Goal: Task Accomplishment & Management: Manage account settings

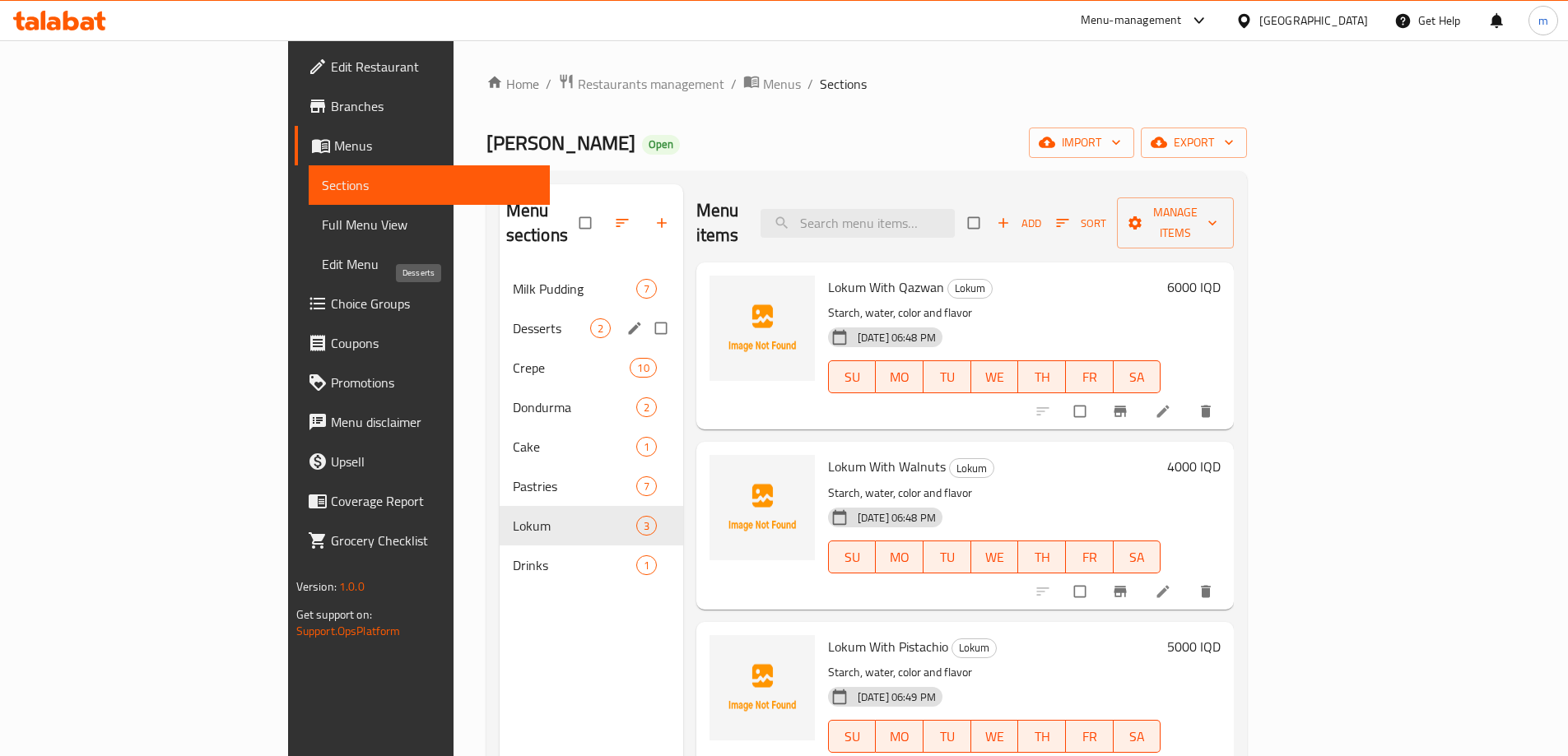
click at [513, 318] on span "Desserts" at bounding box center [551, 328] width 77 height 20
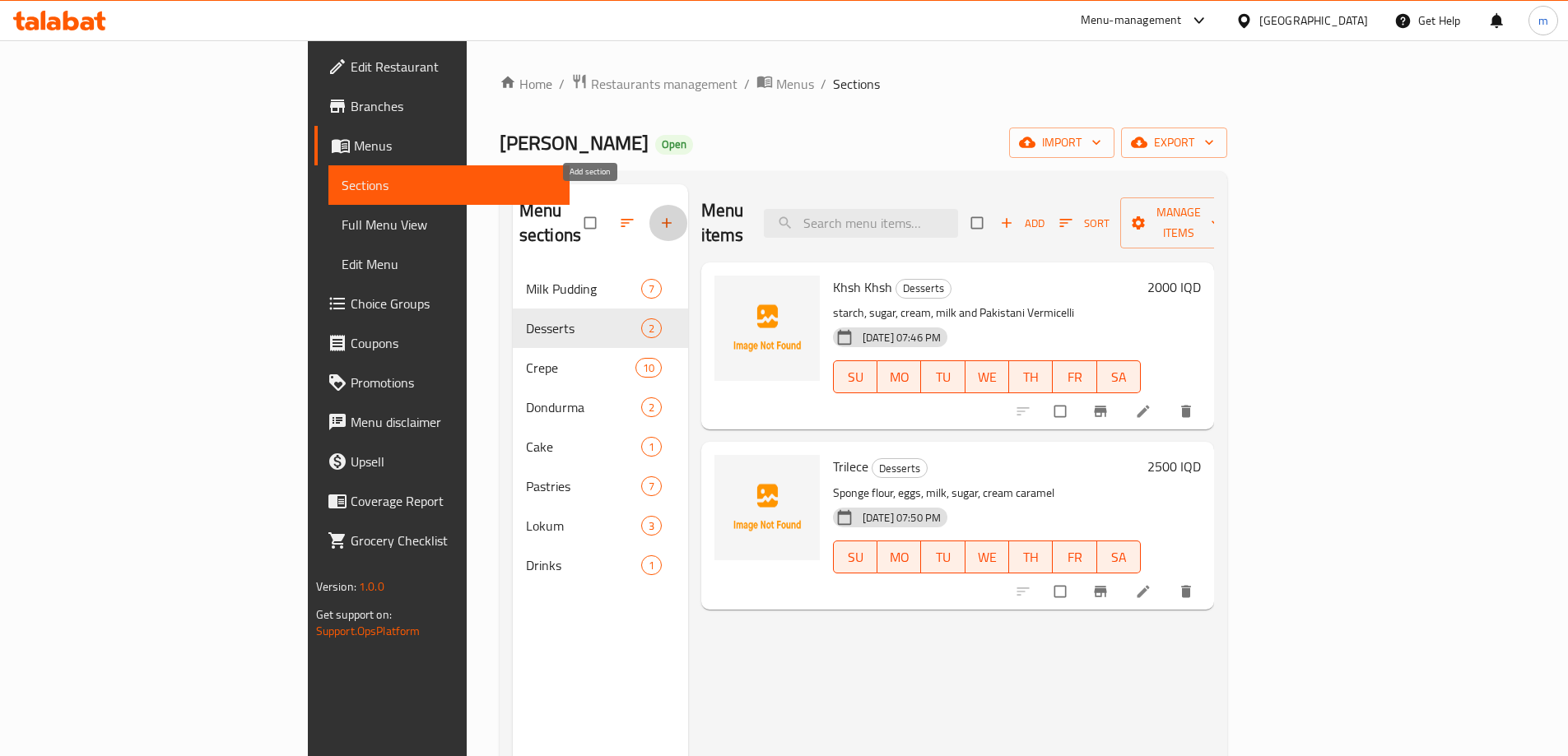
click at [649, 205] on button "button" at bounding box center [669, 223] width 40 height 36
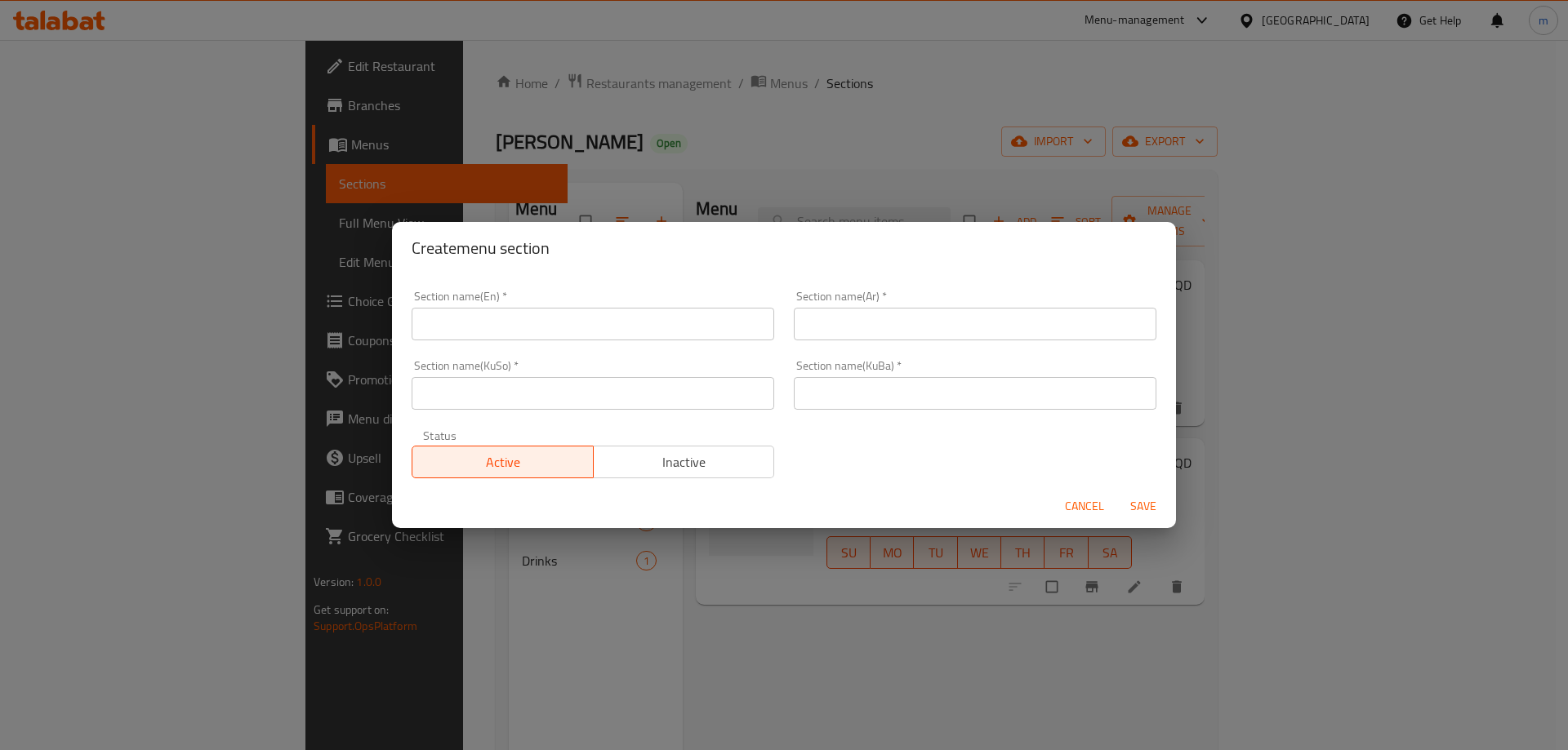
click at [589, 335] on div "Section name(En)   * Section name(En) *" at bounding box center [593, 315] width 382 height 70
drag, startPoint x: 1076, startPoint y: 497, endPoint x: 1069, endPoint y: 524, distance: 27.9
click at [1077, 496] on span "Cancel" at bounding box center [1085, 507] width 40 height 21
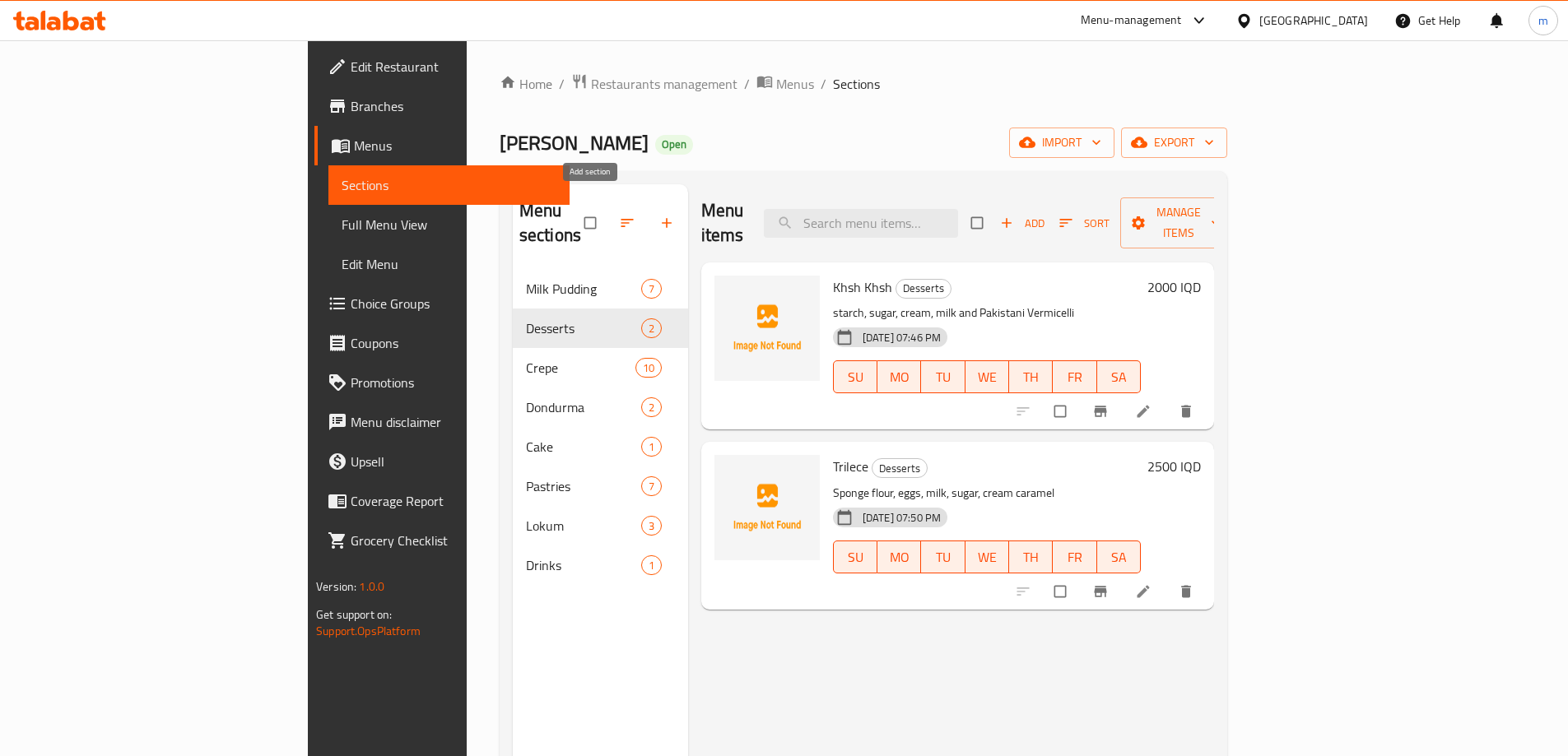
click at [649, 205] on button "button" at bounding box center [669, 223] width 40 height 36
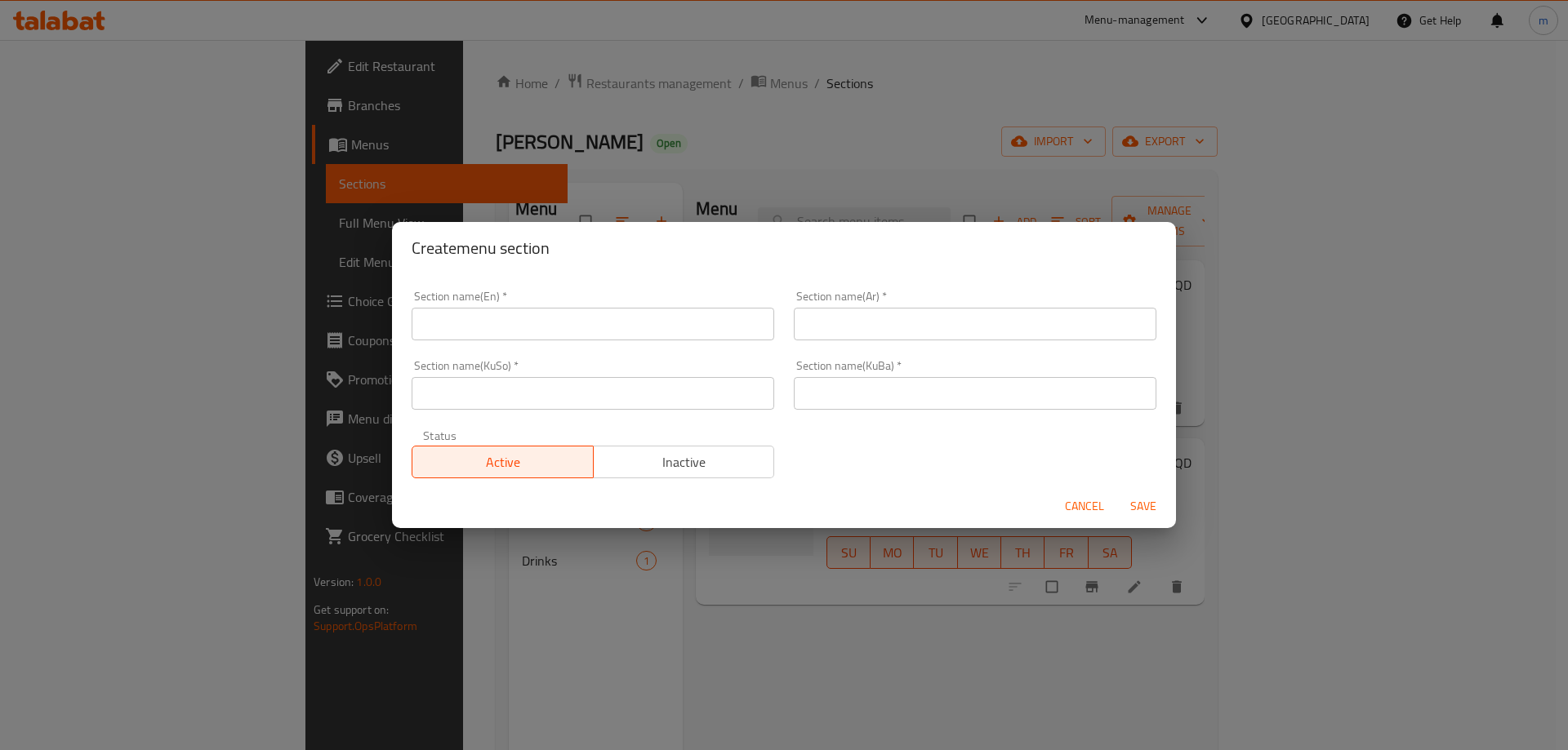
click at [551, 335] on input "text" at bounding box center [592, 324] width 362 height 33
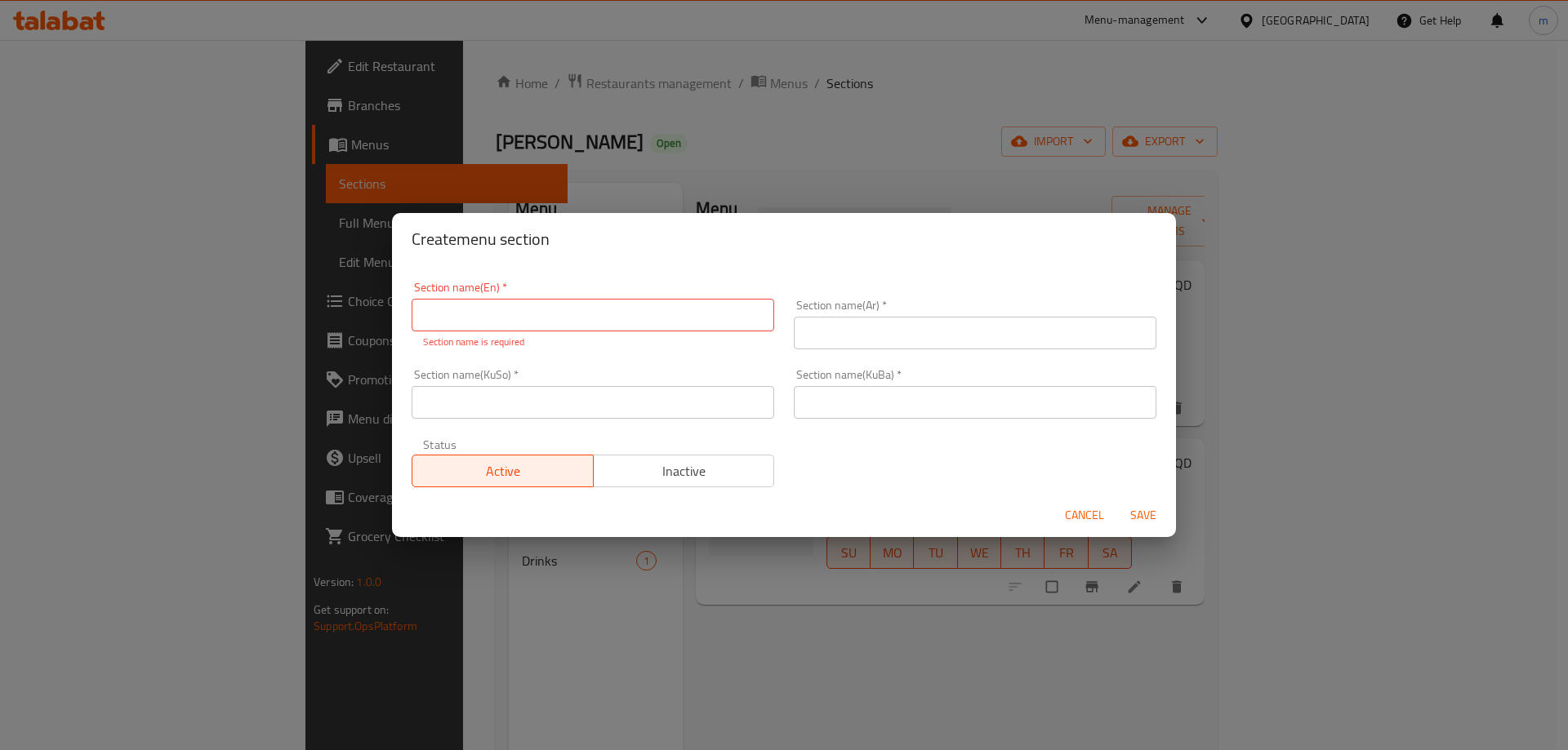
click at [585, 296] on div "Section name(En)   * Section name(En) * Section name is required" at bounding box center [592, 315] width 362 height 68
click at [526, 311] on input "text" at bounding box center [592, 315] width 362 height 33
type input "Kunafa"
click at [894, 321] on input "text" at bounding box center [975, 333] width 362 height 33
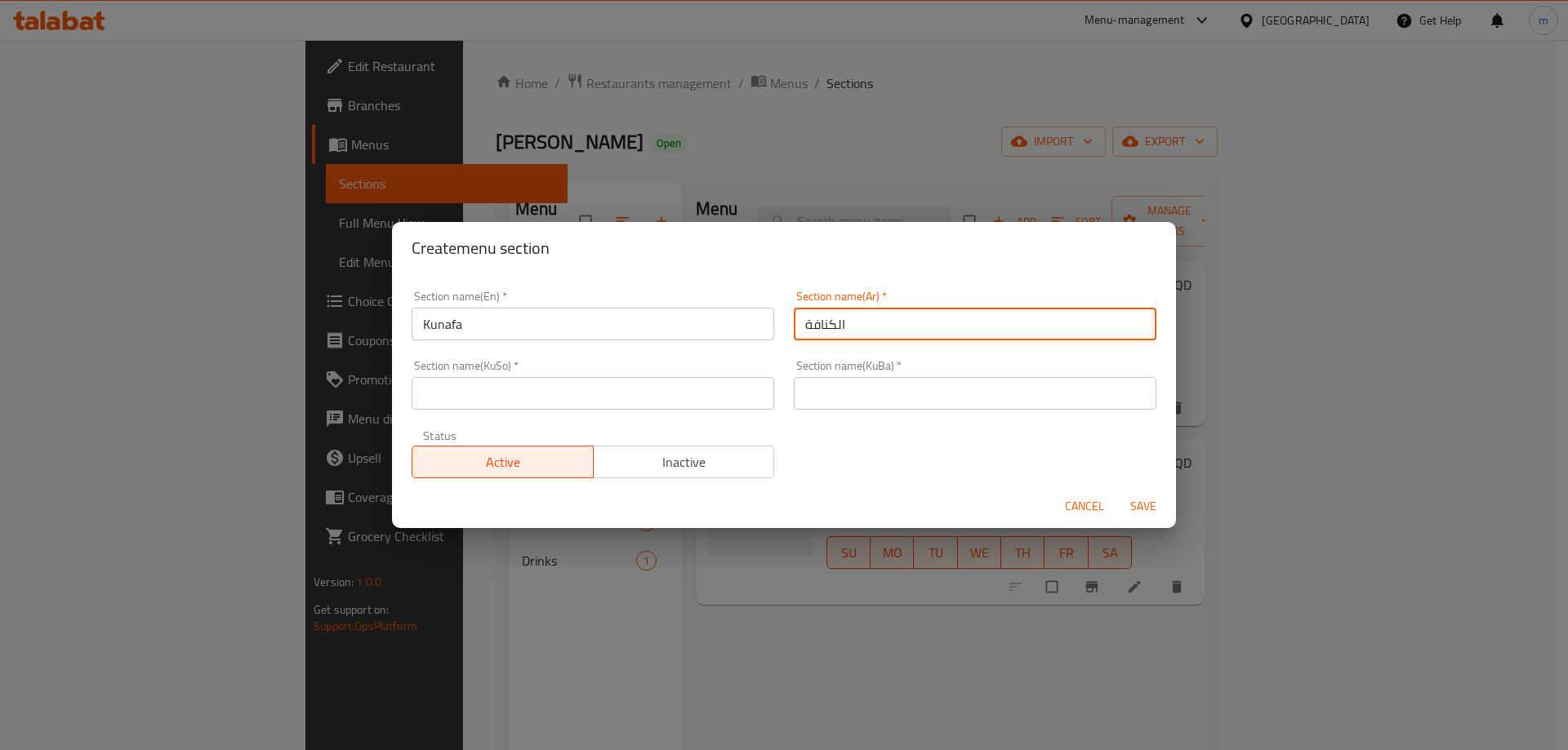
type input "الكنافة"
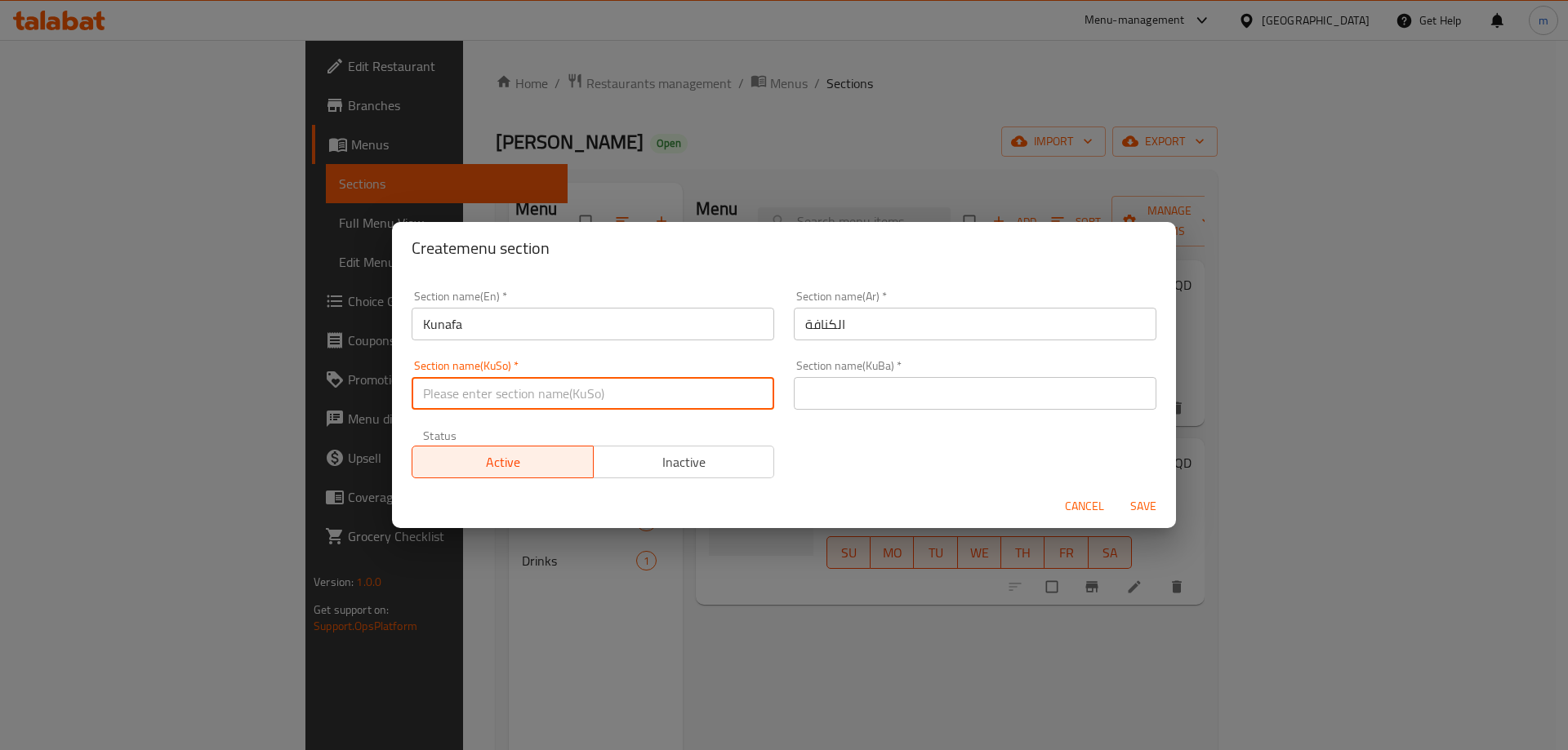
click at [744, 387] on input "text" at bounding box center [592, 393] width 362 height 33
type input "کونافە"
click at [723, 368] on div "Section name(KuSo)   * کونافە Section name(KuSo) *" at bounding box center [592, 385] width 362 height 50
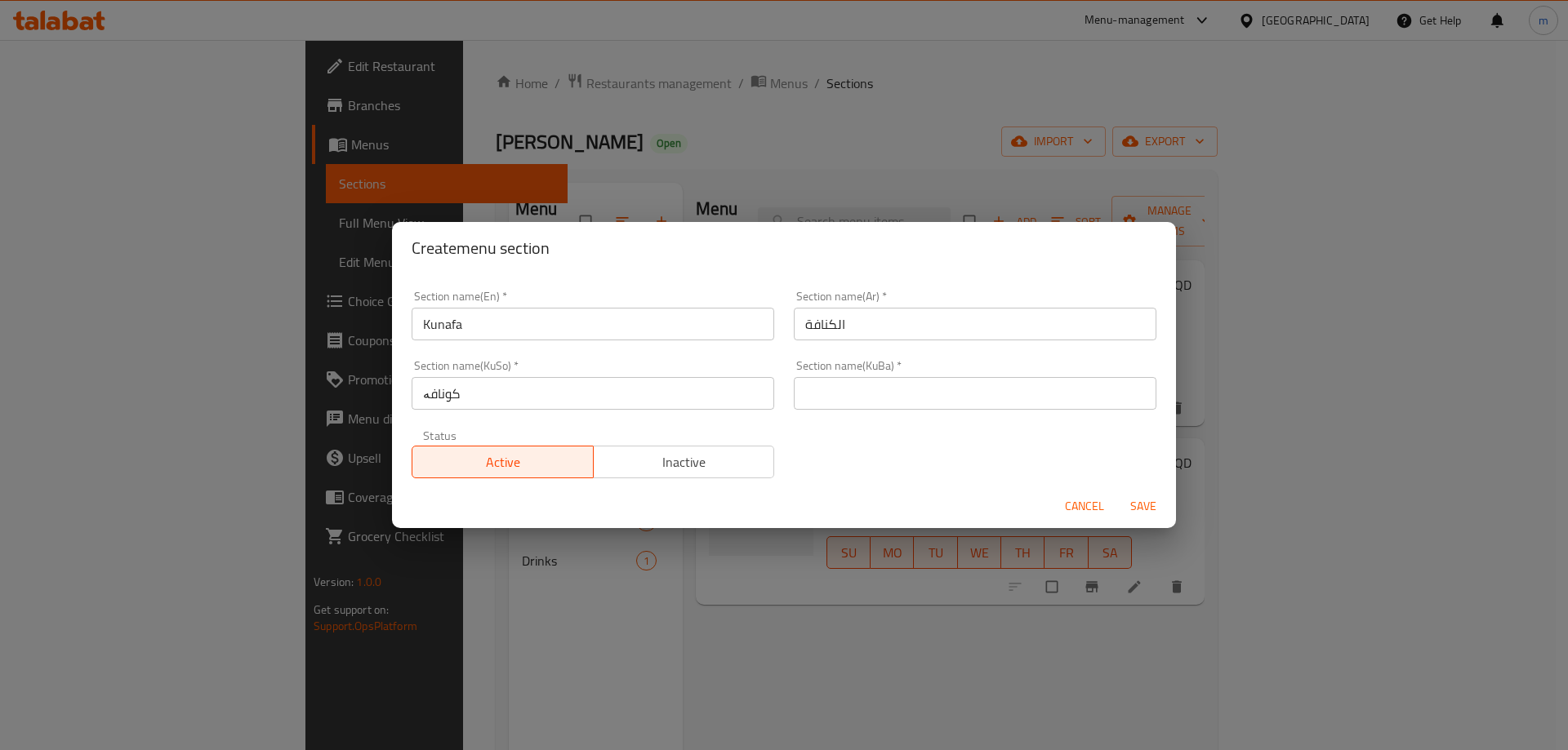
click at [719, 380] on input "کونافە" at bounding box center [592, 393] width 362 height 33
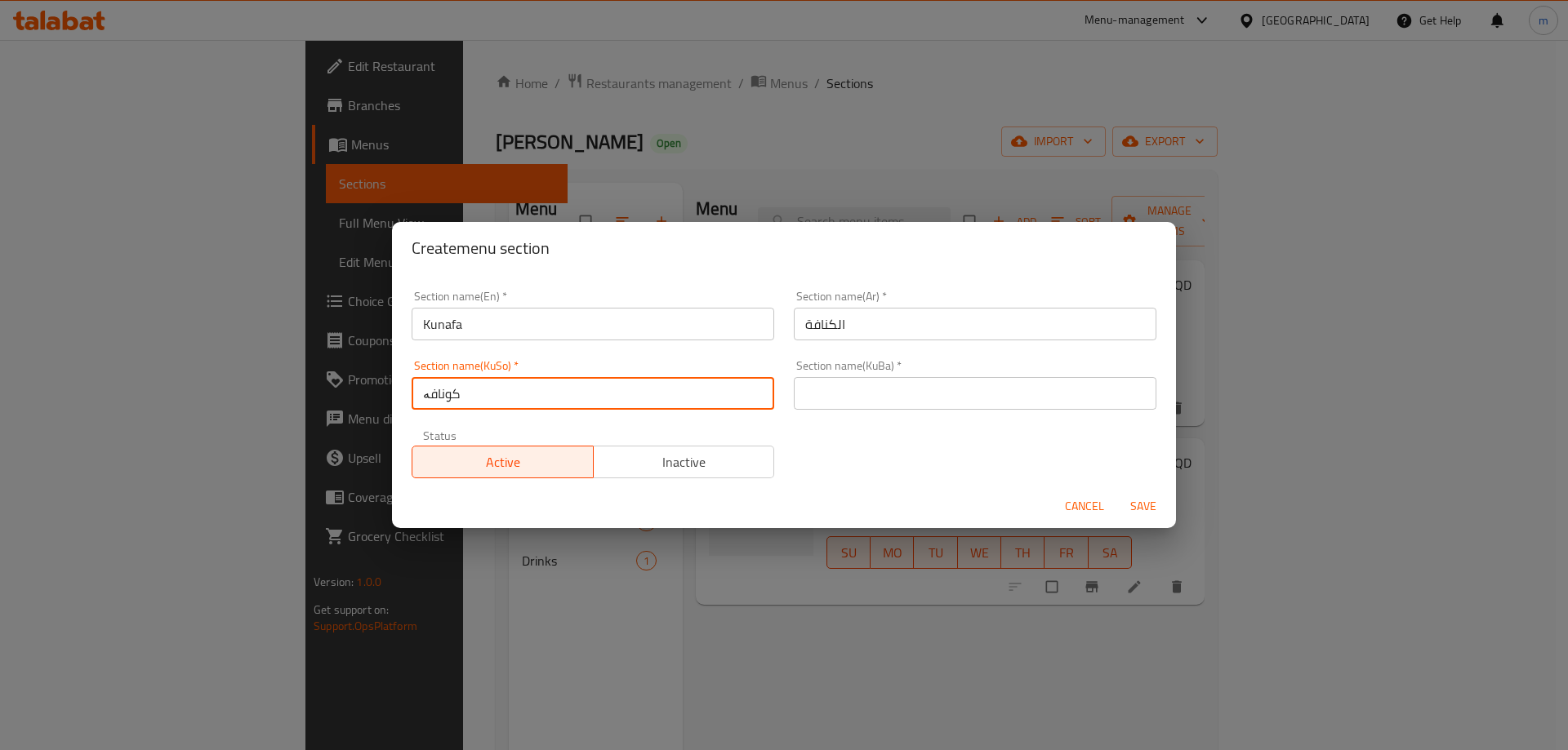
click at [719, 380] on input "کونافە" at bounding box center [592, 393] width 362 height 33
click at [876, 397] on input "text" at bounding box center [975, 393] width 362 height 33
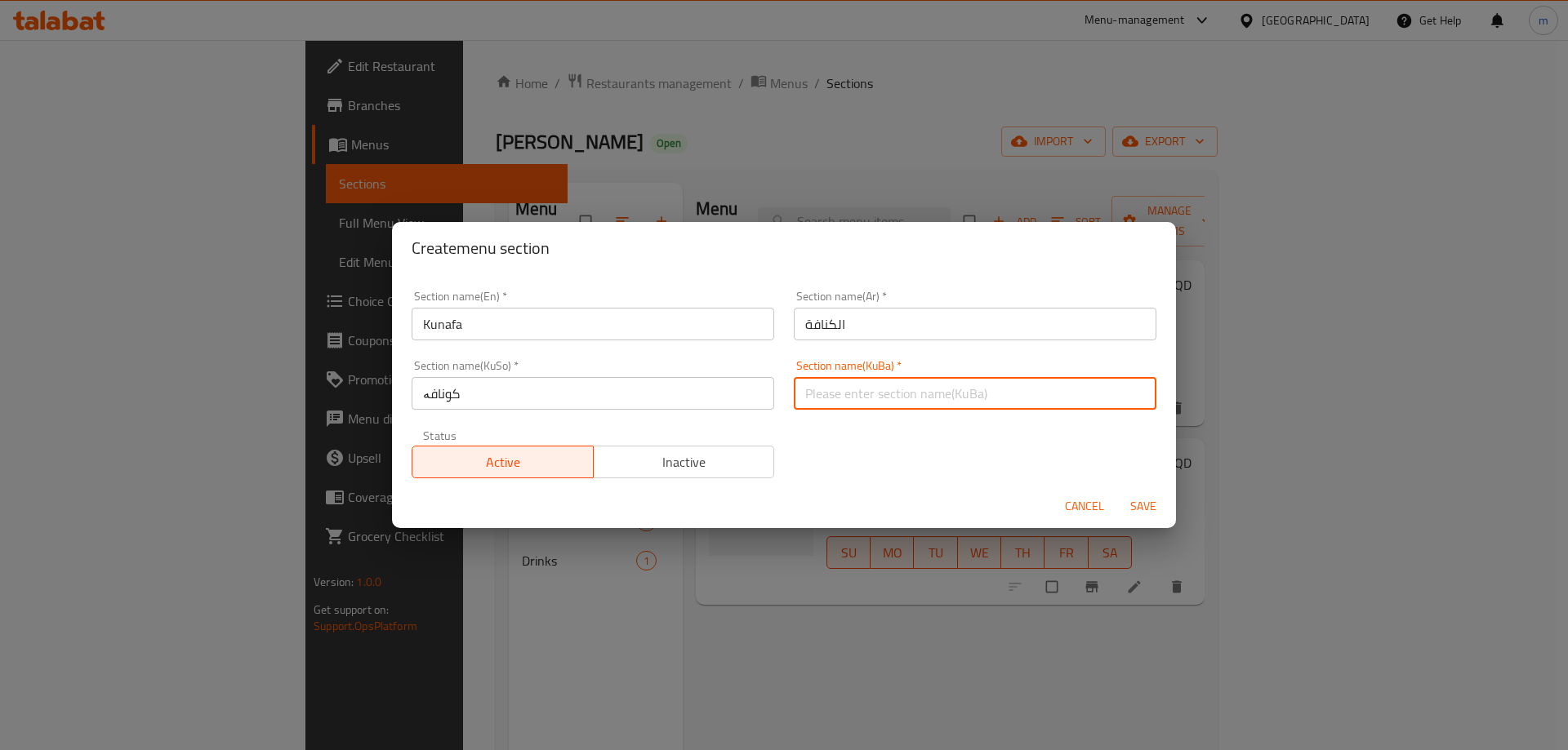
paste input "کونافە"
type input "کونافە"
click at [1140, 496] on span "Save" at bounding box center [1144, 507] width 40 height 21
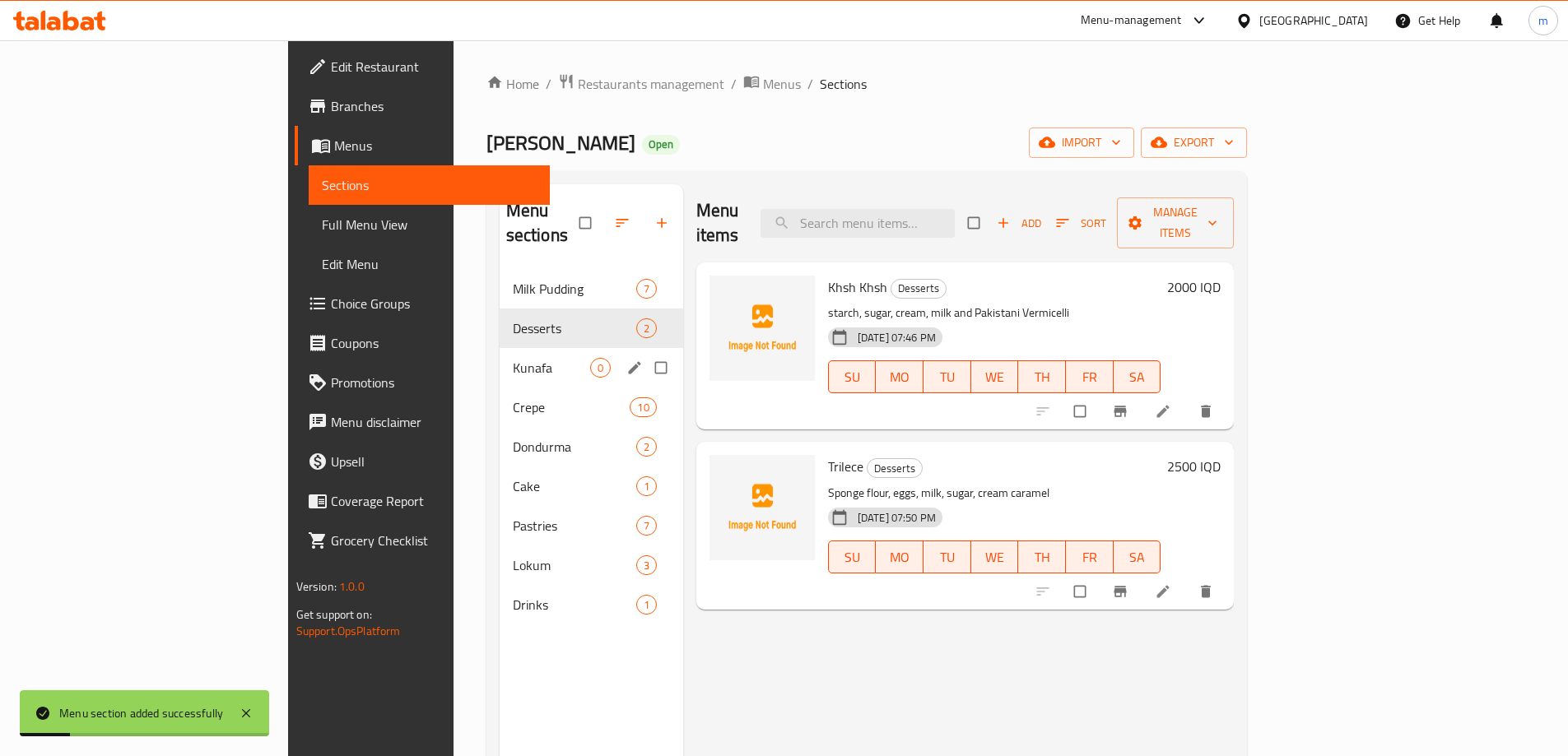
click at [500, 355] on div "Kunafa 0" at bounding box center [591, 368] width 184 height 40
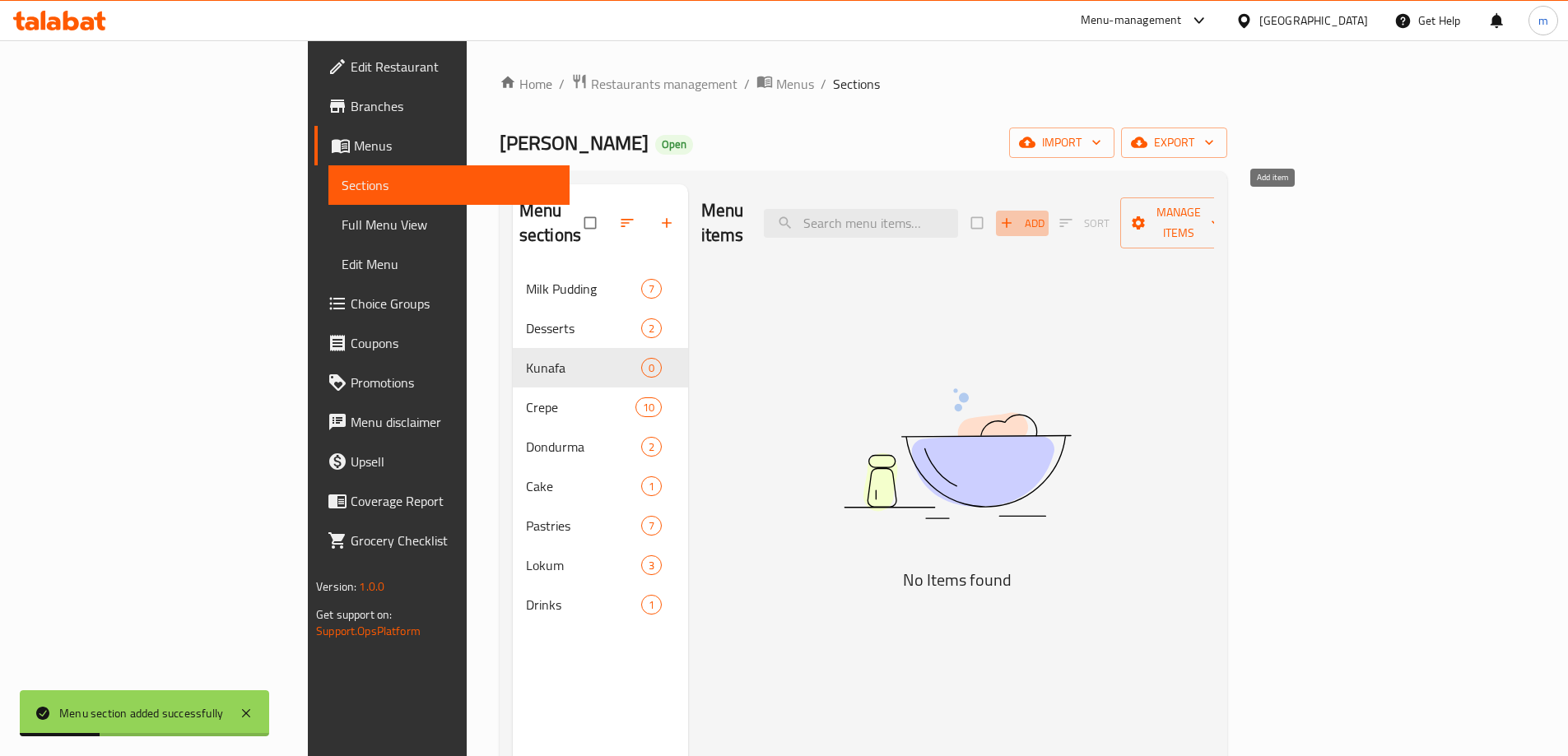
click at [1044, 214] on span "Add" at bounding box center [1022, 224] width 44 height 19
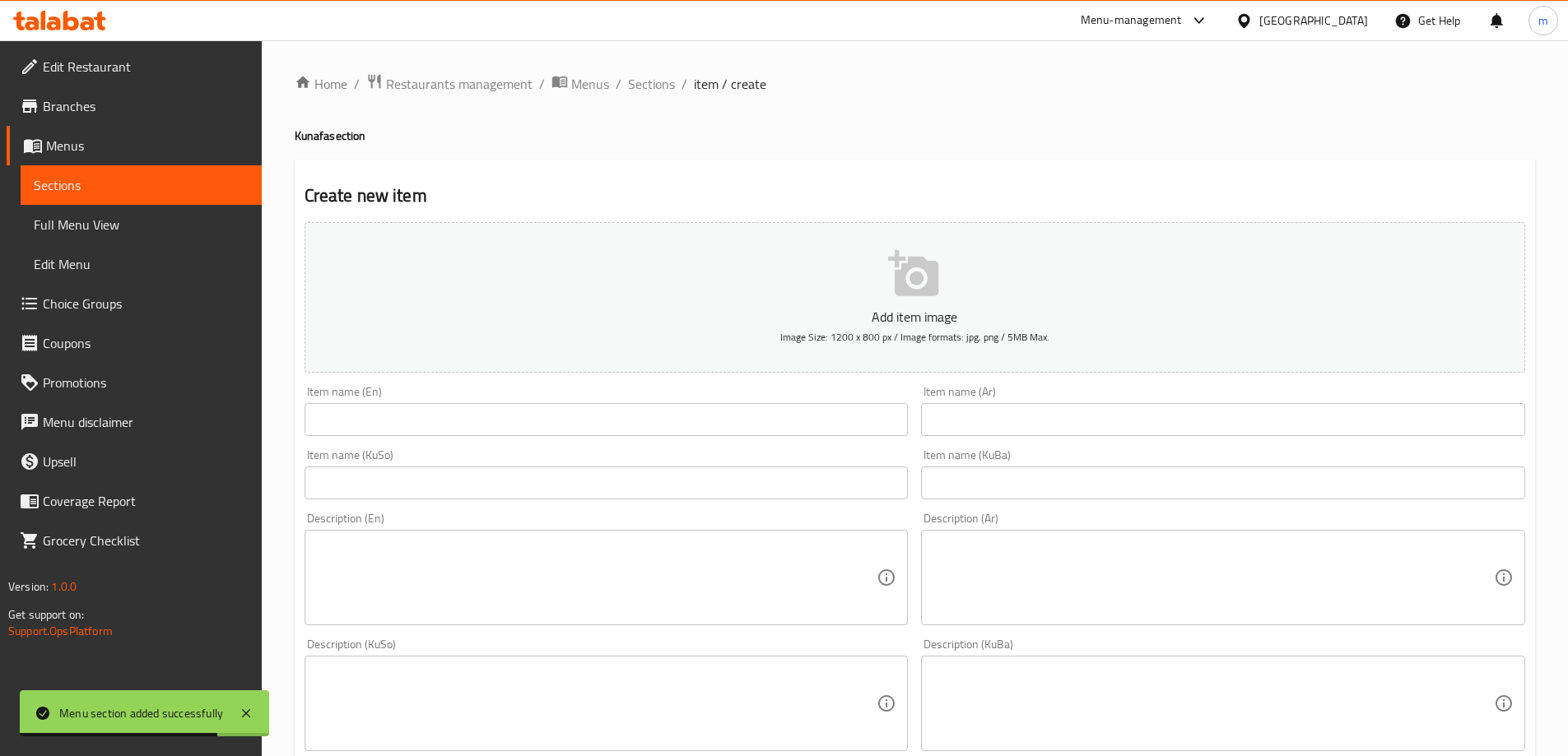
click at [1074, 464] on div "Item name (KuBa) Item name (KuBa)" at bounding box center [1223, 474] width 604 height 50
click at [1058, 484] on input "text" at bounding box center [1223, 483] width 604 height 33
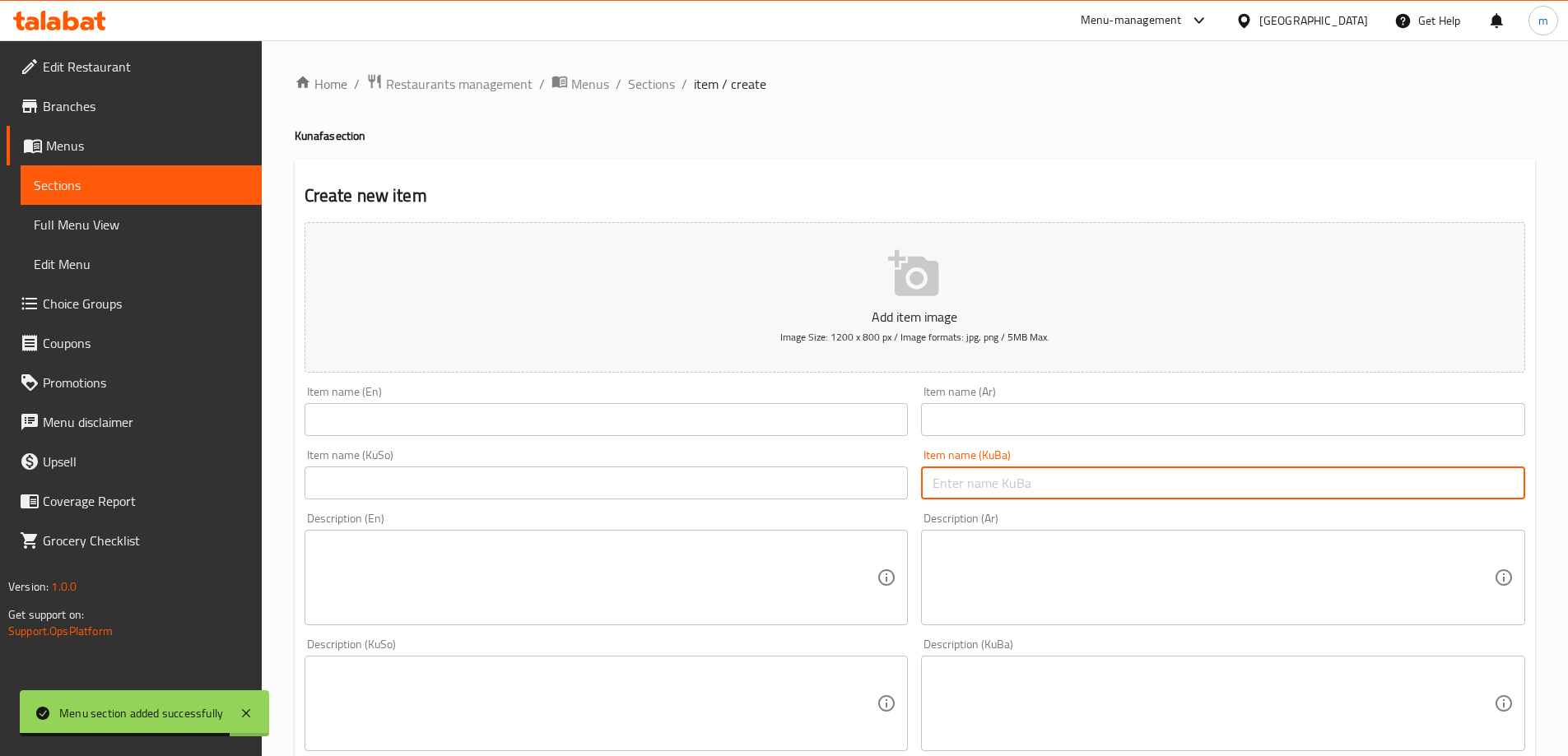
paste input "کونافەی بچووک بە پەنیر"
type input "کونافەی بچووک بە پەنیر"
click at [843, 494] on input "text" at bounding box center [606, 483] width 604 height 33
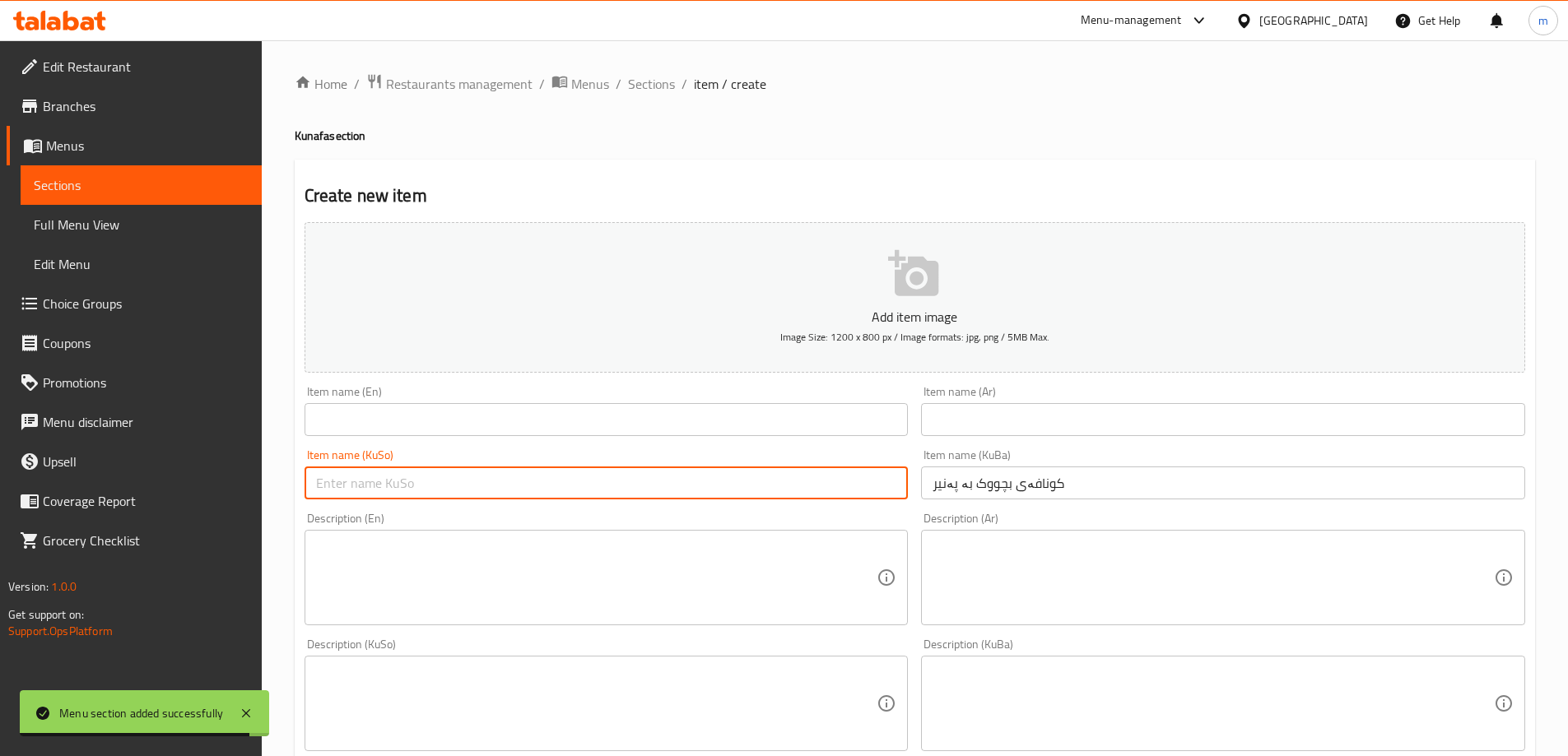
paste input "کونافەی بچووک بە پەنیر"
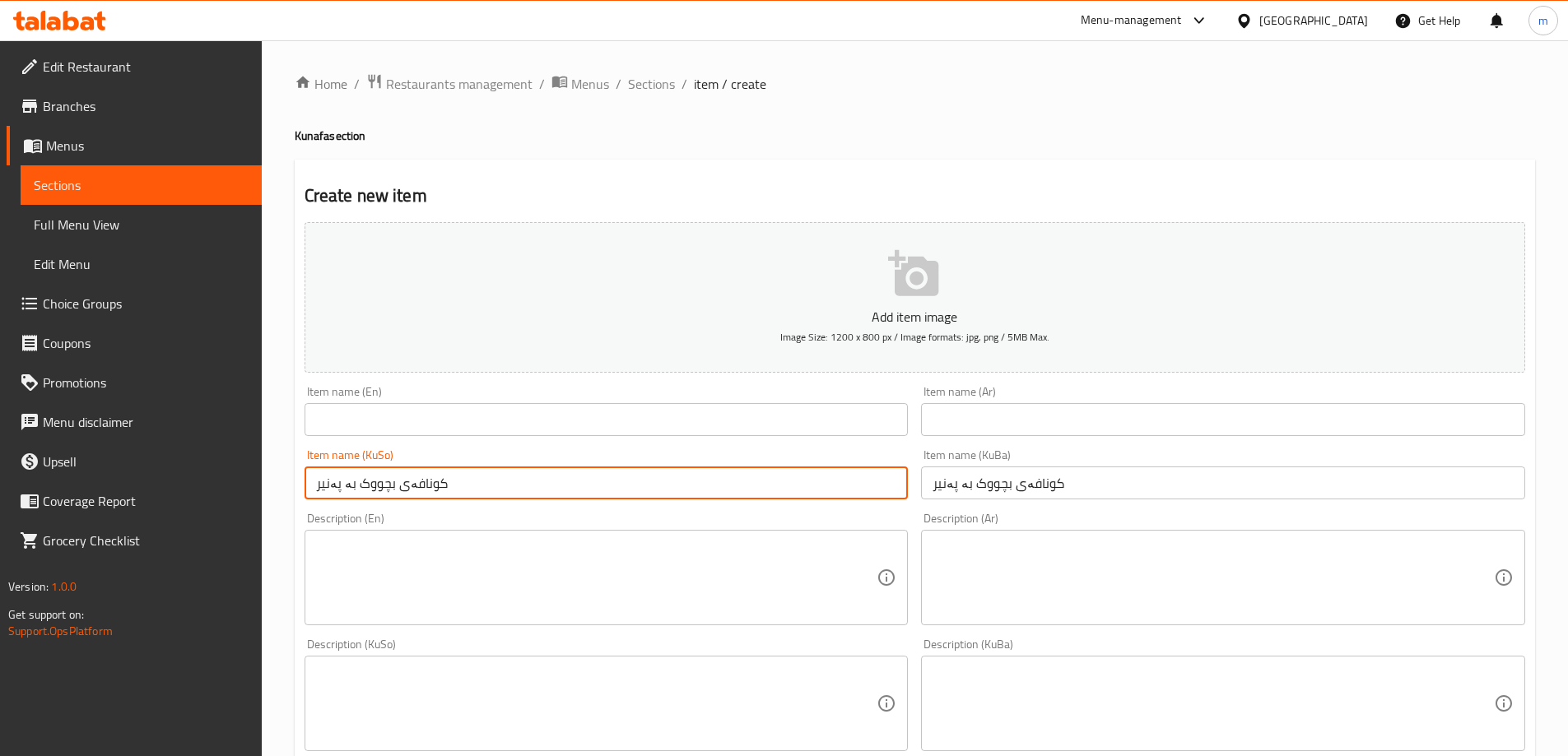
type input "کونافەی بچووک بە پەنیر"
click at [977, 428] on input "text" at bounding box center [1223, 420] width 604 height 33
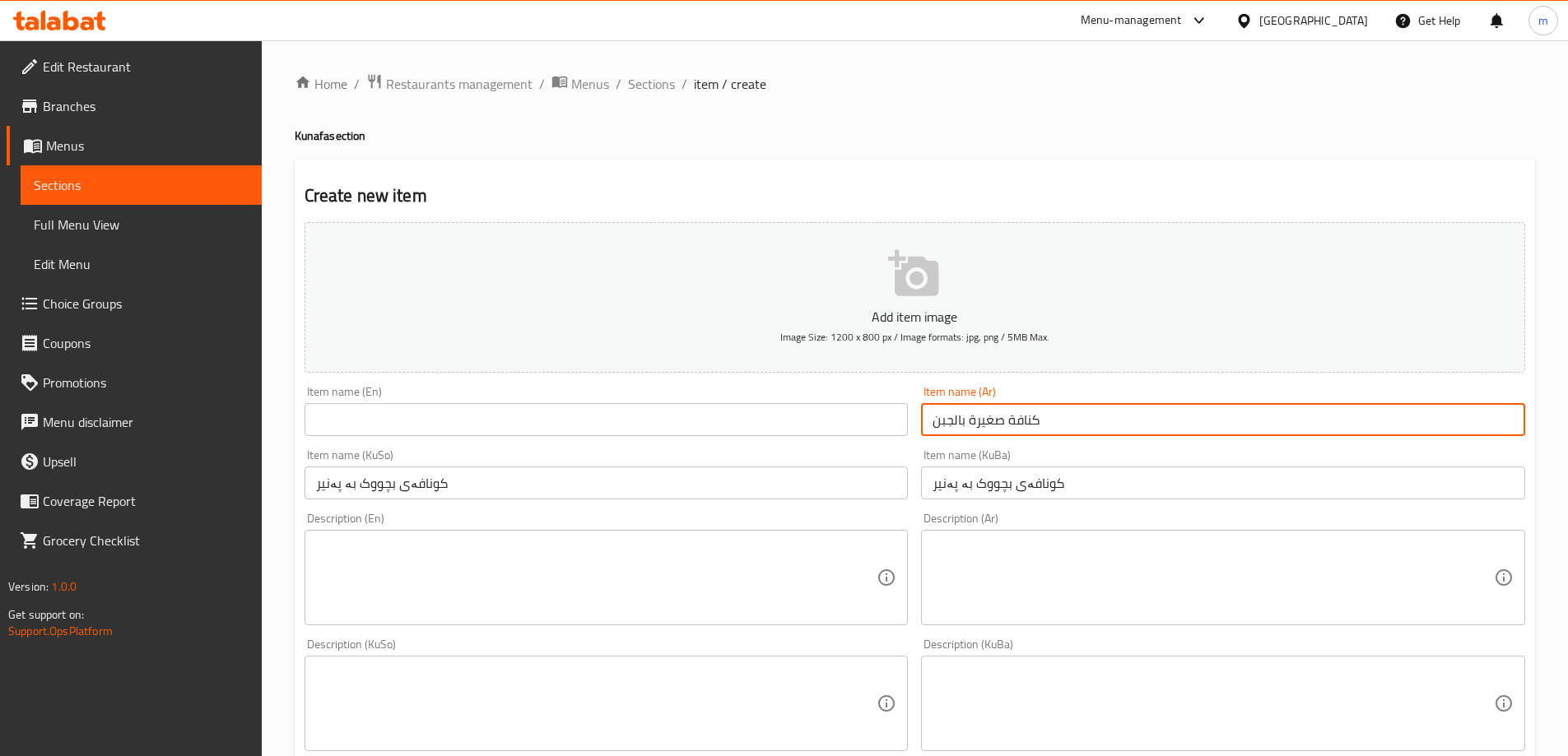
type input "كنافة صغيرة بالجبن"
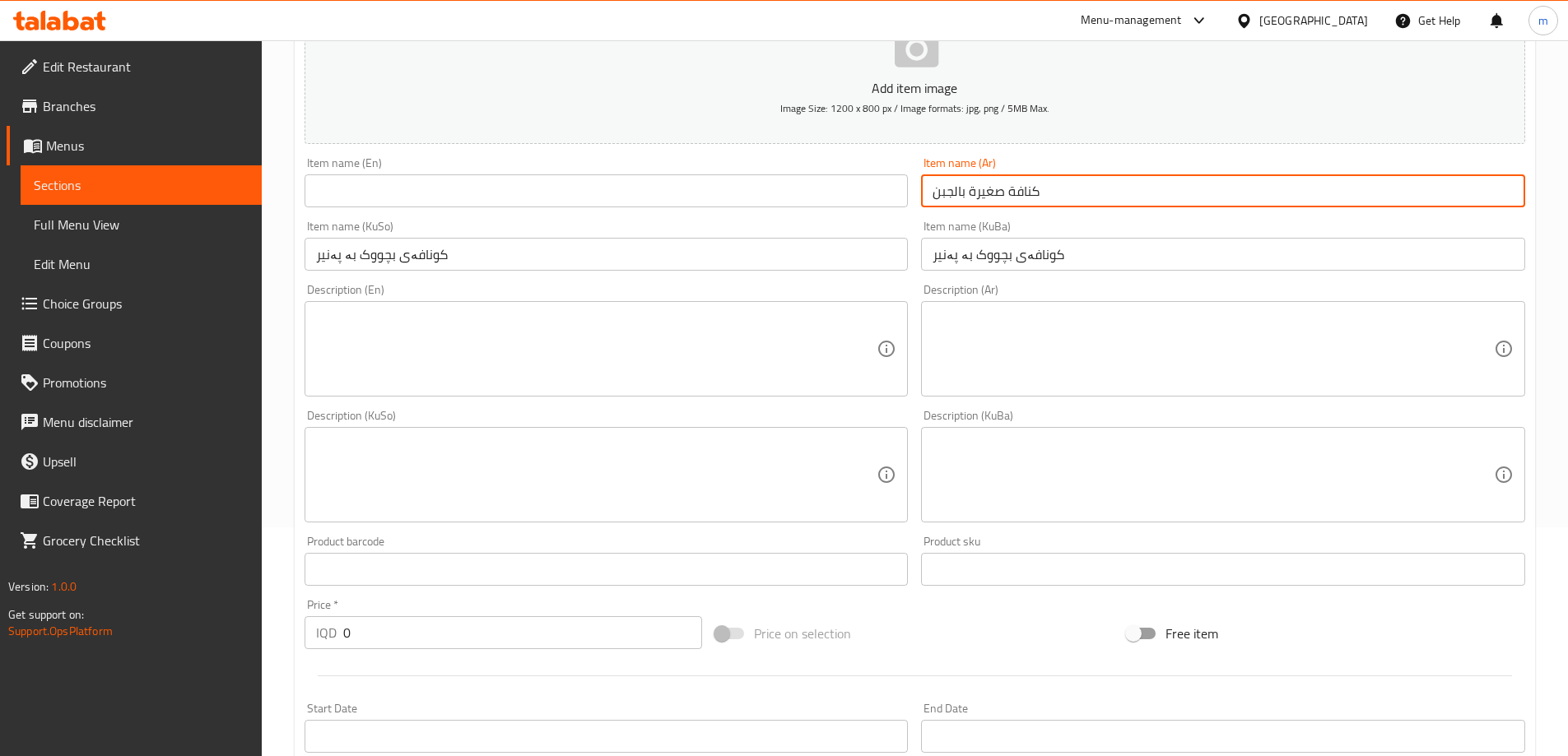
scroll to position [192, 0]
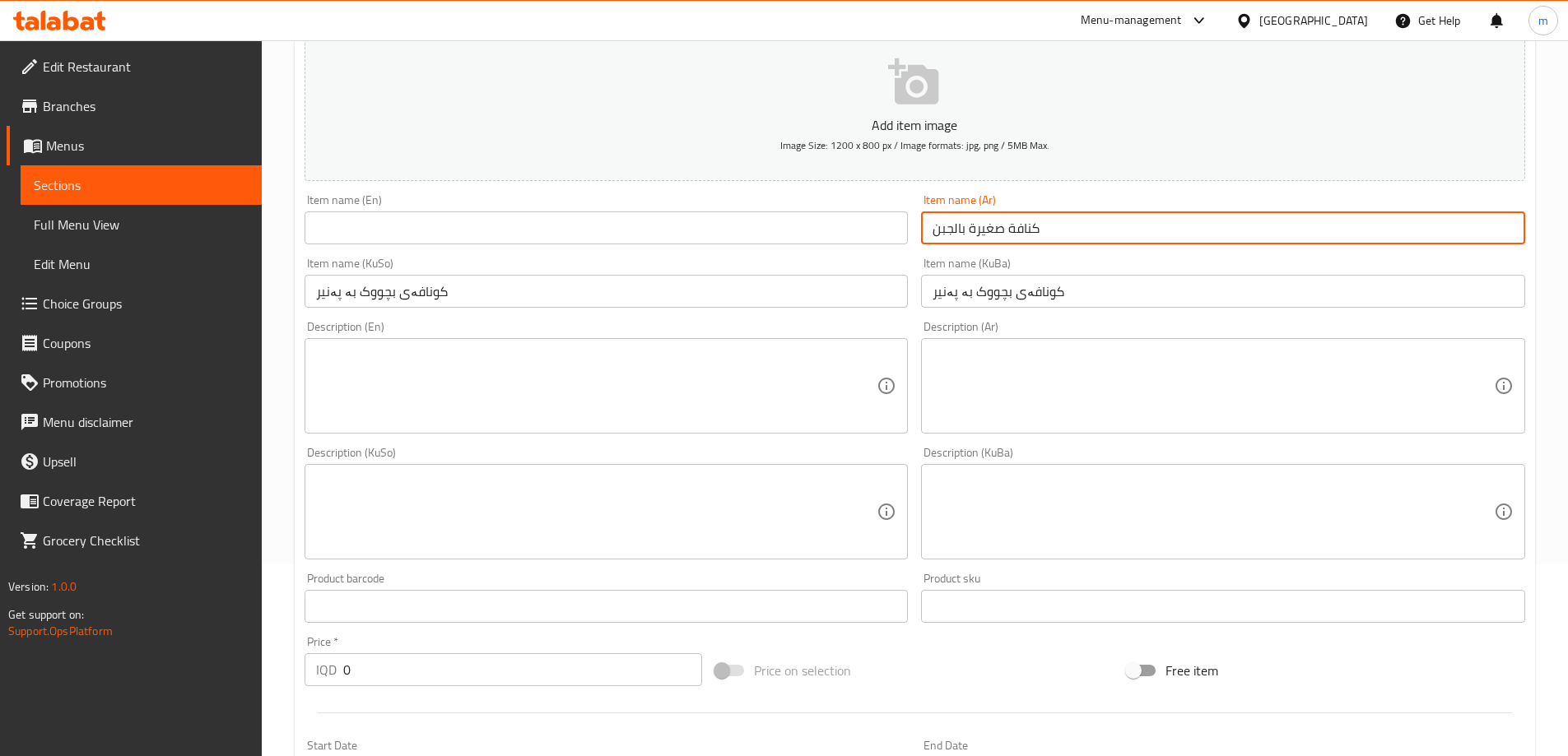
click at [450, 218] on input "text" at bounding box center [606, 228] width 604 height 33
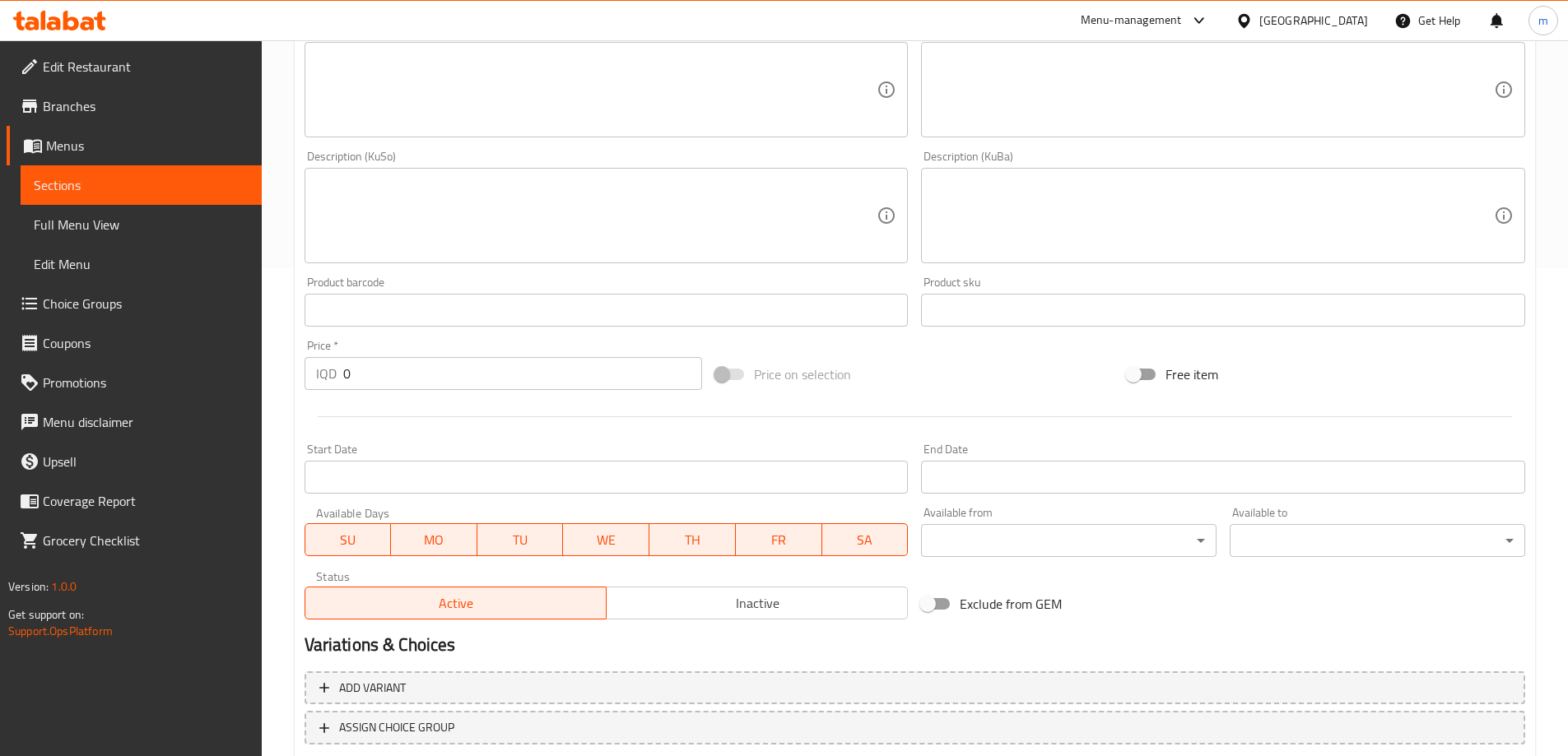
scroll to position [596, 0]
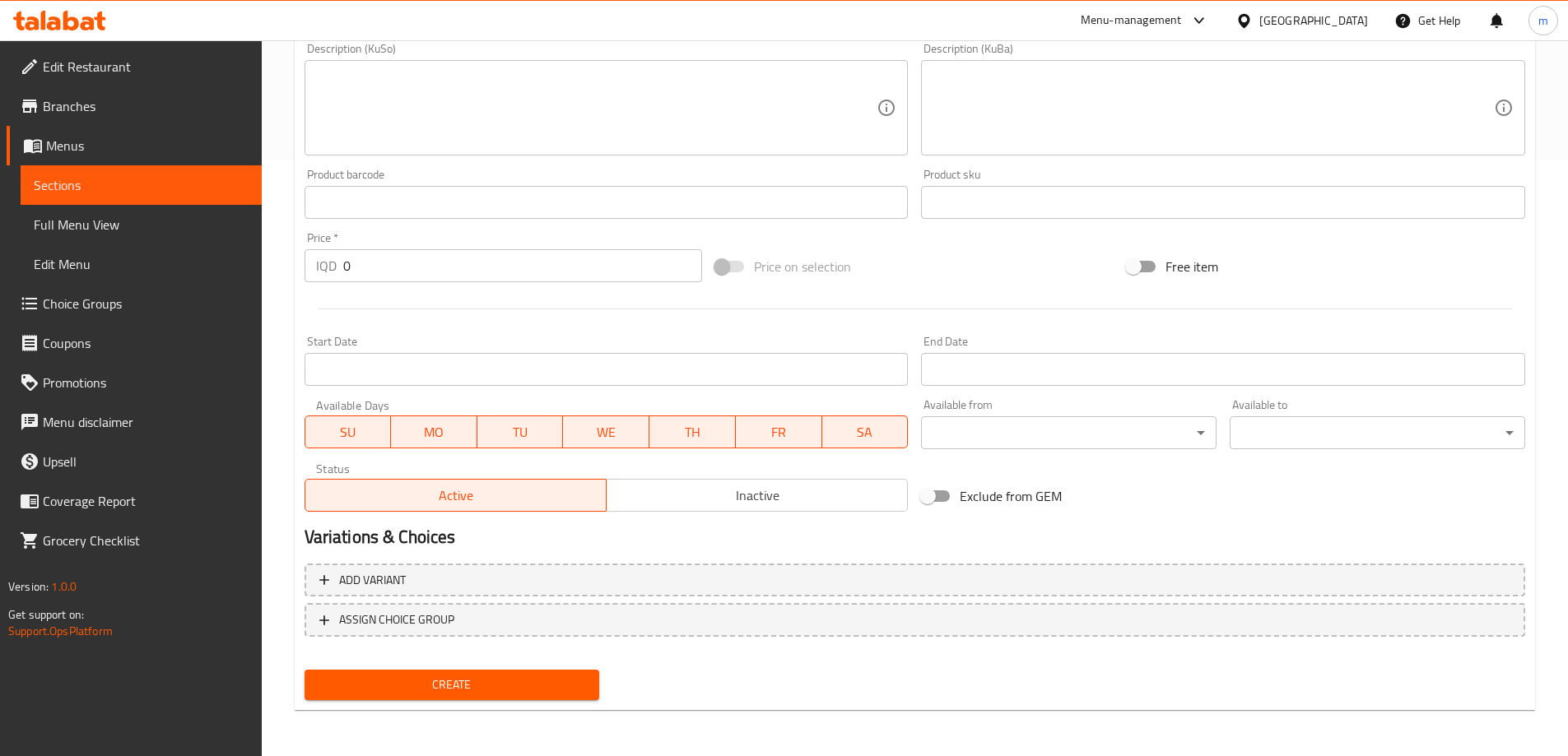
type input "Small Kunafa With Cheese"
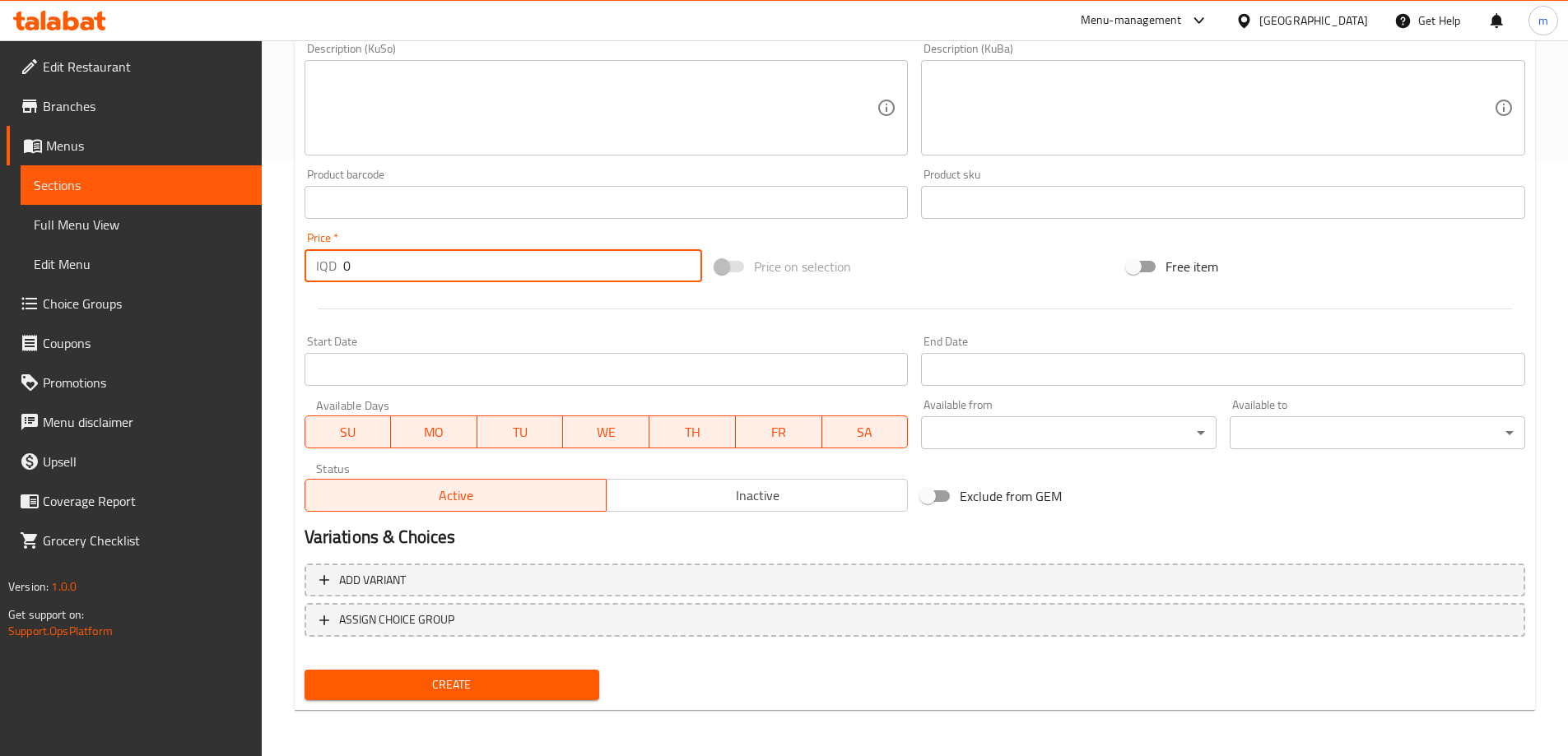
drag, startPoint x: 358, startPoint y: 267, endPoint x: 316, endPoint y: 262, distance: 42.3
click at [324, 264] on div "IQD 0 Price *" at bounding box center [503, 266] width 398 height 33
type input "3000"
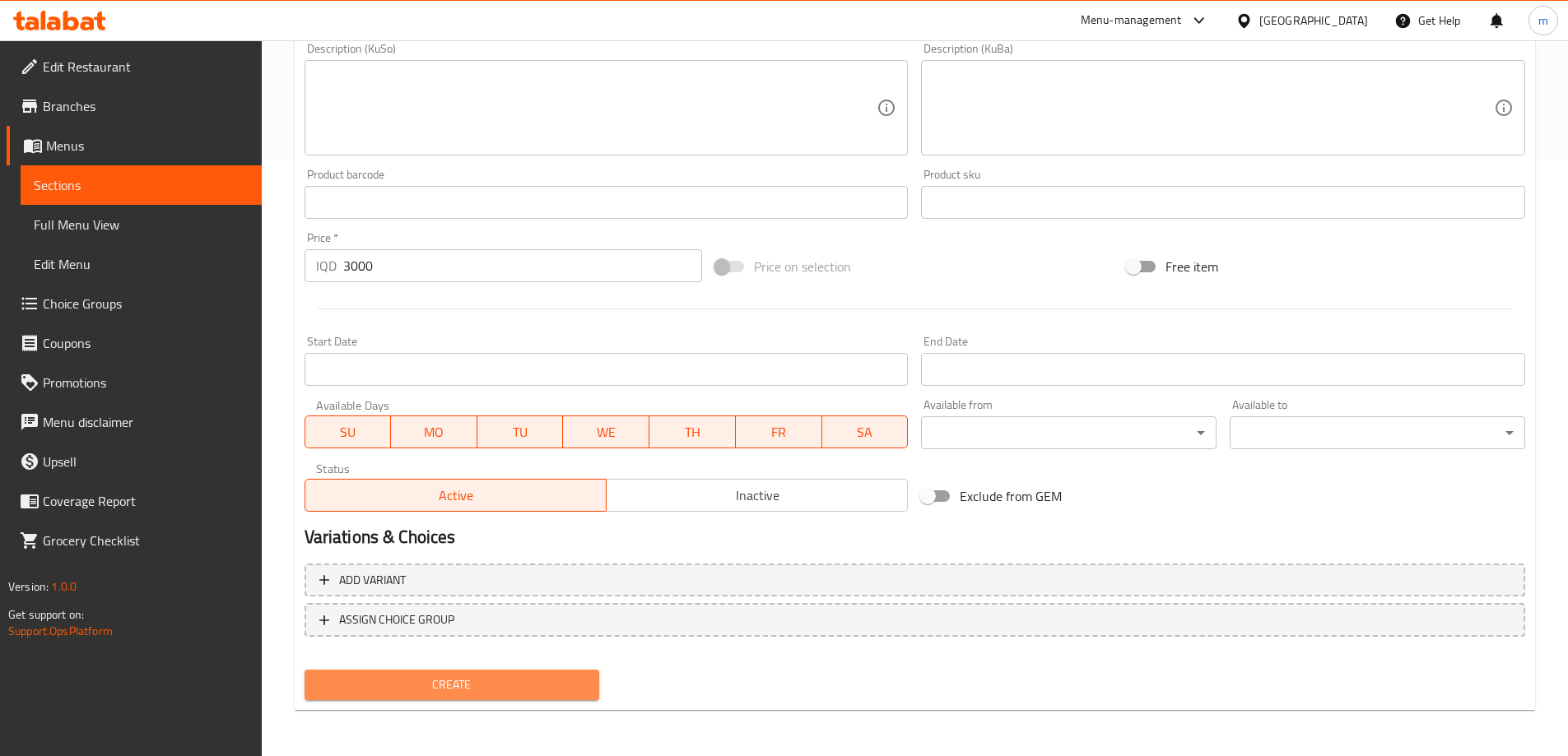
click at [474, 696] on button "Create" at bounding box center [452, 685] width 296 height 30
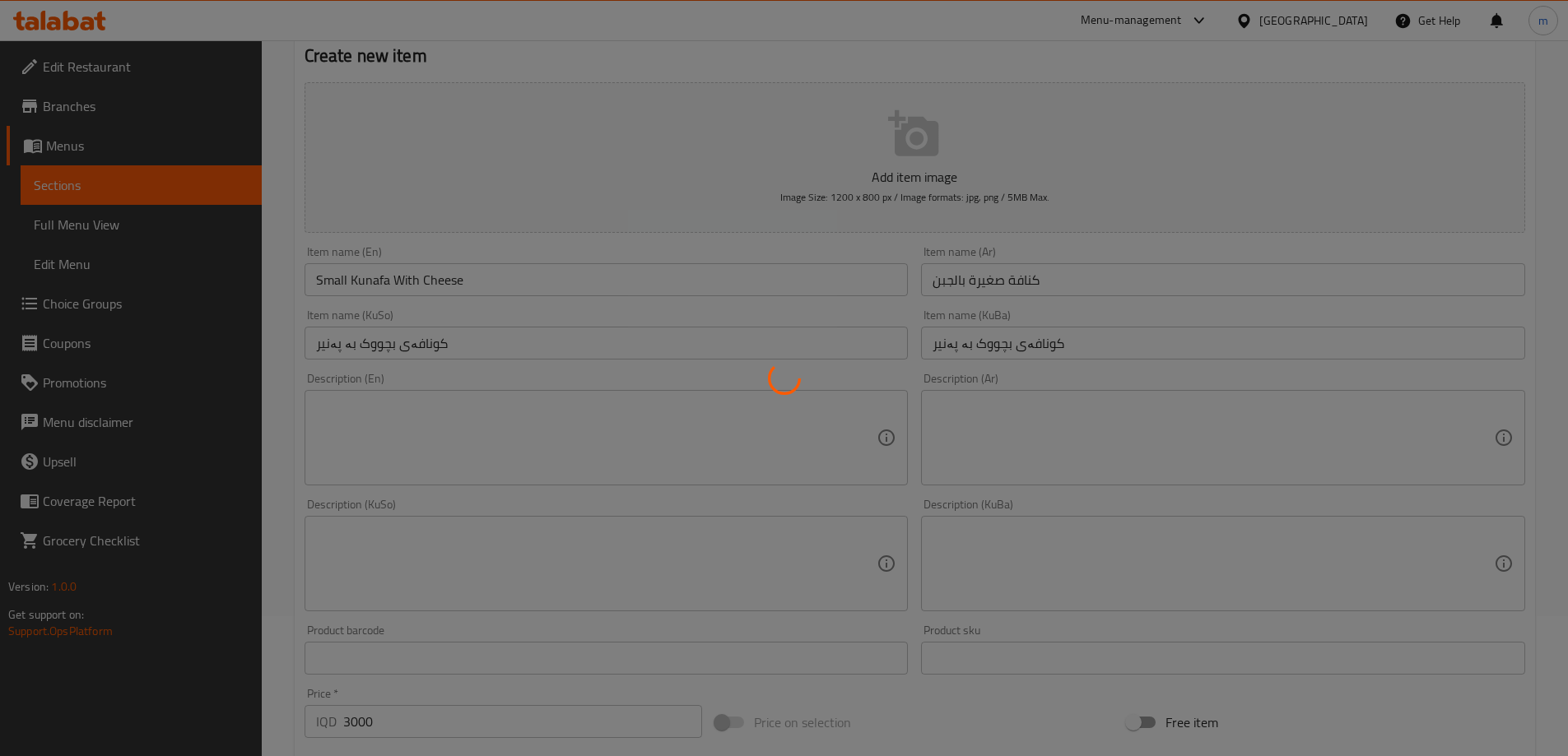
type input "0"
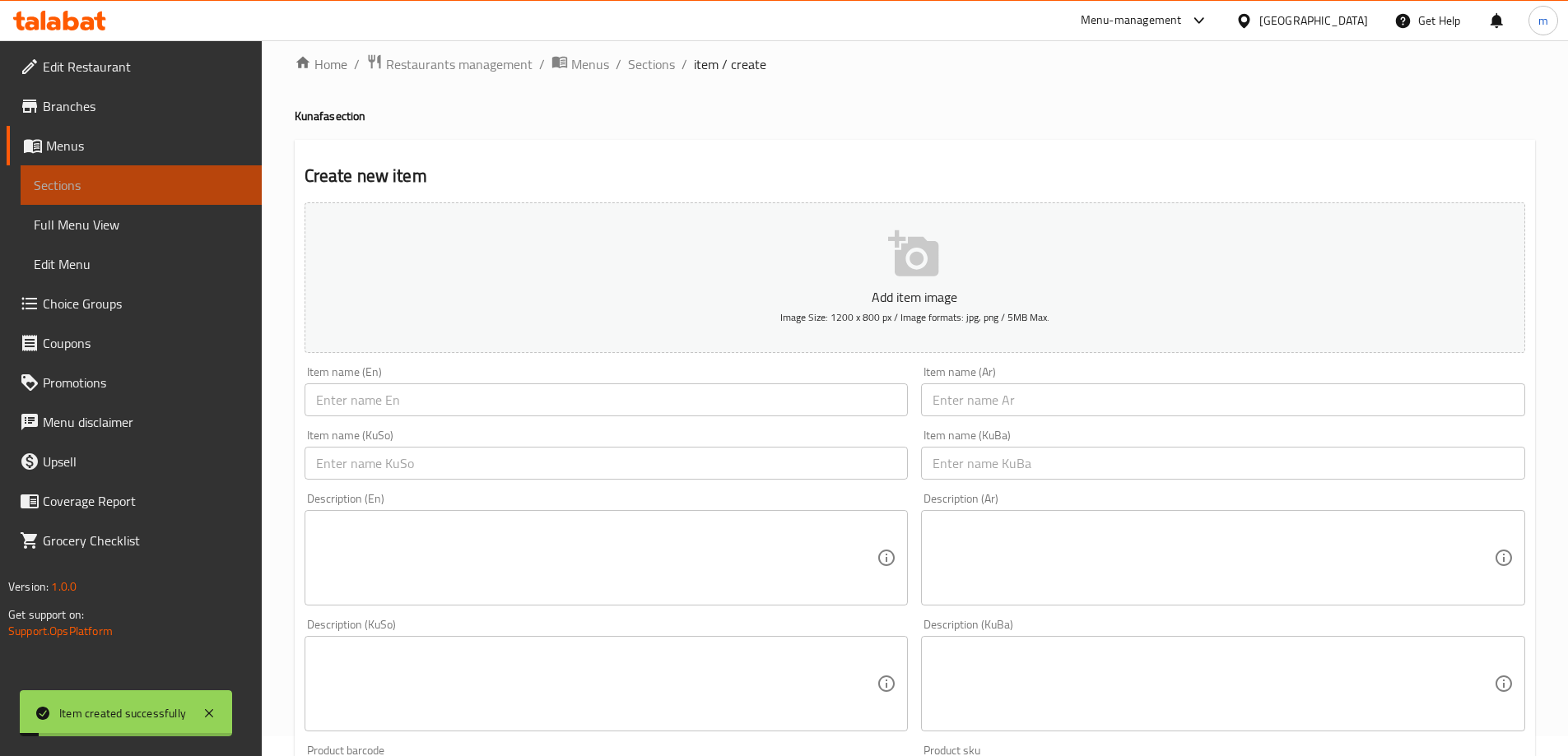
click at [167, 170] on link "Sections" at bounding box center [141, 186] width 241 height 40
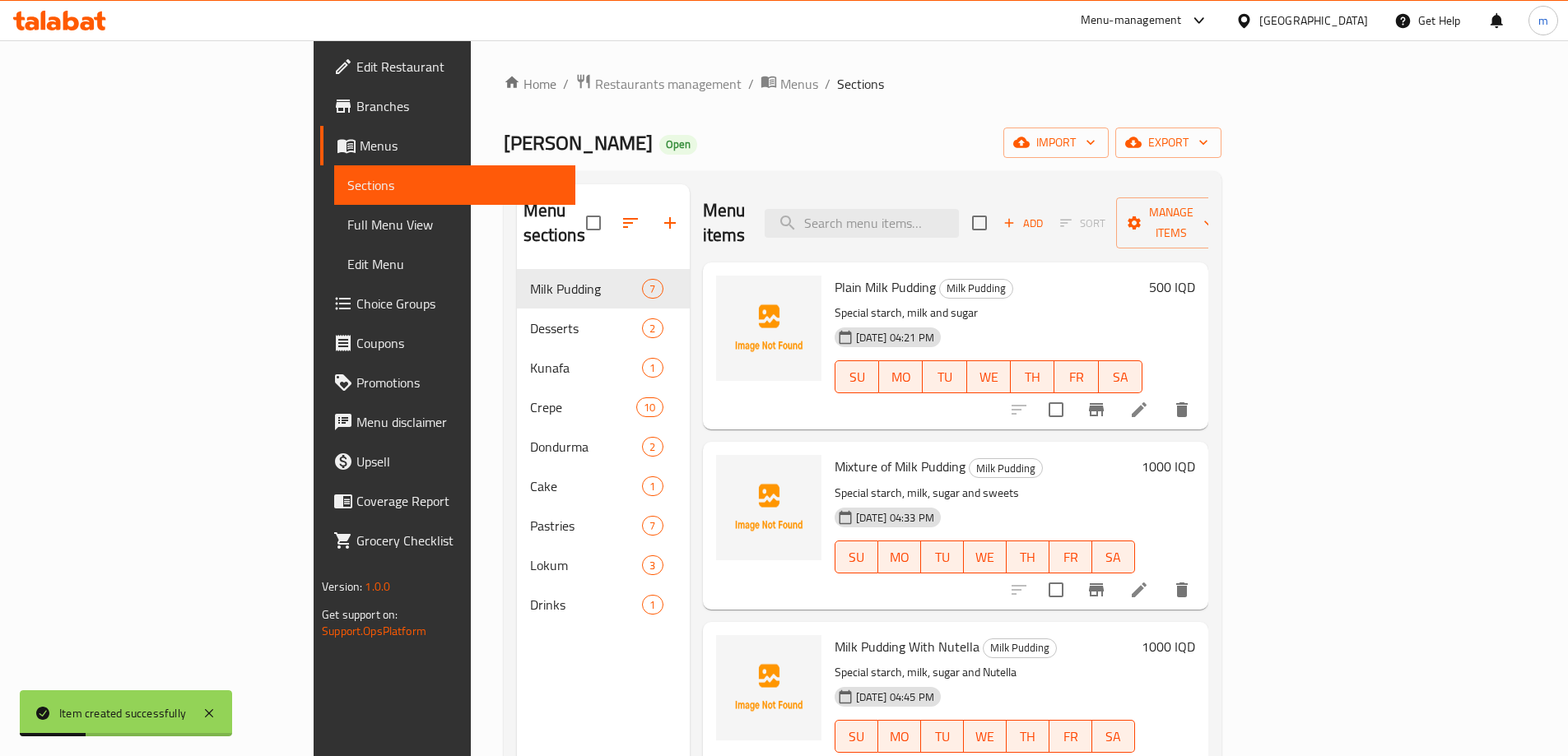
click at [360, 145] on span "Menus" at bounding box center [461, 146] width 202 height 20
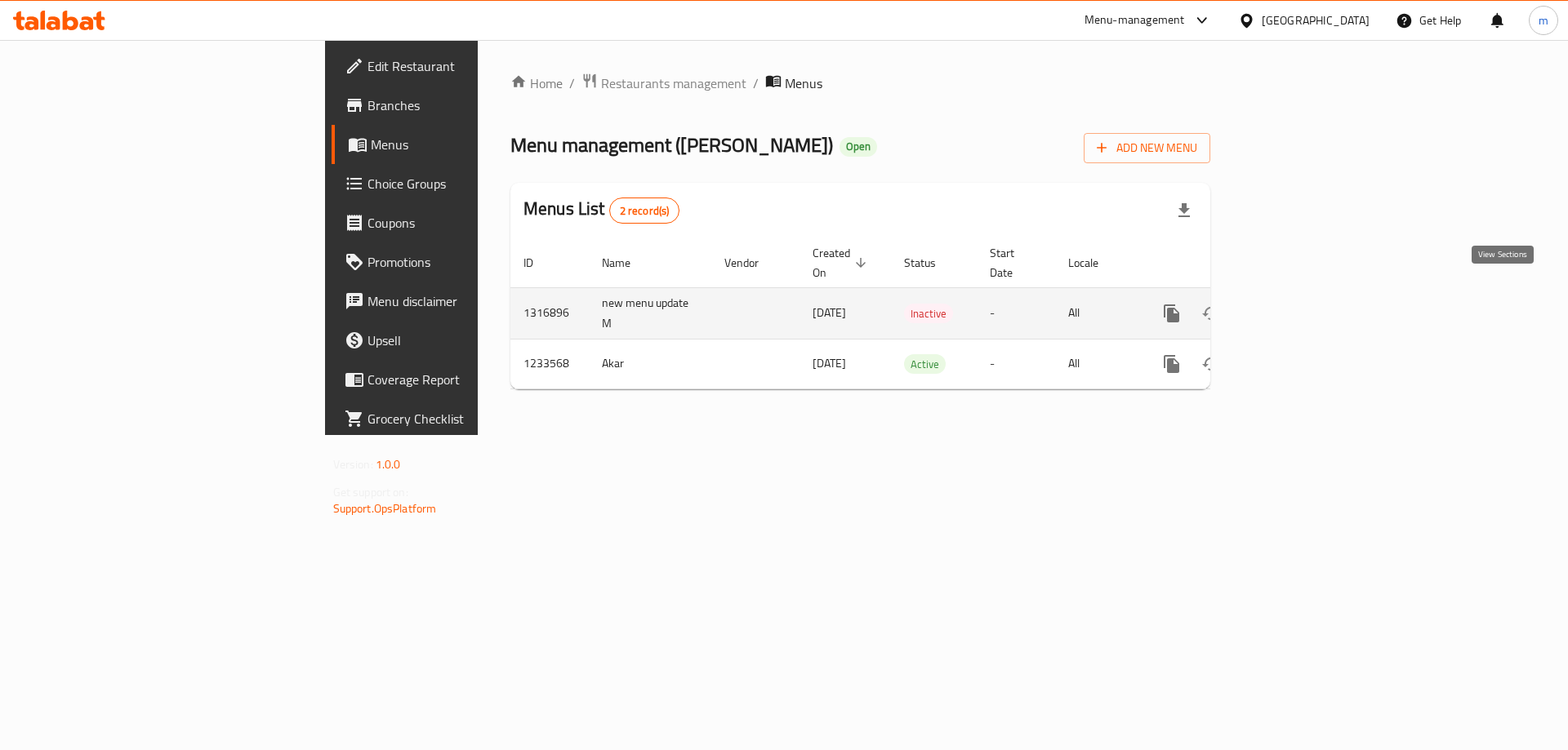
click at [1299, 304] on icon "enhanced table" at bounding box center [1289, 313] width 20 height 20
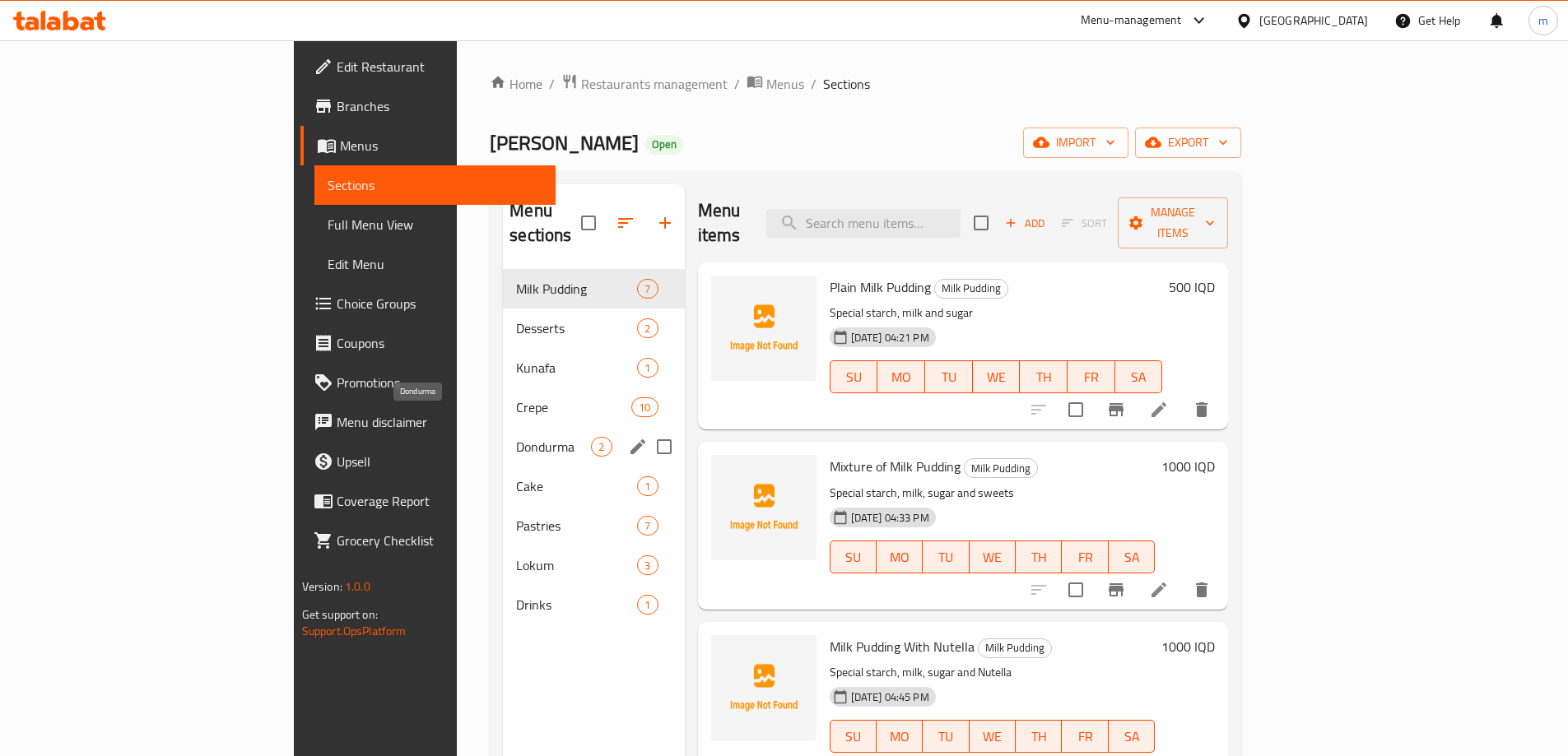
click at [516, 437] on span "Dondurma" at bounding box center [553, 446] width 75 height 20
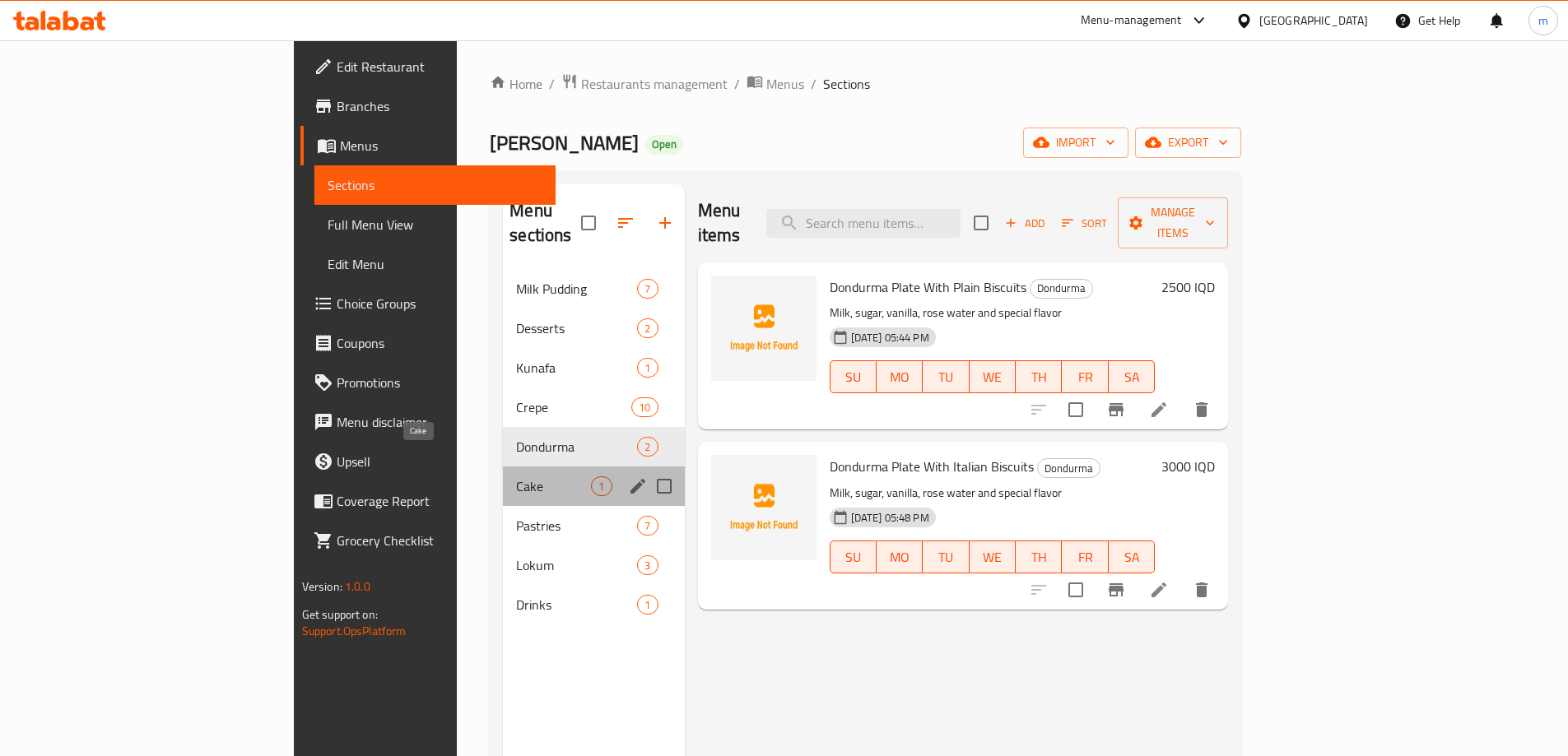
click at [516, 477] on span "Cake" at bounding box center [553, 486] width 75 height 20
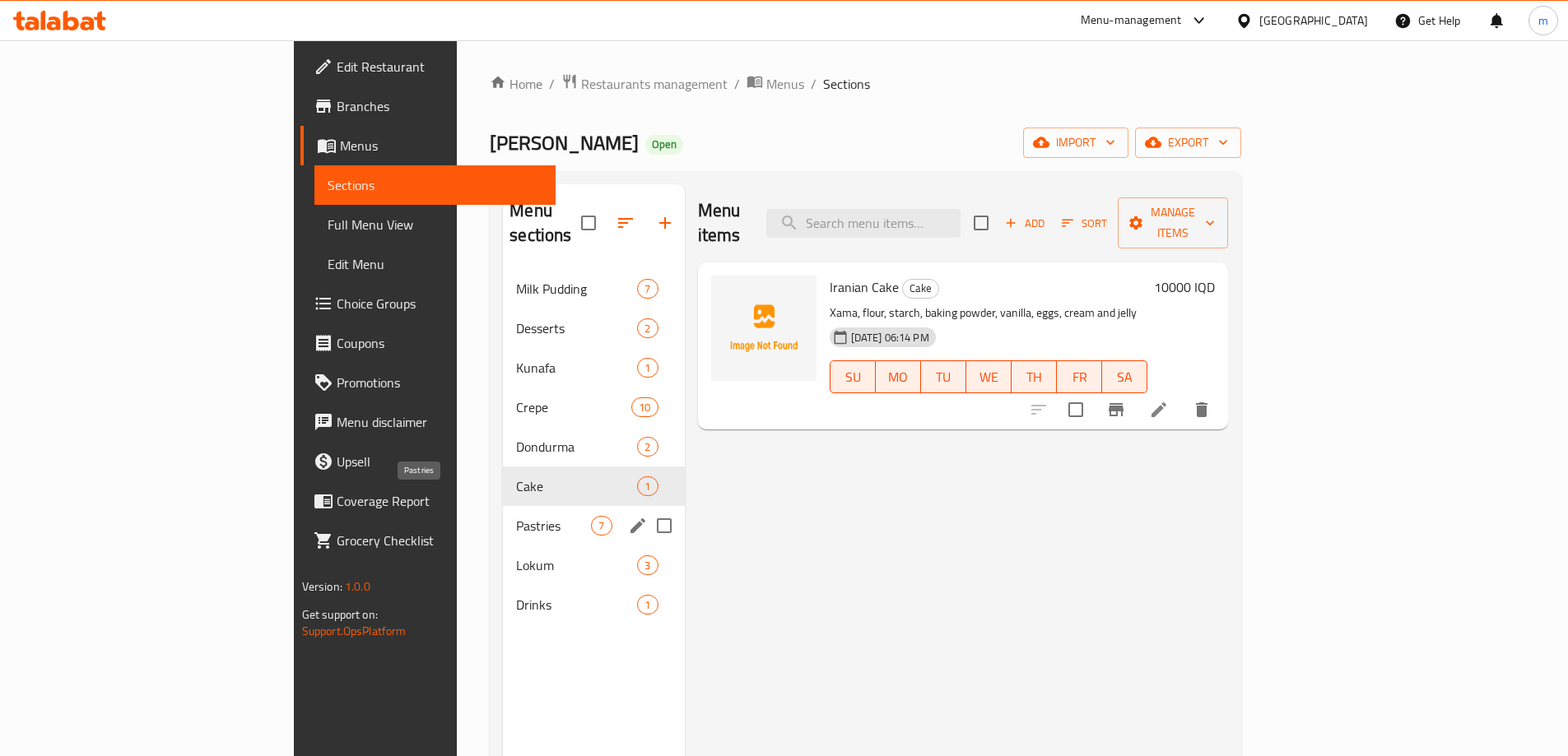
click at [516, 516] on span "Pastries" at bounding box center [553, 525] width 75 height 20
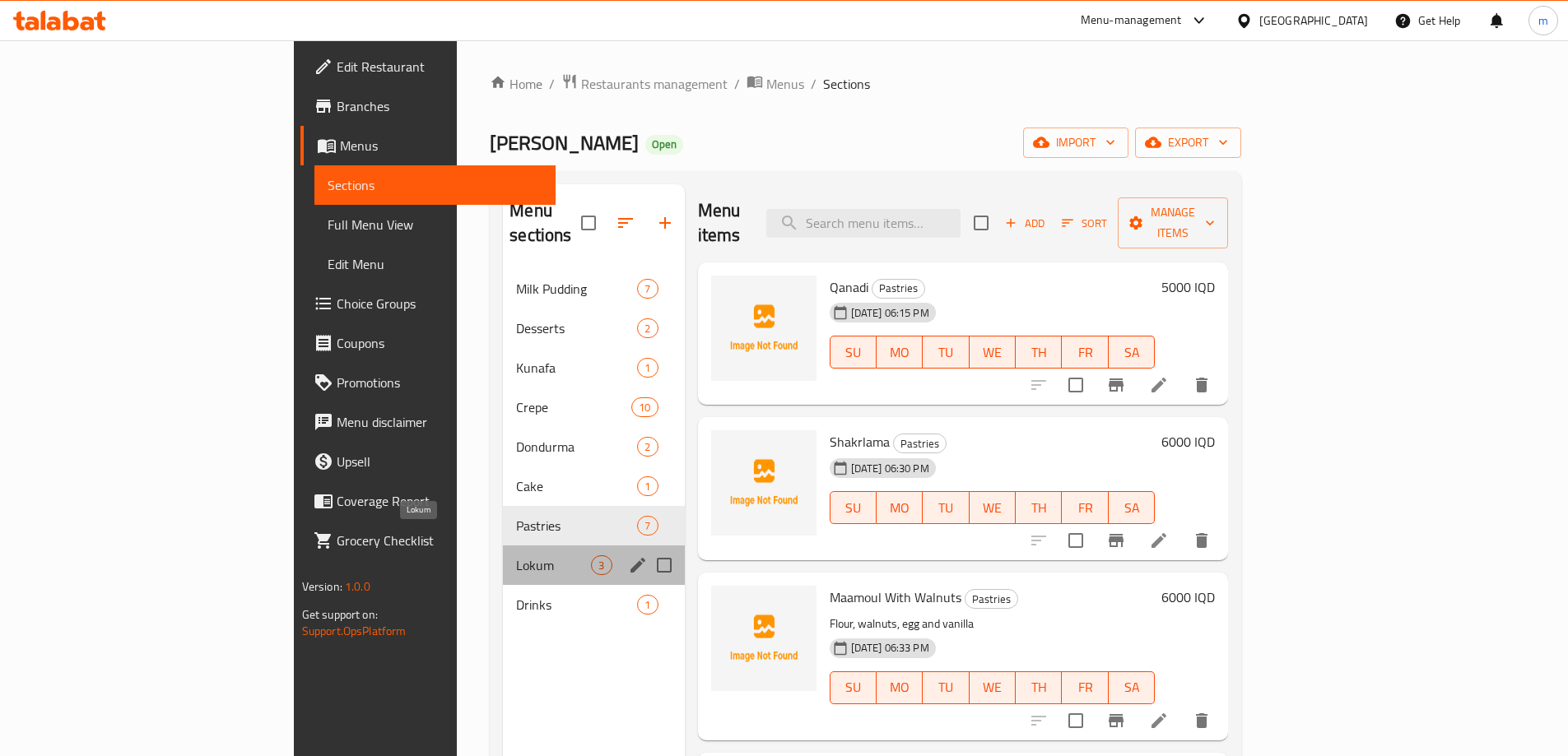
click at [516, 556] on span "Lokum" at bounding box center [553, 565] width 75 height 20
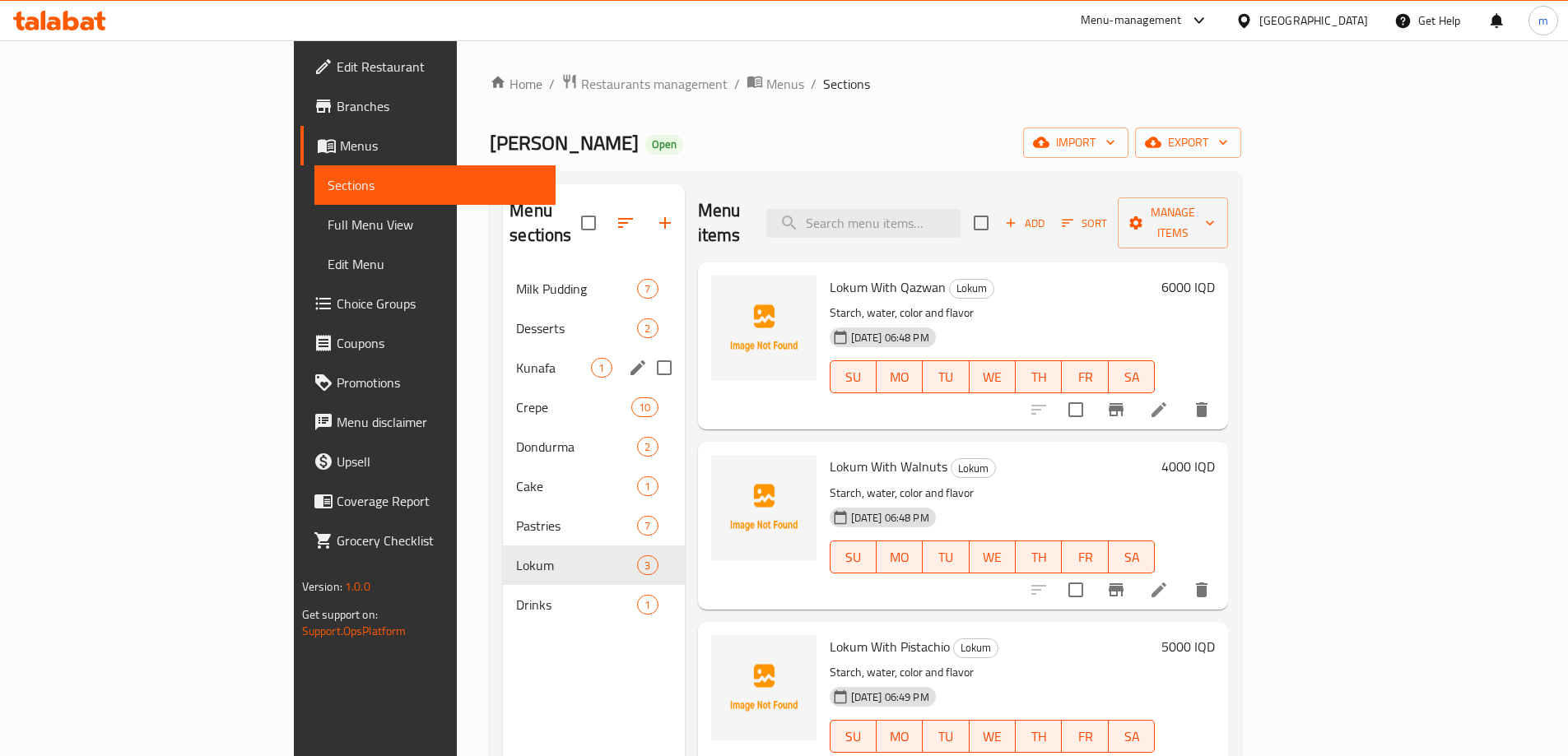
click at [503, 315] on div "Desserts 2" at bounding box center [593, 329] width 181 height 40
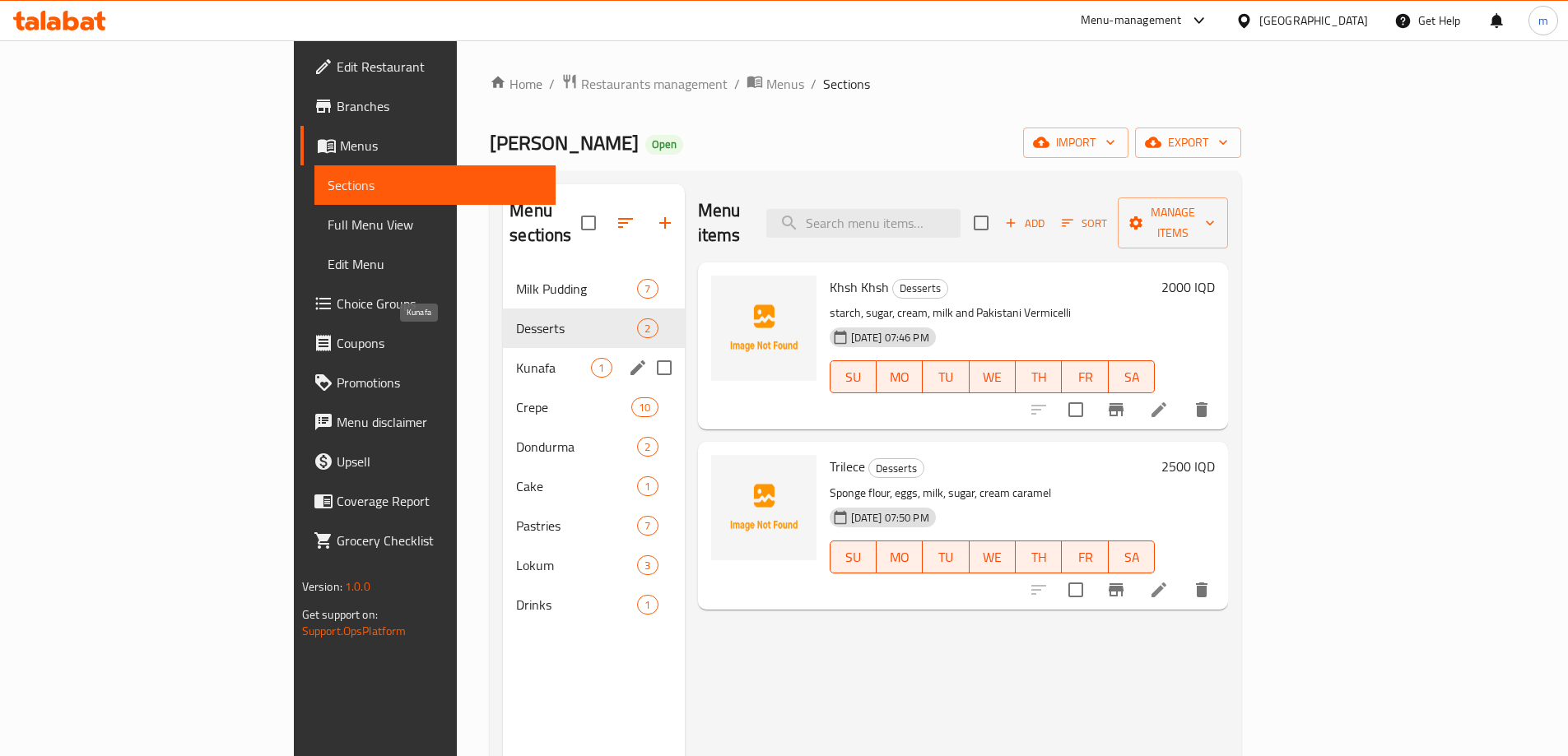
click at [516, 358] on span "Kunafa" at bounding box center [553, 368] width 75 height 20
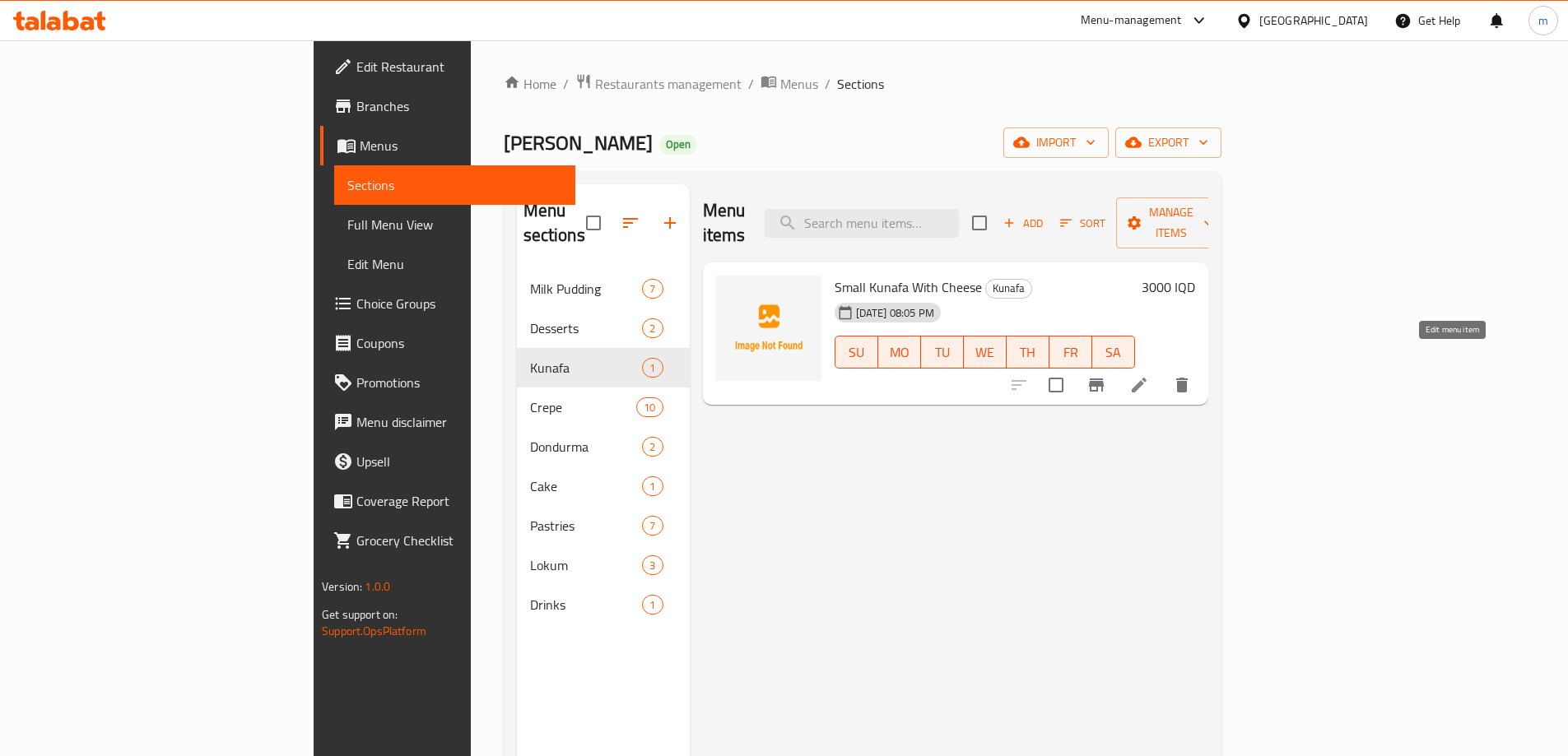
click at [1149, 375] on icon at bounding box center [1139, 385] width 20 height 20
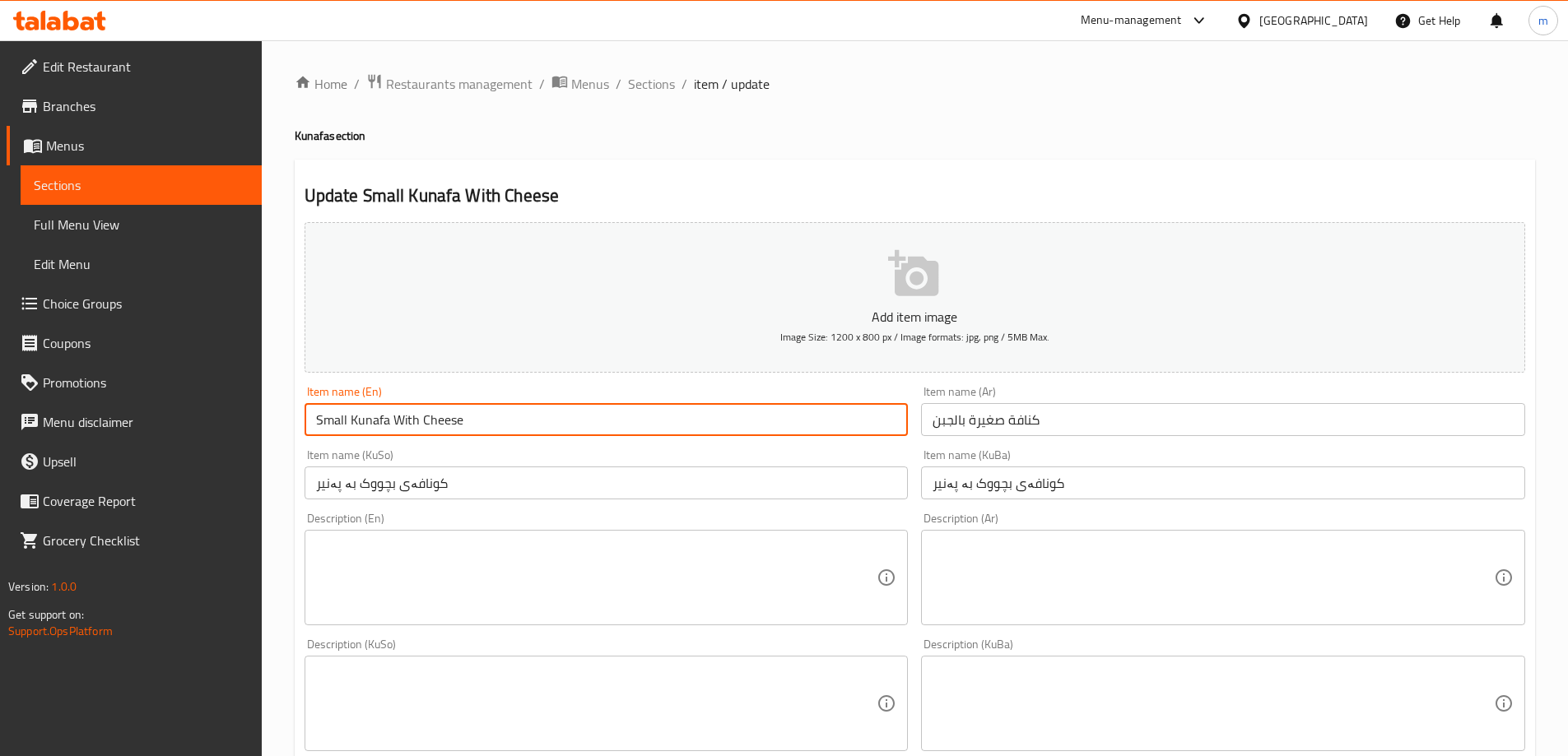
click at [502, 420] on input "Small Kunafa With Cheese" at bounding box center [606, 420] width 604 height 33
click at [502, 419] on input "Small Kunafa With Cheese" at bounding box center [606, 420] width 604 height 33
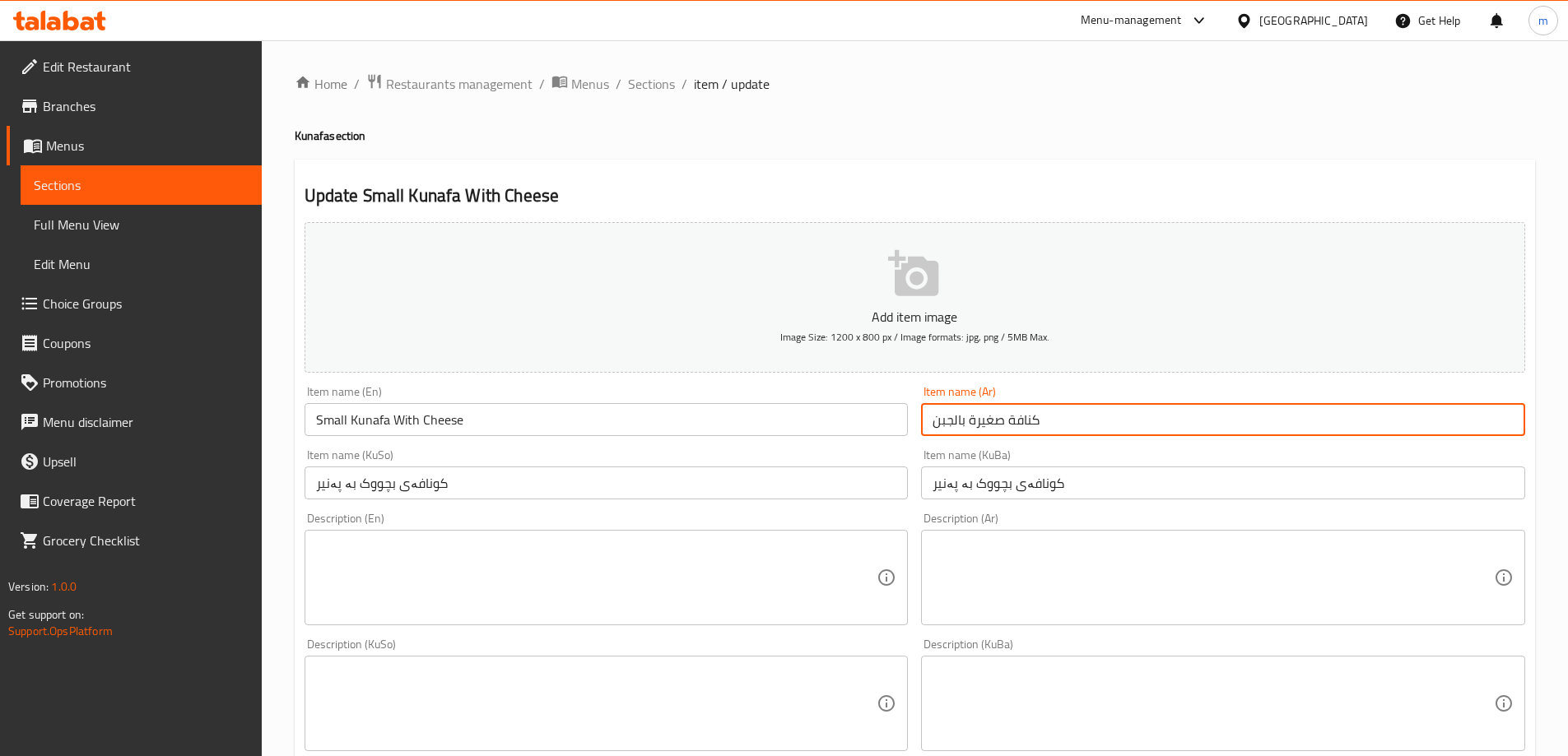
click at [1076, 419] on input "كنافة صغيرة بالجبن" at bounding box center [1223, 420] width 604 height 33
click at [1032, 474] on input "کونافەی بچووک بە پەنیر" at bounding box center [1223, 483] width 604 height 33
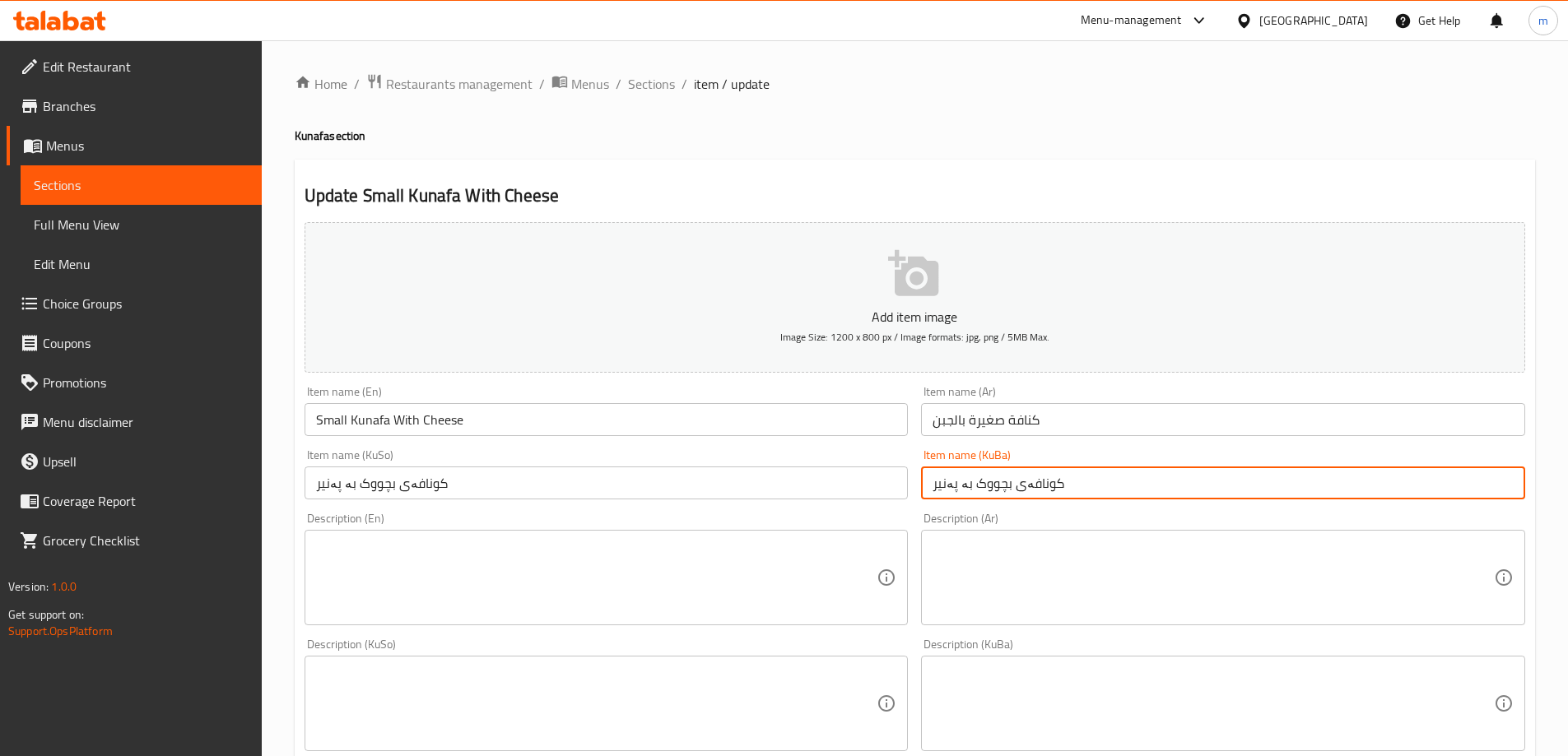
click at [1032, 474] on input "کونافەی بچووک بە پەنیر" at bounding box center [1223, 483] width 604 height 33
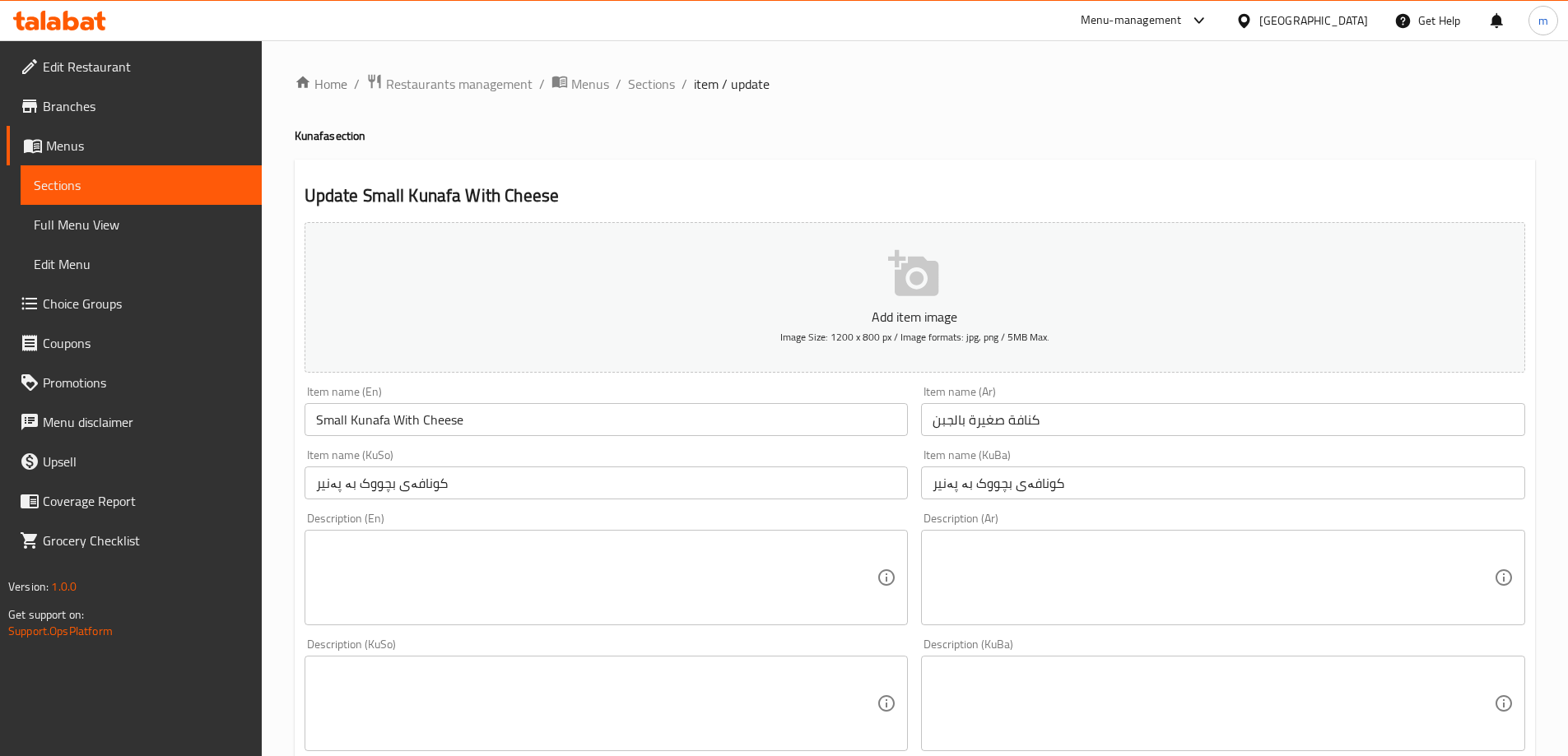
click at [676, 87] on ol "Home / Restaurants management / Menus / Sections / item / update" at bounding box center [915, 83] width 1240 height 22
click at [667, 85] on span "Sections" at bounding box center [651, 83] width 47 height 20
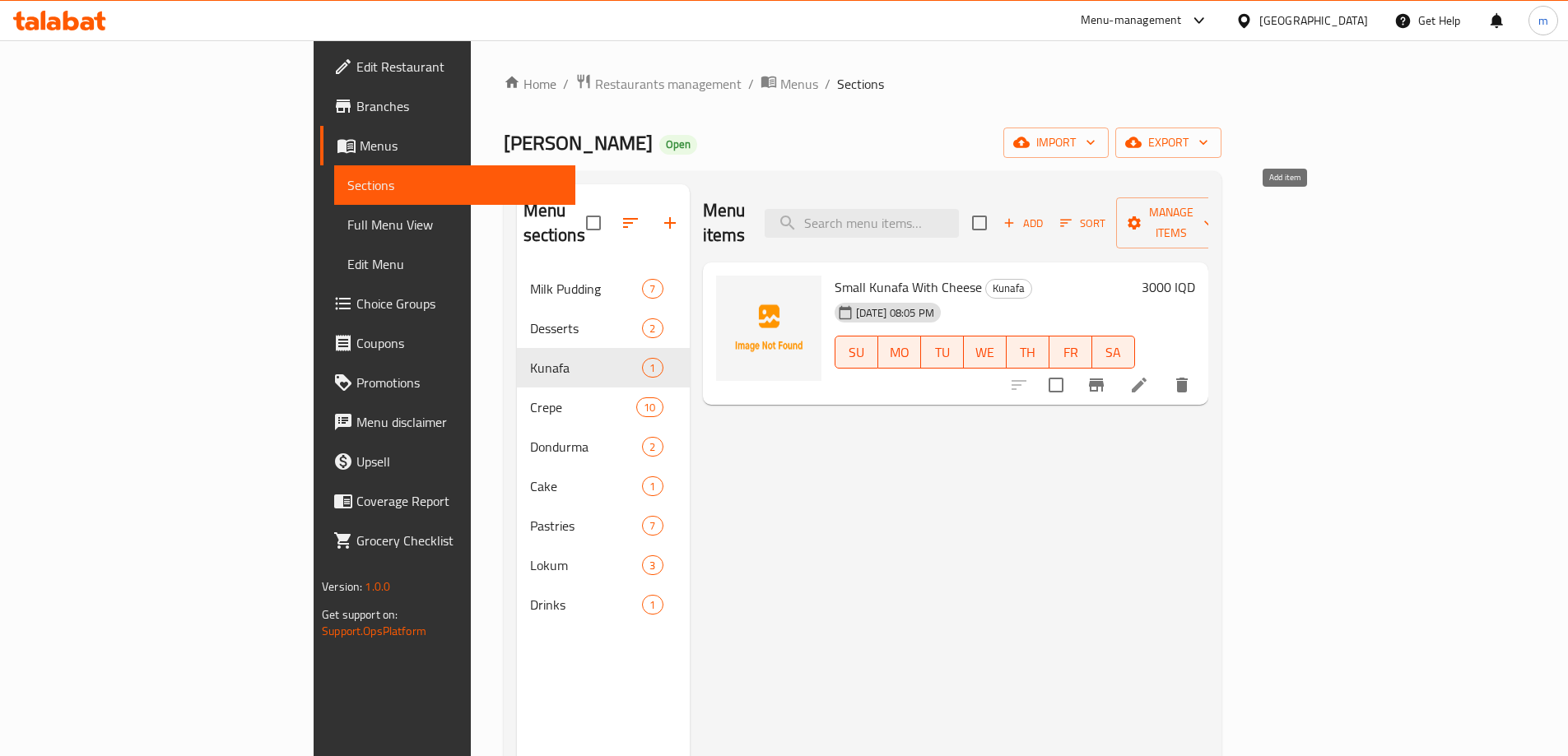
click at [1045, 214] on span "Add" at bounding box center [1022, 224] width 44 height 19
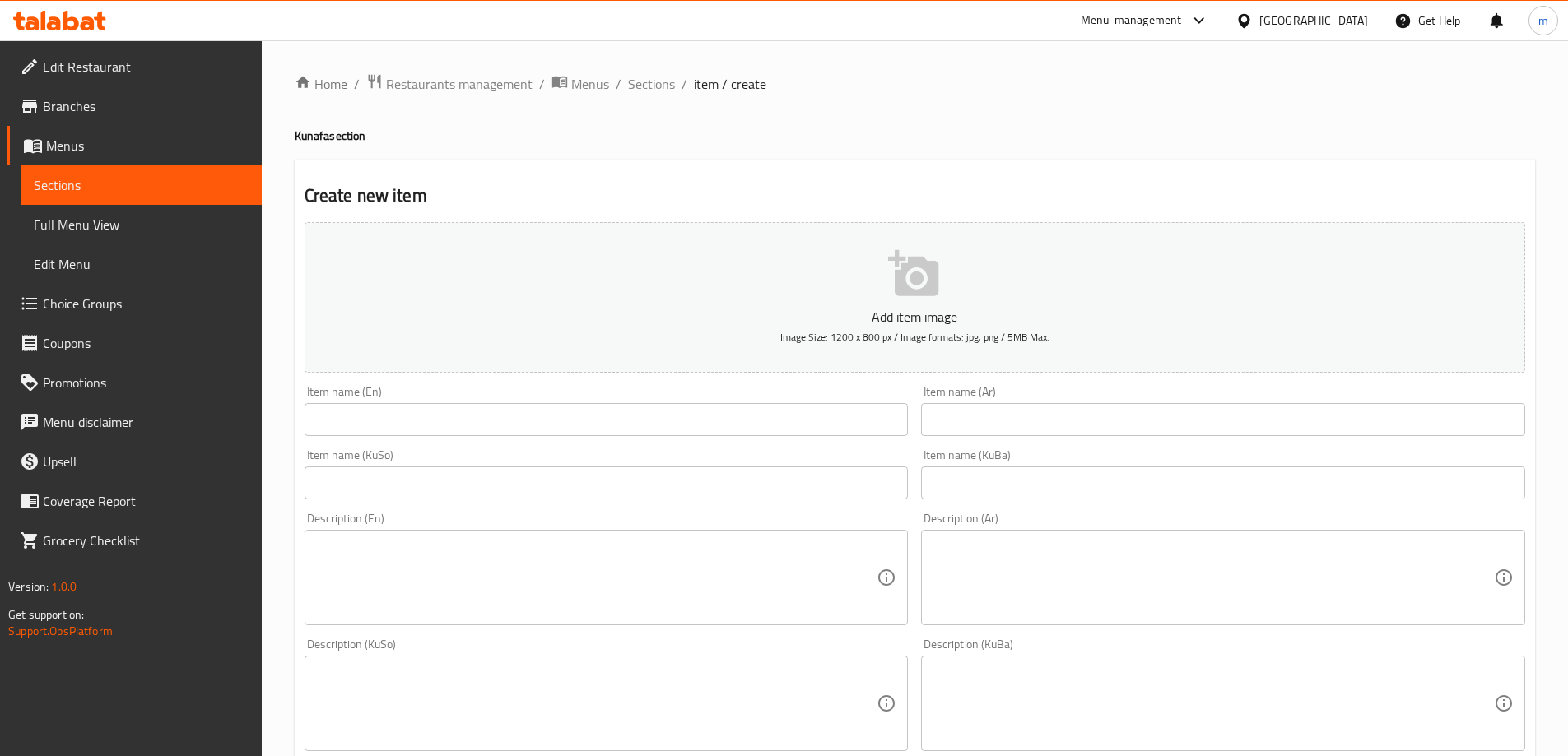
drag, startPoint x: 1022, startPoint y: 480, endPoint x: 905, endPoint y: 479, distance: 117.0
click at [1022, 480] on input "text" at bounding box center [1223, 483] width 604 height 33
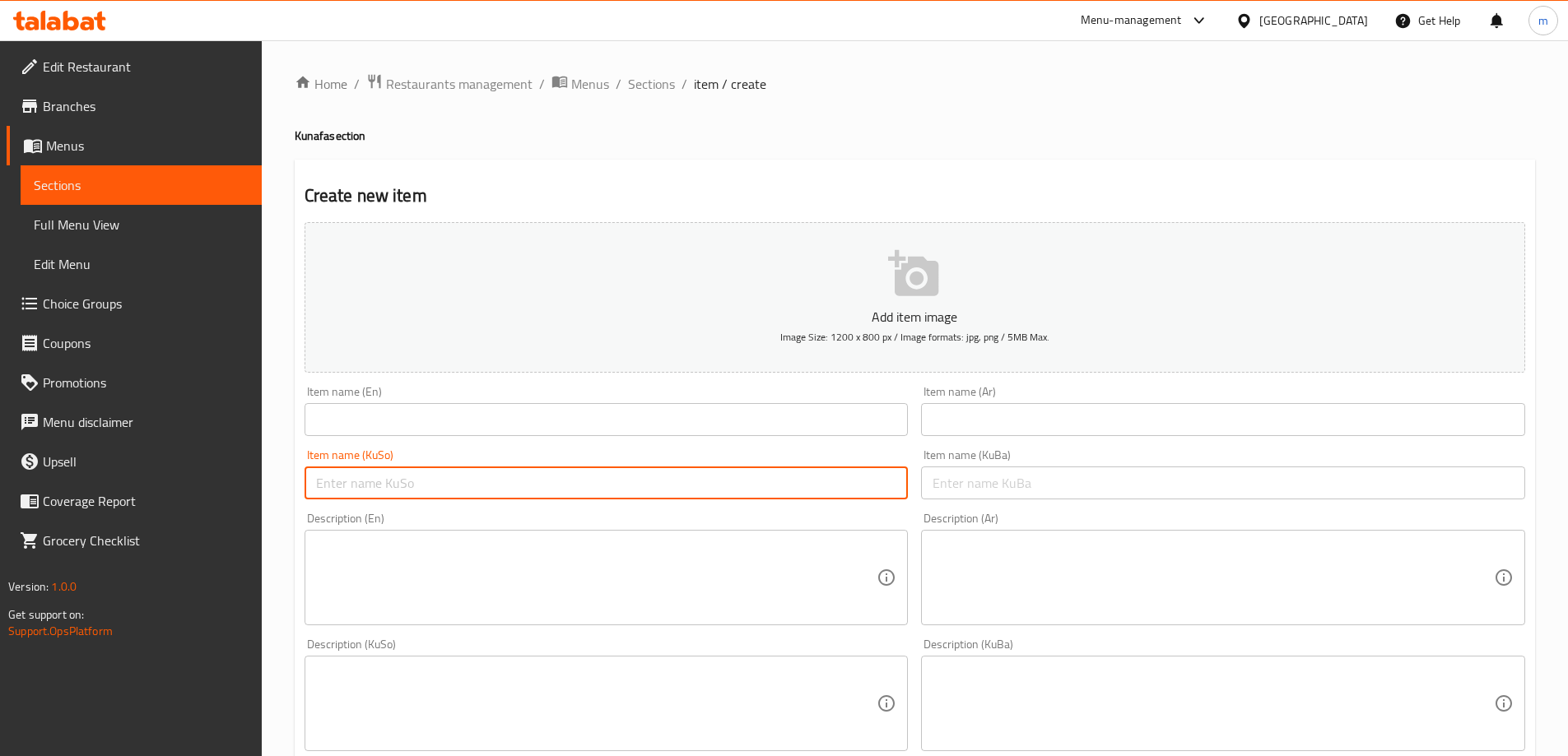
click at [822, 478] on input "text" at bounding box center [606, 483] width 604 height 33
paste input "کونافەی بچووک بە پەنیر"
drag, startPoint x: 812, startPoint y: 483, endPoint x: 715, endPoint y: 483, distance: 97.0
click at [715, 483] on input "کونافەی بچووک بە پەنیر" at bounding box center [606, 483] width 604 height 33
click at [794, 474] on input "کونافەی بچووکی سادە" at bounding box center [606, 483] width 604 height 33
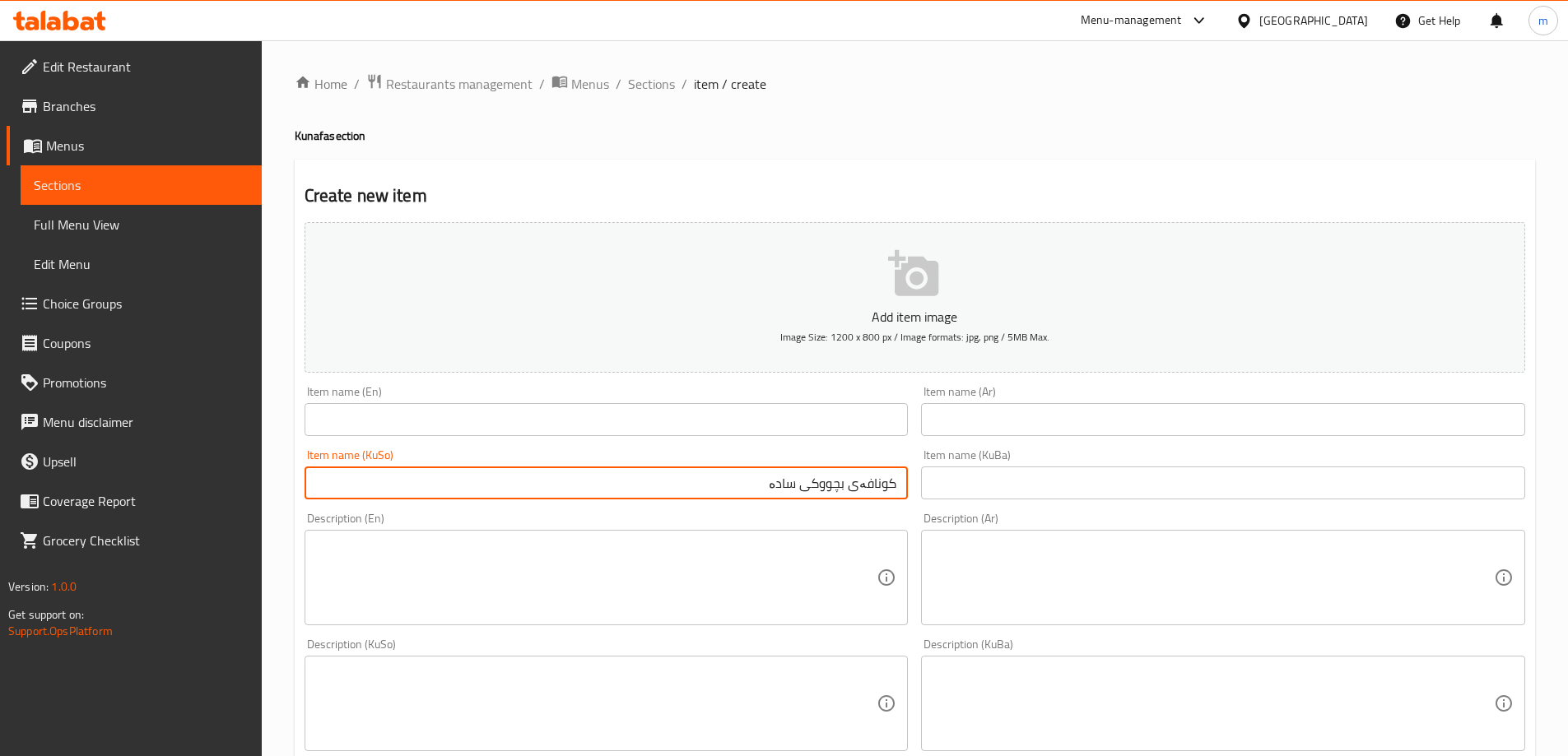
click at [794, 474] on input "کونافەی بچووکی سادە" at bounding box center [606, 483] width 604 height 33
type input "کونافەی بچووکی سادە"
click at [1043, 477] on input "text" at bounding box center [1223, 483] width 604 height 33
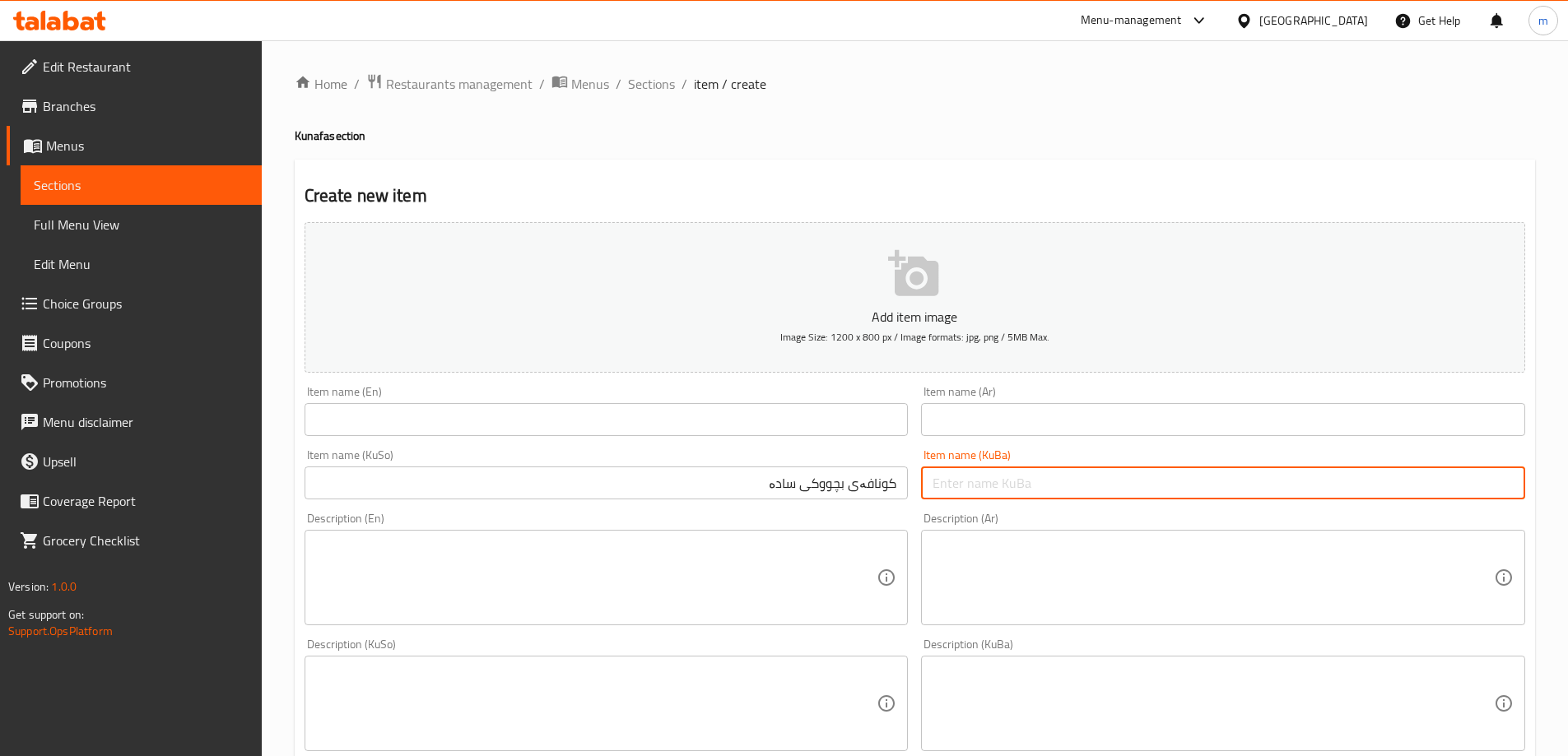
paste input "کونافەی بچووکی سادە"
type input "کونافەی بچووکی سادە"
click at [1043, 410] on input "text" at bounding box center [1223, 420] width 604 height 33
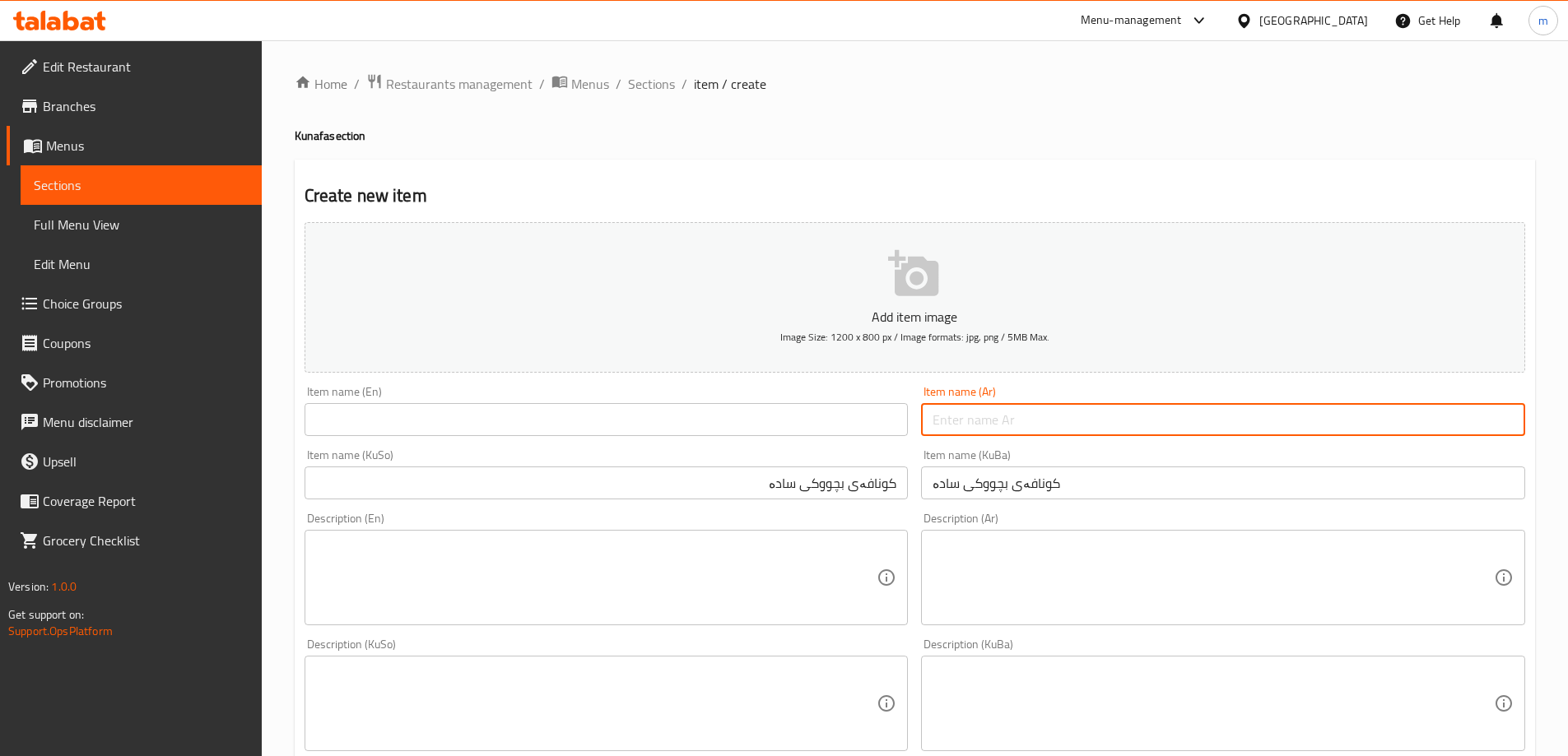
paste input "كنافة صغيرة بالجبن"
click at [1425, 421] on input "كنافة صغيرة بالجبن" at bounding box center [1223, 420] width 604 height 33
type input "كنافة صغيرة سادة"
click at [833, 416] on input "text" at bounding box center [606, 420] width 604 height 33
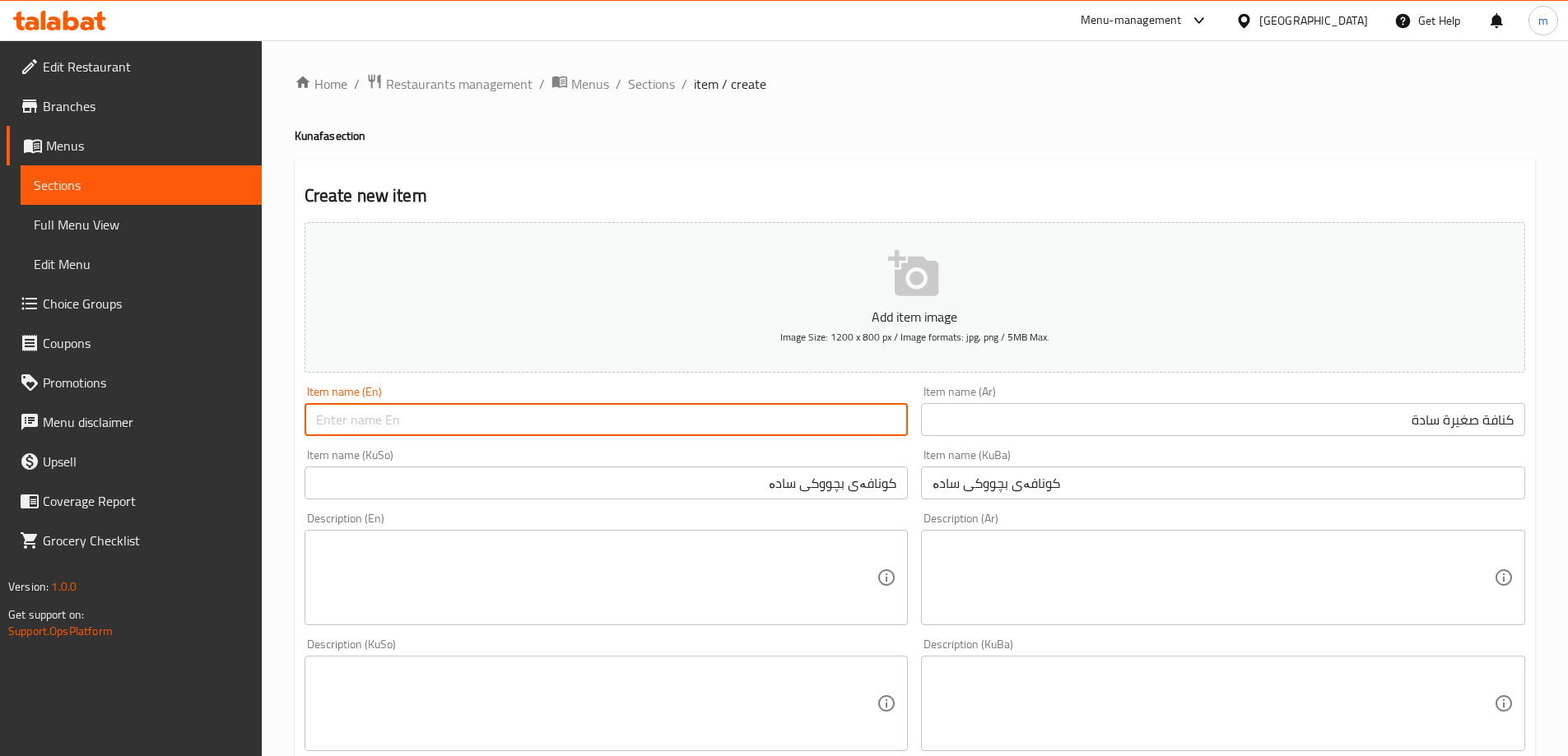
paste input "Small Kunafa With Cheese"
drag, startPoint x: 389, startPoint y: 414, endPoint x: 591, endPoint y: 419, distance: 202.1
click at [591, 419] on input "Small Kunafa With Cheese" at bounding box center [606, 420] width 604 height 33
click at [315, 413] on input "Small Kunafa" at bounding box center [606, 420] width 604 height 33
type input "Plain Small Kunafa"
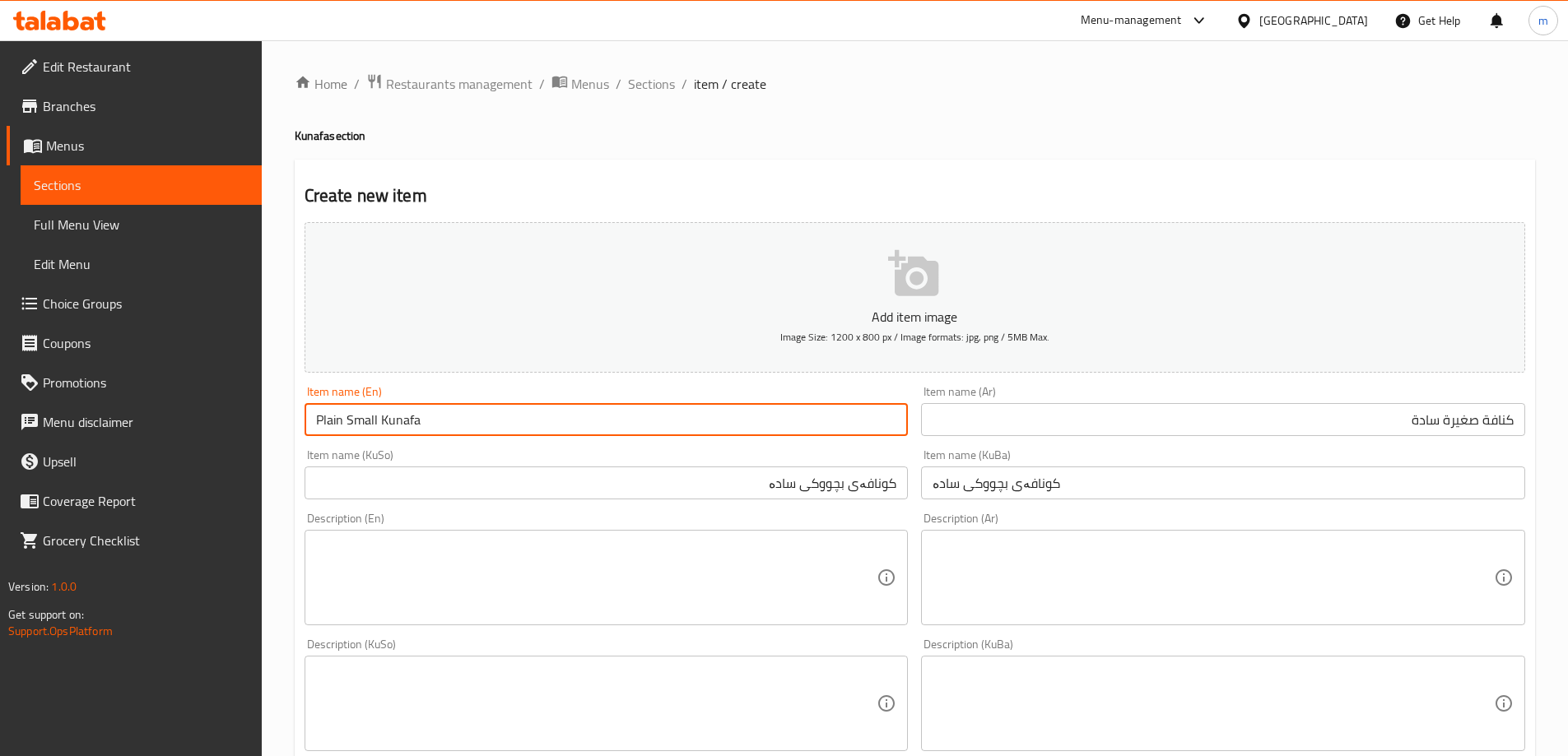
click at [446, 460] on div "Item name (KuSo) کونافەی بچووکی سادە Item name (KuSo)" at bounding box center [606, 474] width 604 height 50
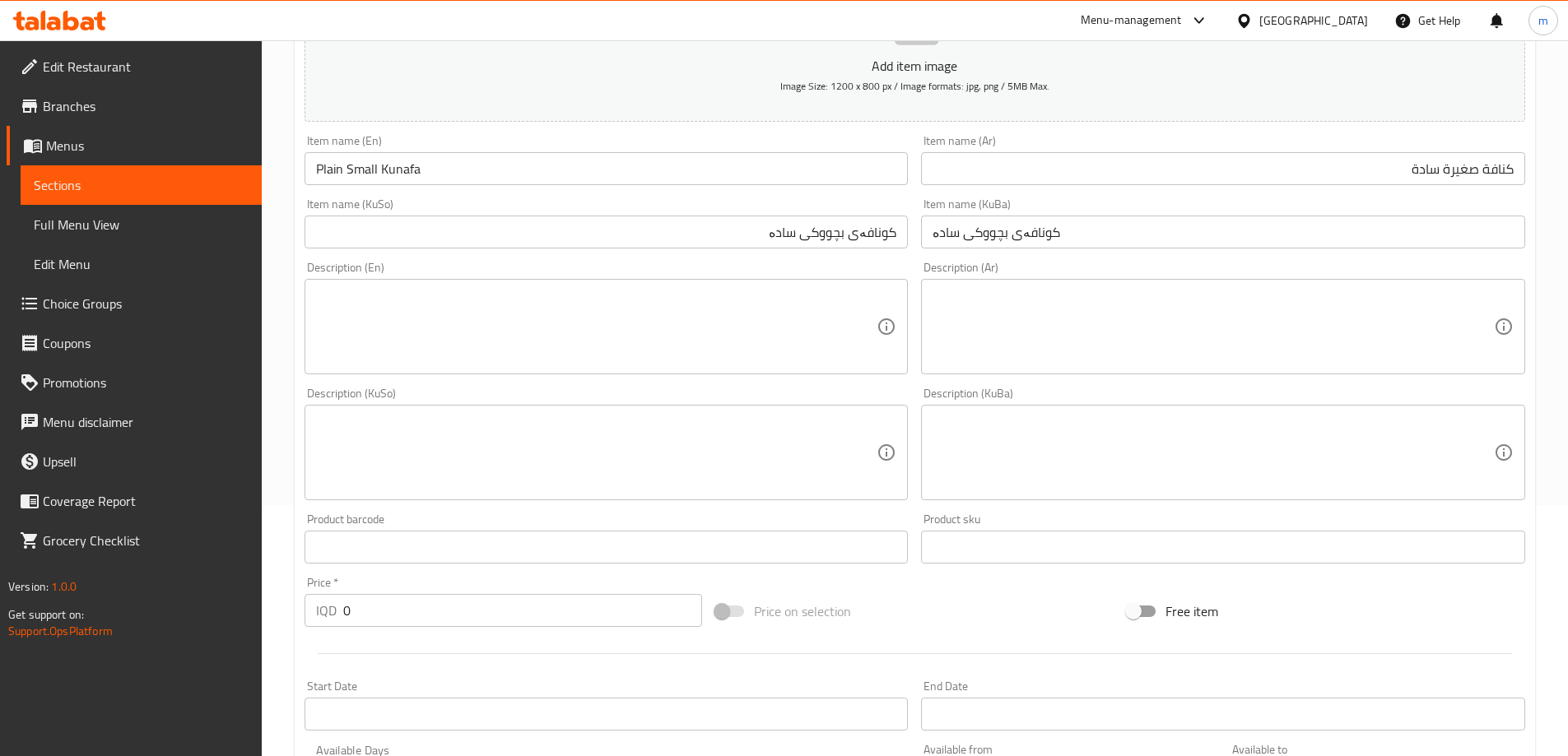
scroll to position [596, 0]
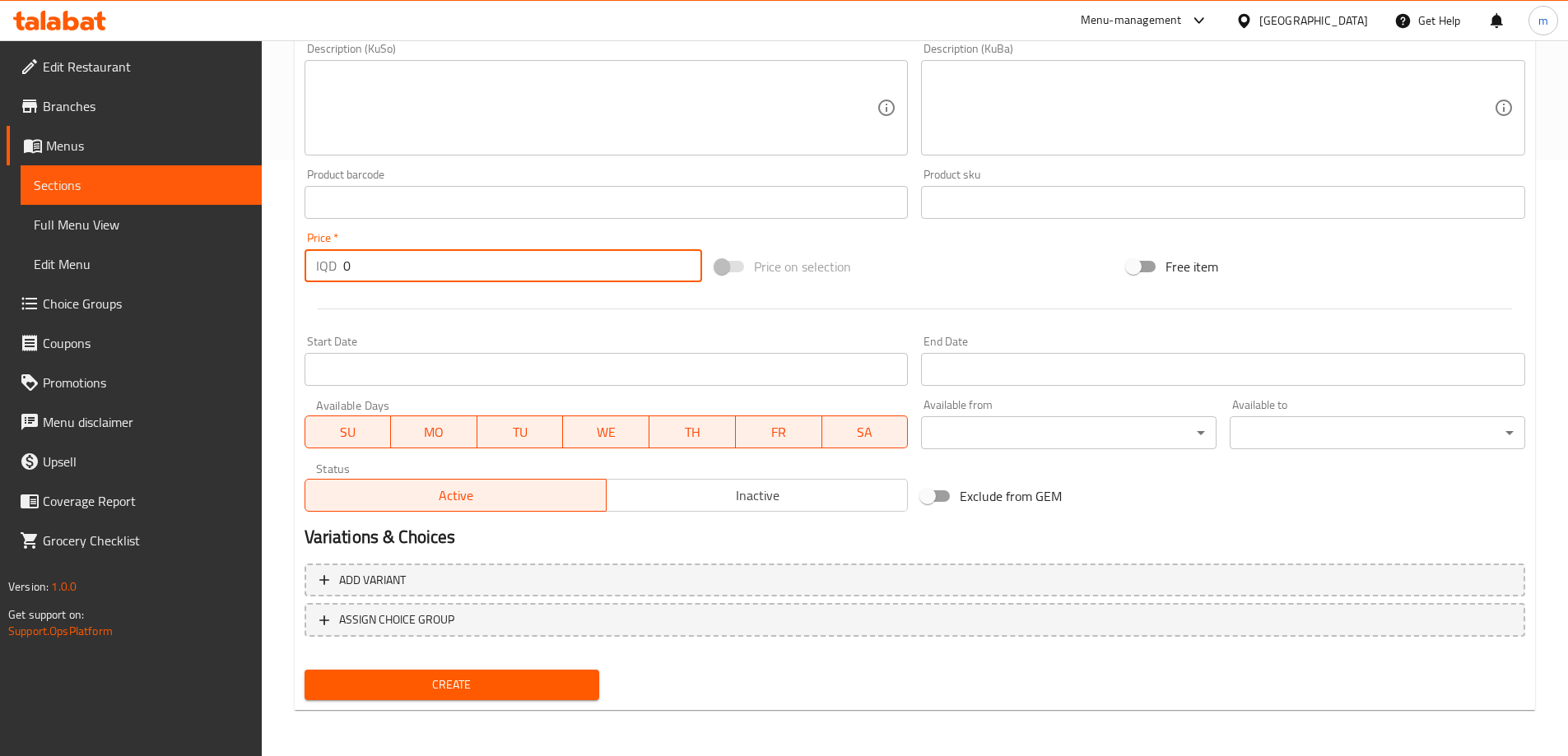
drag, startPoint x: 344, startPoint y: 271, endPoint x: 380, endPoint y: 265, distance: 36.5
click at [380, 265] on input "0" at bounding box center [523, 266] width 360 height 33
type input "2500"
drag, startPoint x: 436, startPoint y: 688, endPoint x: 428, endPoint y: 636, distance: 52.6
click at [436, 688] on span "Create" at bounding box center [452, 685] width 269 height 21
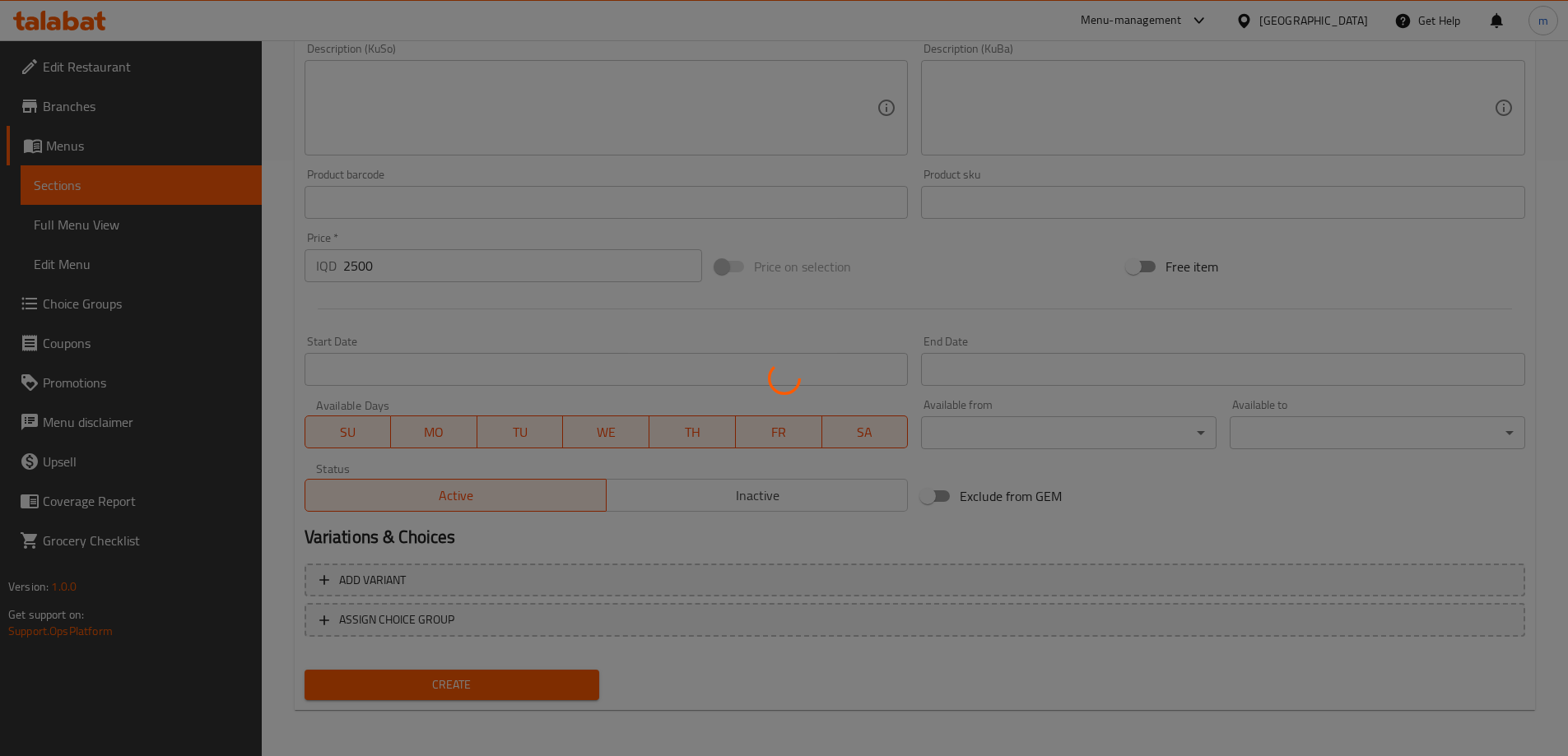
type input "0"
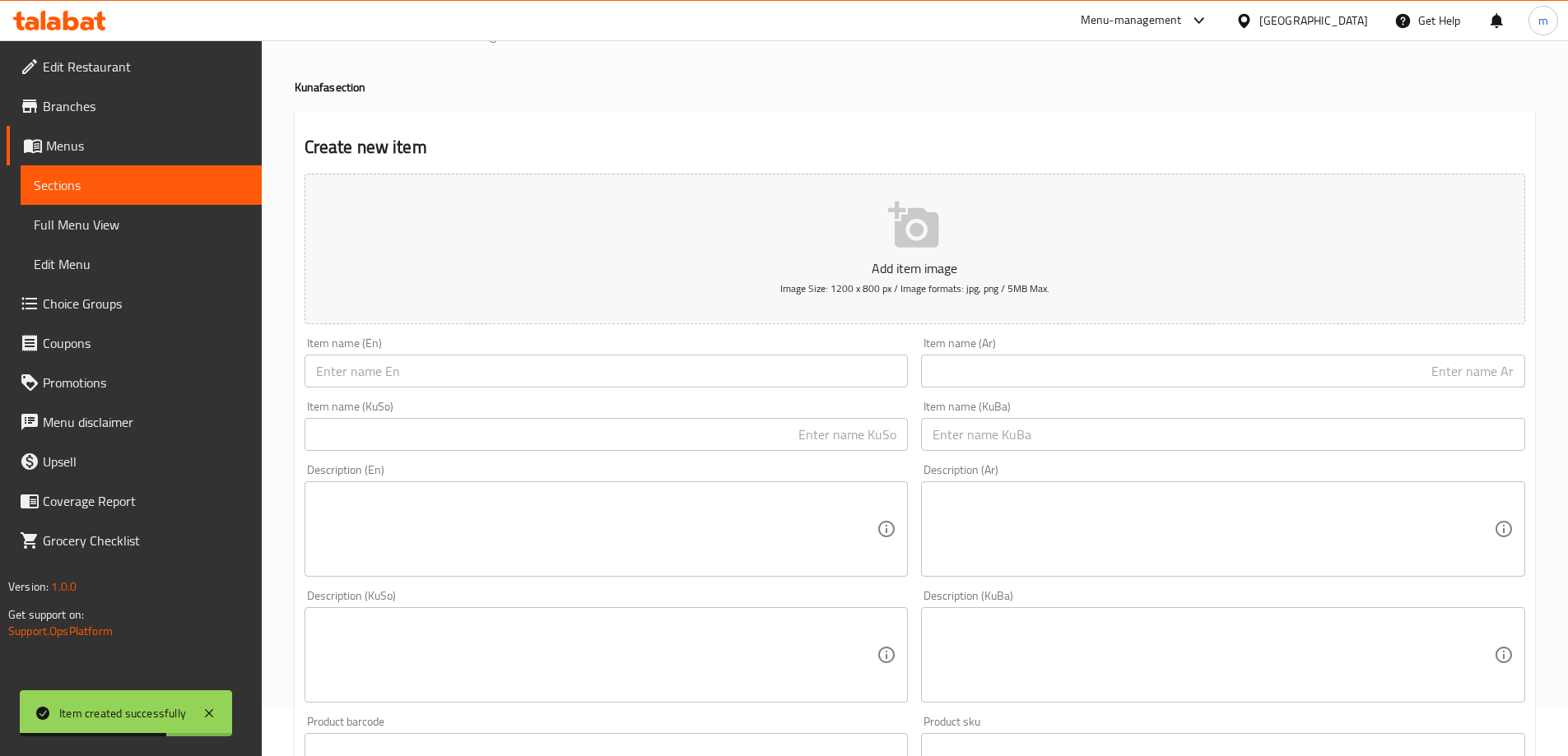
scroll to position [20, 0]
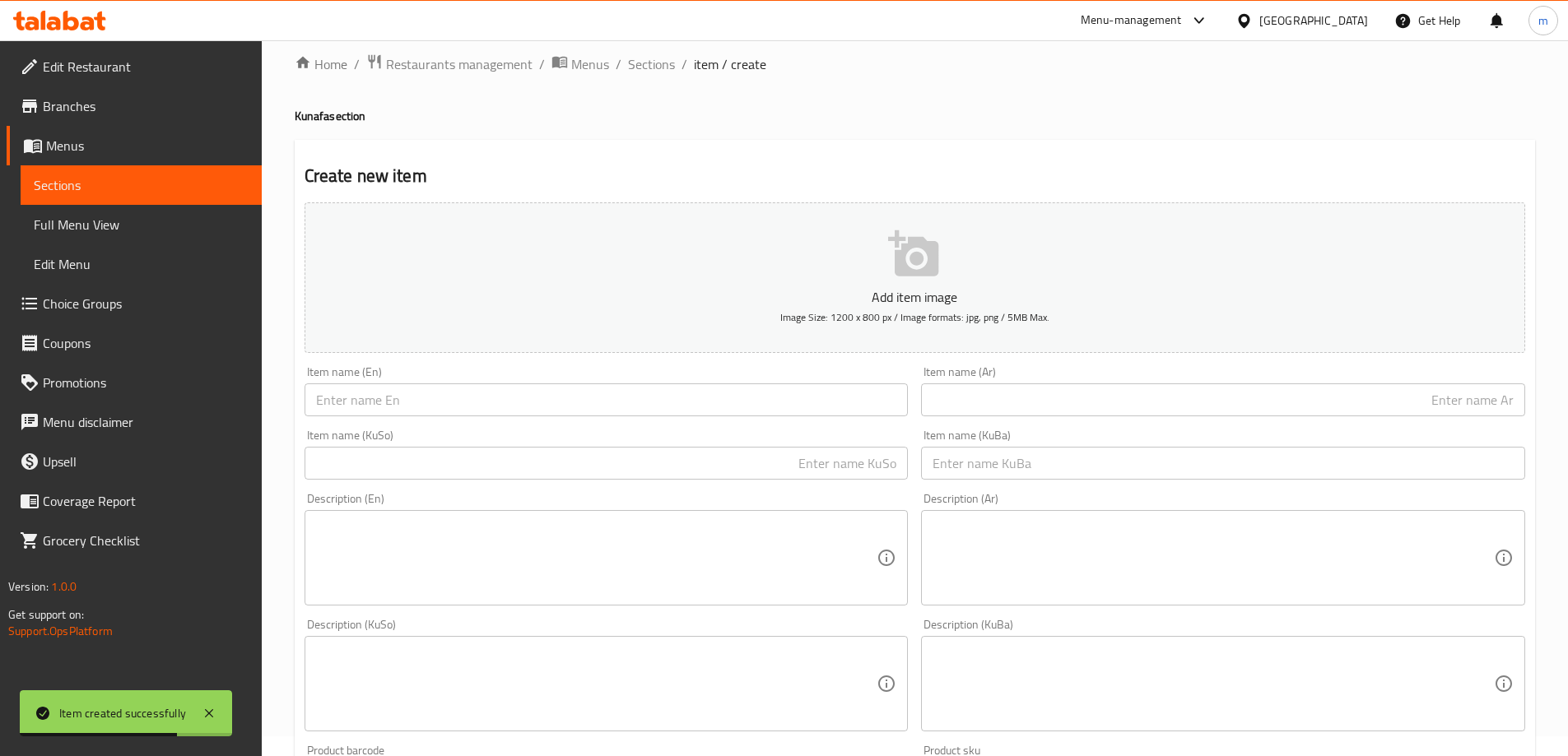
click at [434, 468] on input "text" at bounding box center [606, 463] width 604 height 33
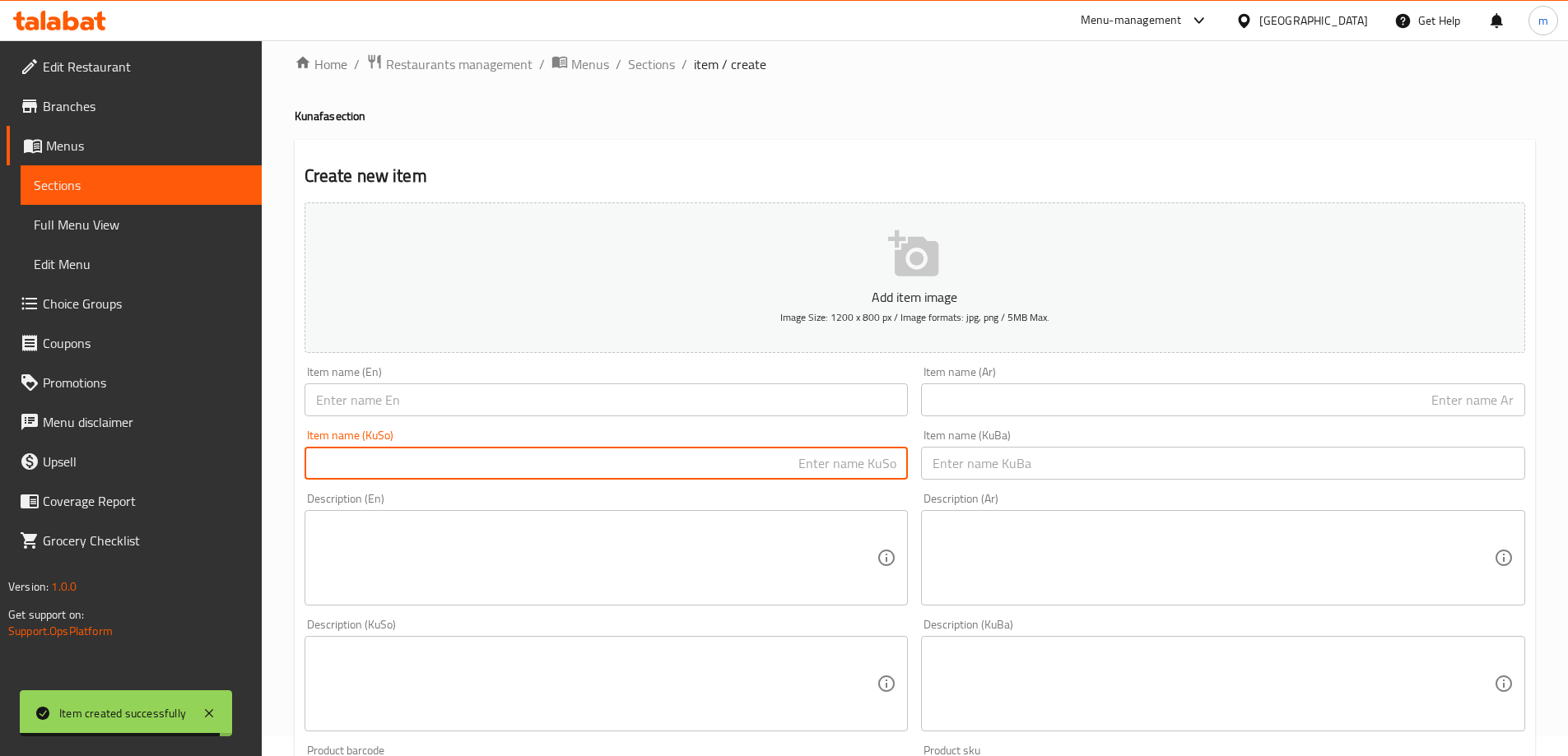
paste input "کونافەی بچووک بە پەنیر"
click at [850, 461] on input "کونافەی بچووک بە پەنیر" at bounding box center [606, 463] width 604 height 33
click at [837, 465] on input "کونافەی بچووک بە پەنیر" at bounding box center [606, 463] width 604 height 33
click at [820, 473] on input "کونافەی گەورە بە پەنیر" at bounding box center [606, 463] width 604 height 33
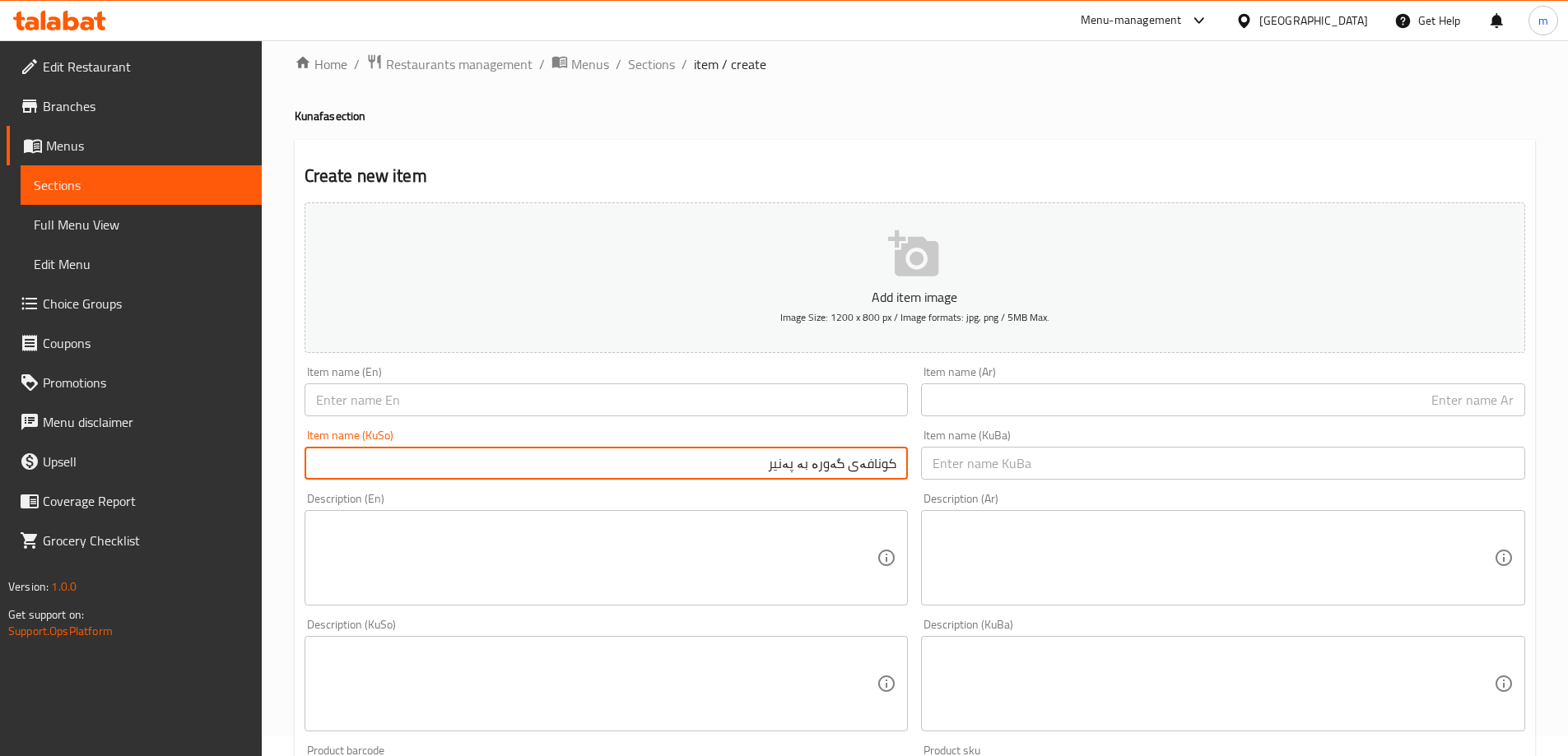
click at [820, 473] on input "کونافەی گەورە بە پەنیر" at bounding box center [606, 463] width 604 height 33
type input "کونافەی گەورە بە پەنیر"
click at [1055, 459] on input "text" at bounding box center [1223, 463] width 604 height 33
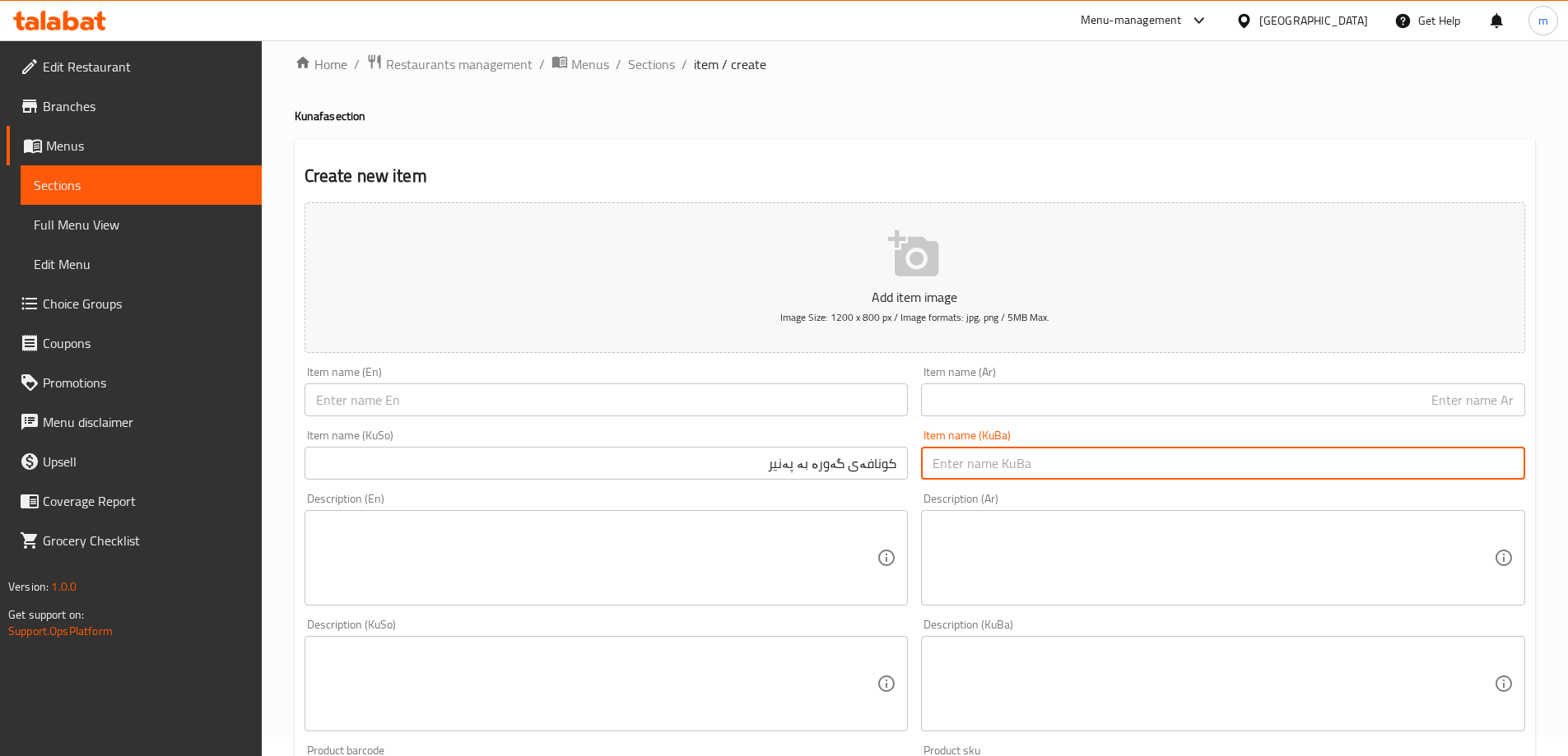
paste input "کونافەی گەورە بە پەنیر"
type input "کونافەی گەورە بە پەنیر"
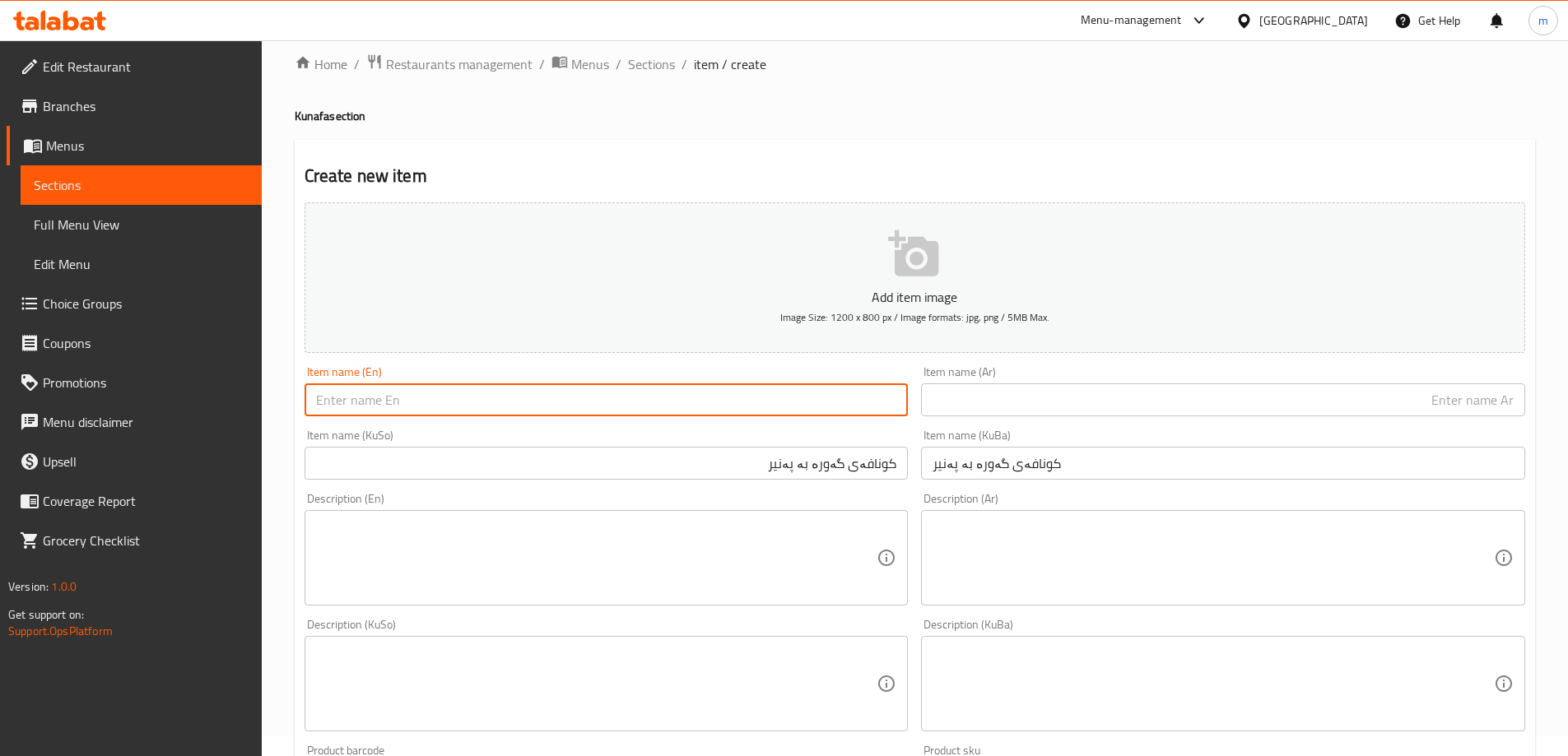
click at [803, 390] on input "text" at bounding box center [606, 400] width 604 height 33
paste input "Small Kunafa With Cheese"
click at [343, 397] on input "Small Kunafa With Cheese" at bounding box center [606, 400] width 604 height 33
click at [344, 397] on input "Small Kunafa With Cheese" at bounding box center [606, 400] width 604 height 33
type input "Large Kunafa With Cheese"
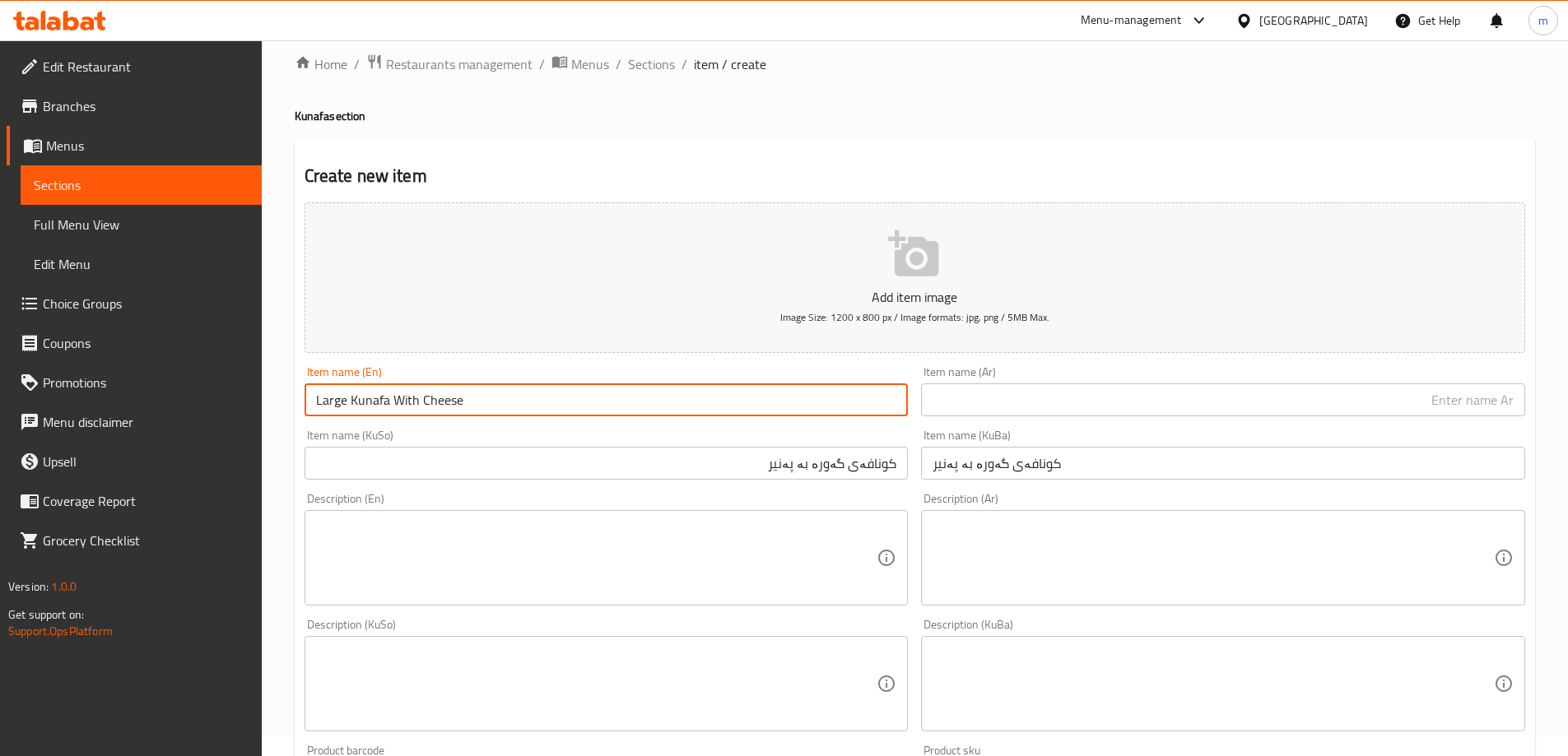
click at [946, 397] on input "text" at bounding box center [1223, 400] width 604 height 33
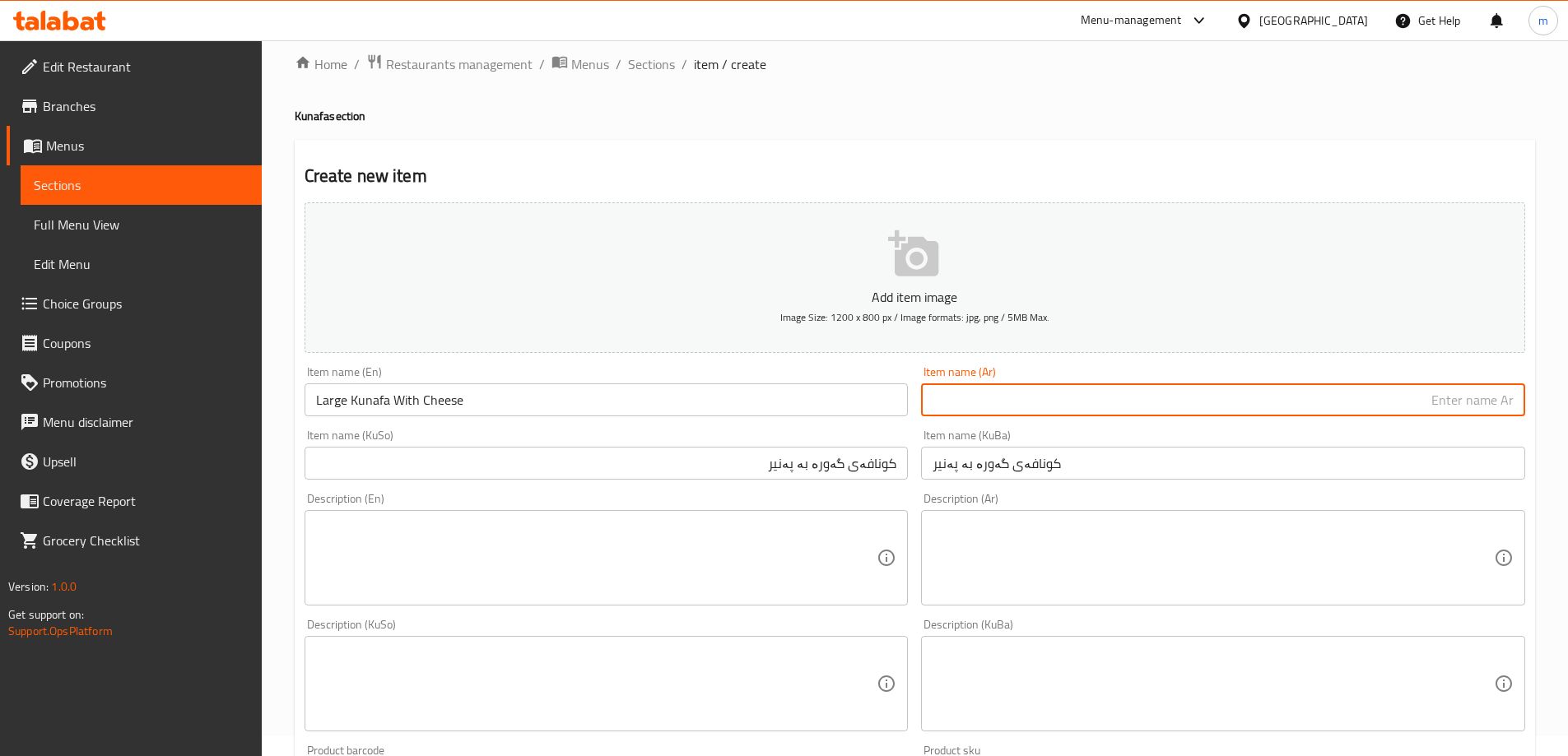
paste input "كنافة صغيرة بالجبن"
click at [1458, 405] on input "كنافة صغيرة بالجبن" at bounding box center [1223, 400] width 604 height 33
click at [1409, 403] on input "كنافة كبيرة بالجبن" at bounding box center [1223, 400] width 604 height 33
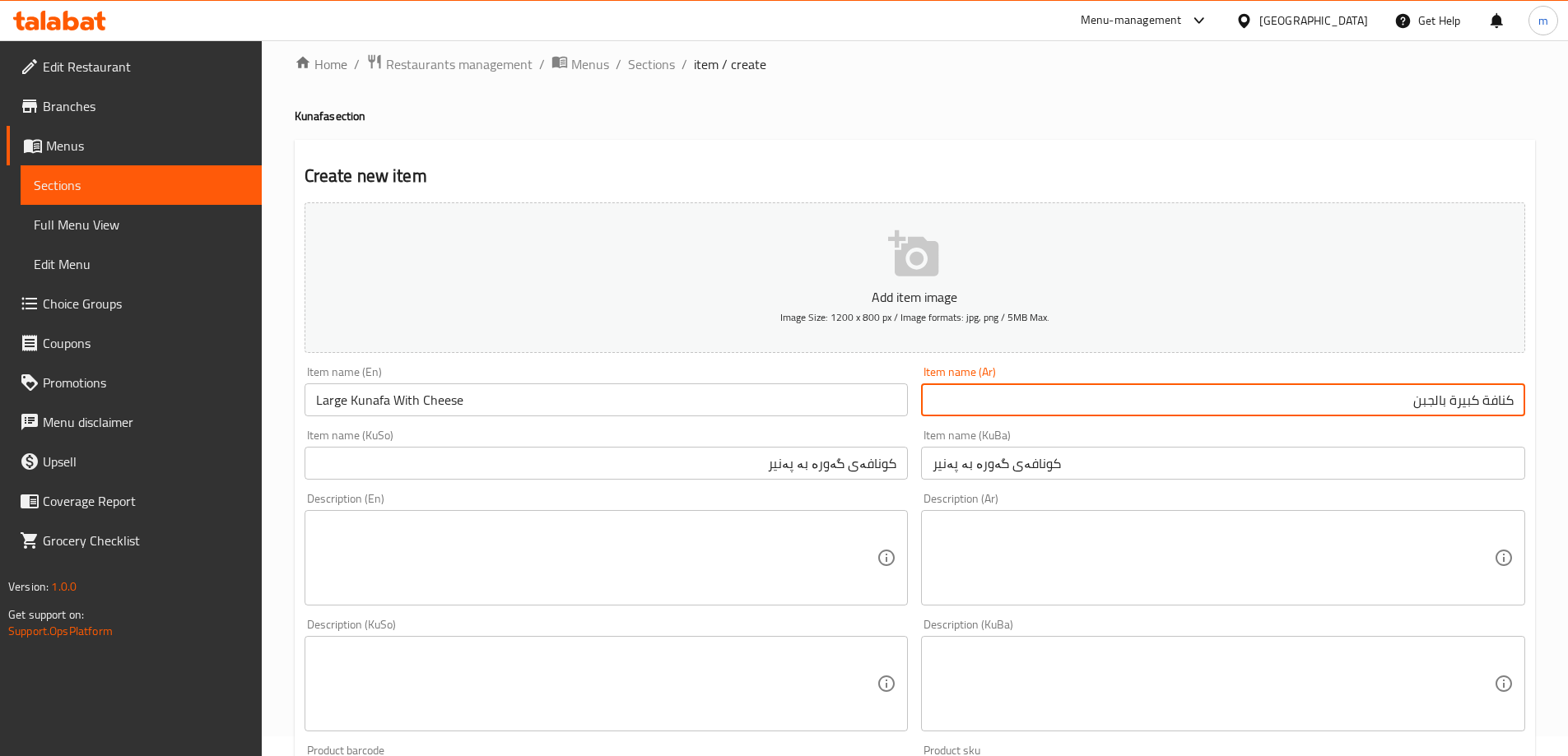
click at [1409, 403] on input "كنافة كبيرة بالجبن" at bounding box center [1223, 400] width 604 height 33
type input "كنافة كبيرة بالجبن"
click at [1296, 466] on input "کونافەی گەورە بە پەنیر" at bounding box center [1223, 463] width 604 height 33
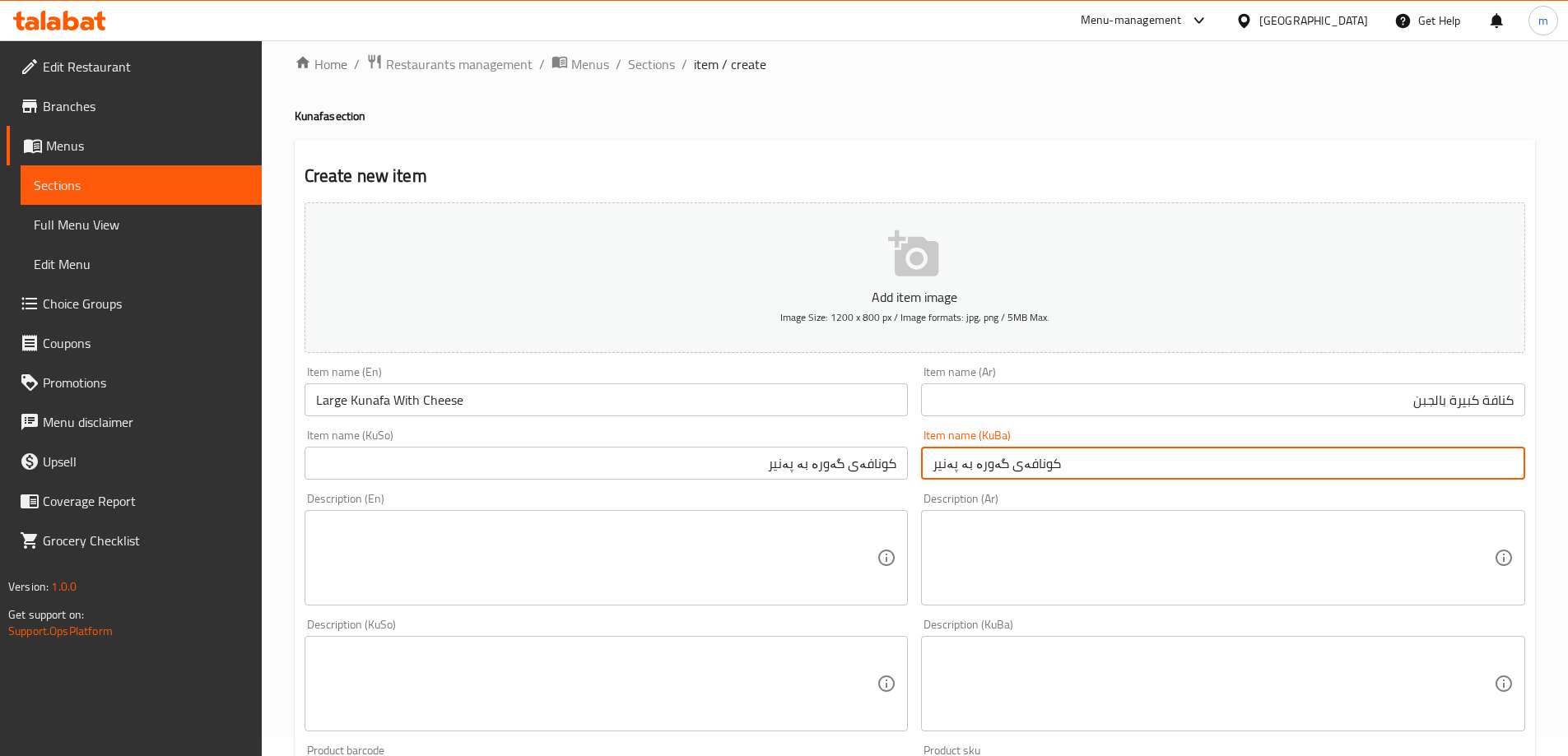
click at [1296, 466] on input "کونافەی گەورە بە پەنیر" at bounding box center [1223, 463] width 604 height 33
click at [722, 394] on input "Large Kunafa With Cheese" at bounding box center [606, 400] width 604 height 33
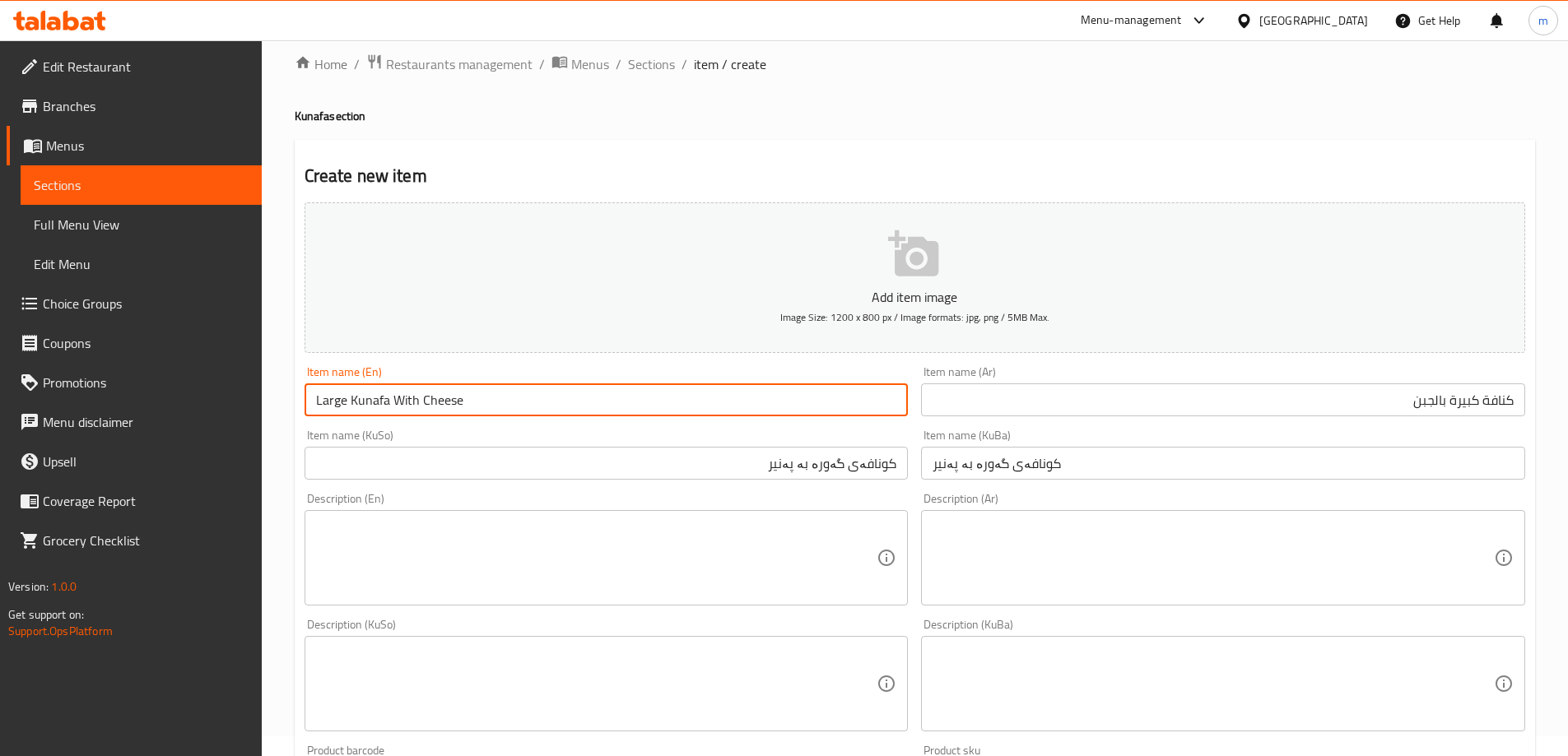
click at [722, 394] on input "Large Kunafa With Cheese" at bounding box center [606, 400] width 604 height 33
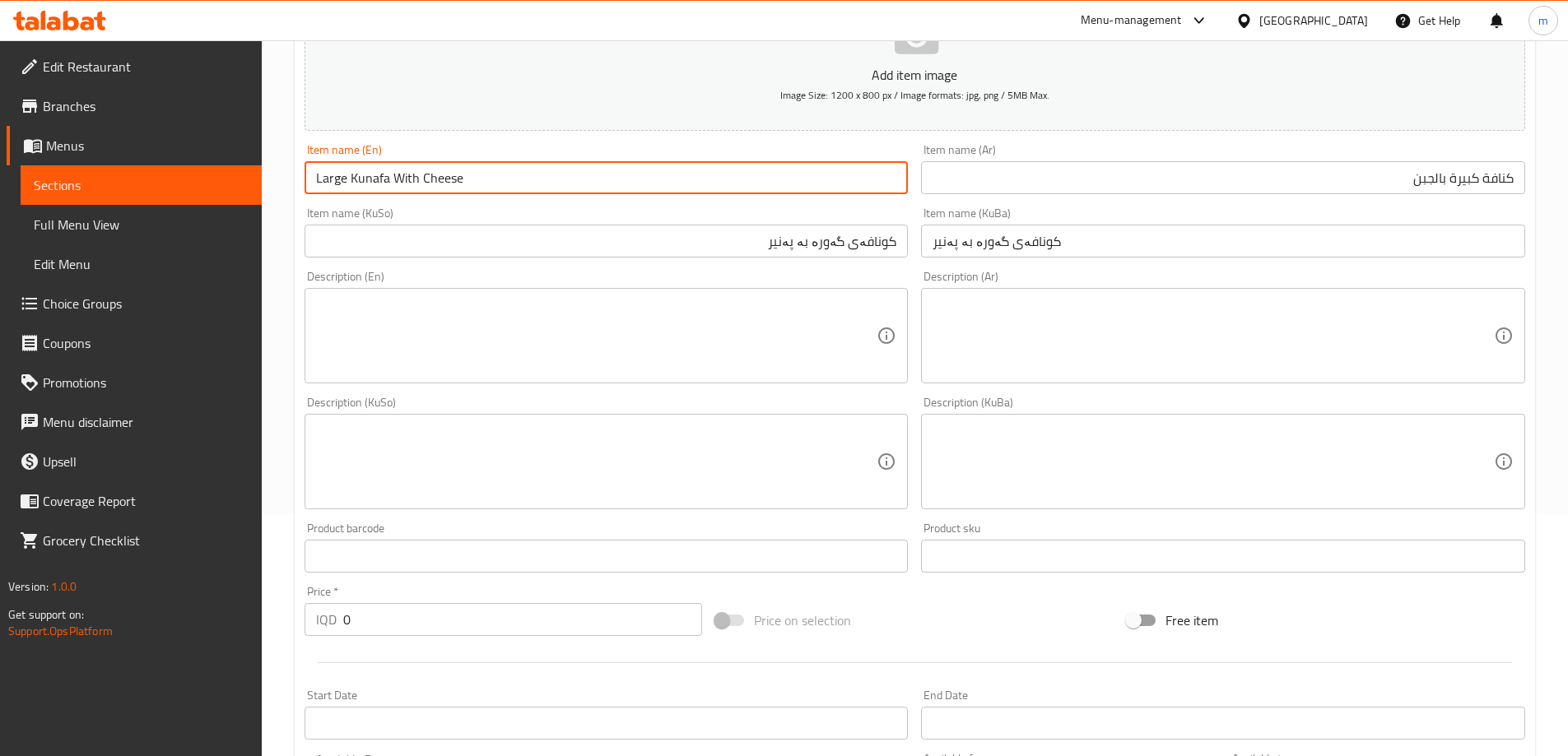
scroll to position [596, 0]
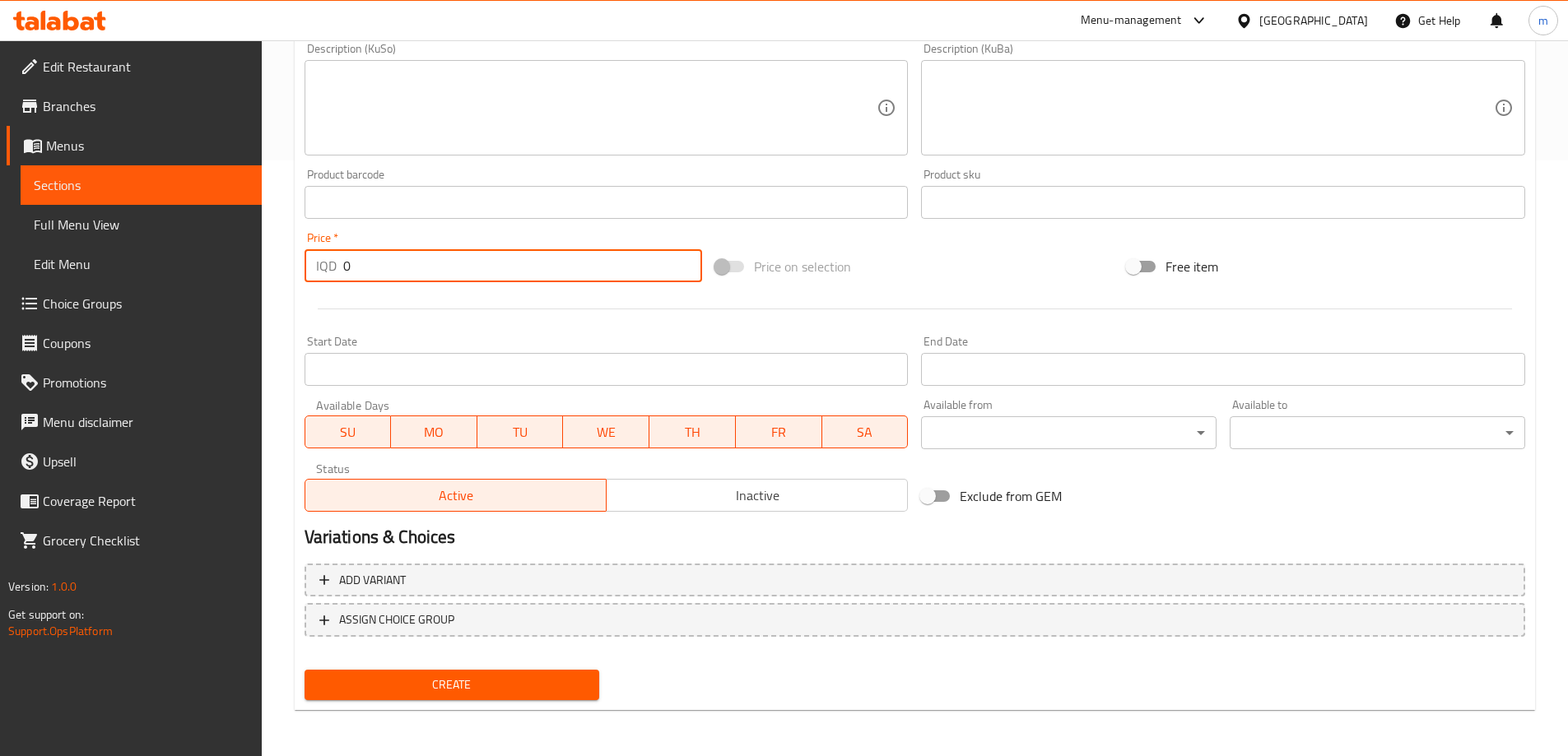
drag, startPoint x: 413, startPoint y: 257, endPoint x: 299, endPoint y: 250, distance: 114.2
click at [313, 275] on div "IQD 0 Price *" at bounding box center [503, 266] width 398 height 33
type input "5000"
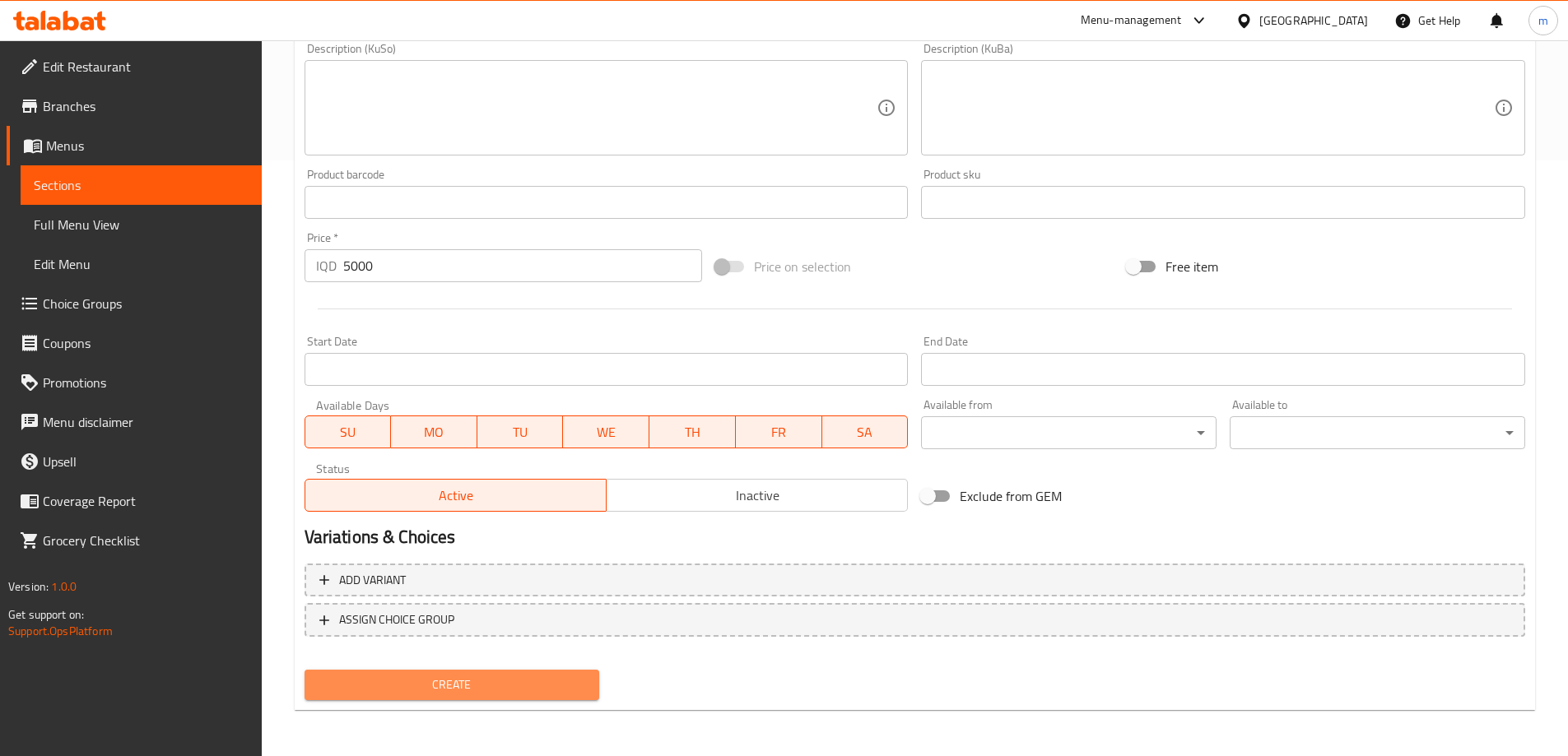
click at [473, 672] on button "Create" at bounding box center [452, 685] width 296 height 30
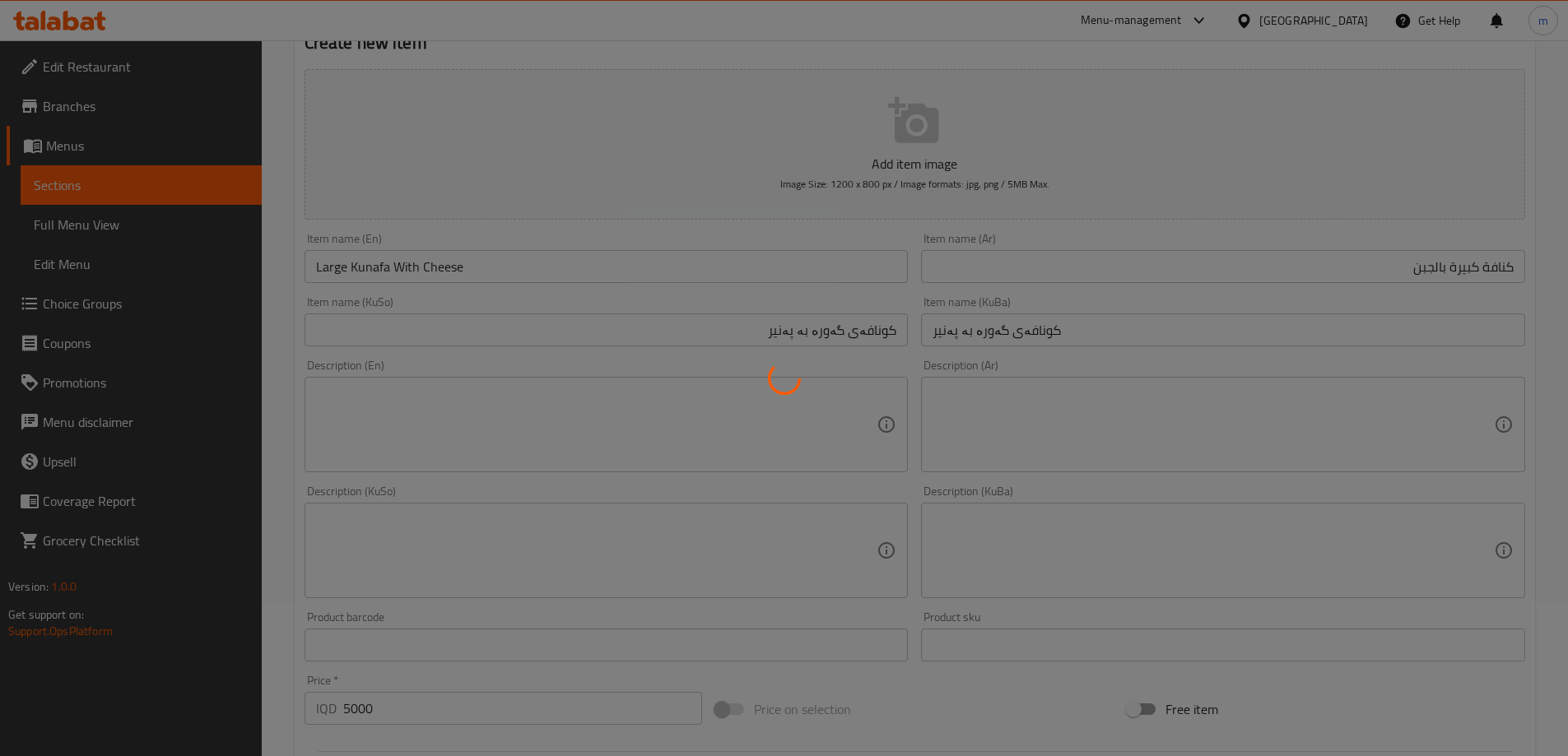
scroll to position [20, 0]
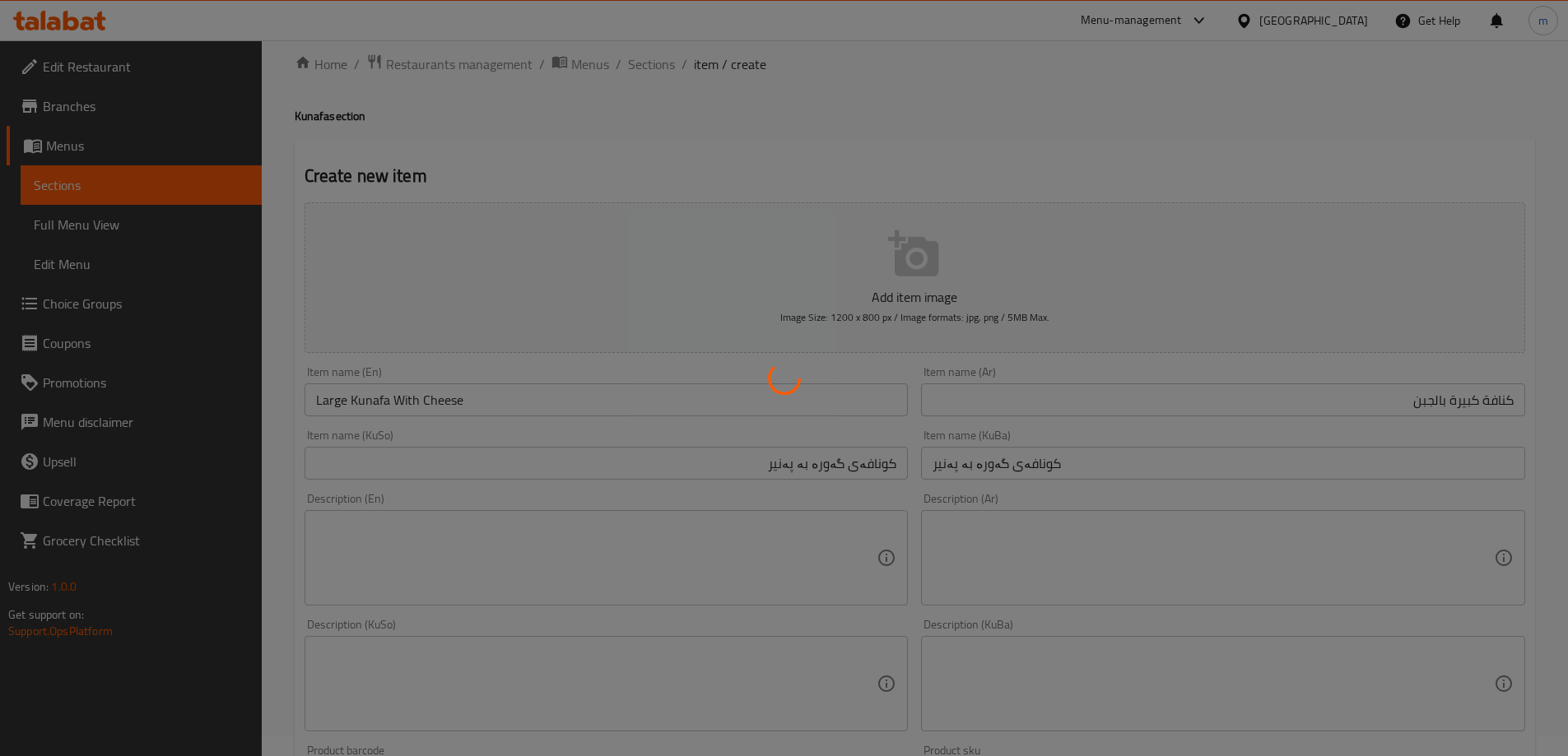
type input "0"
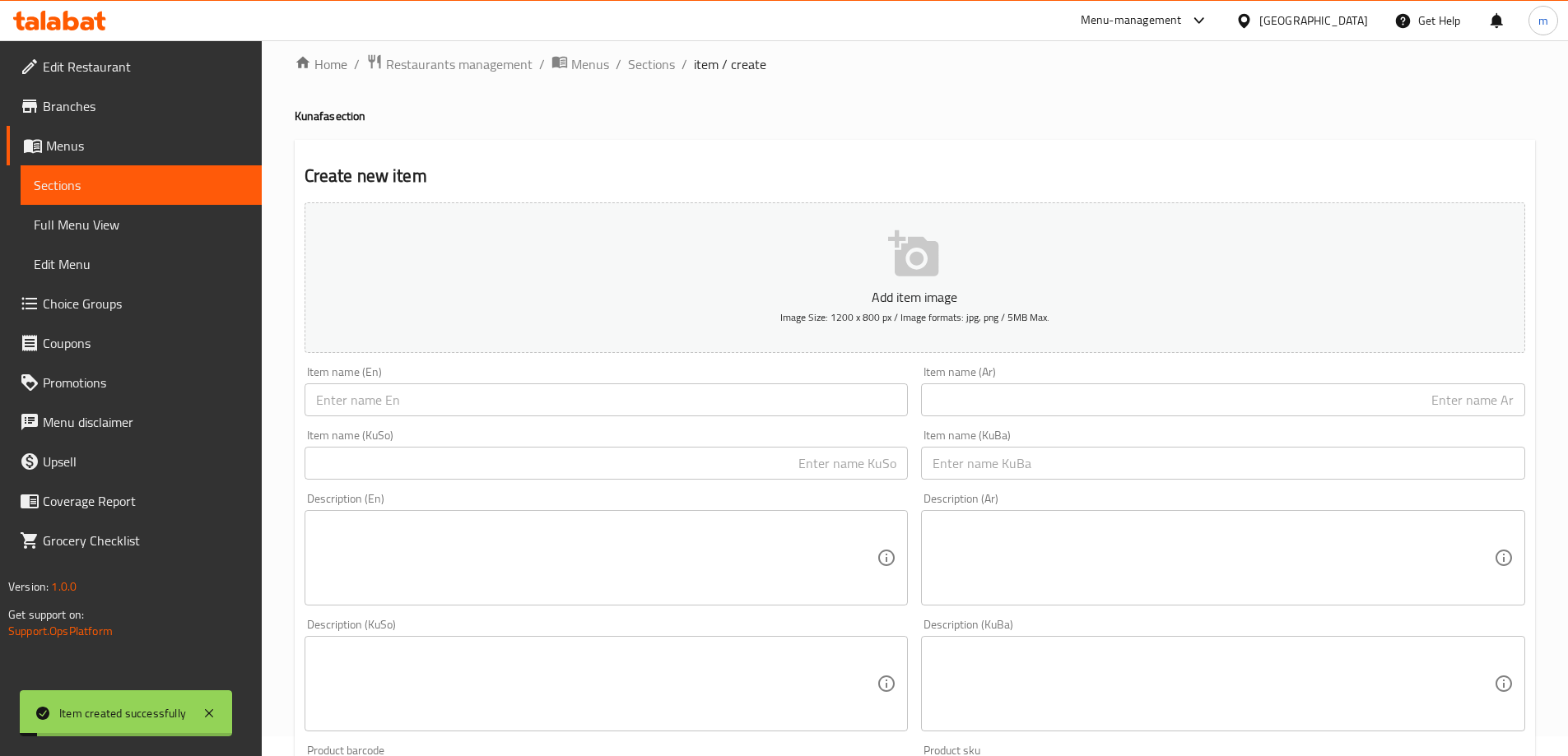
click at [558, 480] on div "Item name (KuSo) Item name (KuSo)" at bounding box center [607, 454] width 617 height 63
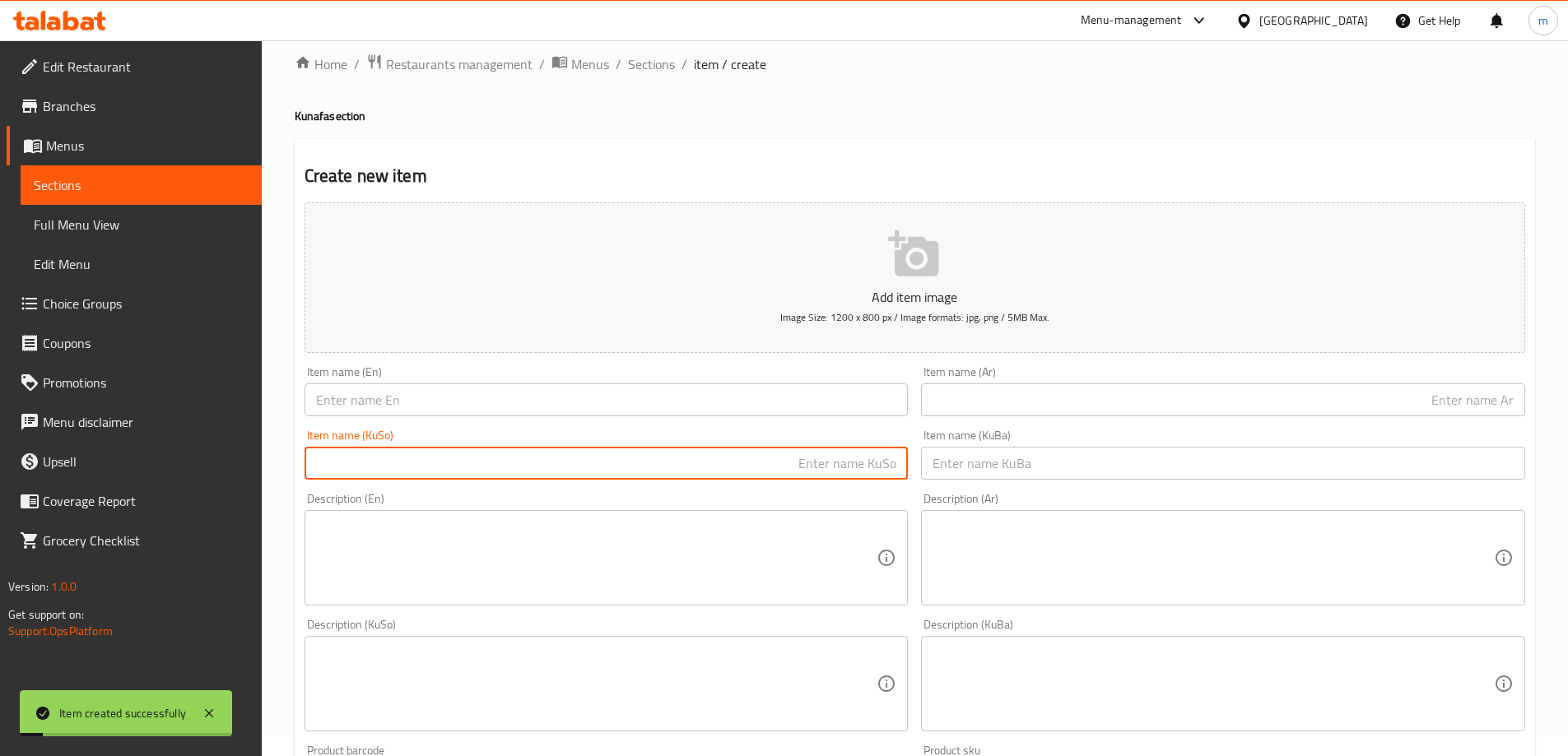
paste input "Large Kunafa With Cheese"
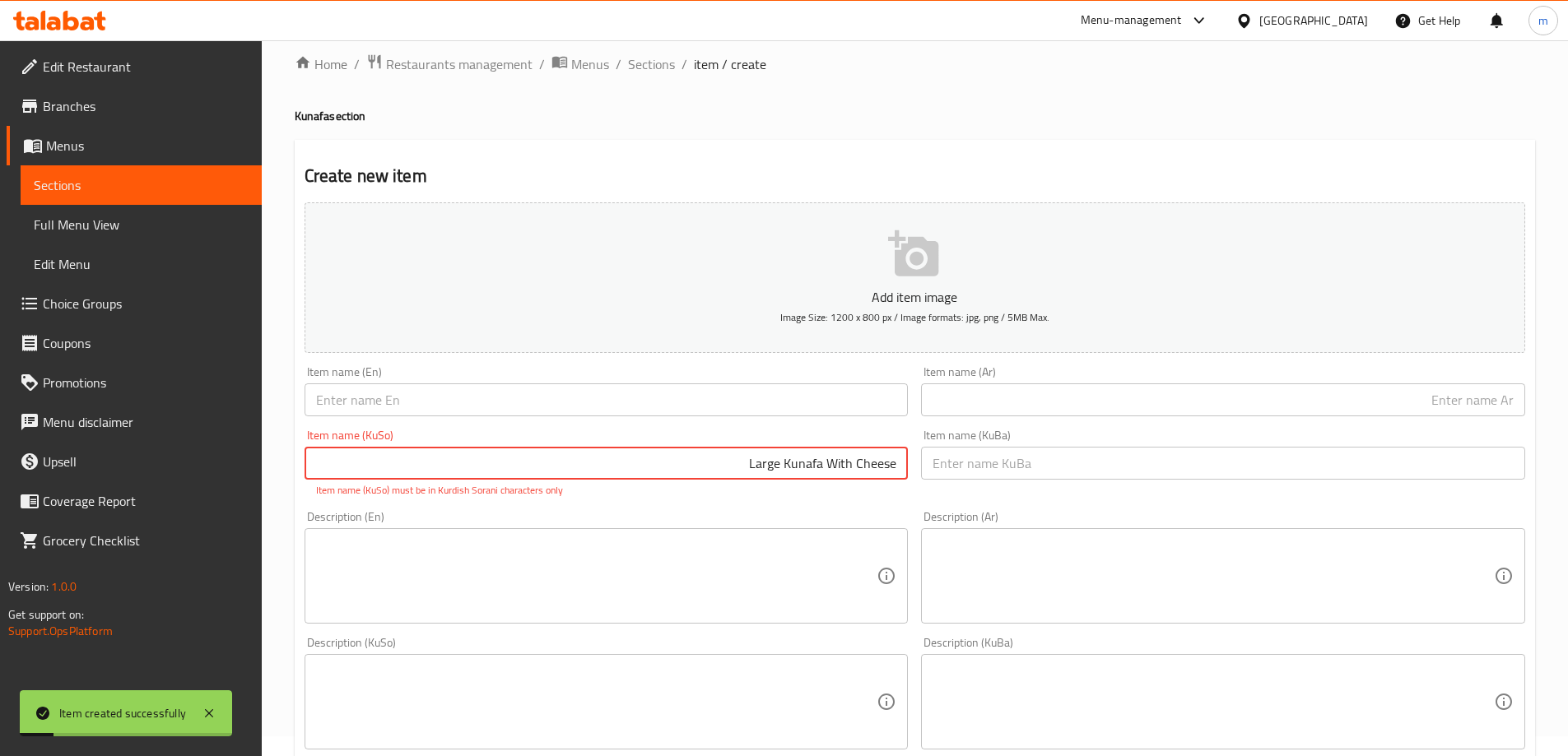
type input "Large Kunafa With Cheese"
drag, startPoint x: 542, startPoint y: 438, endPoint x: 542, endPoint y: 408, distance: 30.0
click at [542, 437] on div "Item name (KuSo) Large Kunafa With Cheese Item name (KuSo) Item name (KuSo) mus…" at bounding box center [606, 463] width 604 height 68
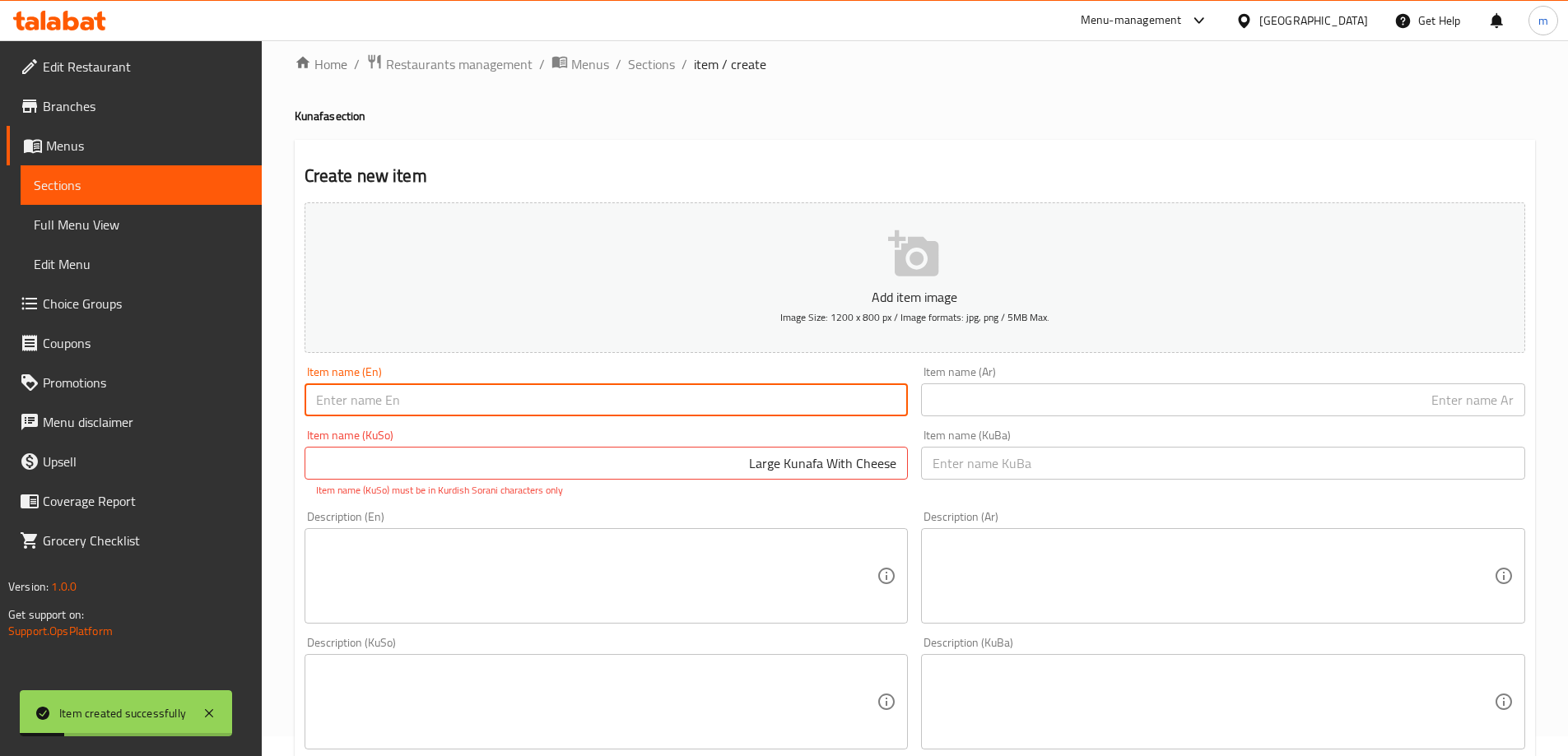
click at [542, 408] on input "text" at bounding box center [606, 400] width 604 height 33
paste input "Large Kunafa With Cheese"
drag, startPoint x: 392, startPoint y: 400, endPoint x: 574, endPoint y: 413, distance: 182.5
click at [574, 413] on input "Large Kunafa With Cheese" at bounding box center [606, 400] width 604 height 33
click at [349, 396] on input "Large Kunafa" at bounding box center [606, 400] width 604 height 33
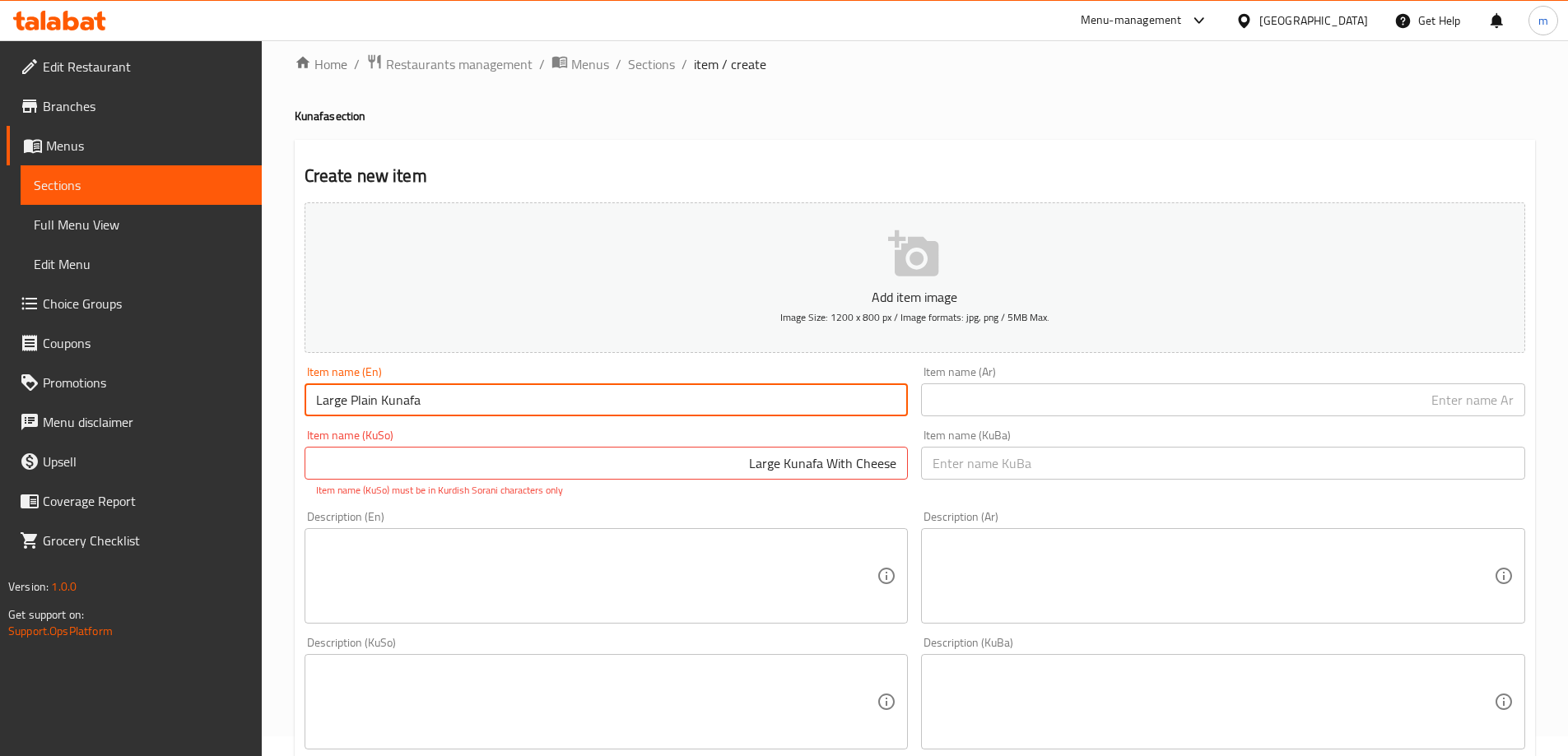
type input "Large Plain Kunafa"
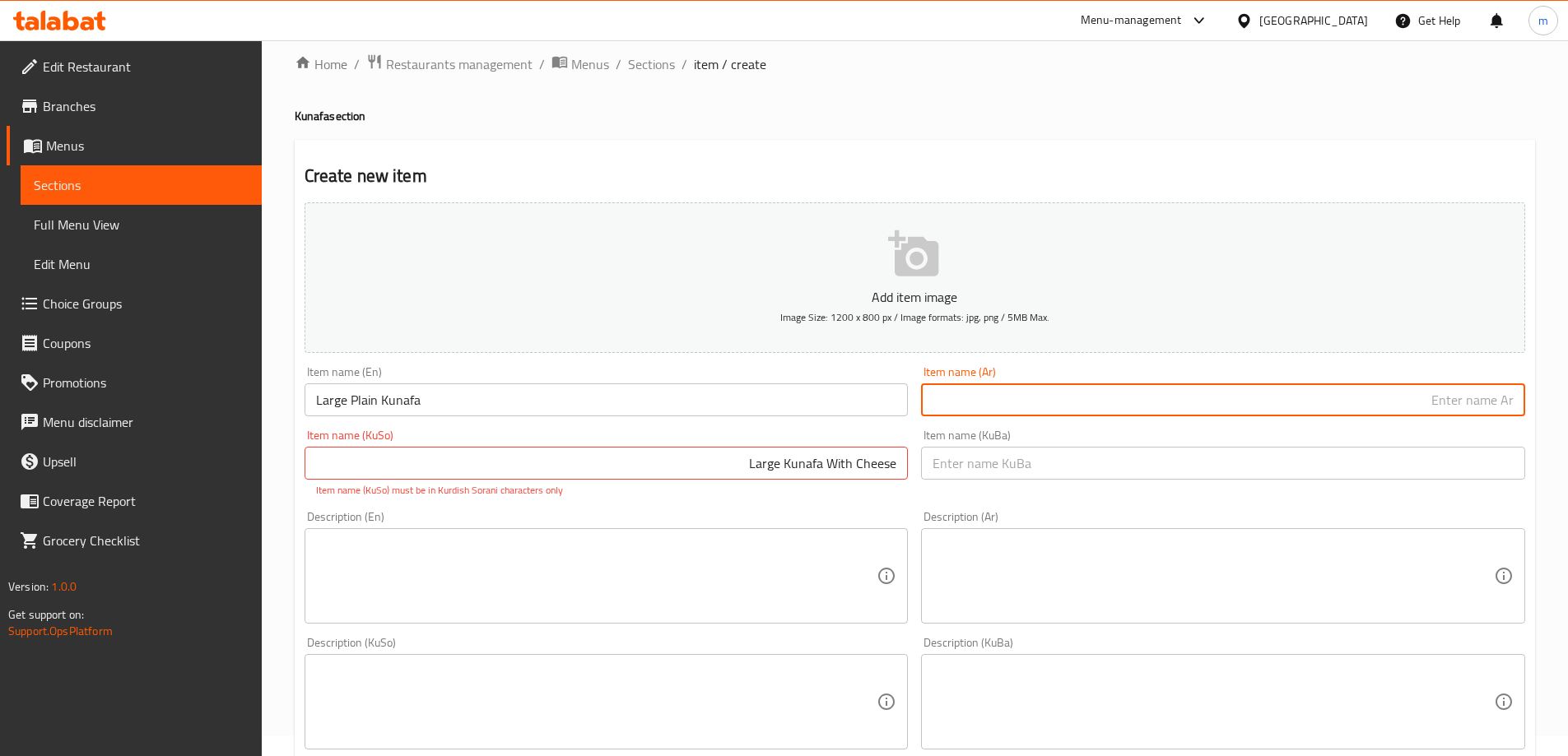
click at [1016, 399] on input "text" at bounding box center [1223, 400] width 604 height 33
paste input "كنافة كبيرة بالجبن"
drag, startPoint x: 1449, startPoint y: 399, endPoint x: 1366, endPoint y: 391, distance: 83.4
click at [1366, 391] on input "كنافة كبيرة بالجبن" at bounding box center [1223, 400] width 604 height 33
type input "كنافة كبيرة سادة"
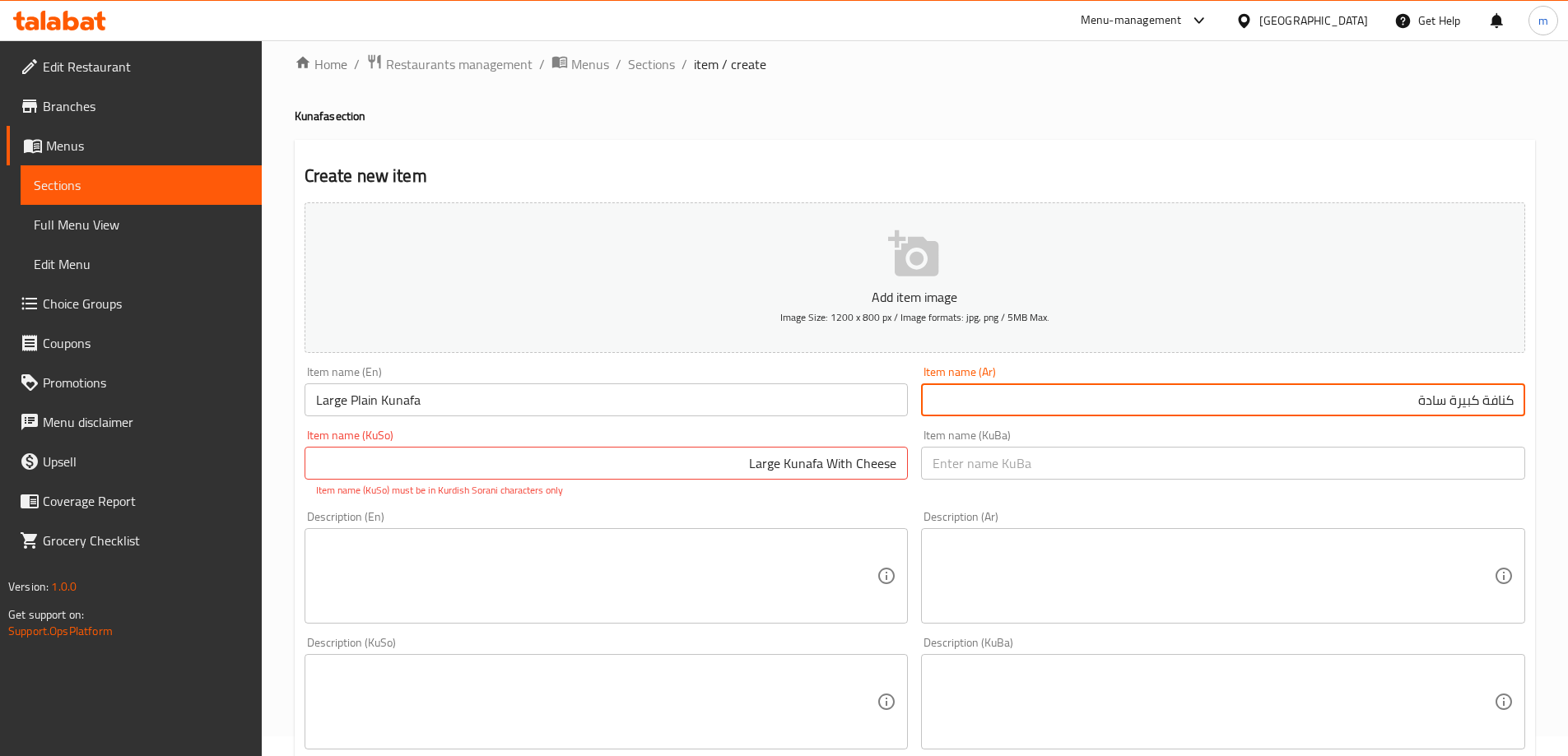
click at [866, 449] on input "Large Kunafa With Cheese" at bounding box center [606, 463] width 604 height 33
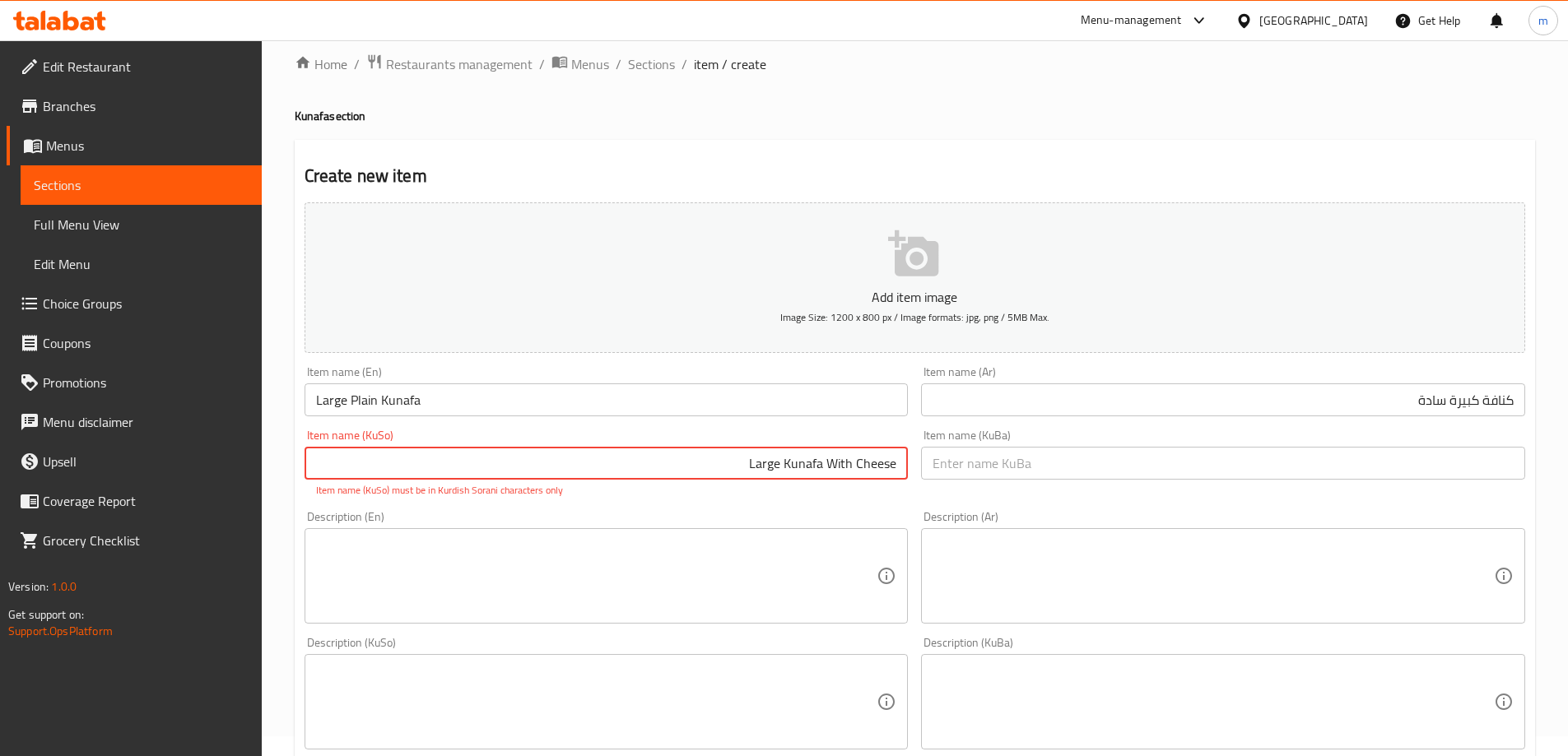
click at [866, 450] on input "Large Kunafa With Cheese" at bounding box center [606, 463] width 604 height 33
click at [866, 451] on input "Large Kunafa With Cheese" at bounding box center [606, 463] width 604 height 33
paste input "کونافەی گەورە بە پەنیر"
drag, startPoint x: 819, startPoint y: 460, endPoint x: 753, endPoint y: 466, distance: 66.3
click at [753, 466] on input "کونافەی گەورە بە پەنیر" at bounding box center [606, 463] width 604 height 33
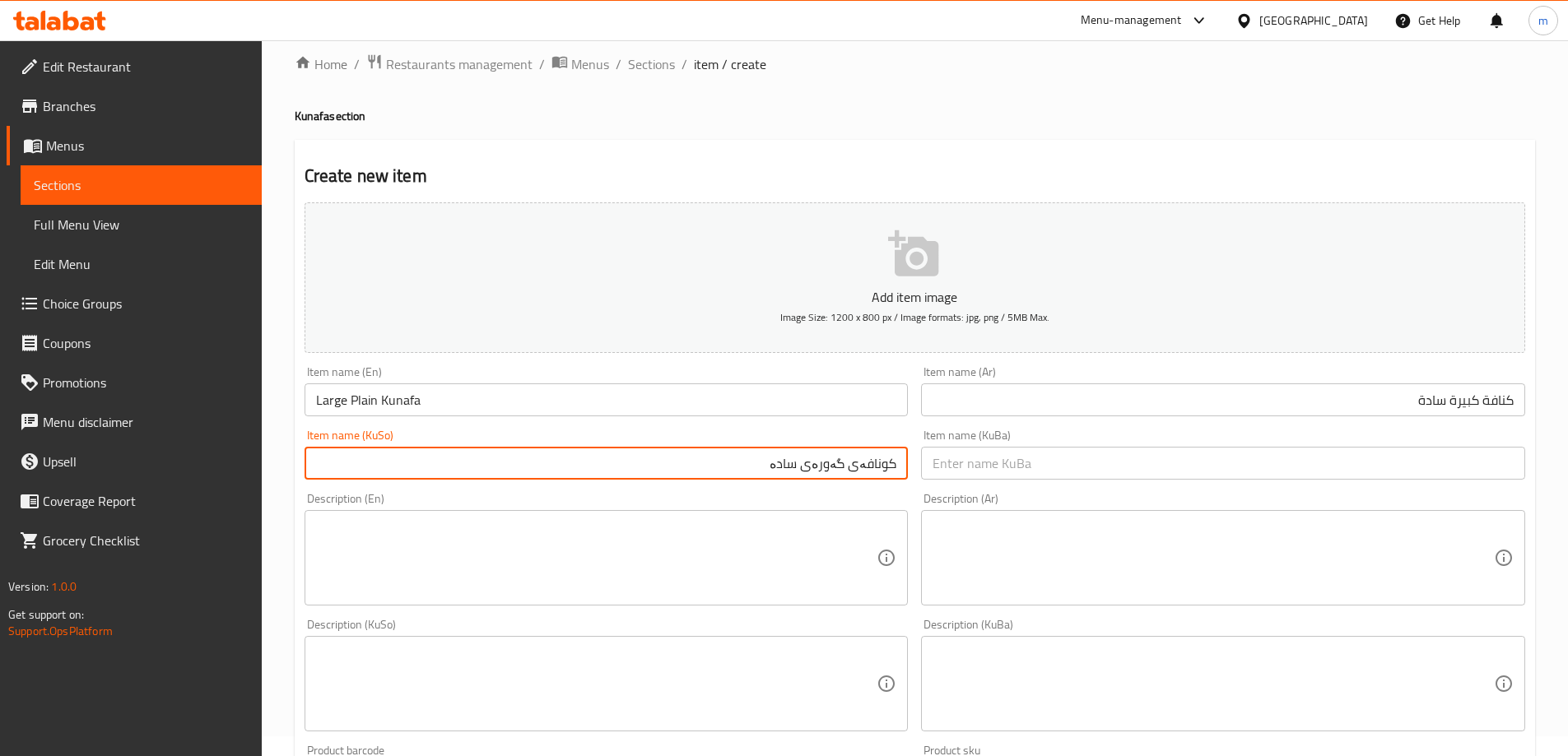
type input "کونافەی گەورەی سادە"
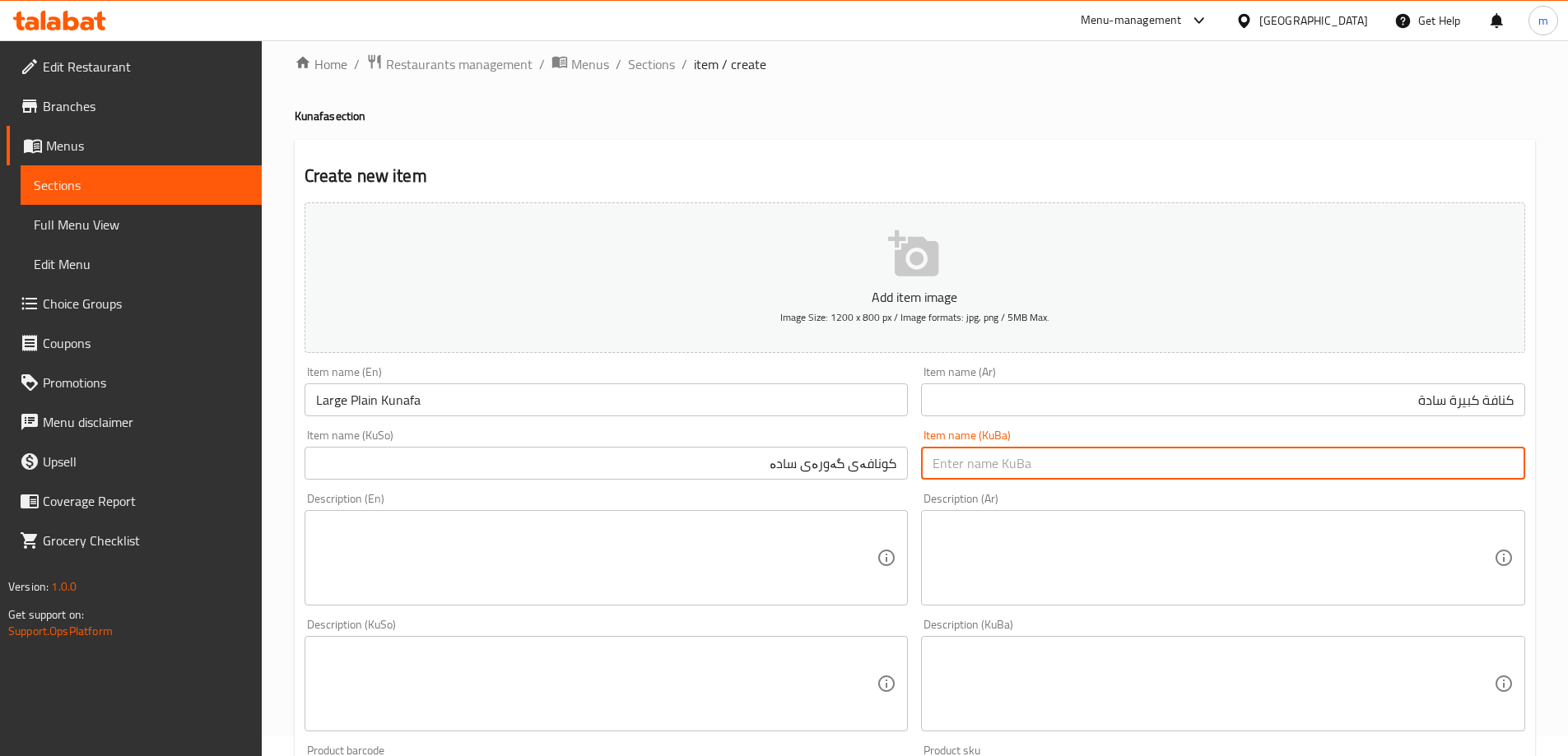
click at [1027, 453] on input "text" at bounding box center [1223, 463] width 604 height 33
paste input "کونافەی گەورەی سادە"
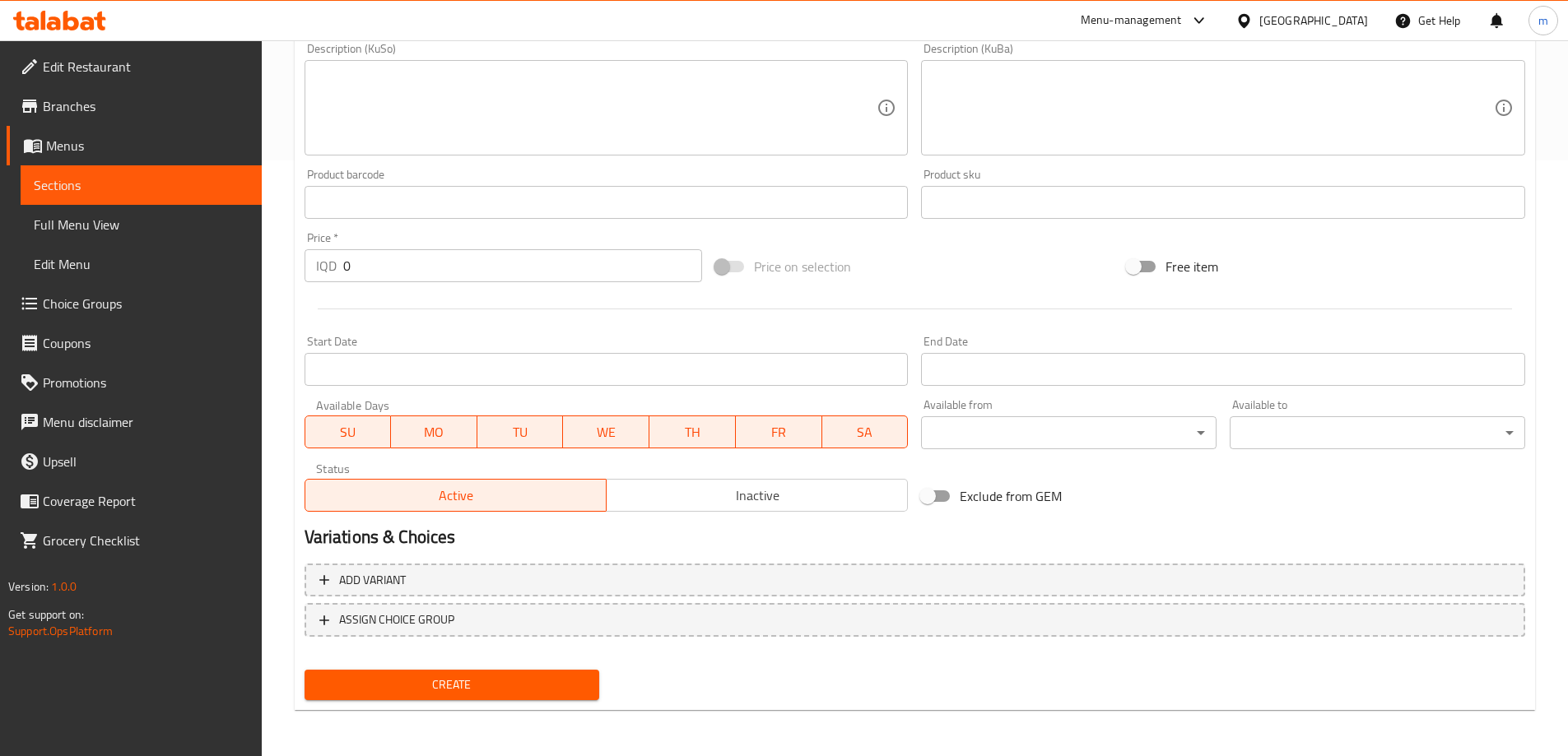
type input "کونافەی گەورەی سادە"
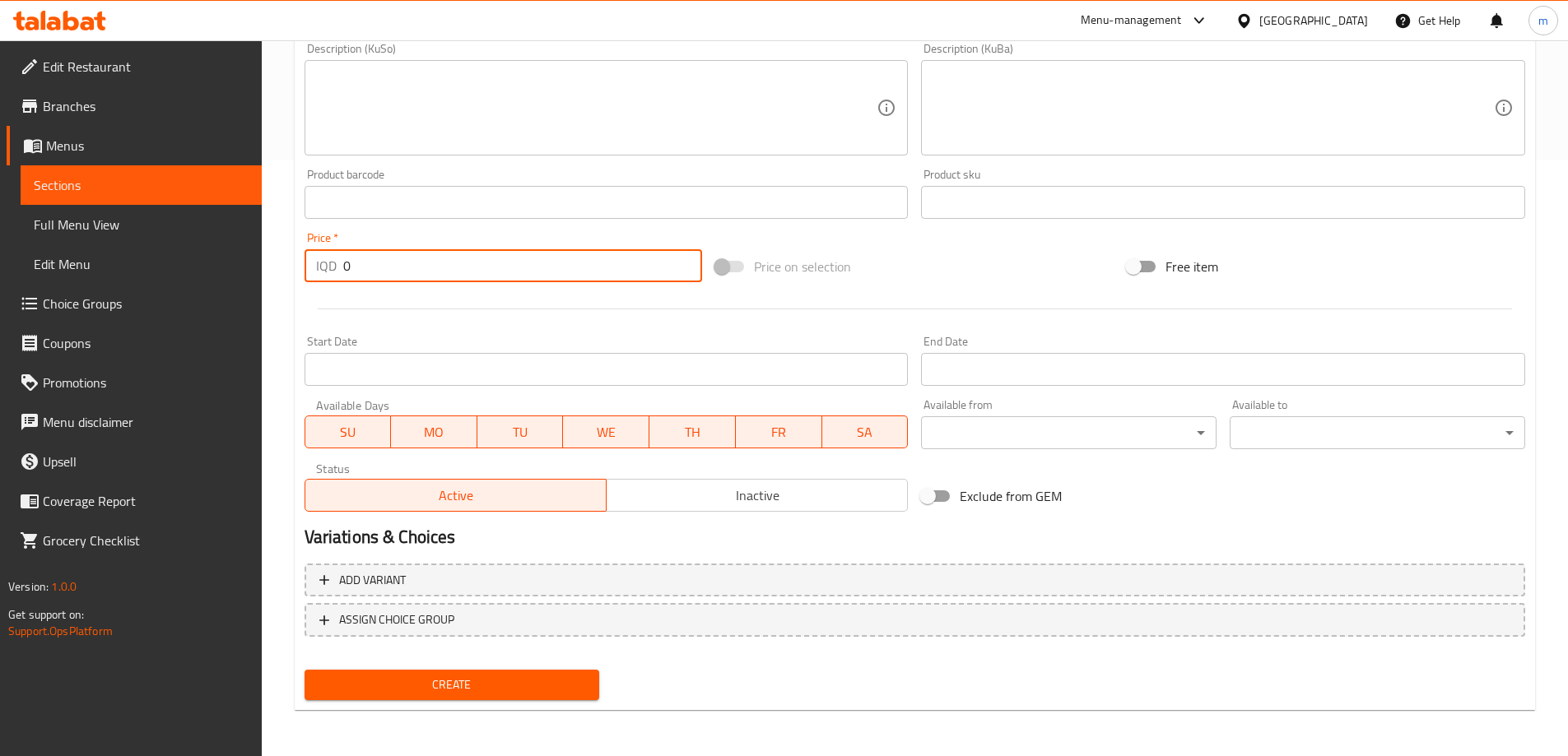
drag, startPoint x: 362, startPoint y: 253, endPoint x: 318, endPoint y: 254, distance: 44.0
click at [320, 254] on div "IQD 0 Price *" at bounding box center [503, 266] width 398 height 33
type input "4000"
click at [403, 678] on span "Create" at bounding box center [452, 685] width 269 height 21
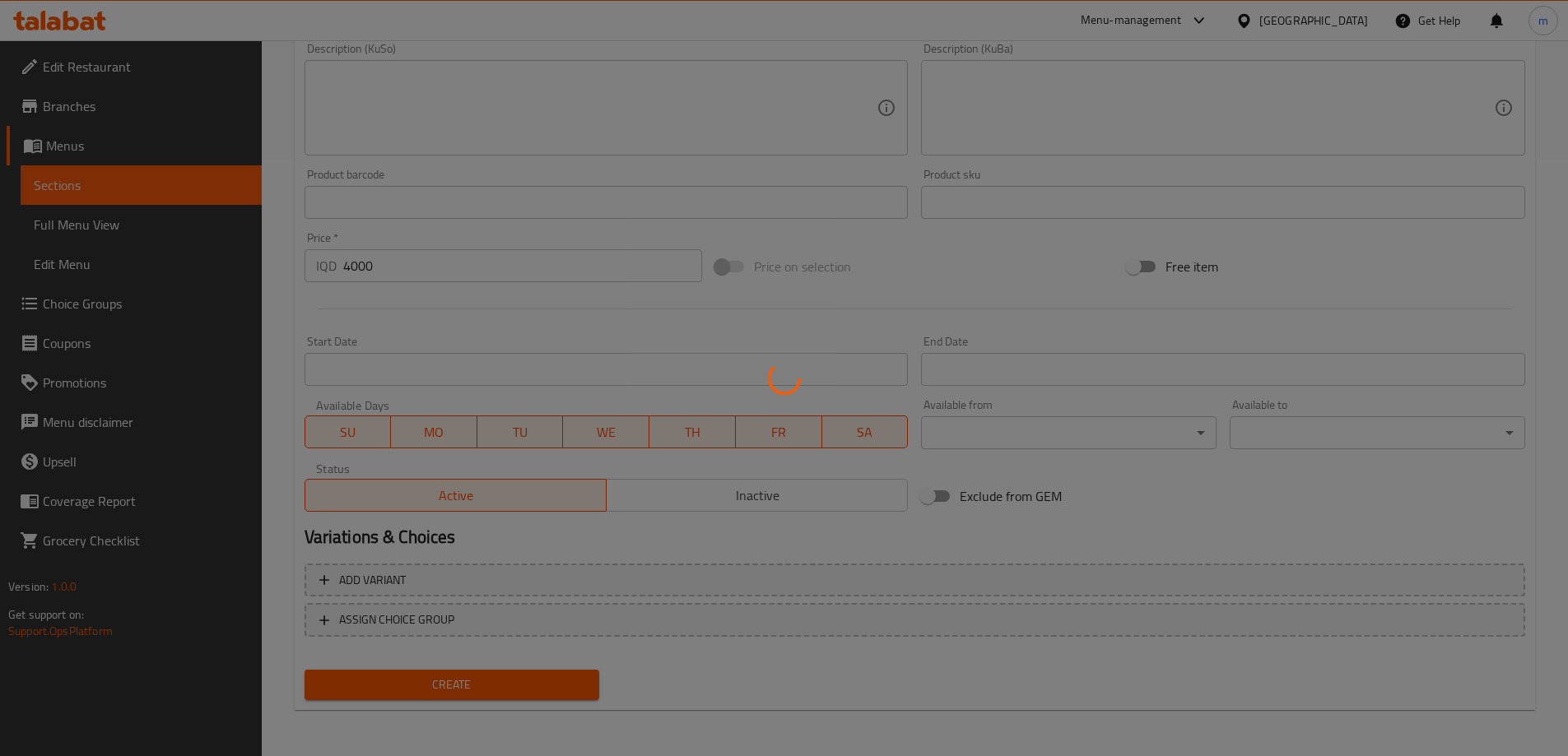
type input "0"
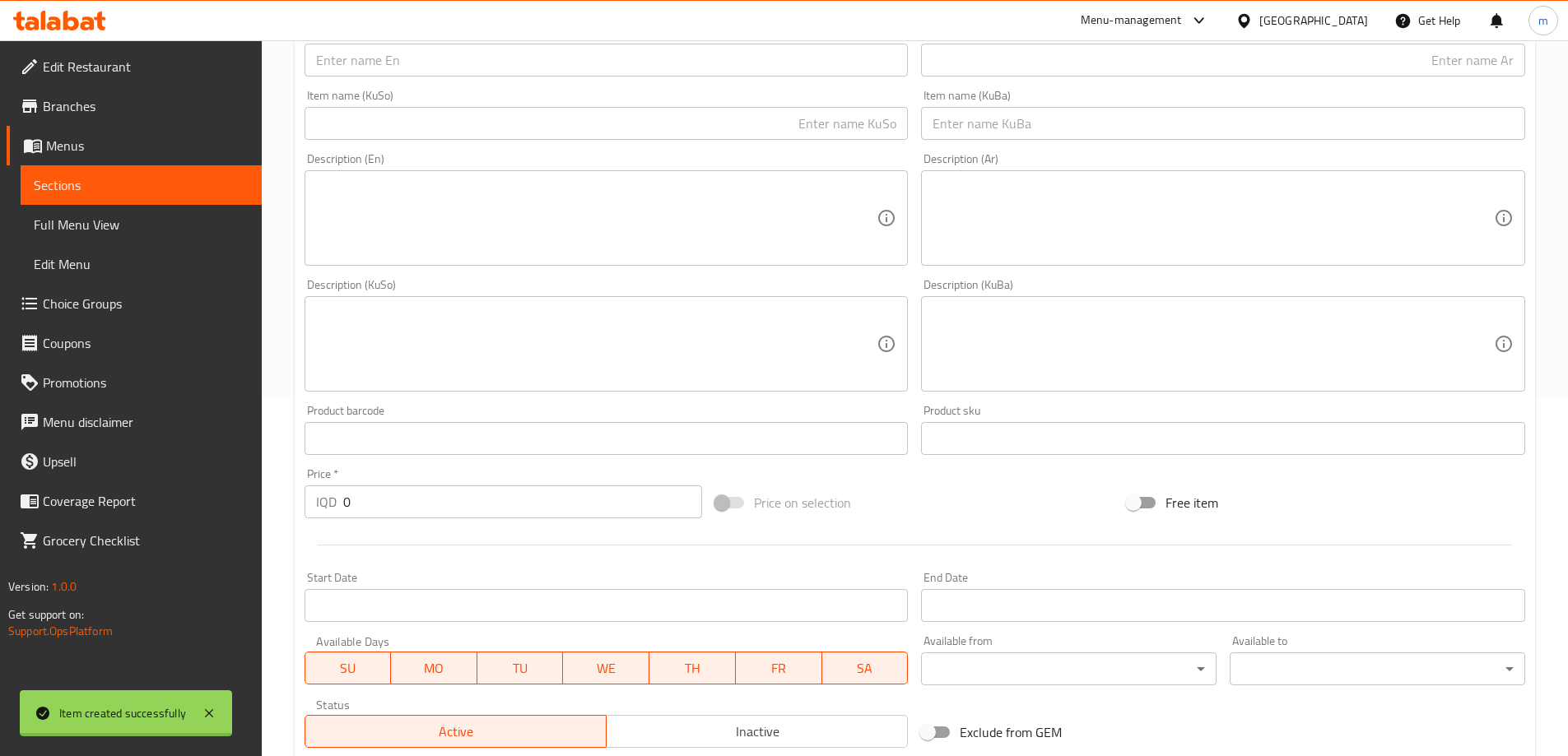
scroll to position [20, 0]
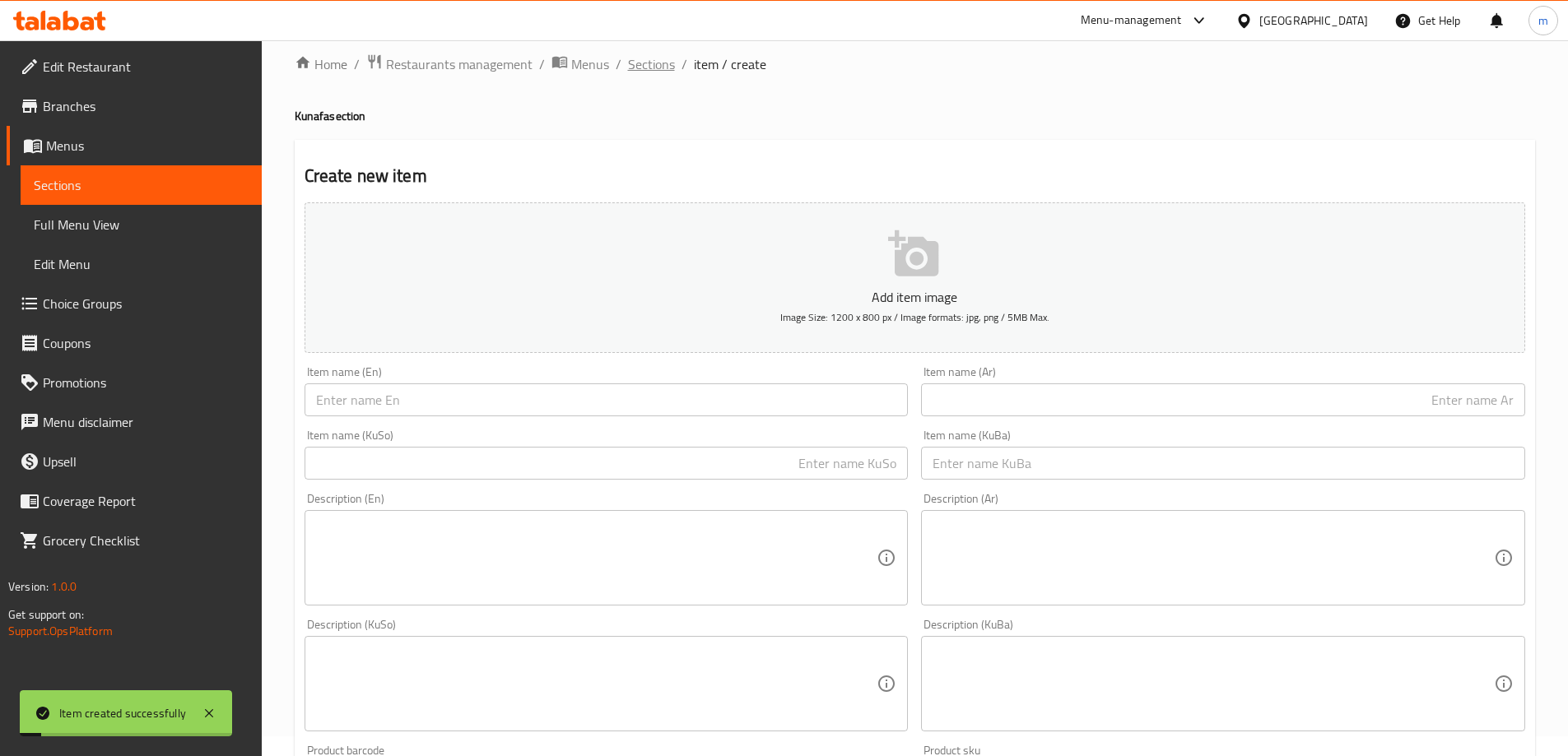
click at [630, 73] on span "Sections" at bounding box center [651, 64] width 47 height 20
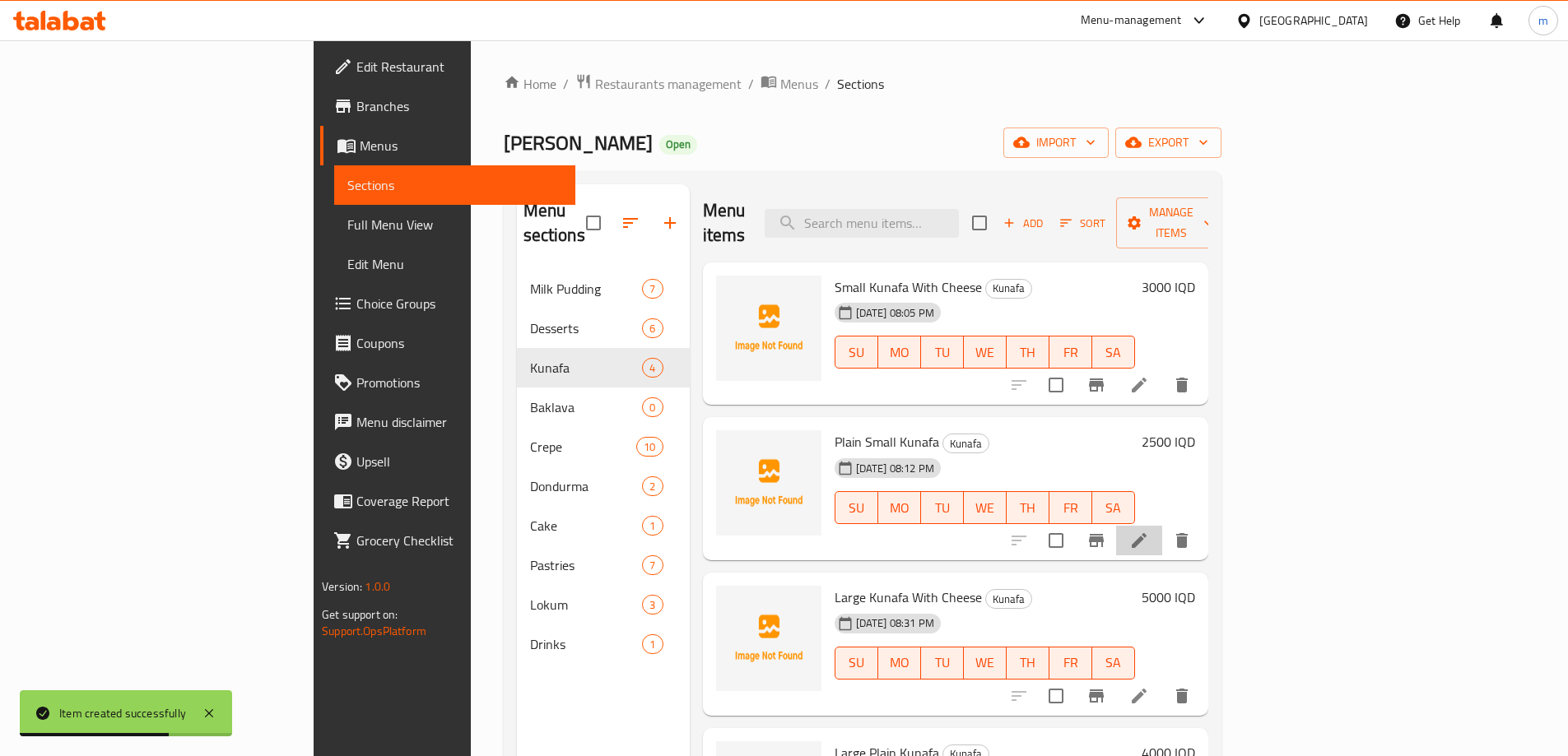
click at [1162, 525] on li at bounding box center [1139, 540] width 46 height 29
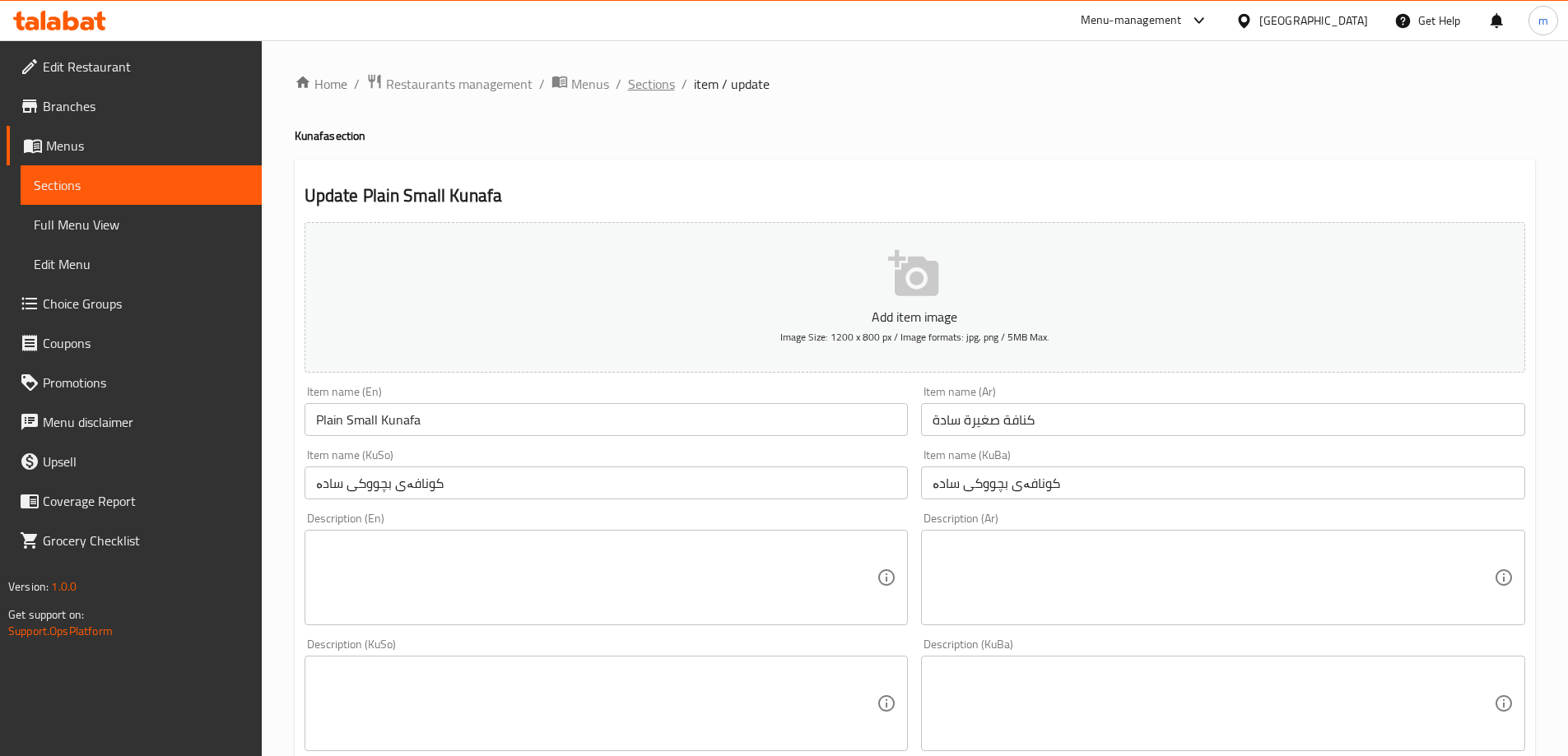
click at [649, 83] on span "Sections" at bounding box center [651, 83] width 47 height 20
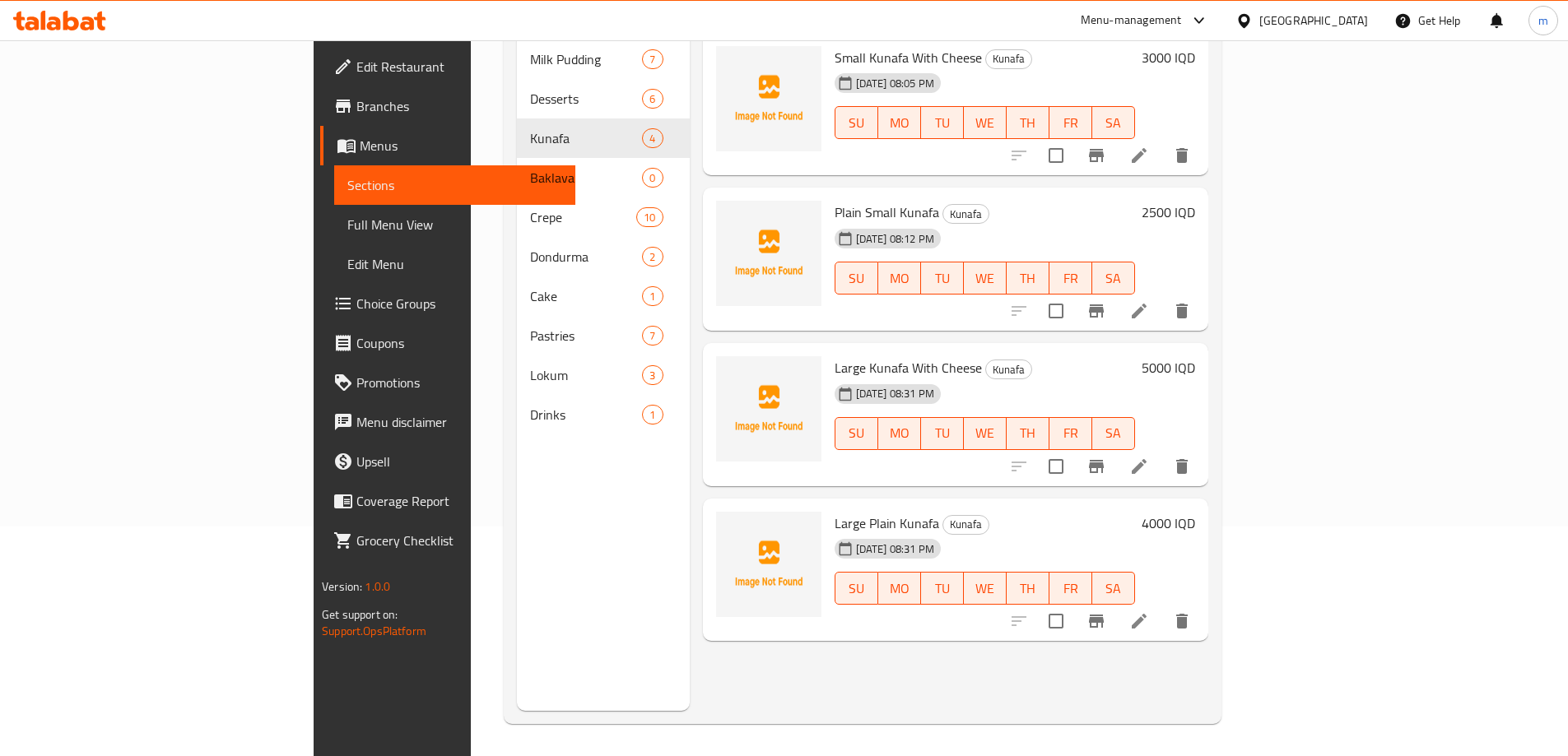
scroll to position [231, 0]
click at [1162, 607] on li at bounding box center [1139, 621] width 46 height 29
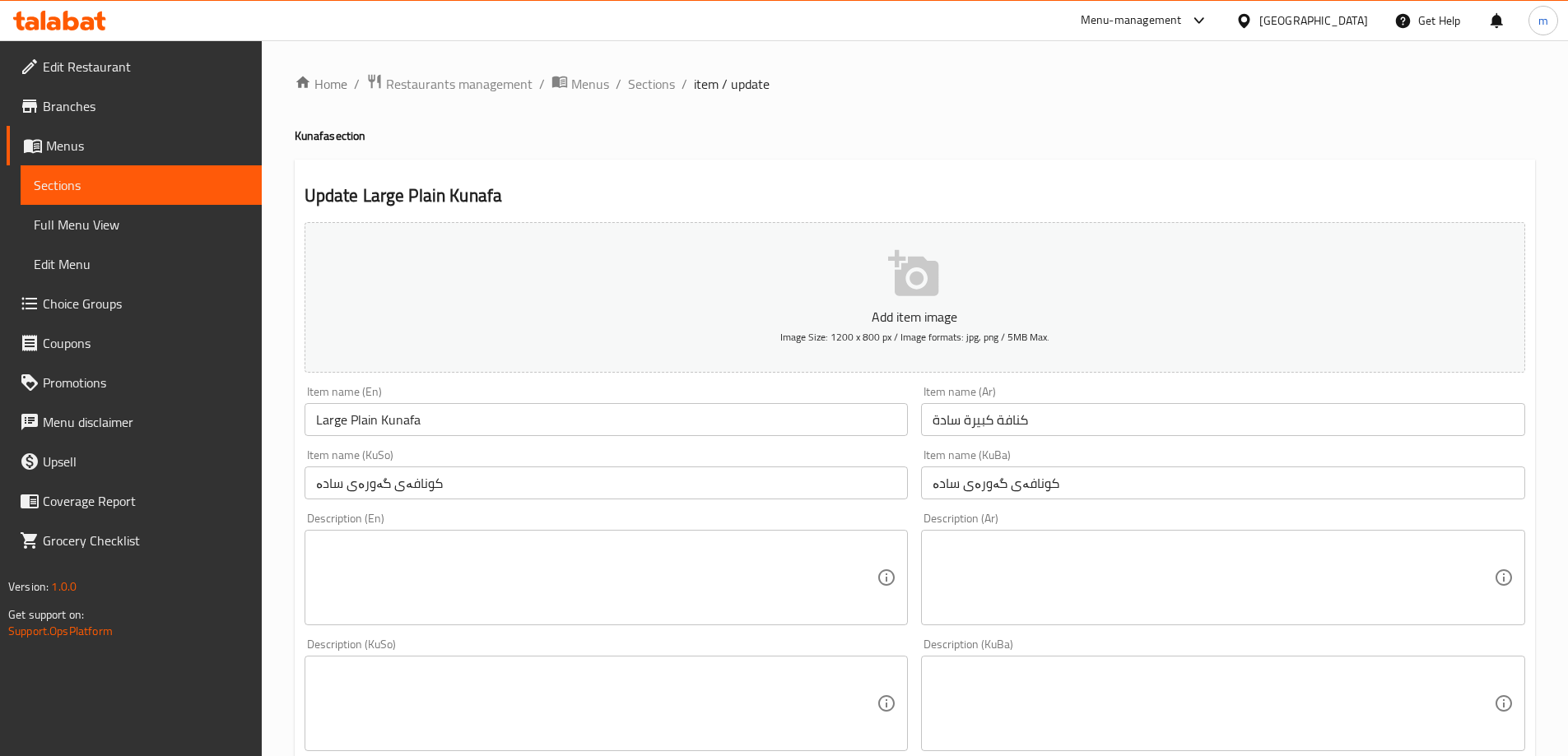
click at [366, 419] on input "Large Plain Kunafa" at bounding box center [606, 420] width 604 height 33
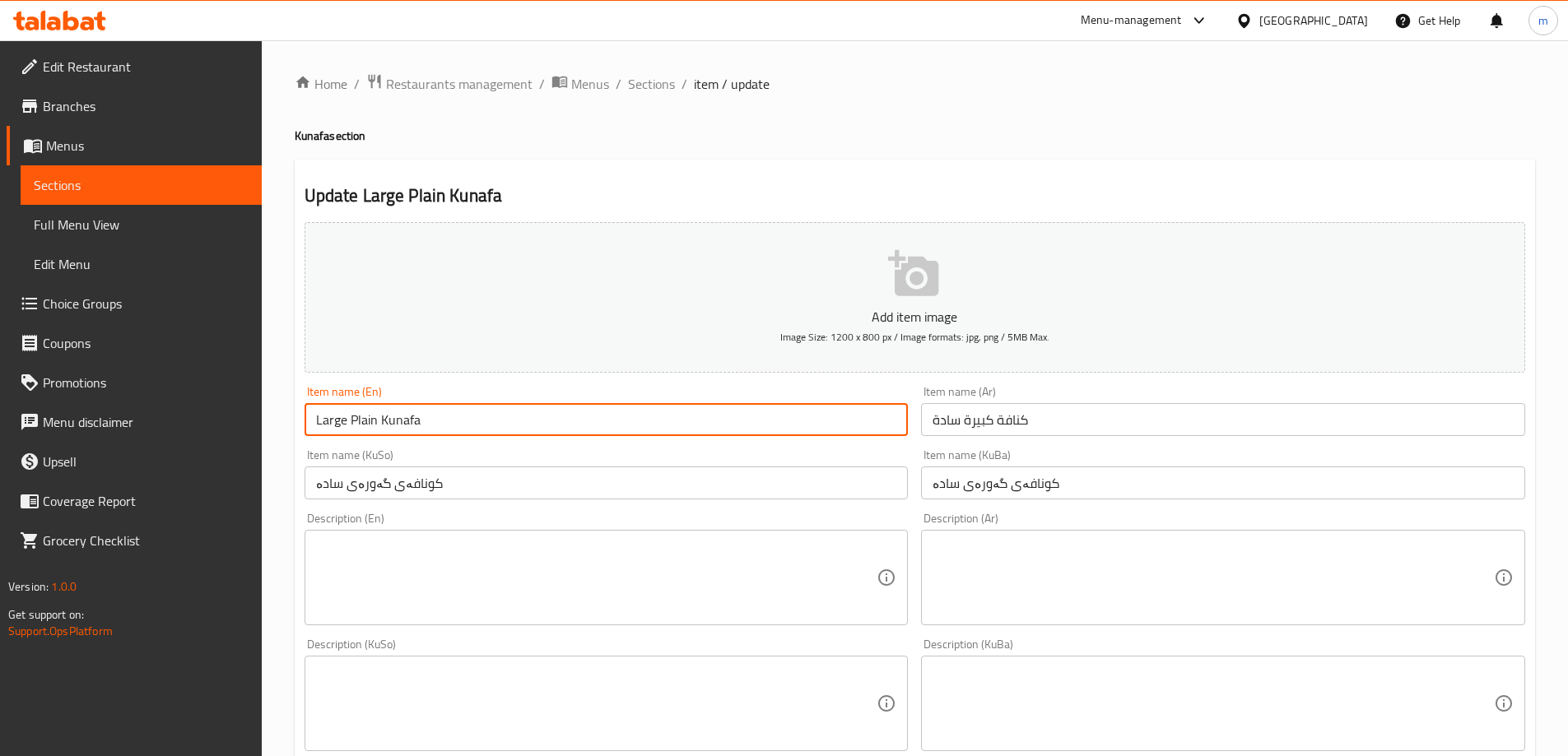
click at [366, 419] on input "Large Plain Kunafa" at bounding box center [606, 420] width 604 height 33
click at [658, 88] on span "Sections" at bounding box center [651, 83] width 47 height 20
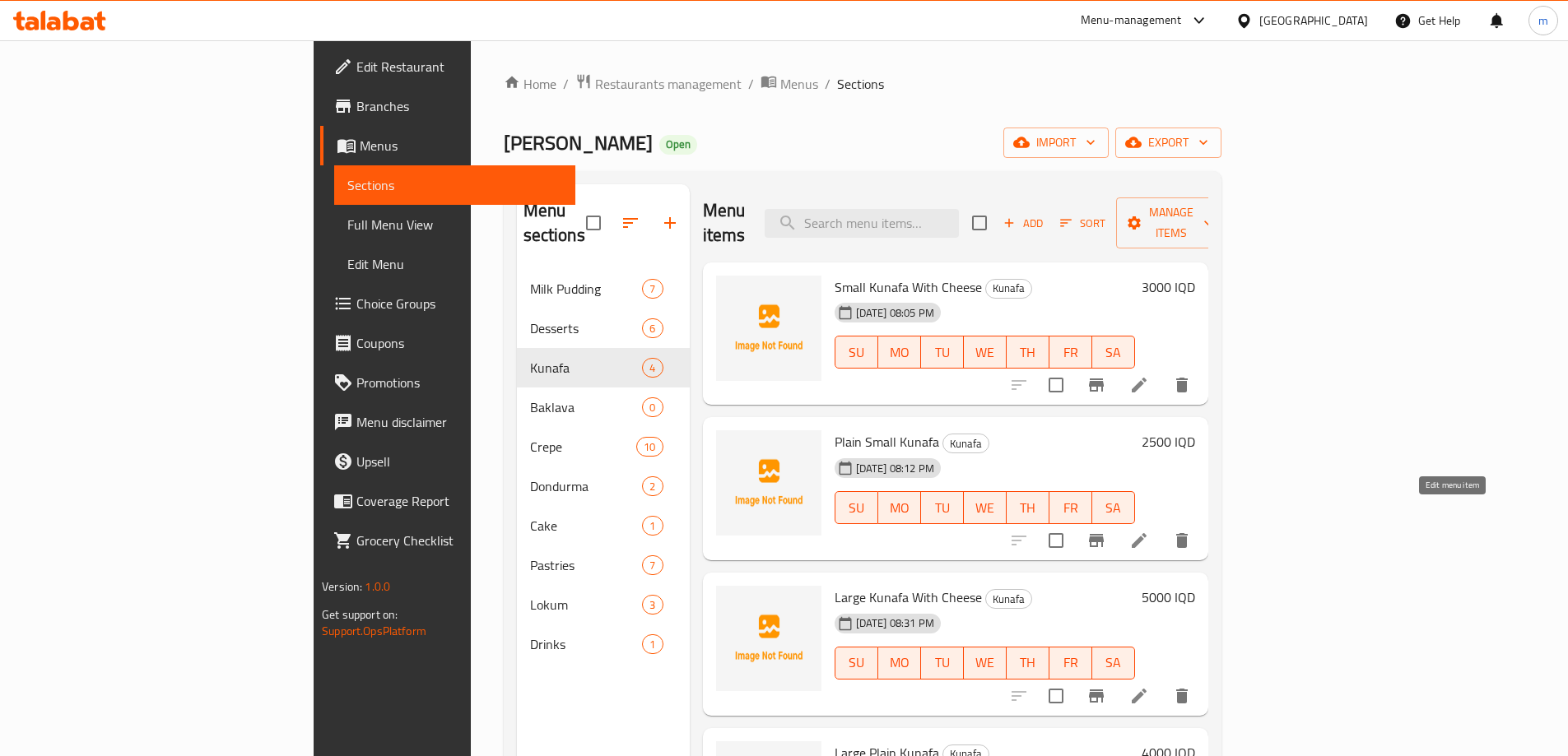
click at [1149, 531] on icon at bounding box center [1139, 540] width 20 height 20
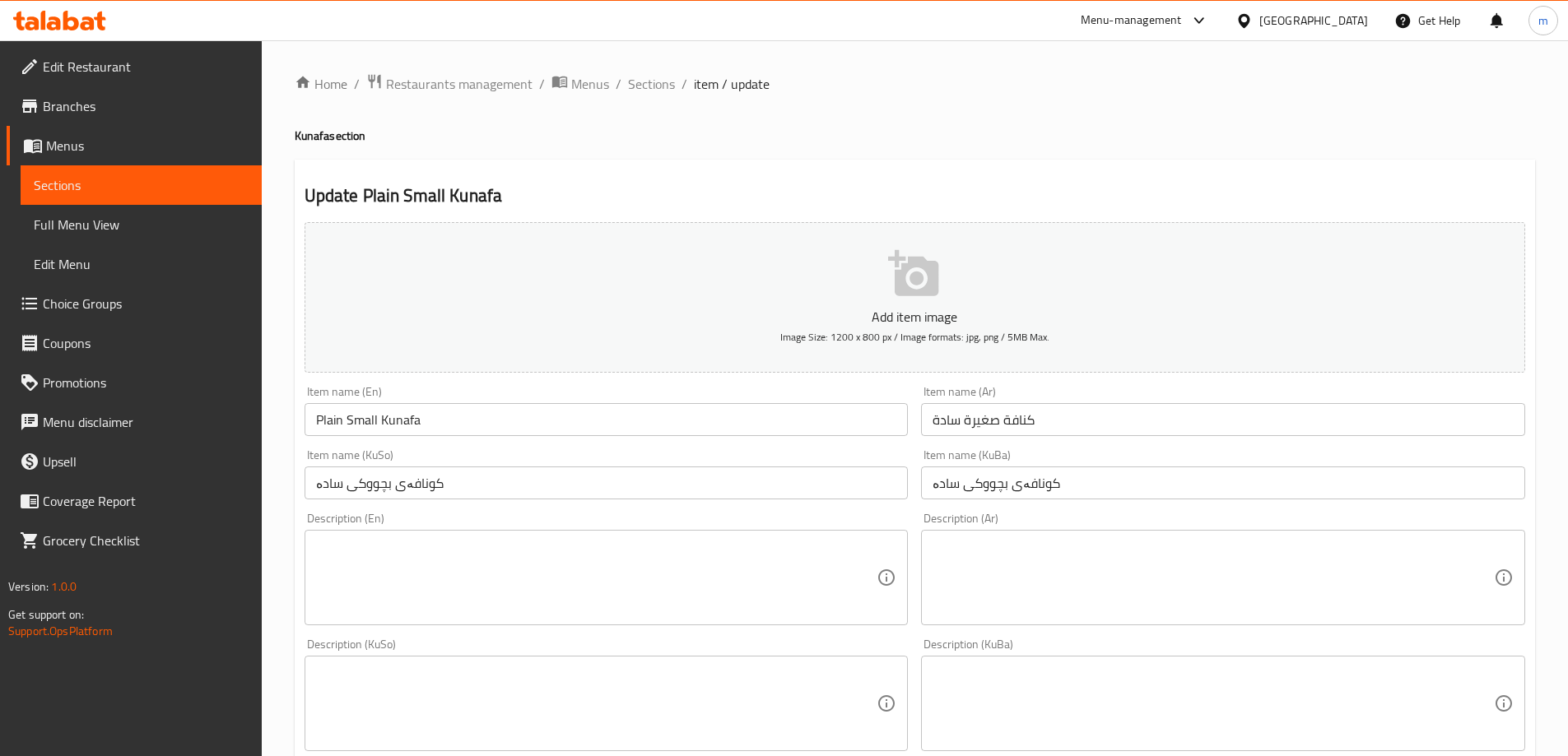
click at [322, 411] on input "Plain Small Kunafa" at bounding box center [606, 420] width 604 height 33
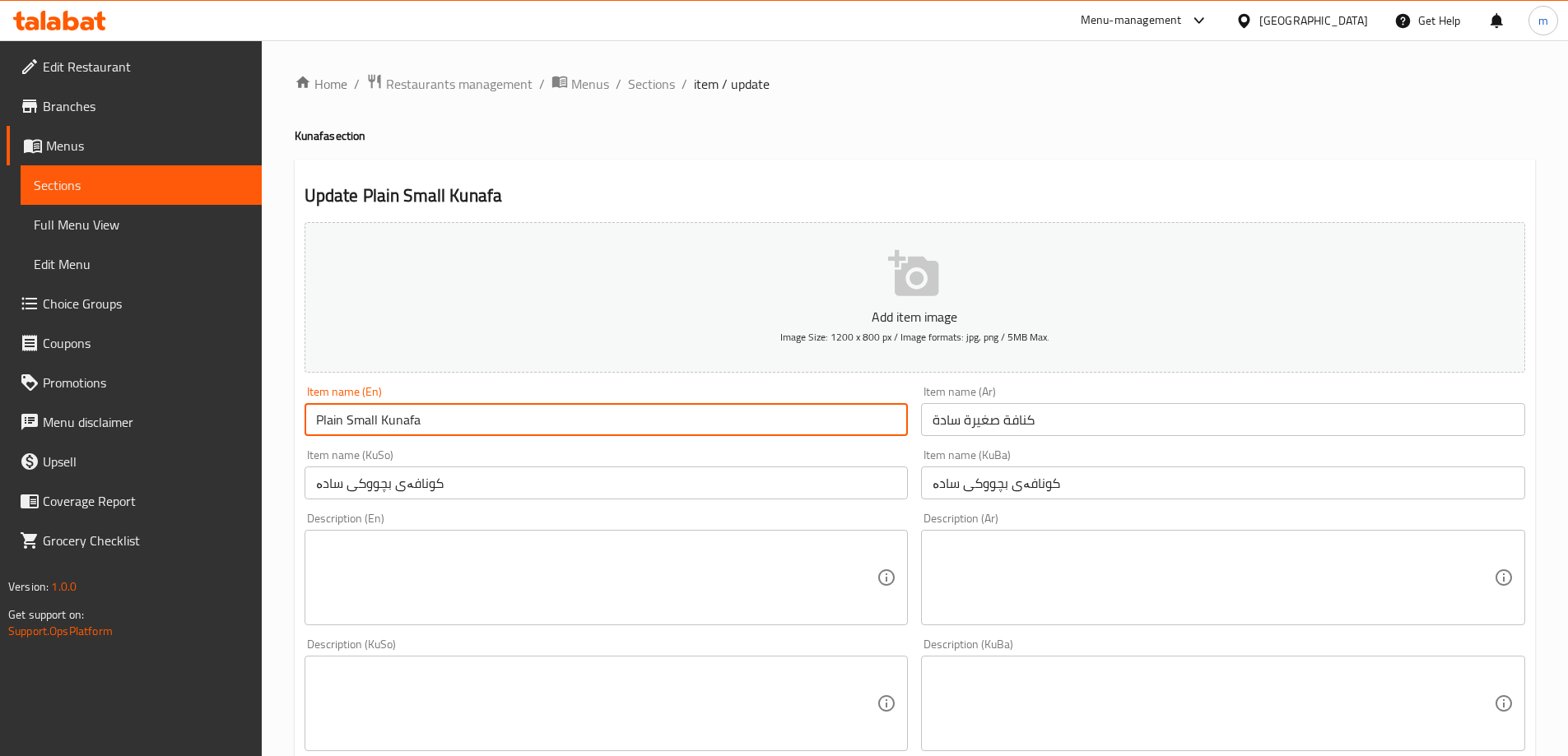
click at [322, 411] on input "Plain Small Kunafa" at bounding box center [606, 420] width 604 height 33
click at [350, 411] on input "Small Kunafa" at bounding box center [606, 420] width 604 height 33
paste input "Plain"
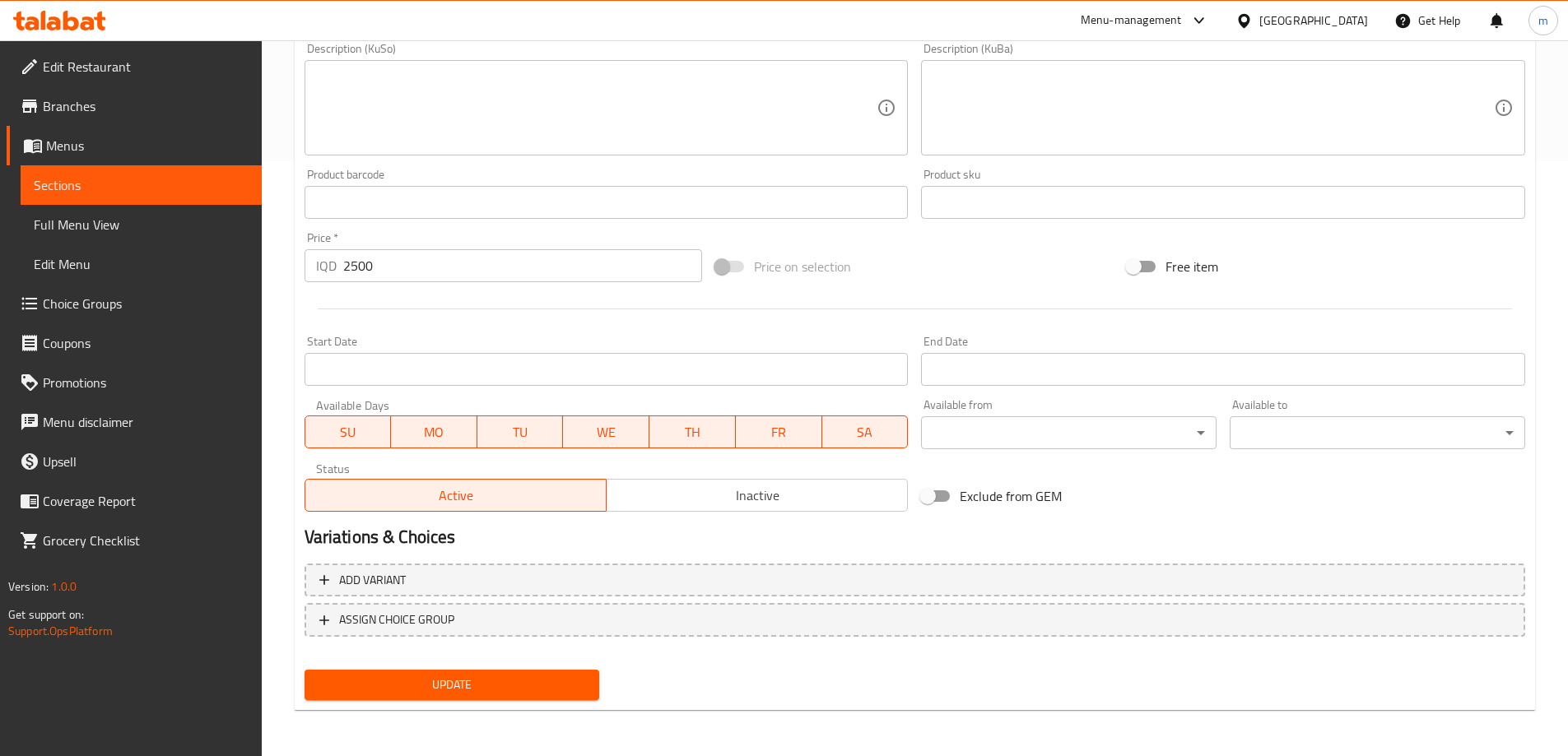
type input "Small Plain Kunafa"
click at [545, 681] on span "Update" at bounding box center [452, 685] width 269 height 21
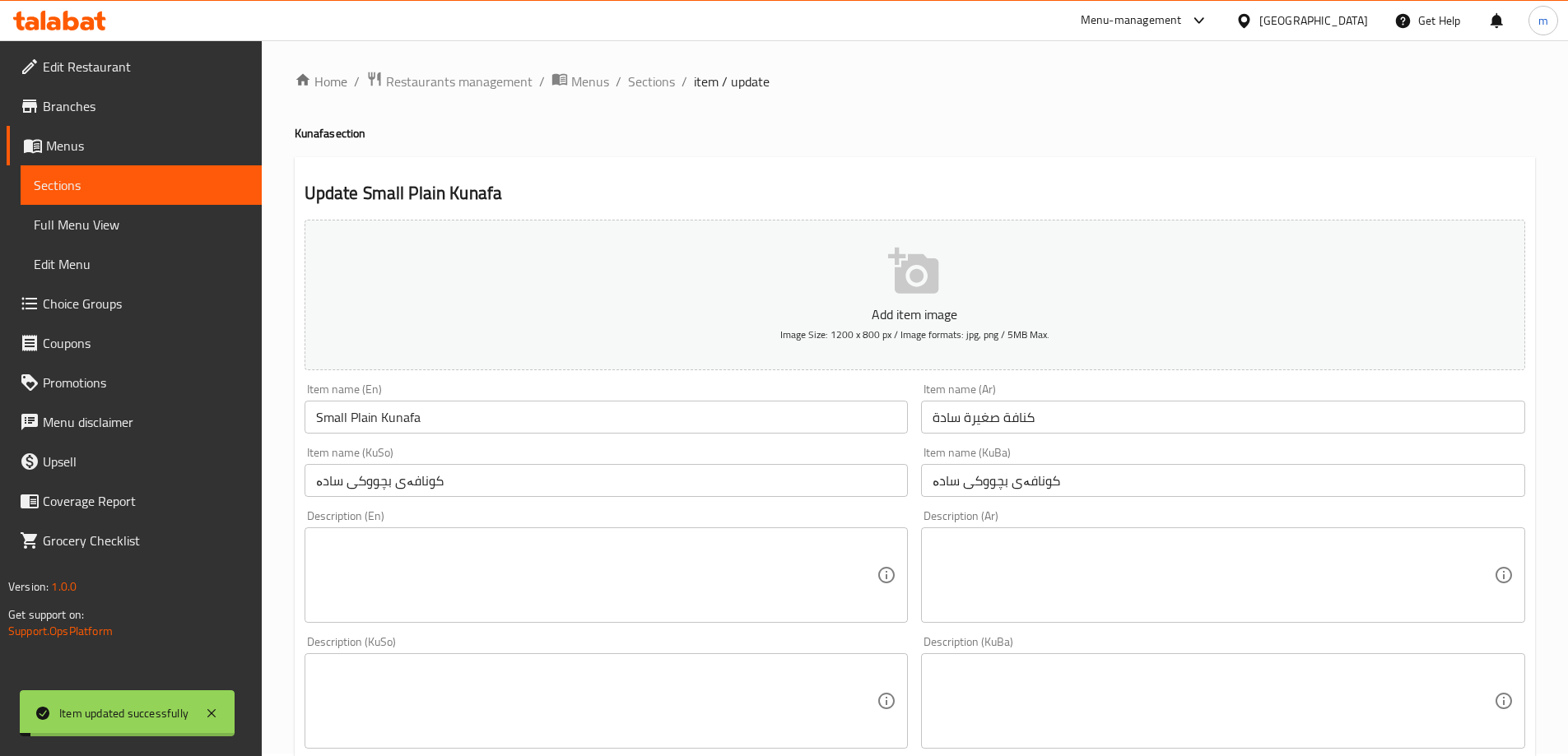
scroll to position [0, 0]
click at [649, 89] on span "Sections" at bounding box center [651, 83] width 47 height 20
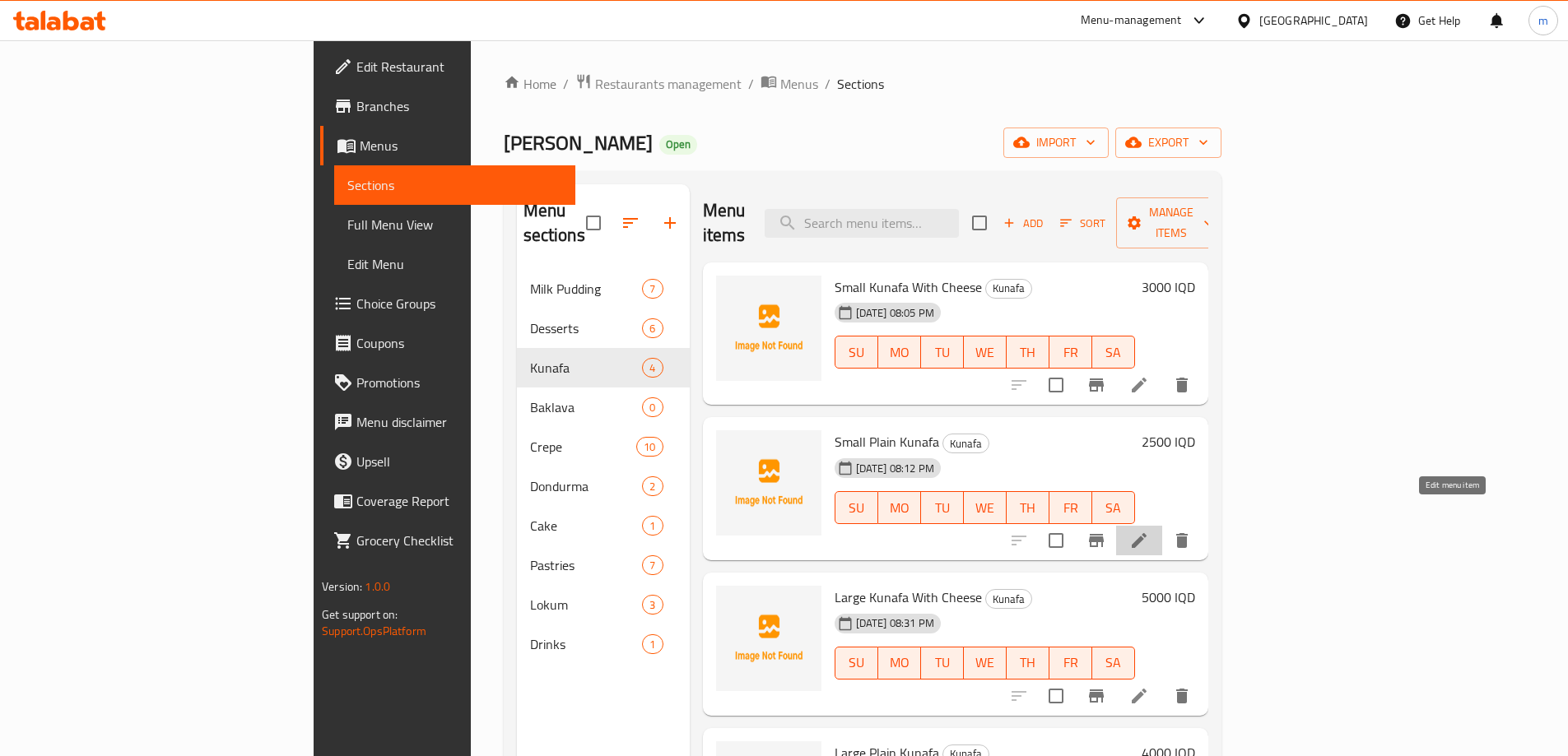
click at [1149, 531] on icon at bounding box center [1139, 540] width 20 height 20
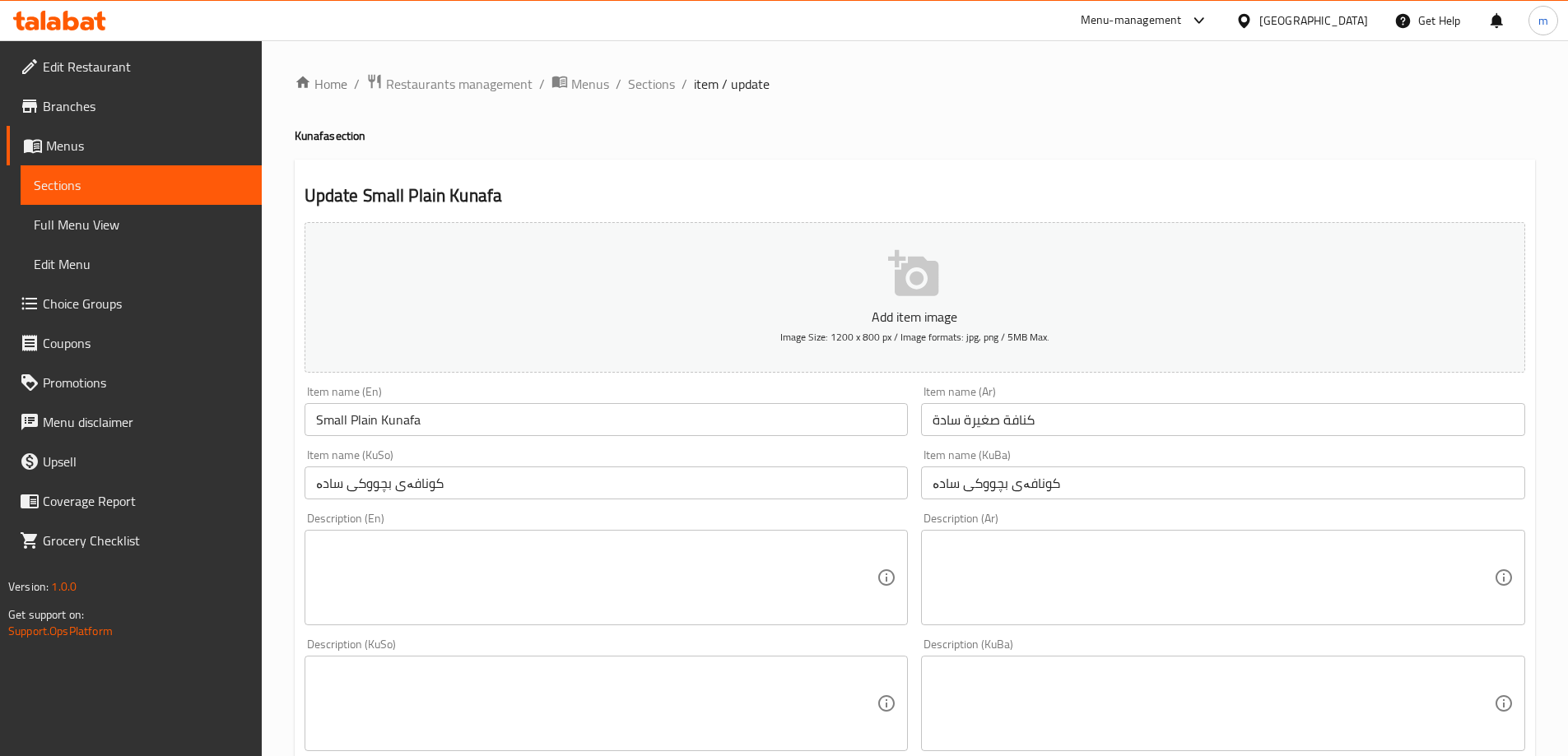
click at [495, 694] on textarea at bounding box center [596, 704] width 561 height 78
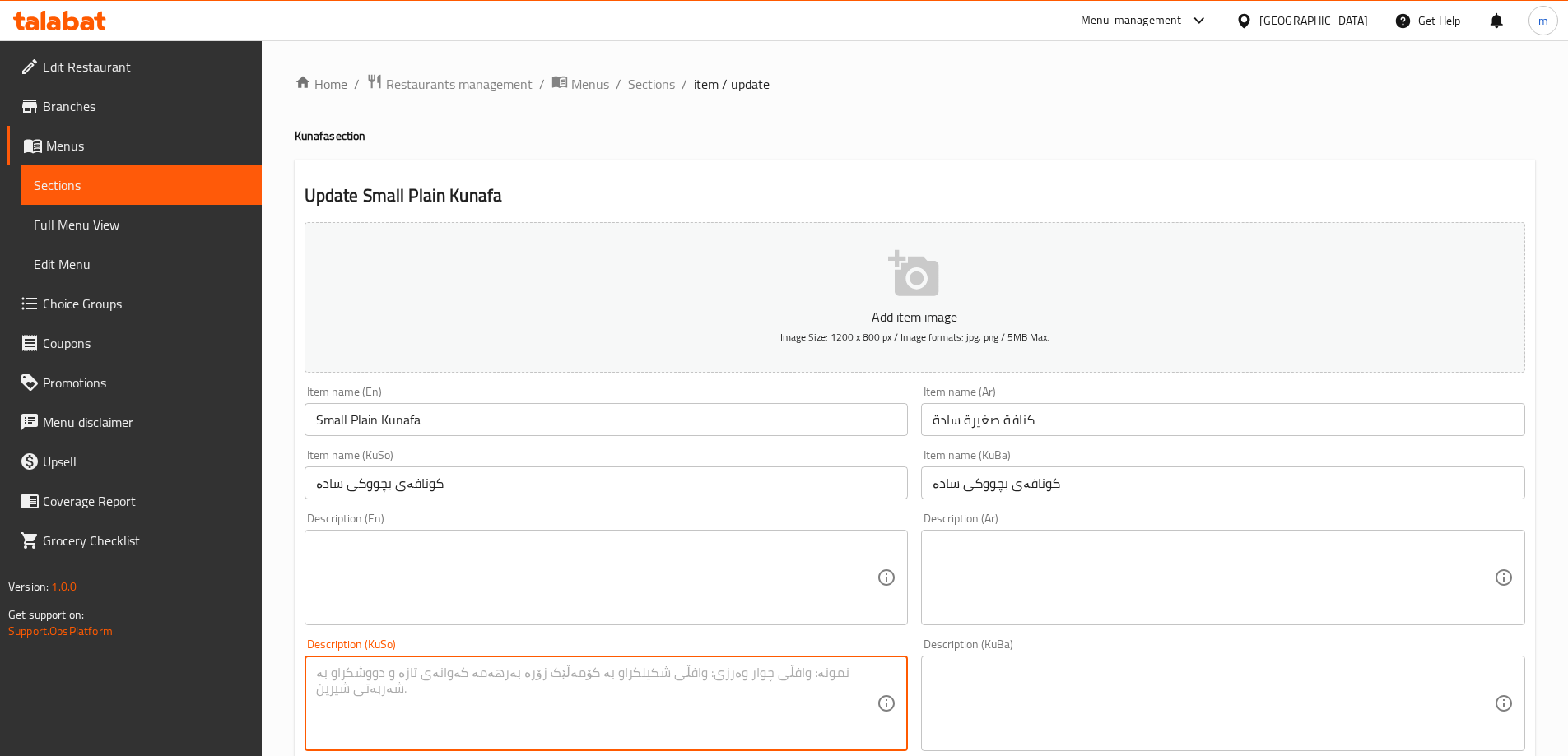
paste textarea "شعرية سورية وفستق"
type textarea "شعرية سورية وفستق"
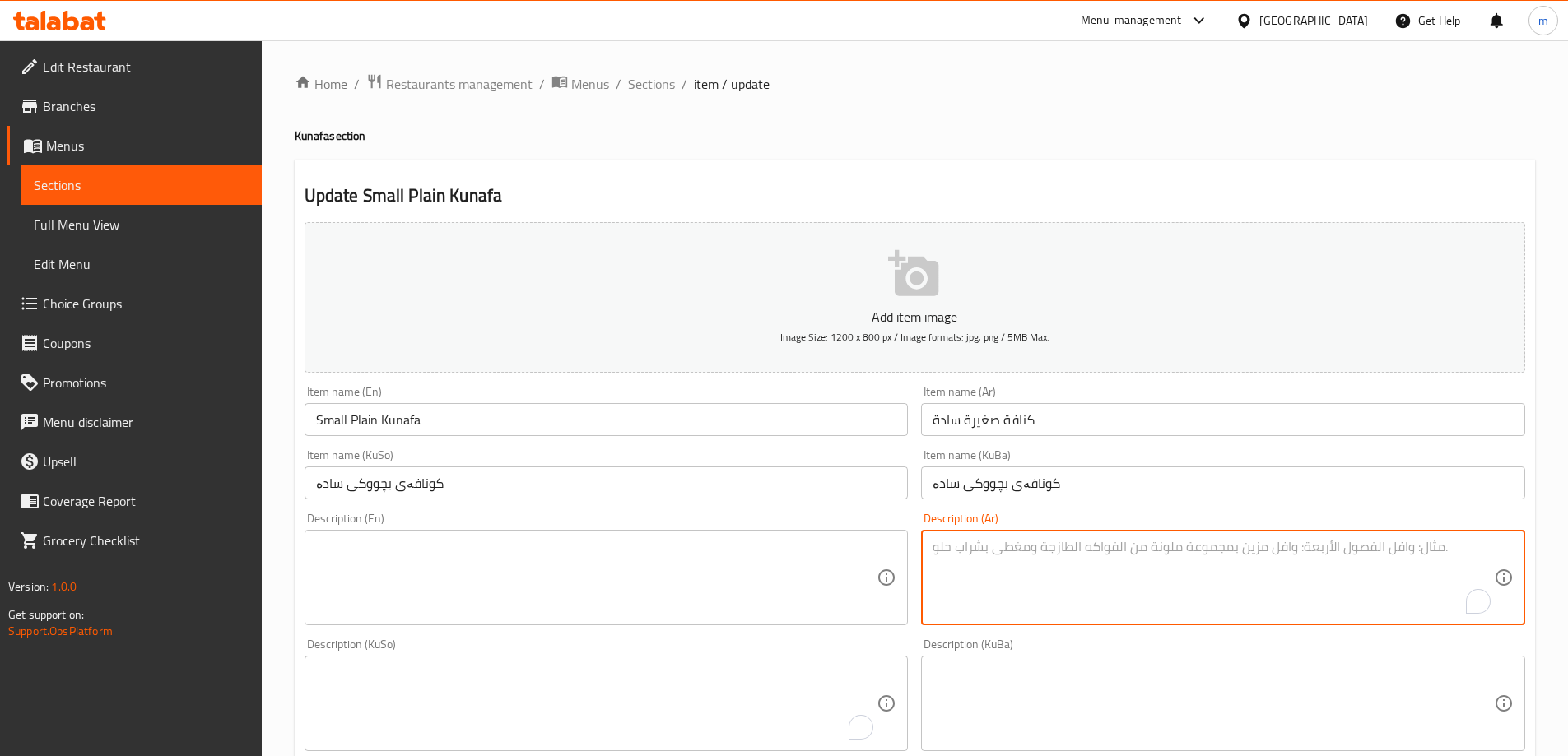
click at [1076, 574] on textarea "To enrich screen reader interactions, please activate Accessibility in Grammarl…" at bounding box center [1212, 578] width 561 height 78
paste textarea "شعرية سورية وفستق"
type textarea "شعرية سورية وفستق"
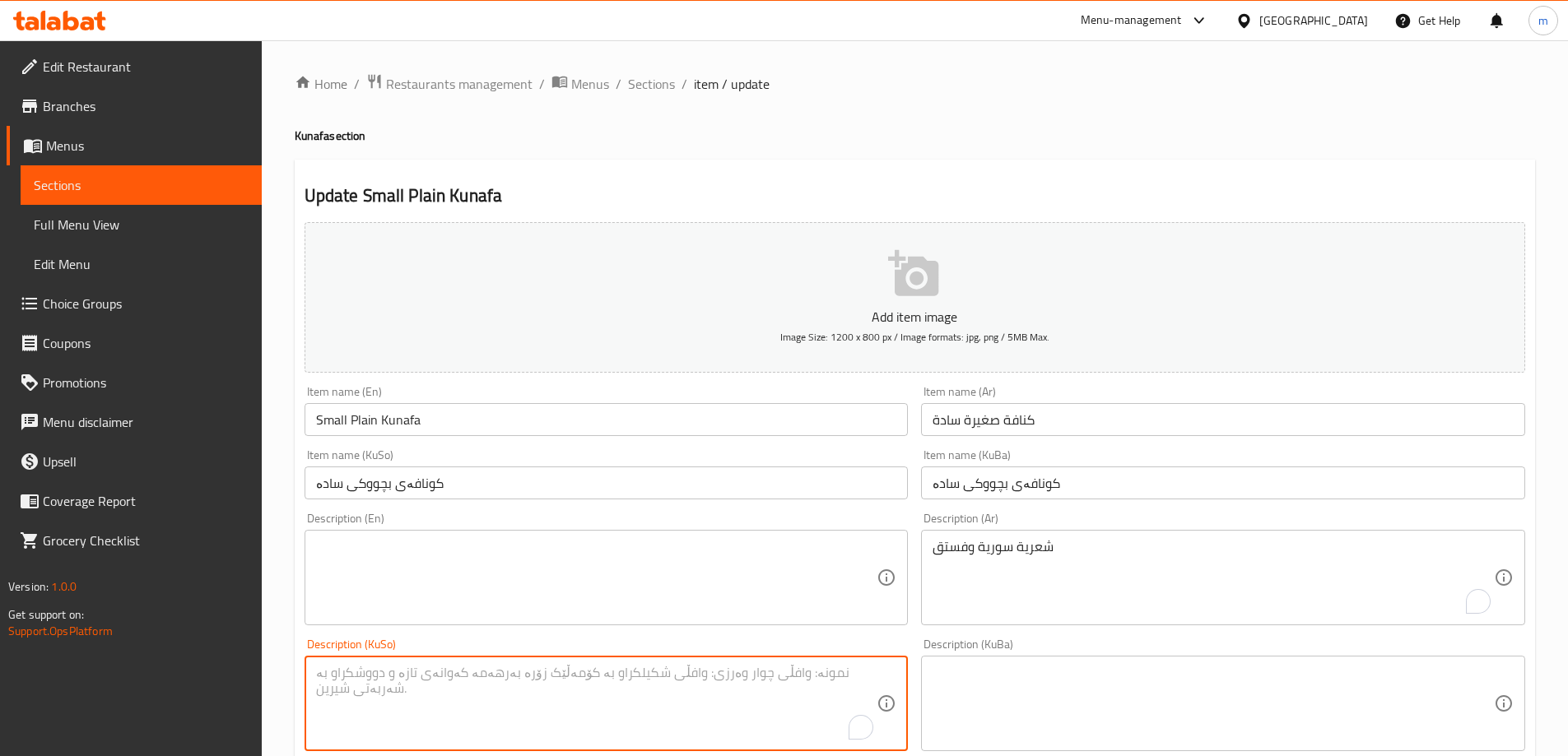
click at [726, 686] on textarea "To enrich screen reader interactions, please activate Accessibility in Grammarl…" at bounding box center [596, 704] width 561 height 78
paste textarea "شەعری سووری و فستەق"
type textarea "شەعری سووری و فستەق"
click at [1067, 696] on textarea at bounding box center [1212, 704] width 561 height 78
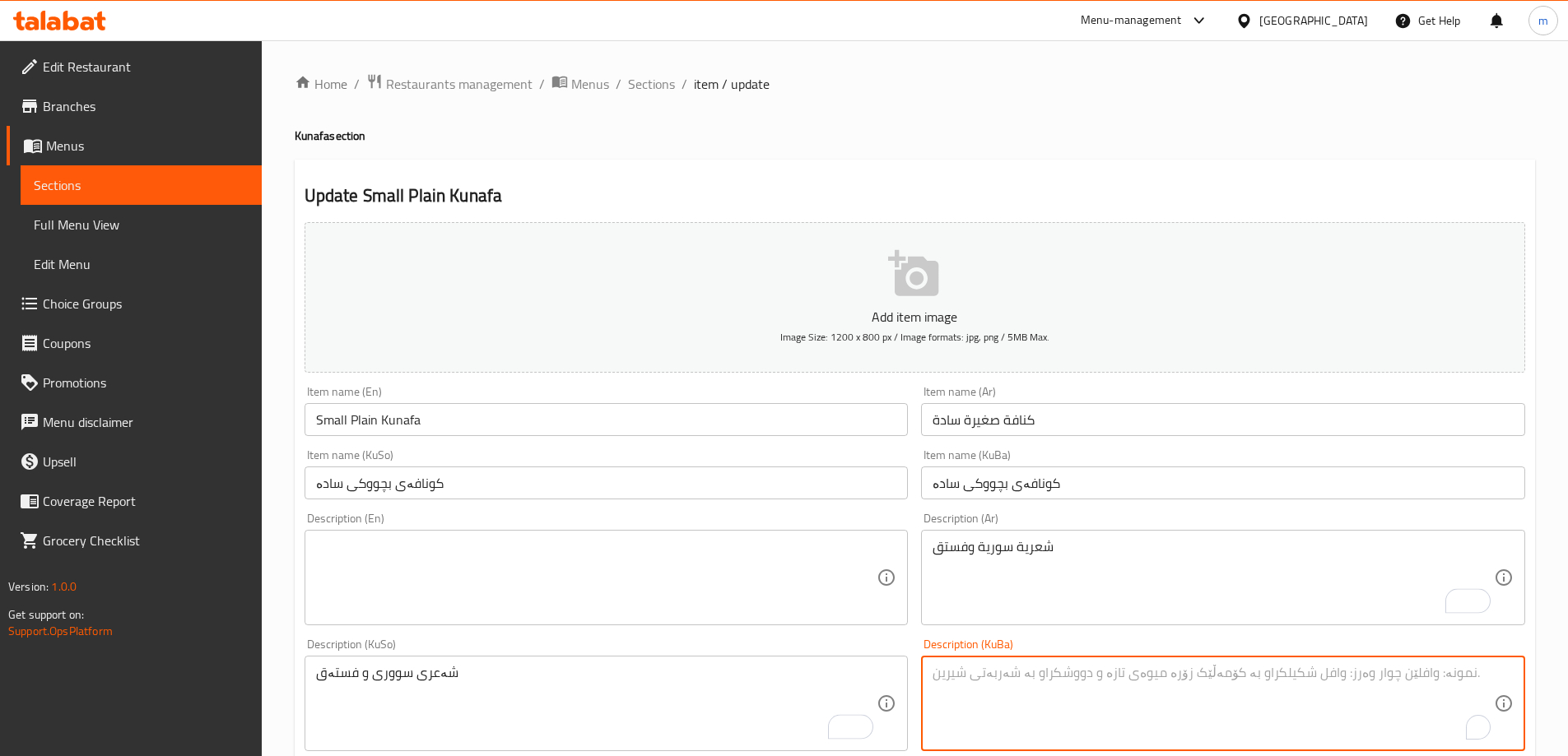
paste textarea "شەعری سووری و فستەق"
type textarea "شەعری سووری و فستەق"
drag, startPoint x: 449, startPoint y: 603, endPoint x: 446, endPoint y: 580, distance: 23.2
click at [449, 596] on textarea at bounding box center [596, 578] width 561 height 78
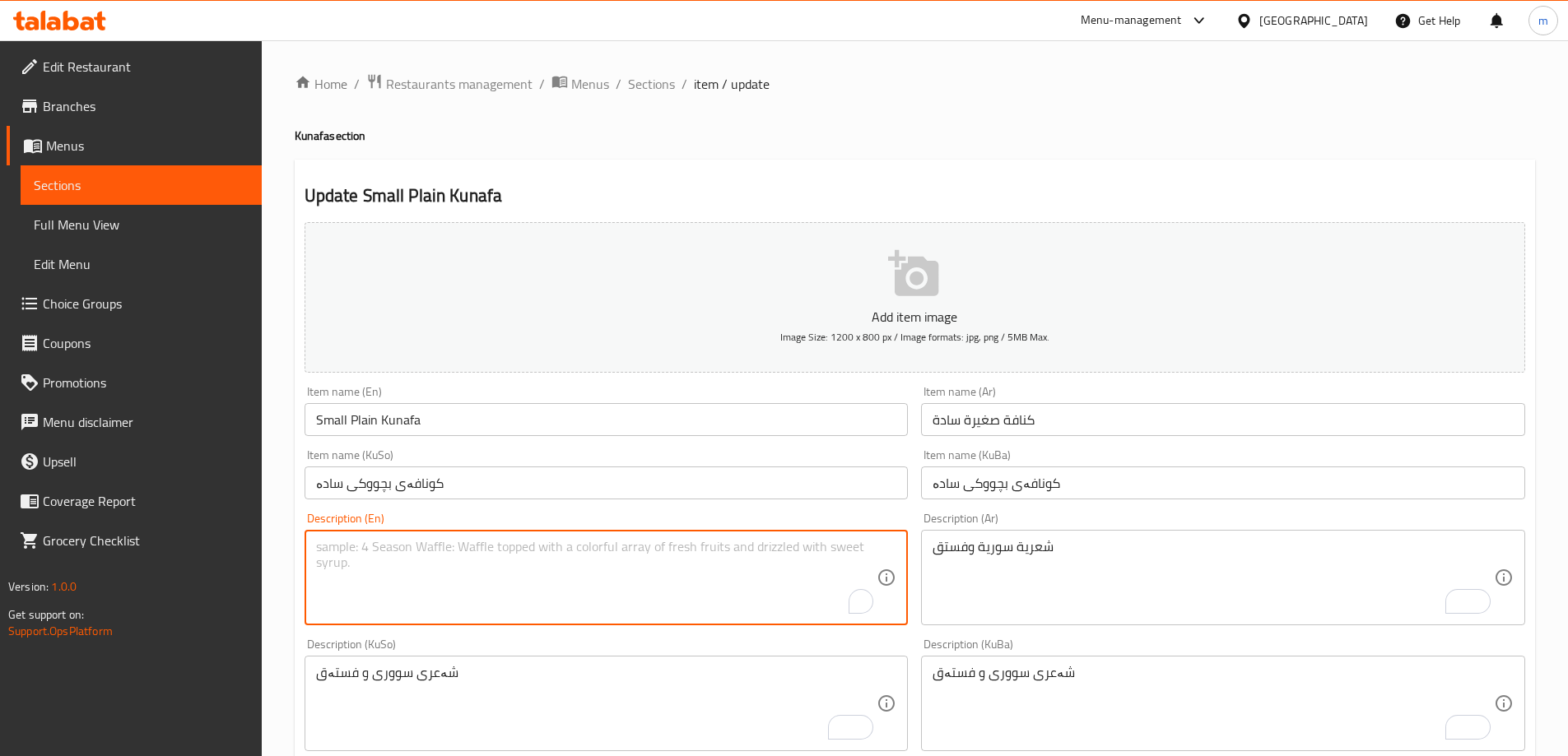
paste textarea "Syrian vermicelli and pistachios"
type textarea "Syrian vermicelli and pistachios"
click at [484, 505] on div "Item name (KuSo) کونافەی بچووکی سادە Item name (KuSo)" at bounding box center [607, 474] width 617 height 63
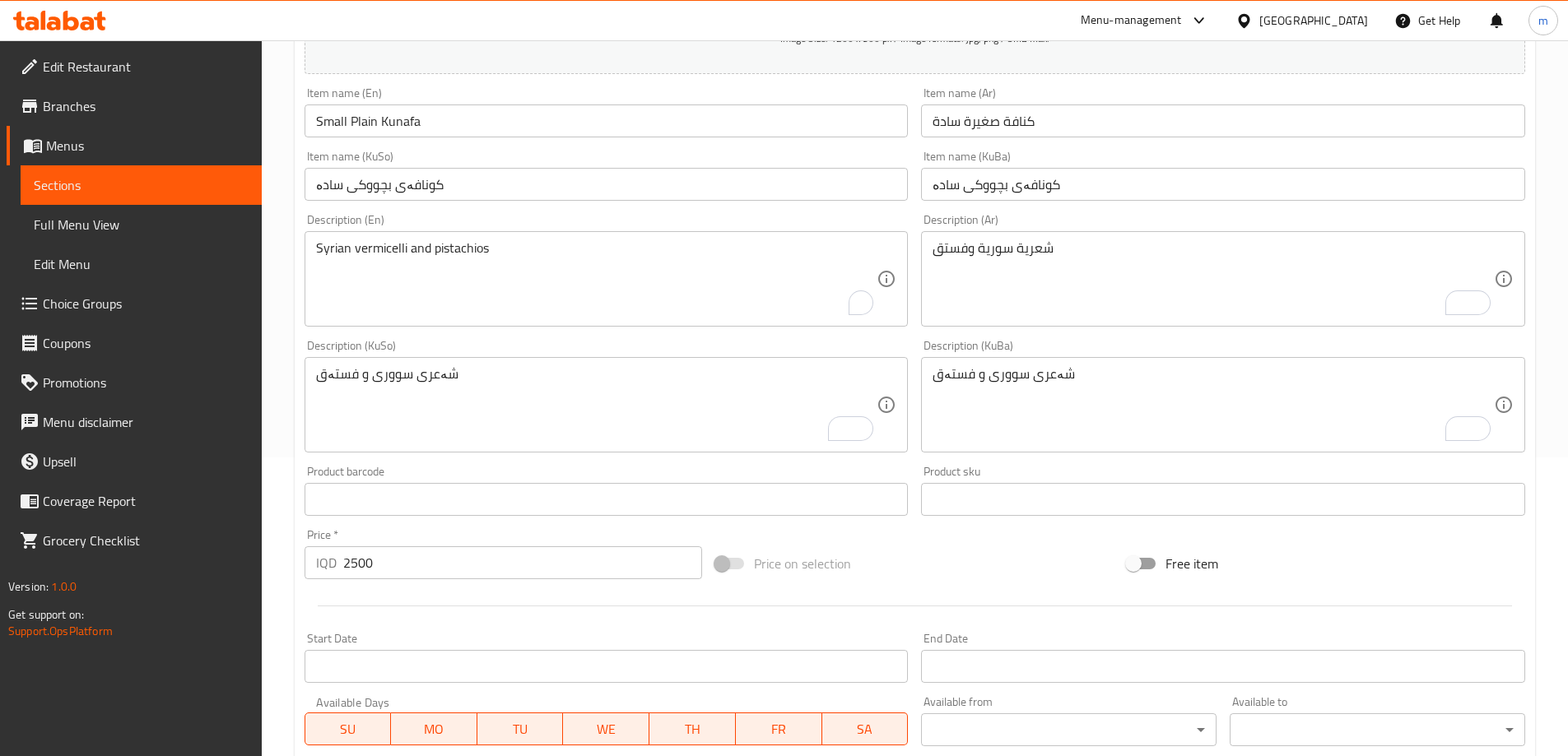
scroll to position [596, 0]
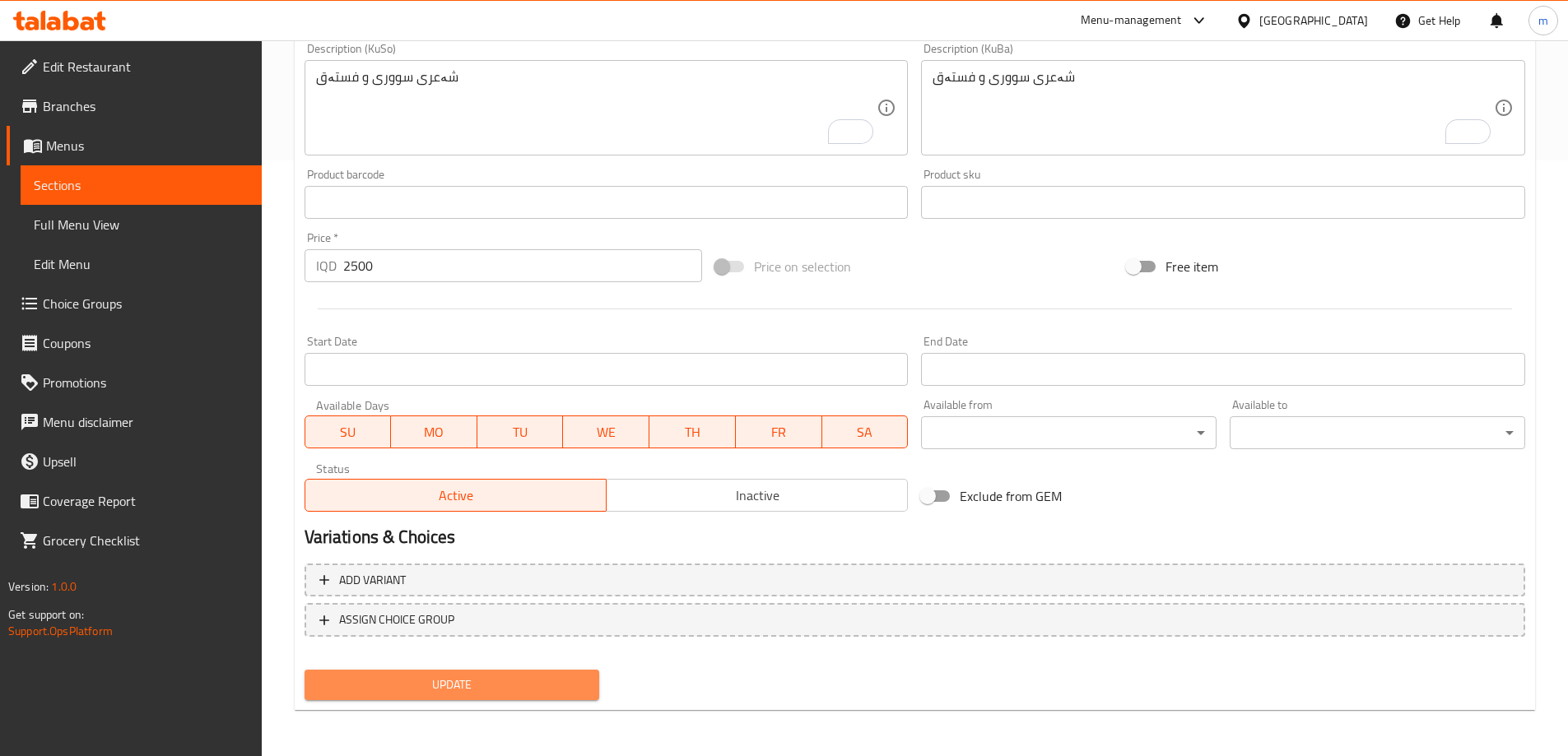
click at [509, 681] on span "Update" at bounding box center [452, 685] width 269 height 21
click at [497, 690] on span "Update" at bounding box center [452, 685] width 269 height 21
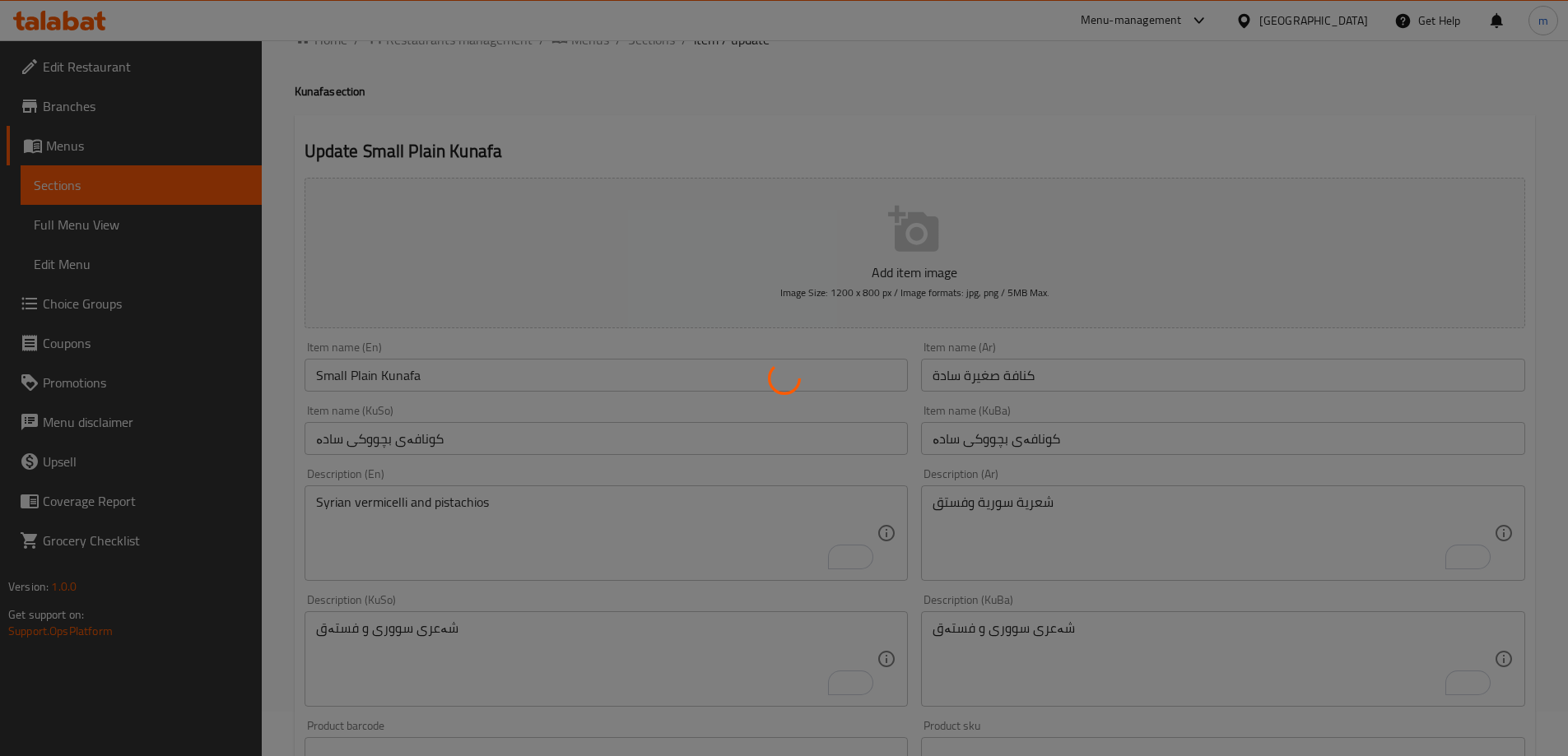
scroll to position [0, 0]
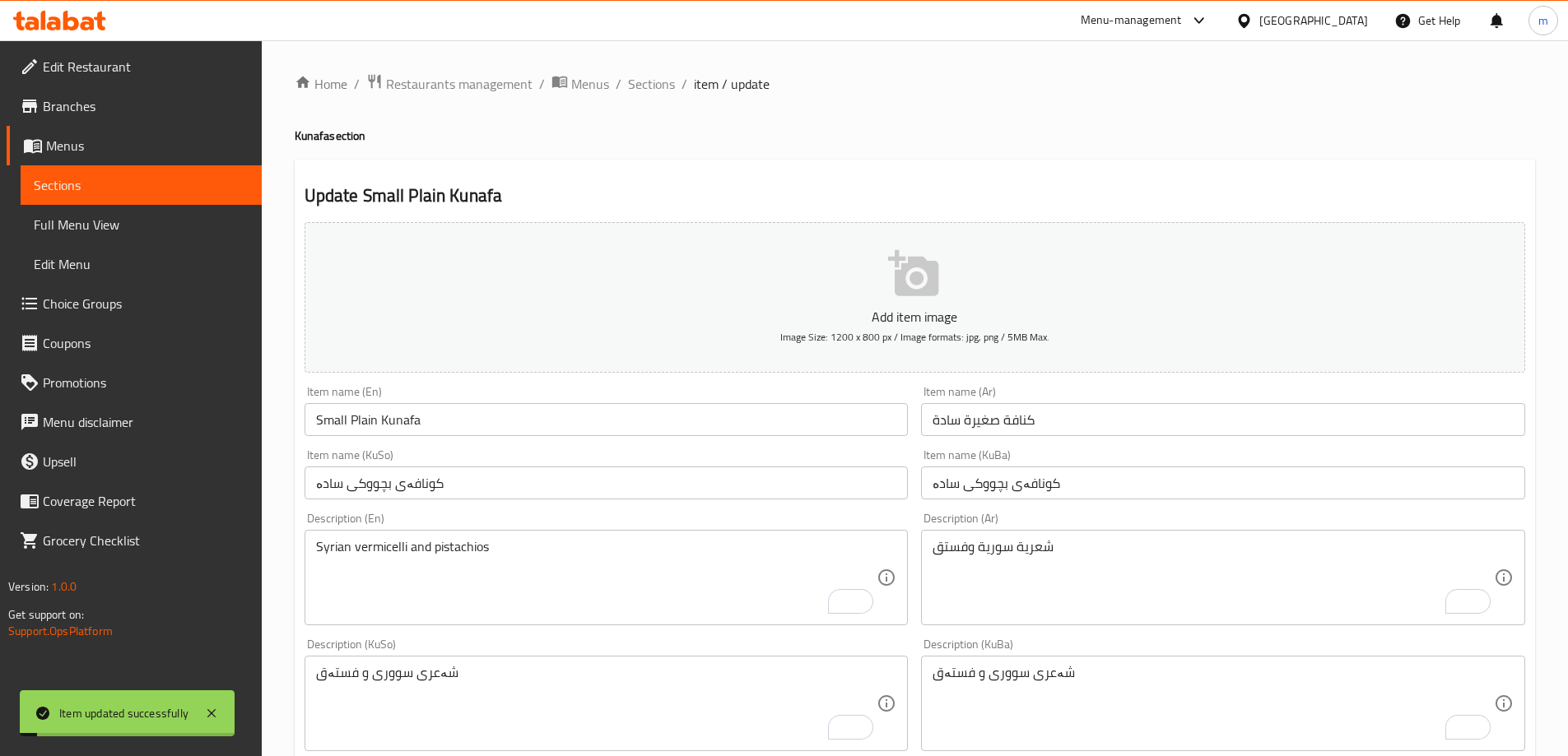
click at [650, 60] on div "Home / Restaurants management / Menus / Sections / item / update Kunafa section…" at bounding box center [915, 696] width 1306 height 1312
click at [643, 81] on span "Sections" at bounding box center [651, 83] width 47 height 20
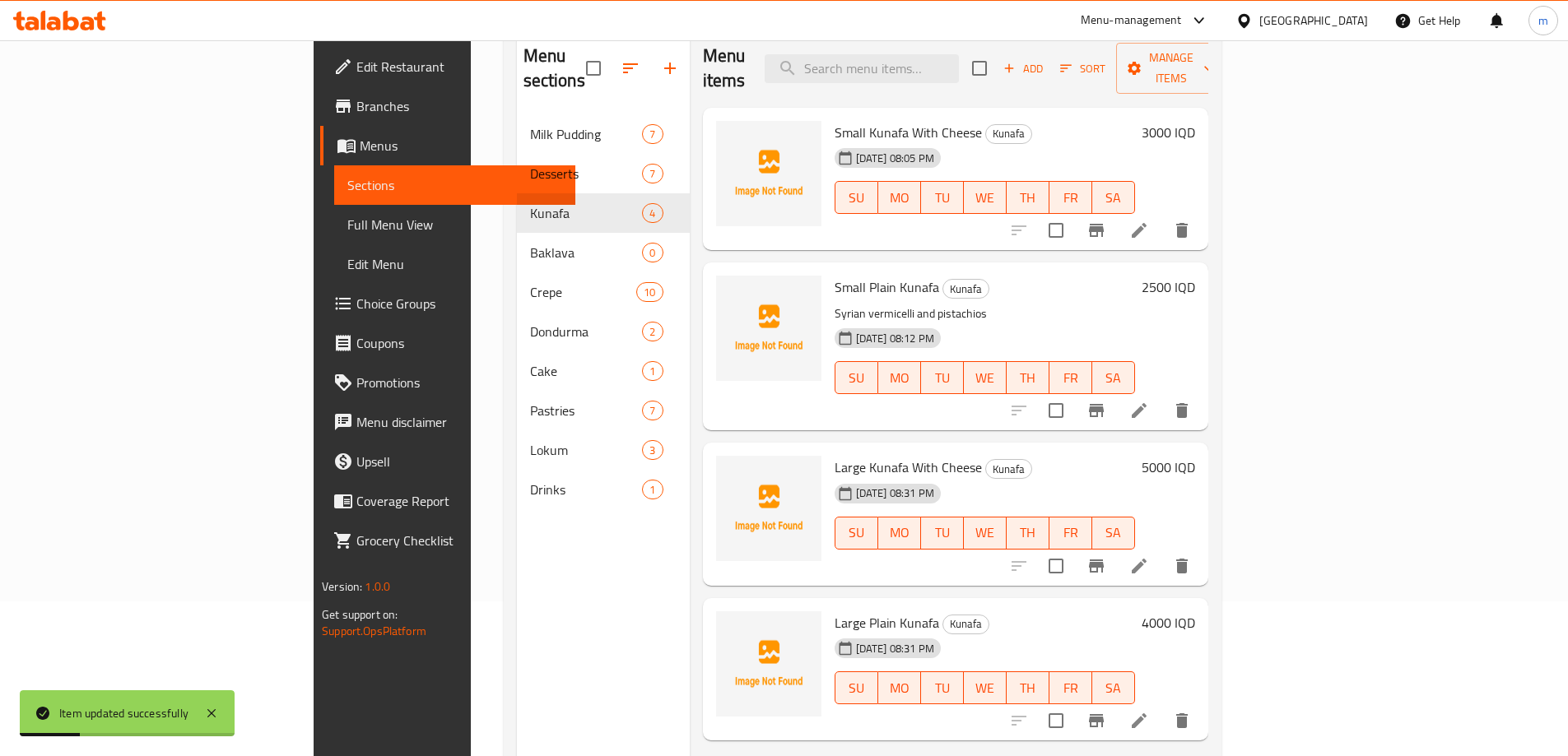
scroll to position [192, 0]
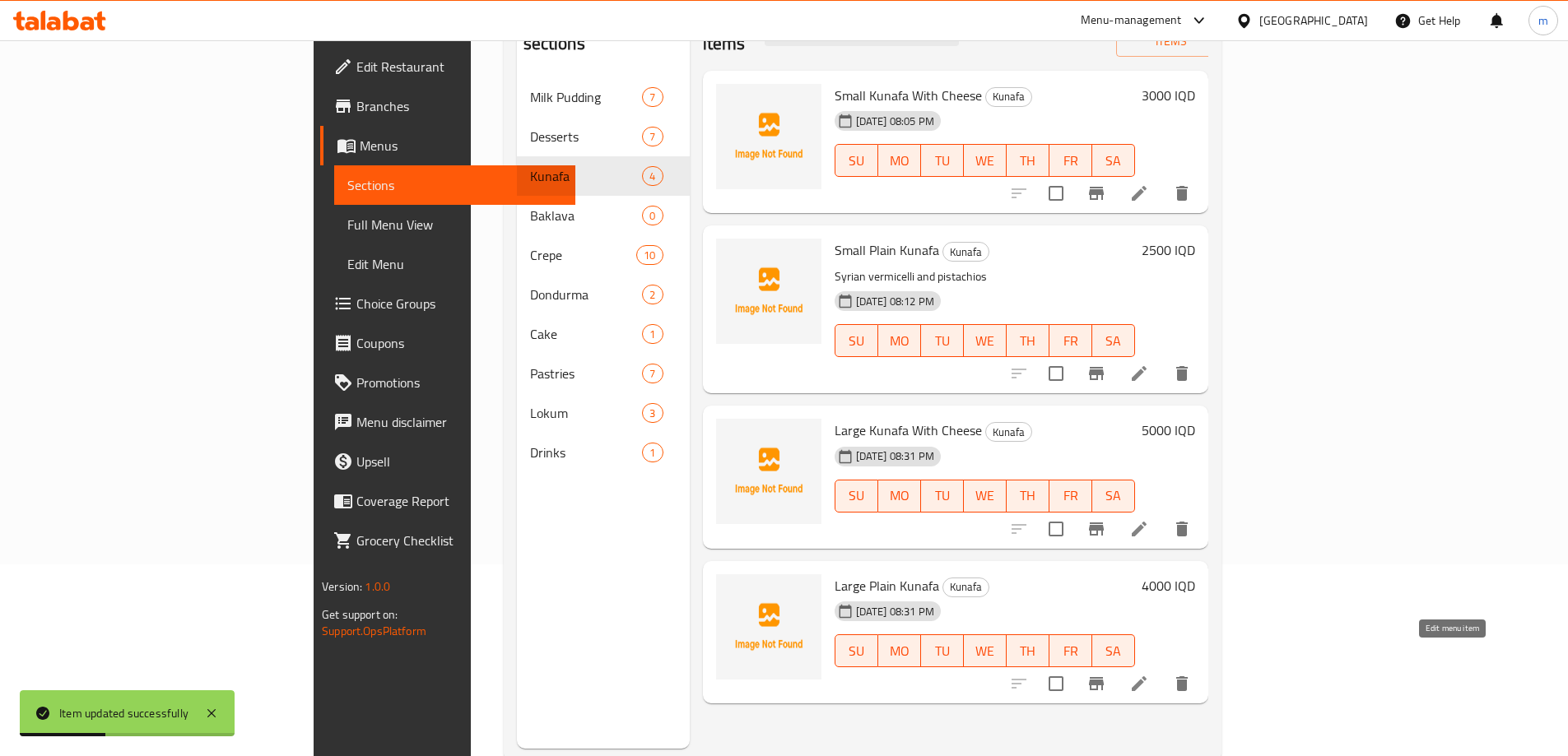
click at [1149, 674] on icon at bounding box center [1139, 683] width 20 height 20
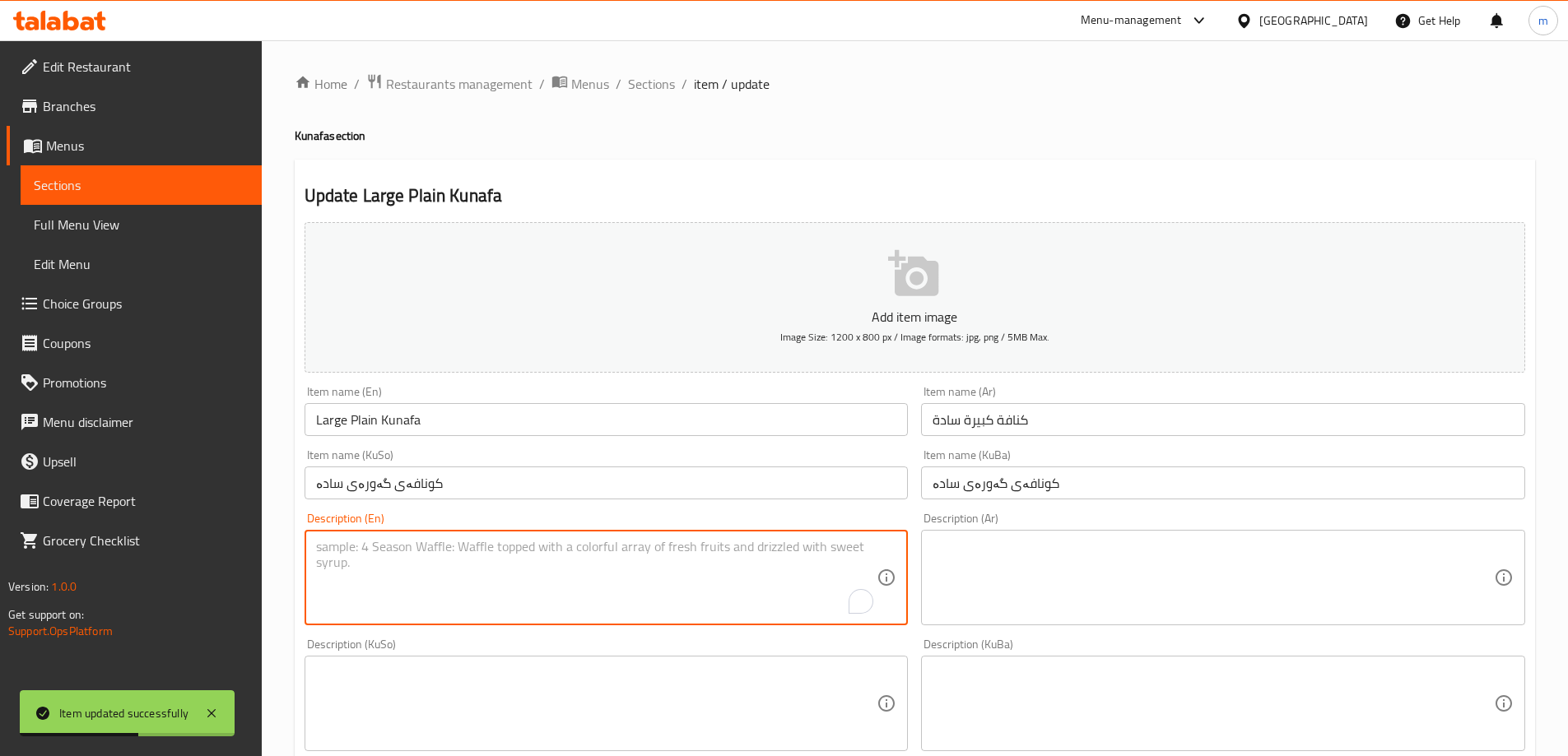
click at [506, 584] on textarea "To enrich screen reader interactions, please activate Accessibility in Grammarl…" at bounding box center [596, 578] width 561 height 78
paste textarea "Syrian vermicelli and pistachios"
type textarea "Syrian vermicelli and pistachios"
click at [1059, 557] on textarea at bounding box center [1212, 578] width 561 height 78
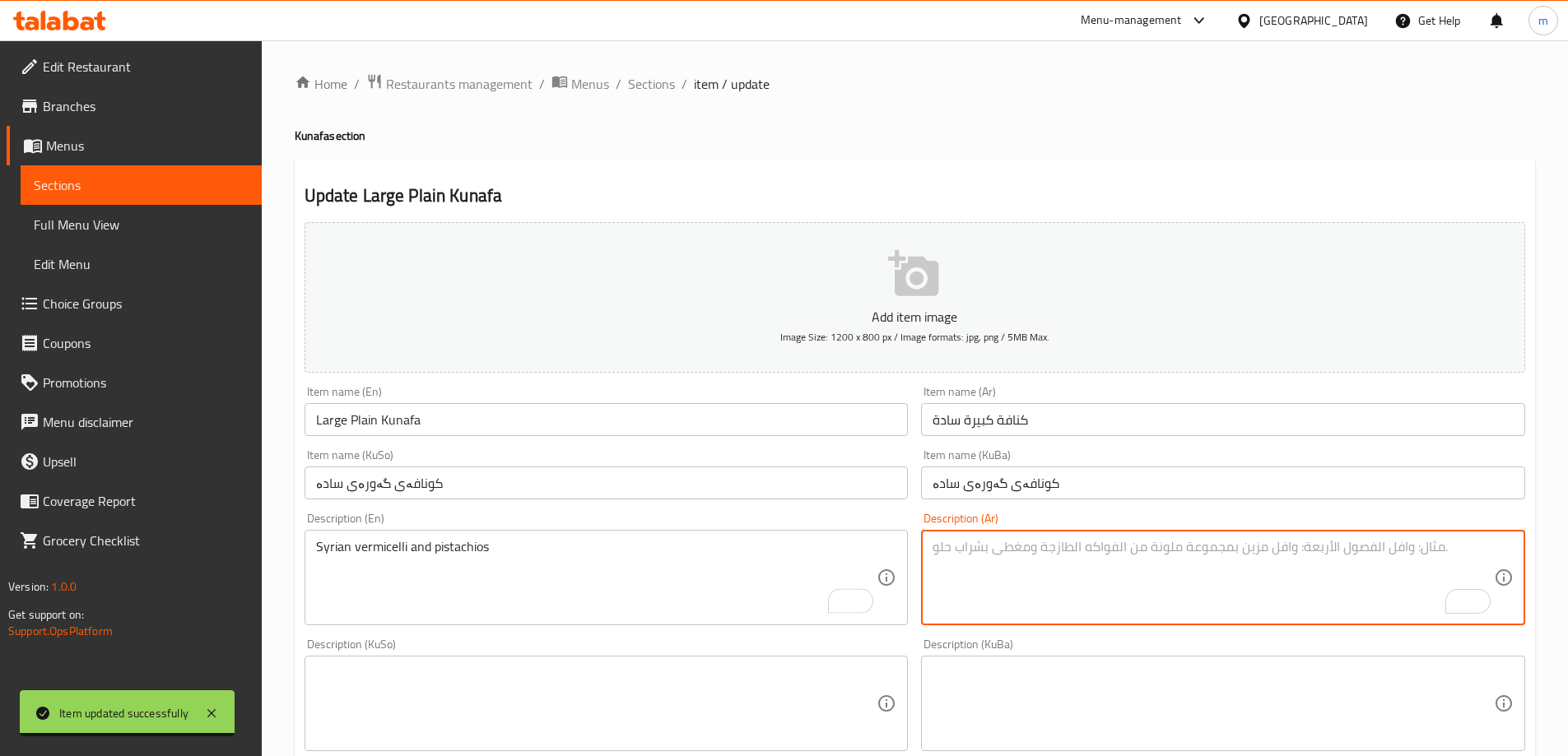
paste textarea "شعرية سورية وفستق"
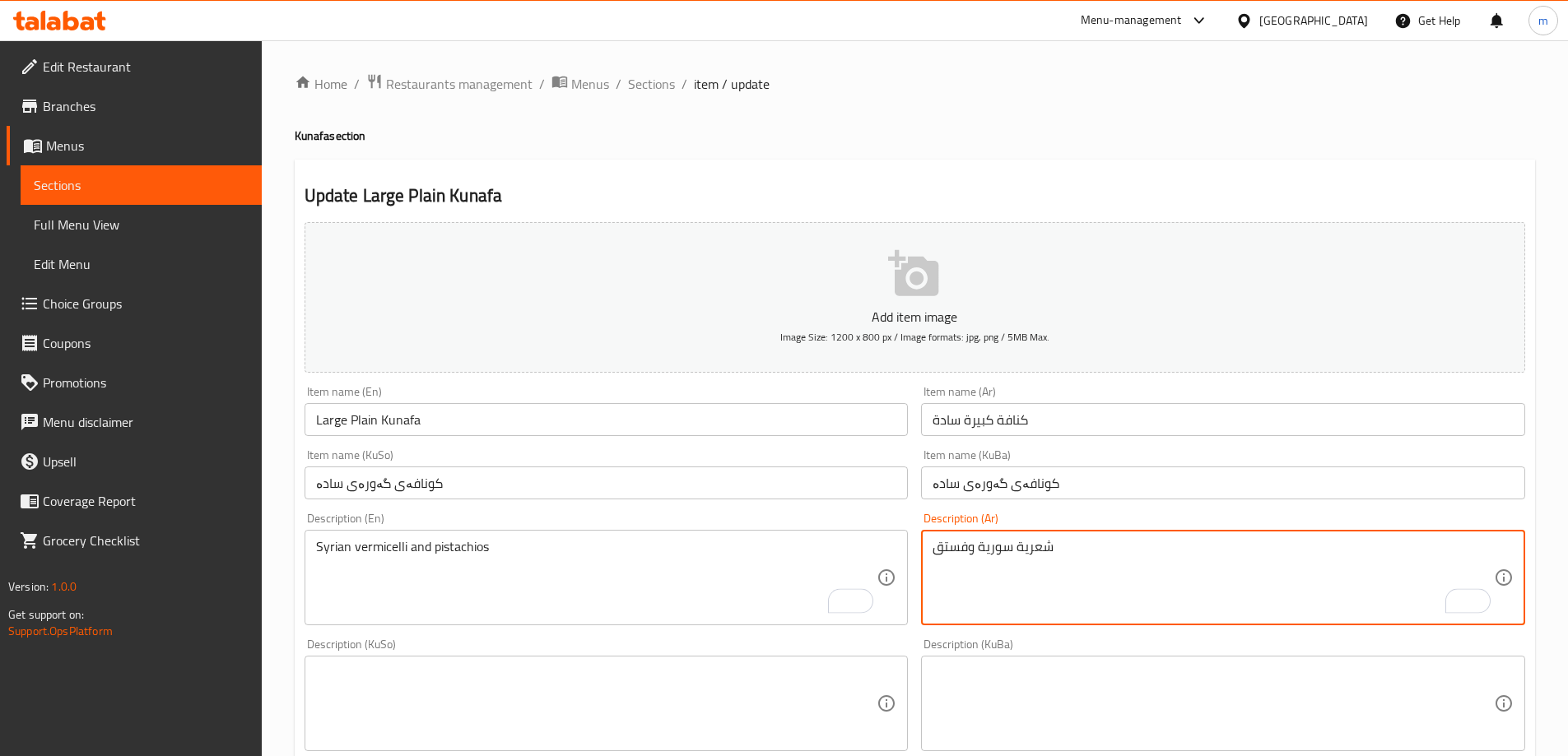
type textarea "شعرية سورية وفستق"
click at [769, 679] on textarea at bounding box center [596, 704] width 561 height 78
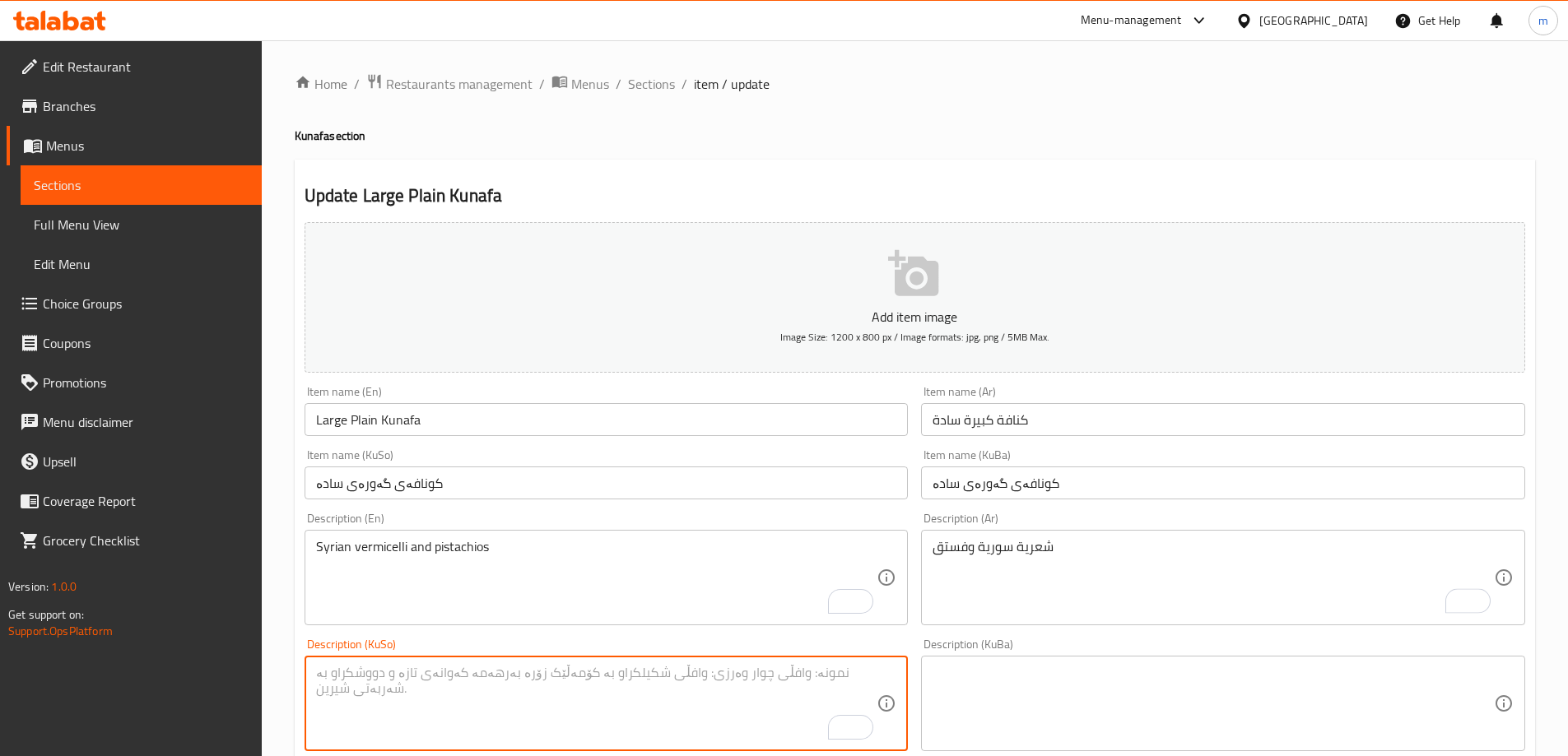
paste textarea "شەعری سووری و فستەق"
type textarea "شەعری سووری و فستەق"
click at [973, 694] on textarea at bounding box center [1212, 704] width 561 height 78
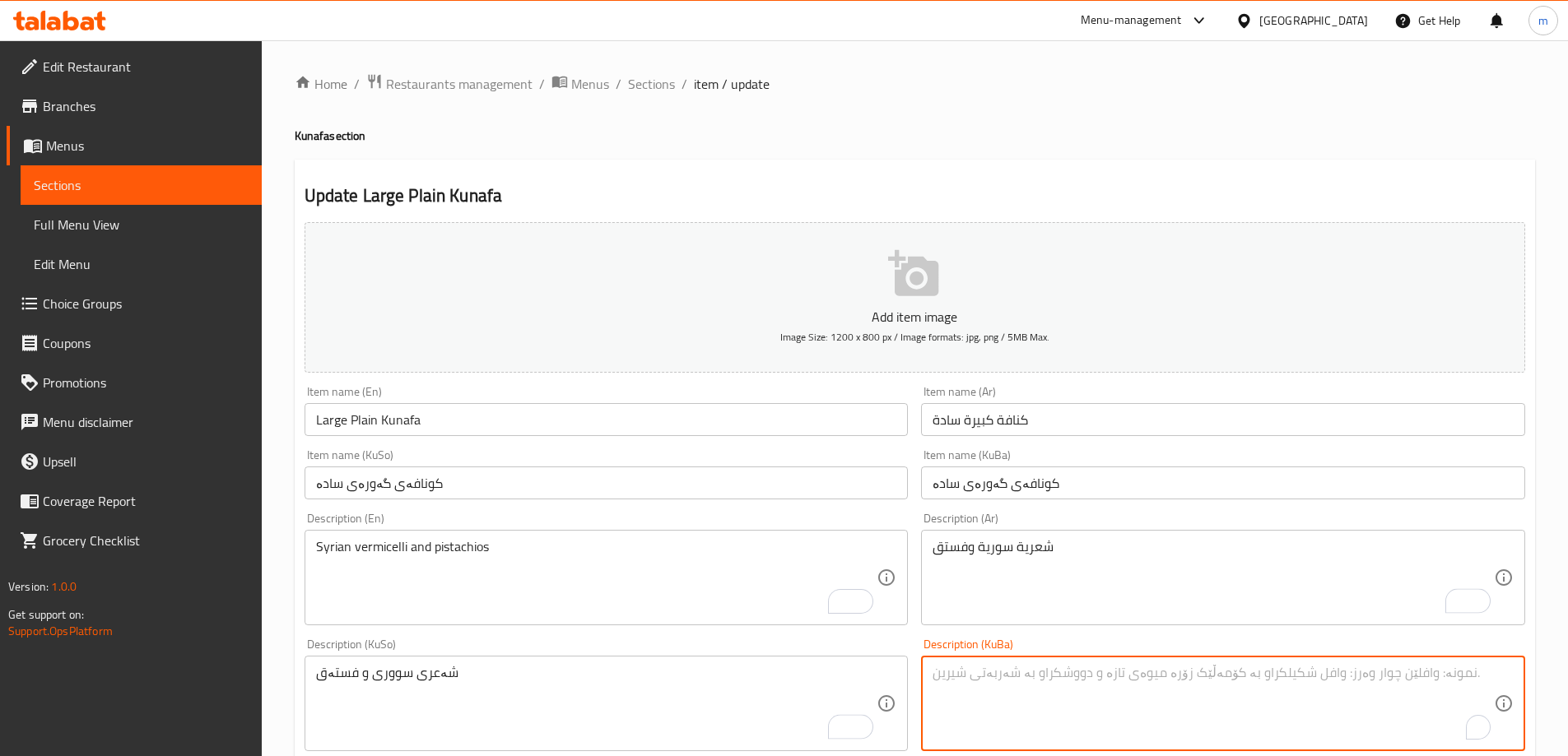
paste textarea "شەعری سووری و فستەق"
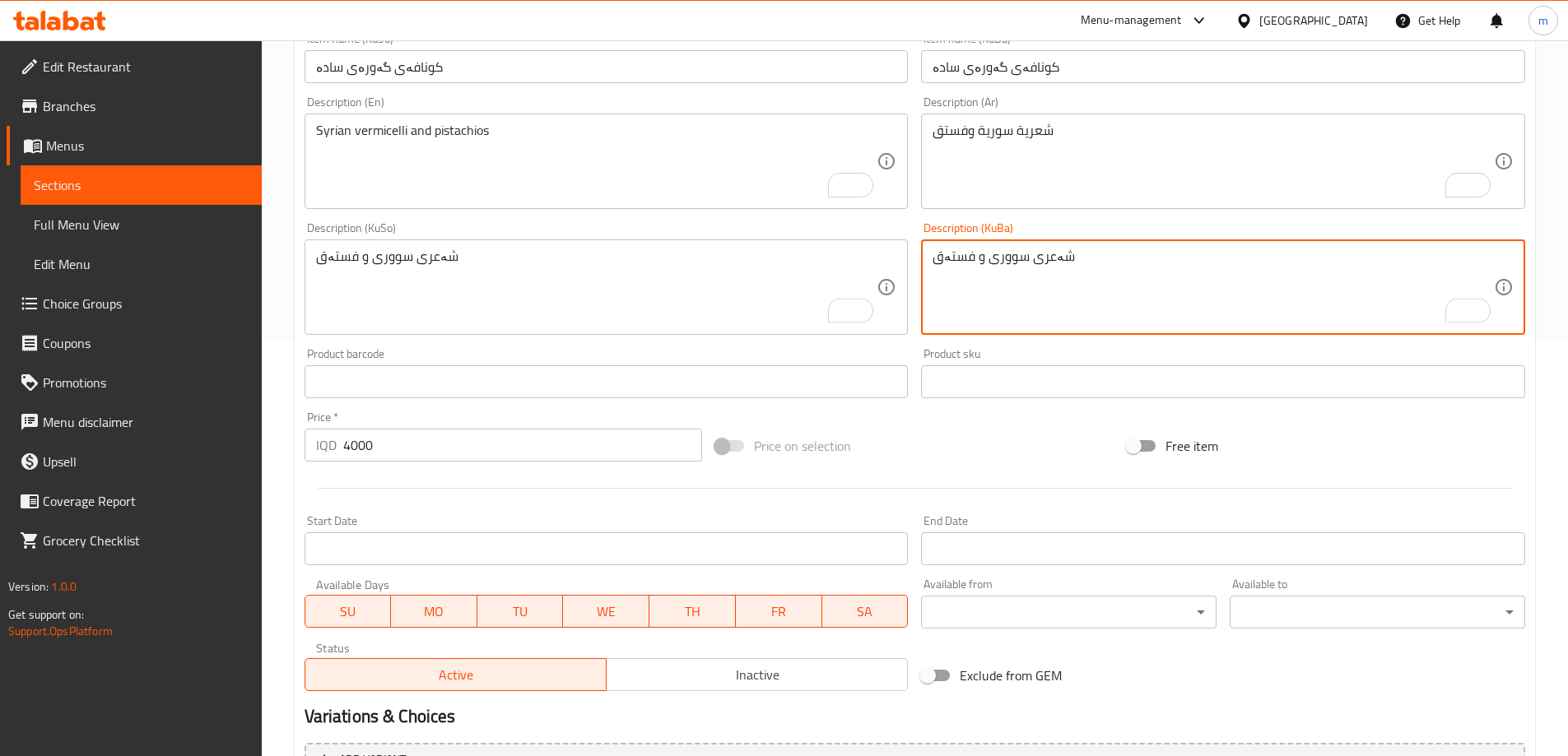
scroll to position [596, 0]
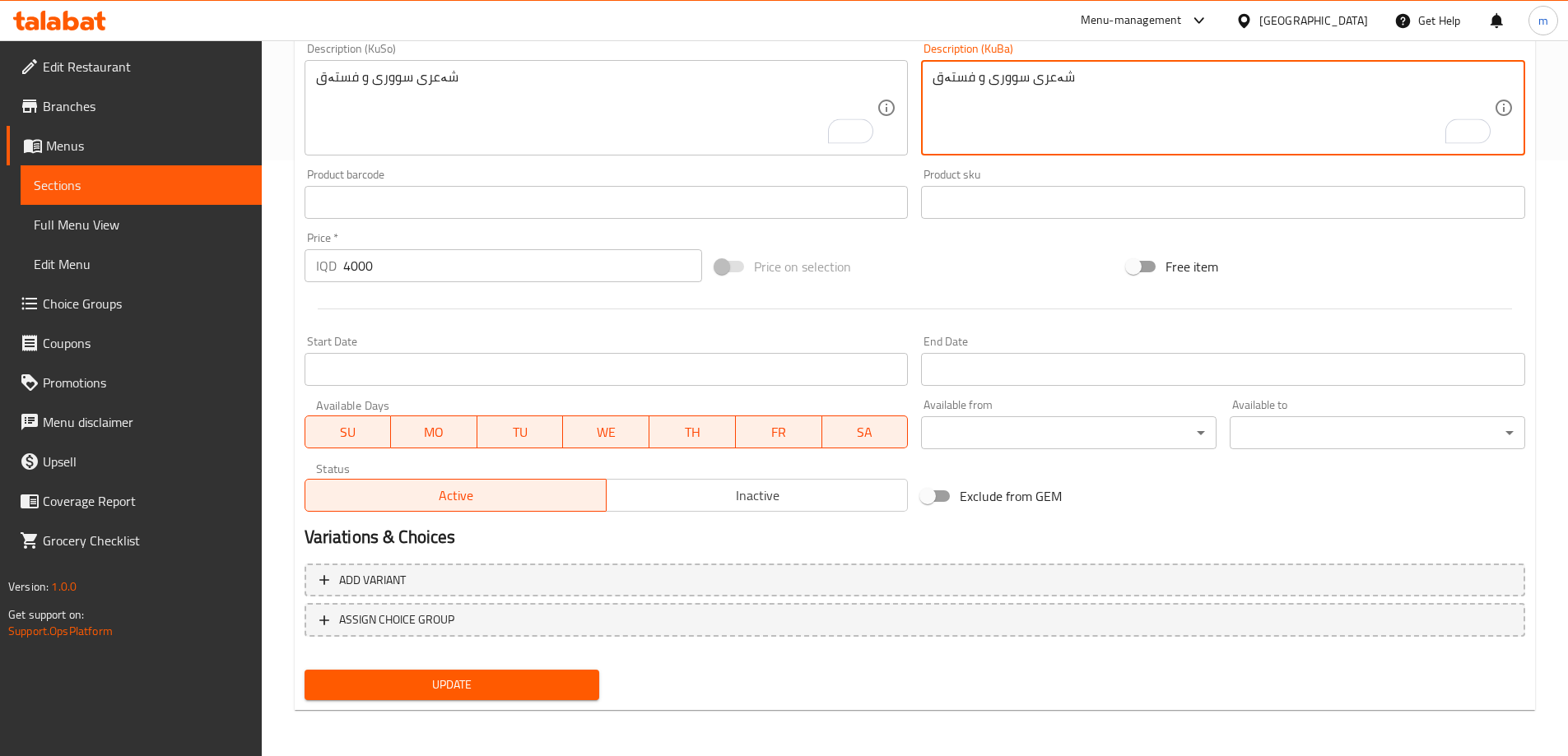
type textarea "شەعری سووری و فستەق"
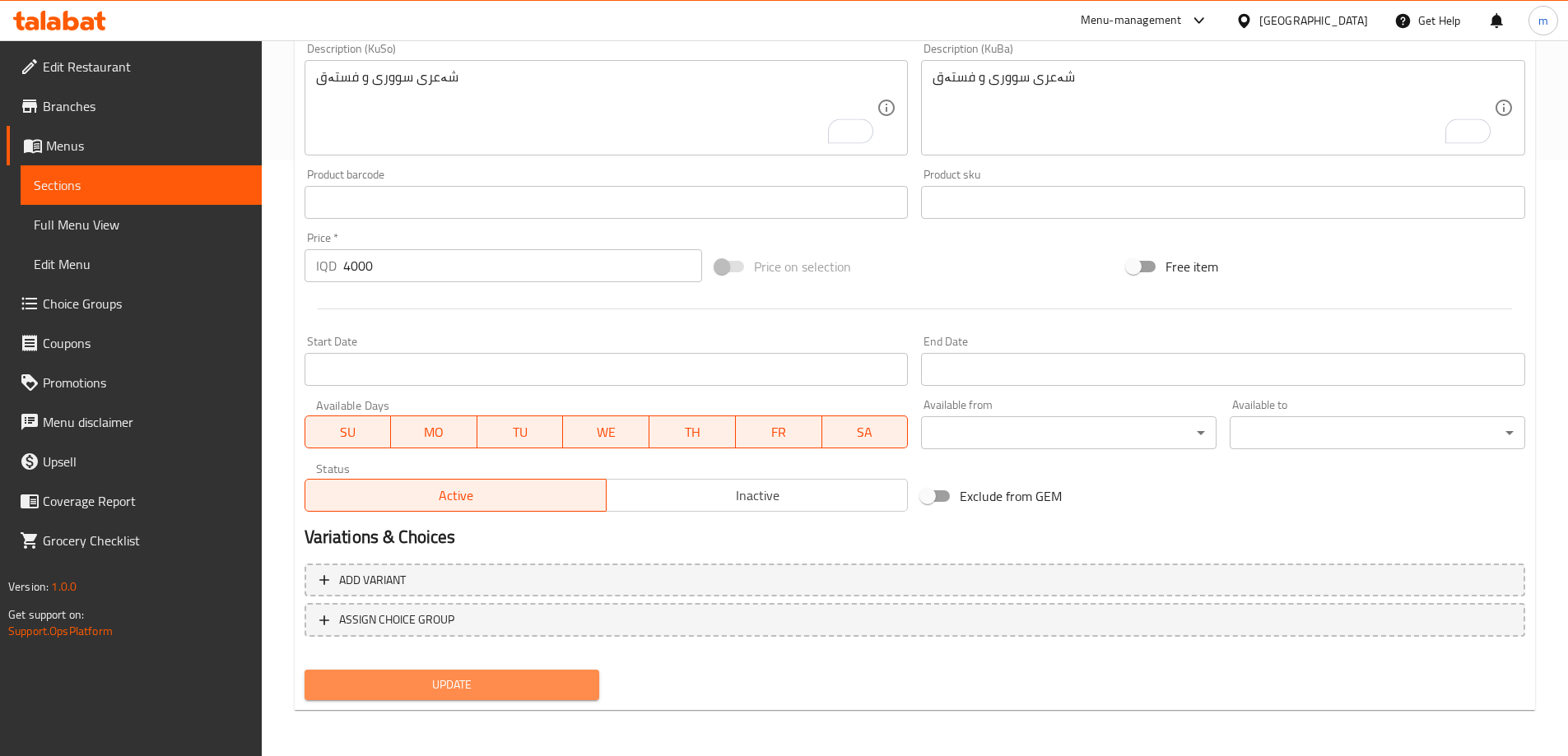
click at [525, 683] on span "Update" at bounding box center [452, 685] width 269 height 21
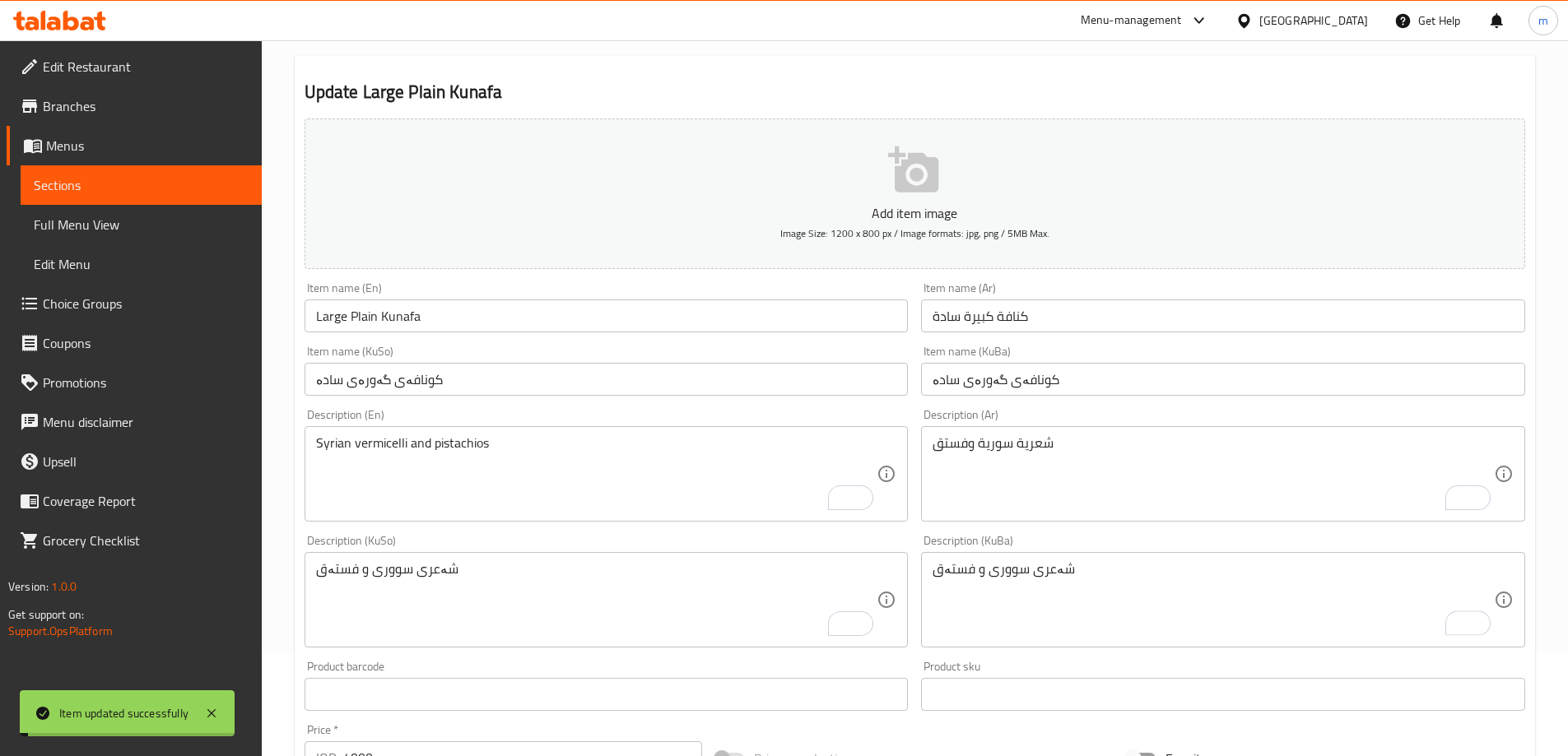
scroll to position [20, 0]
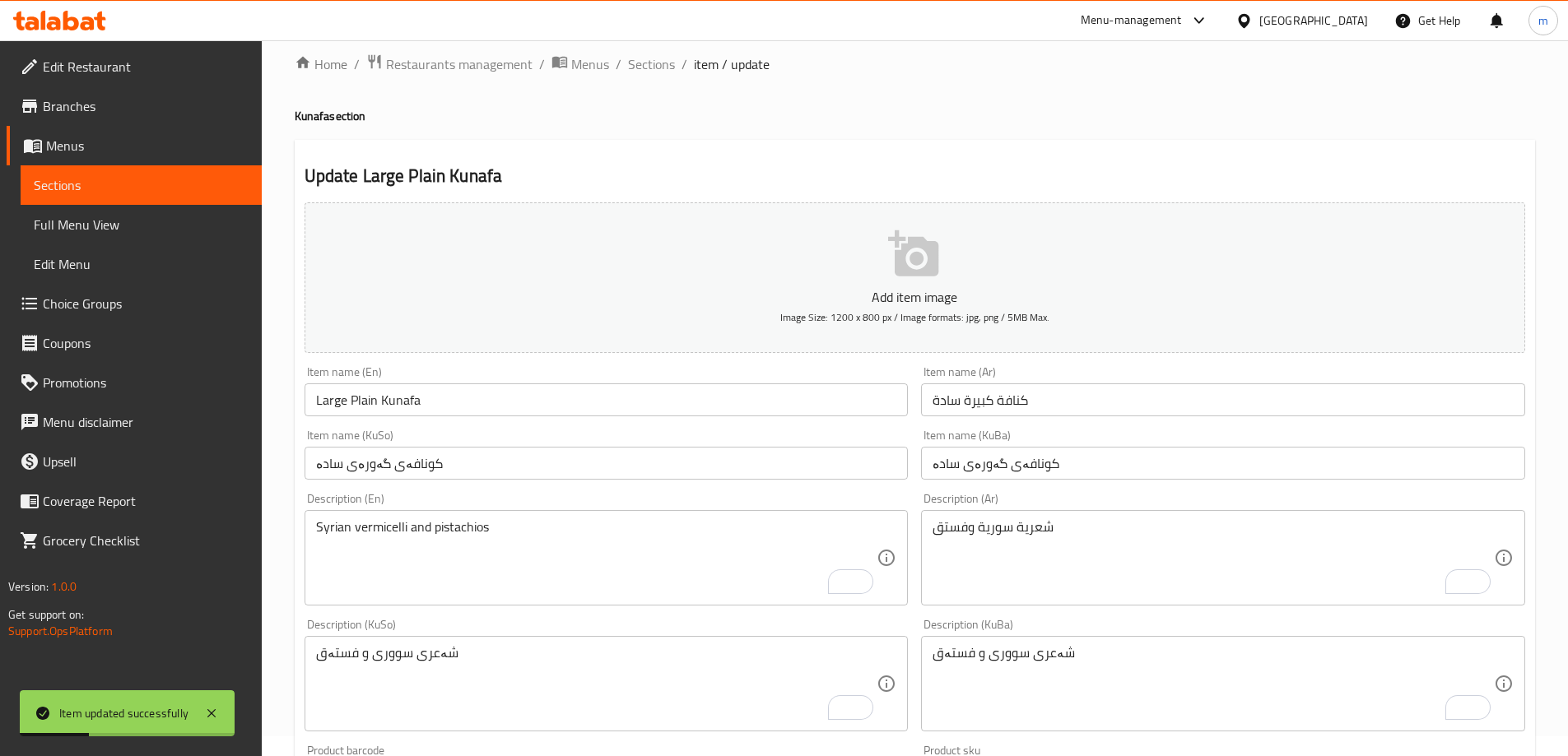
drag, startPoint x: 666, startPoint y: 56, endPoint x: 642, endPoint y: 49, distance: 25.0
click at [667, 56] on span "Sections" at bounding box center [651, 64] width 47 height 20
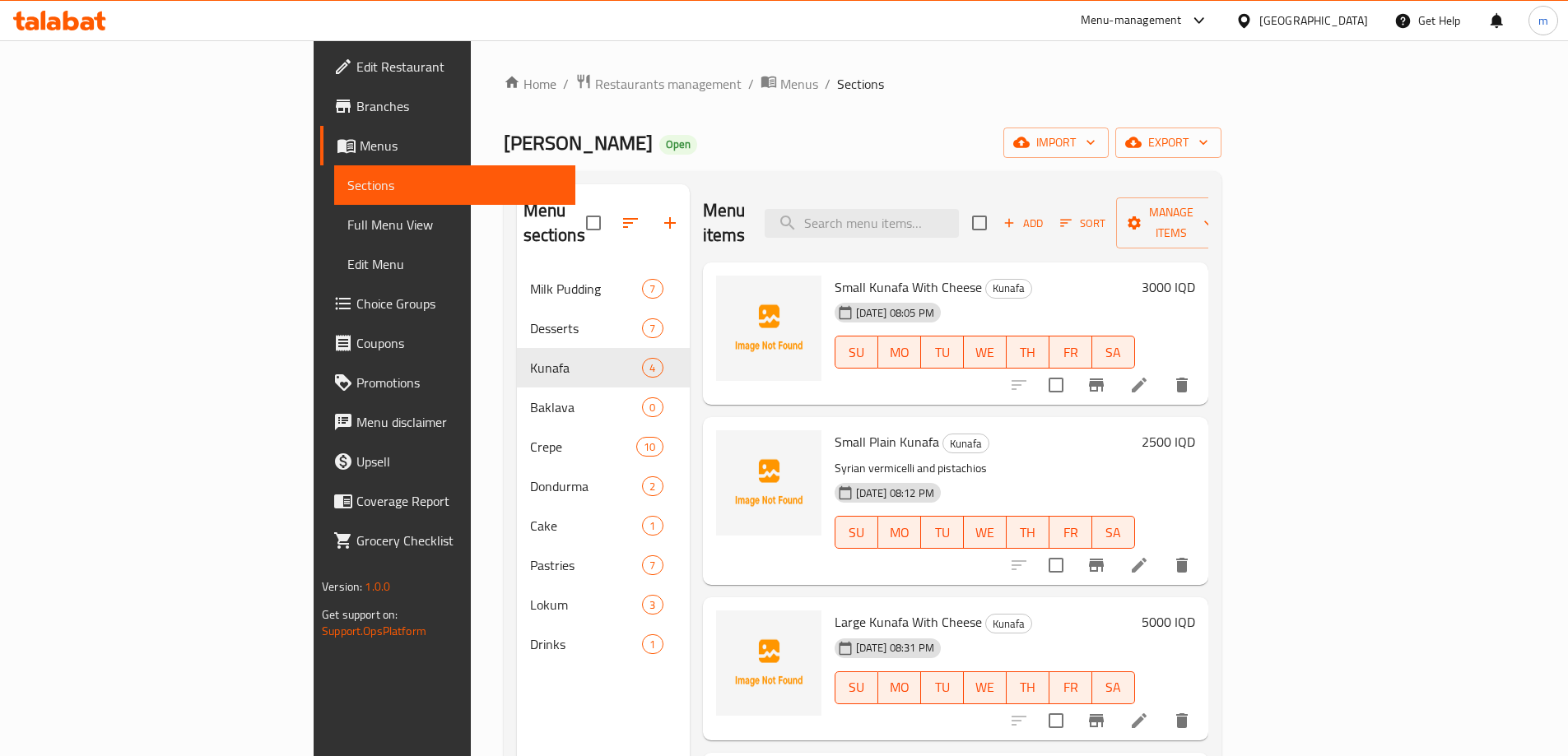
click at [1149, 375] on icon at bounding box center [1139, 385] width 20 height 20
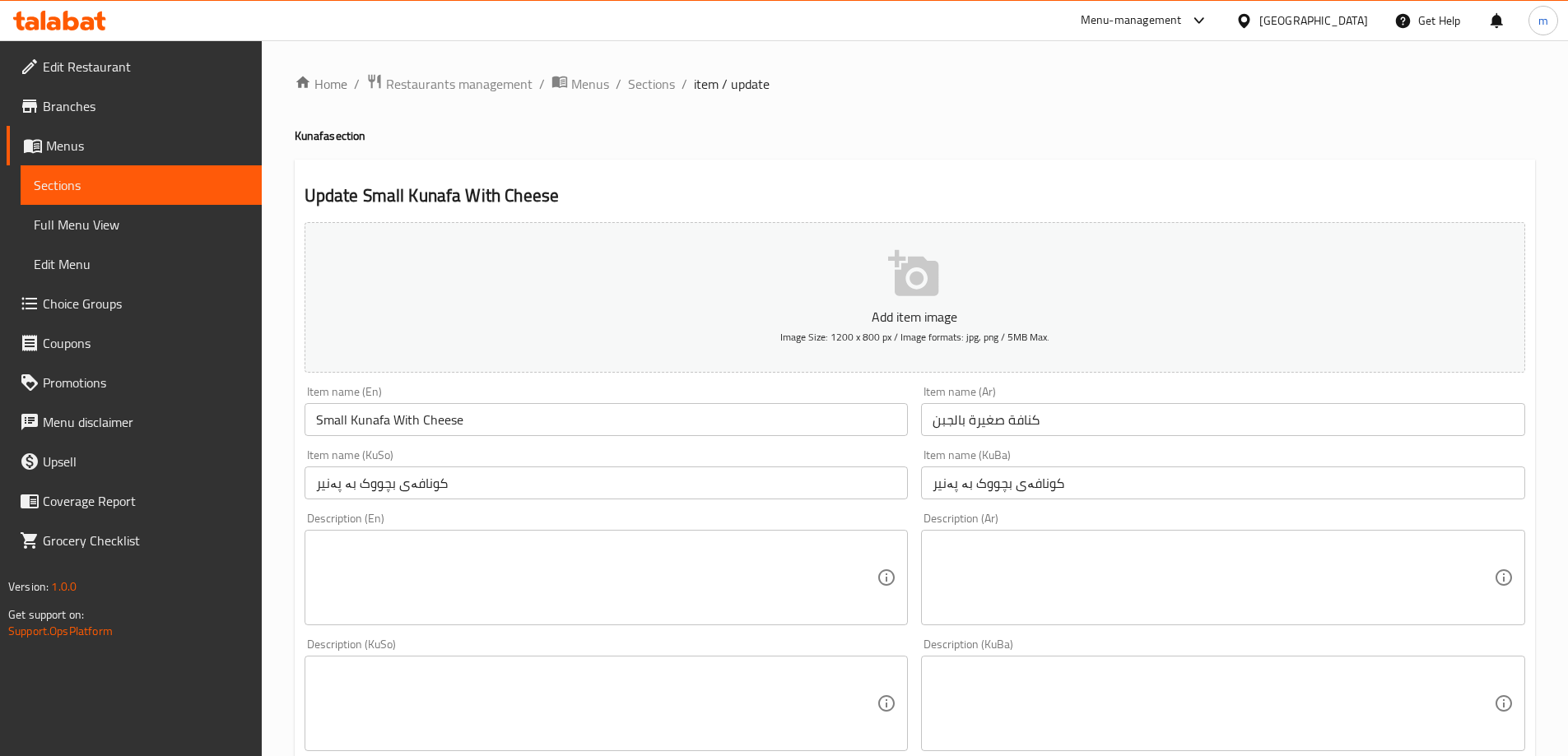
click at [947, 687] on textarea at bounding box center [1212, 704] width 561 height 78
paste textarea "شەعری سووری، پەنیر و فستەق"
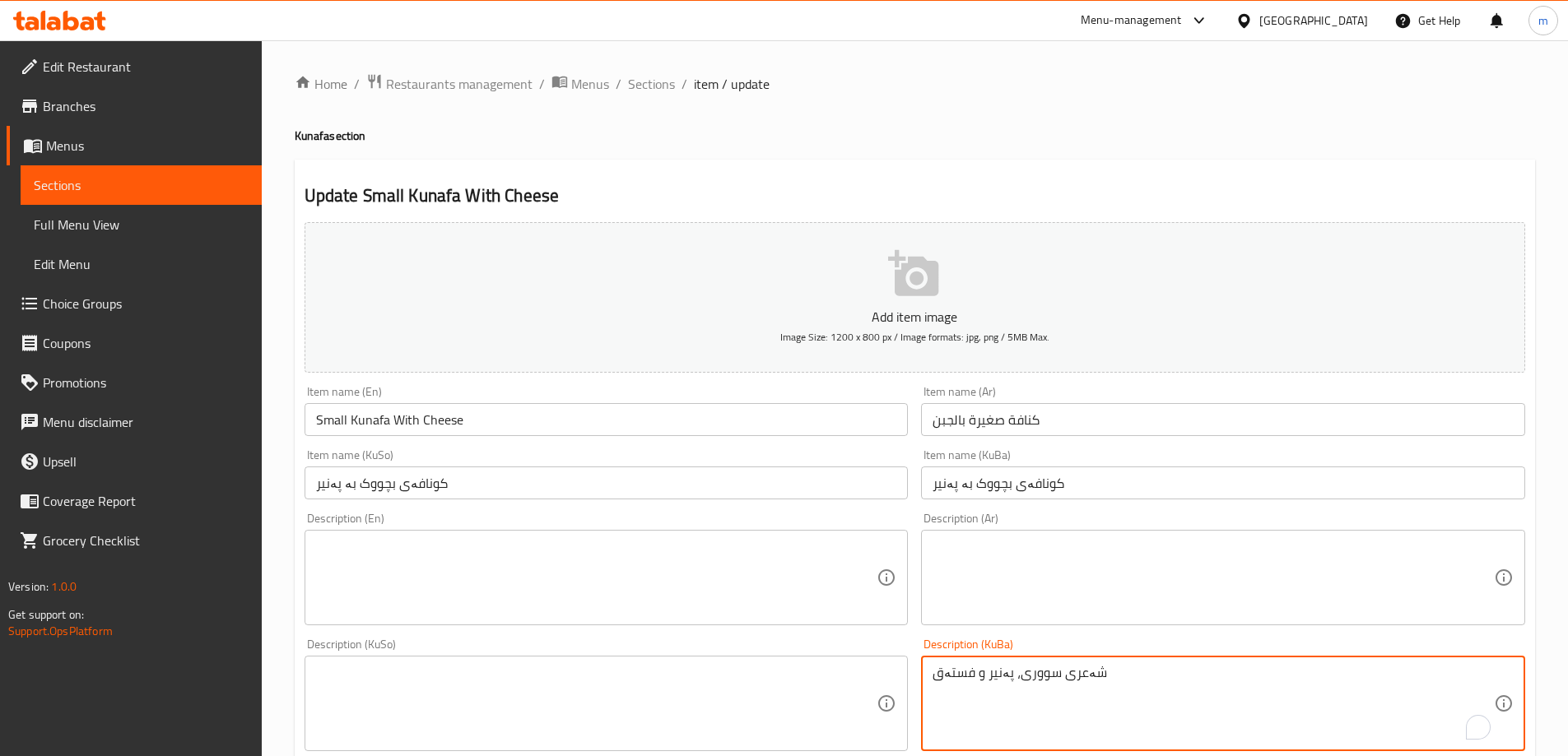
type textarea "شەعری سووری، پەنیر و فستەق"
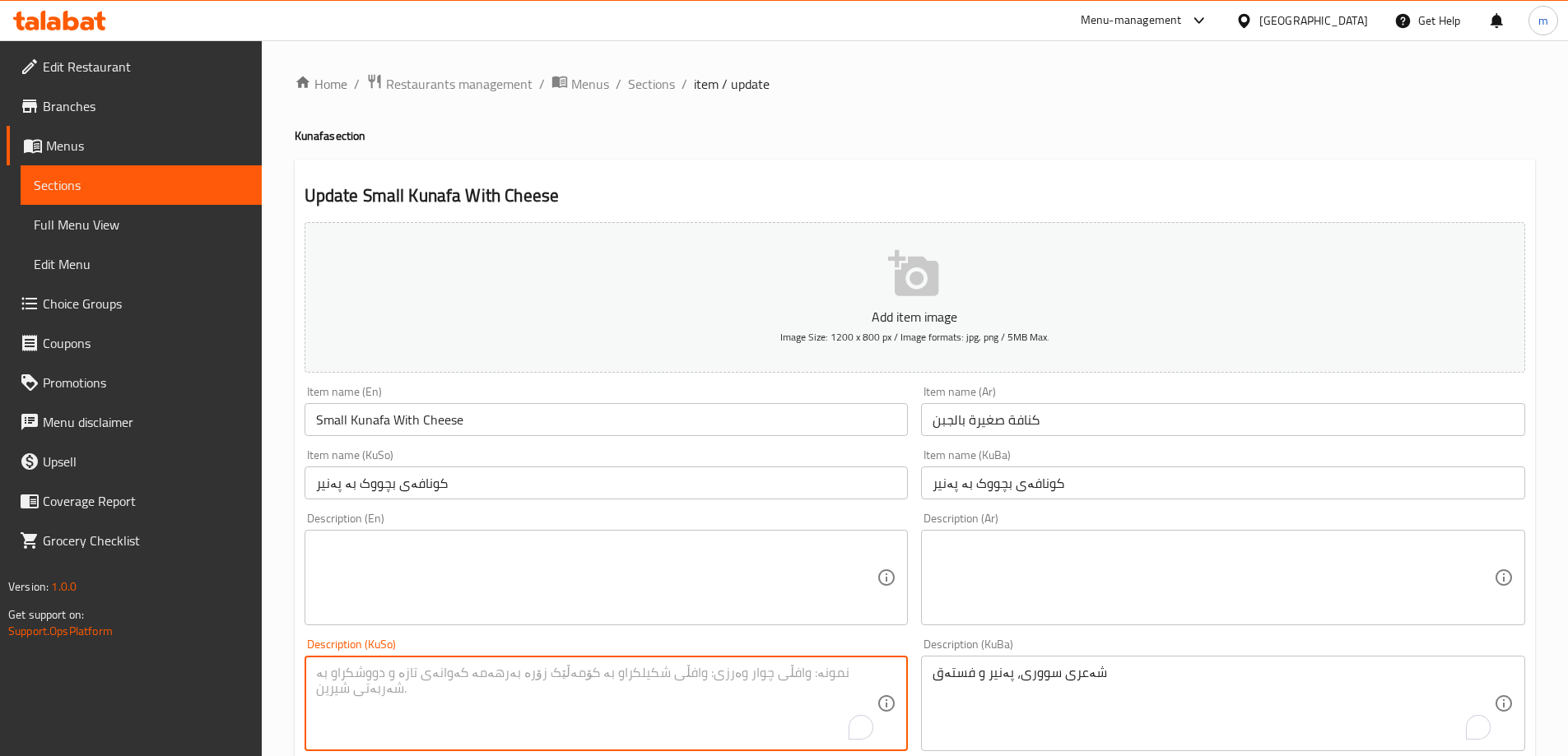
click at [866, 679] on textarea "To enrich screen reader interactions, please activate Accessibility in Grammarl…" at bounding box center [596, 704] width 561 height 78
paste textarea "شەعری سووری، پەنیر و فستەق"
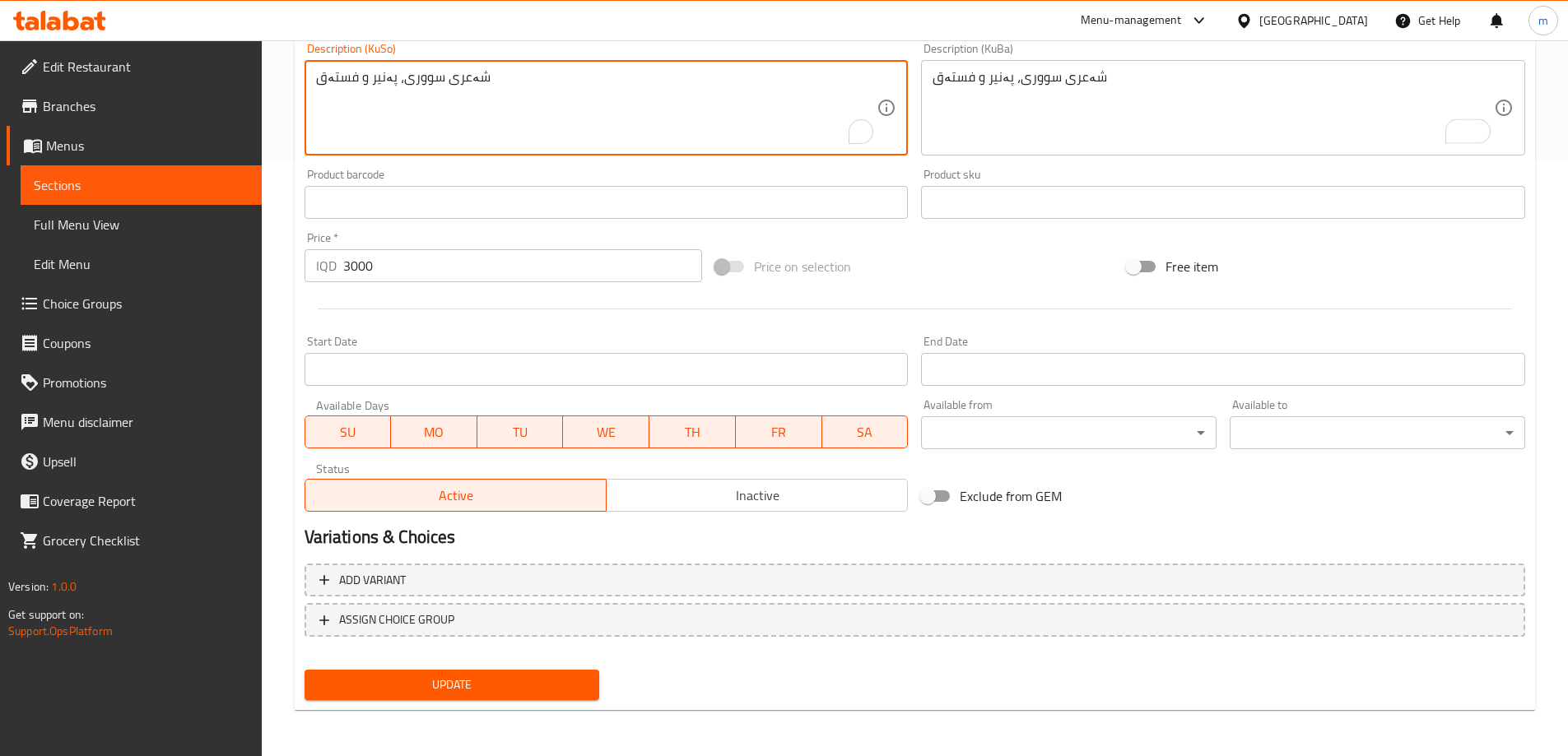
type textarea "شەعری سووری، پەنیر و فستەق"
drag, startPoint x: 431, startPoint y: 692, endPoint x: 443, endPoint y: 676, distance: 20.0
click at [432, 692] on span "Update" at bounding box center [452, 685] width 269 height 21
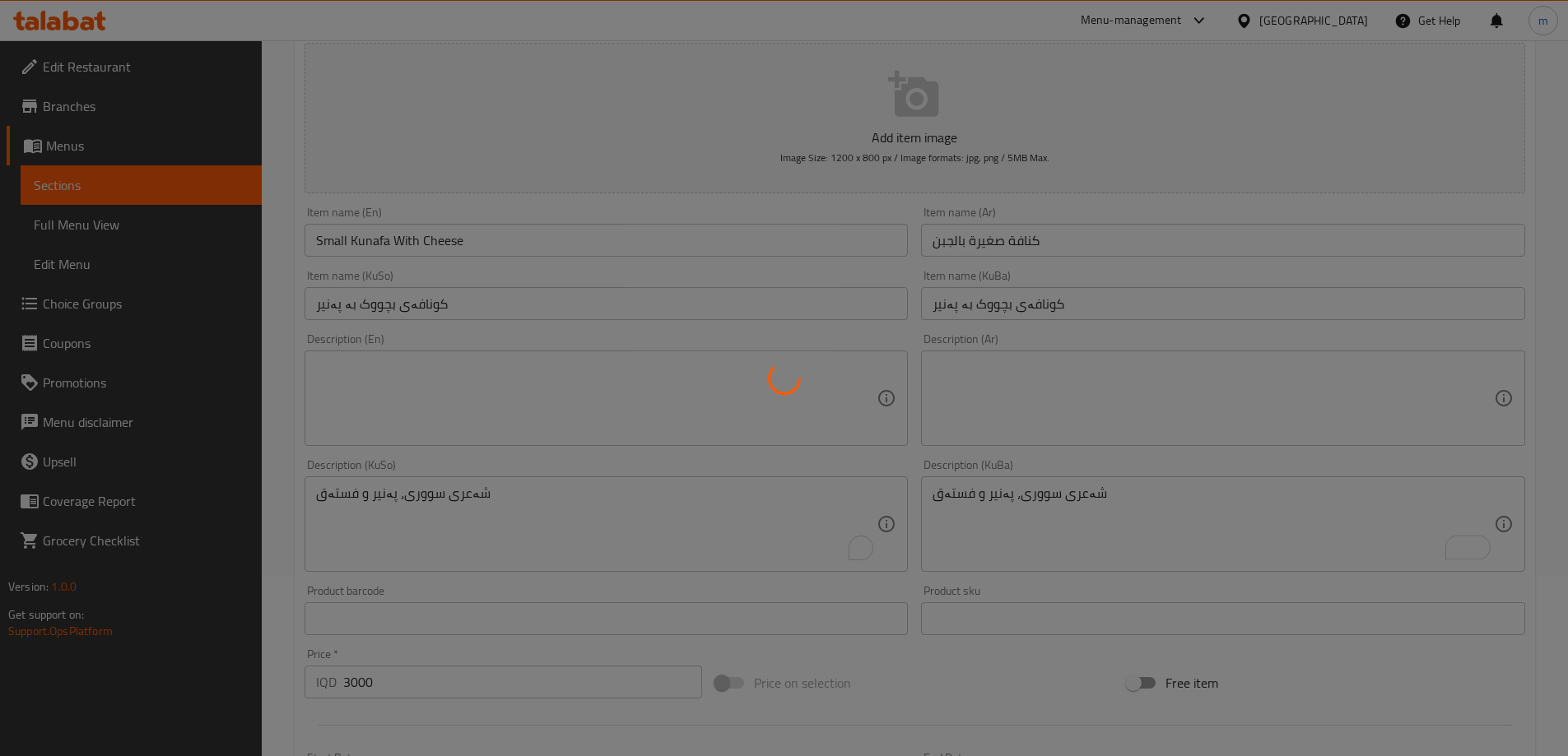
scroll to position [0, 0]
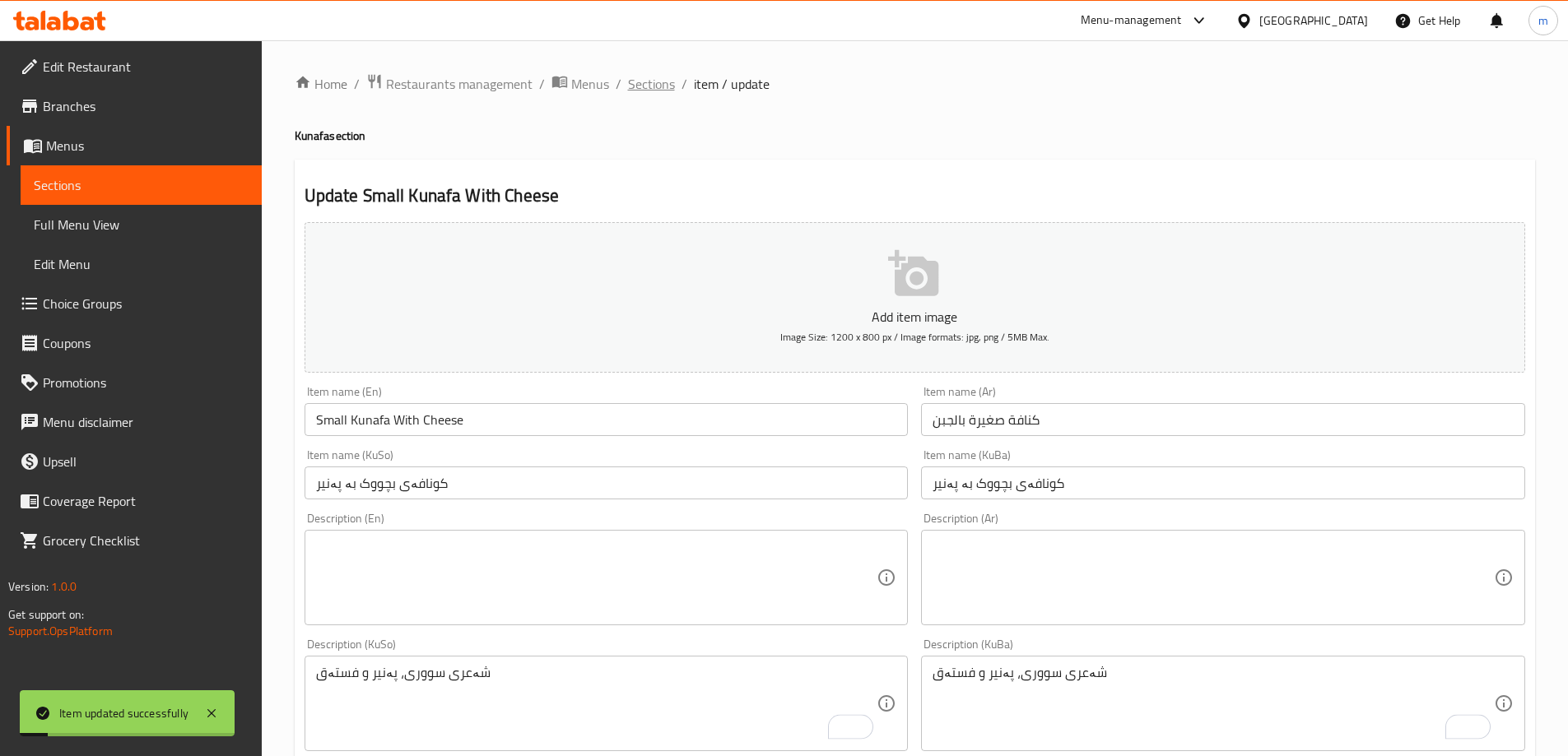
click at [655, 82] on span "Sections" at bounding box center [651, 83] width 47 height 20
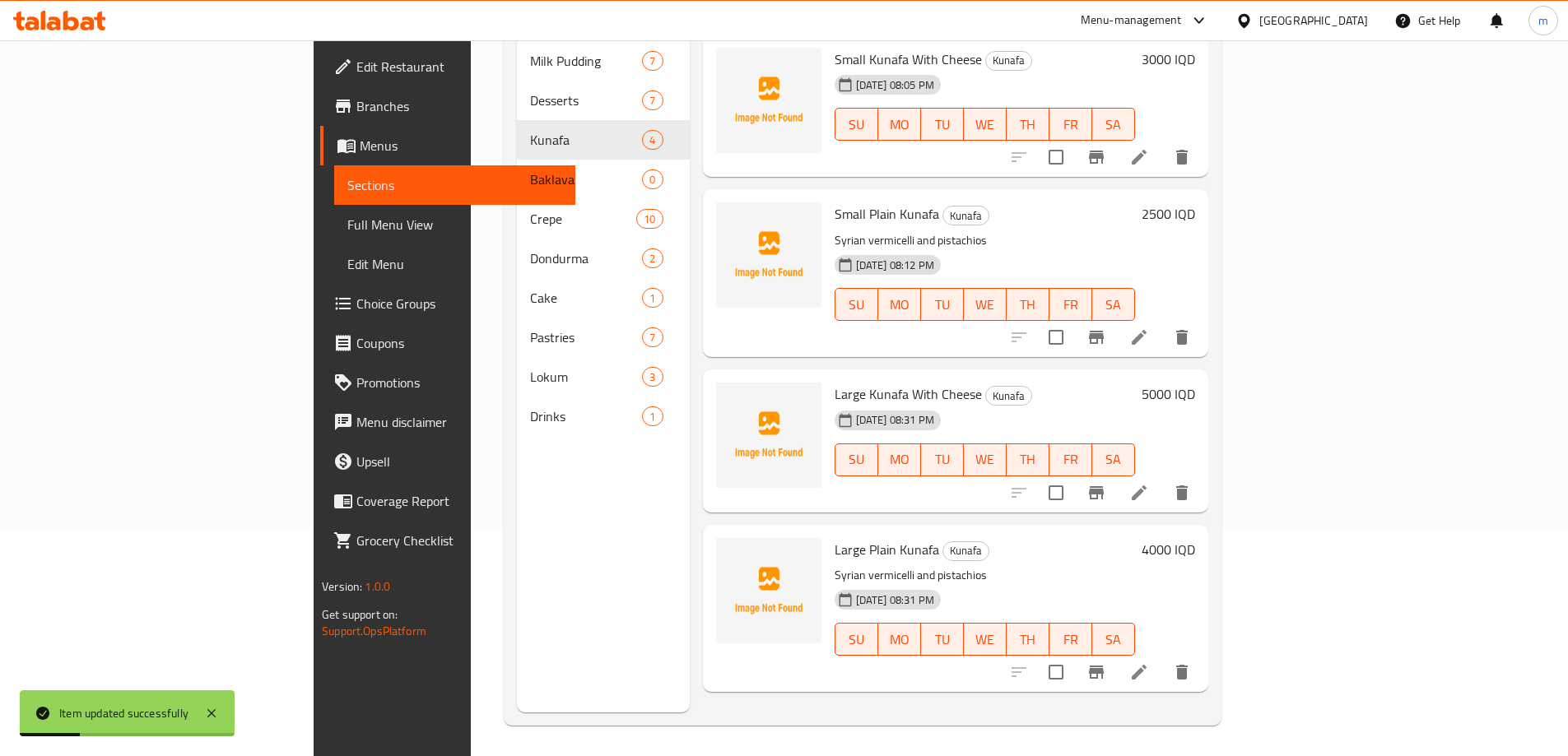
scroll to position [231, 0]
click at [1147, 483] on icon at bounding box center [1139, 490] width 15 height 15
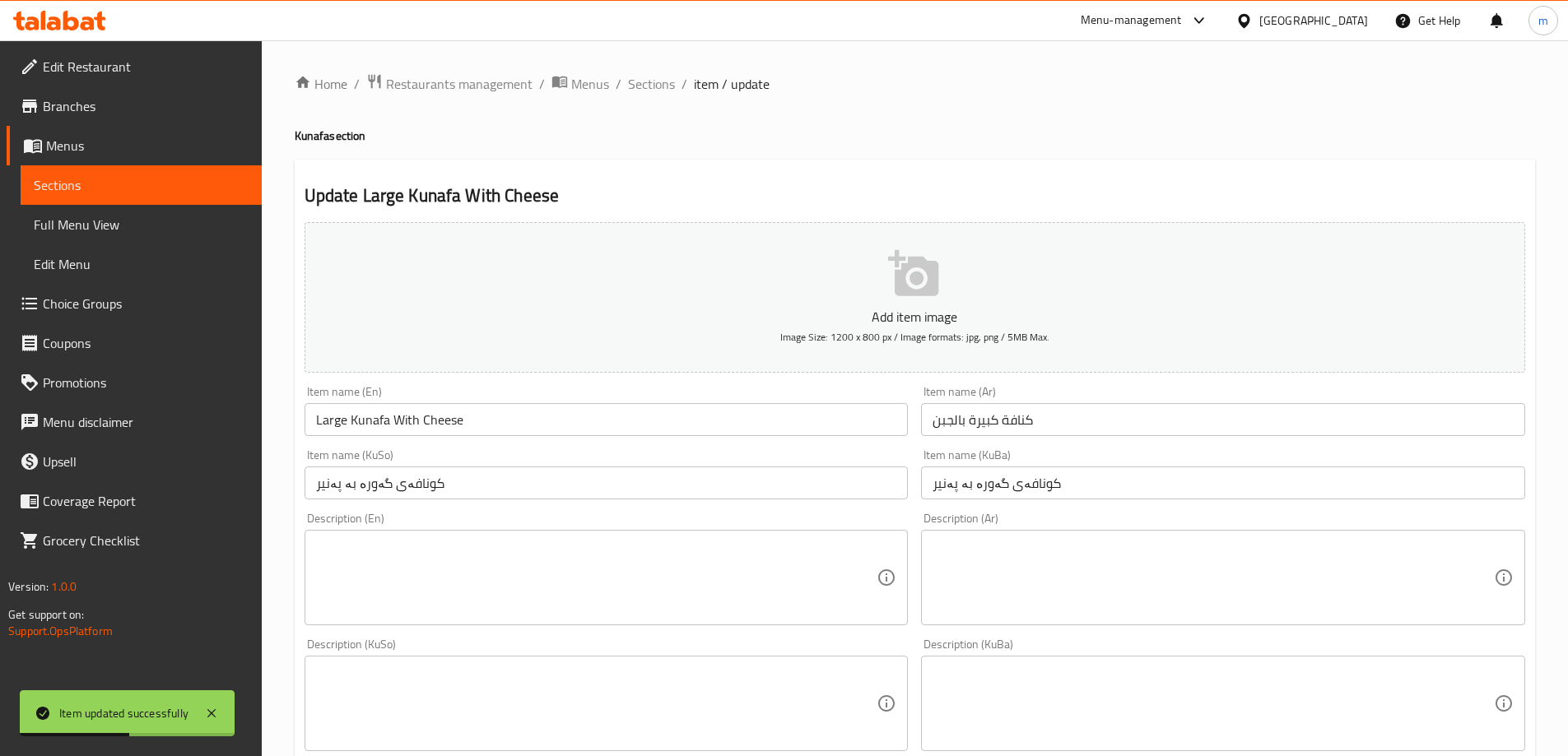
click at [534, 688] on textarea at bounding box center [596, 704] width 561 height 78
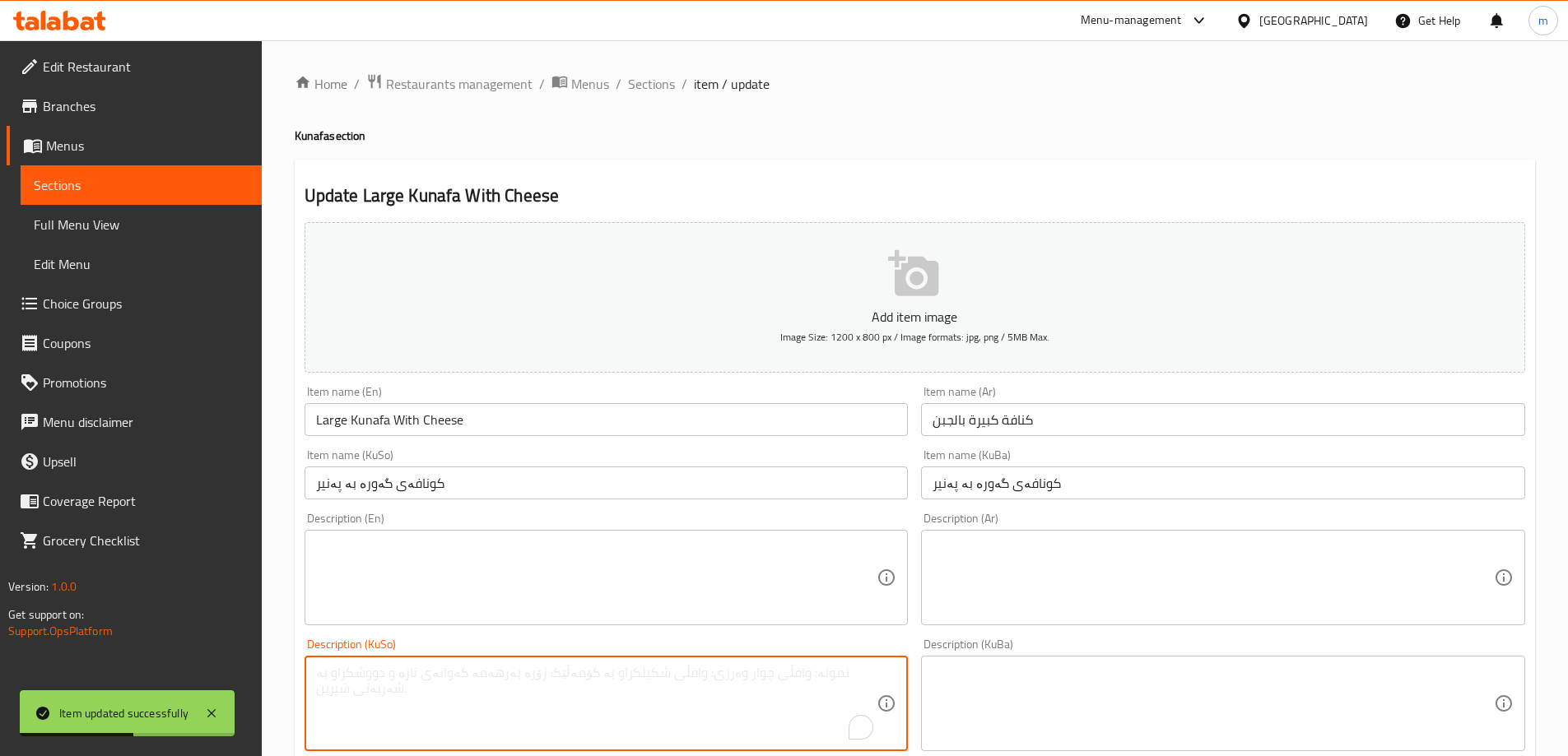
paste textarea "شەعری سووری، پەنیر و فستەق"
type textarea "شەعری سووری، پەنیر و فستەق"
click at [959, 708] on textarea at bounding box center [1212, 704] width 561 height 78
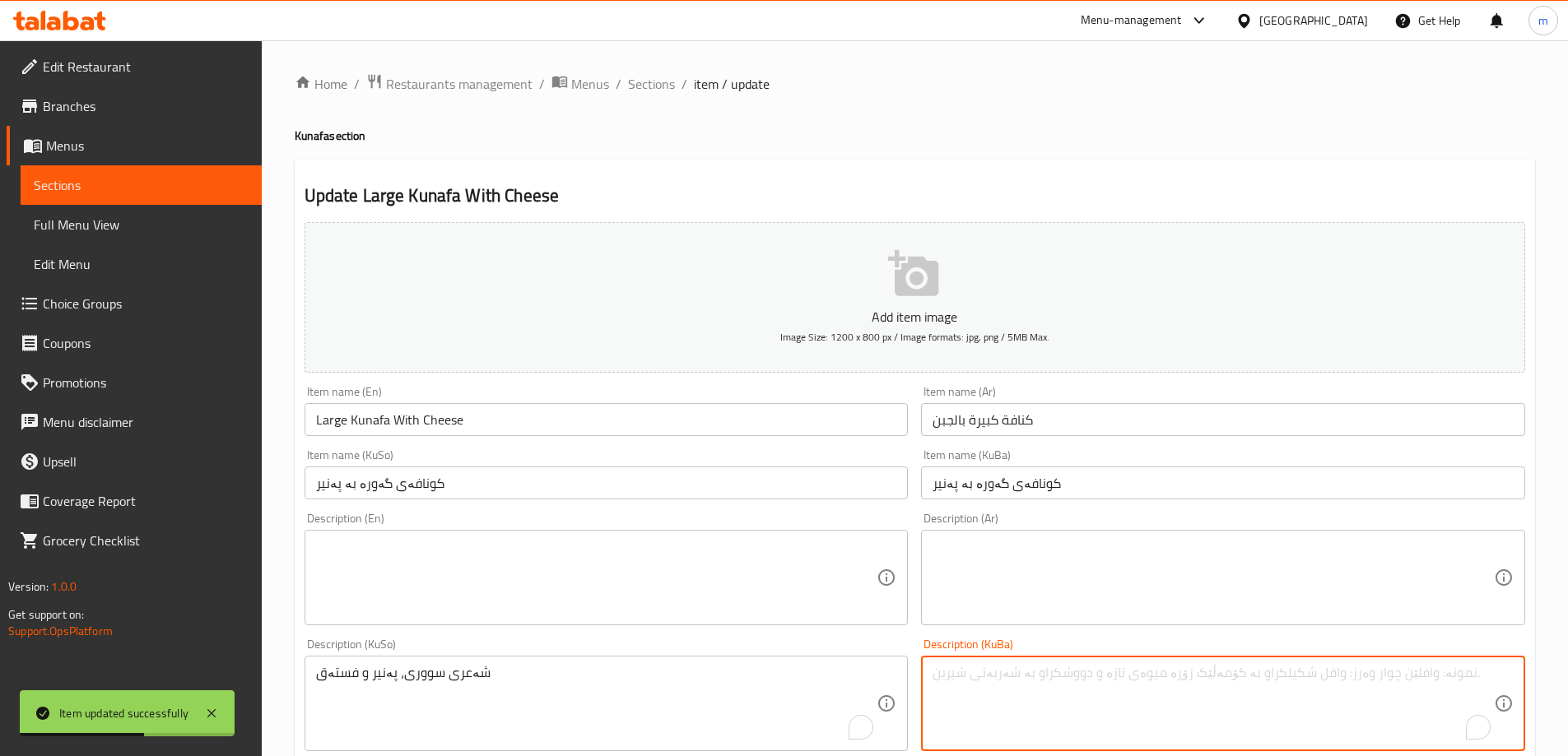
paste textarea "شەعری سووری، پەنیر و فستەق"
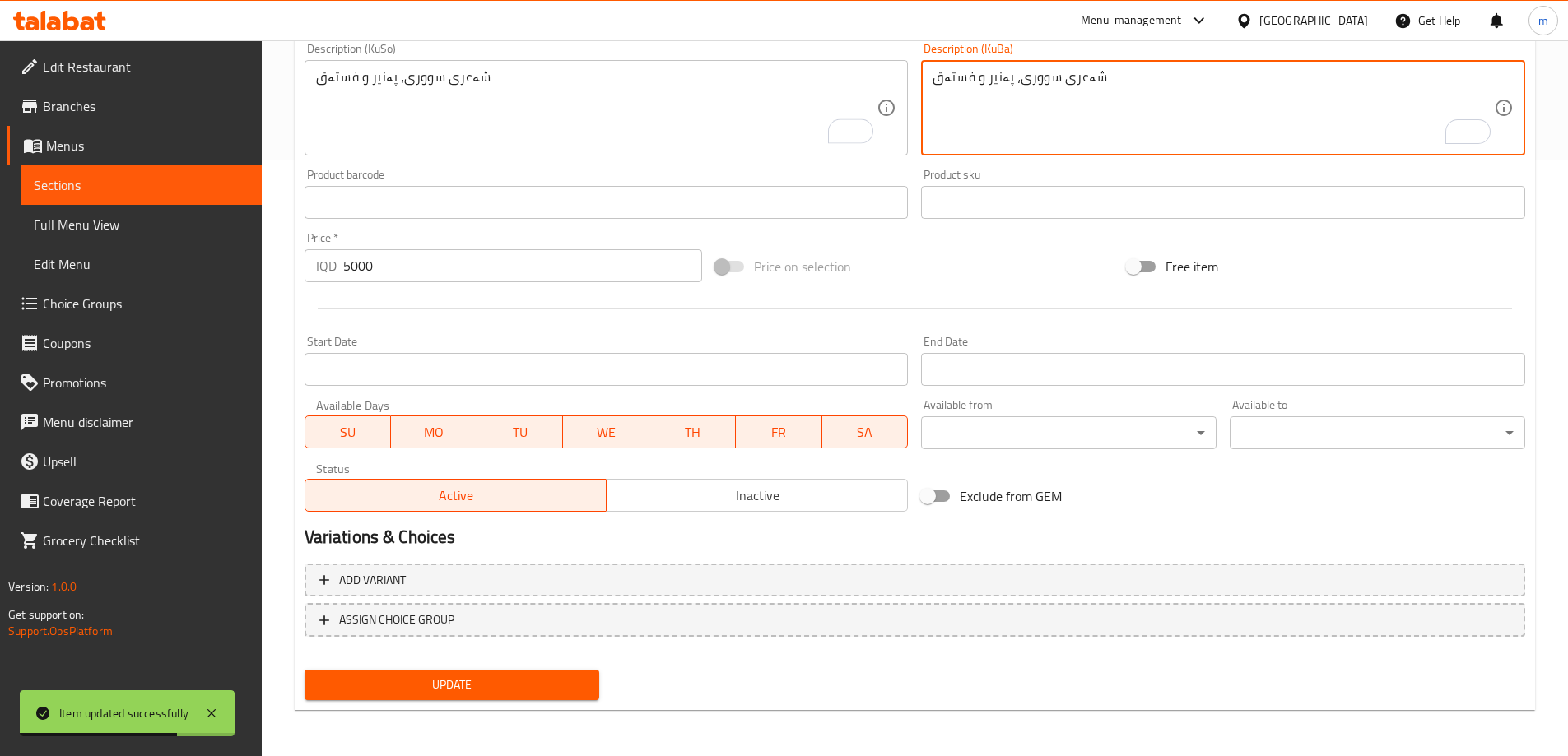
type textarea "شەعری سووری، پەنیر و فستەق"
click at [542, 690] on span "Update" at bounding box center [452, 685] width 269 height 21
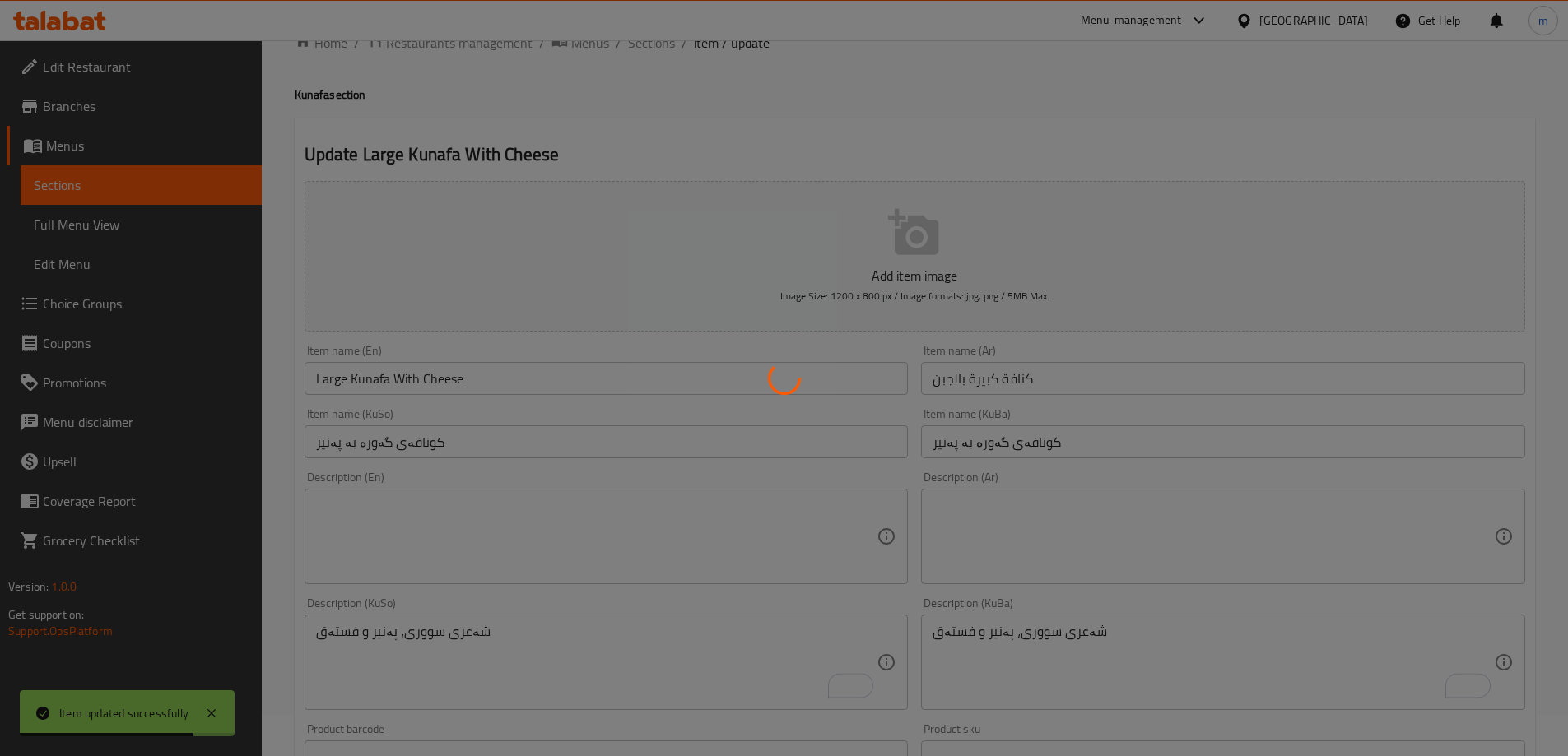
scroll to position [20, 0]
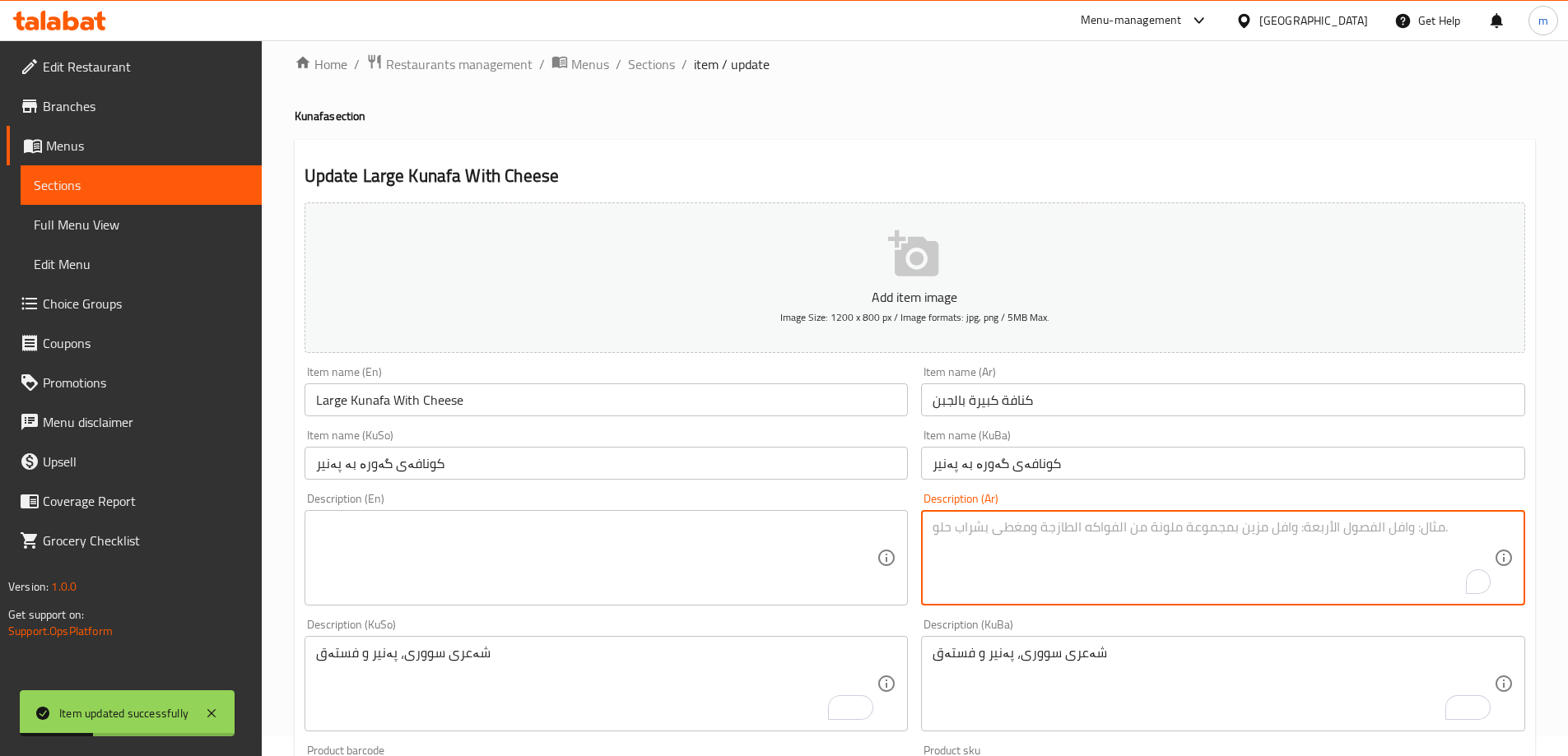
click at [1043, 535] on textarea "To enrich screen reader interactions, please activate Accessibility in Grammarl…" at bounding box center [1212, 558] width 561 height 78
paste textarea "شعرية سورية، جبن وفستق"
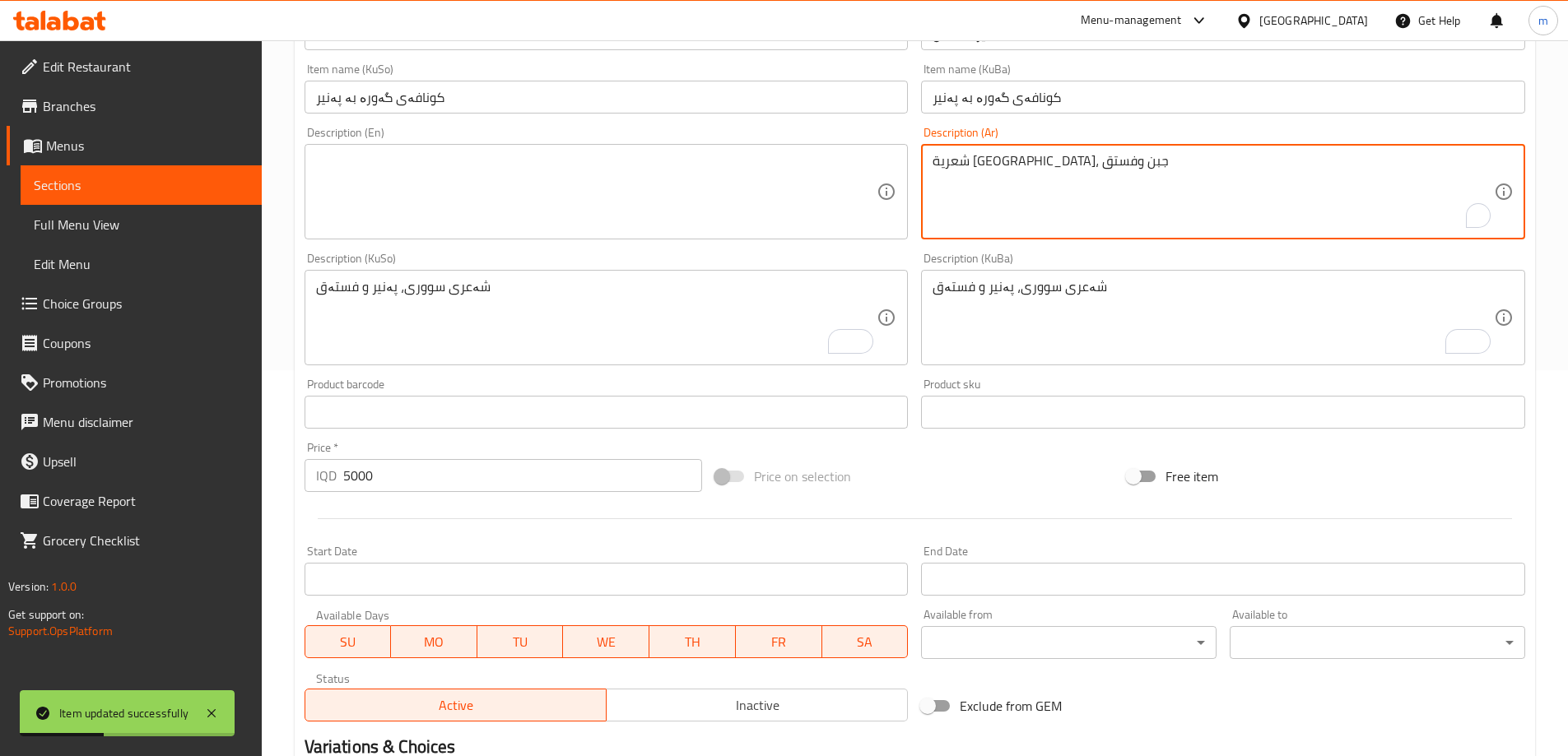
scroll to position [596, 0]
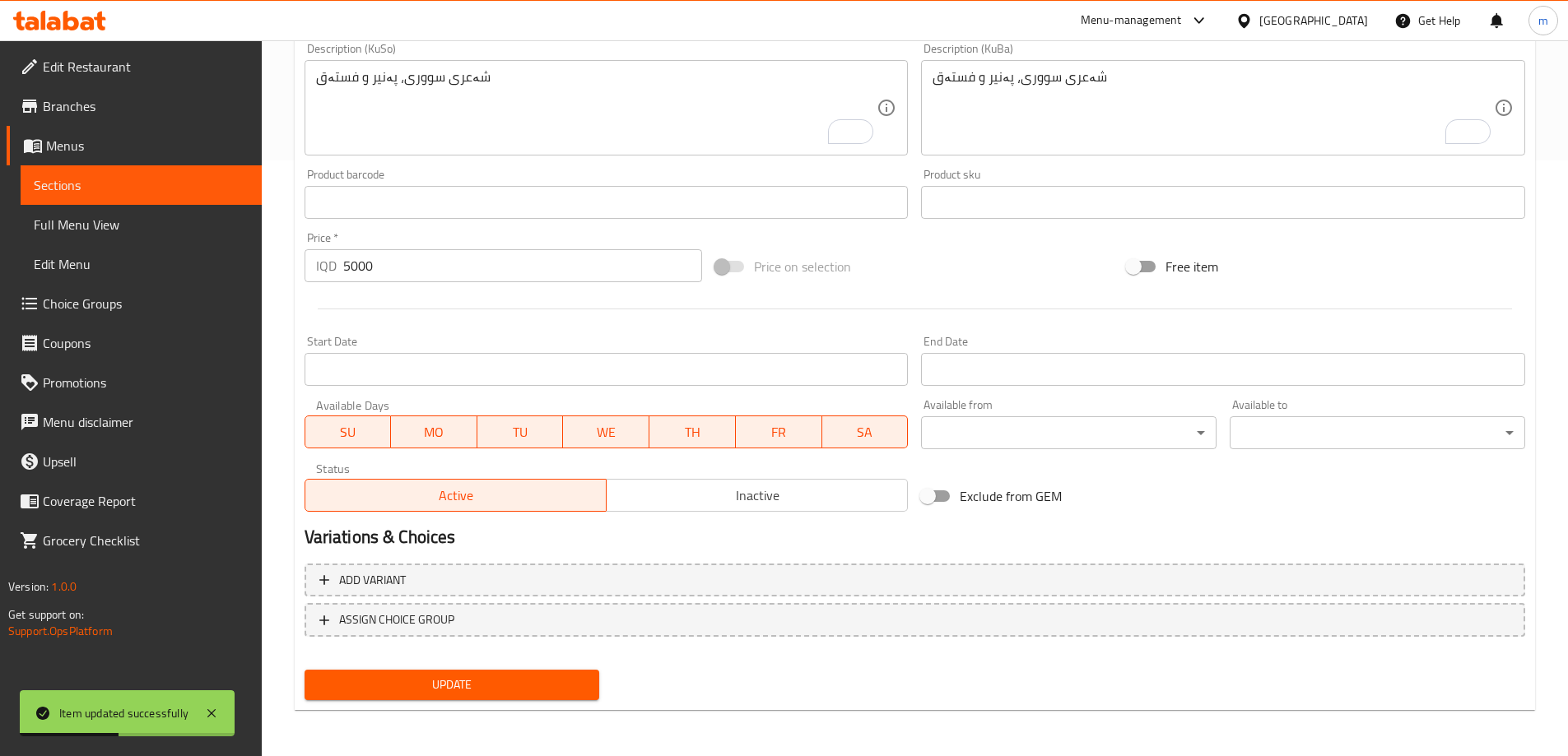
type textarea "شعرية سورية، جبن وفستق"
click at [458, 675] on button "Update" at bounding box center [452, 685] width 296 height 30
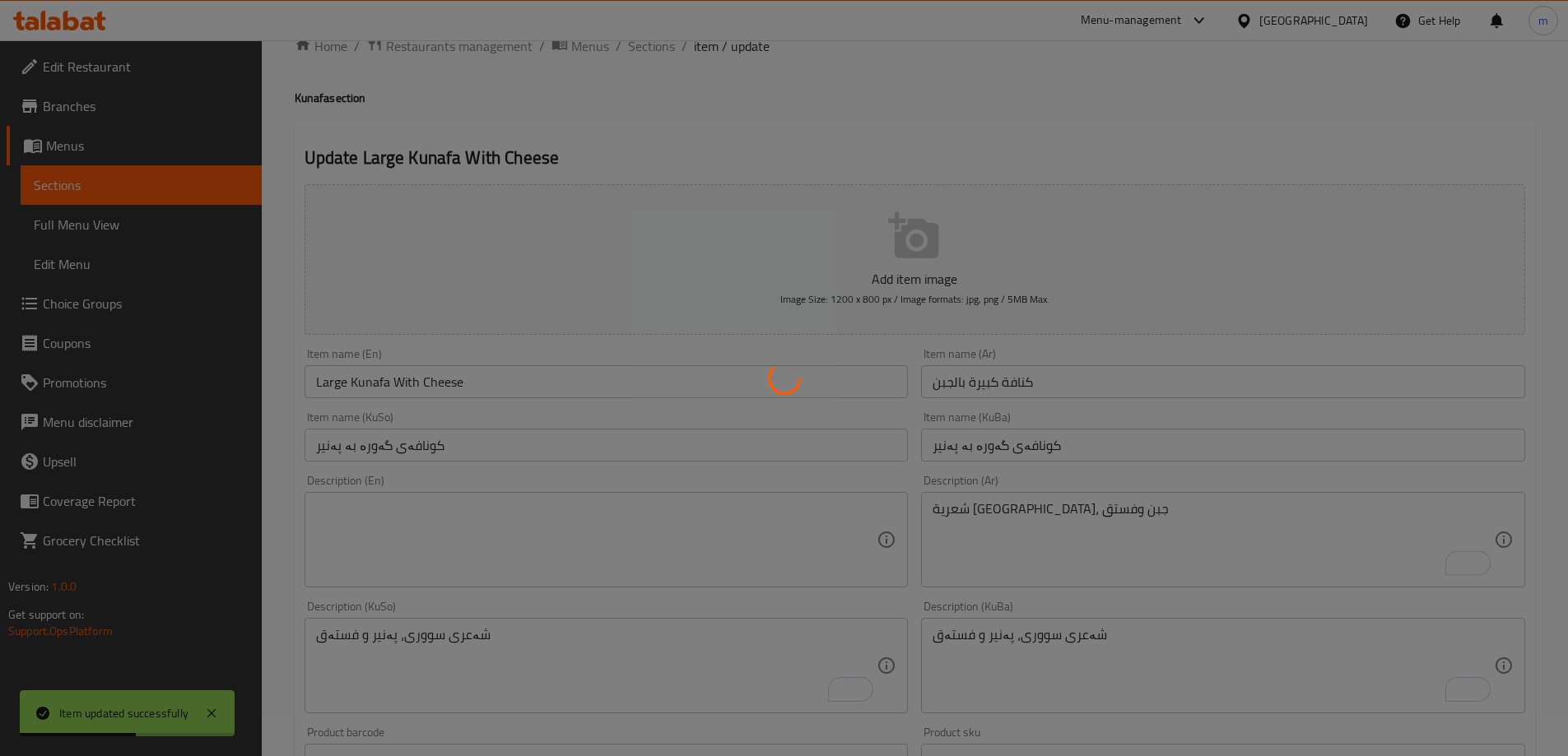
scroll to position [0, 0]
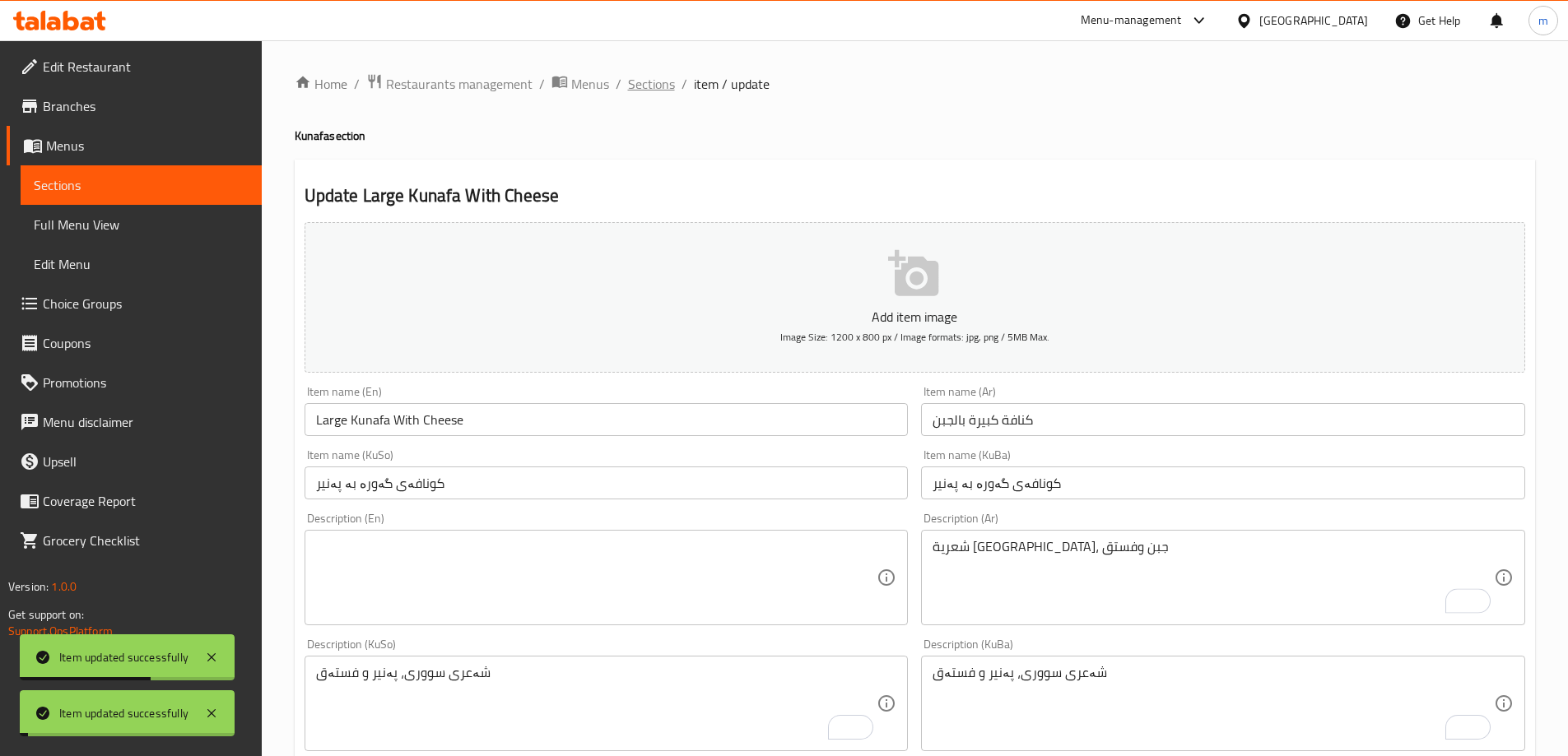
click at [647, 79] on span "Sections" at bounding box center [651, 83] width 47 height 20
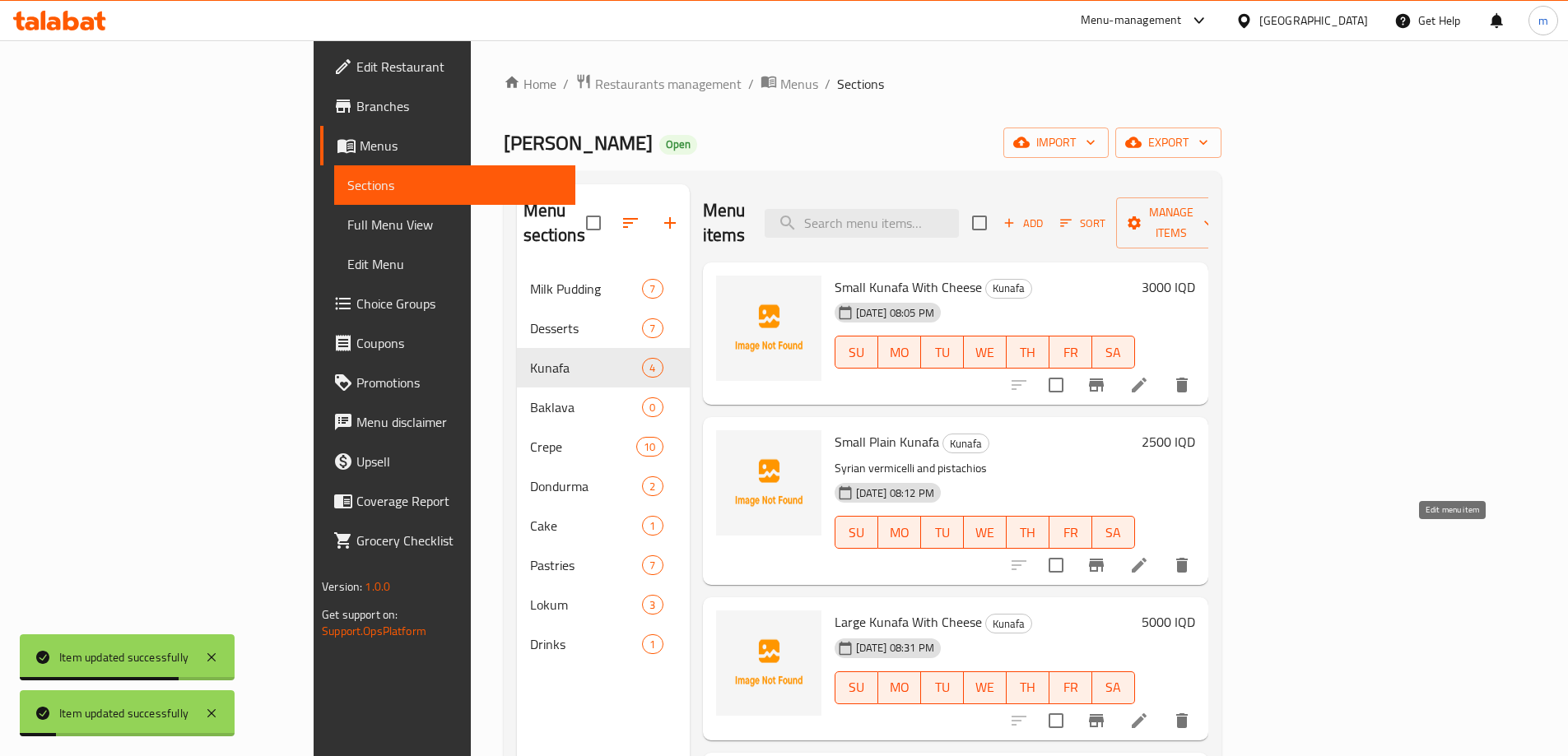
click at [1149, 556] on icon at bounding box center [1139, 565] width 20 height 20
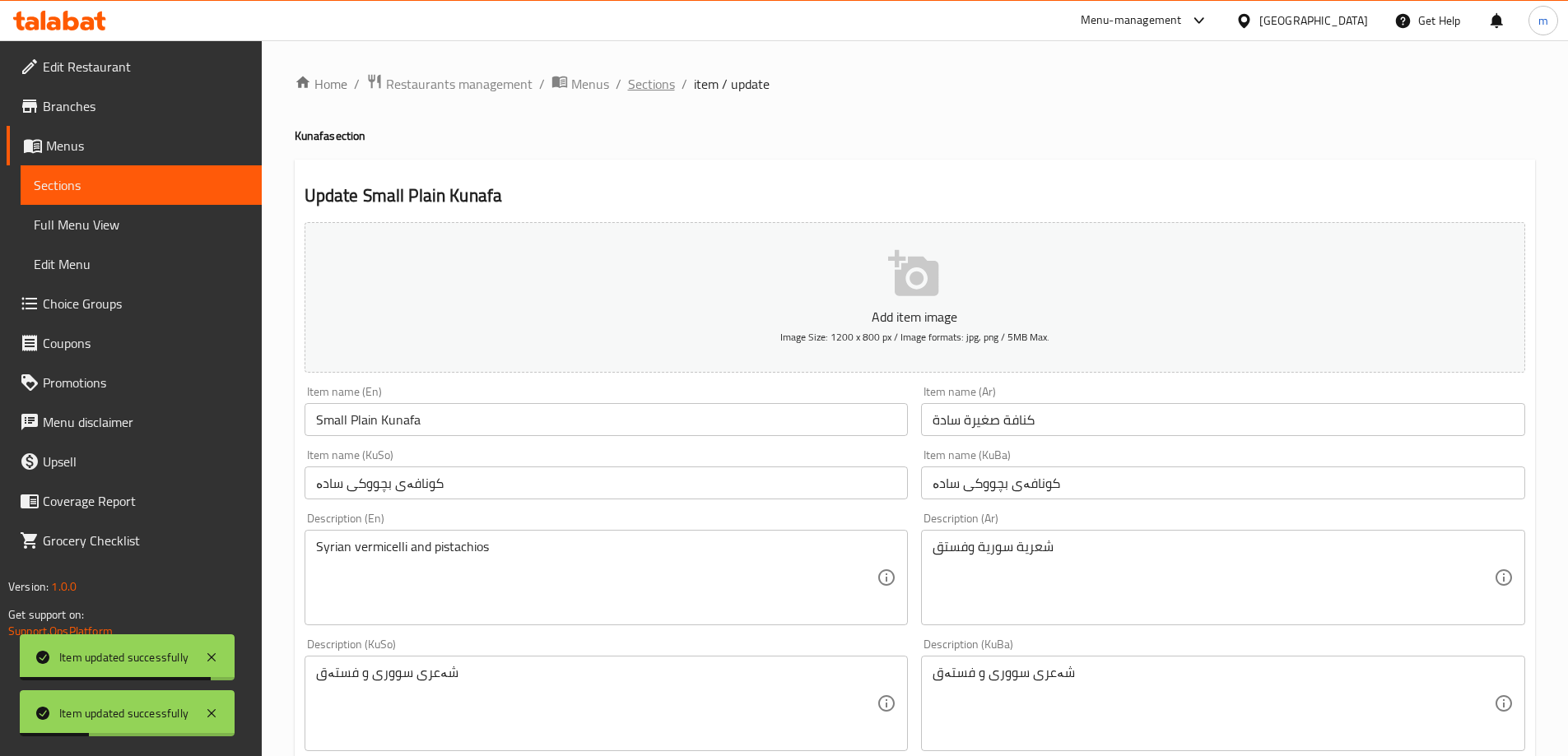
click at [651, 78] on span "Sections" at bounding box center [651, 83] width 47 height 20
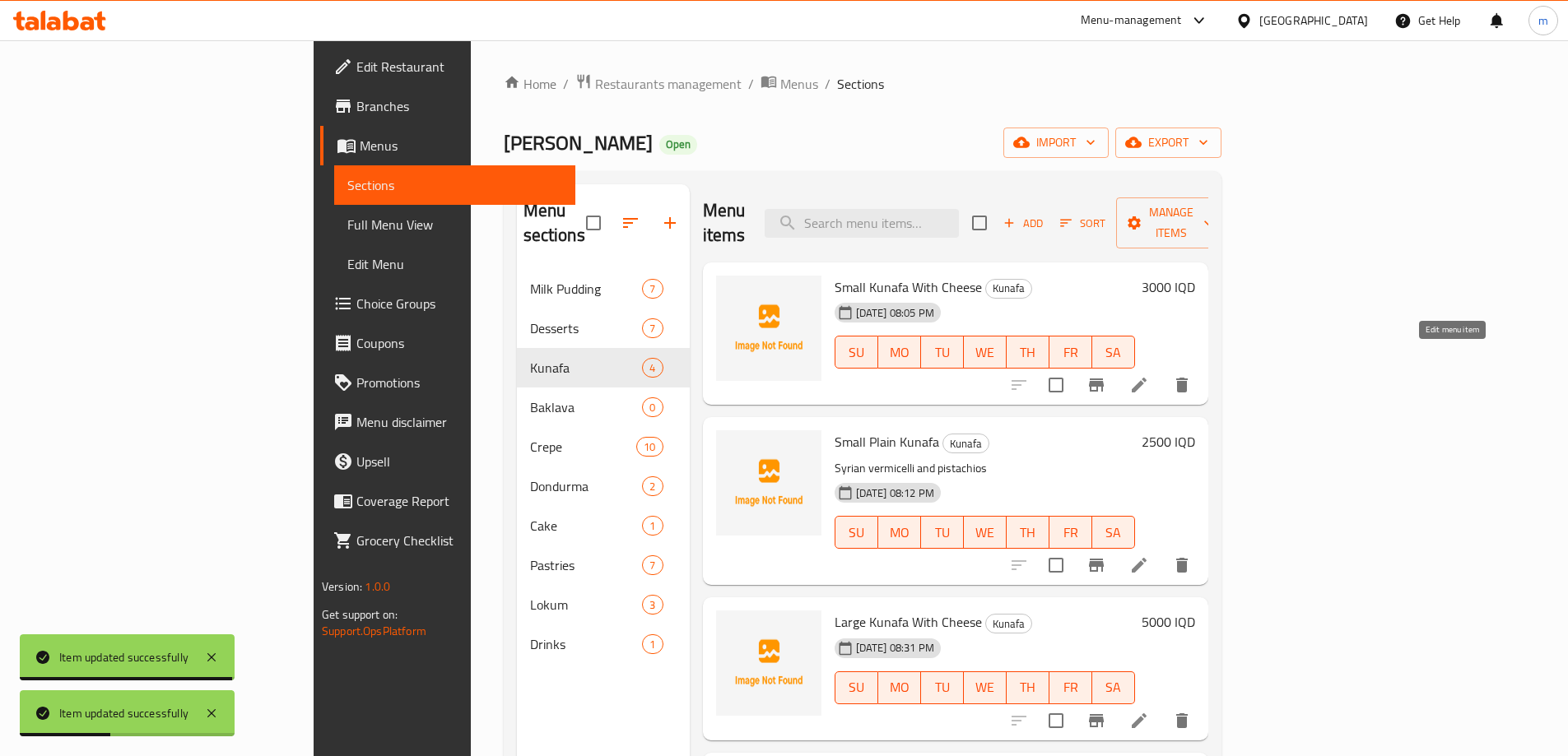
click at [1162, 370] on li at bounding box center [1139, 385] width 46 height 29
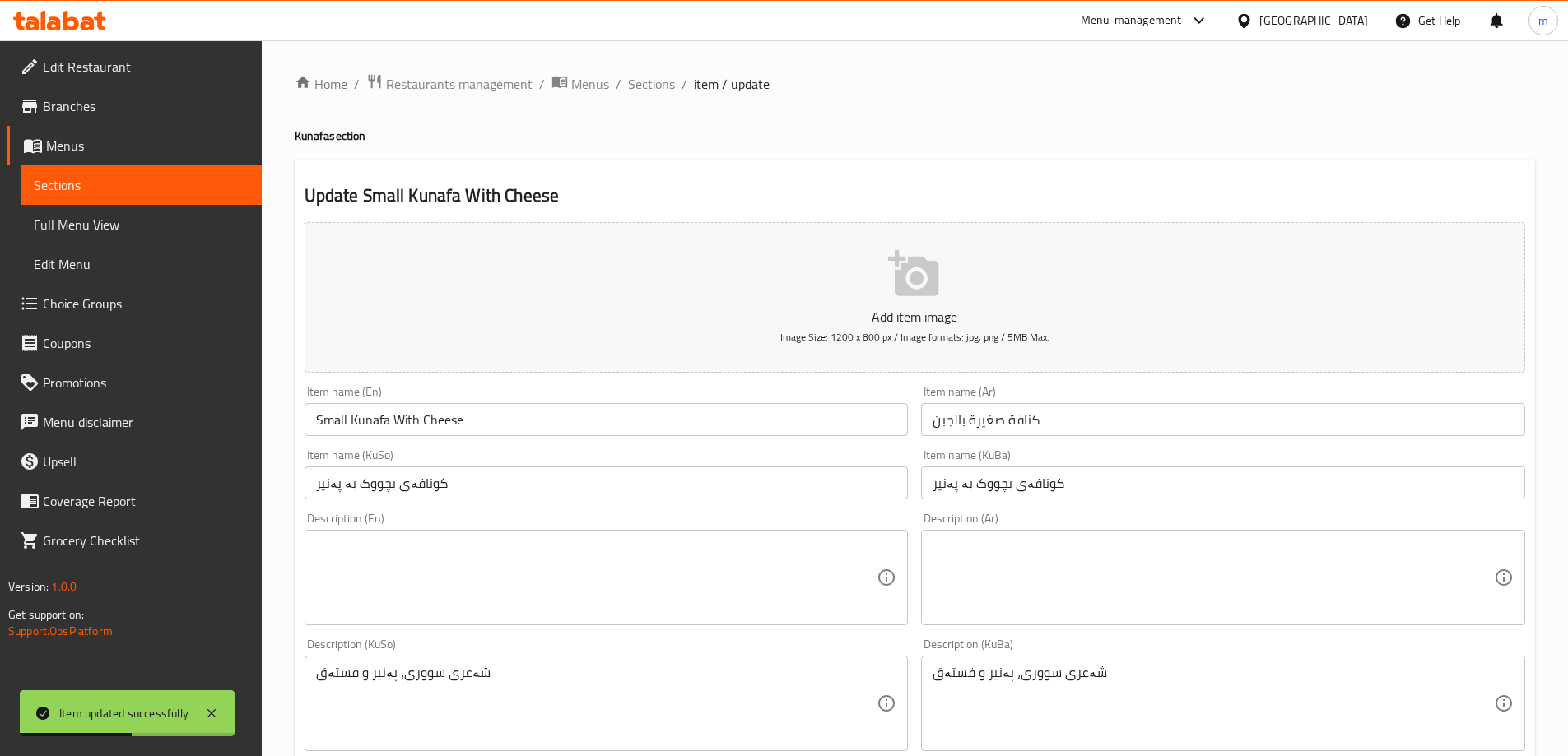
click at [1066, 543] on textarea at bounding box center [1212, 578] width 561 height 78
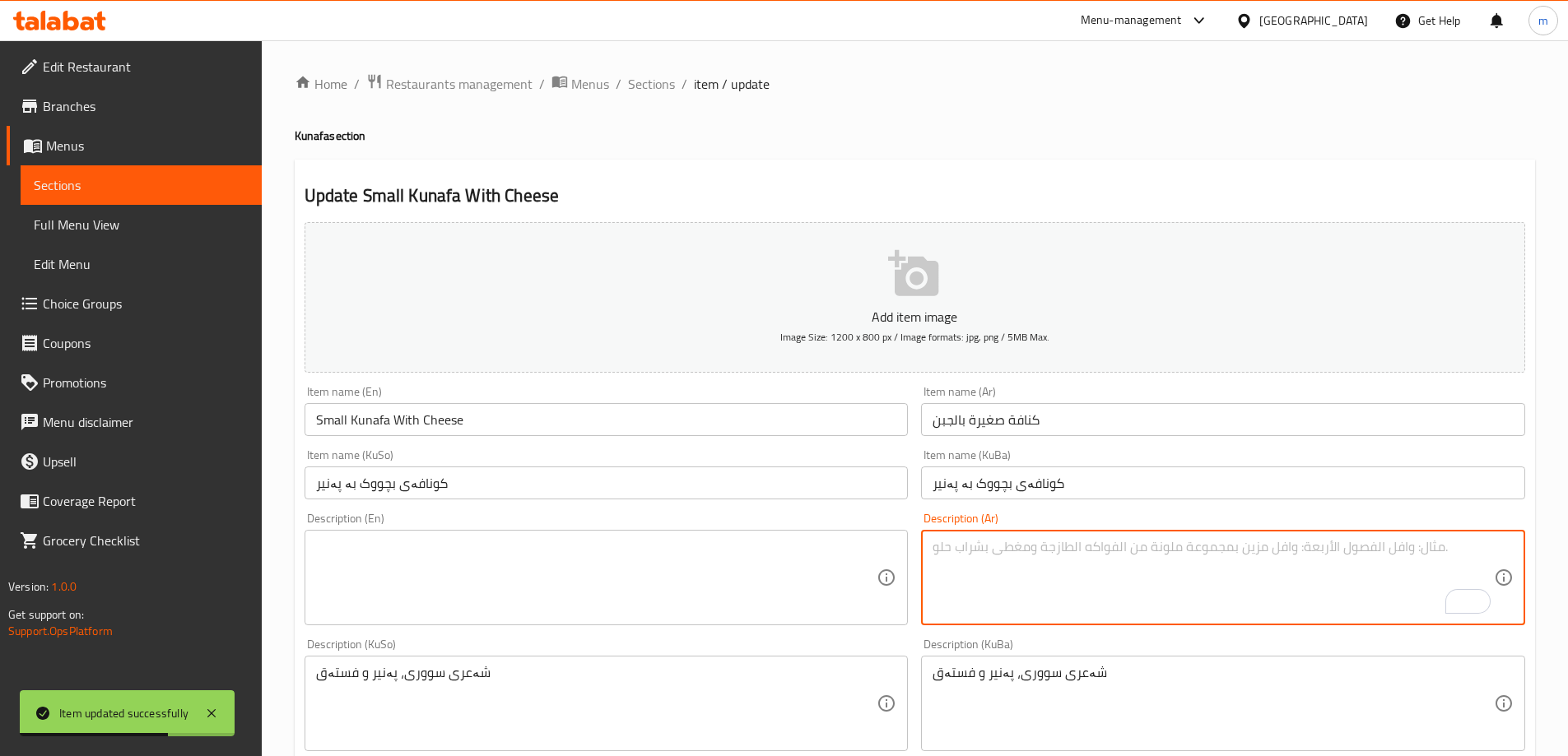
paste textarea "شعرية سورية، جبن وفستق"
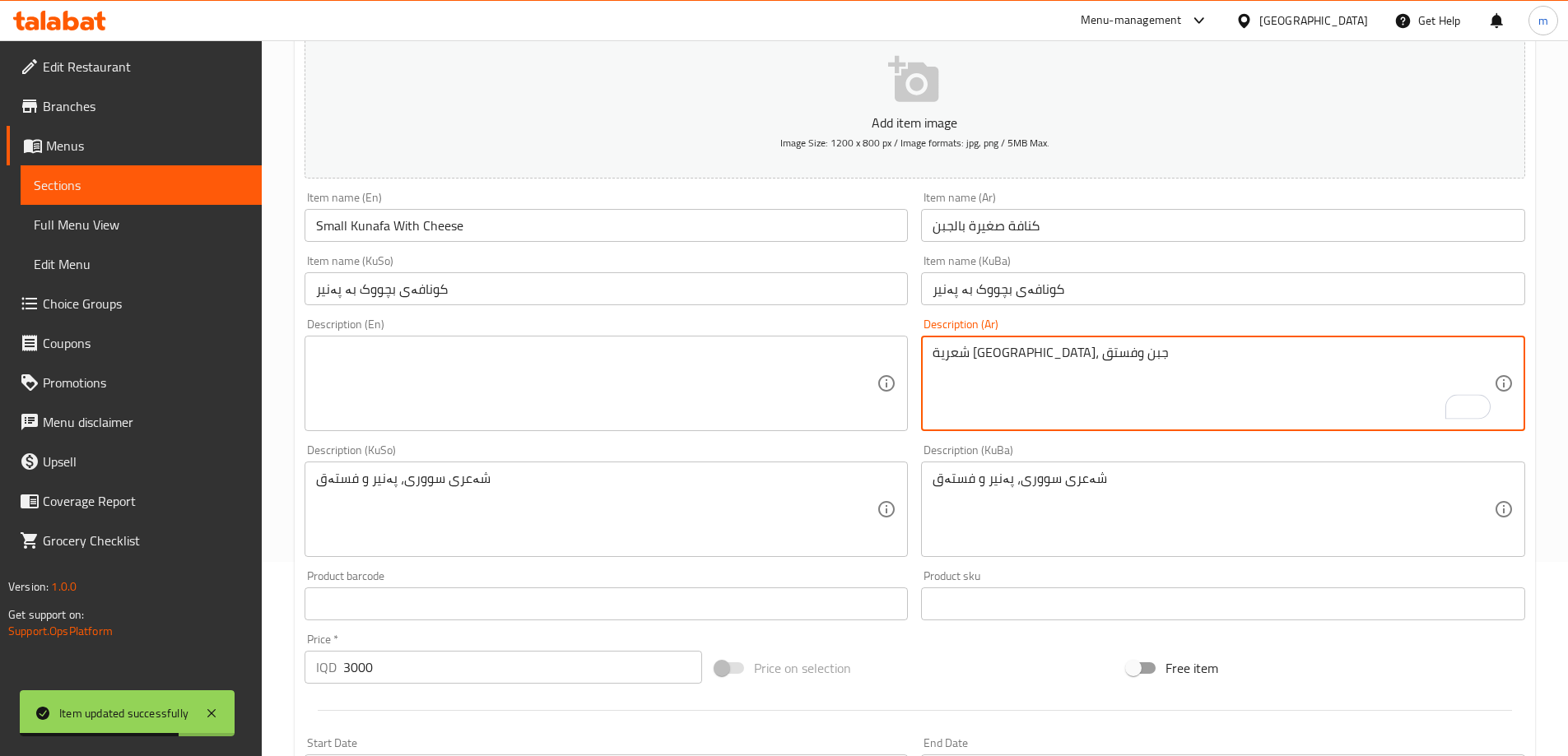
scroll to position [596, 0]
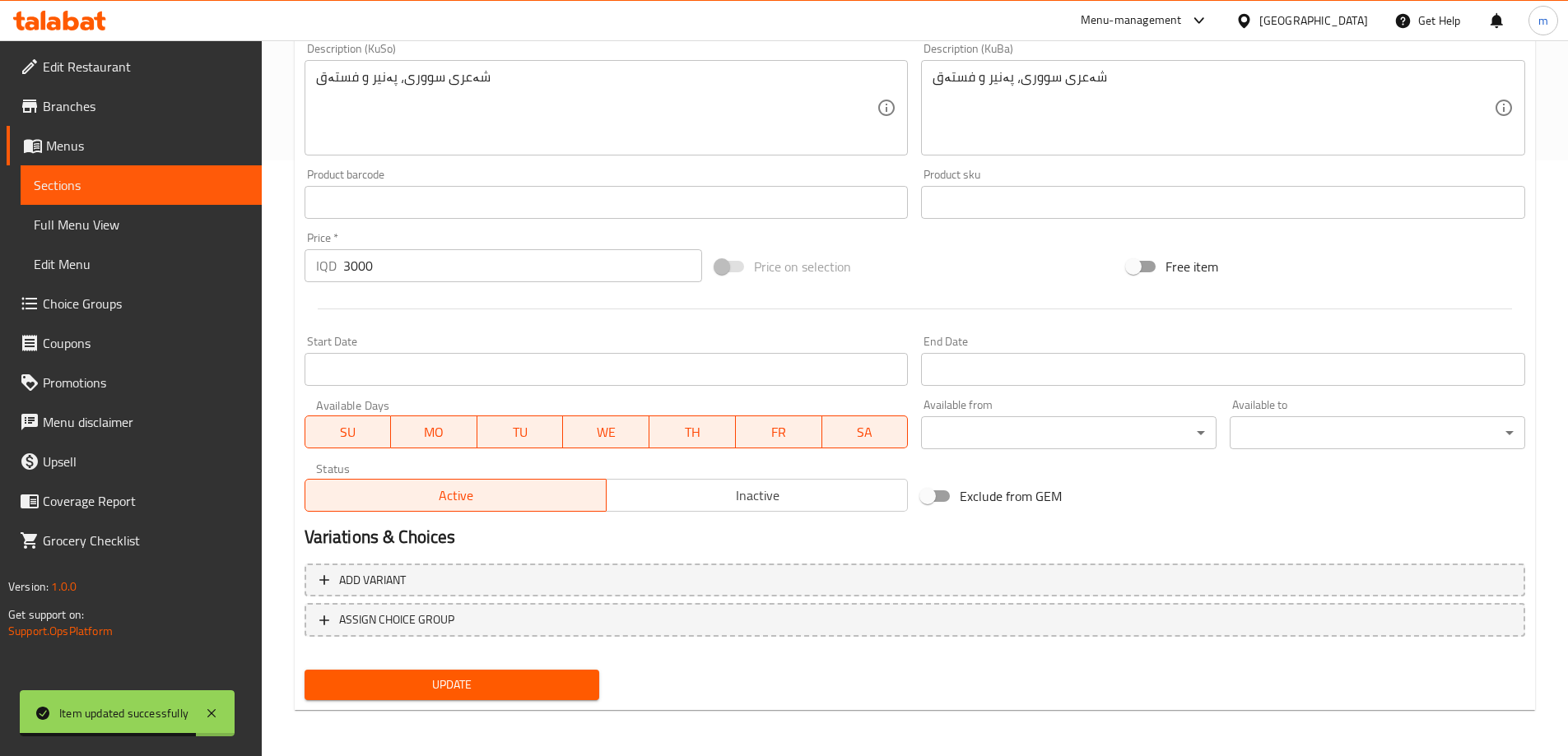
type textarea "شعرية سورية، جبن وفستق"
click at [489, 687] on span "Update" at bounding box center [452, 685] width 269 height 21
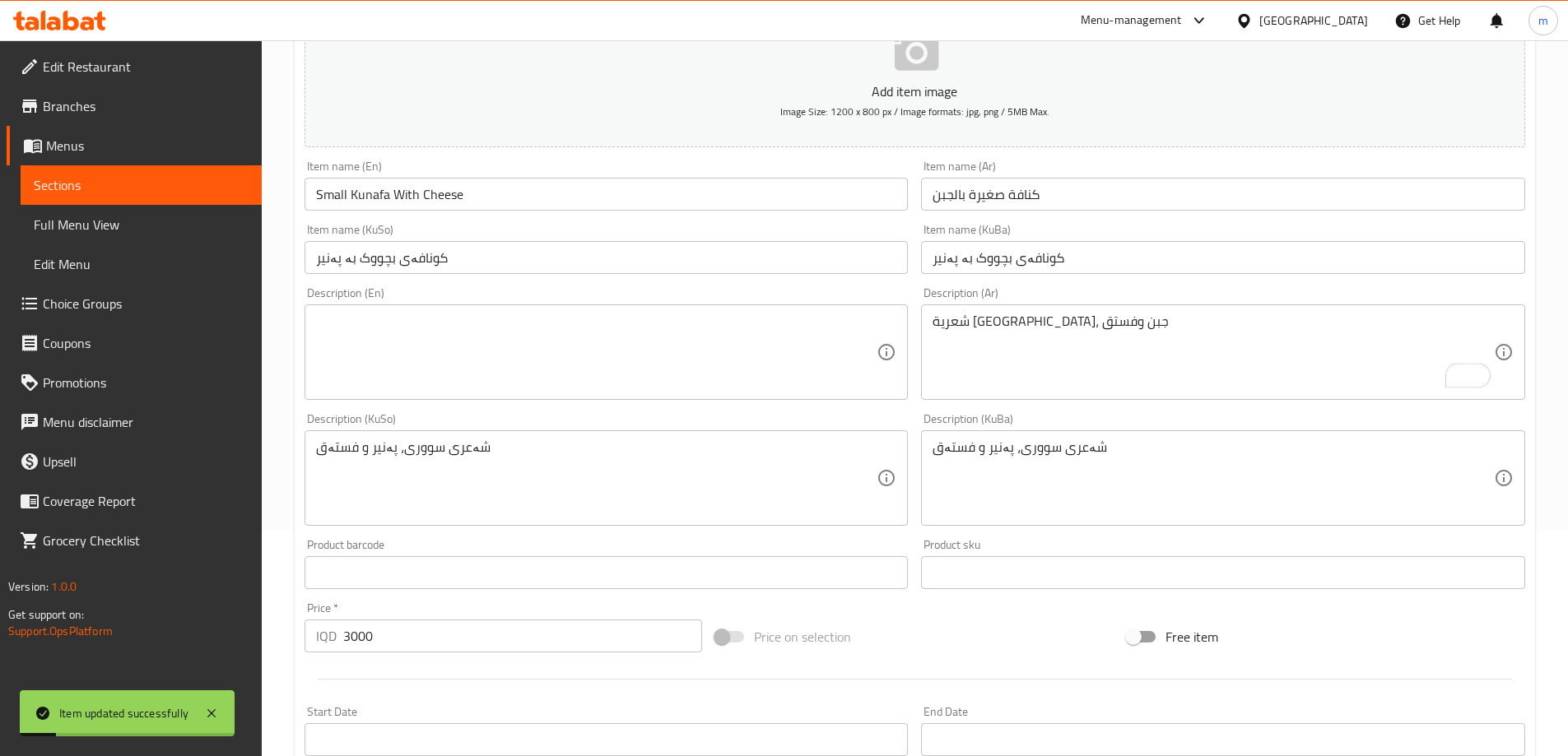
scroll to position [212, 0]
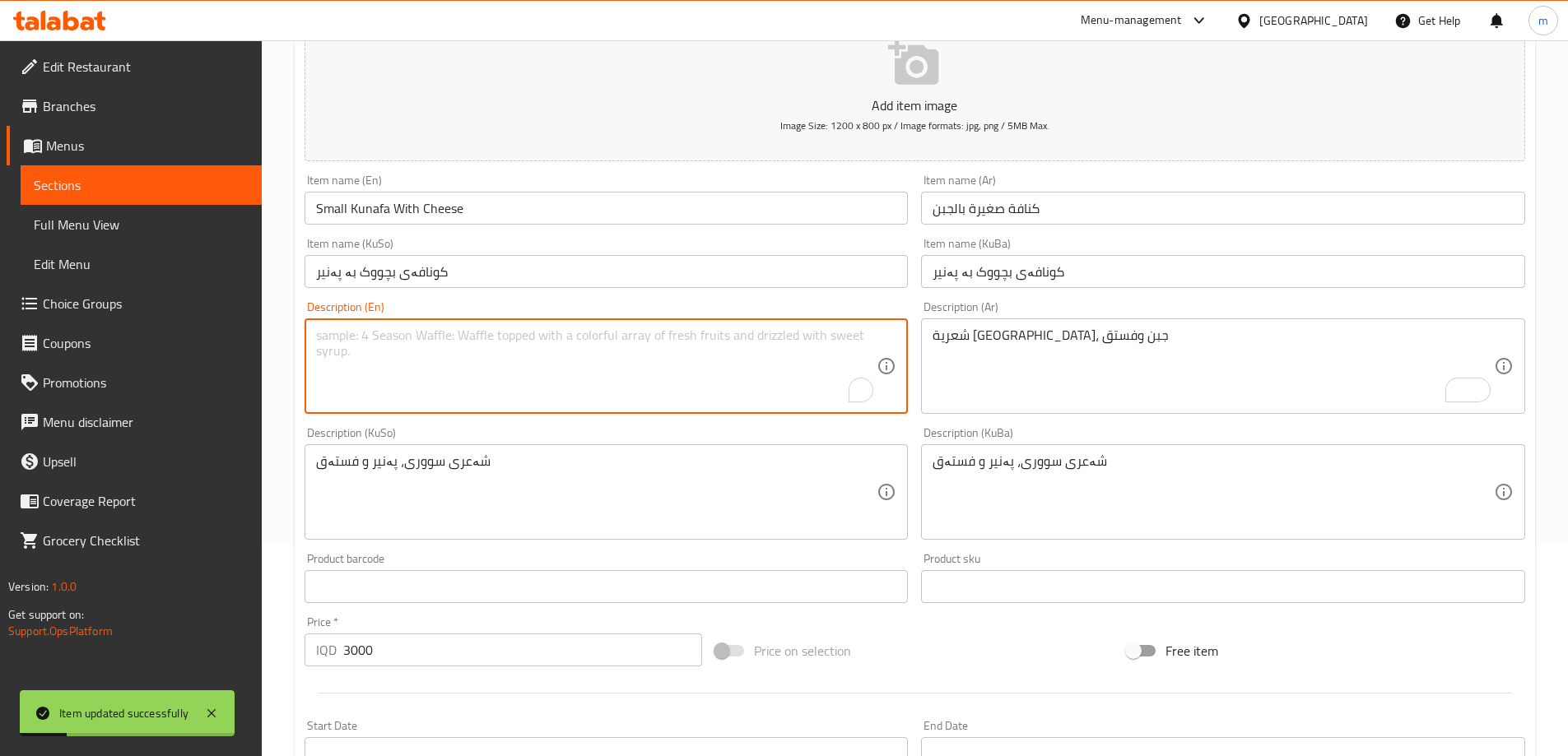
click at [406, 374] on textarea "To enrich screen reader interactions, please activate Accessibility in Grammarl…" at bounding box center [596, 367] width 561 height 78
paste textarea "Syrian vermicelli and pistachios"
drag, startPoint x: 404, startPoint y: 339, endPoint x: 405, endPoint y: 359, distance: 20.0
click at [405, 339] on textarea "Syrian vermicelli and pistachios" at bounding box center [596, 367] width 561 height 78
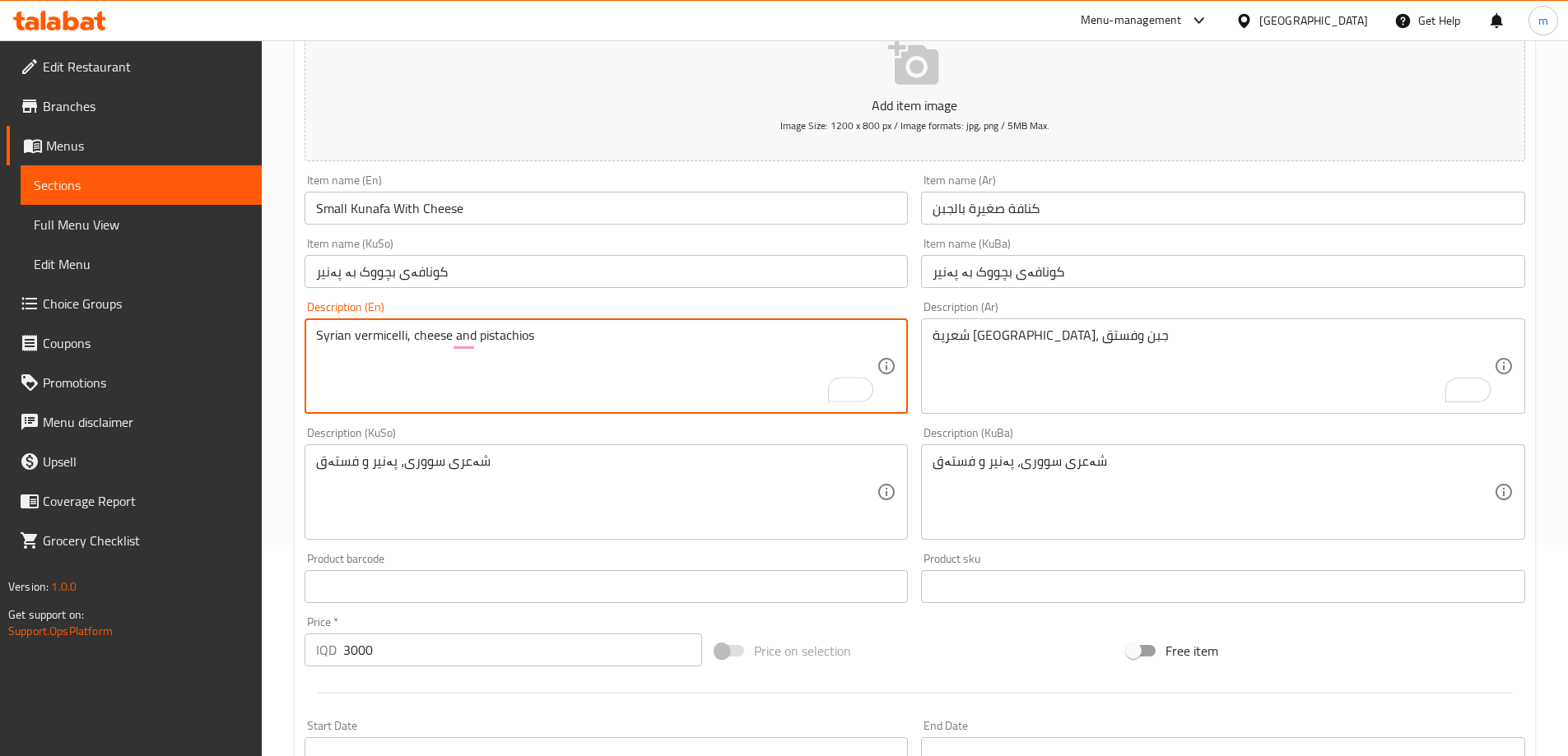
click at [409, 368] on textarea "Syrian vermicelli, cheese and pistachios" at bounding box center [596, 367] width 561 height 78
click at [409, 366] on textarea "Syrian vermicelli, cheese and pistachios" at bounding box center [596, 367] width 561 height 78
type textarea "Syrian vermicelli, cheese and pistachios"
click at [597, 302] on div "Description (En) Syrian vermicelli, cheese and pistachios Description (En)" at bounding box center [606, 357] width 604 height 113
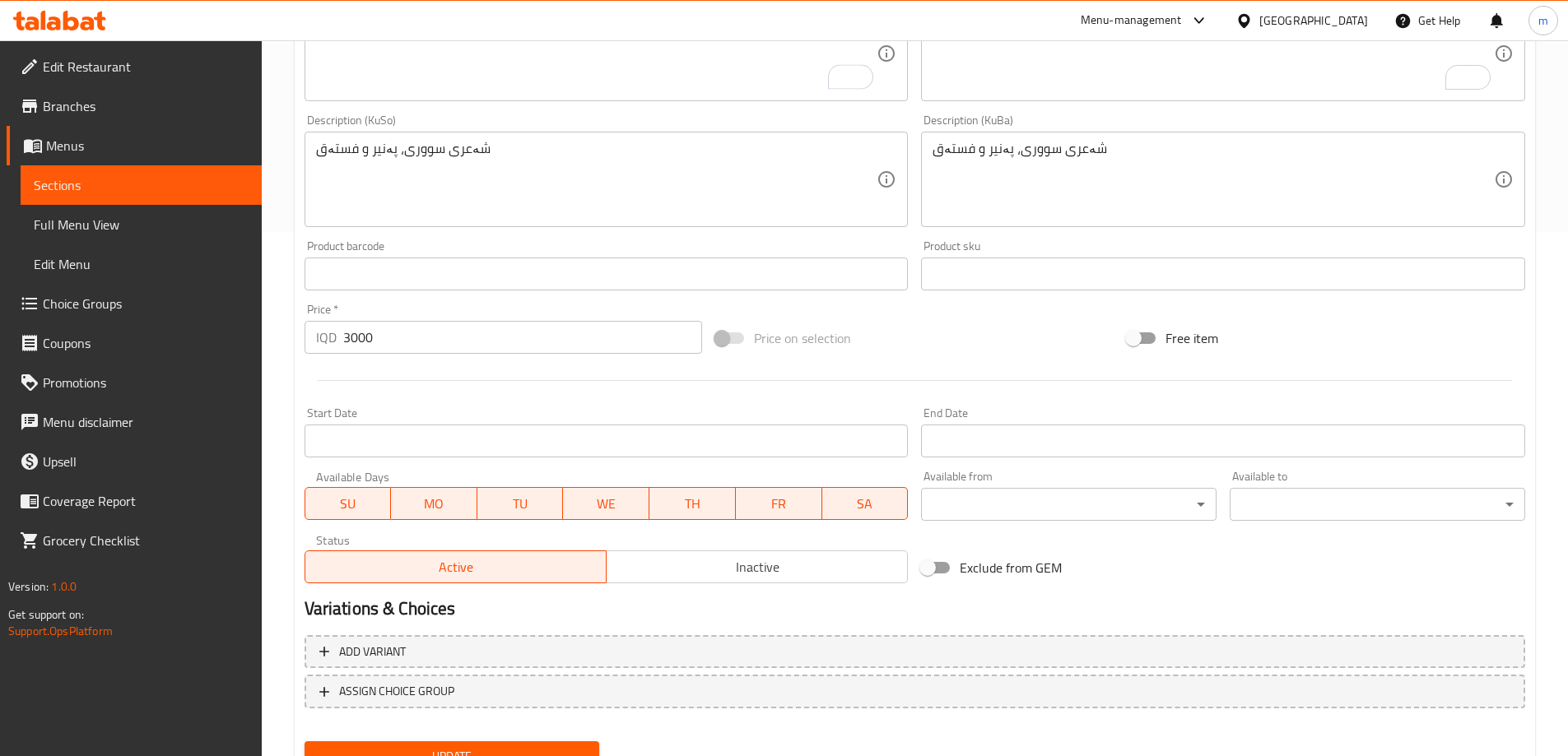
scroll to position [596, 0]
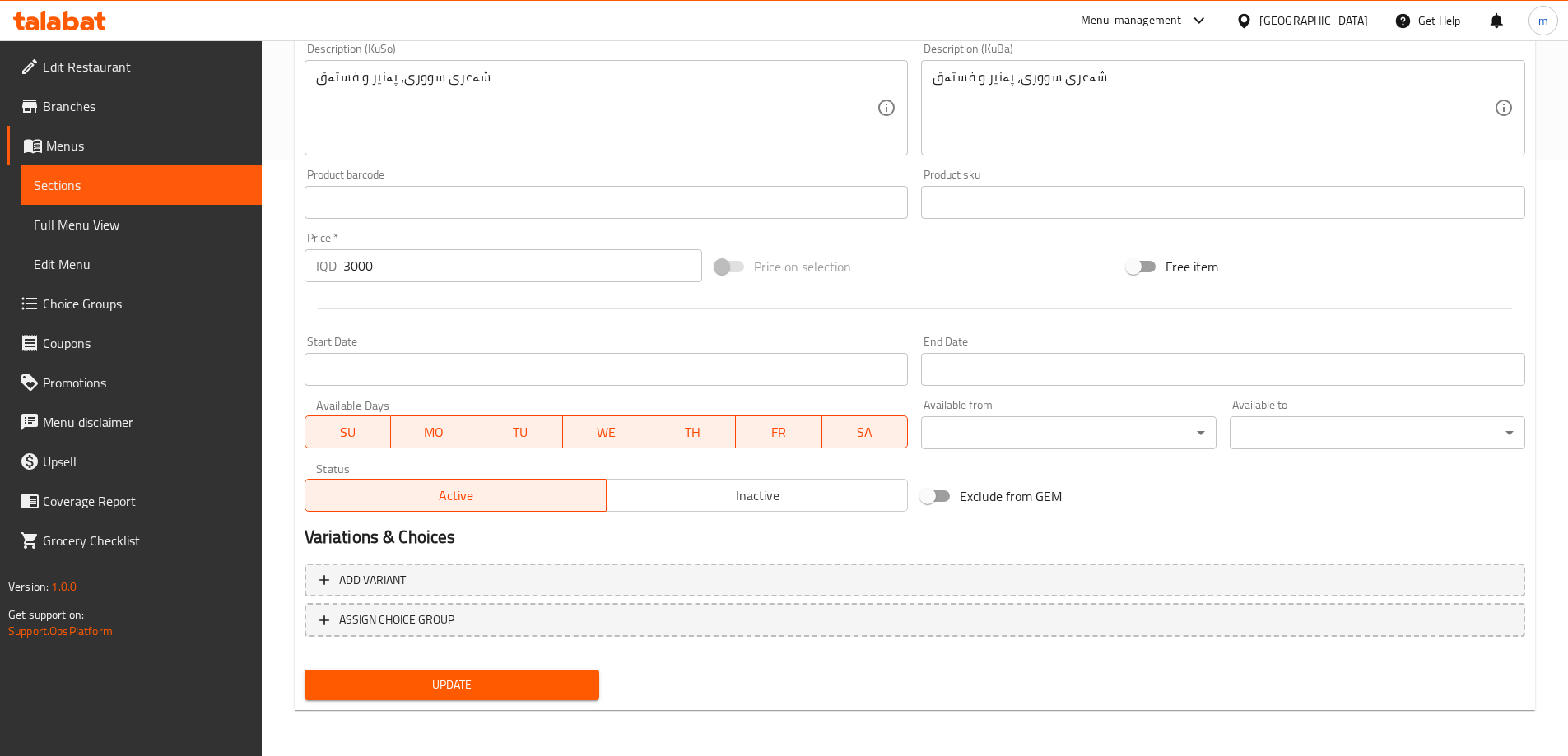
click at [559, 672] on button "Update" at bounding box center [452, 685] width 296 height 30
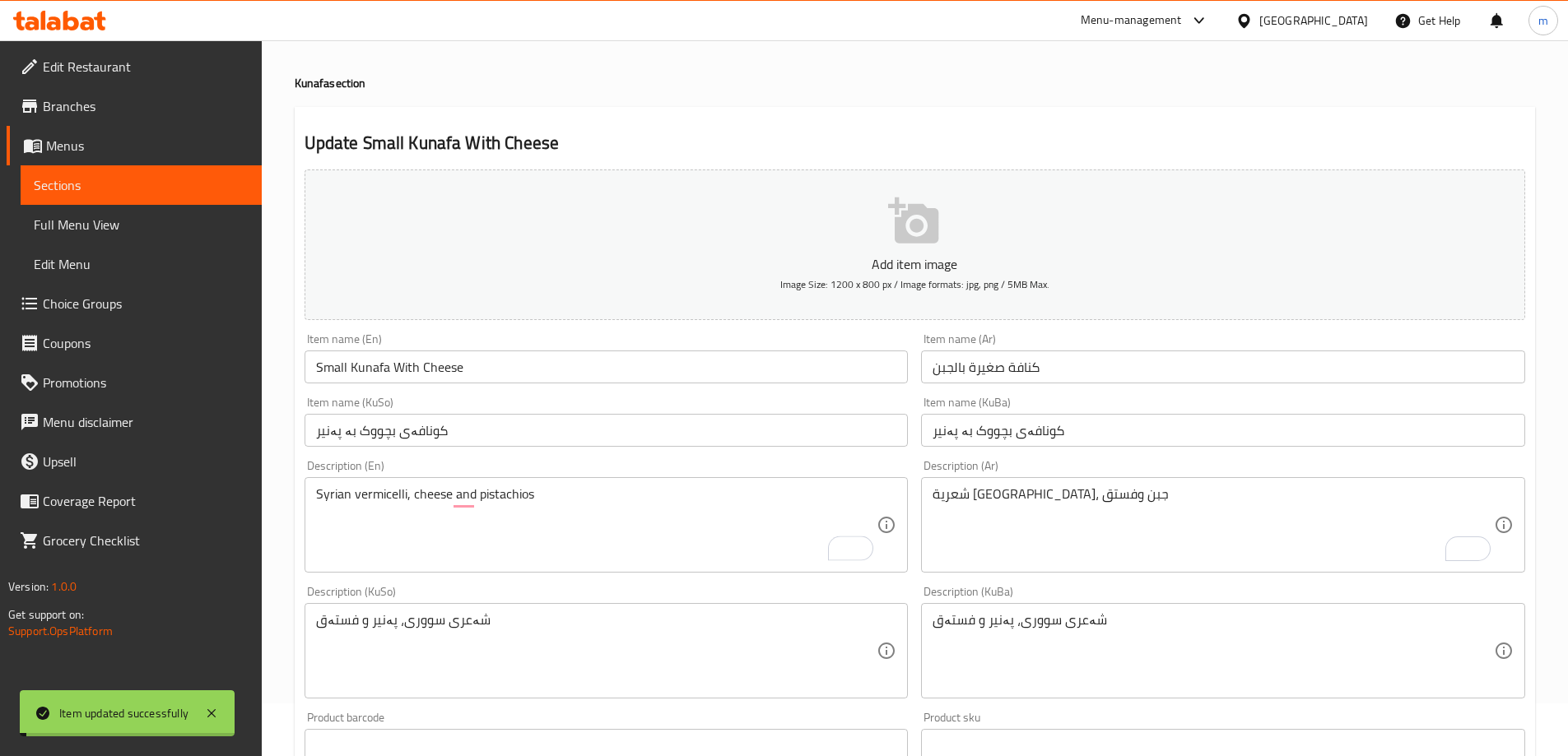
scroll to position [0, 0]
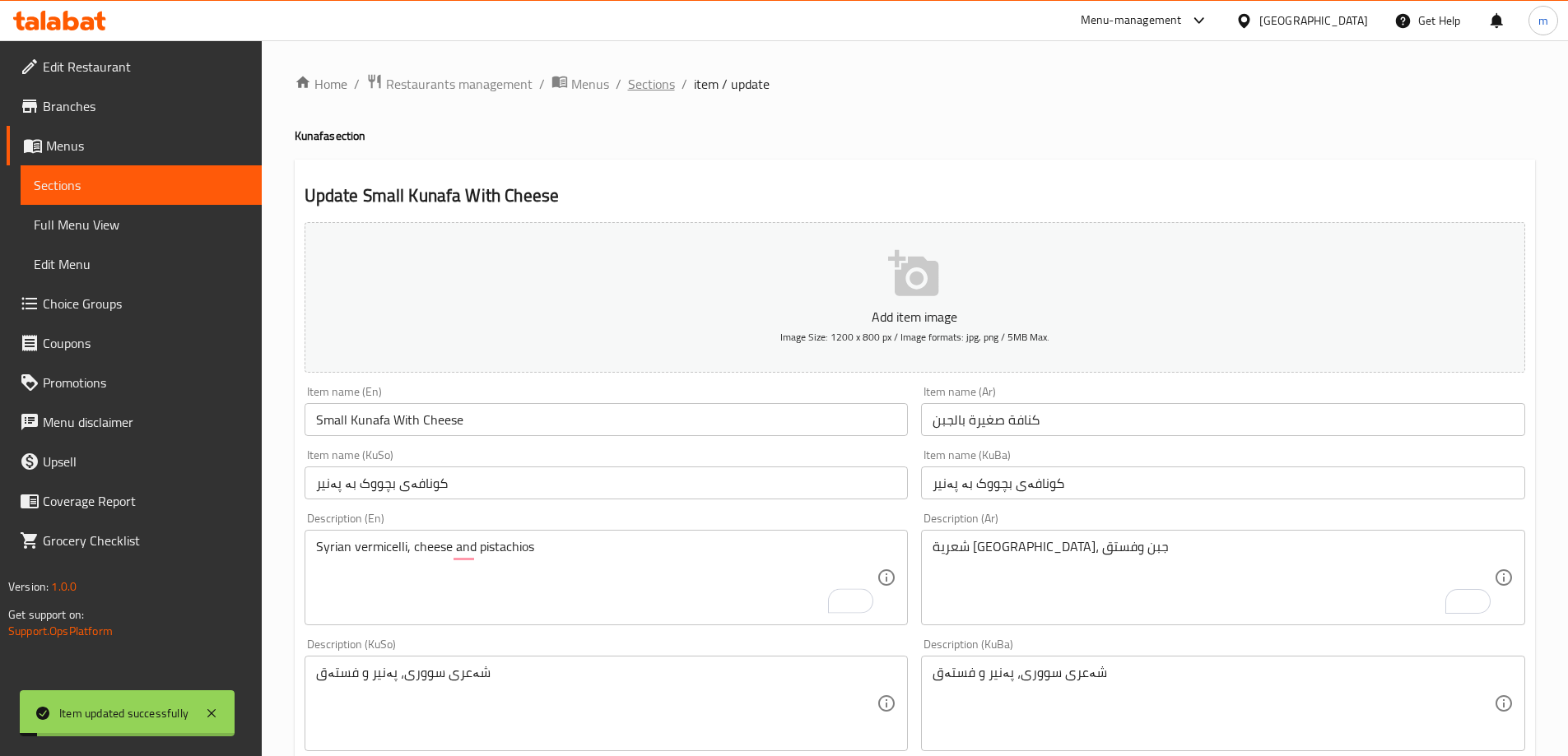
click at [658, 82] on span "Sections" at bounding box center [651, 83] width 47 height 20
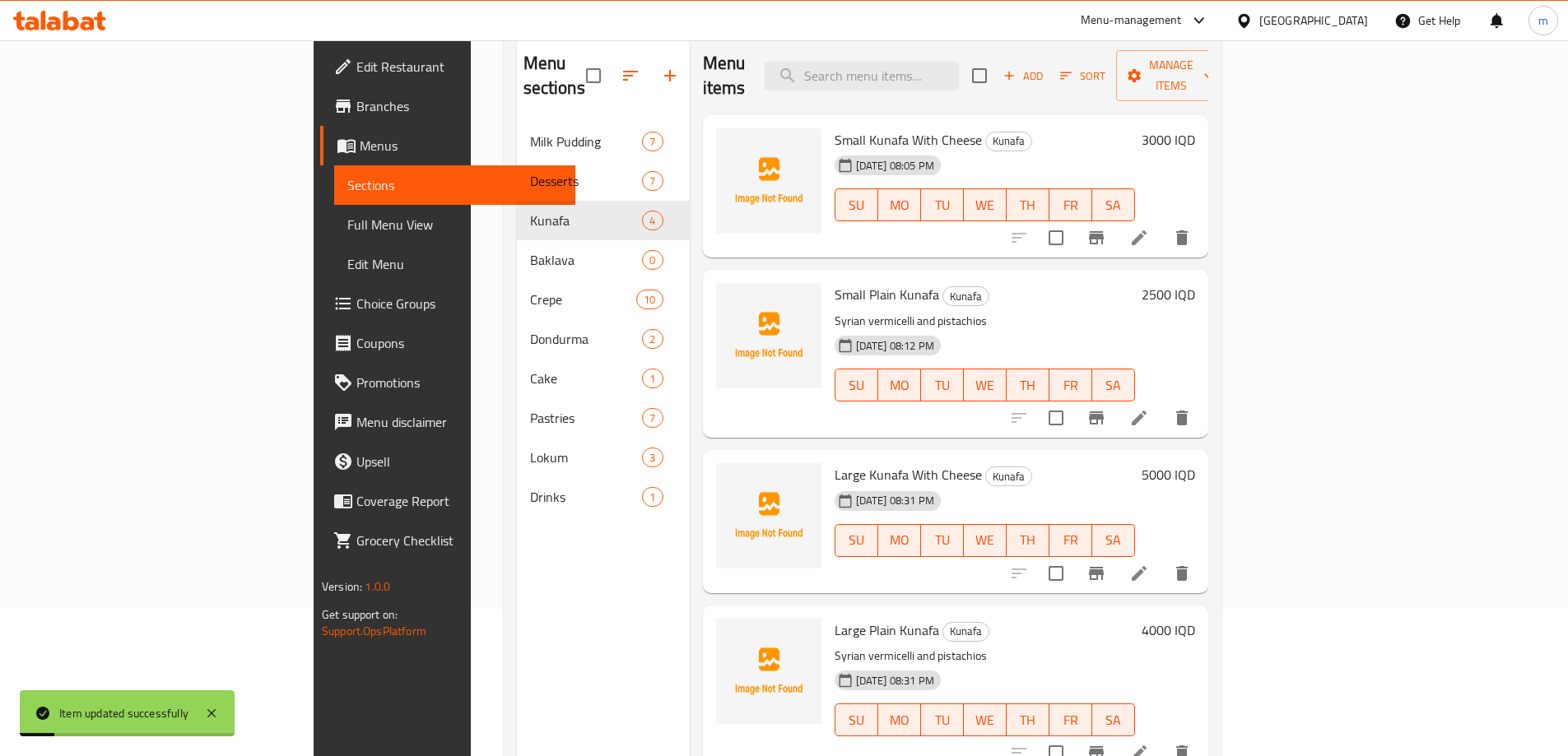
scroll to position [231, 0]
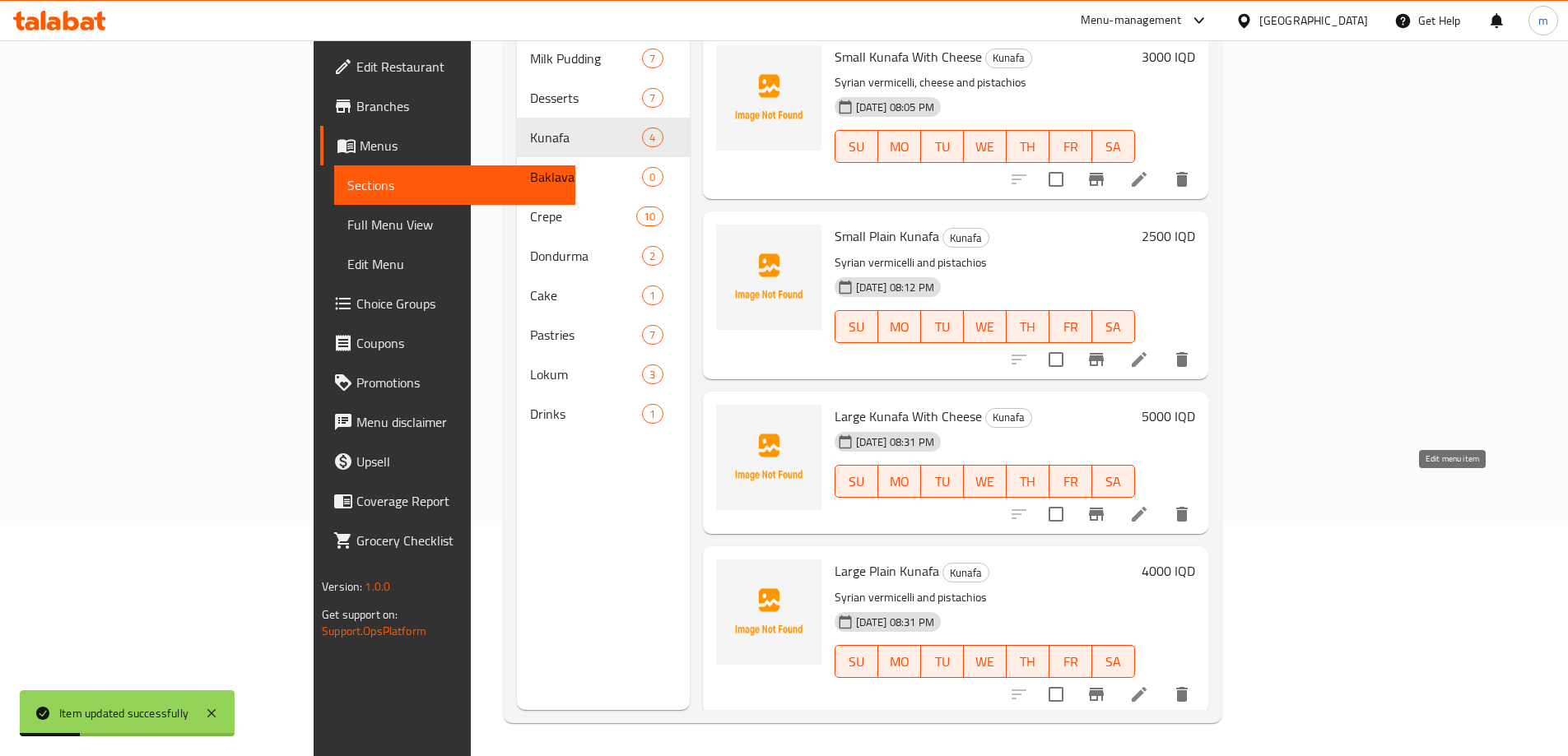
click at [1147, 507] on icon at bounding box center [1139, 514] width 15 height 15
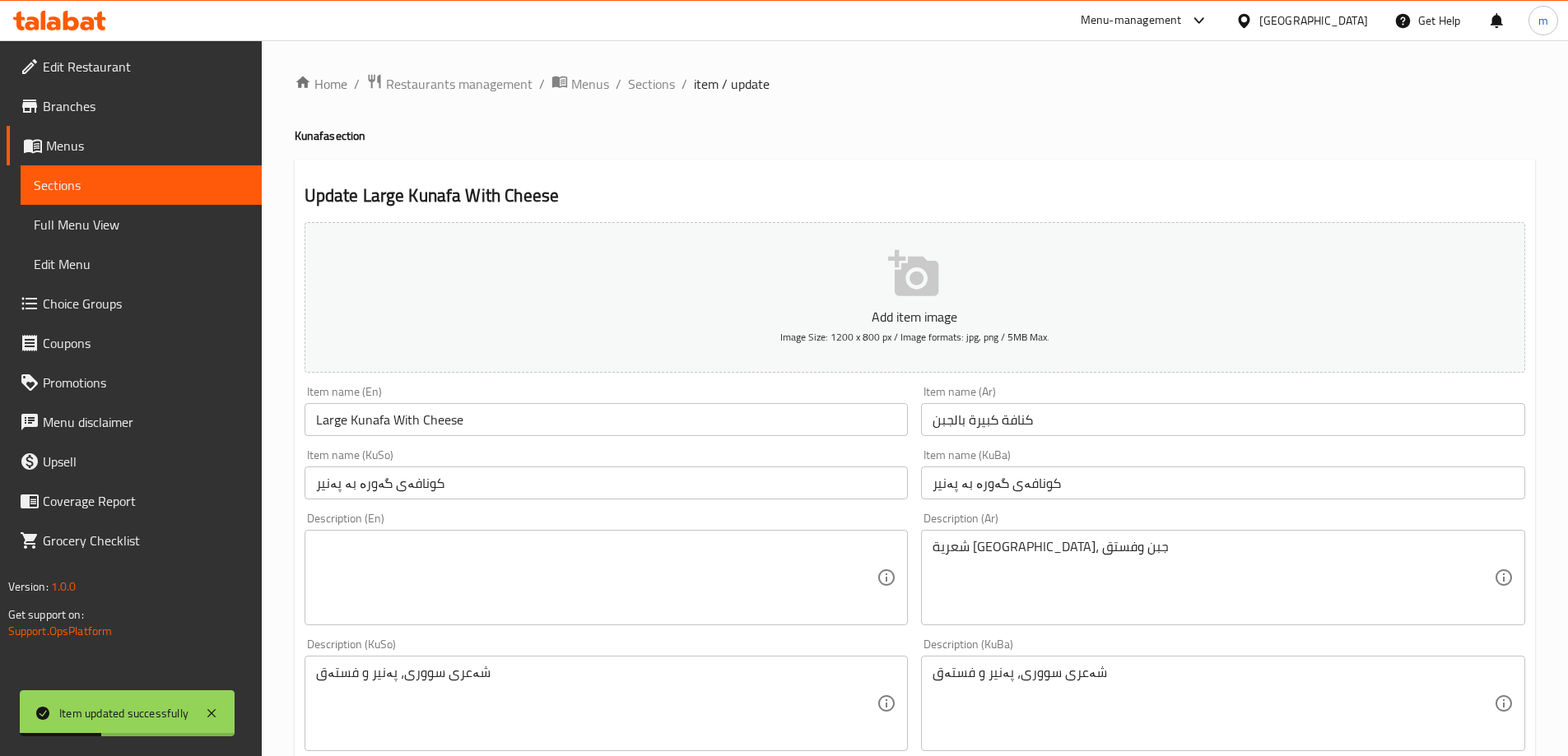
click at [477, 547] on textarea at bounding box center [596, 578] width 561 height 78
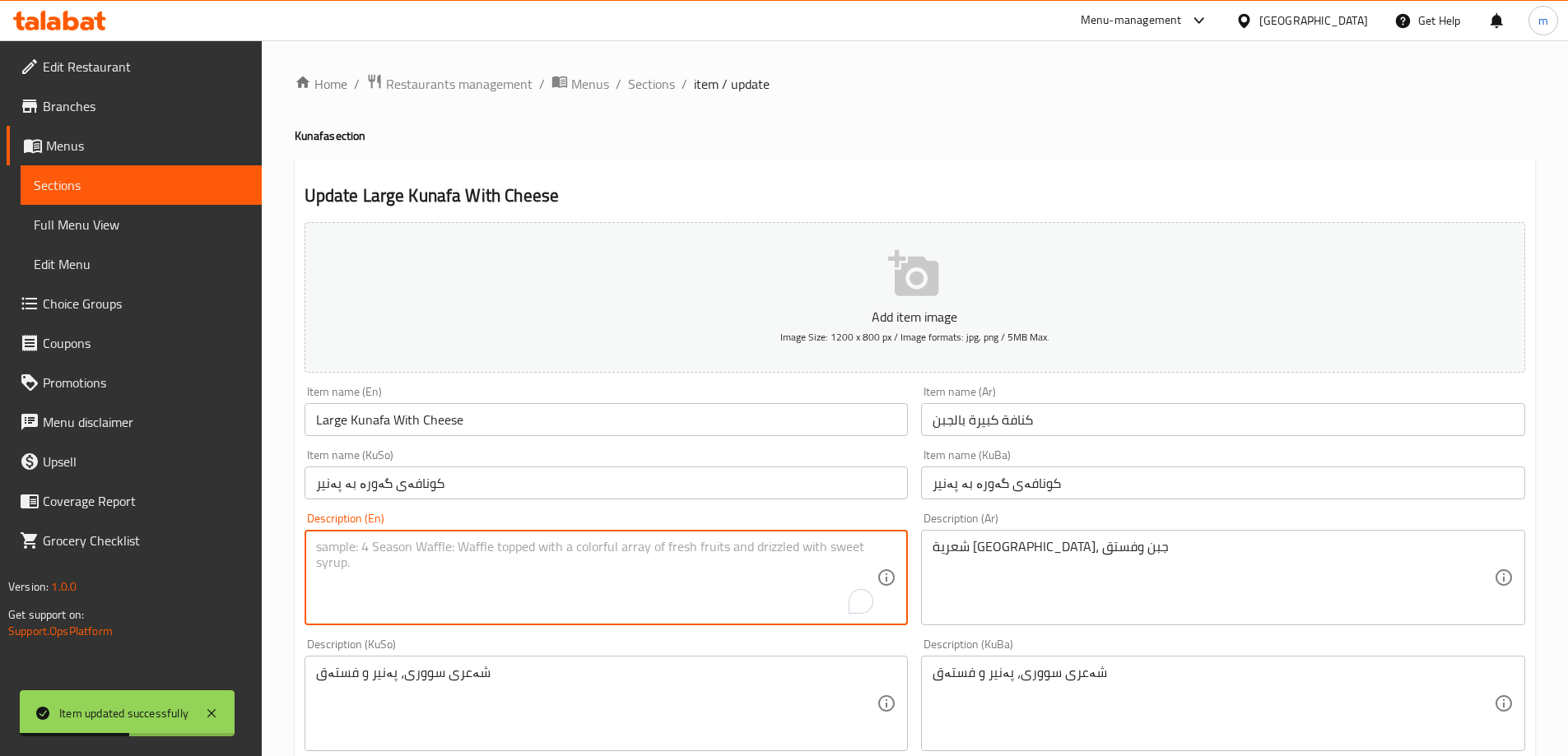
paste textarea "Syrian vermicelli, cheese and pistachios"
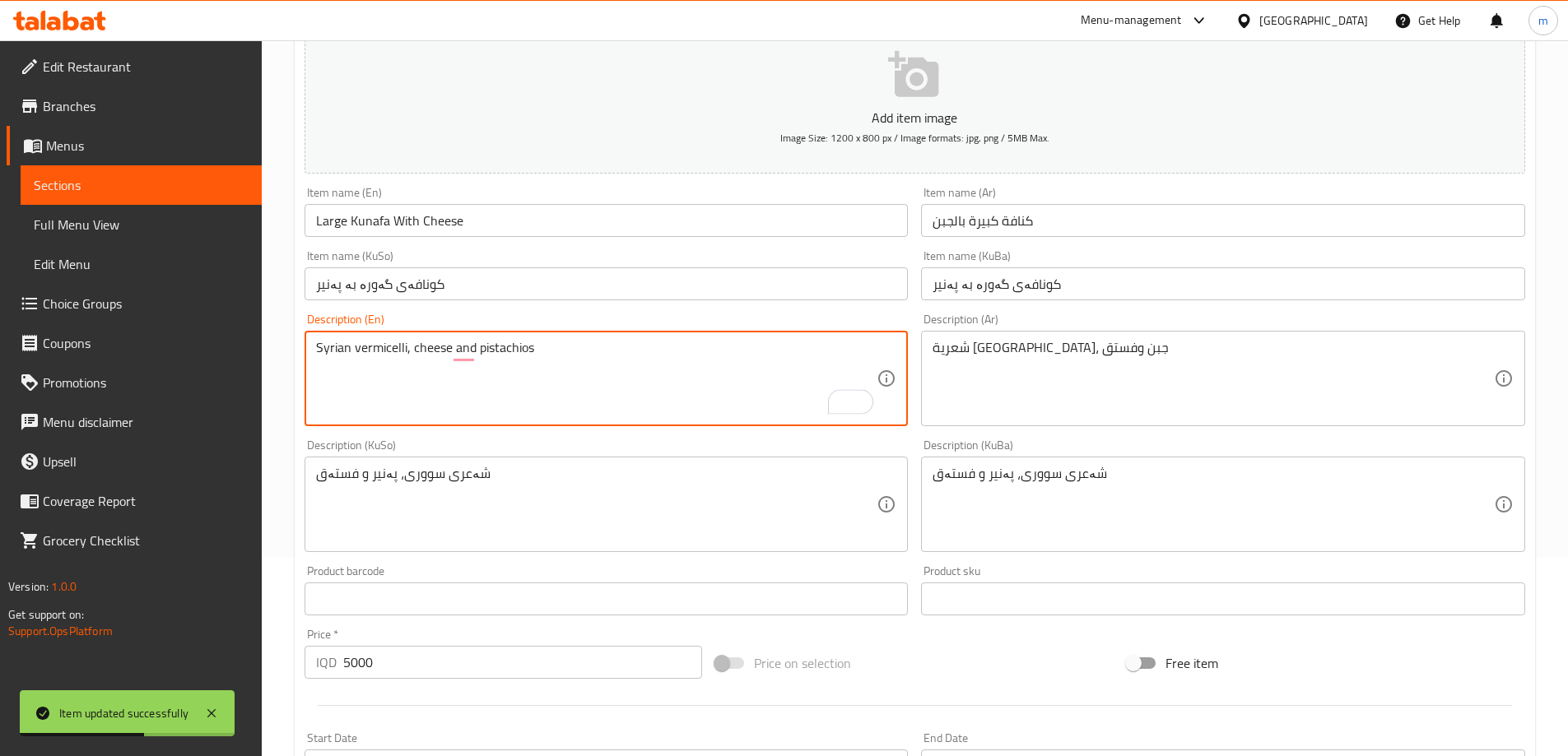
scroll to position [596, 0]
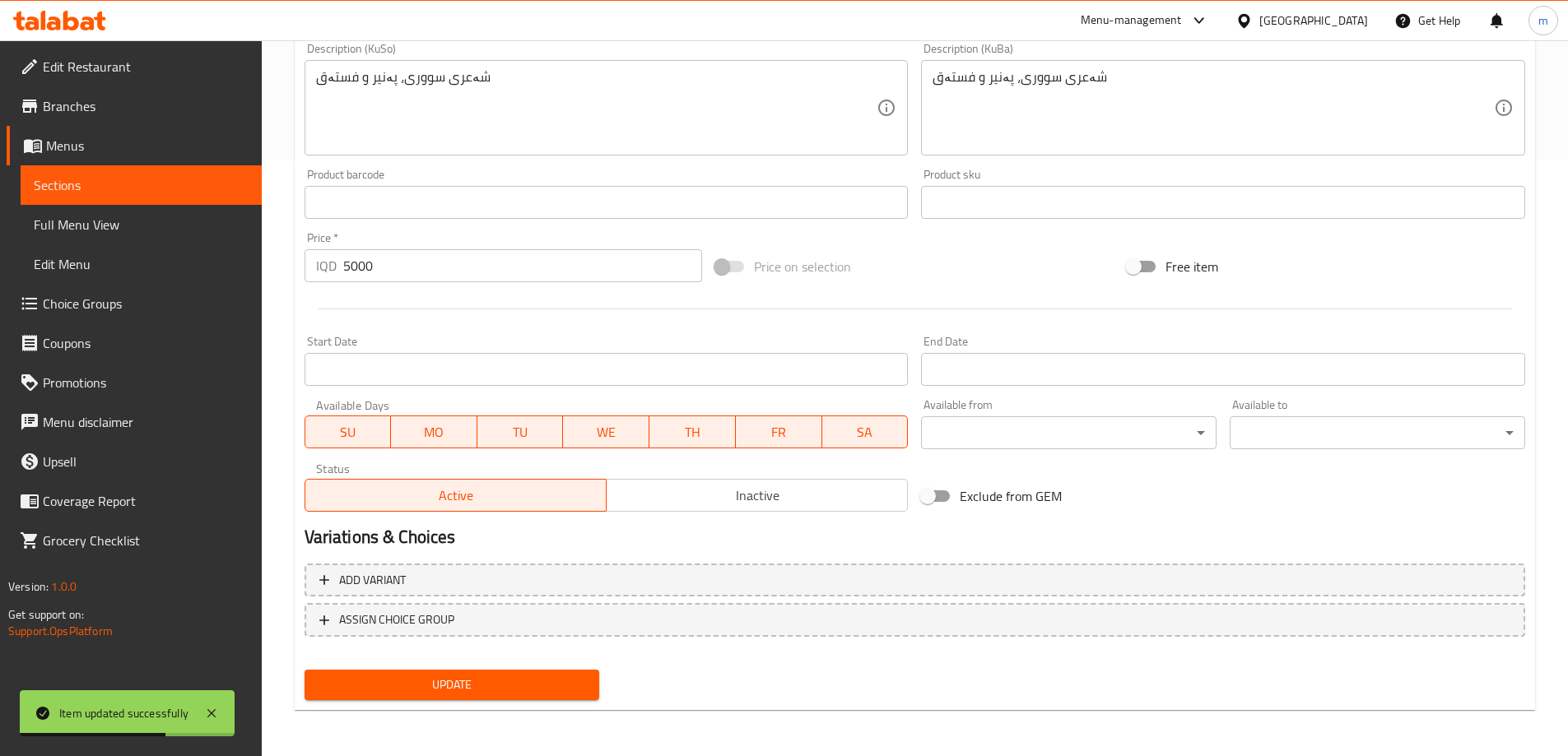
type textarea "Syrian vermicelli, cheese and pistachios"
click at [501, 674] on button "Update" at bounding box center [452, 685] width 296 height 30
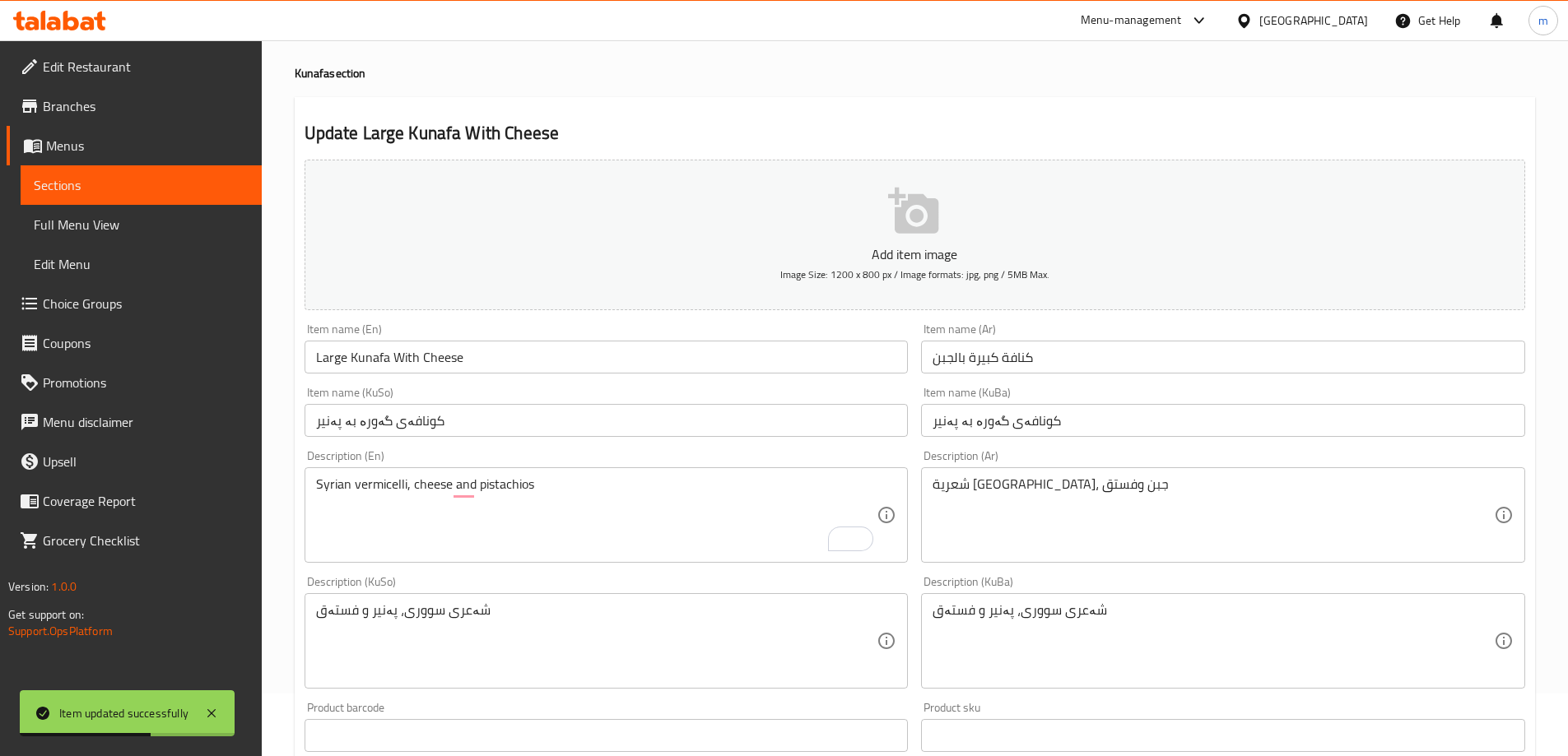
scroll to position [0, 0]
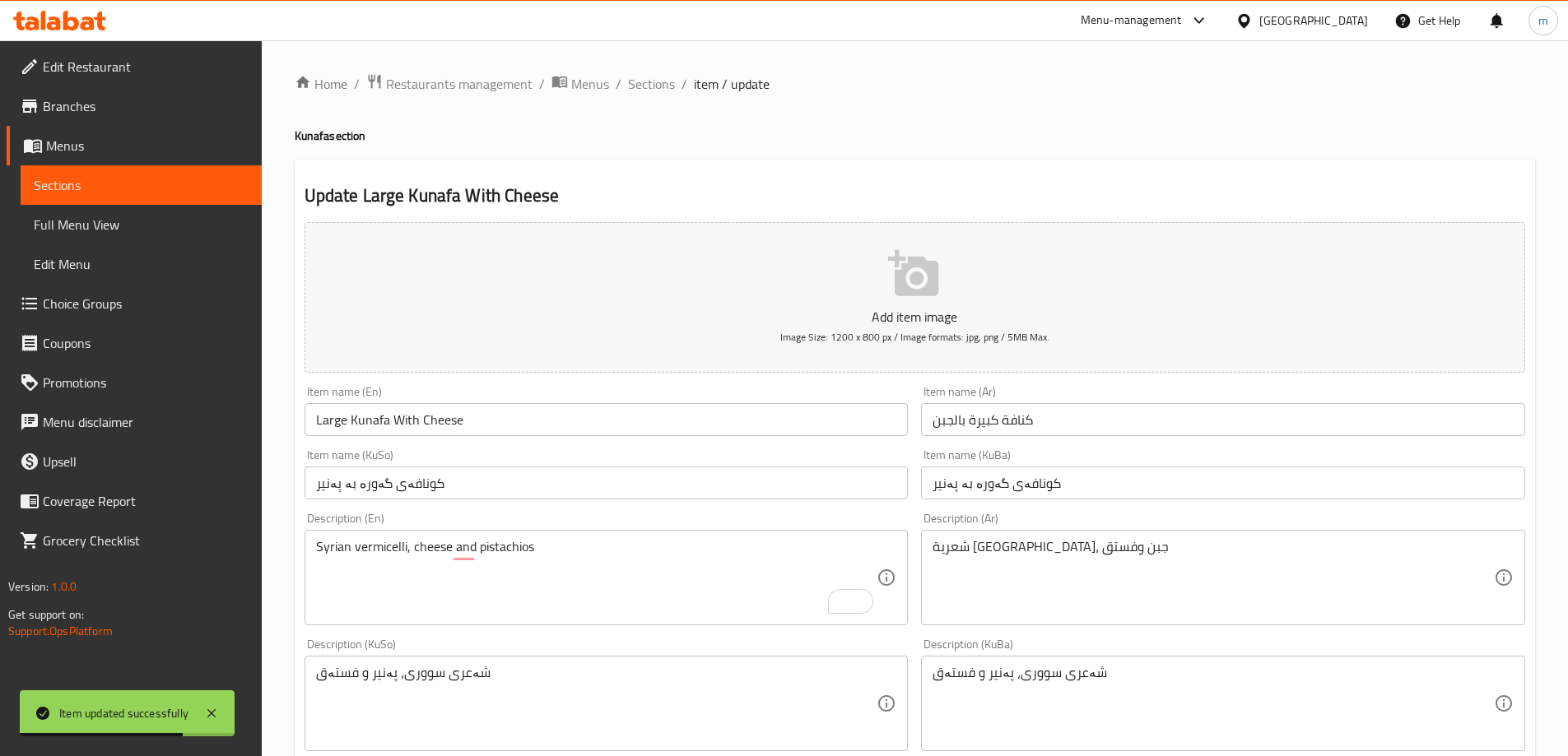
click at [82, 229] on span "Full Menu View" at bounding box center [141, 225] width 215 height 20
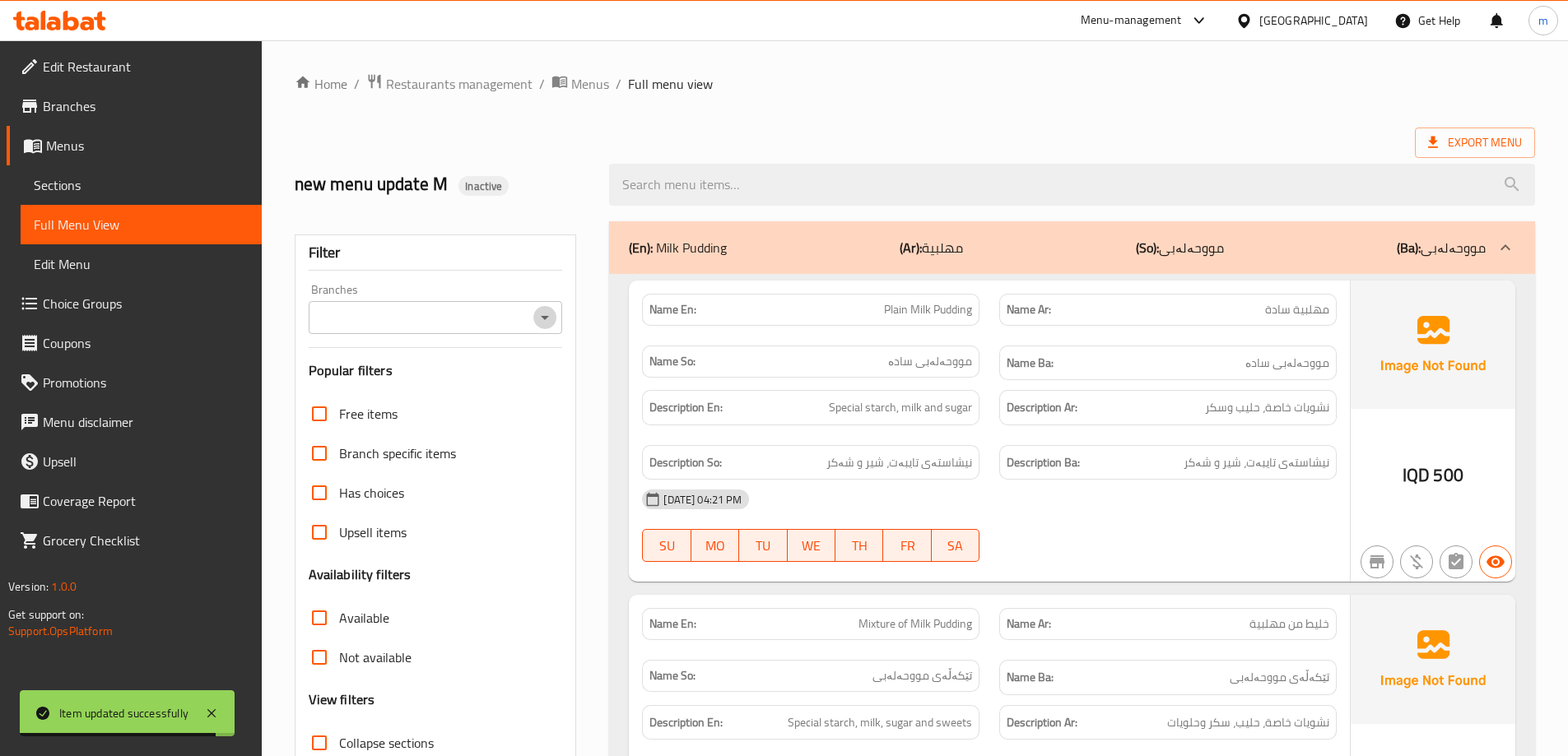
click at [548, 321] on icon "Open" at bounding box center [545, 317] width 20 height 20
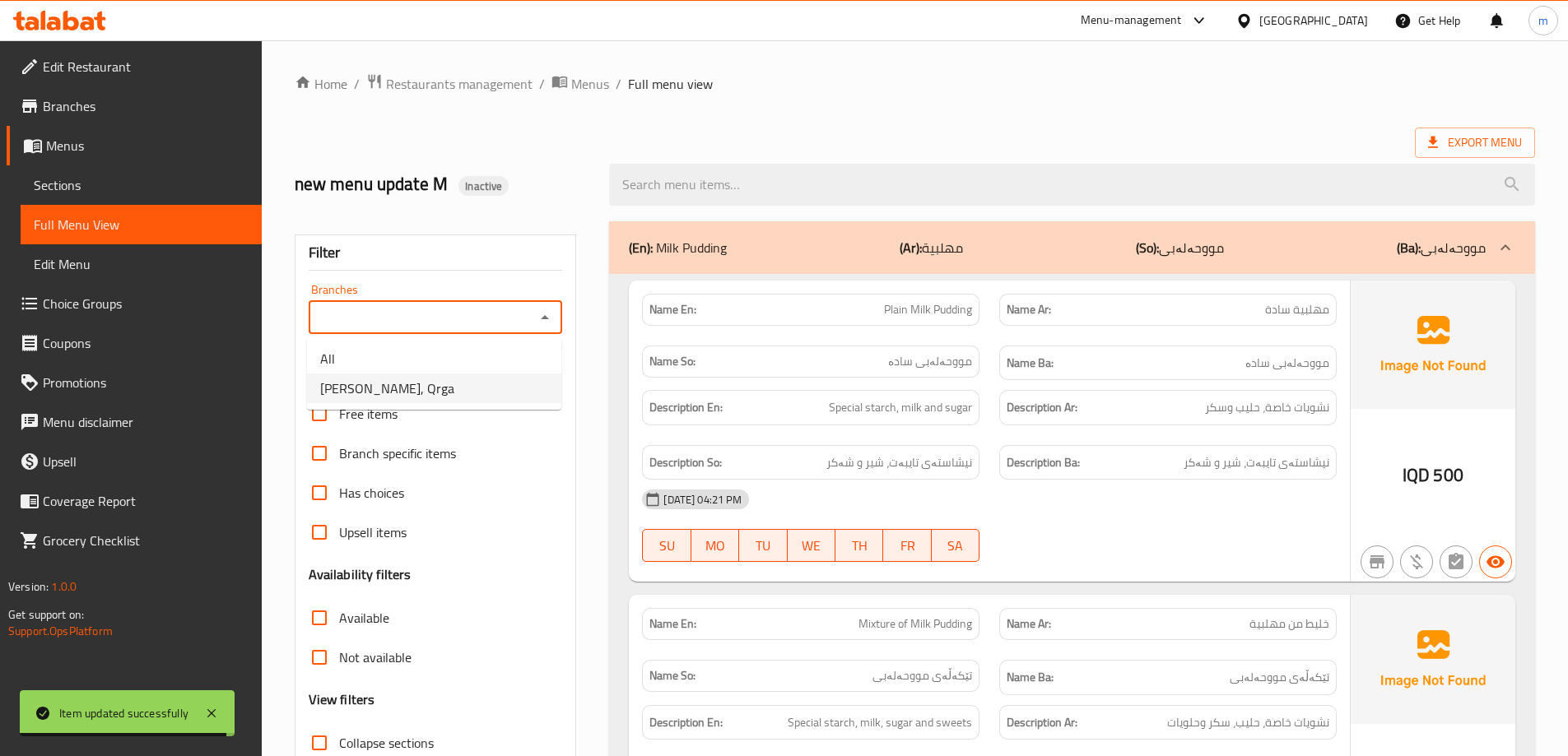
click at [424, 388] on li "Shirini Xosh, Qrga" at bounding box center [434, 388] width 254 height 29
type input "Shirini Xosh, Qrga"
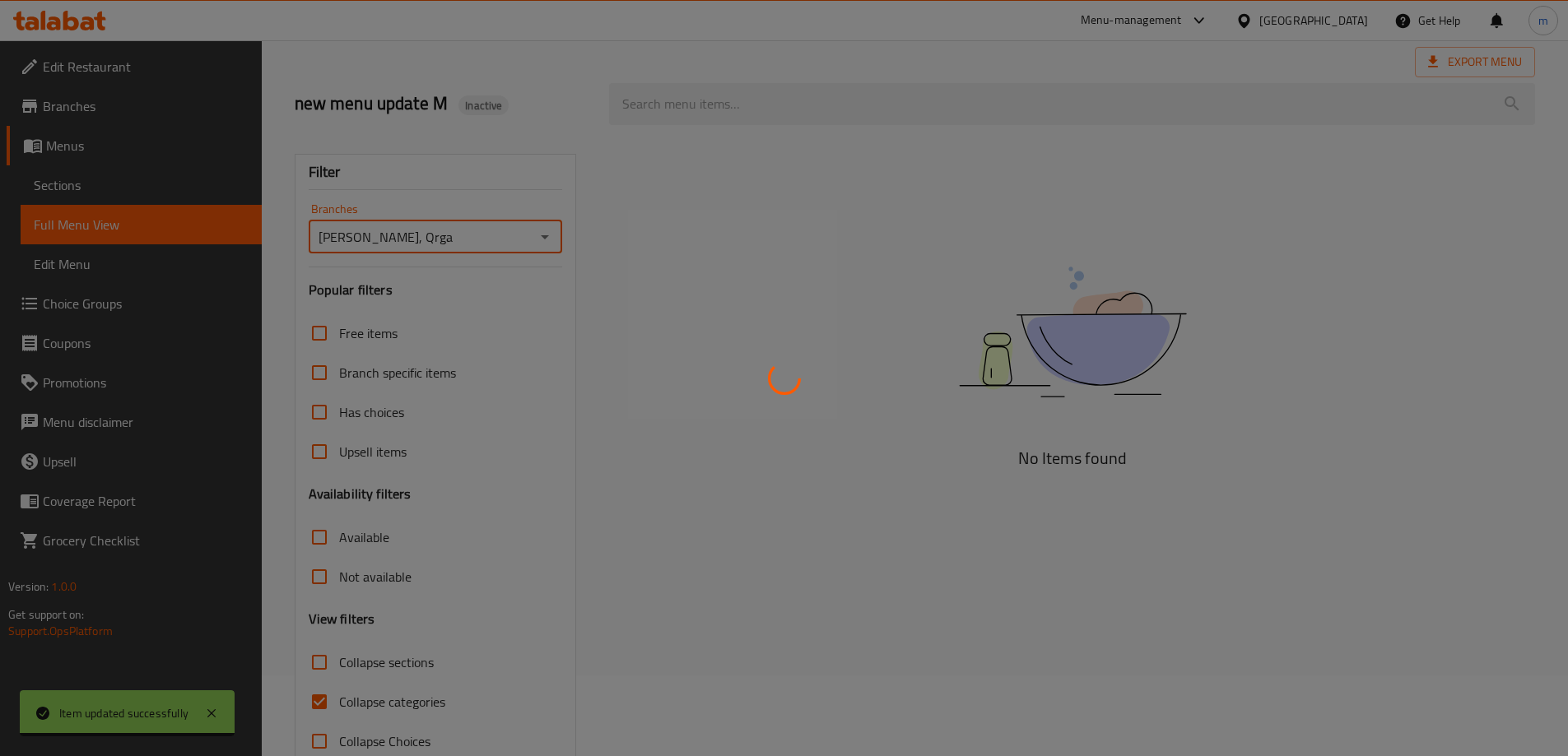
scroll to position [120, 0]
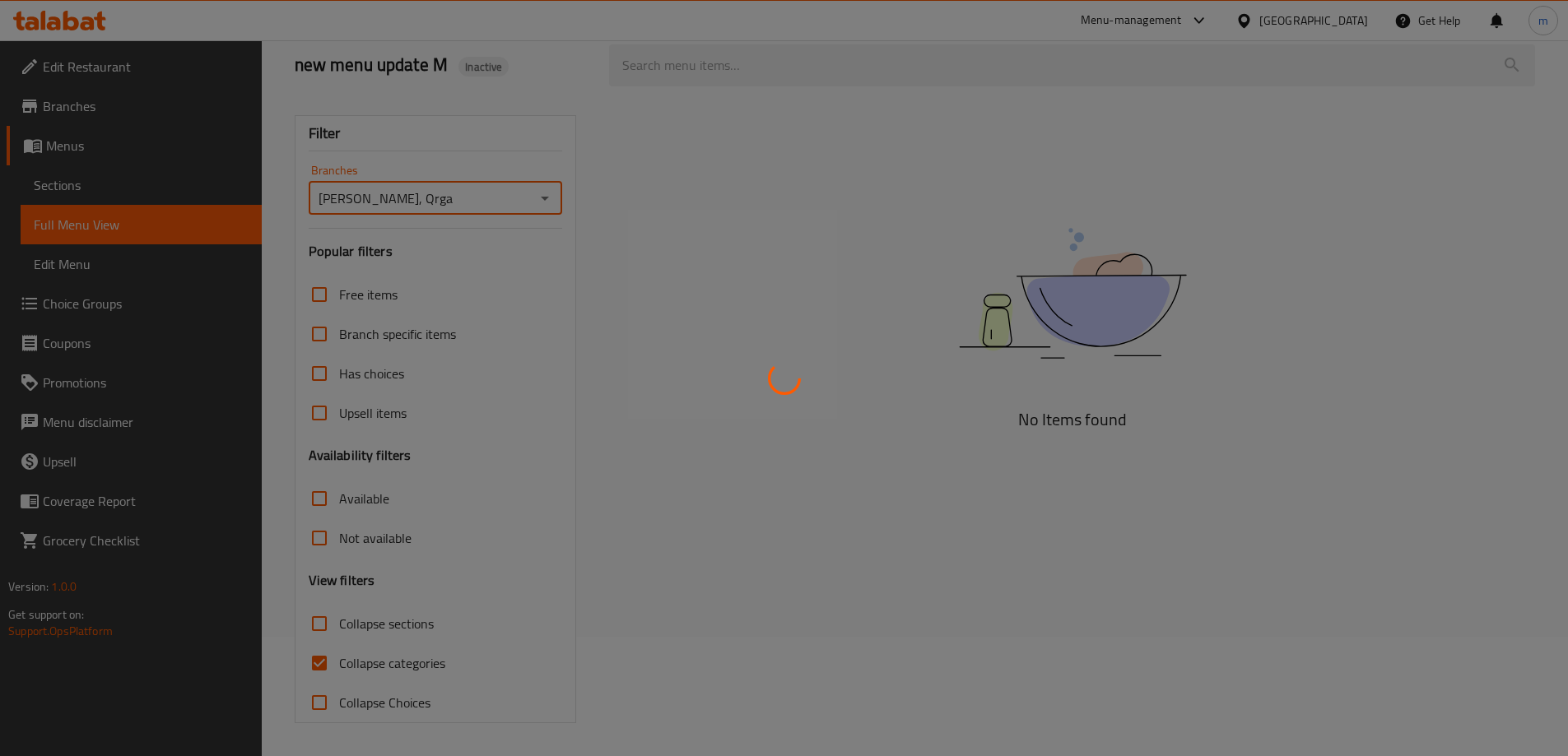
click at [376, 620] on div at bounding box center [784, 378] width 1568 height 756
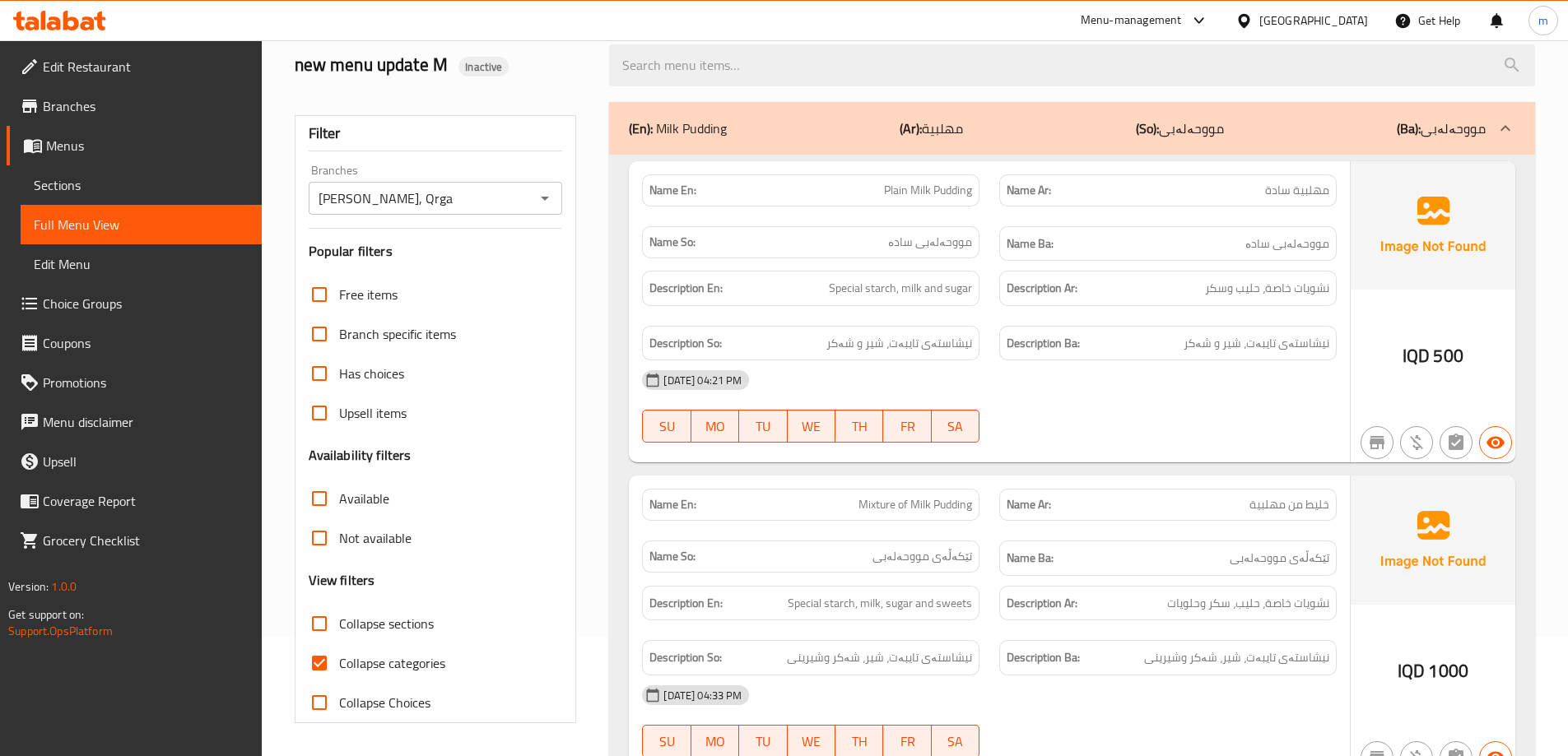
click at [317, 616] on input "Collapse sections" at bounding box center [319, 624] width 40 height 40
checkbox input "true"
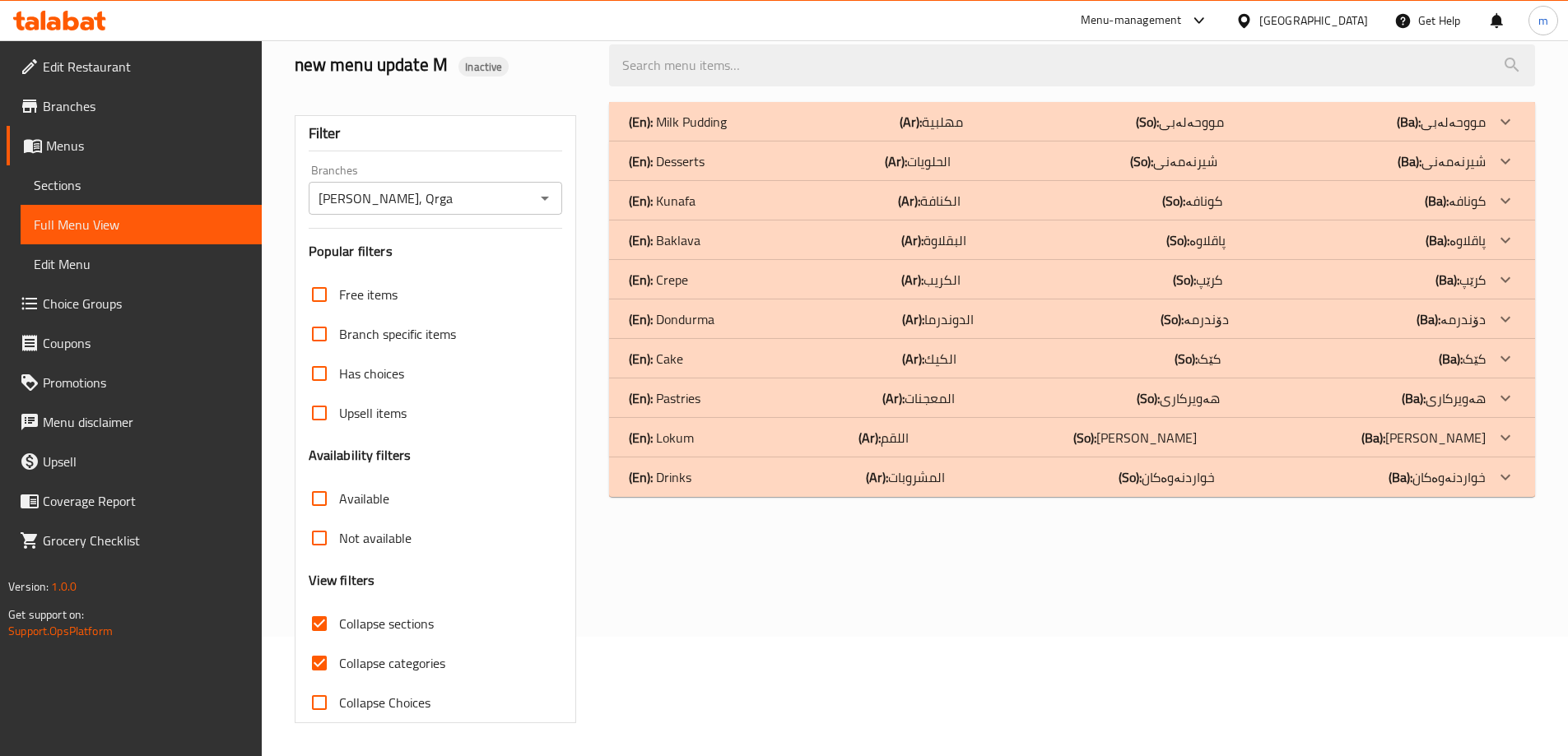
click at [321, 655] on input "Collapse categories" at bounding box center [319, 663] width 40 height 40
checkbox input "false"
click at [336, 622] on input "Collapse sections" at bounding box center [319, 624] width 40 height 40
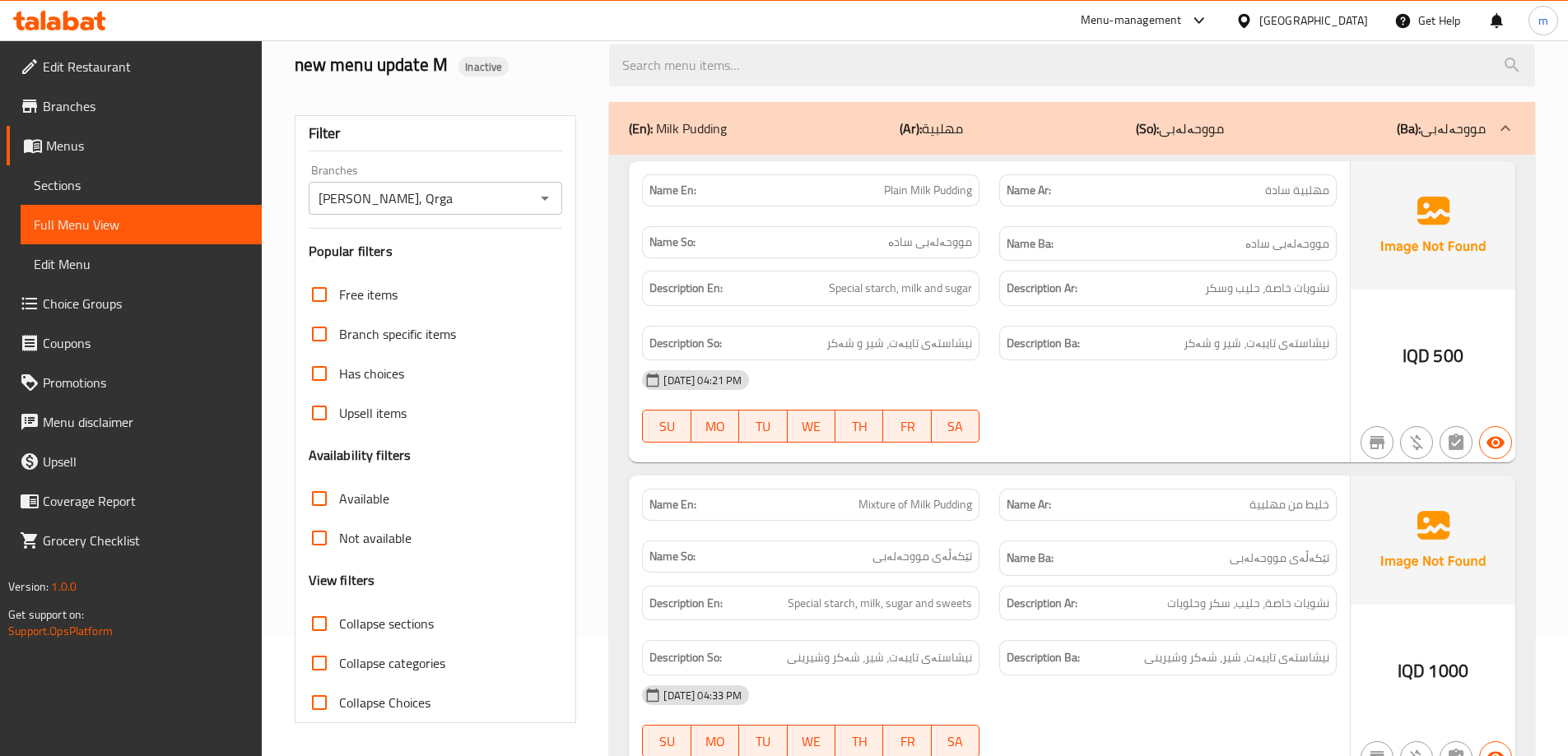
click at [354, 624] on span "Collapse sections" at bounding box center [386, 623] width 95 height 20
click at [339, 624] on input "Collapse sections" at bounding box center [319, 624] width 40 height 40
checkbox input "true"
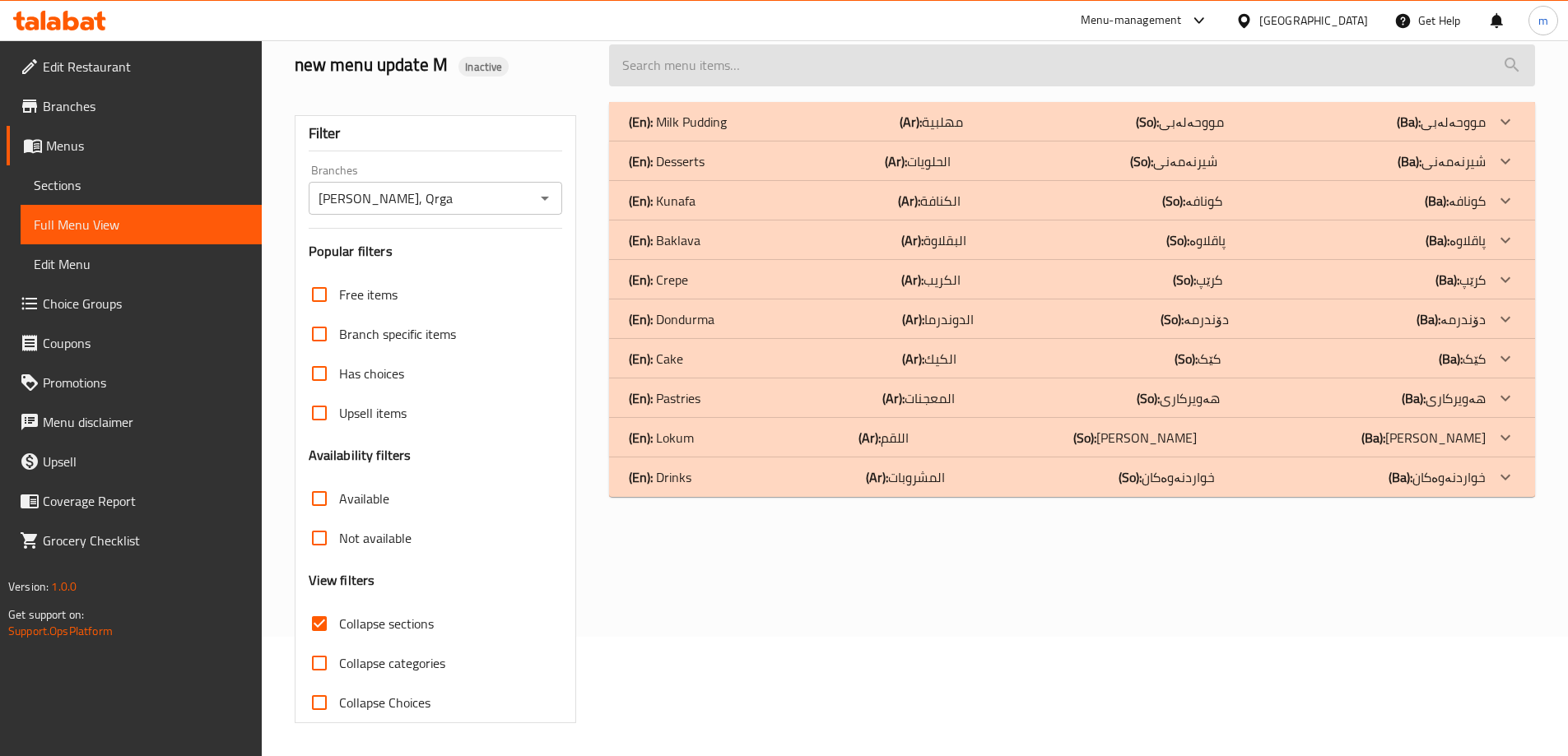
click at [680, 79] on input "search" at bounding box center [1072, 65] width 926 height 42
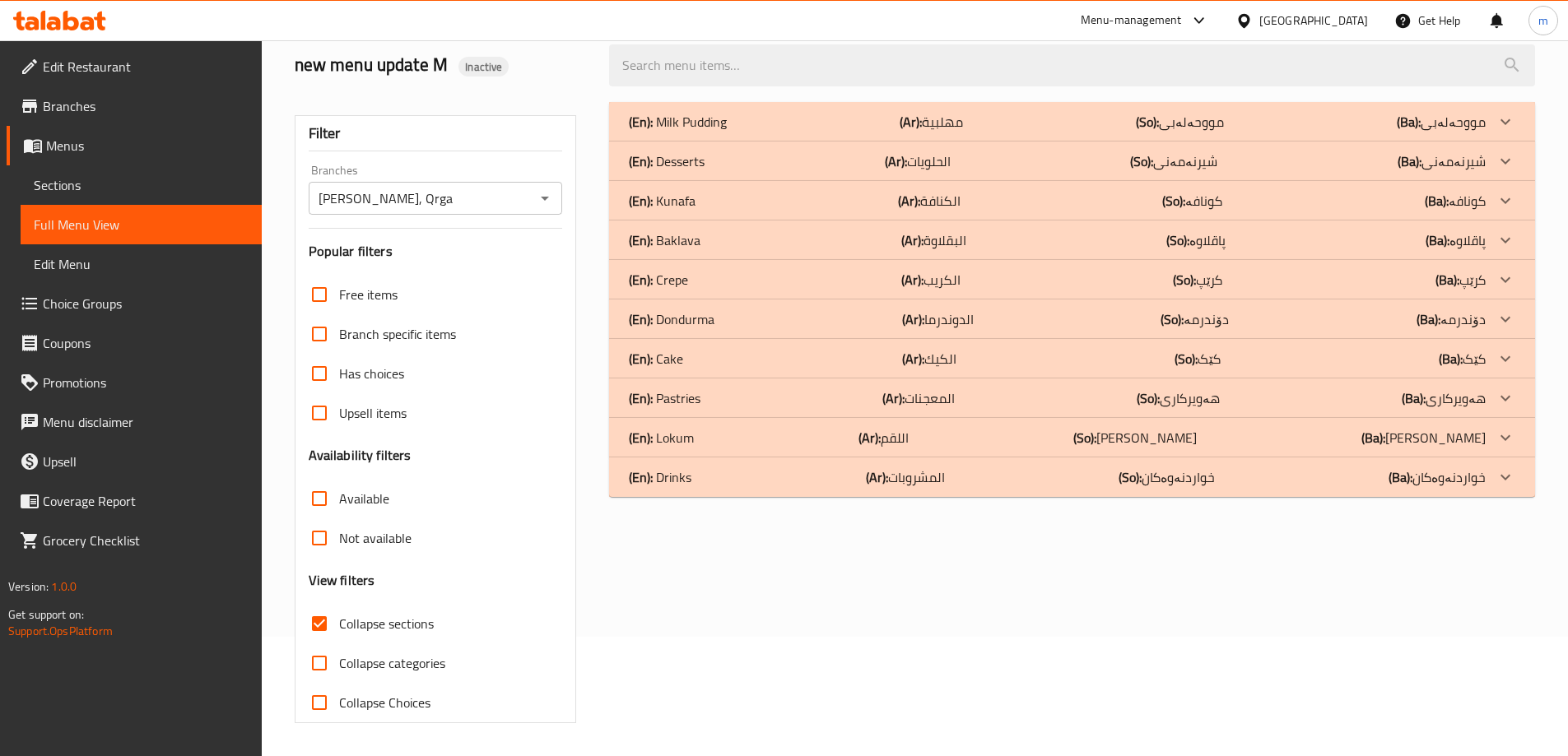
click at [87, 194] on span "Sections" at bounding box center [141, 185] width 215 height 20
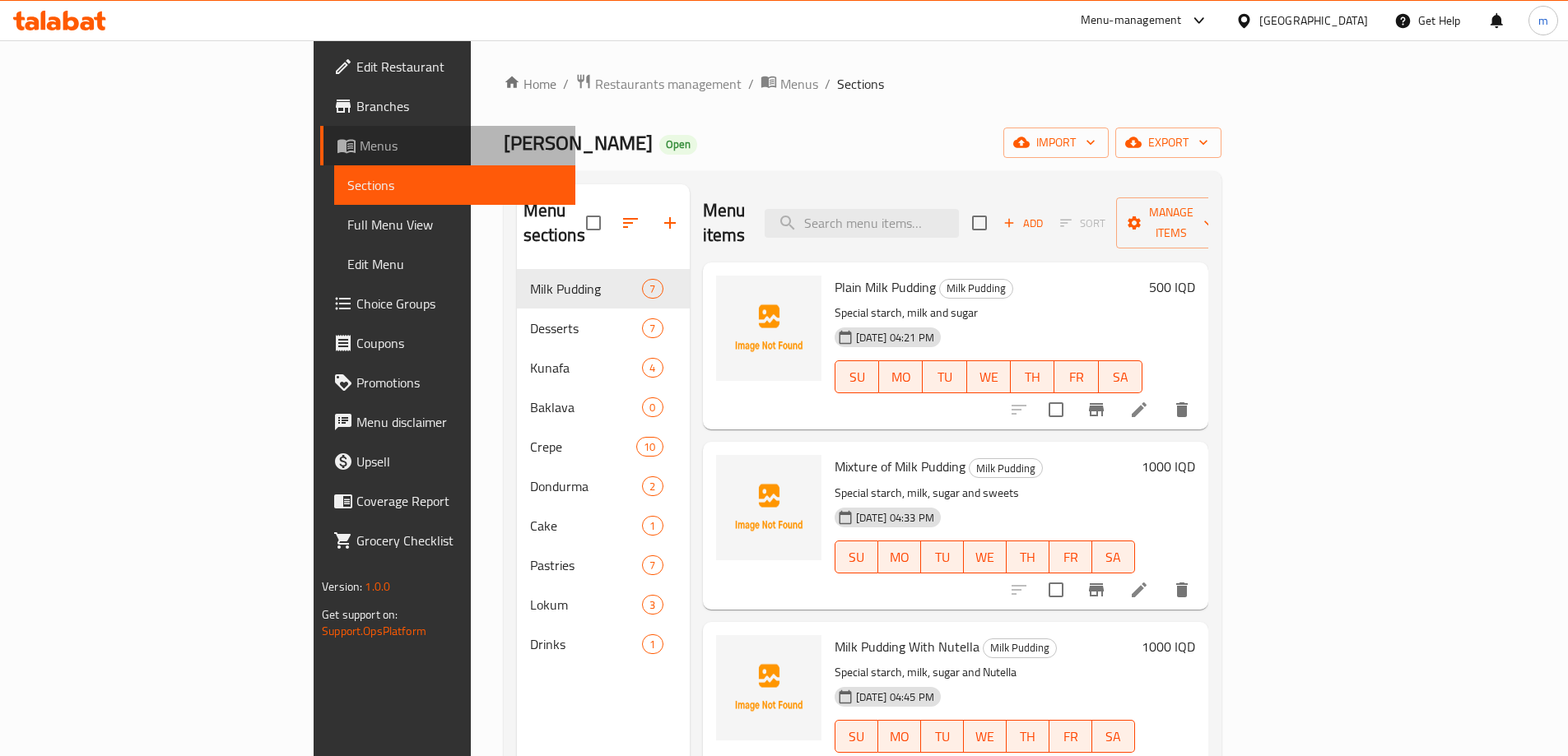
click at [360, 155] on span "Menus" at bounding box center [461, 146] width 202 height 20
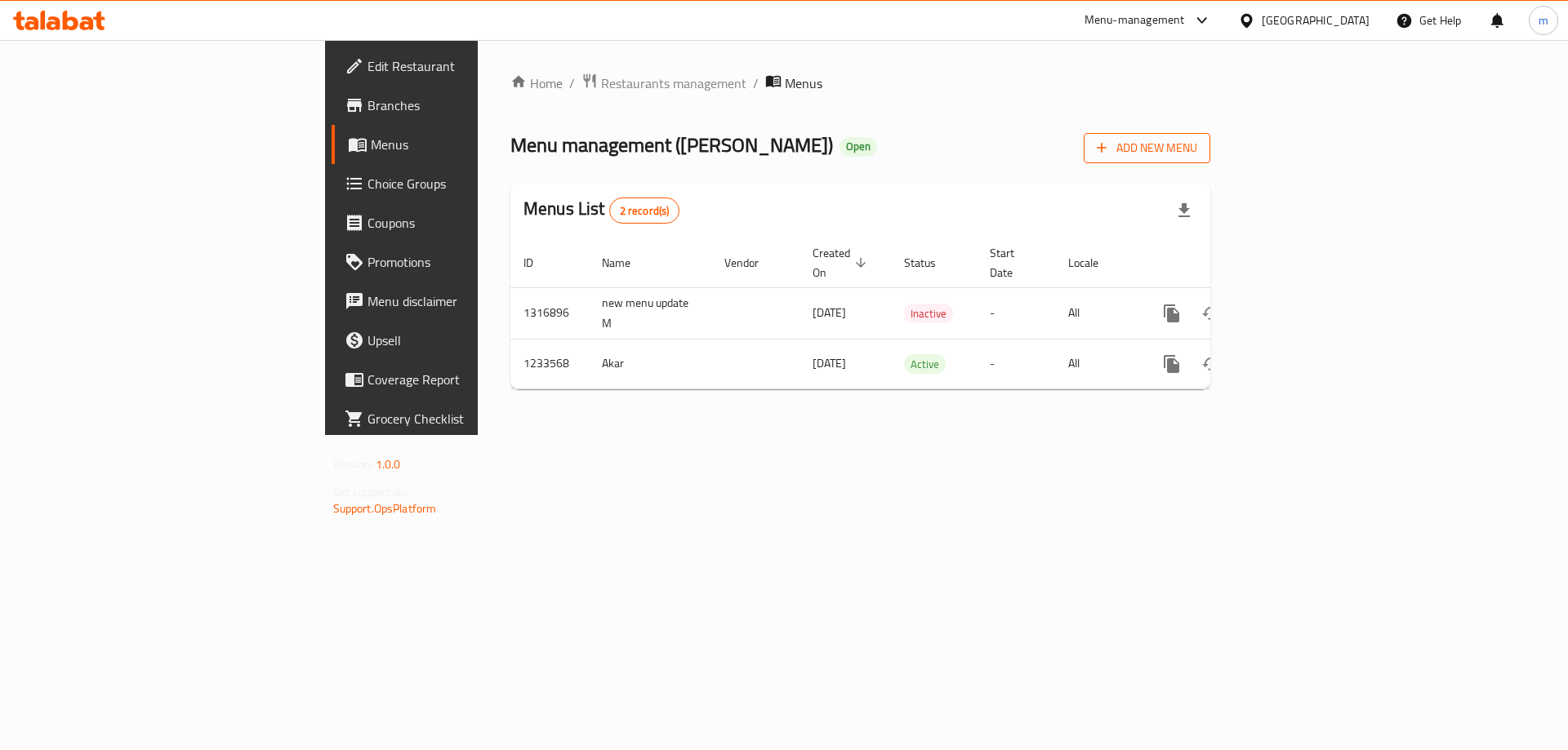
click at [1211, 163] on div "Home / Restaurants management / Menus Menu management ( Shirini Xosh ) Open Add…" at bounding box center [860, 237] width 700 height 329
click at [1211, 159] on button "Add New Menu" at bounding box center [1146, 148] width 127 height 30
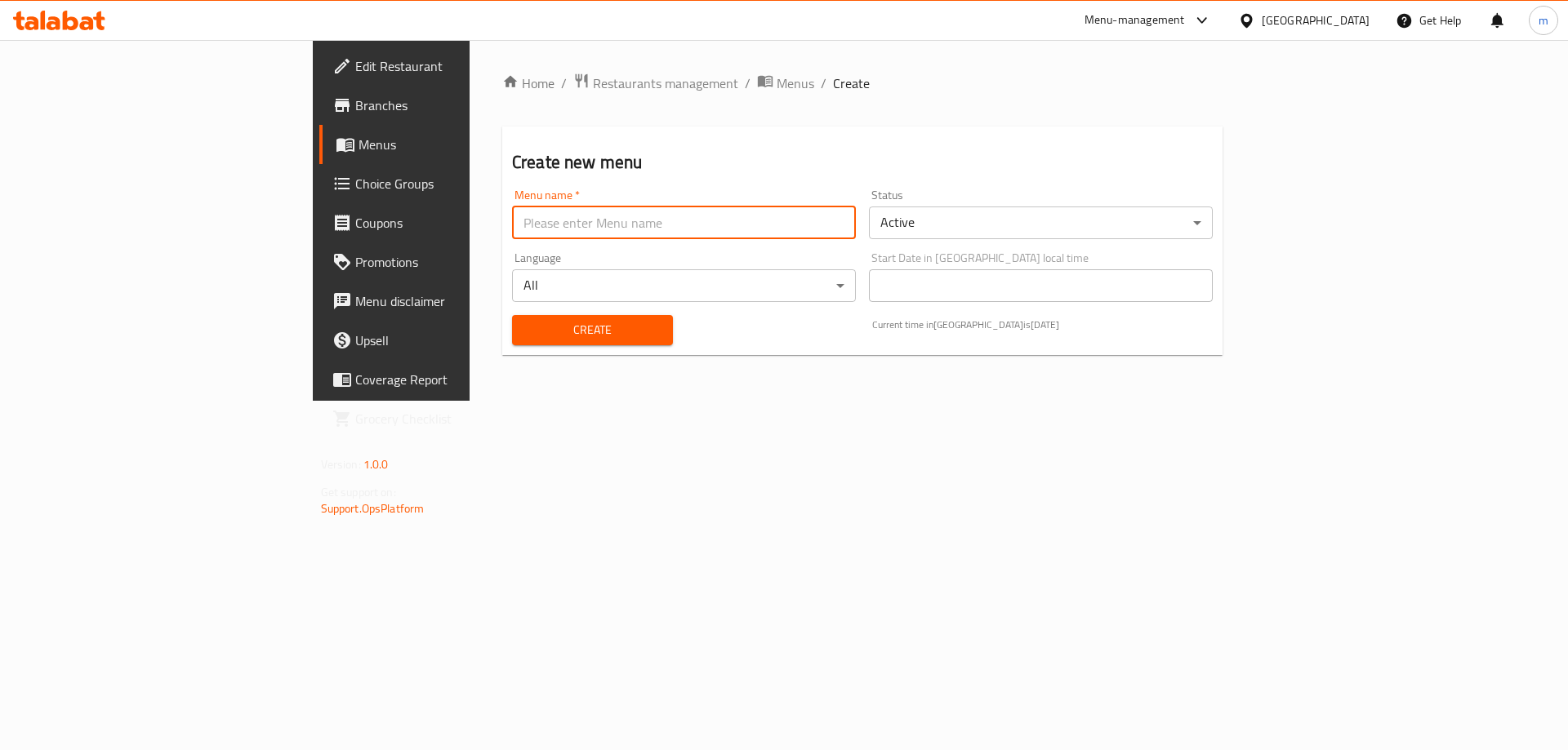
click at [602, 233] on input "text" at bounding box center [684, 223] width 344 height 33
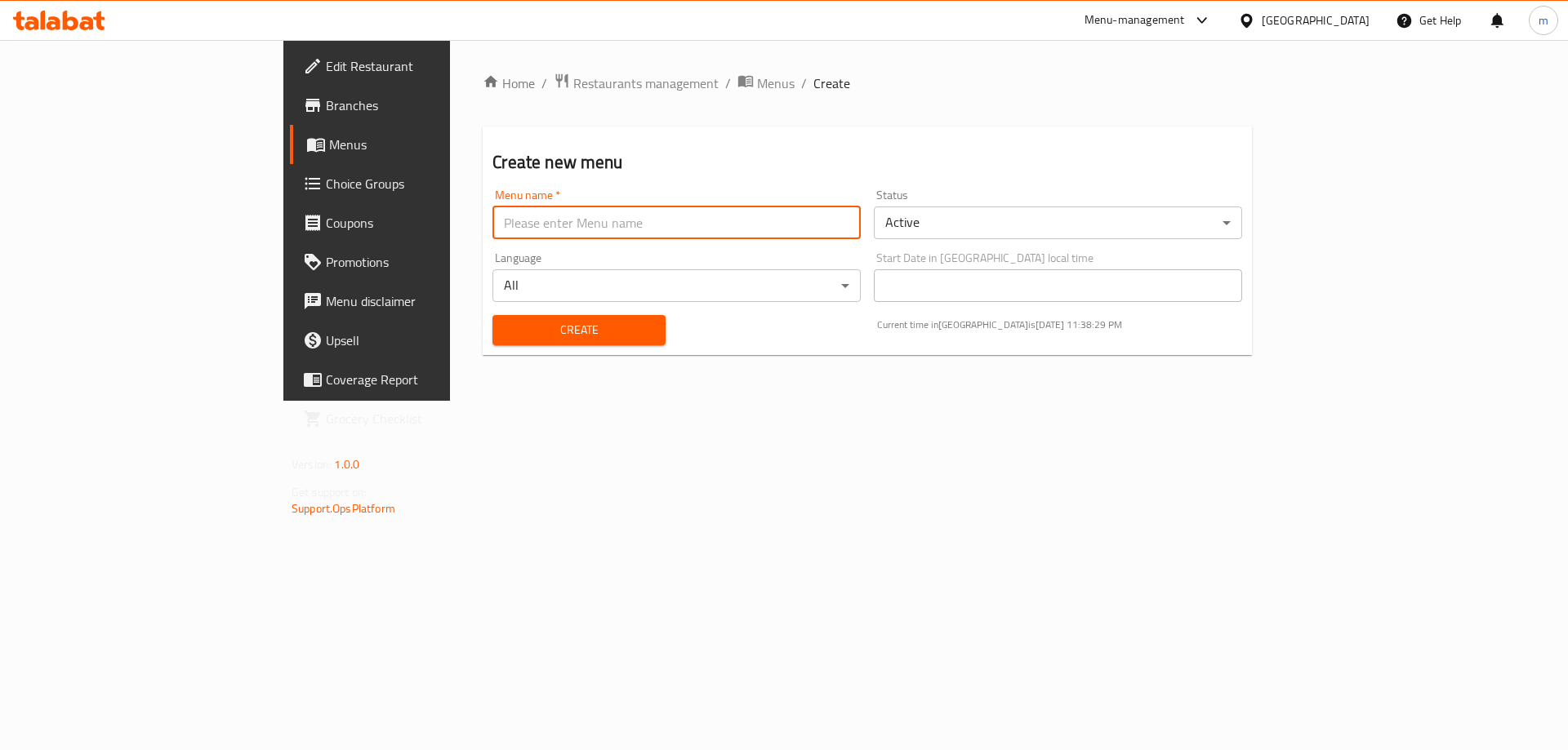
type input "menu"
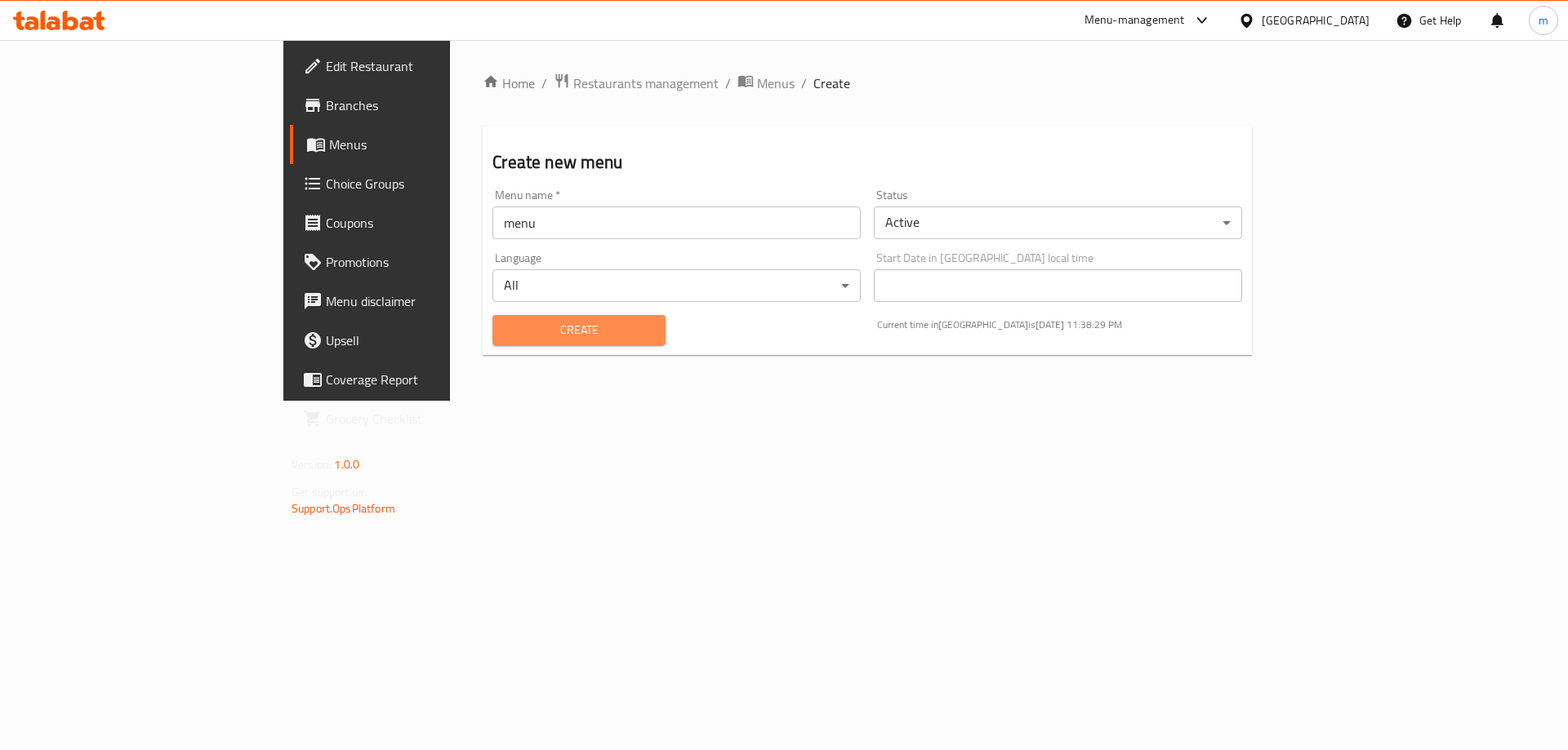
click at [505, 320] on span "Create" at bounding box center [578, 330] width 146 height 21
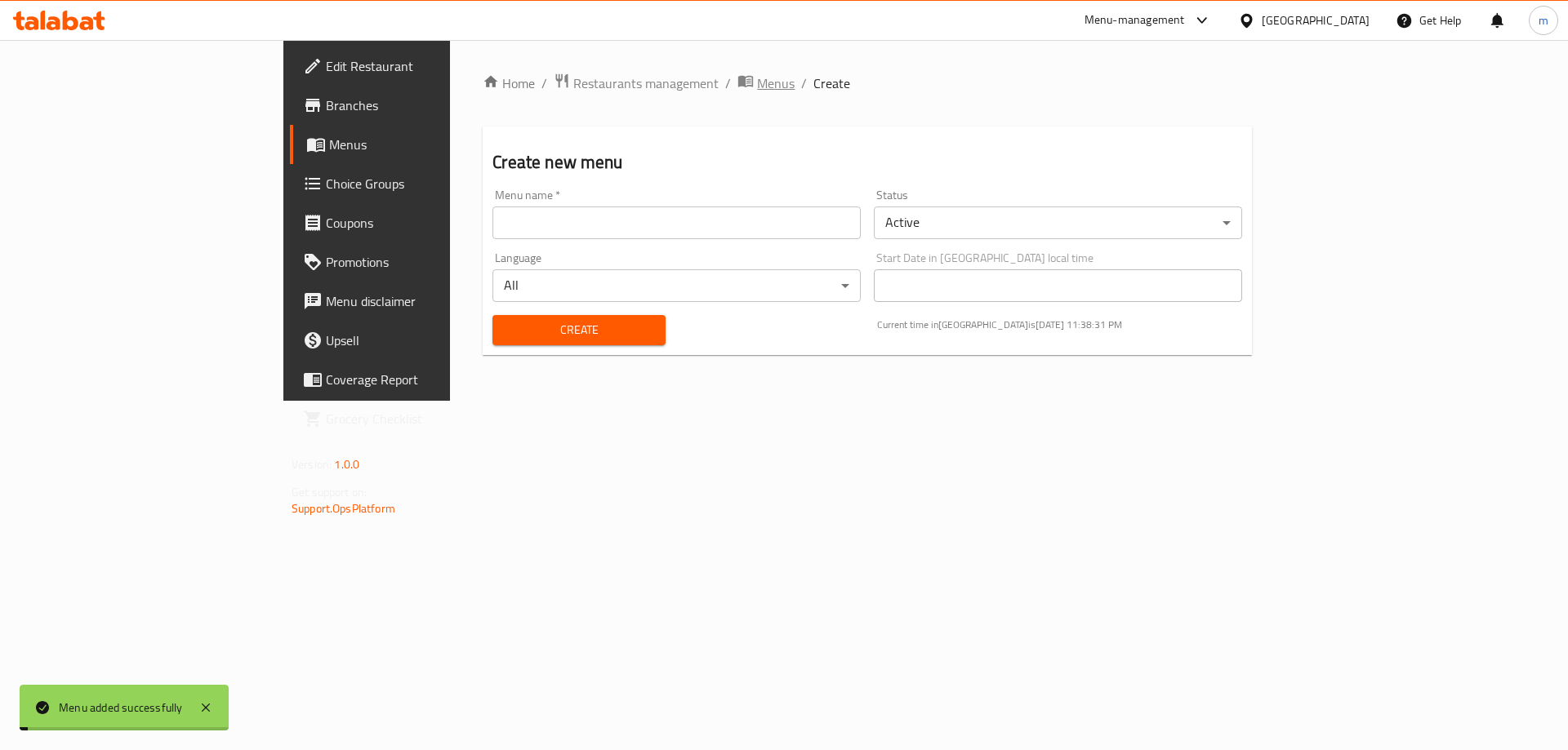
click at [757, 87] on span "Menus" at bounding box center [776, 83] width 38 height 20
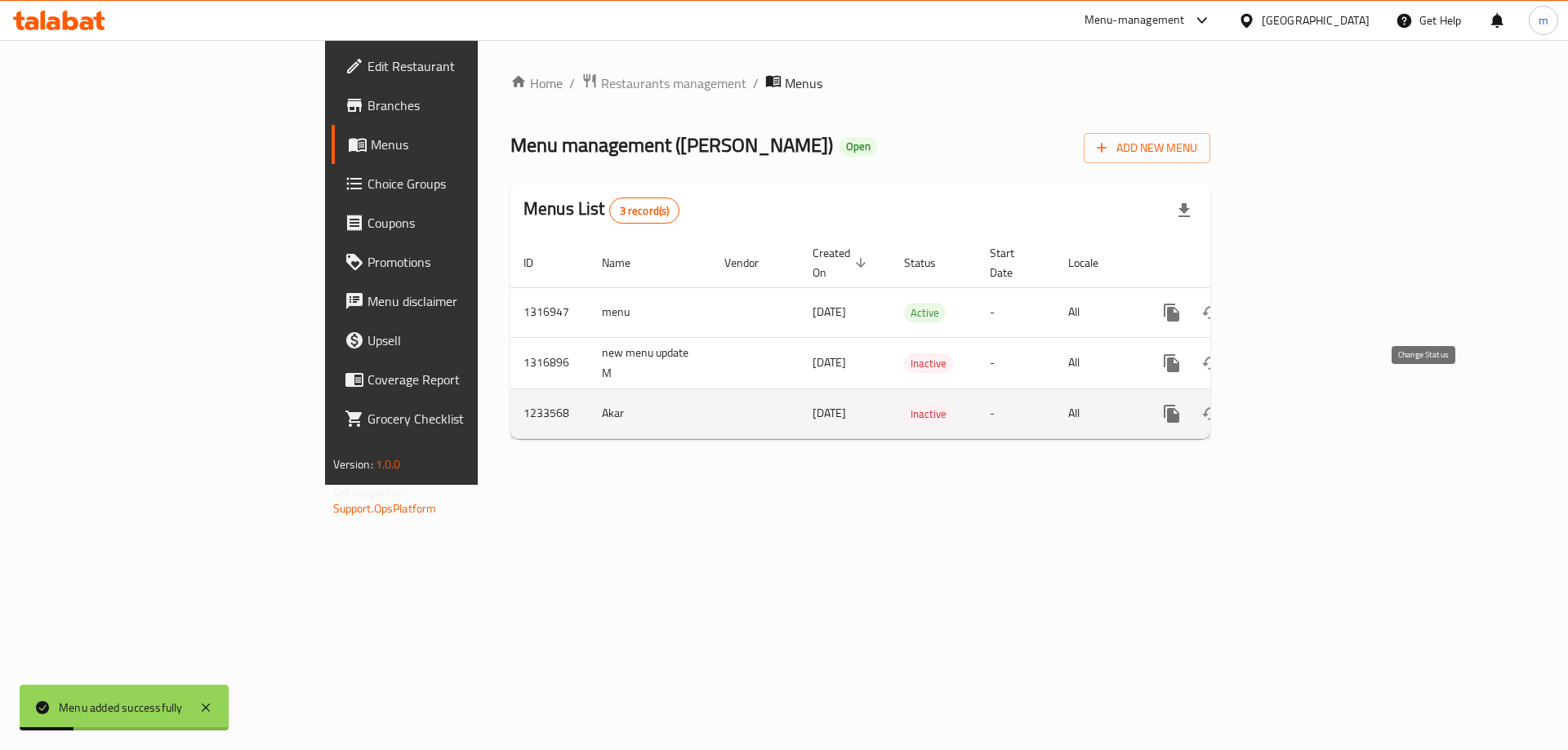
click at [1221, 404] on icon "enhanced table" at bounding box center [1211, 414] width 20 height 20
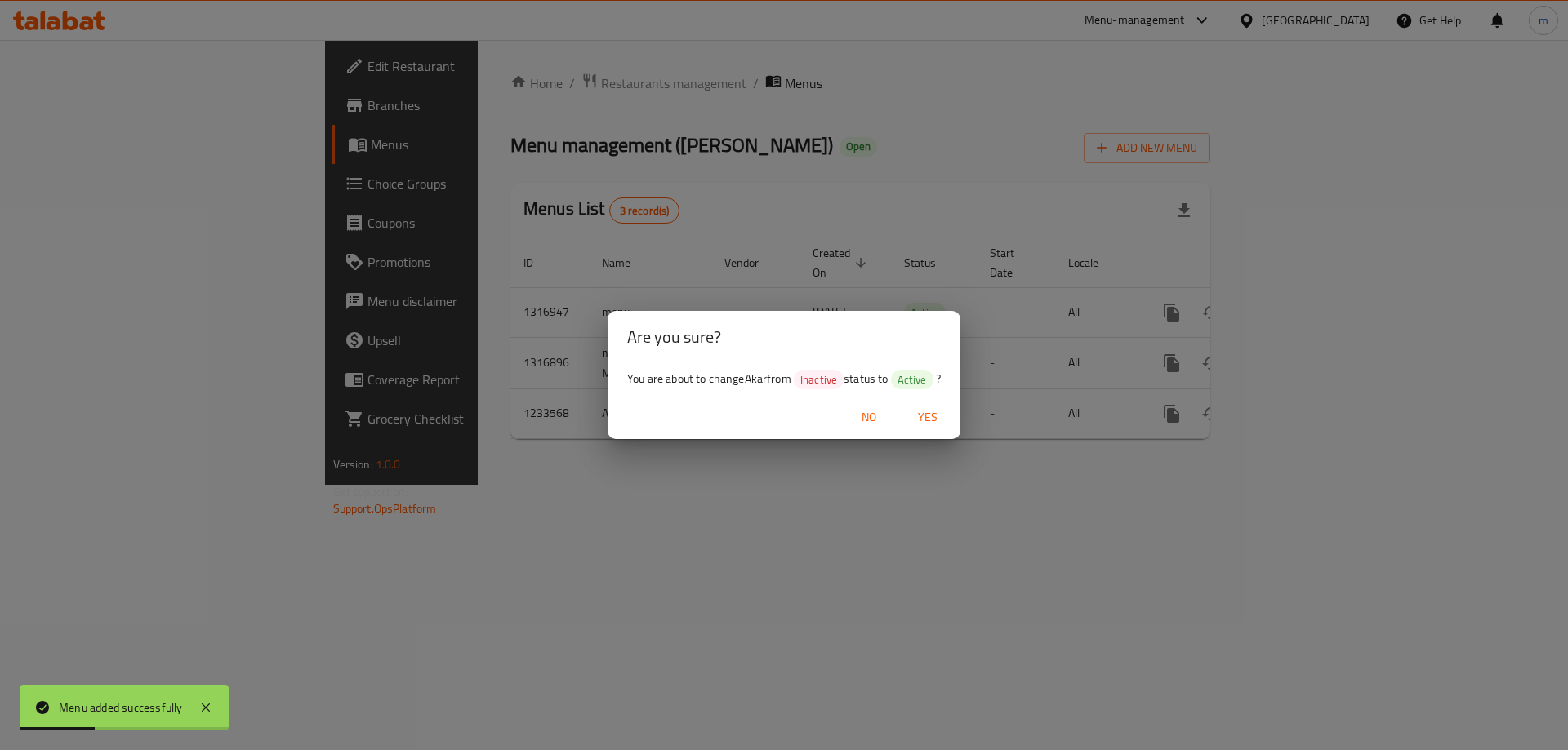
click at [931, 410] on span "Yes" at bounding box center [928, 418] width 40 height 21
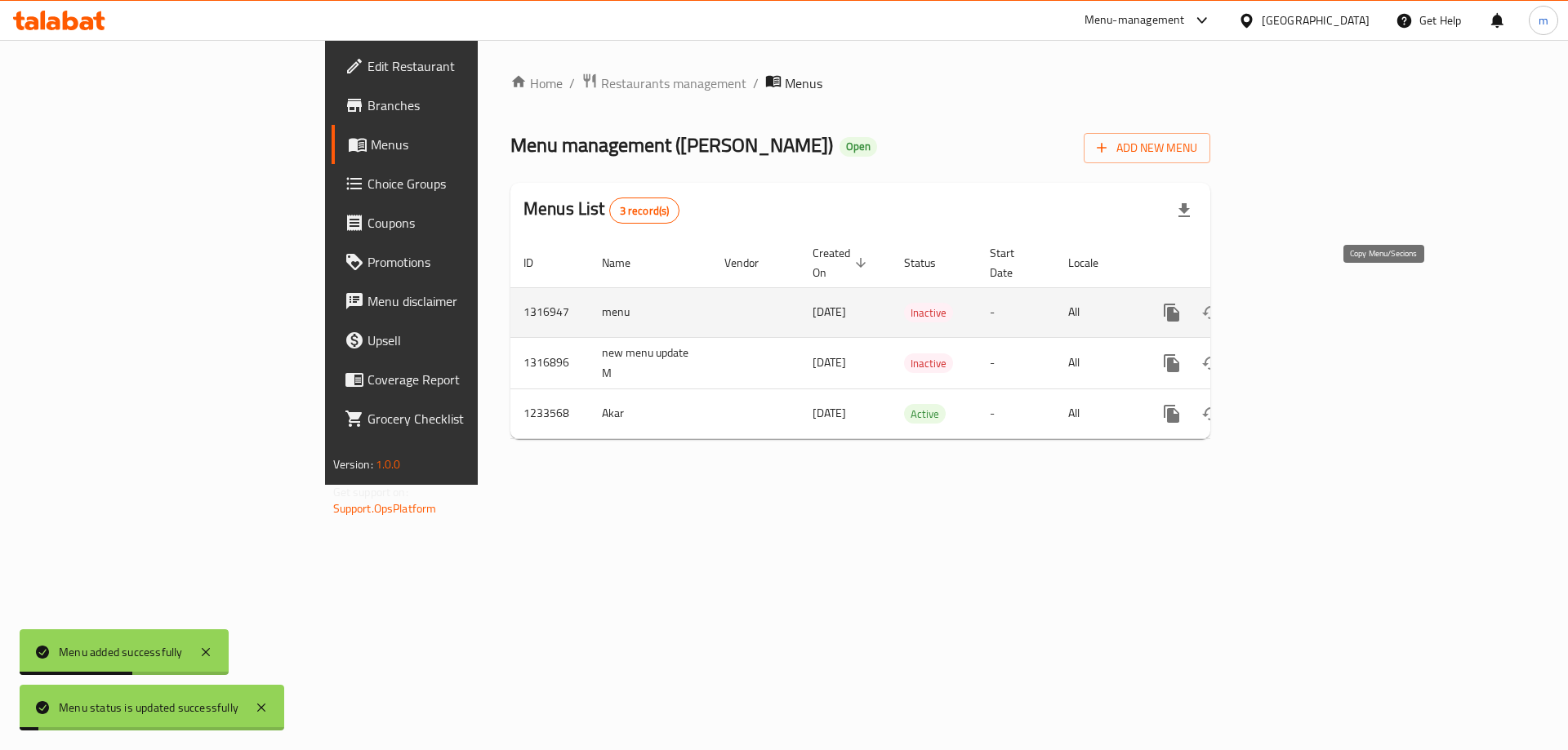
click at [1182, 303] on icon "more" at bounding box center [1172, 312] width 20 height 20
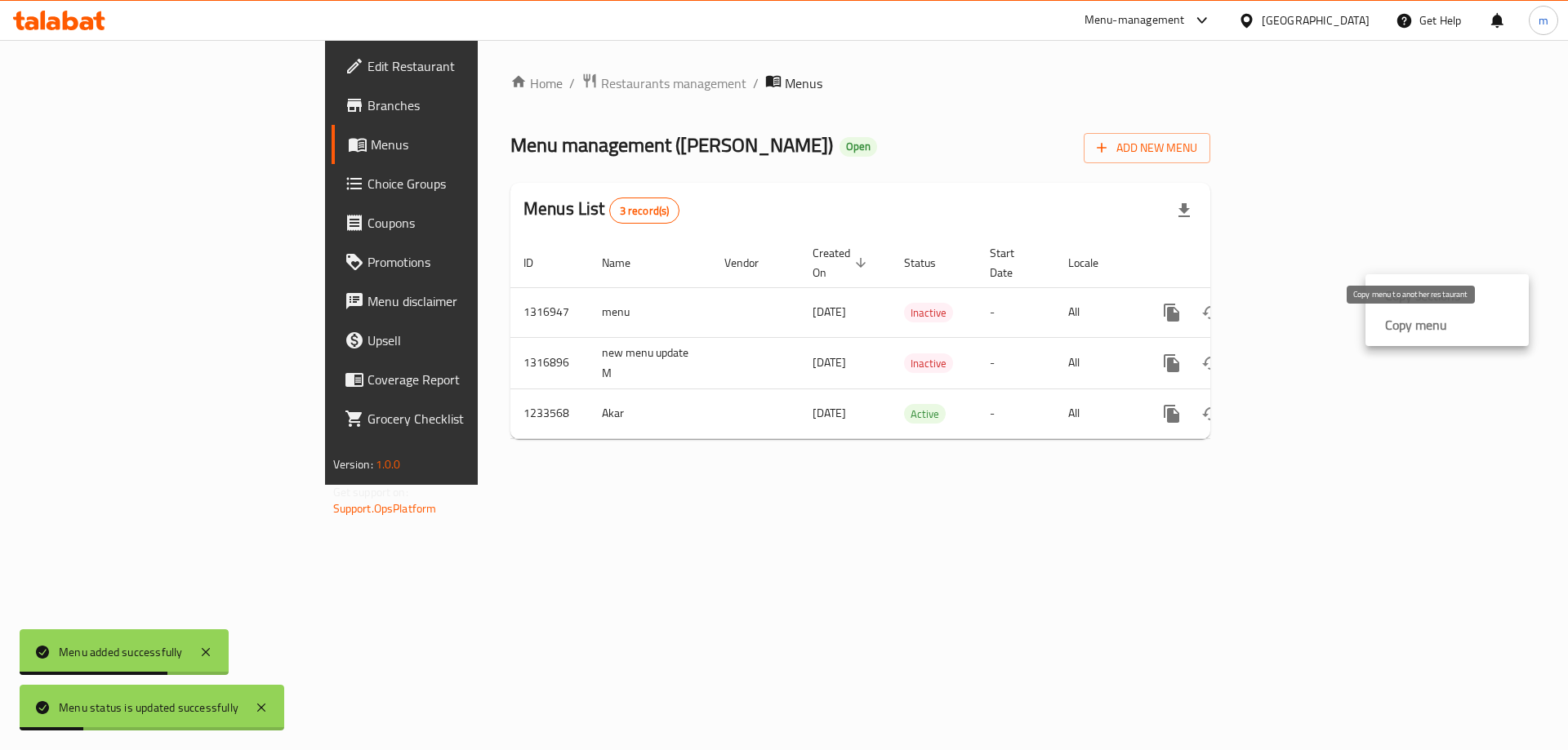
click at [1398, 319] on strong "Copy menu" at bounding box center [1417, 324] width 62 height 20
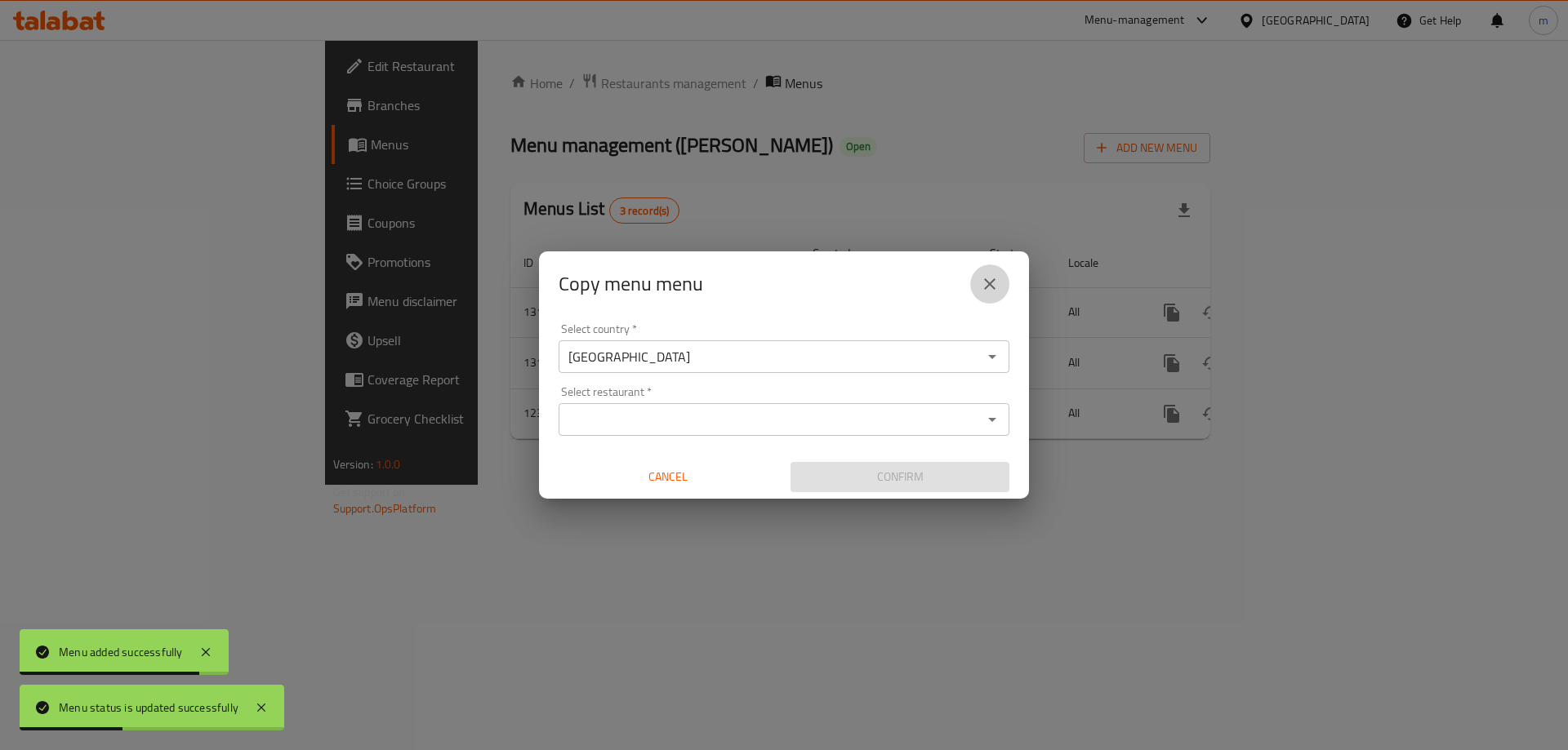
click at [993, 267] on button "close" at bounding box center [991, 285] width 40 height 40
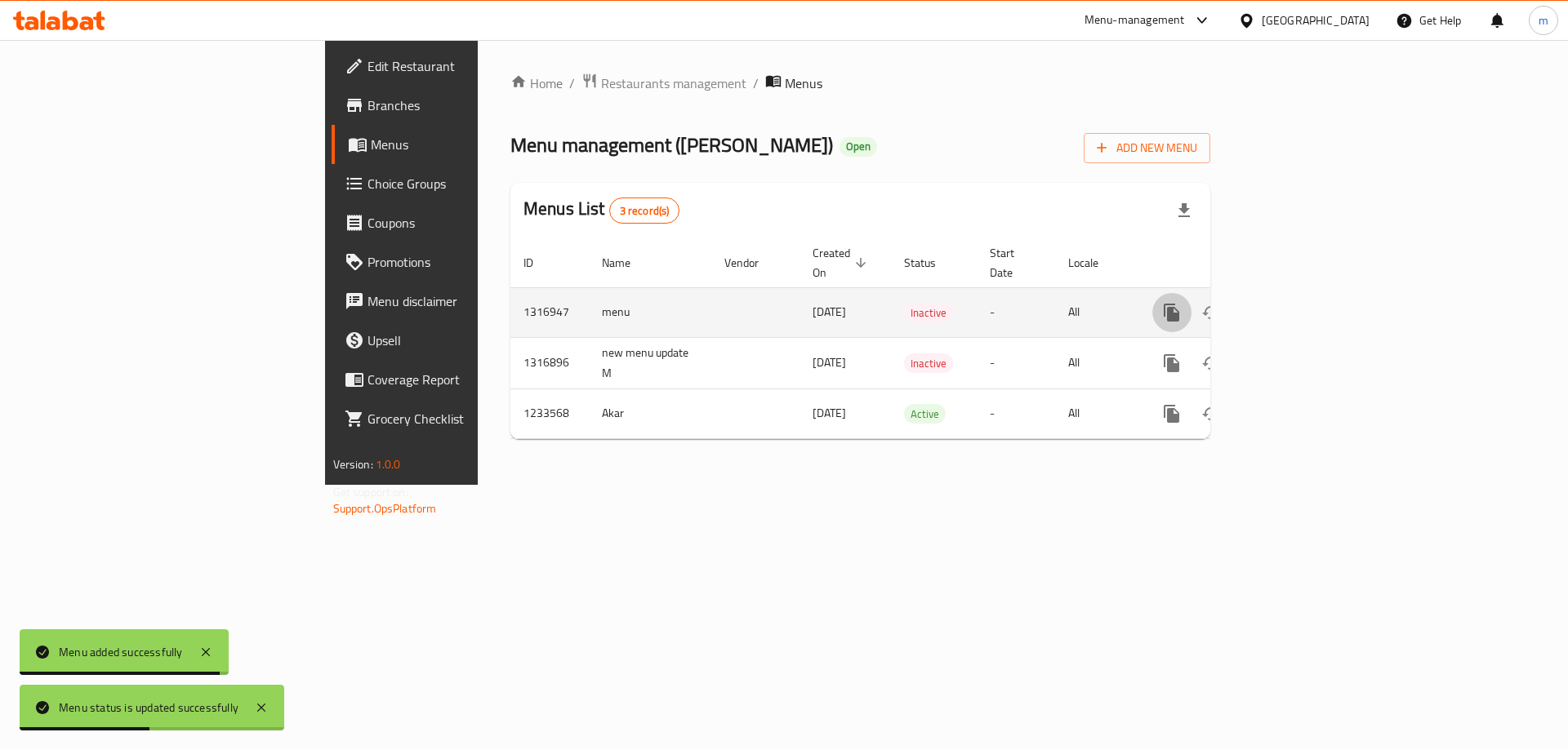
click at [1180, 304] on icon "more" at bounding box center [1171, 312] width 15 height 18
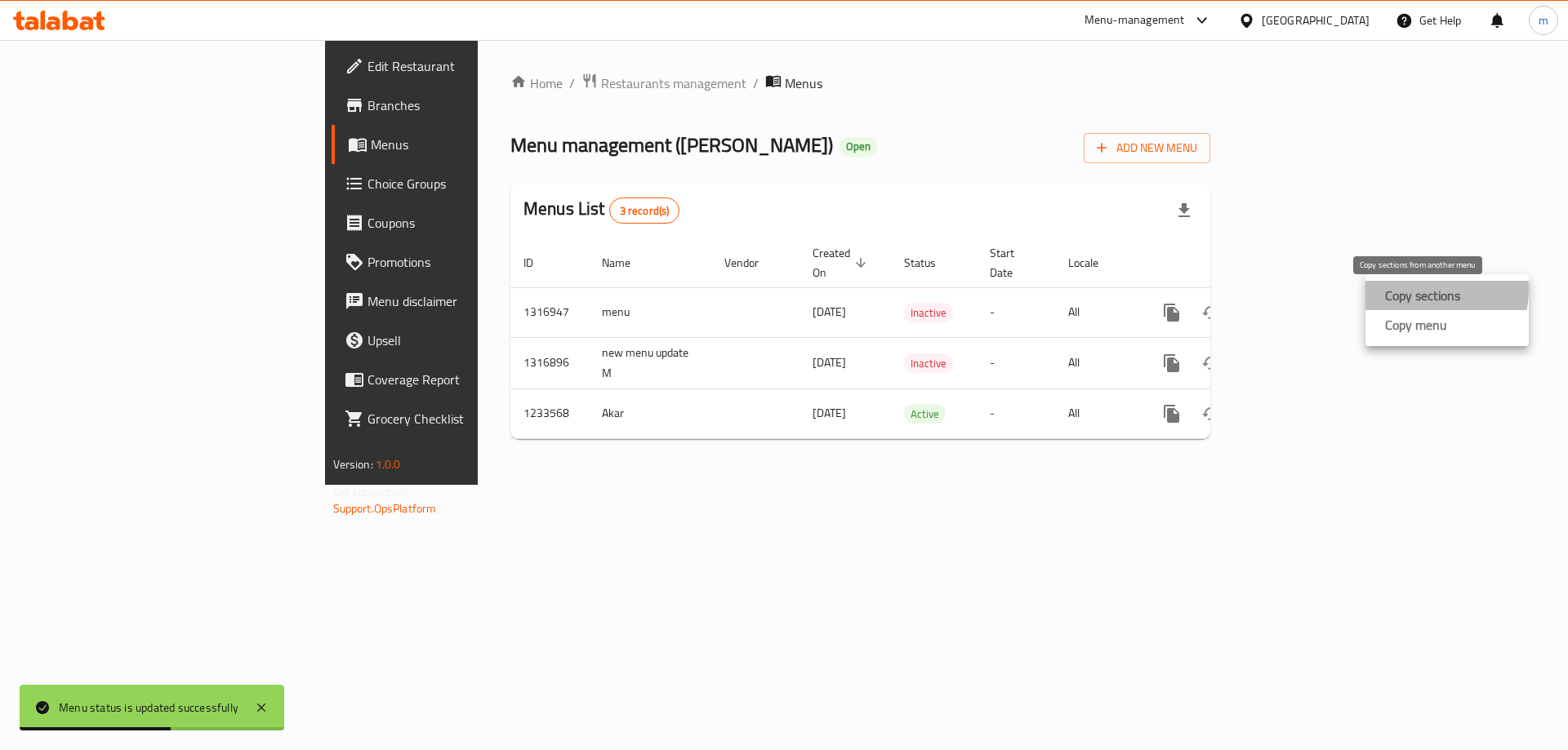
click at [1411, 289] on strong "Copy sections" at bounding box center [1423, 295] width 75 height 20
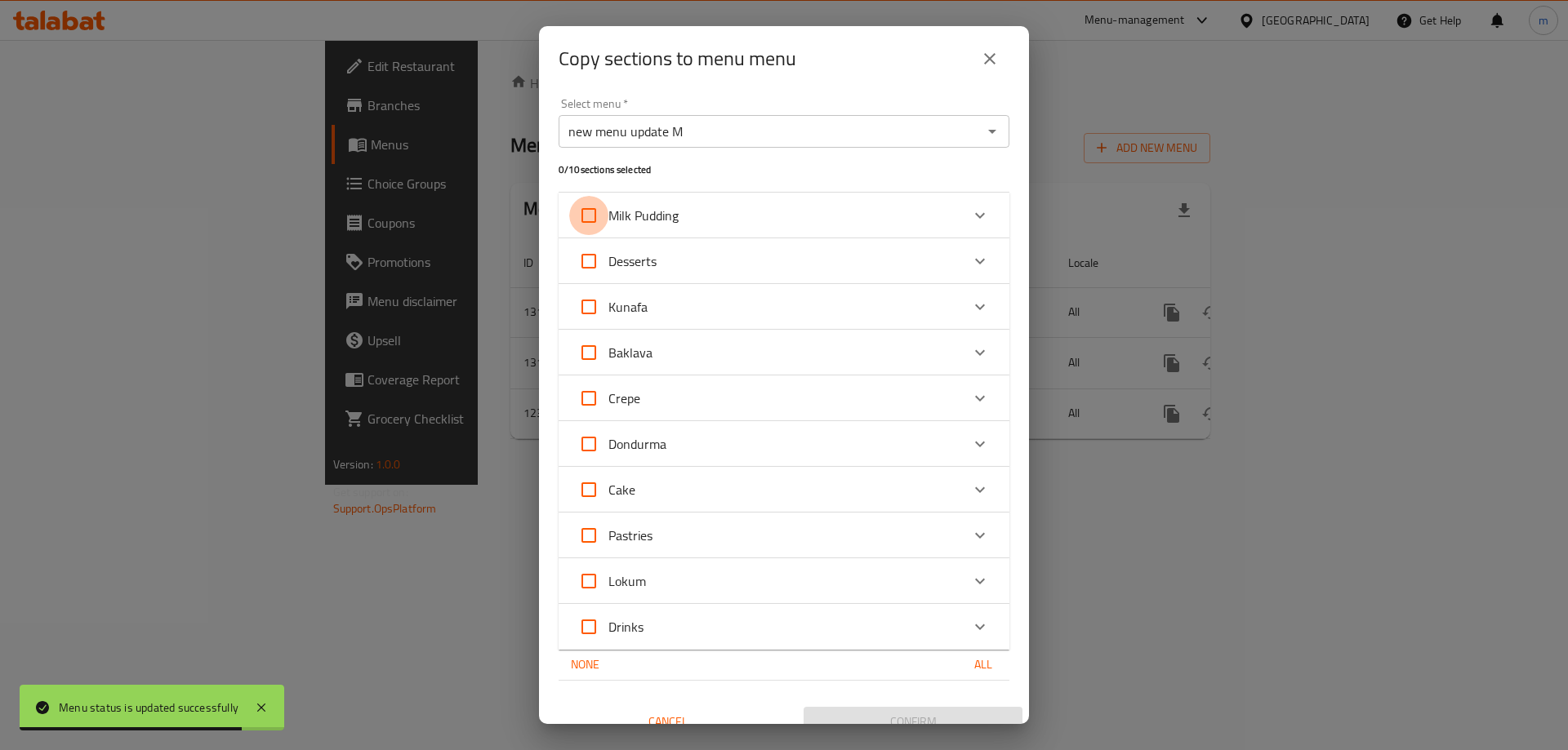
click at [596, 212] on input "Milk Pudding" at bounding box center [590, 216] width 40 height 40
checkbox input "true"
click at [701, 270] on div "Desserts" at bounding box center [769, 261] width 382 height 40
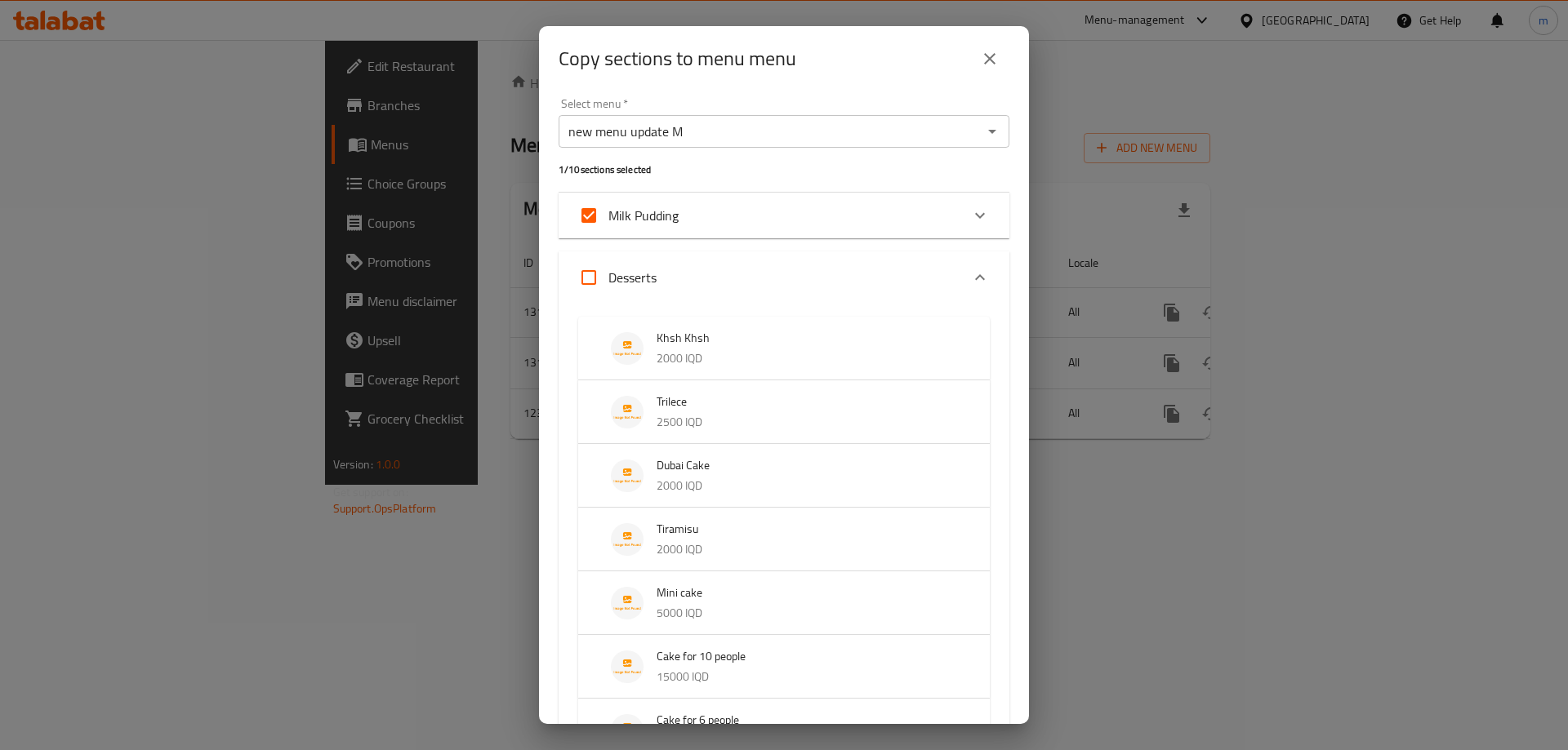
click at [725, 280] on div "Desserts" at bounding box center [769, 278] width 382 height 40
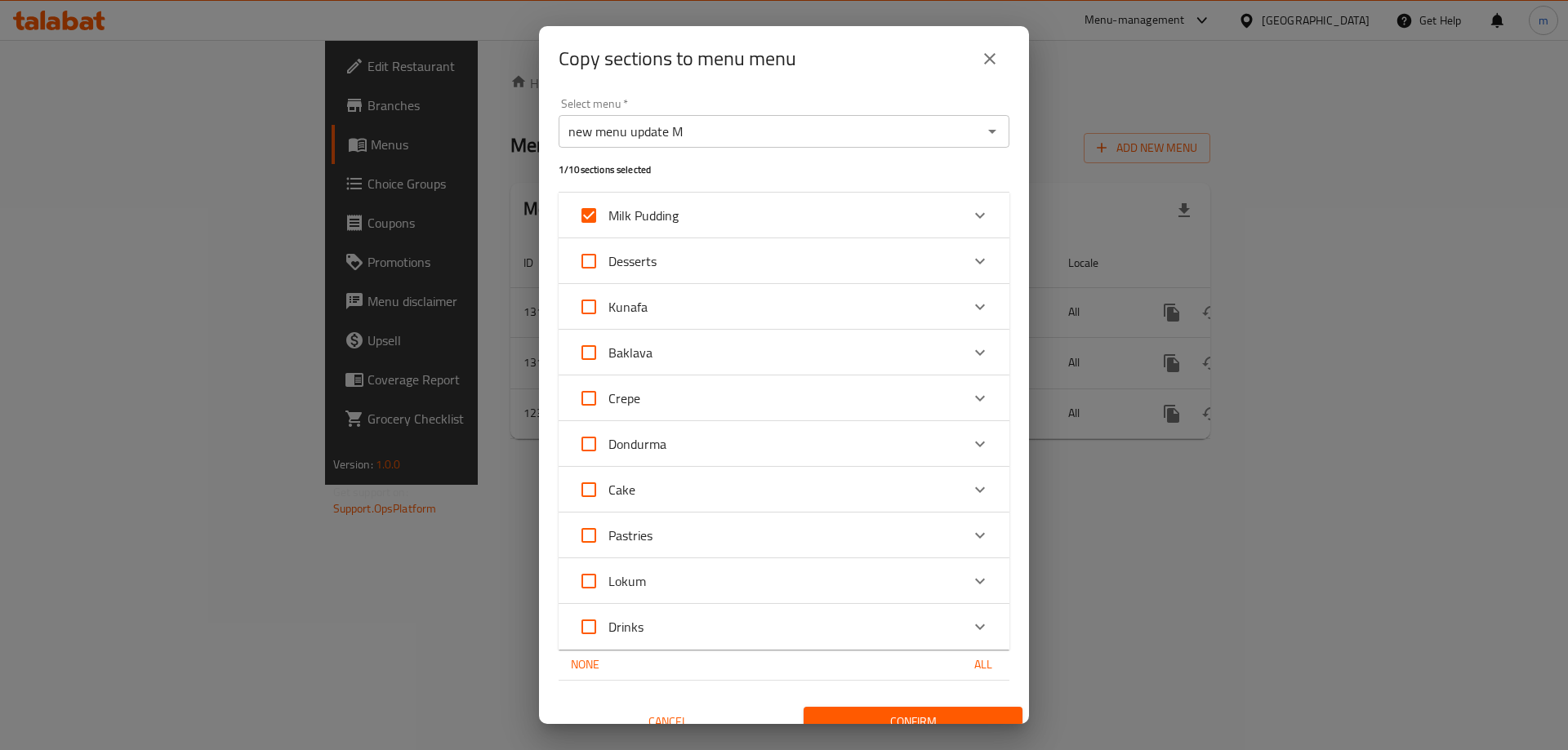
click at [708, 319] on div "Kunafa" at bounding box center [769, 307] width 382 height 40
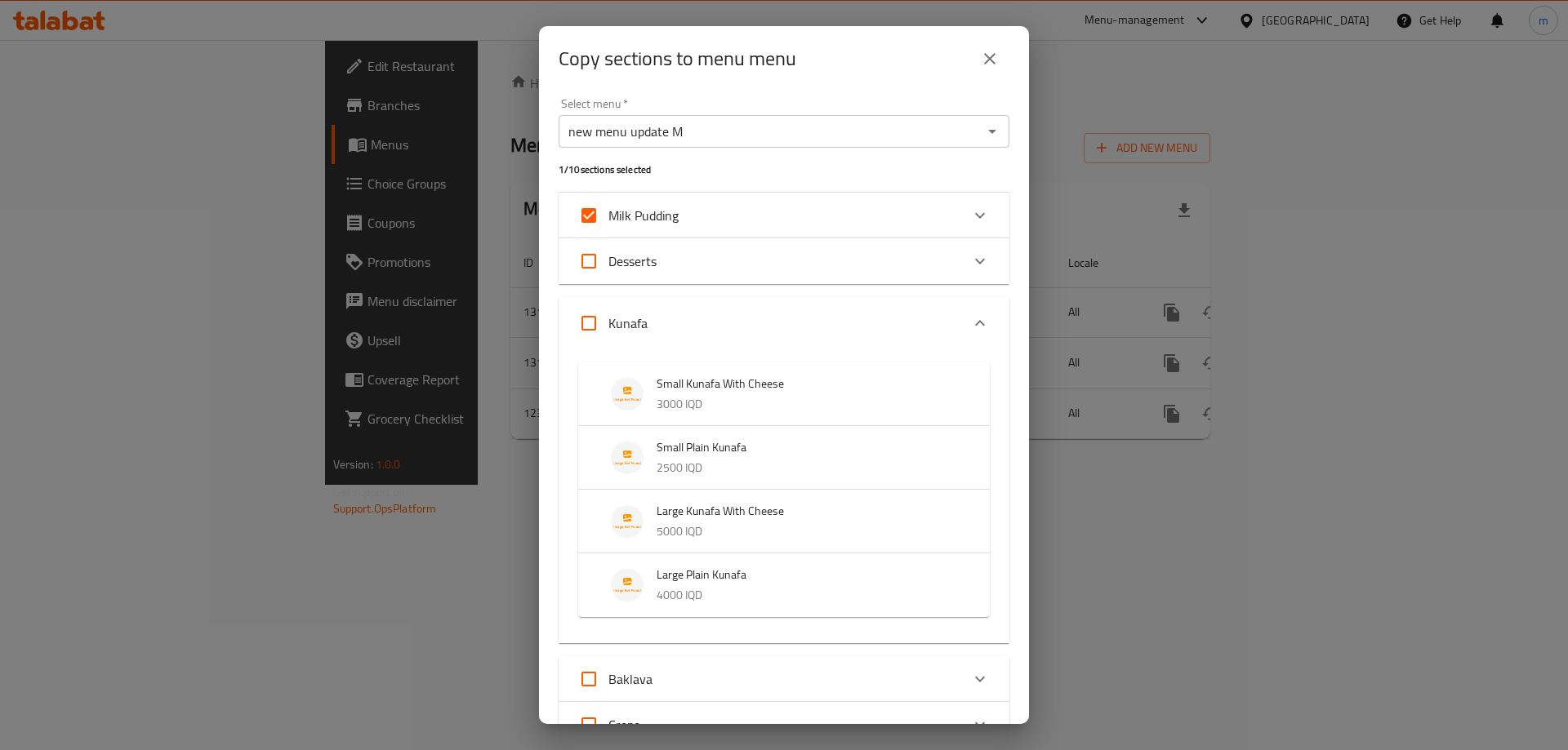
click at [708, 321] on div "Kunafa" at bounding box center [769, 323] width 382 height 40
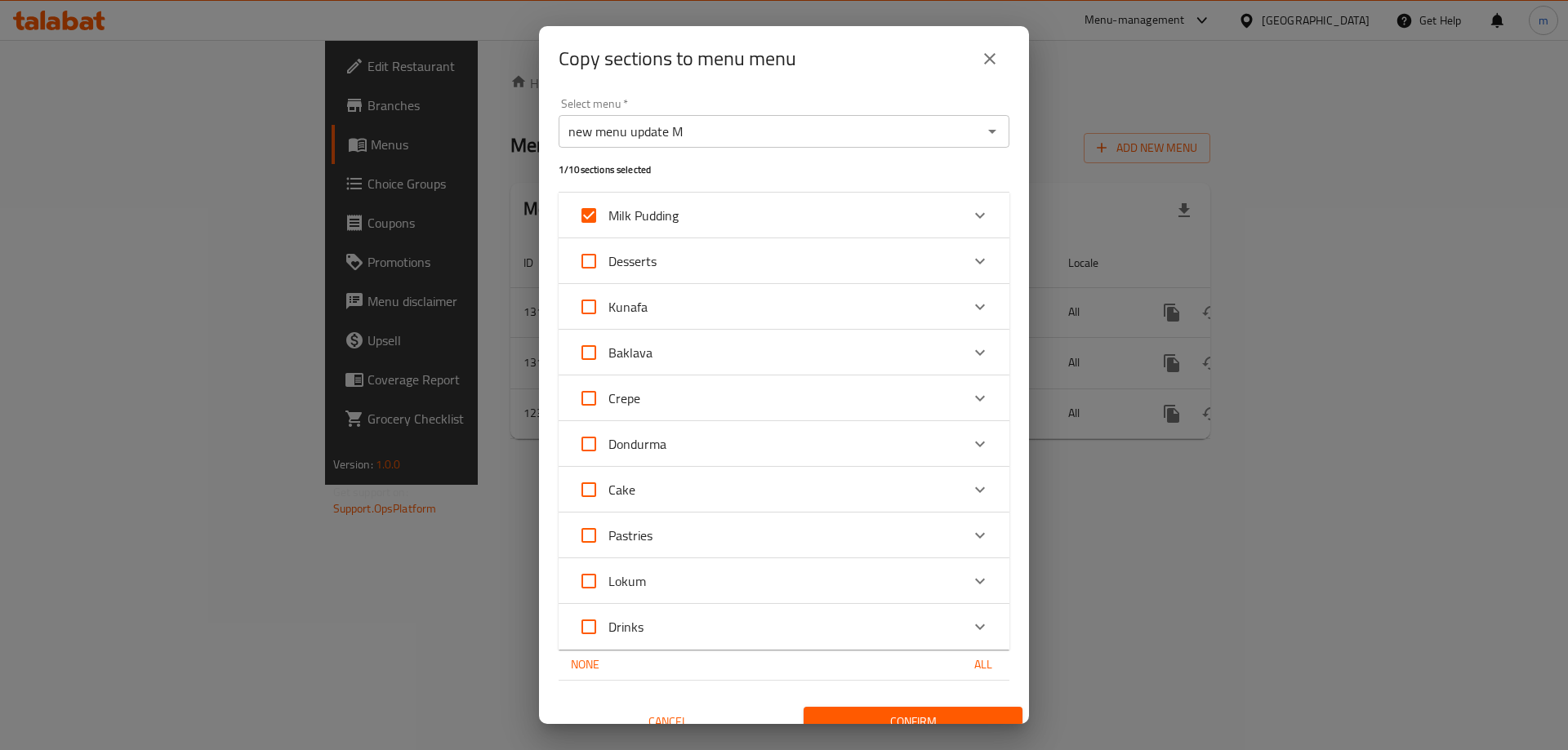
click at [590, 312] on input "Kunafa" at bounding box center [590, 307] width 40 height 40
checkbox input "true"
click at [691, 346] on div "Baklava" at bounding box center [769, 353] width 382 height 40
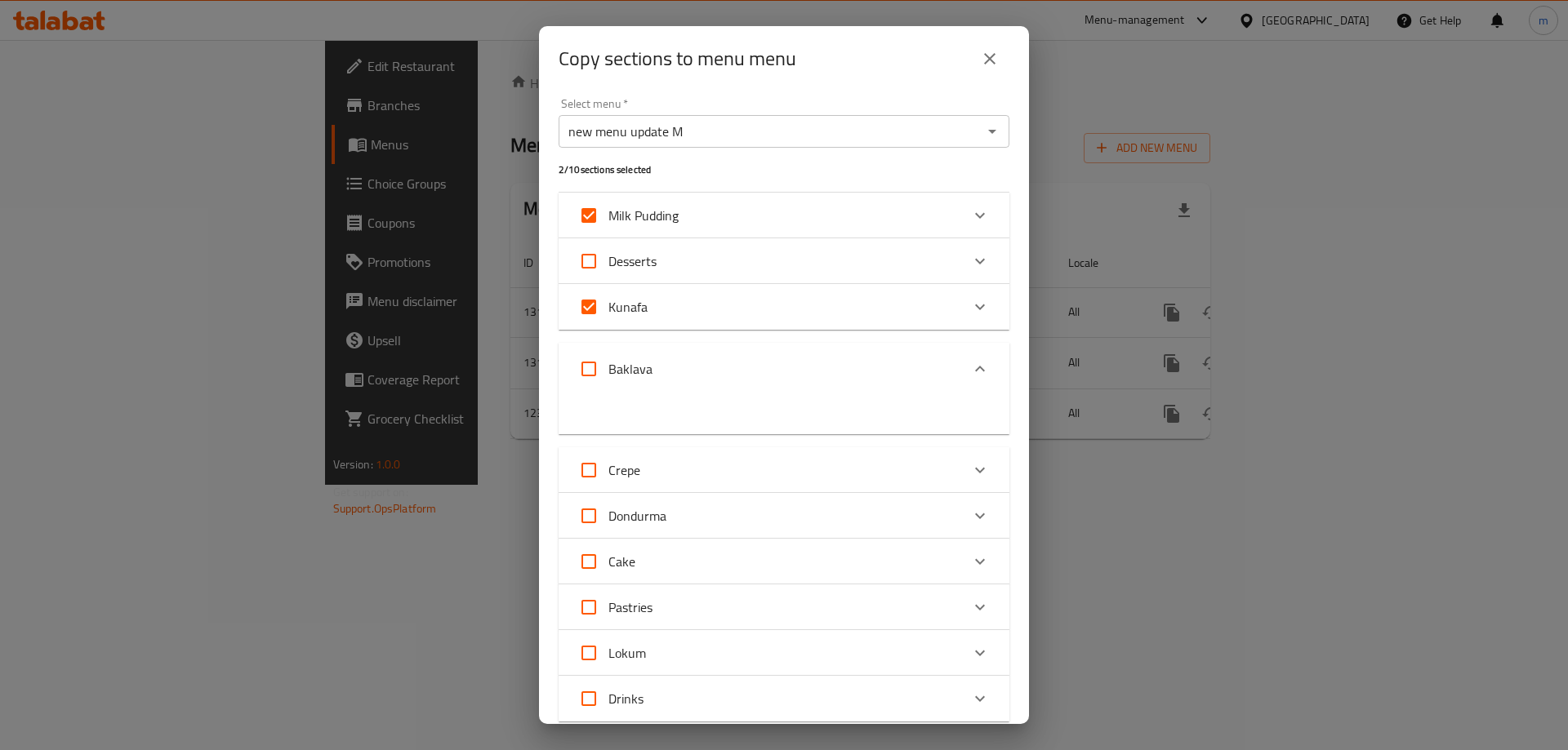
click at [699, 350] on div "Baklava" at bounding box center [769, 369] width 382 height 40
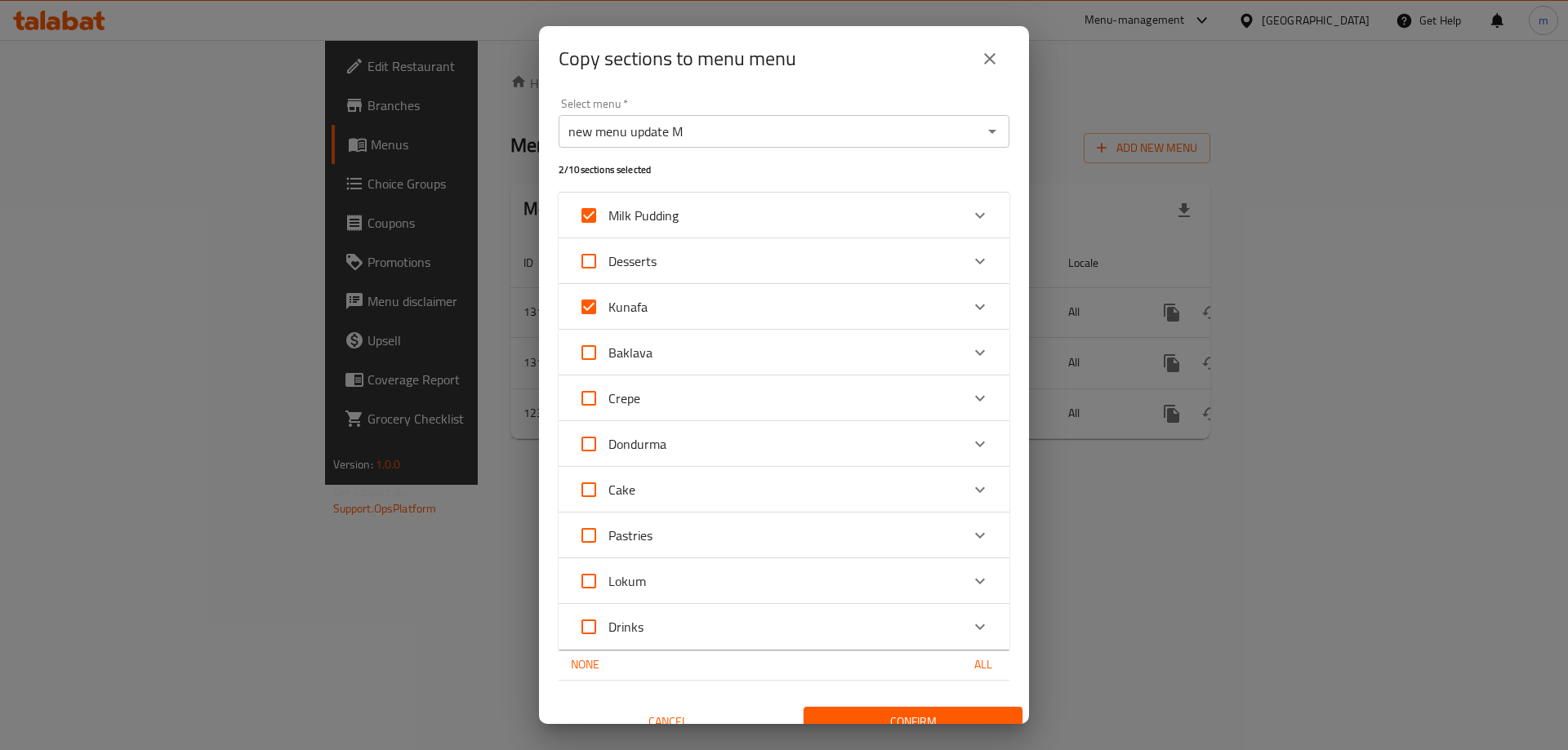
click at [673, 394] on div "Crepe" at bounding box center [769, 398] width 382 height 40
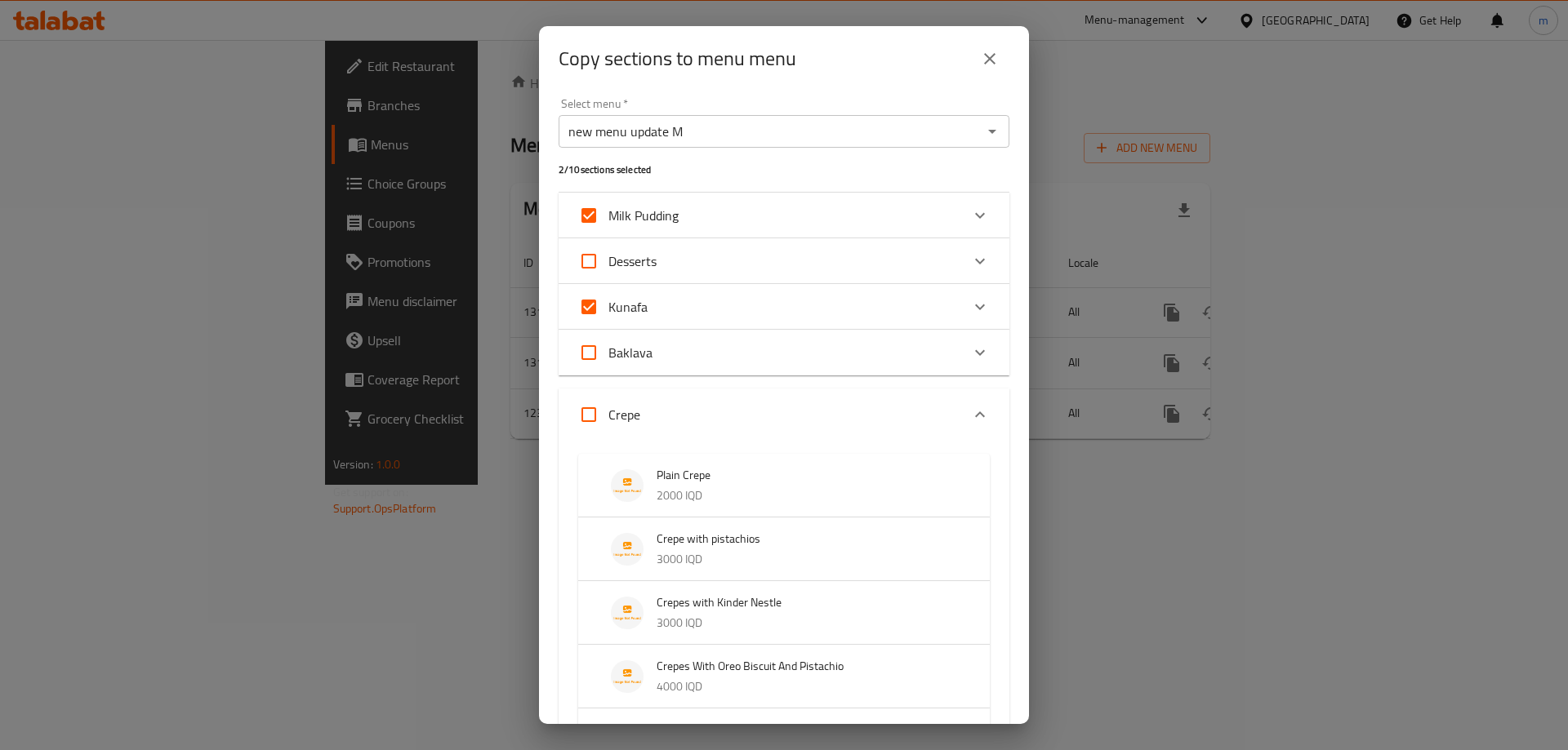
click at [682, 401] on div "Crepe" at bounding box center [769, 415] width 382 height 40
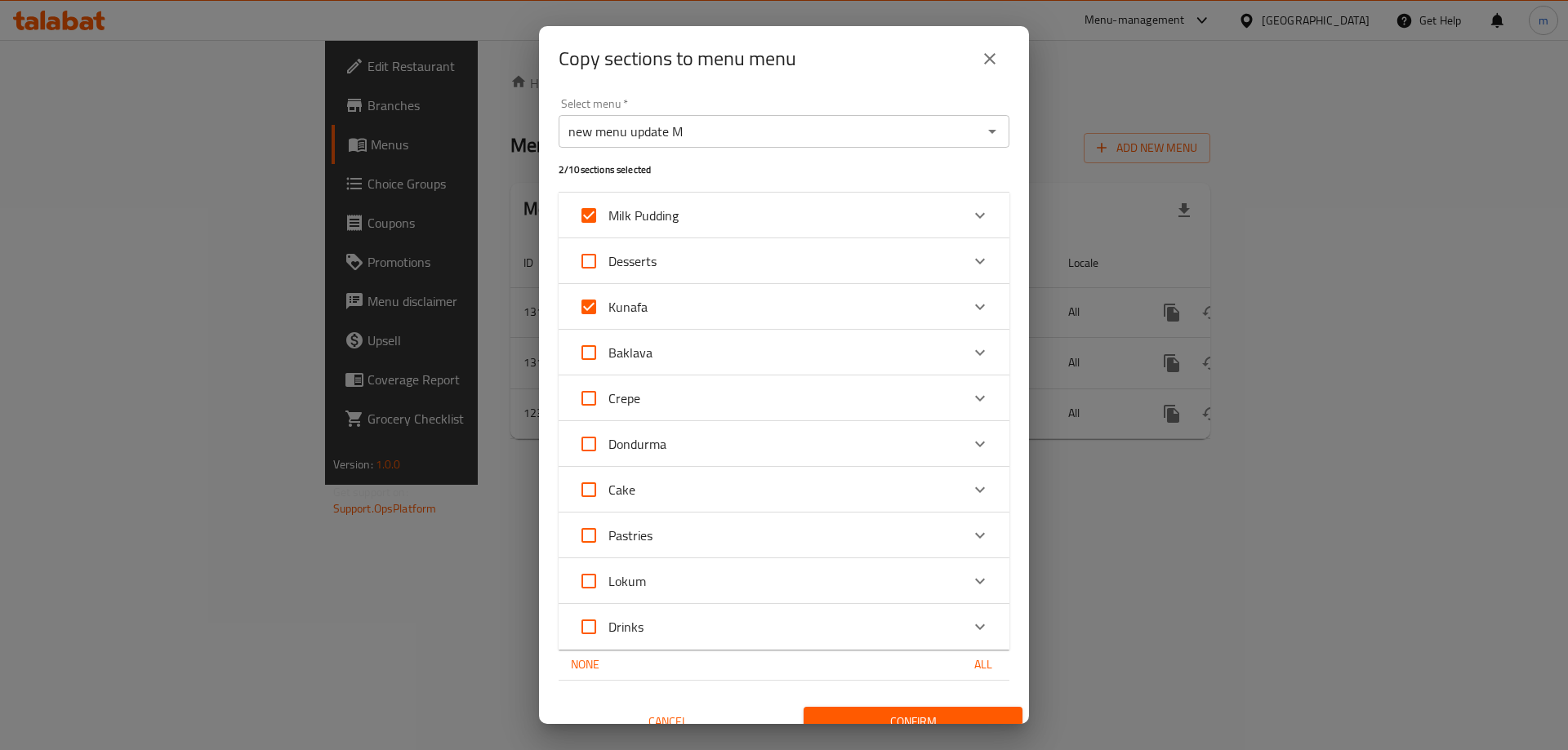
click at [587, 442] on input "Dondurma" at bounding box center [590, 445] width 40 height 40
checkbox input "true"
click at [590, 498] on input "Cake" at bounding box center [590, 490] width 40 height 40
checkbox input "true"
click at [738, 501] on div "Cake" at bounding box center [769, 490] width 382 height 40
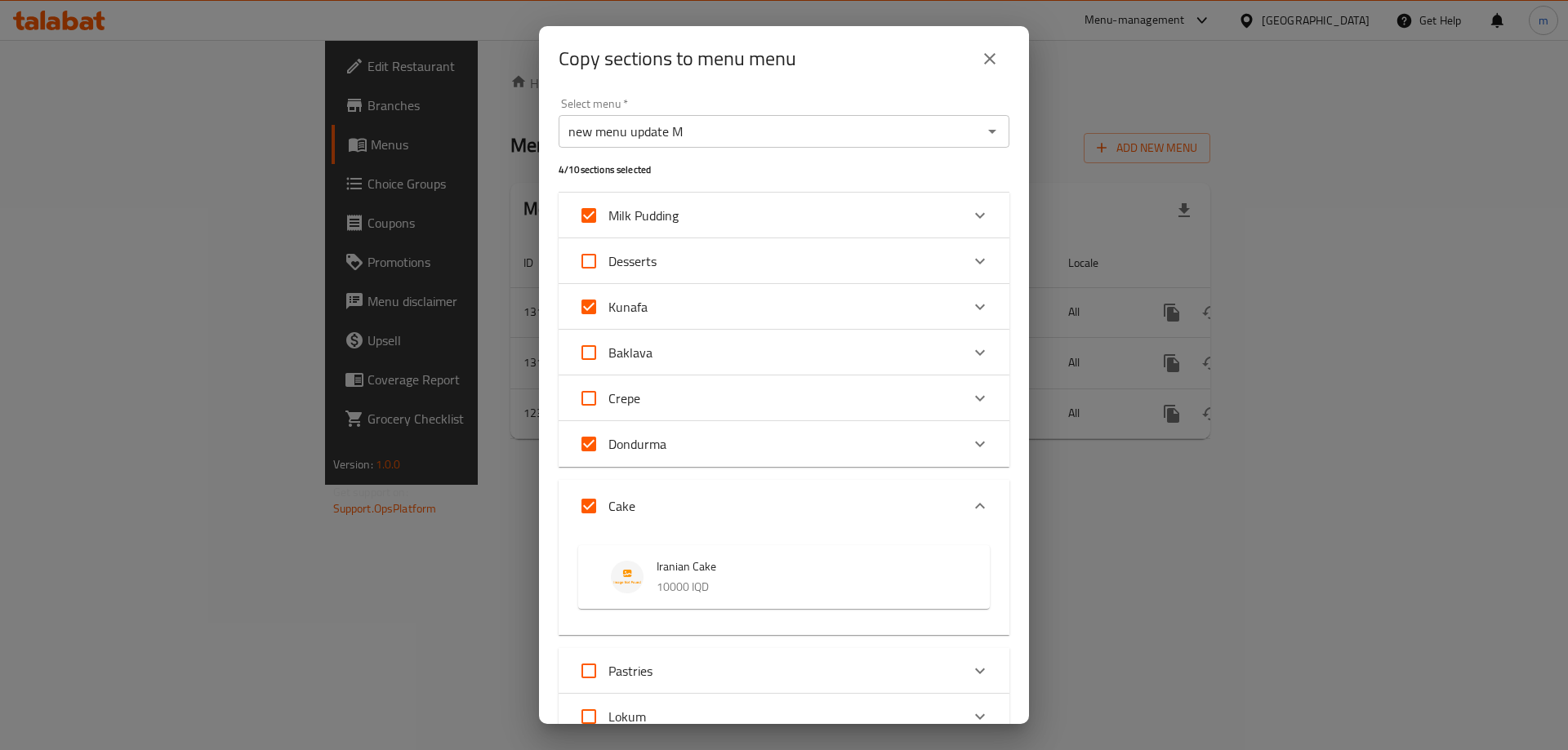
click at [748, 497] on div "Cake" at bounding box center [769, 507] width 382 height 40
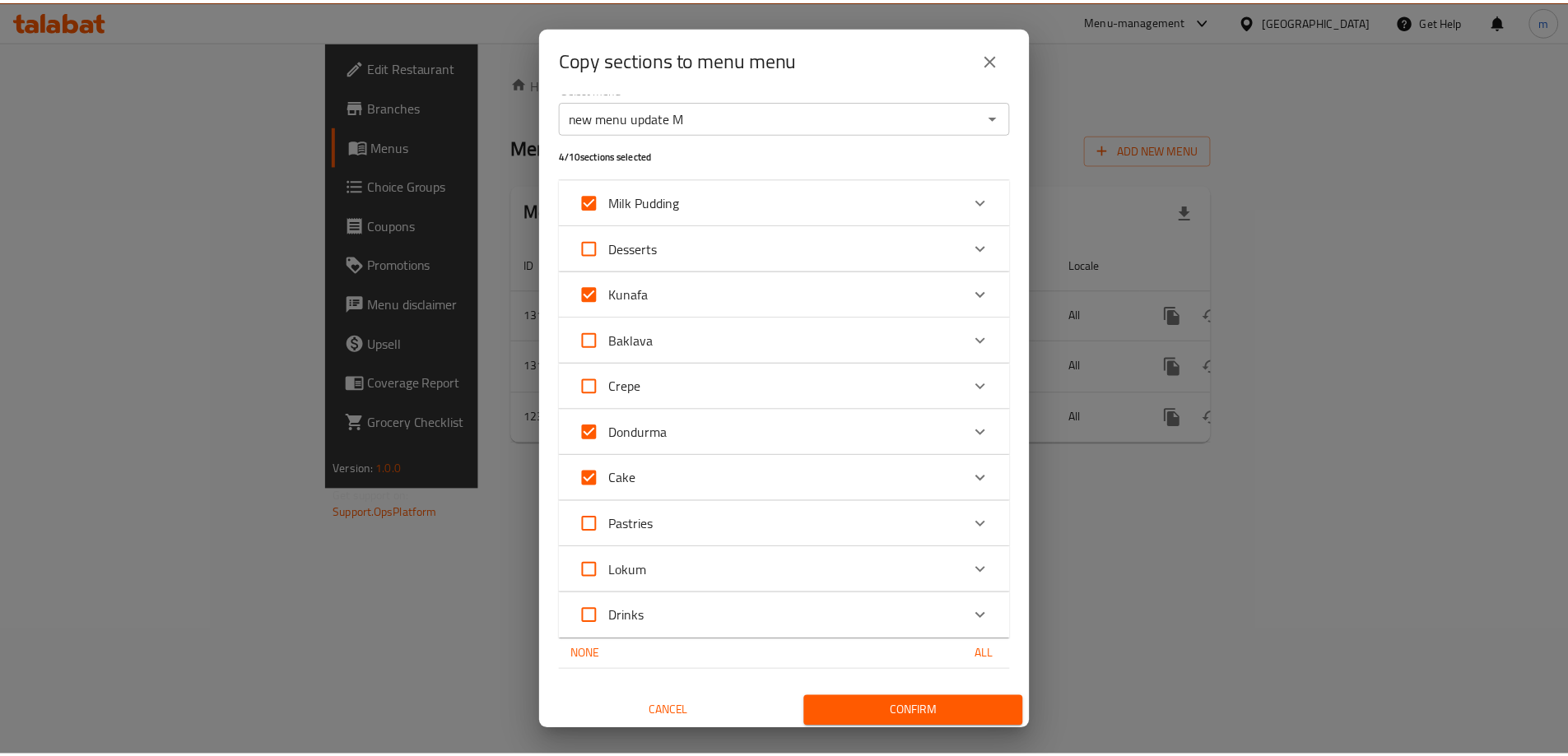
scroll to position [20, 0]
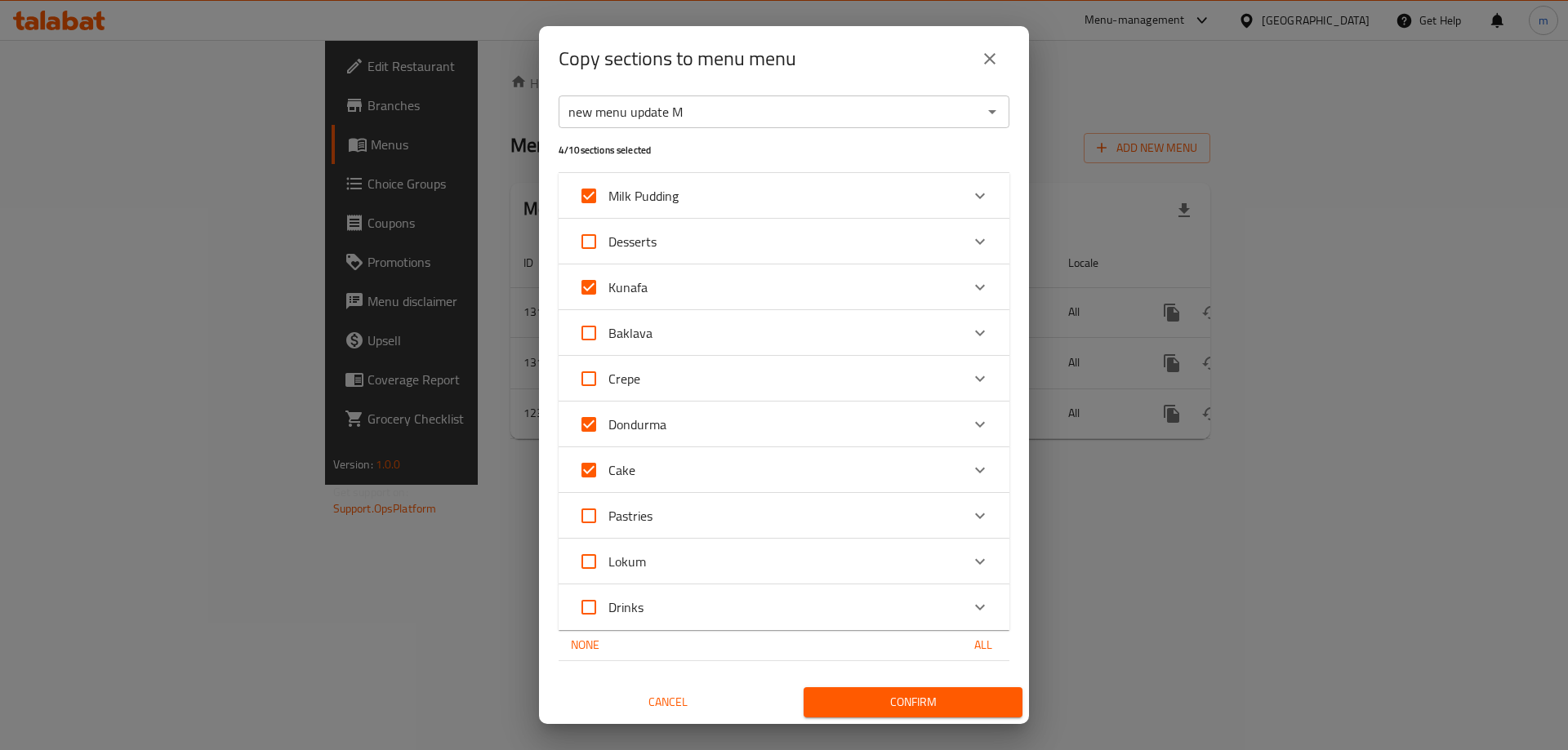
click at [674, 512] on div "Pastries" at bounding box center [769, 516] width 382 height 40
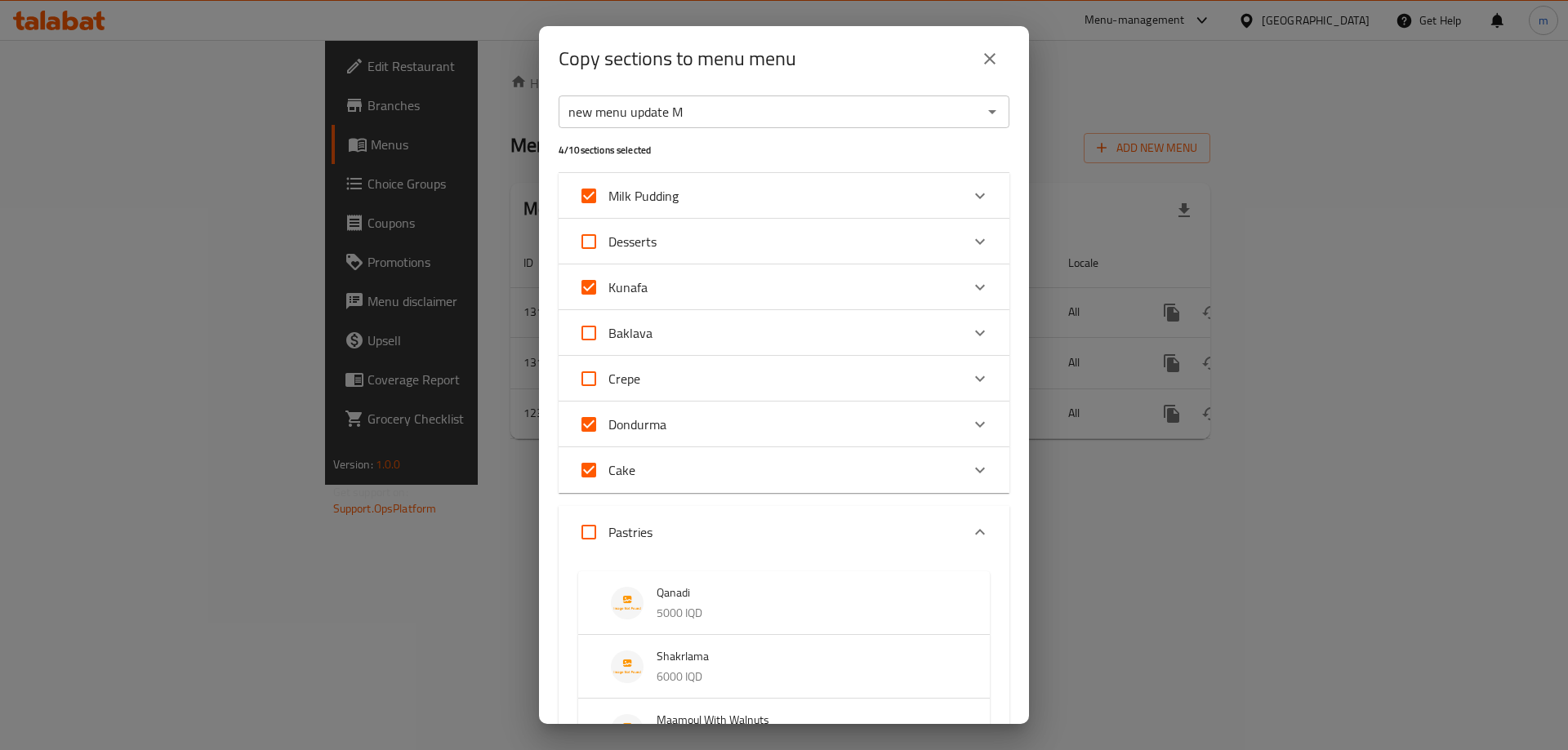
click at [704, 519] on div "Pastries" at bounding box center [769, 532] width 382 height 40
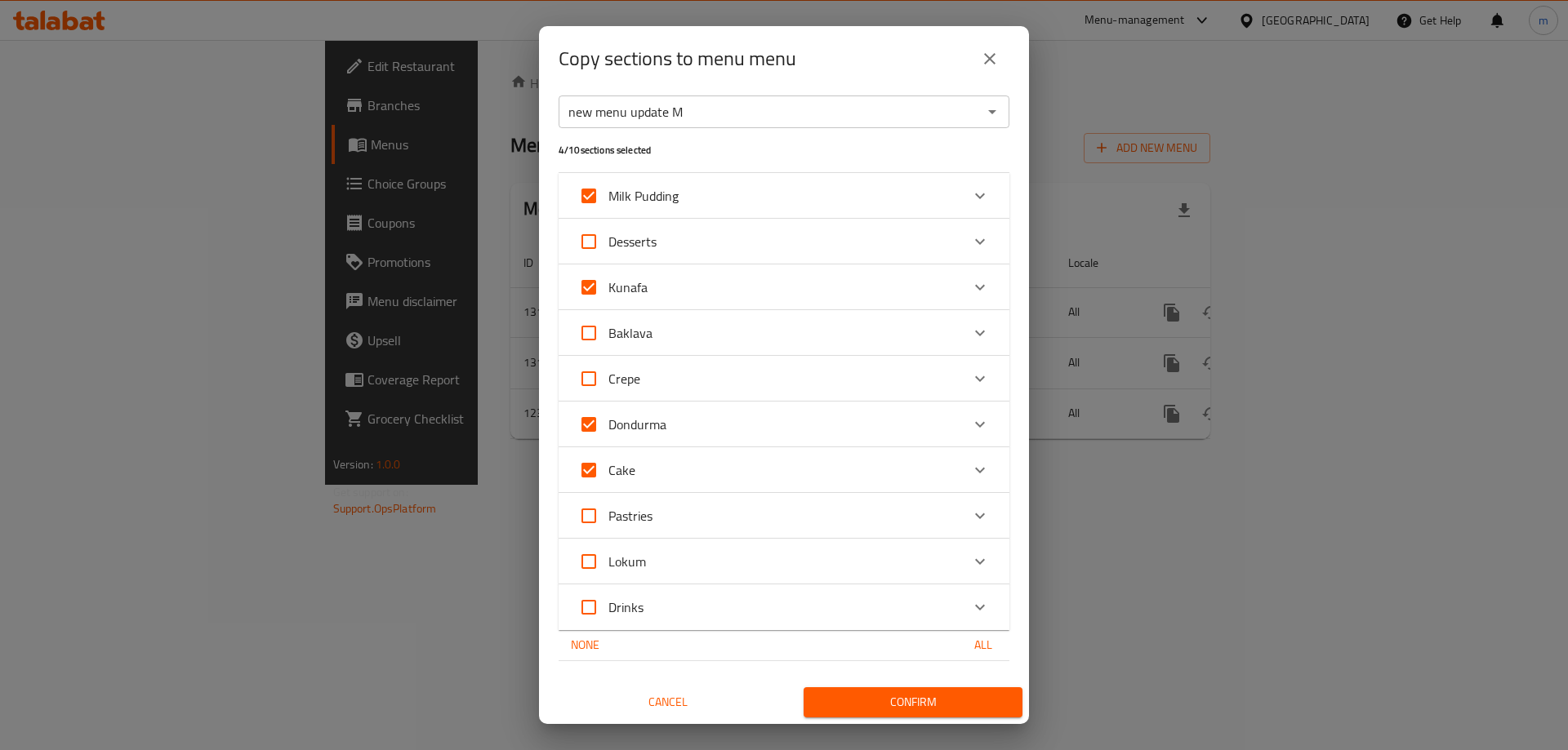
click at [590, 523] on input "Pastries" at bounding box center [590, 516] width 40 height 40
checkbox input "true"
drag, startPoint x: 589, startPoint y: 555, endPoint x: 586, endPoint y: 573, distance: 18.2
click at [589, 556] on input "Lokum" at bounding box center [590, 562] width 40 height 40
checkbox input "true"
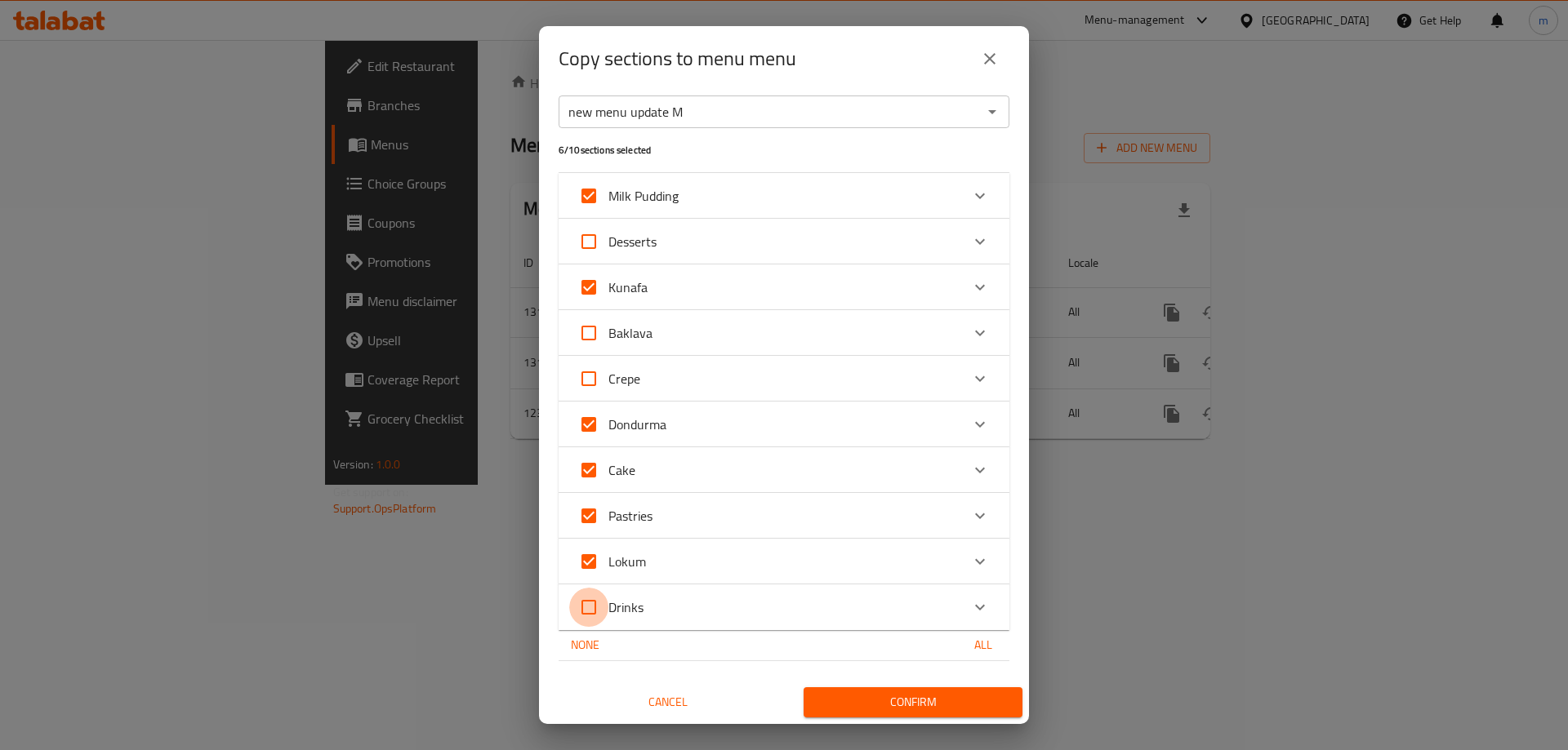
click at [580, 594] on input "Drinks" at bounding box center [590, 607] width 40 height 40
checkbox input "true"
click at [893, 689] on button "Confirm" at bounding box center [913, 702] width 219 height 30
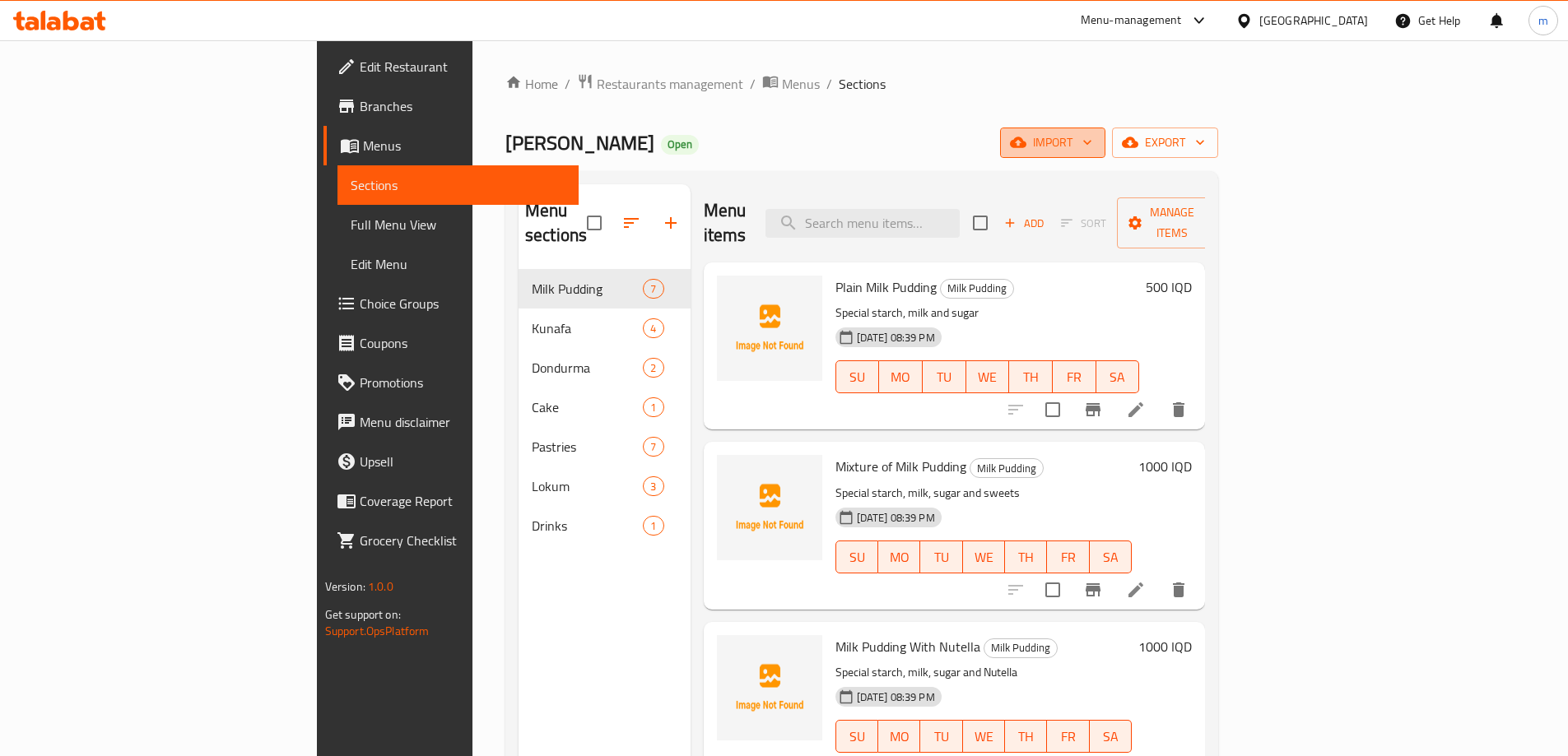
click at [1092, 148] on span "import" at bounding box center [1052, 143] width 79 height 21
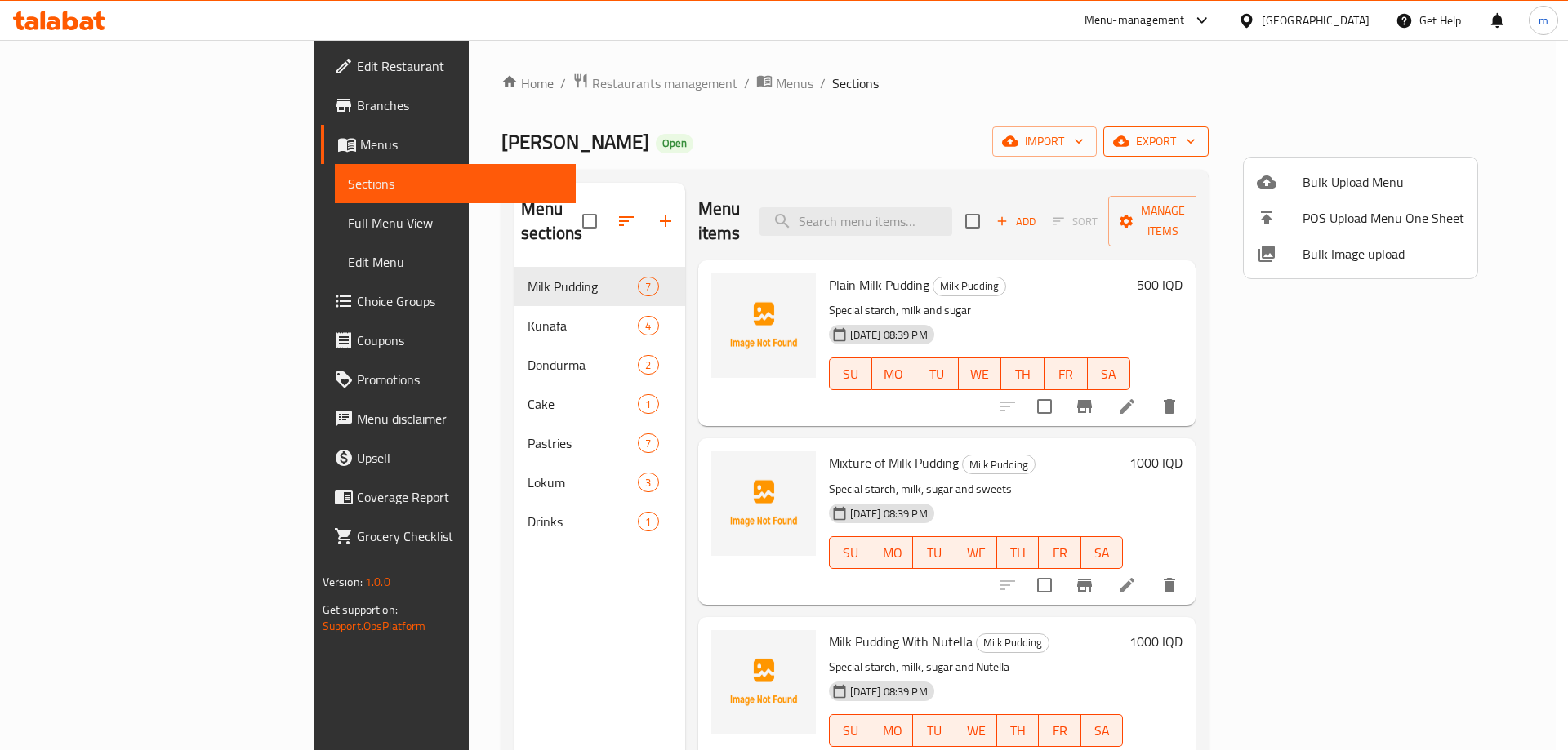
click at [1448, 134] on div at bounding box center [784, 375] width 1568 height 750
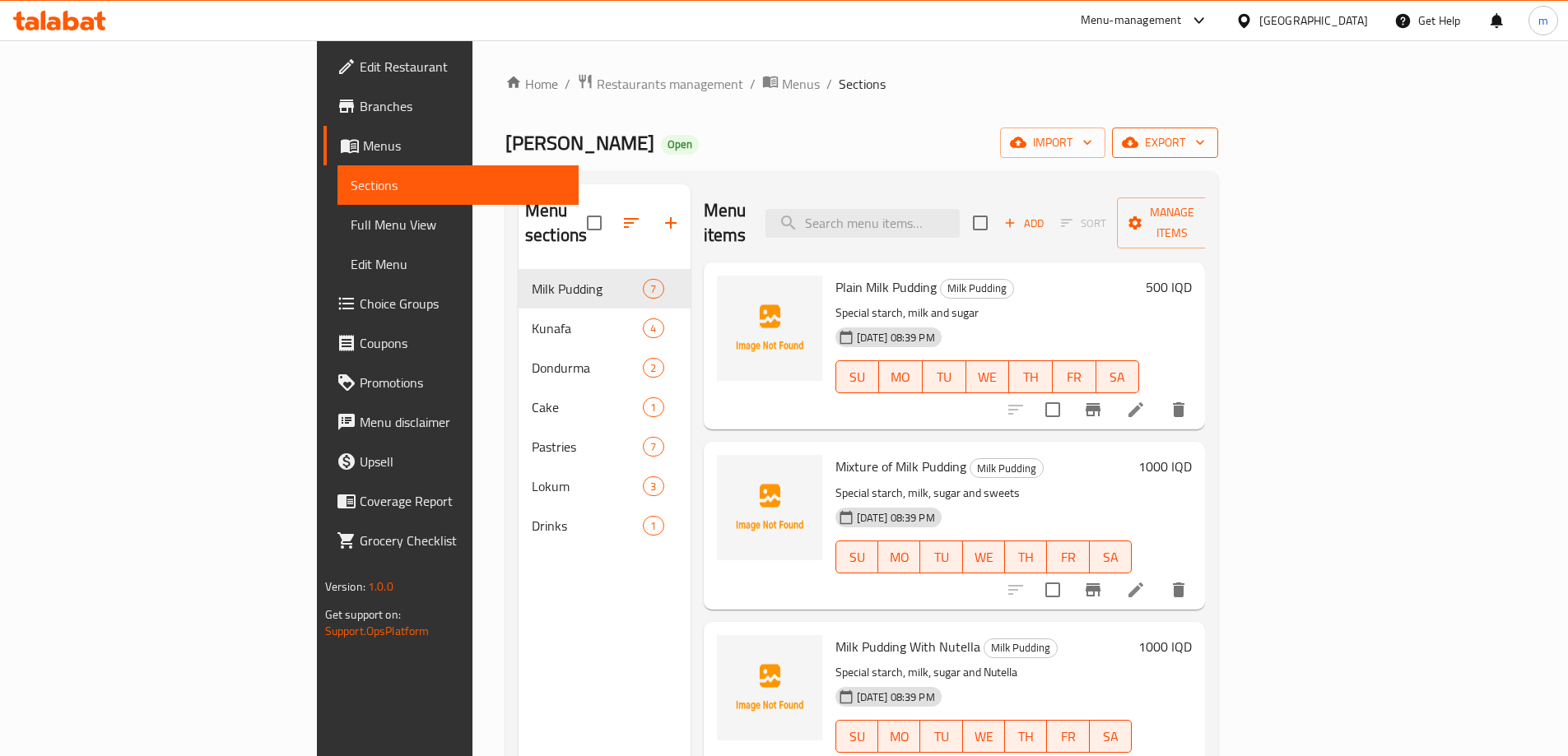
click at [1205, 140] on span "export" at bounding box center [1165, 143] width 80 height 21
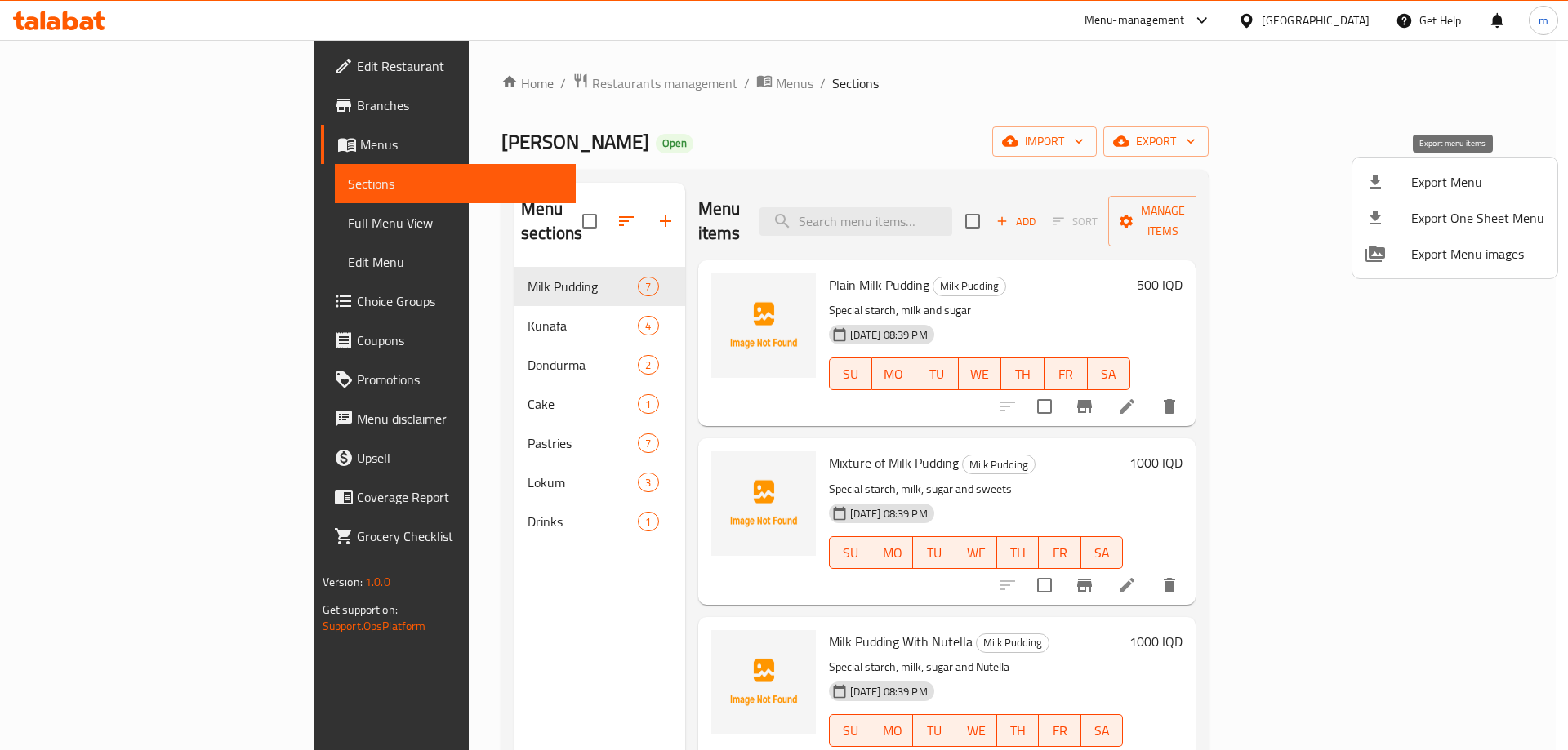
click at [1384, 177] on icon at bounding box center [1375, 181] width 20 height 20
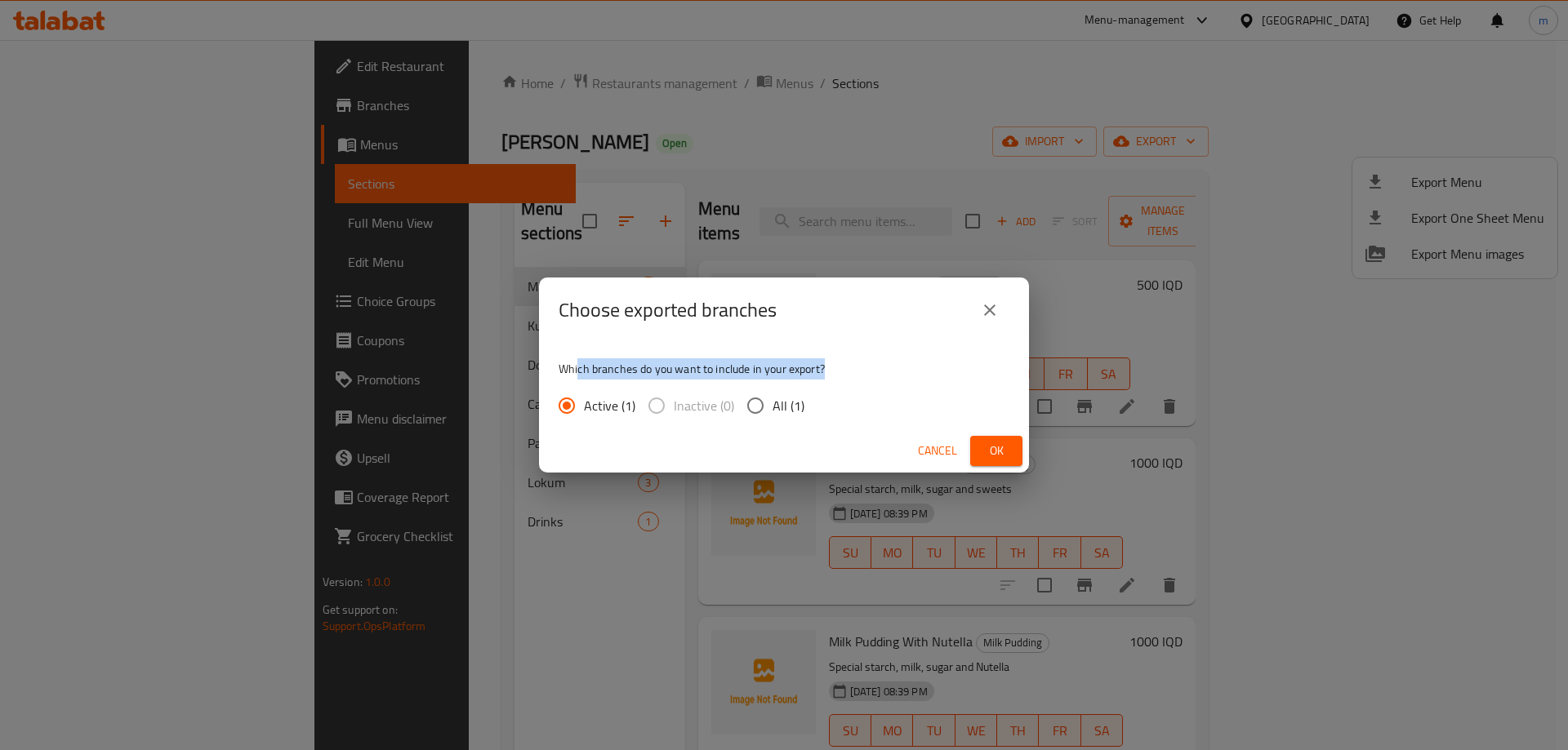
drag, startPoint x: 579, startPoint y: 369, endPoint x: 869, endPoint y: 365, distance: 290.0
click at [853, 369] on p "Which branches do you want to include in your export?" at bounding box center [784, 369] width 451 height 16
click at [966, 355] on div "Which branches do you want to include in your export? Active (1) Inactive (0) A…" at bounding box center [783, 386] width 490 height 87
click at [988, 442] on span "Ok" at bounding box center [997, 452] width 26 height 21
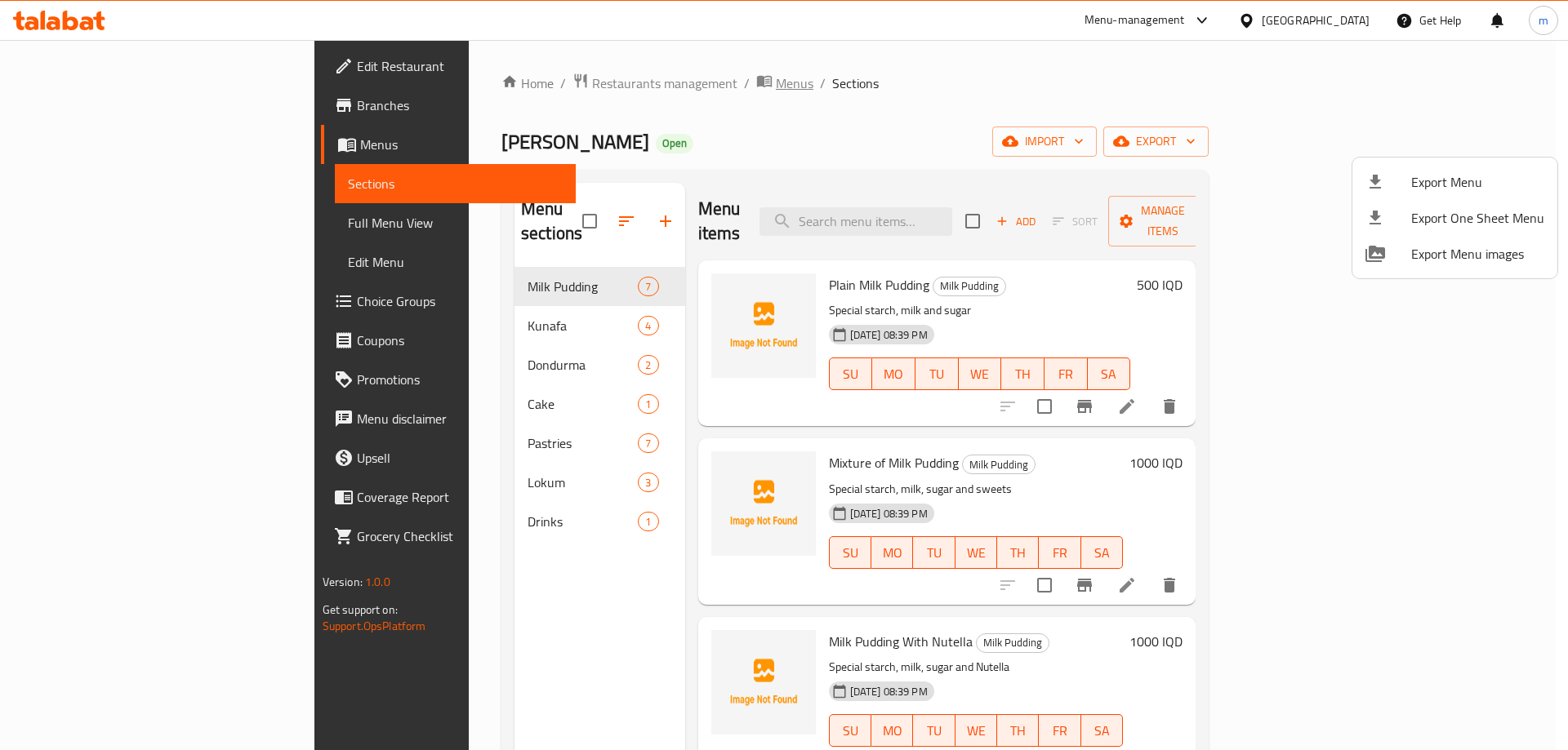
click at [588, 86] on div at bounding box center [784, 375] width 1568 height 750
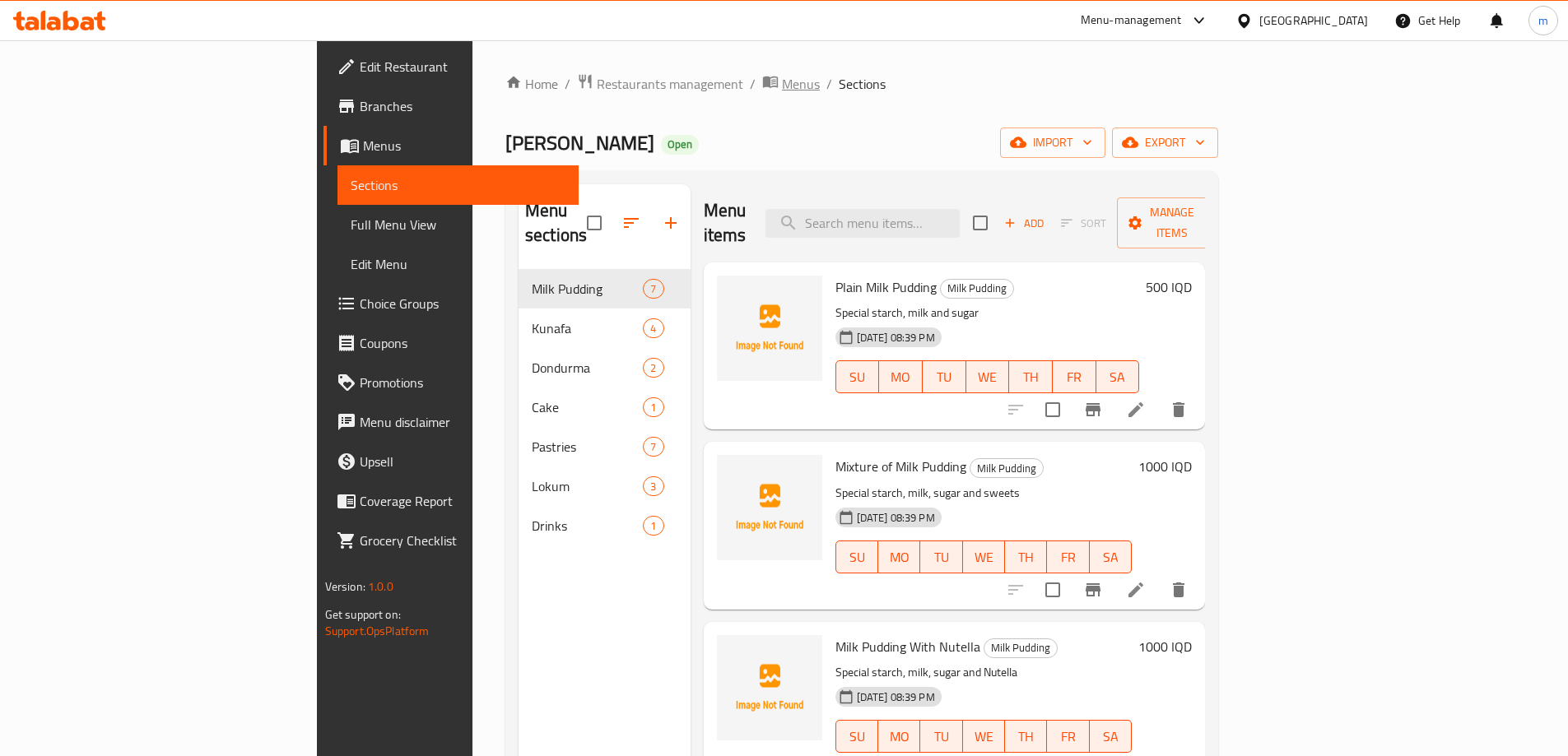
click at [782, 89] on span "Menus" at bounding box center [801, 83] width 38 height 20
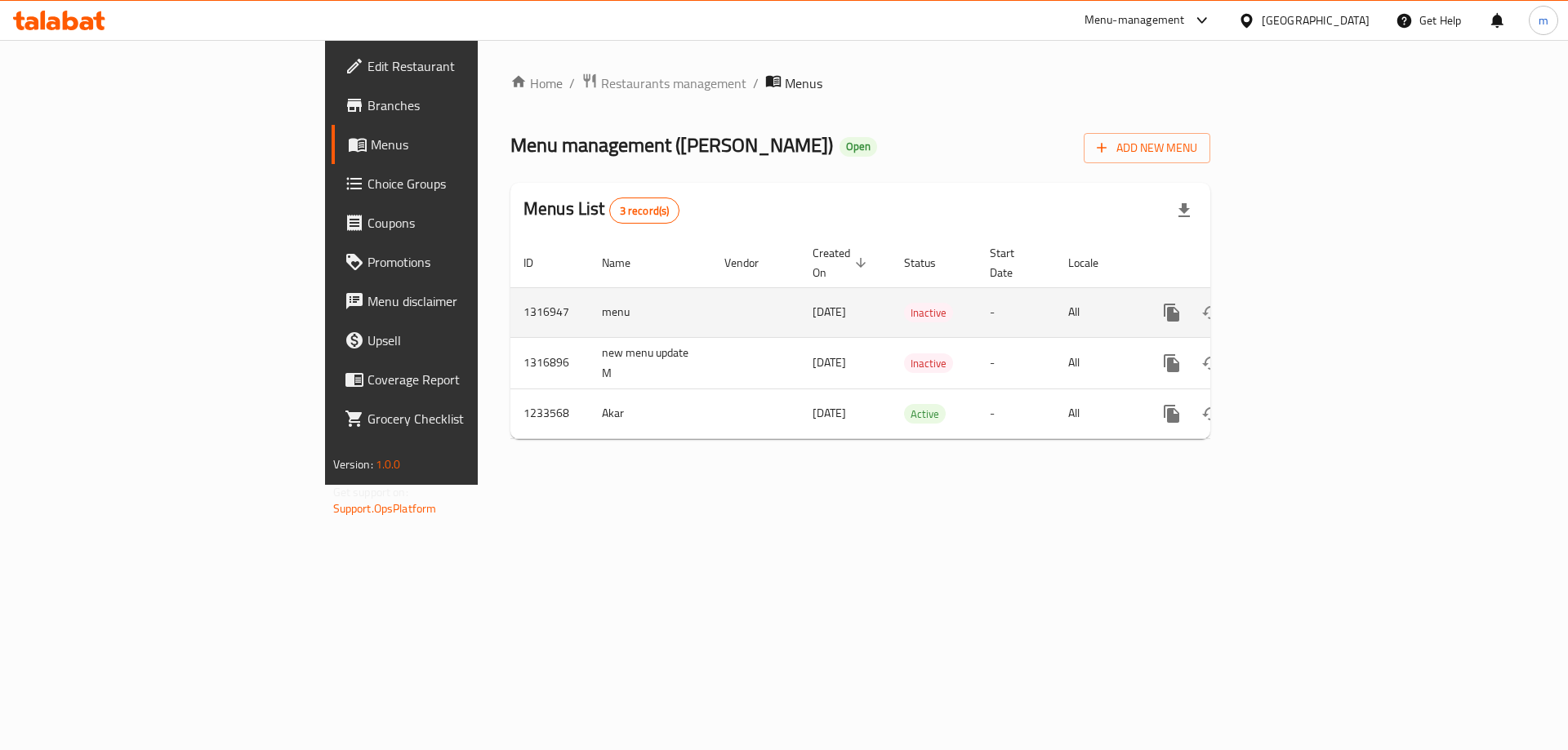
click at [1270, 293] on button "enhanced table" at bounding box center [1250, 313] width 40 height 40
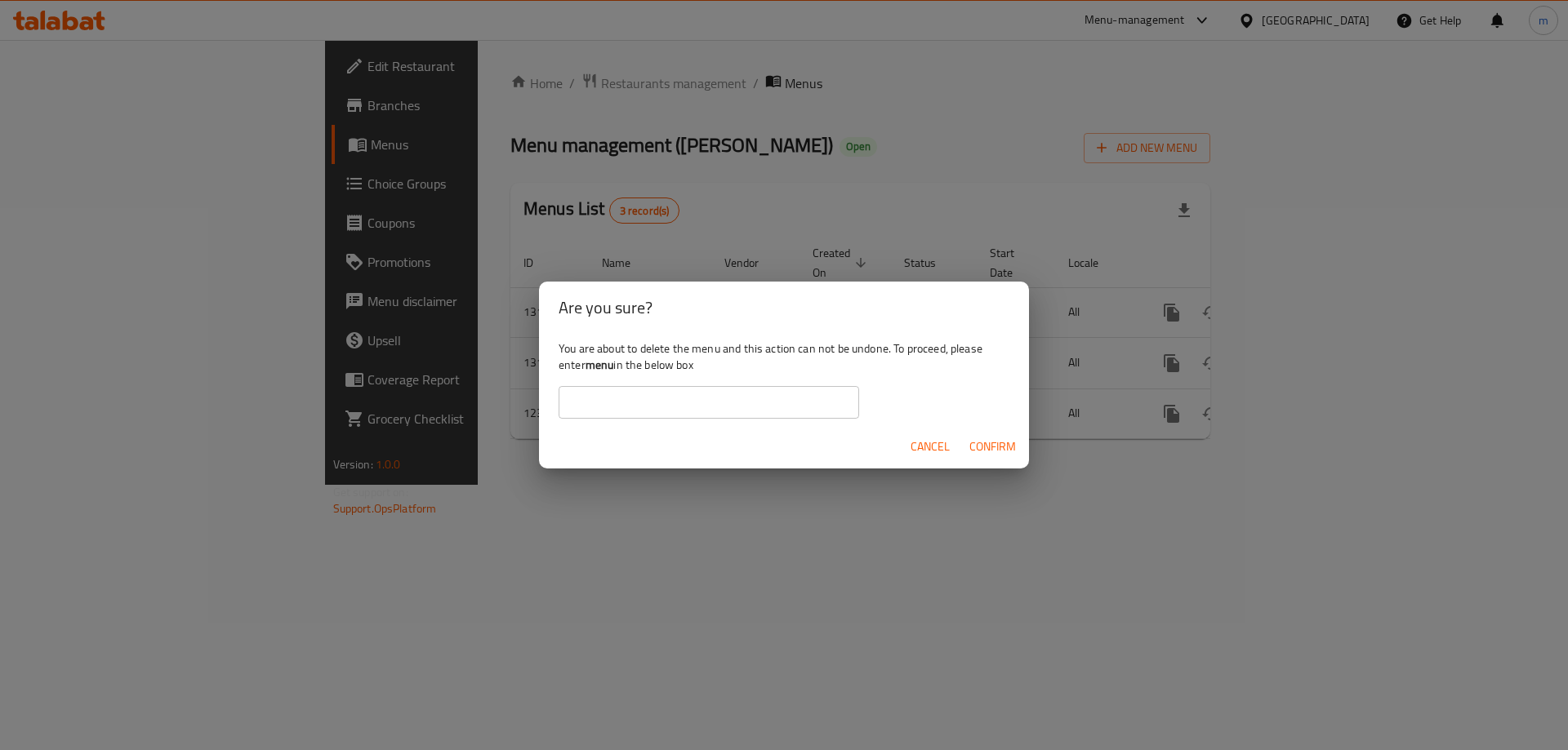
click at [596, 367] on b "menu" at bounding box center [600, 365] width 28 height 22
copy div "menu"
click at [629, 401] on input "text" at bounding box center [708, 403] width 300 height 33
paste input "menu"
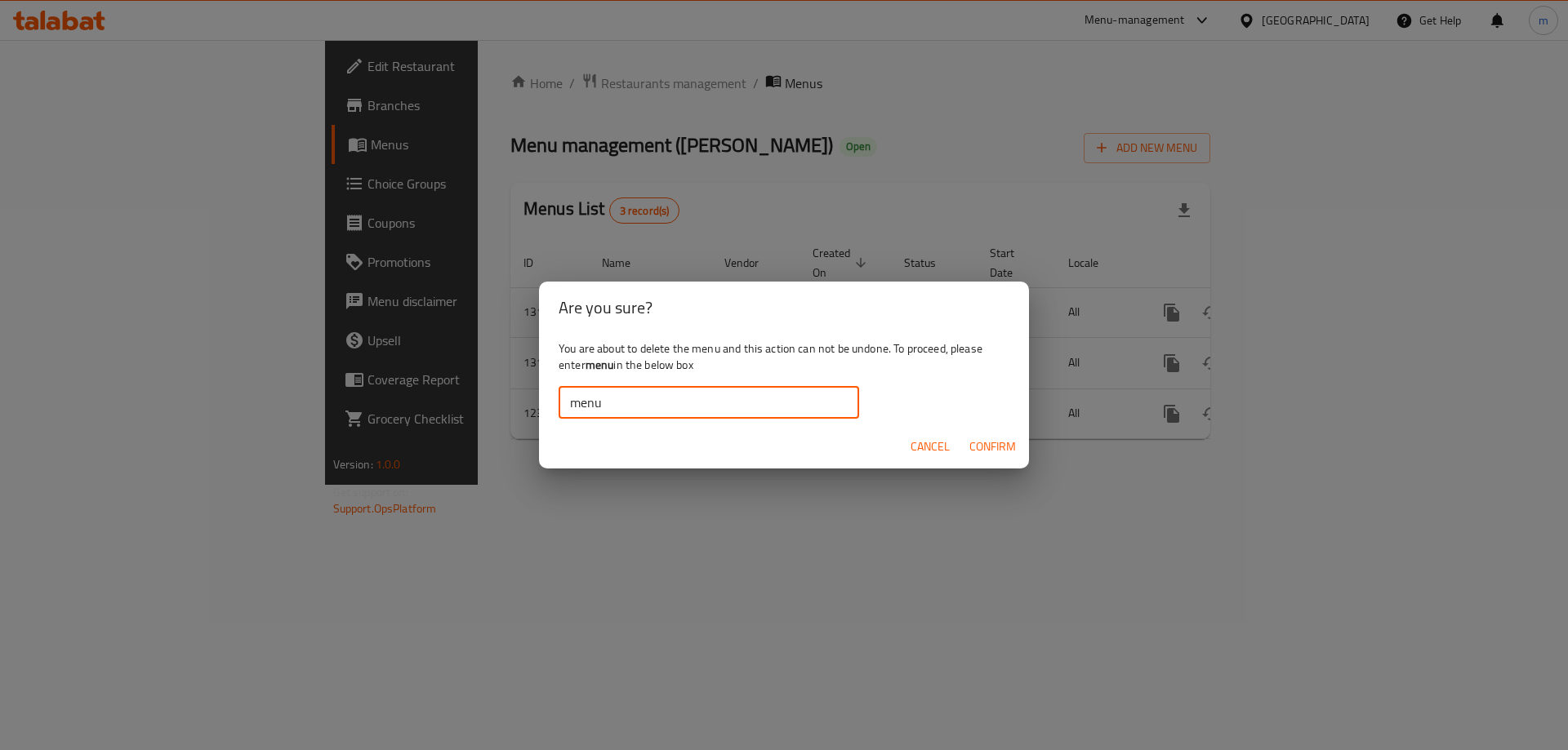
type input "menu"
click at [998, 437] on span "Confirm" at bounding box center [993, 447] width 46 height 21
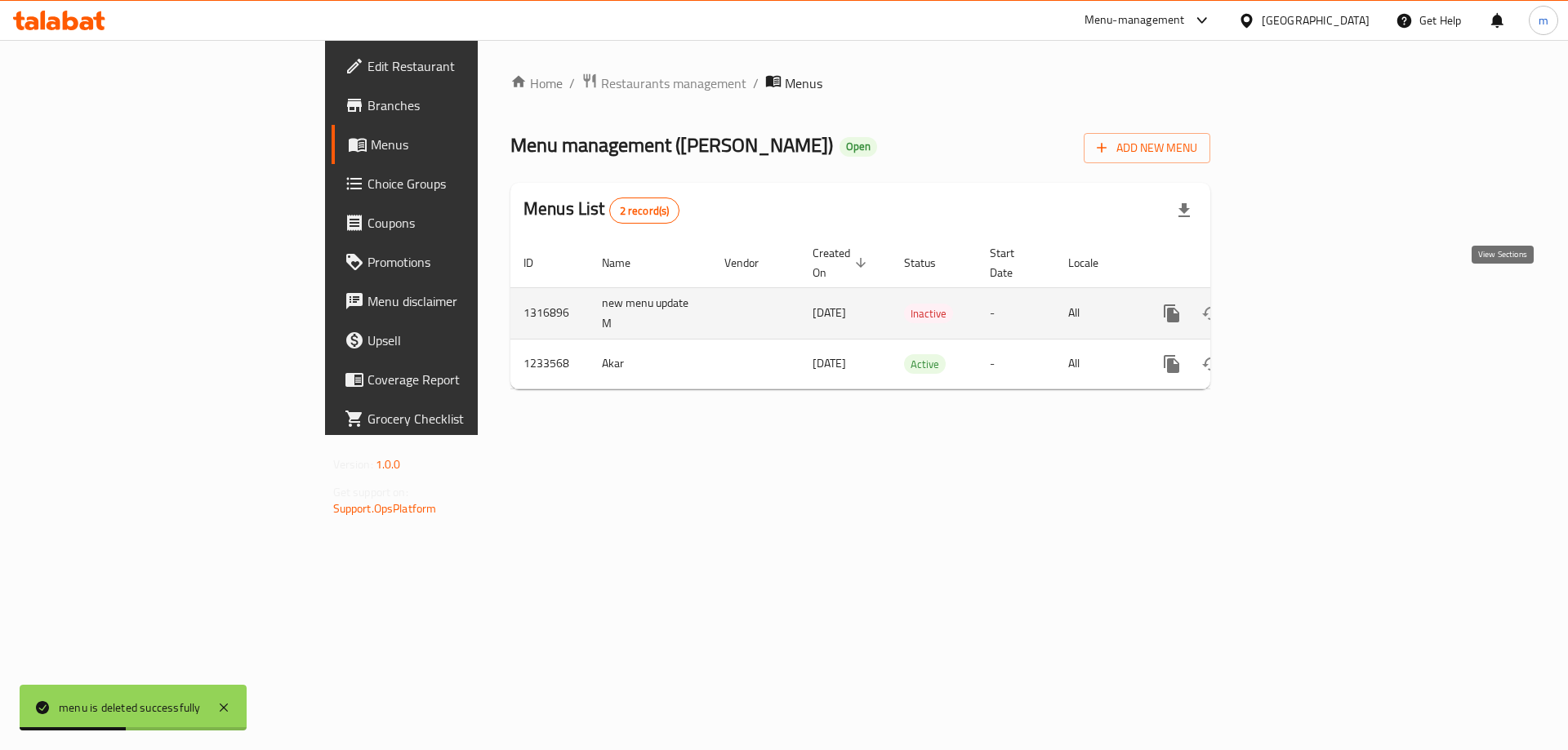
click at [1309, 294] on link "enhanced table" at bounding box center [1290, 314] width 40 height 40
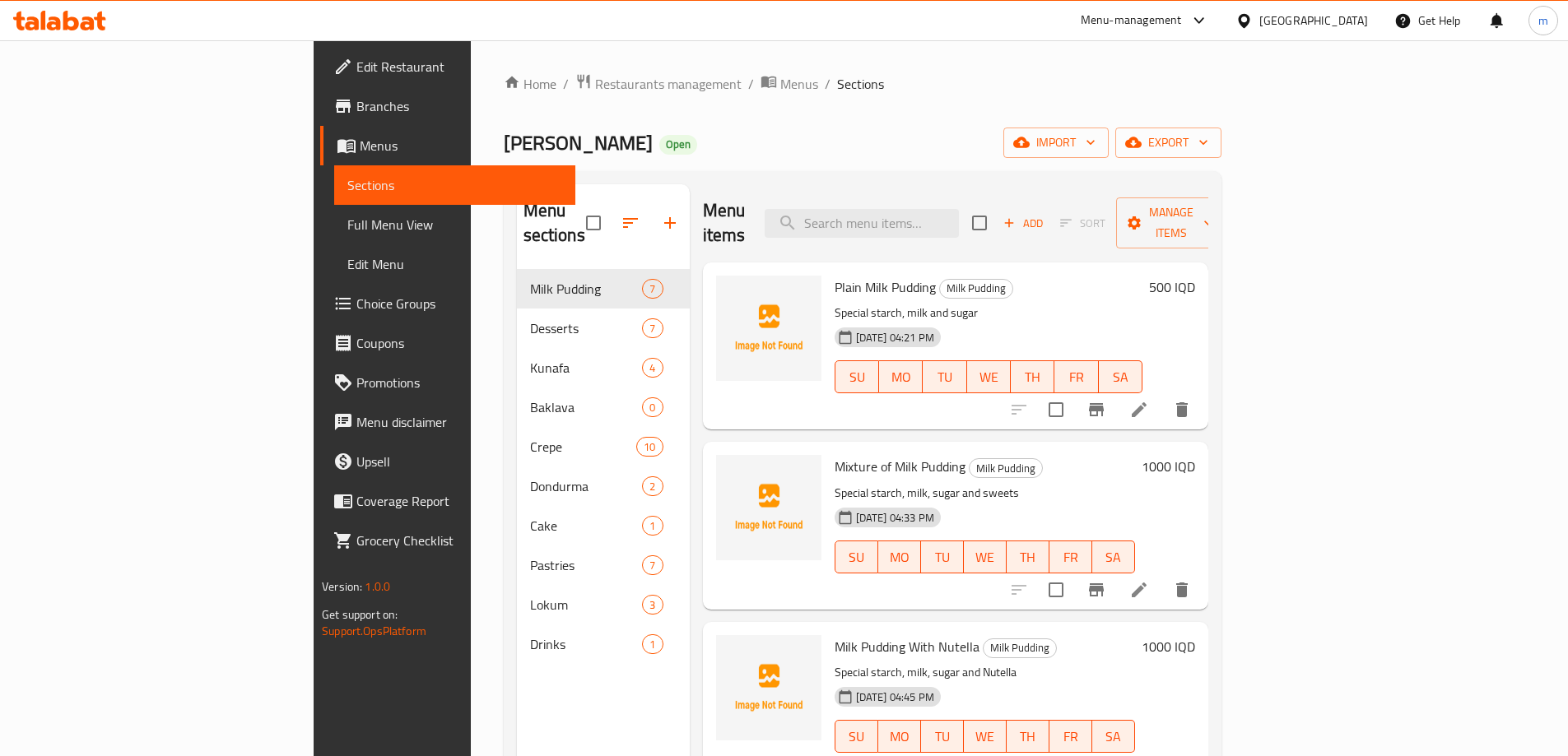
click at [787, 84] on ol "Home / Restaurants management / Menus / Sections" at bounding box center [863, 83] width 718 height 22
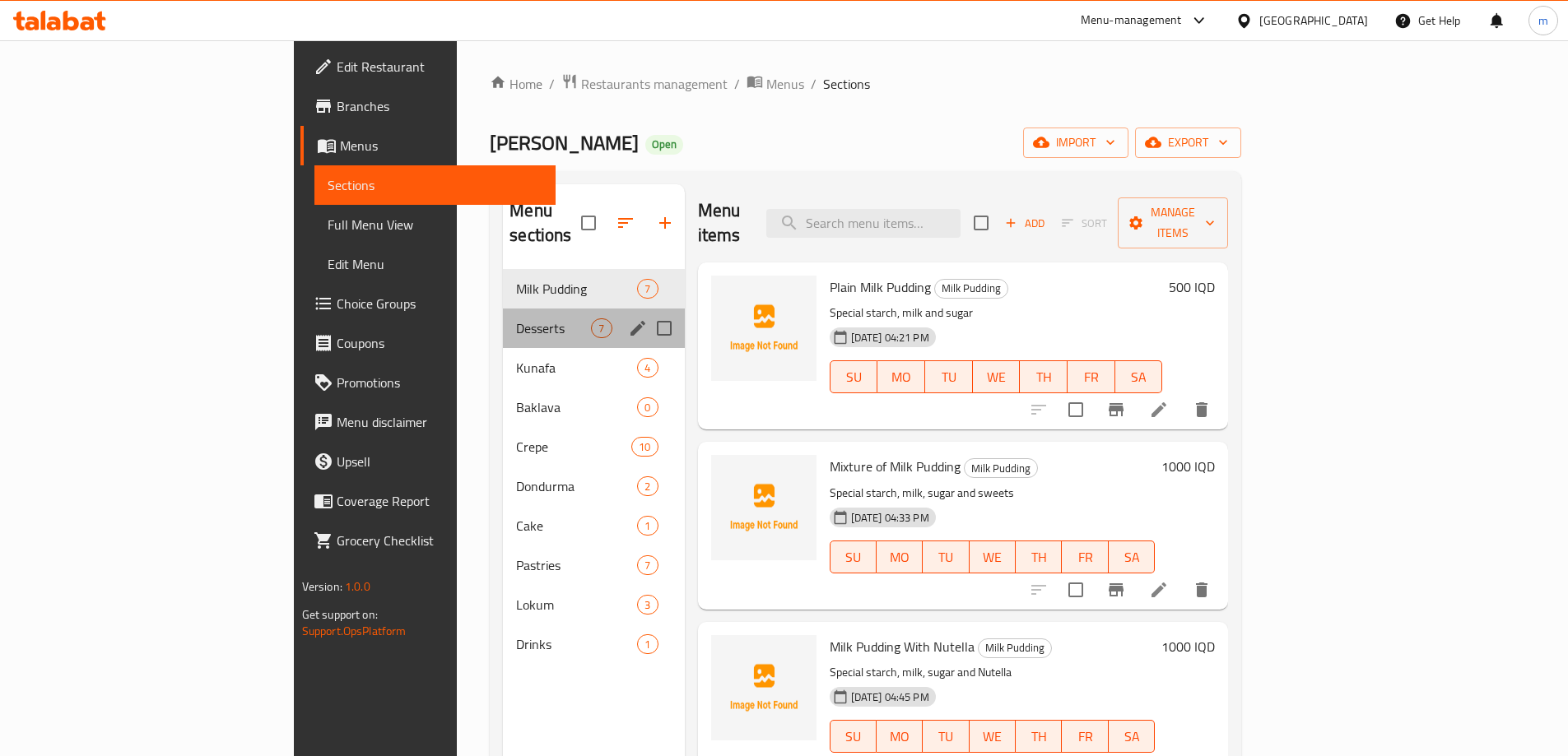
click at [503, 314] on div "Desserts 7" at bounding box center [593, 329] width 181 height 40
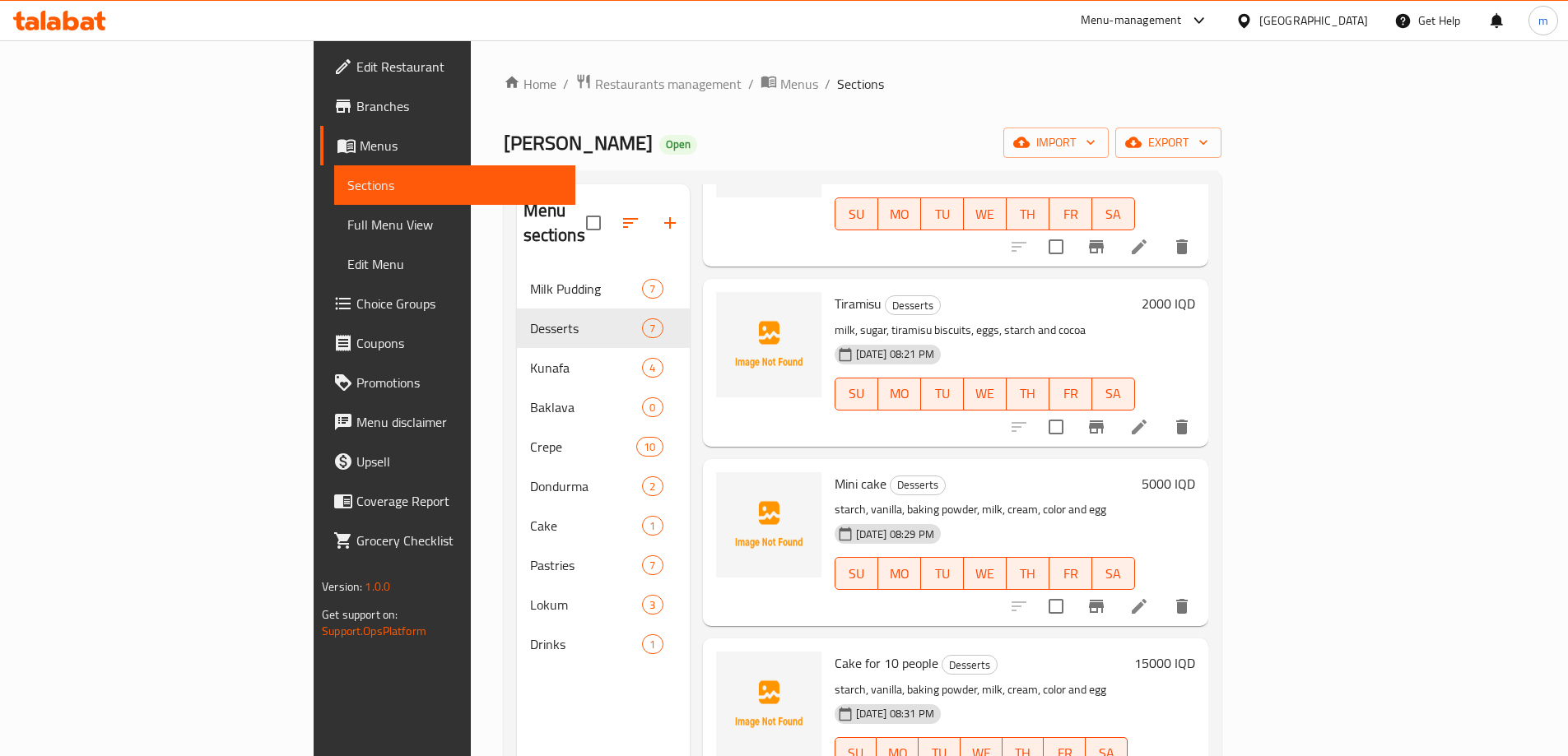
scroll to position [231, 0]
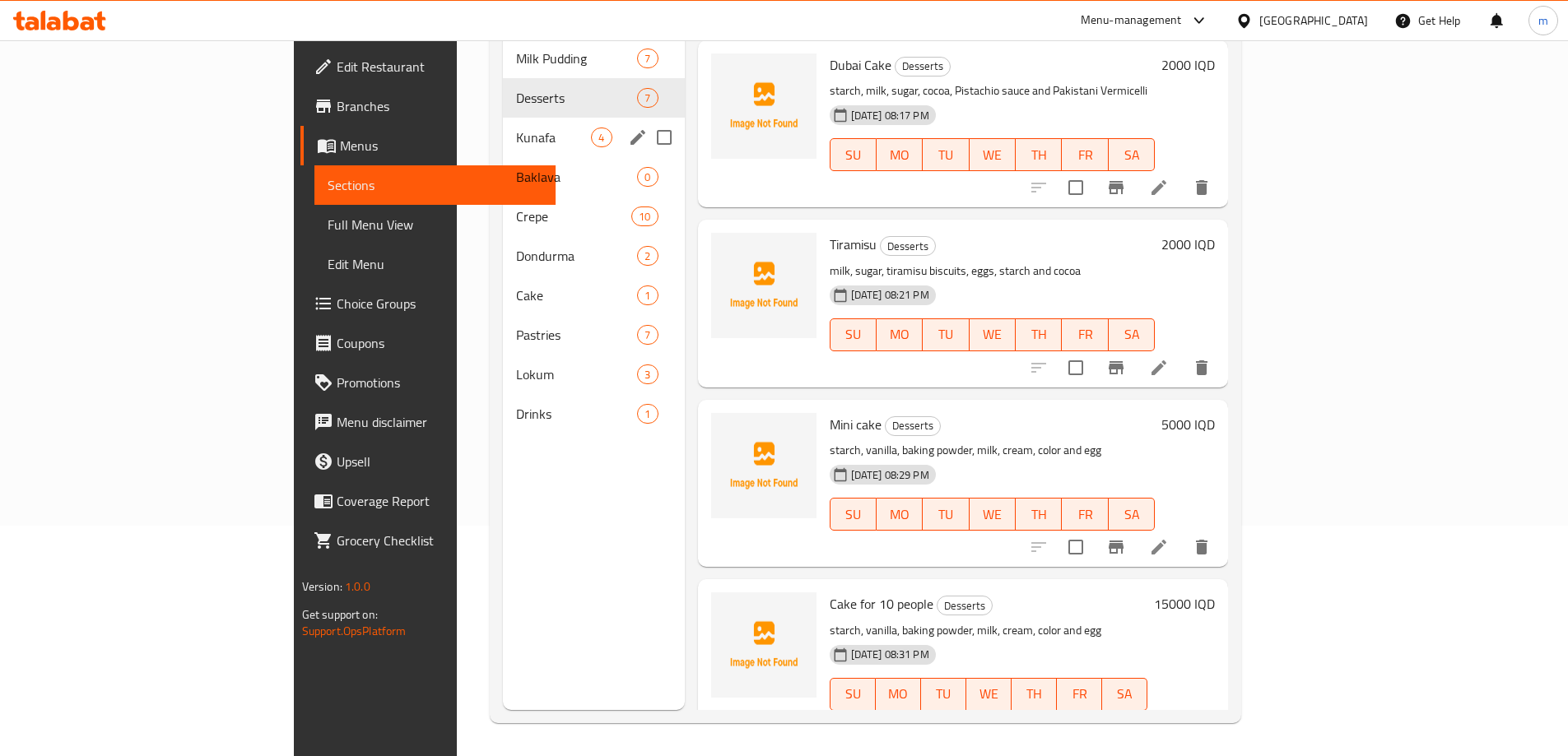
click at [516, 127] on span "Kunafa" at bounding box center [553, 137] width 75 height 20
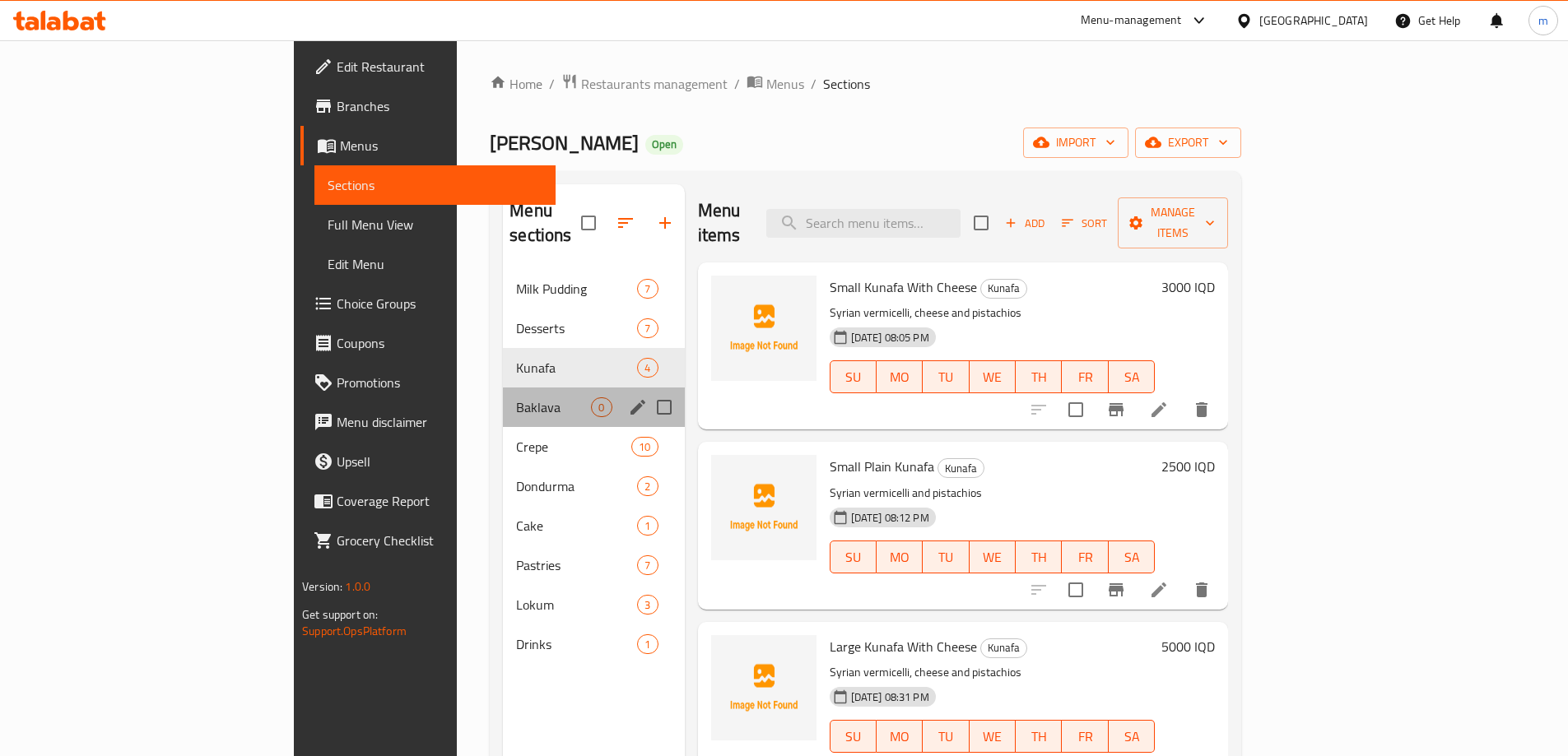
click at [503, 396] on div "Baklava 0" at bounding box center [593, 407] width 181 height 40
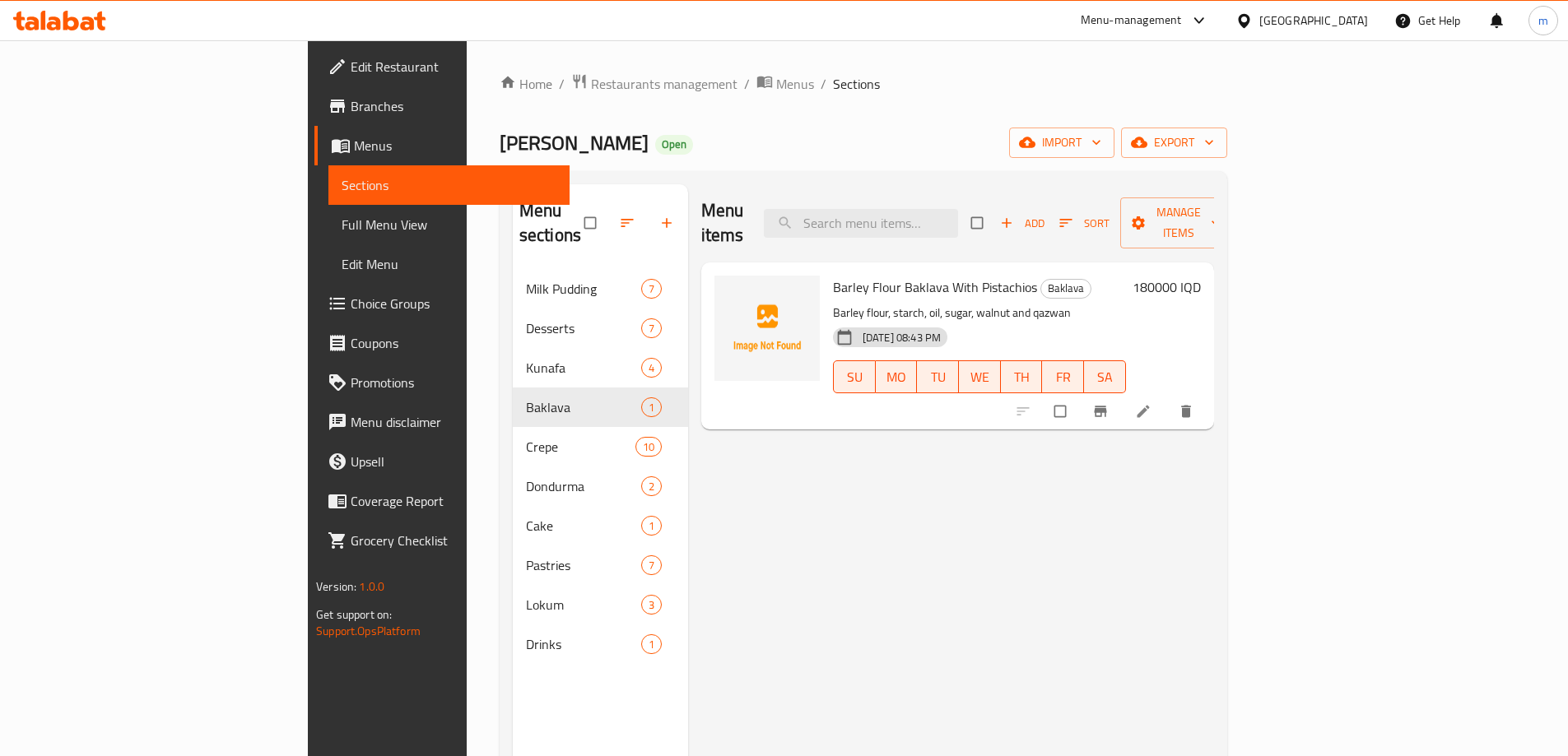
click at [342, 234] on span "Full Menu View" at bounding box center [449, 225] width 215 height 20
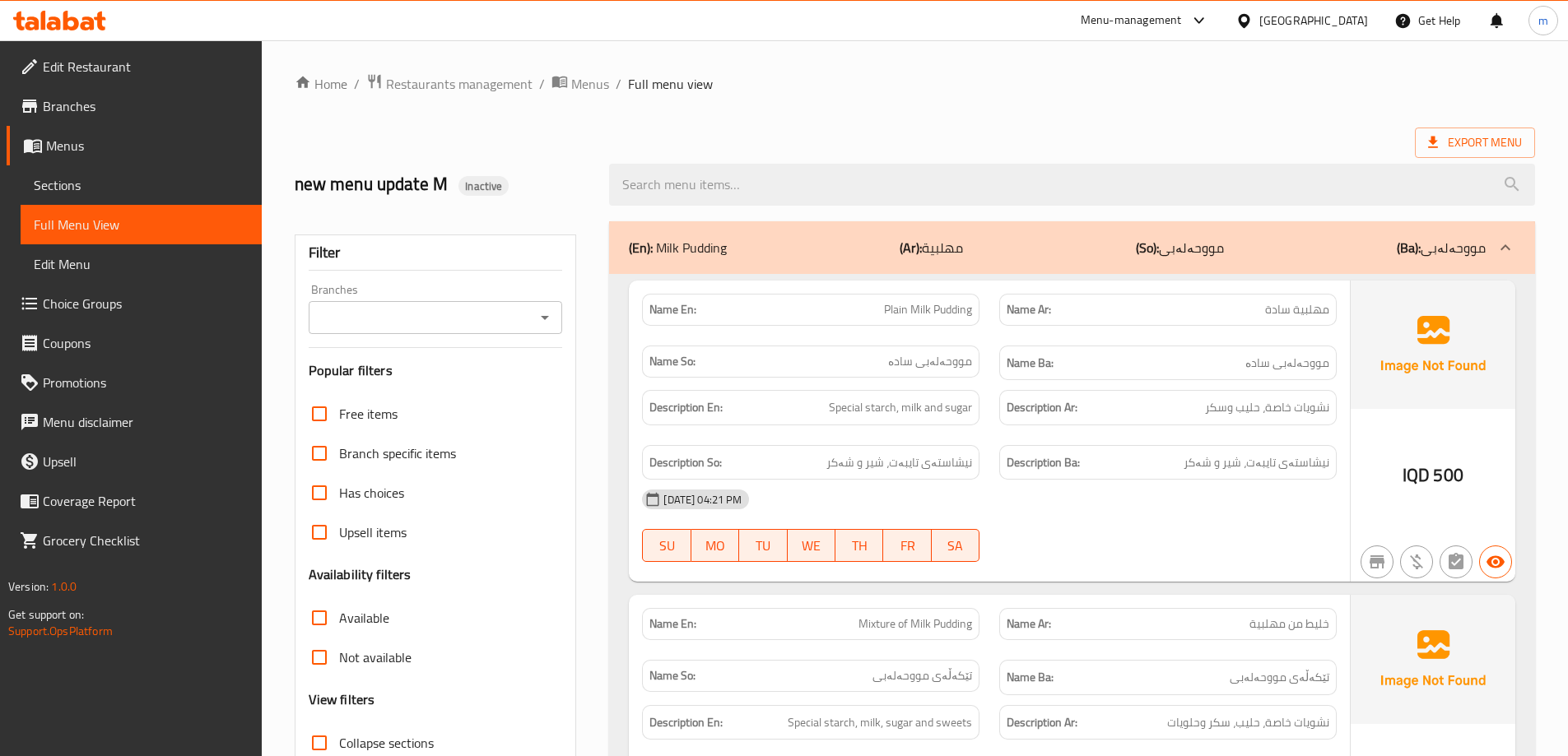
click at [539, 306] on div at bounding box center [544, 317] width 22 height 23
click at [121, 186] on span "Sections" at bounding box center [141, 185] width 215 height 20
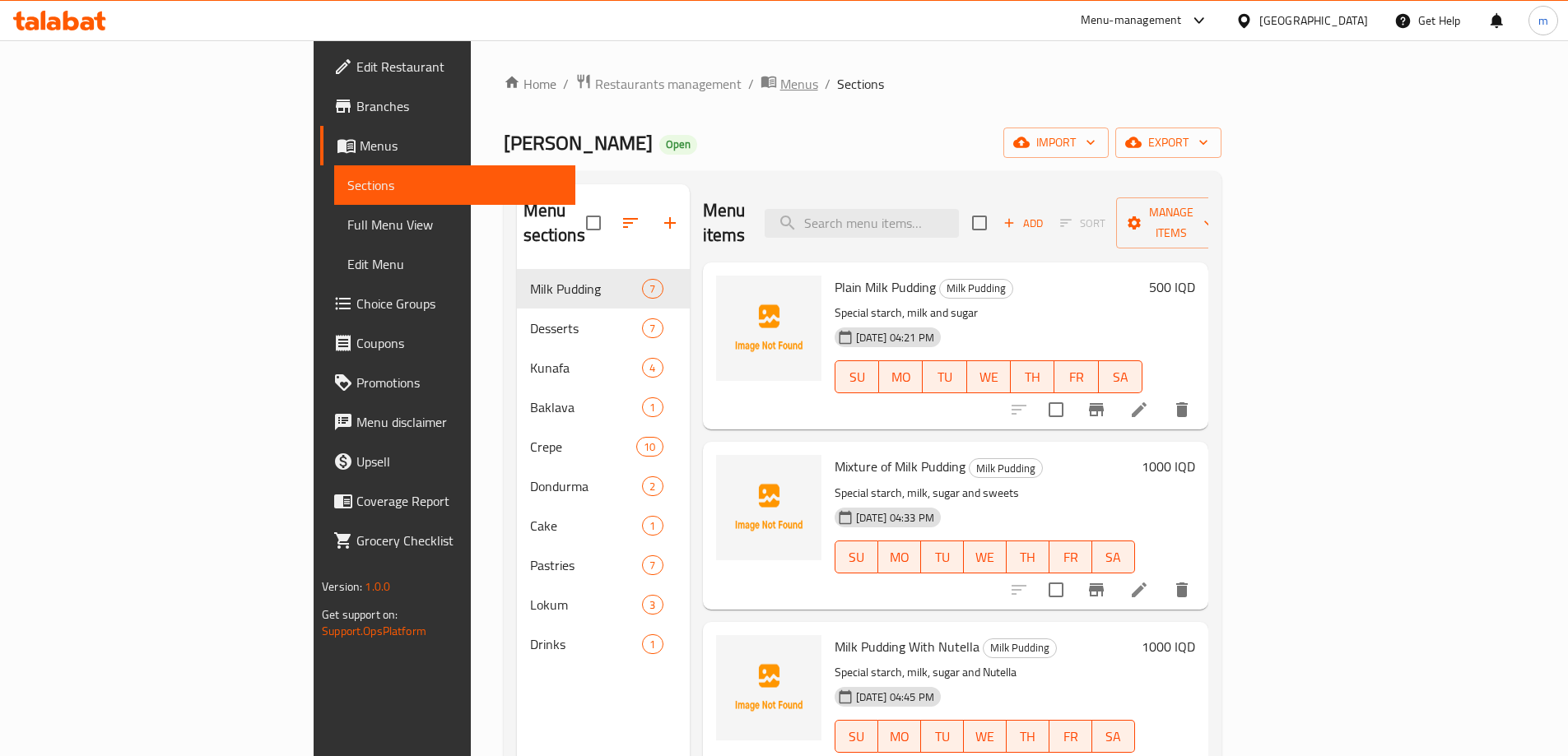
click at [781, 75] on span "Menus" at bounding box center [800, 83] width 38 height 20
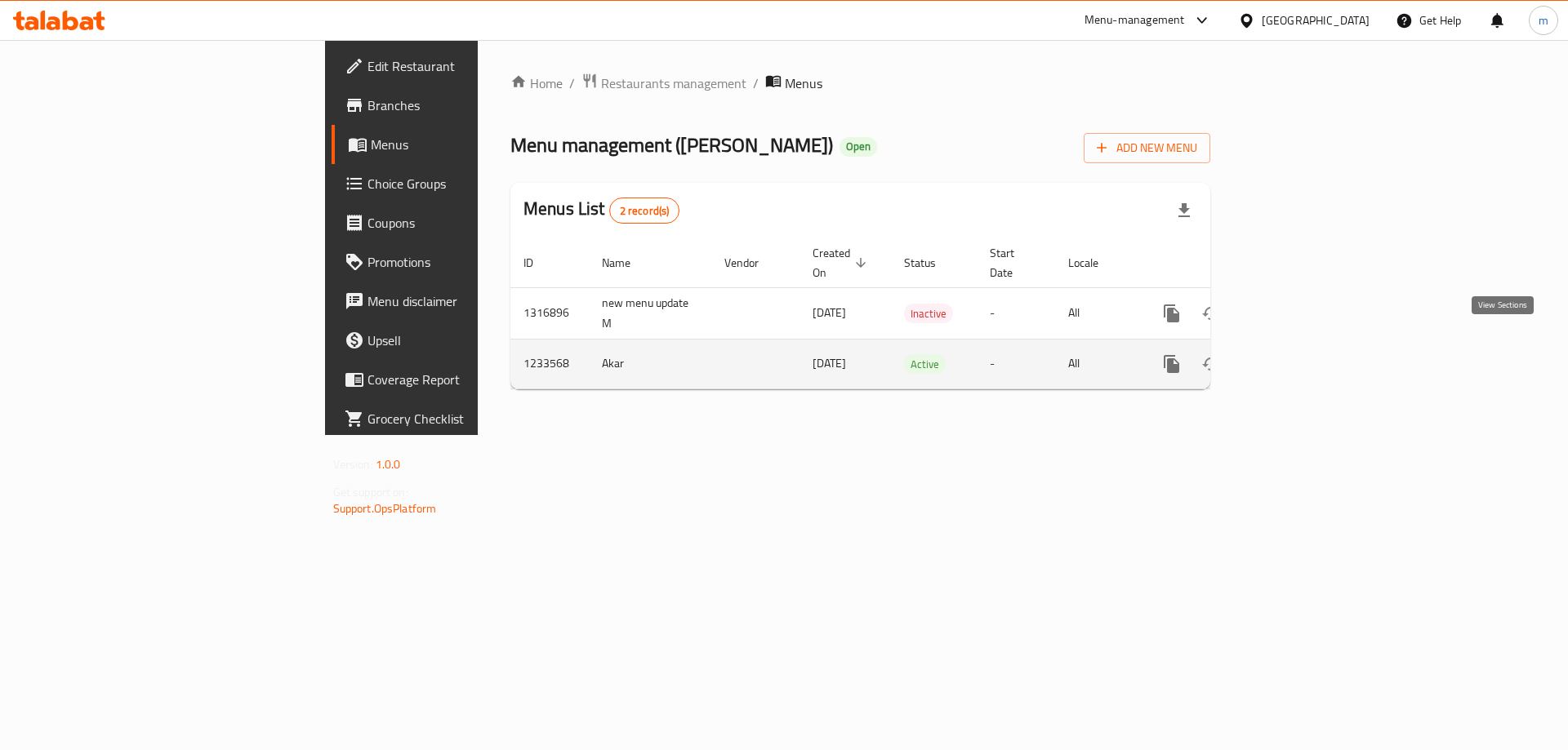
click at [1309, 353] on link "enhanced table" at bounding box center [1290, 365] width 40 height 40
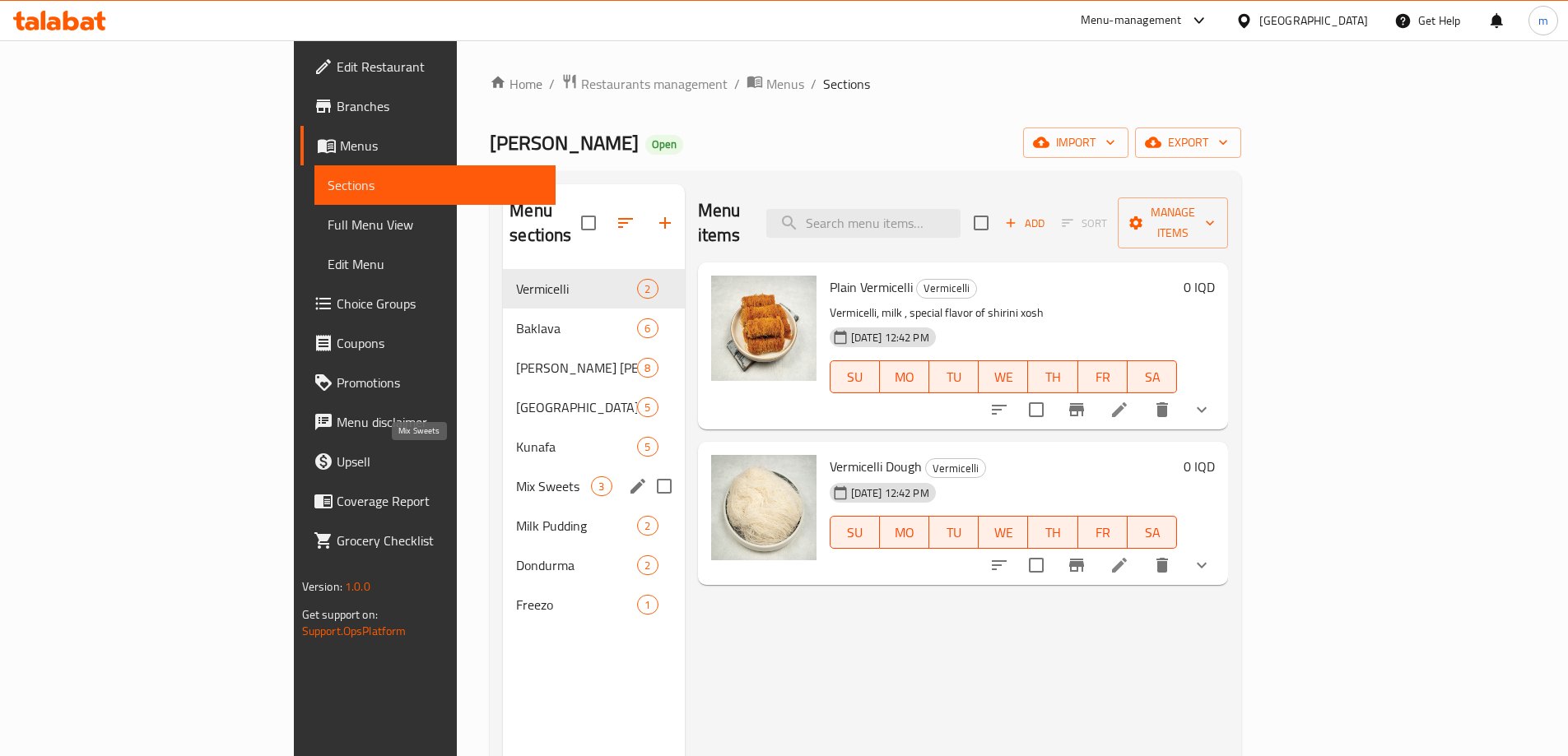
click at [516, 477] on span "Mix Sweets" at bounding box center [553, 486] width 75 height 20
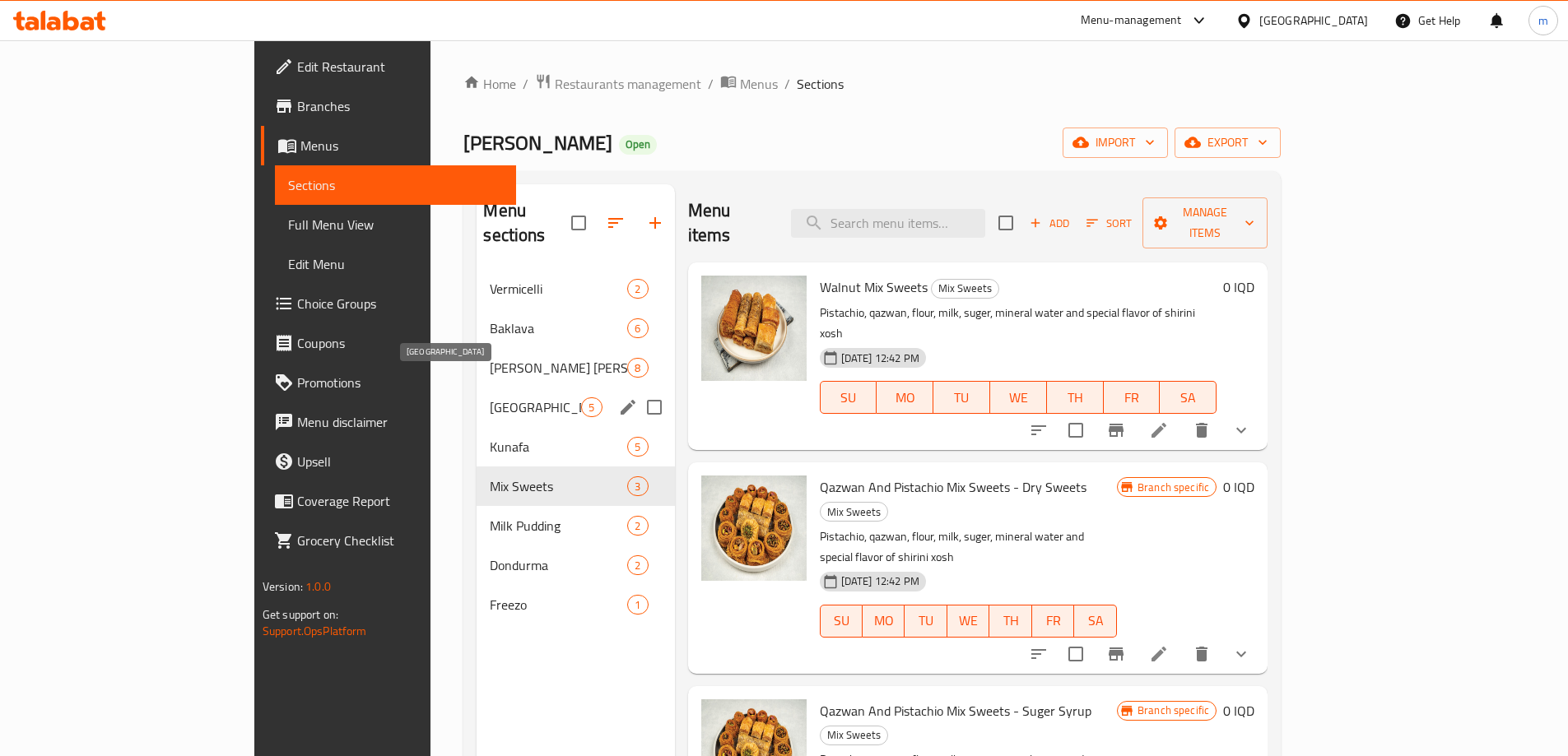
click at [490, 397] on span "Burma" at bounding box center [535, 407] width 91 height 20
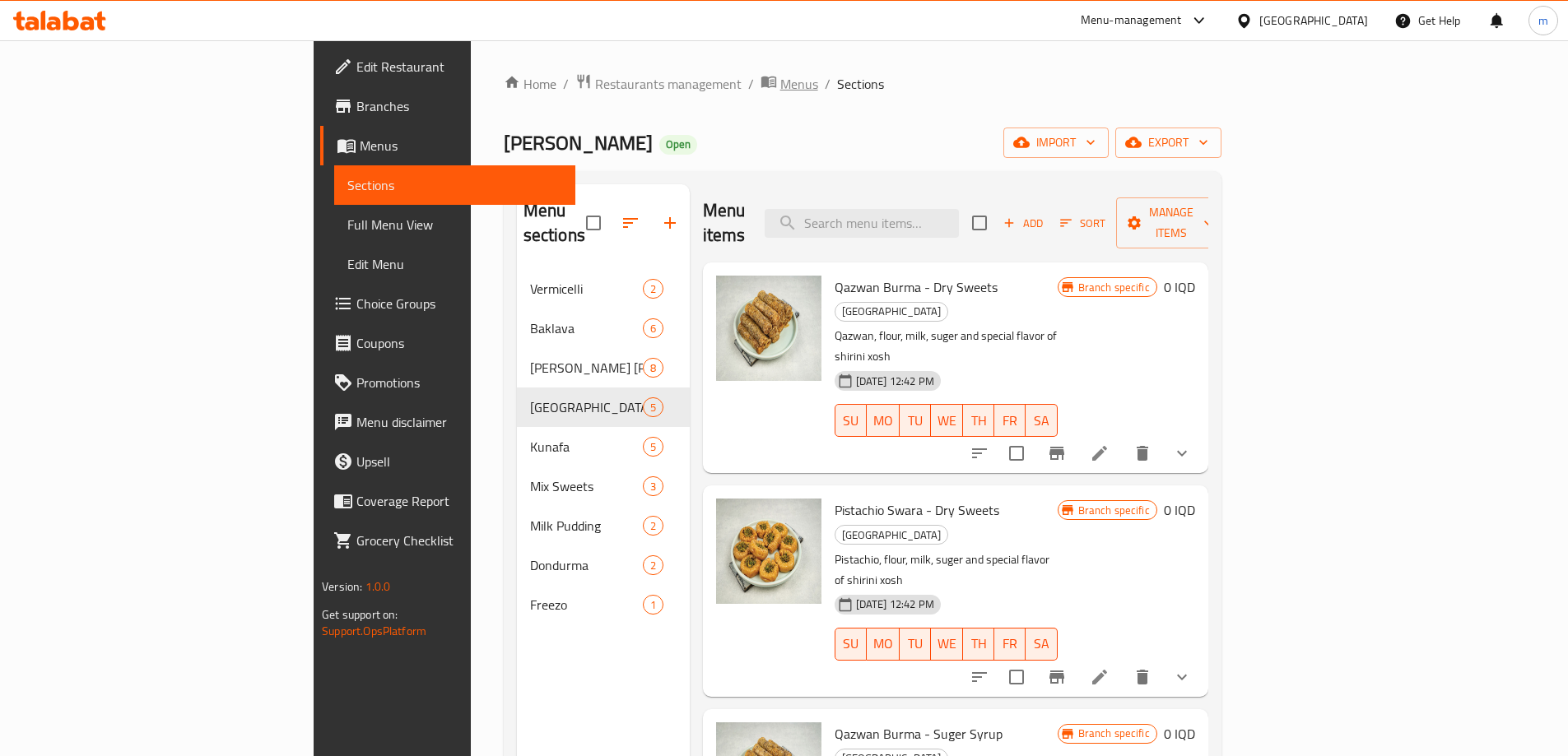
click at [781, 83] on span "Menus" at bounding box center [800, 83] width 38 height 20
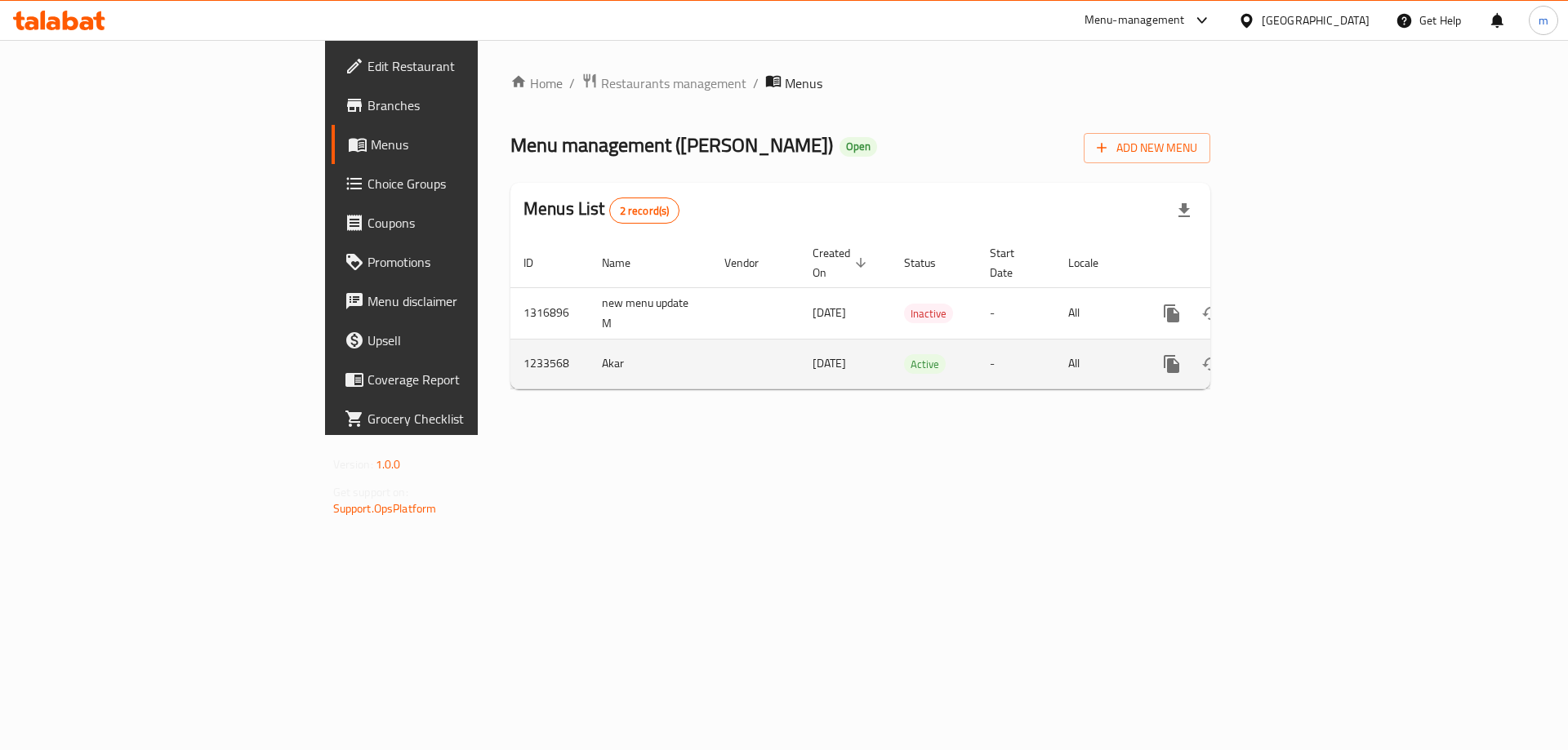
click at [1299, 354] on icon "enhanced table" at bounding box center [1289, 364] width 20 height 20
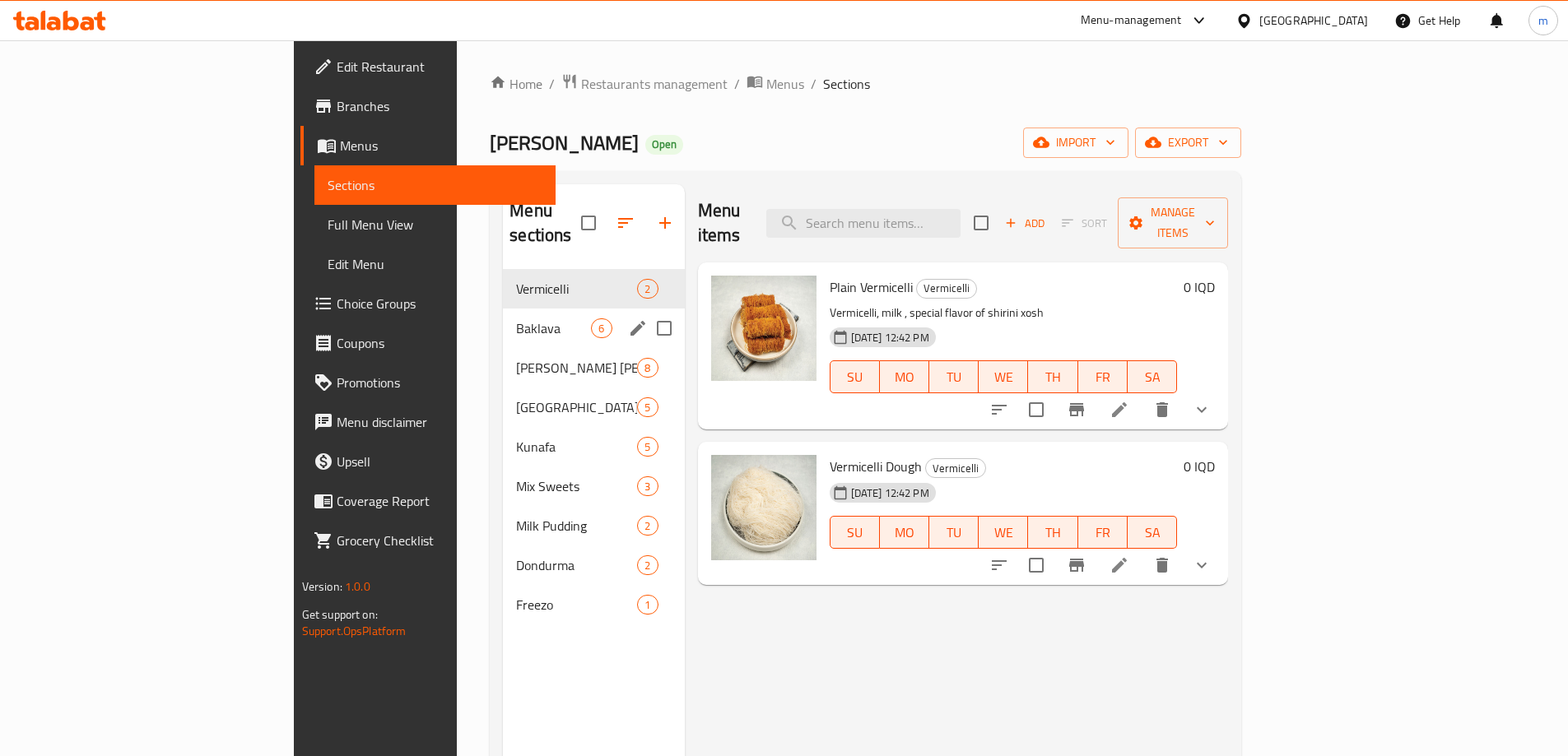
click at [503, 314] on div "Baklava 6" at bounding box center [593, 329] width 181 height 40
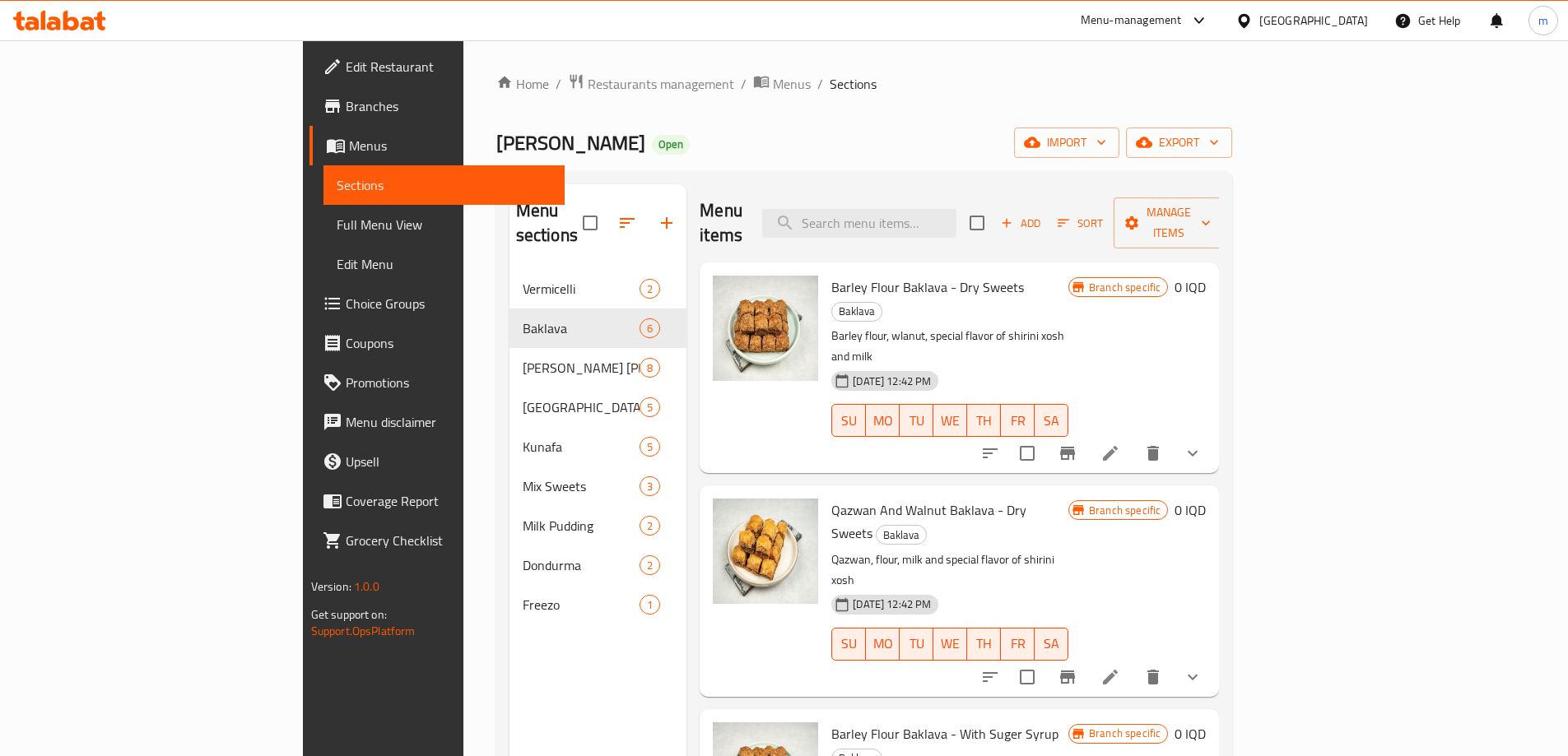
click at [323, 237] on link "Full Menu View" at bounding box center [444, 225] width 241 height 40
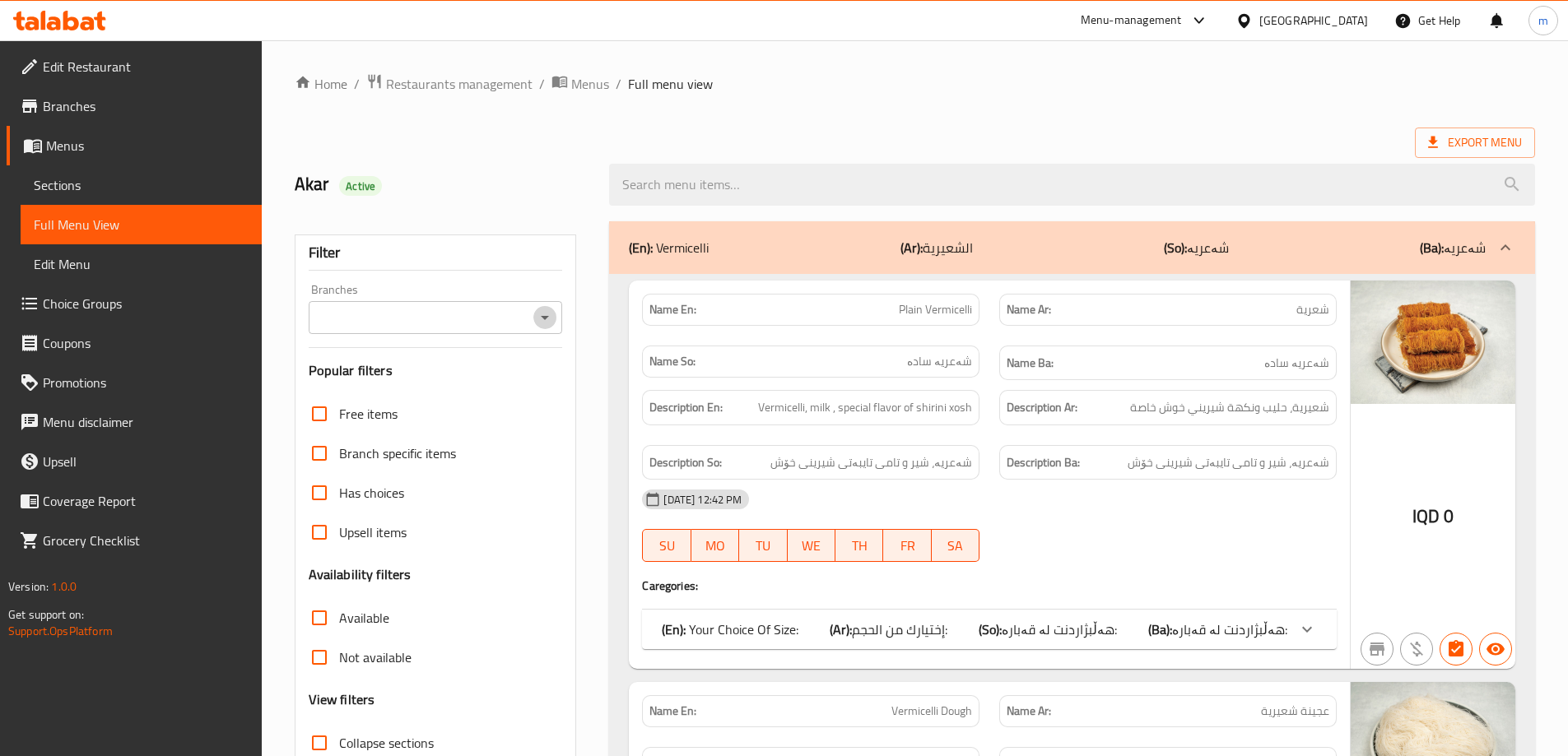
click at [542, 321] on icon "Open" at bounding box center [545, 317] width 20 height 20
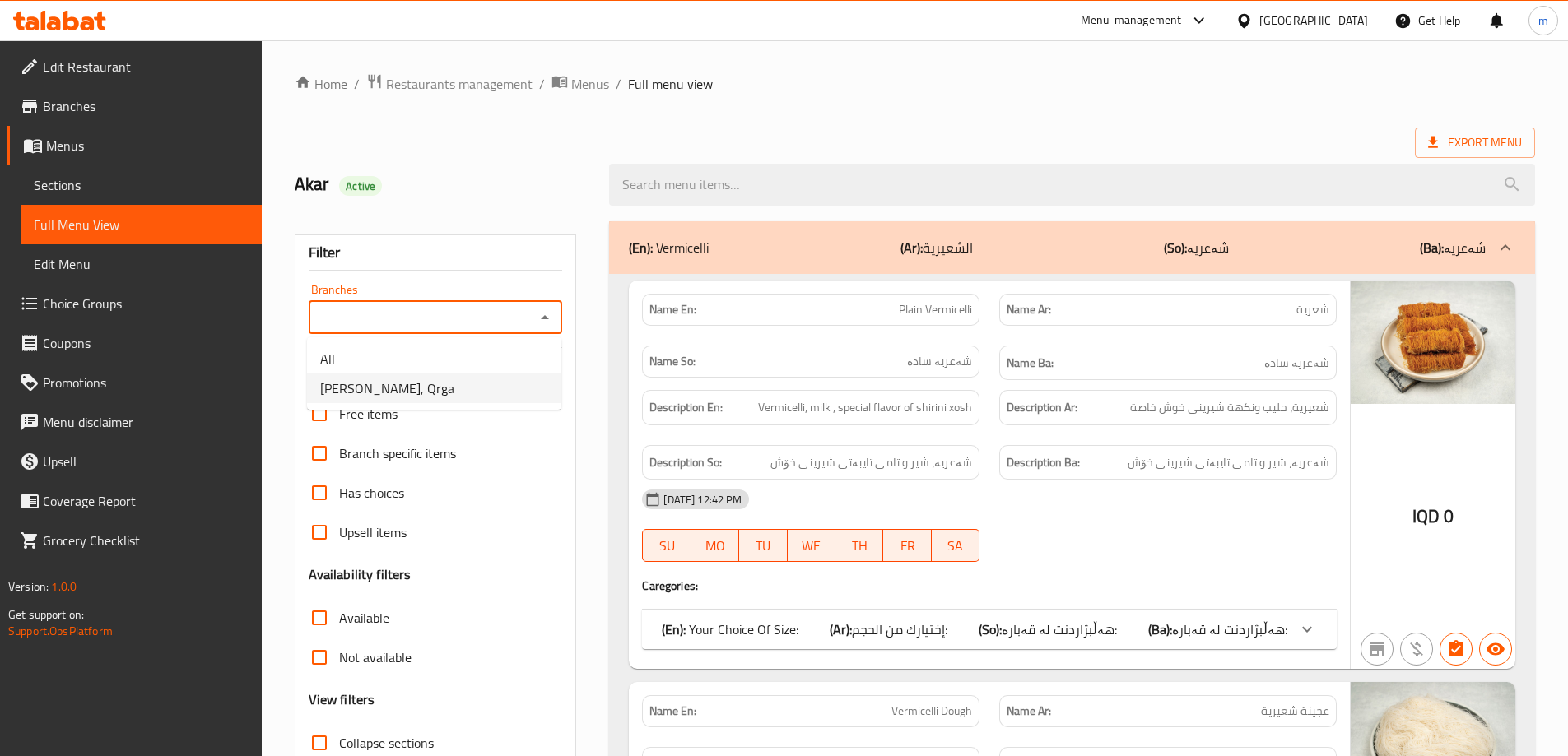
click at [428, 381] on li "Shirini Xosh, Qrga" at bounding box center [434, 388] width 254 height 29
type input "Shirini Xosh, Qrga"
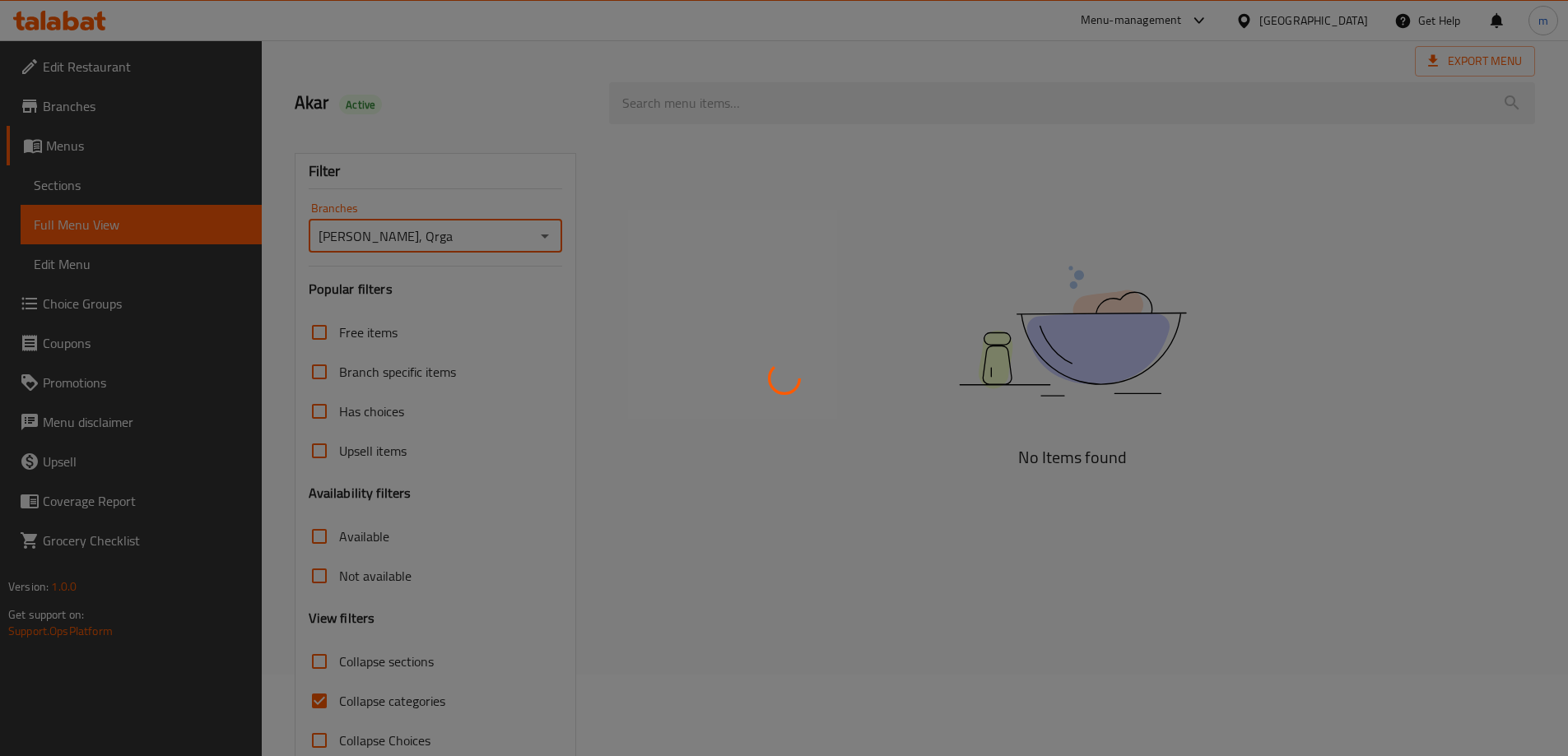
scroll to position [120, 0]
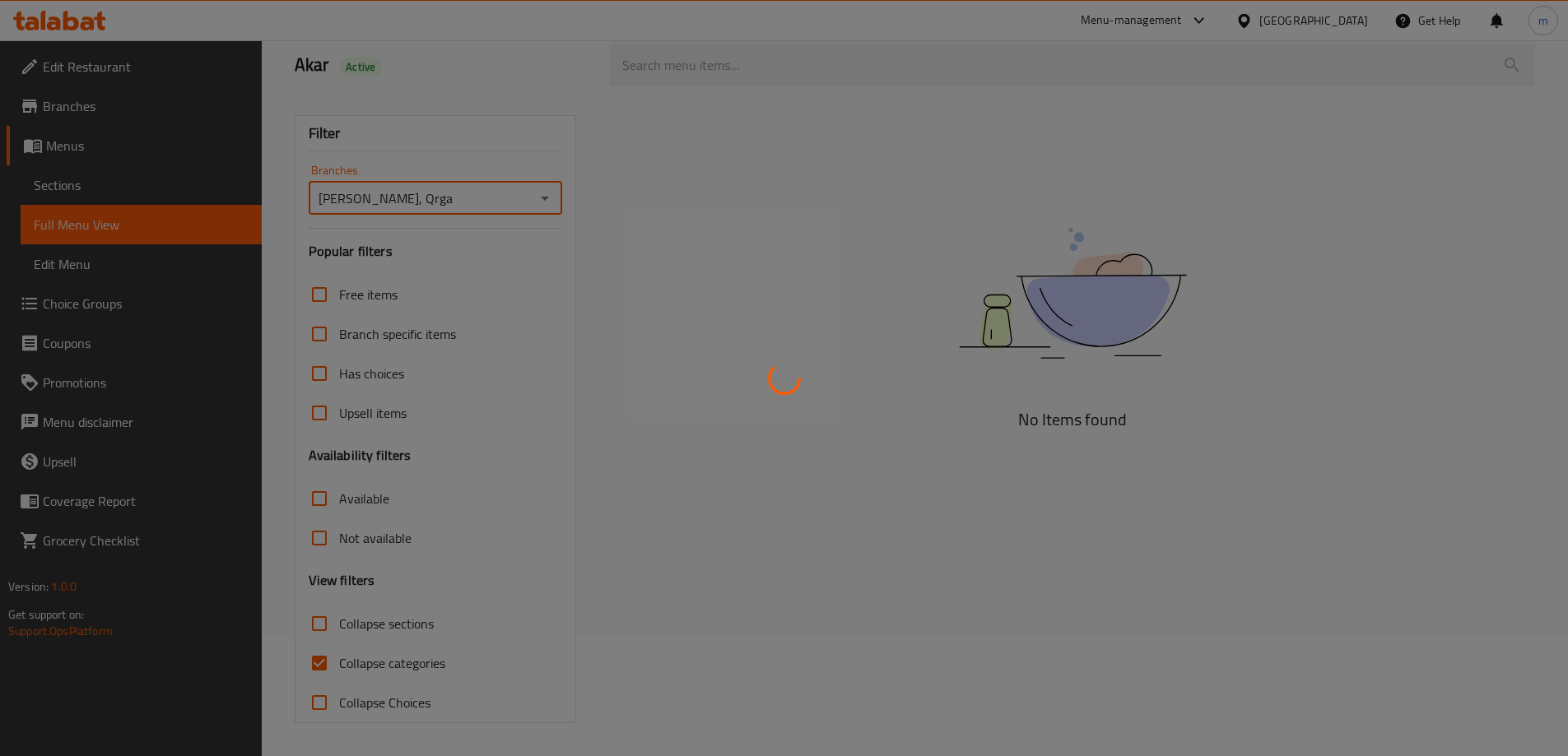
drag, startPoint x: 373, startPoint y: 678, endPoint x: 352, endPoint y: 667, distance: 23.7
click at [366, 673] on div at bounding box center [784, 378] width 1568 height 756
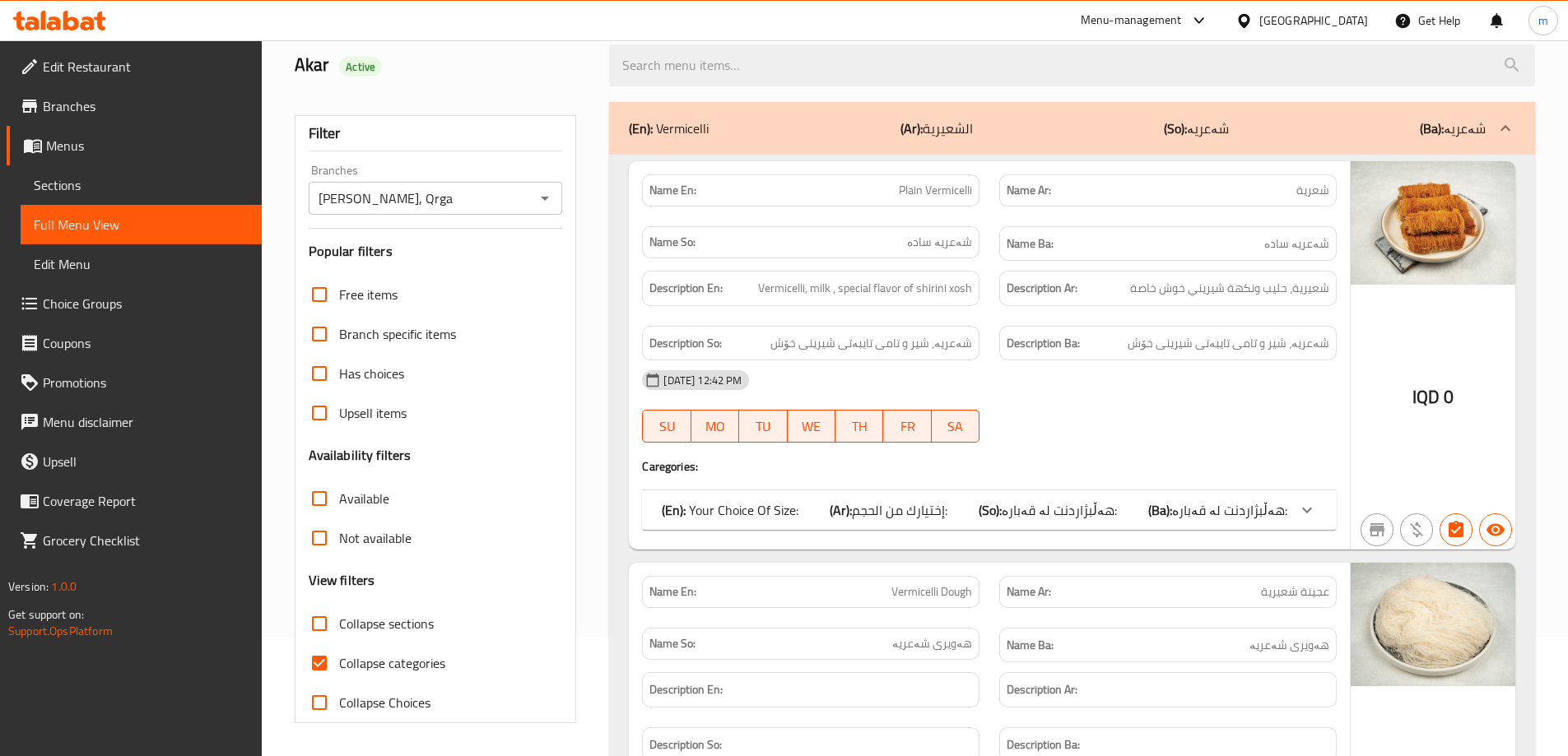
click at [303, 663] on input "Collapse categories" at bounding box center [319, 663] width 40 height 40
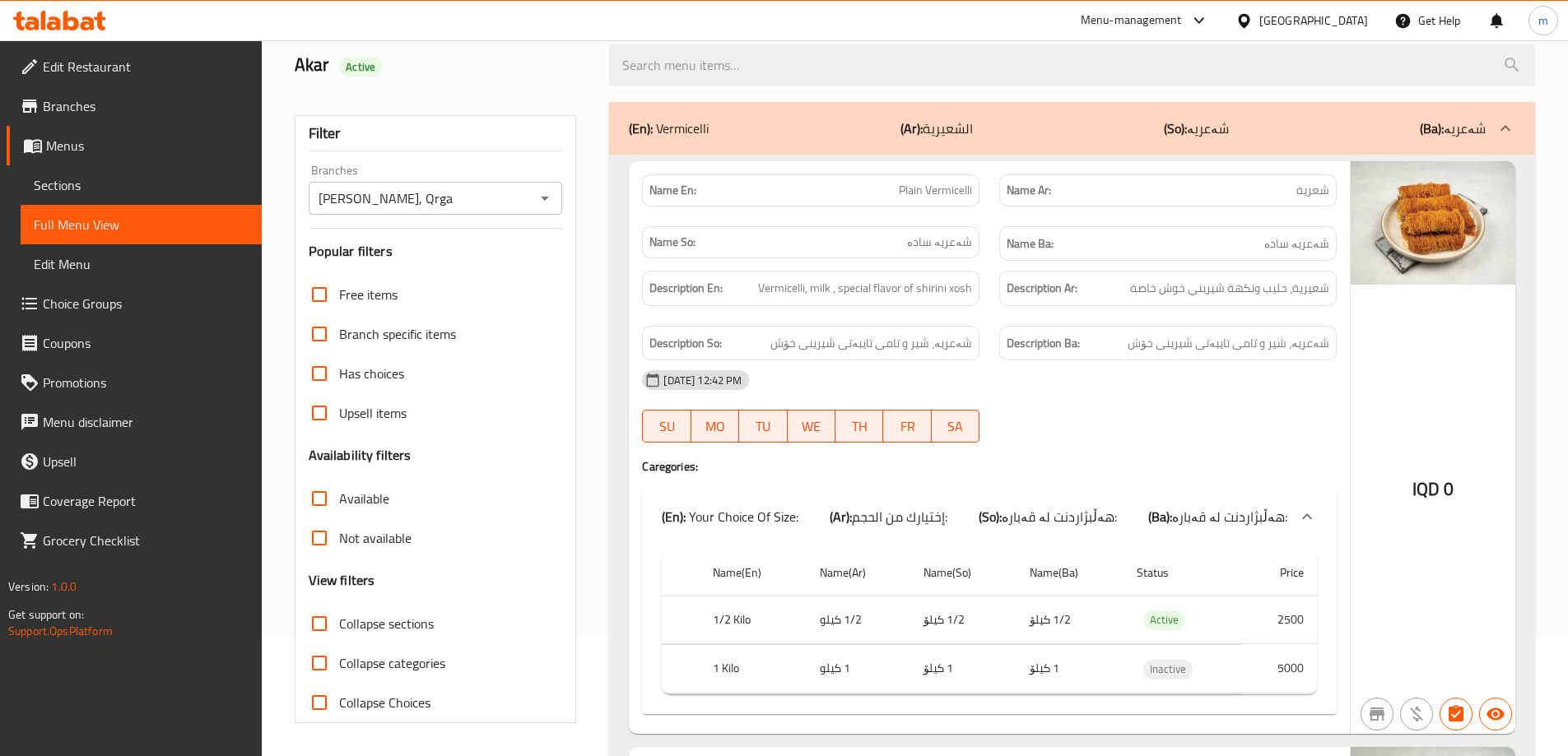
click at [316, 662] on input "Collapse categories" at bounding box center [319, 663] width 40 height 40
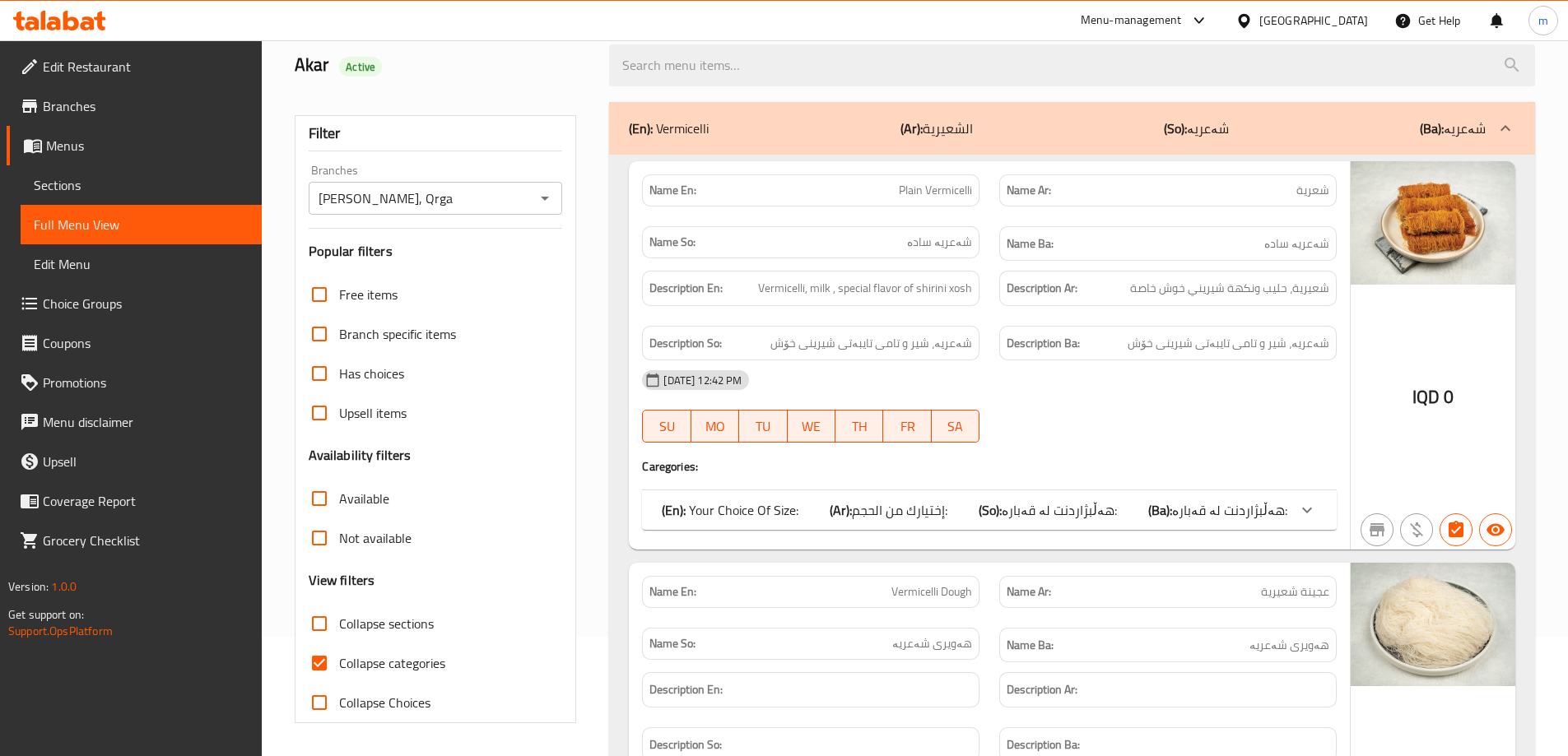
drag, startPoint x: 377, startPoint y: 647, endPoint x: 372, endPoint y: 657, distance: 11.2
click at [377, 652] on label "Collapse categories" at bounding box center [372, 663] width 146 height 40
click at [339, 652] on input "Collapse categories" at bounding box center [319, 663] width 40 height 40
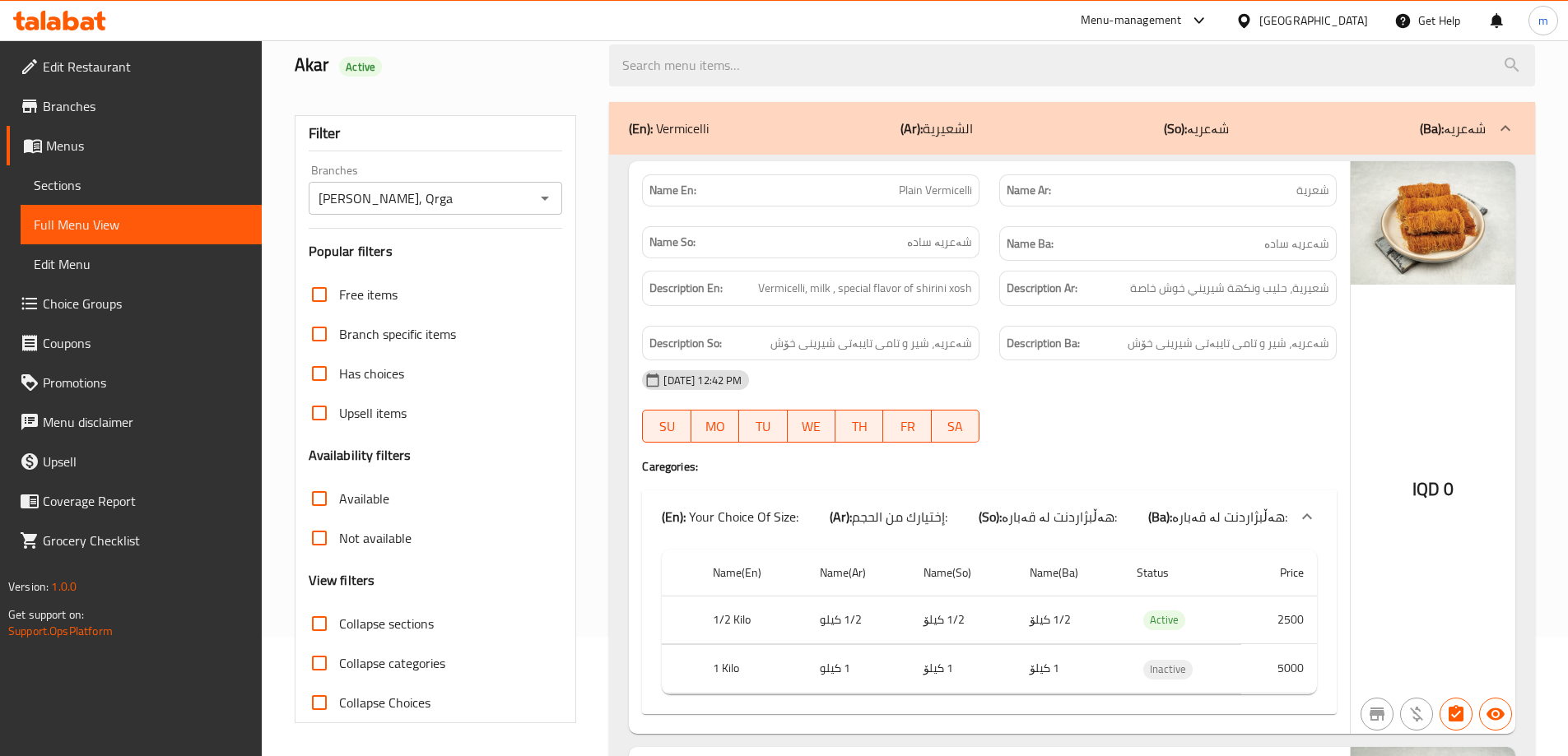
click at [372, 658] on span "Collapse categories" at bounding box center [392, 663] width 106 height 20
click at [339, 658] on input "Collapse categories" at bounding box center [319, 663] width 40 height 40
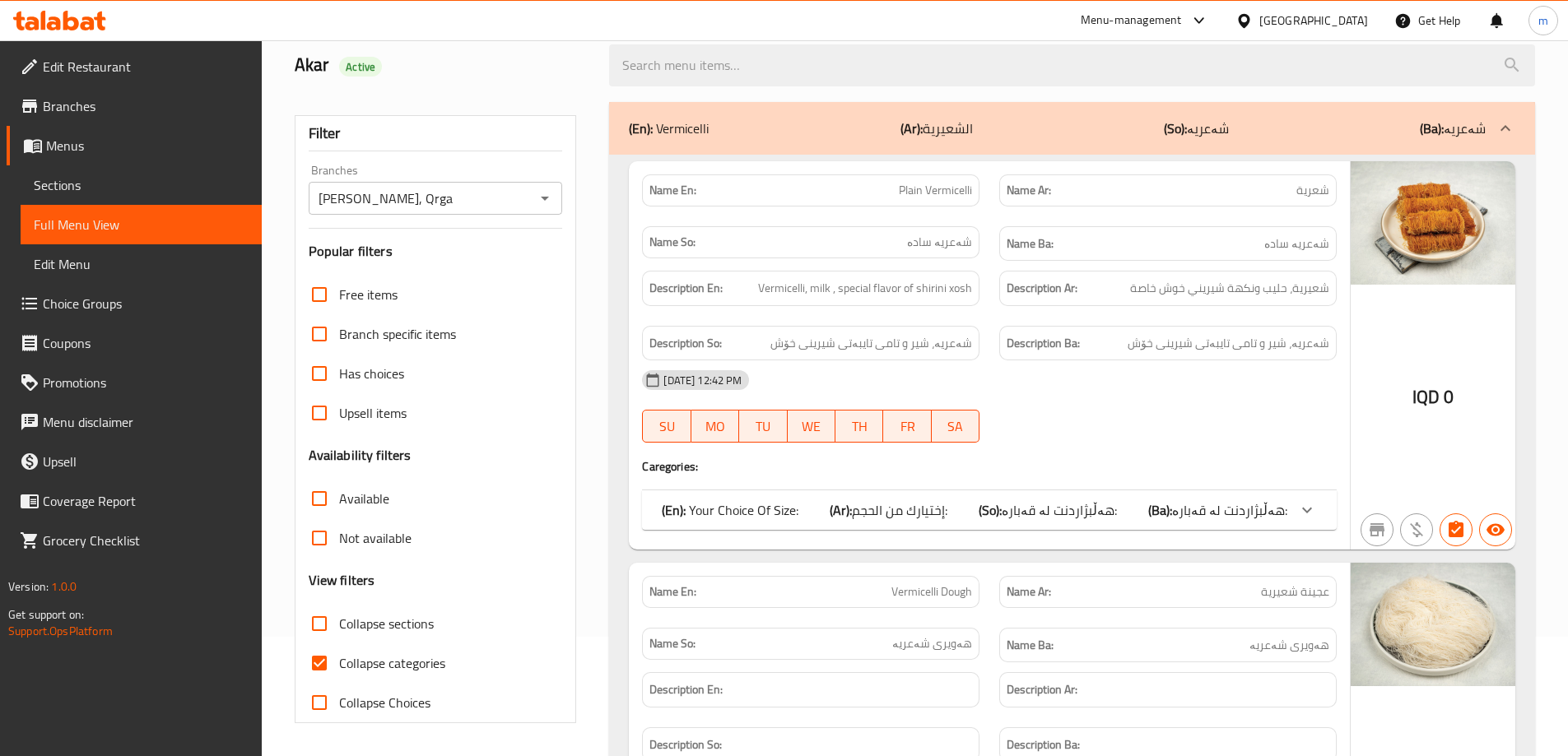
click at [380, 660] on span "Collapse categories" at bounding box center [392, 663] width 106 height 20
click at [339, 660] on input "Collapse categories" at bounding box center [319, 663] width 40 height 40
checkbox input "false"
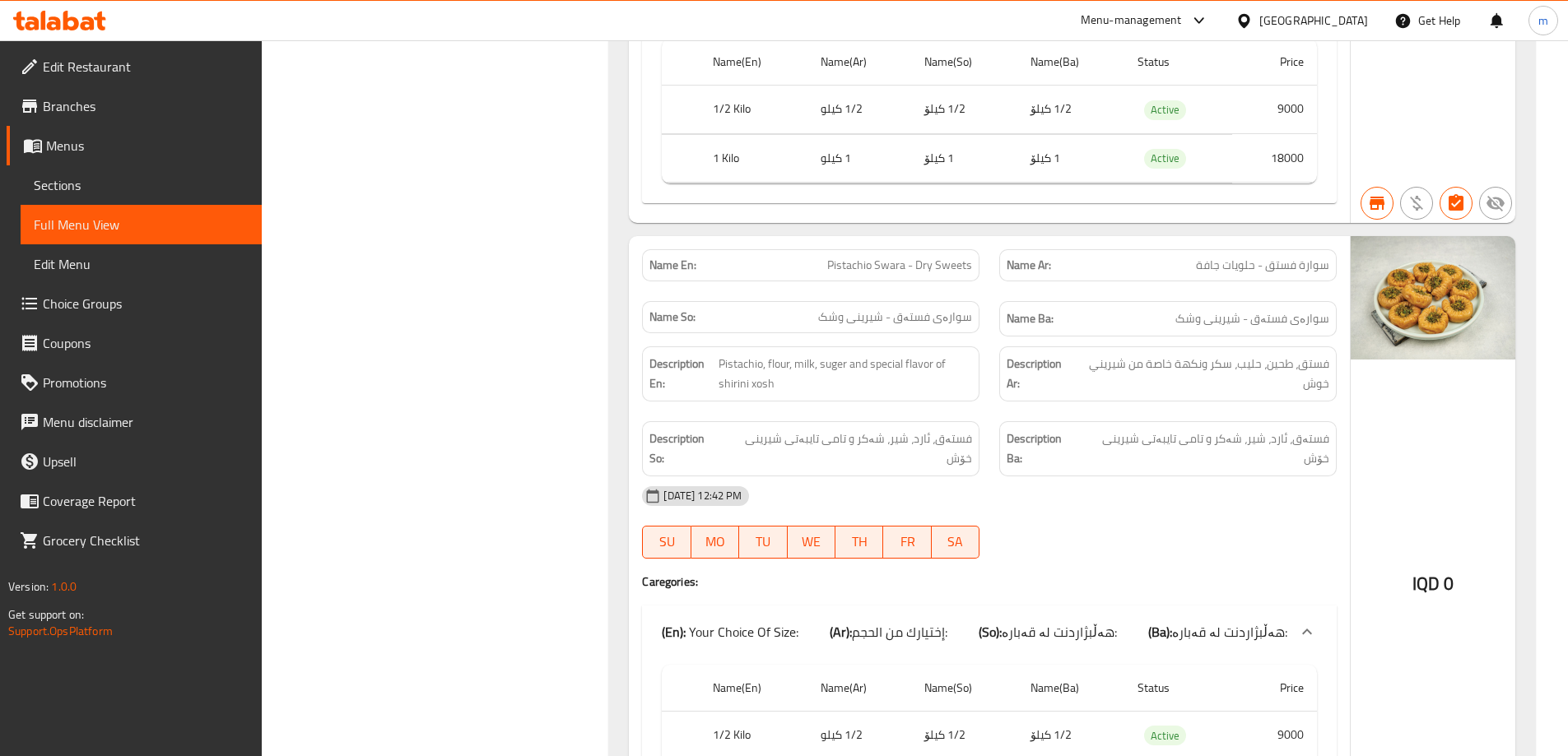
scroll to position [10484, 0]
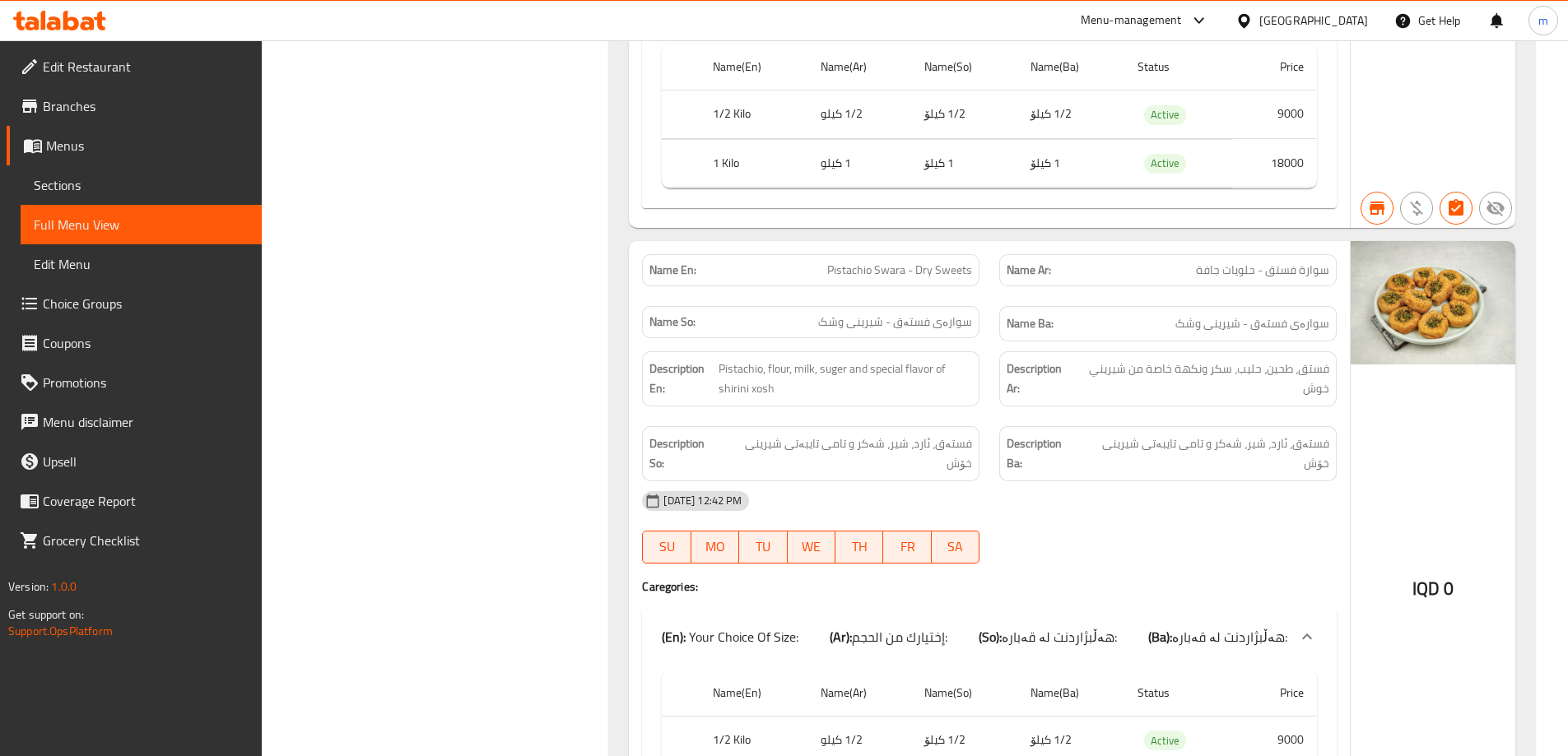
click at [132, 189] on span "Sections" at bounding box center [141, 185] width 215 height 20
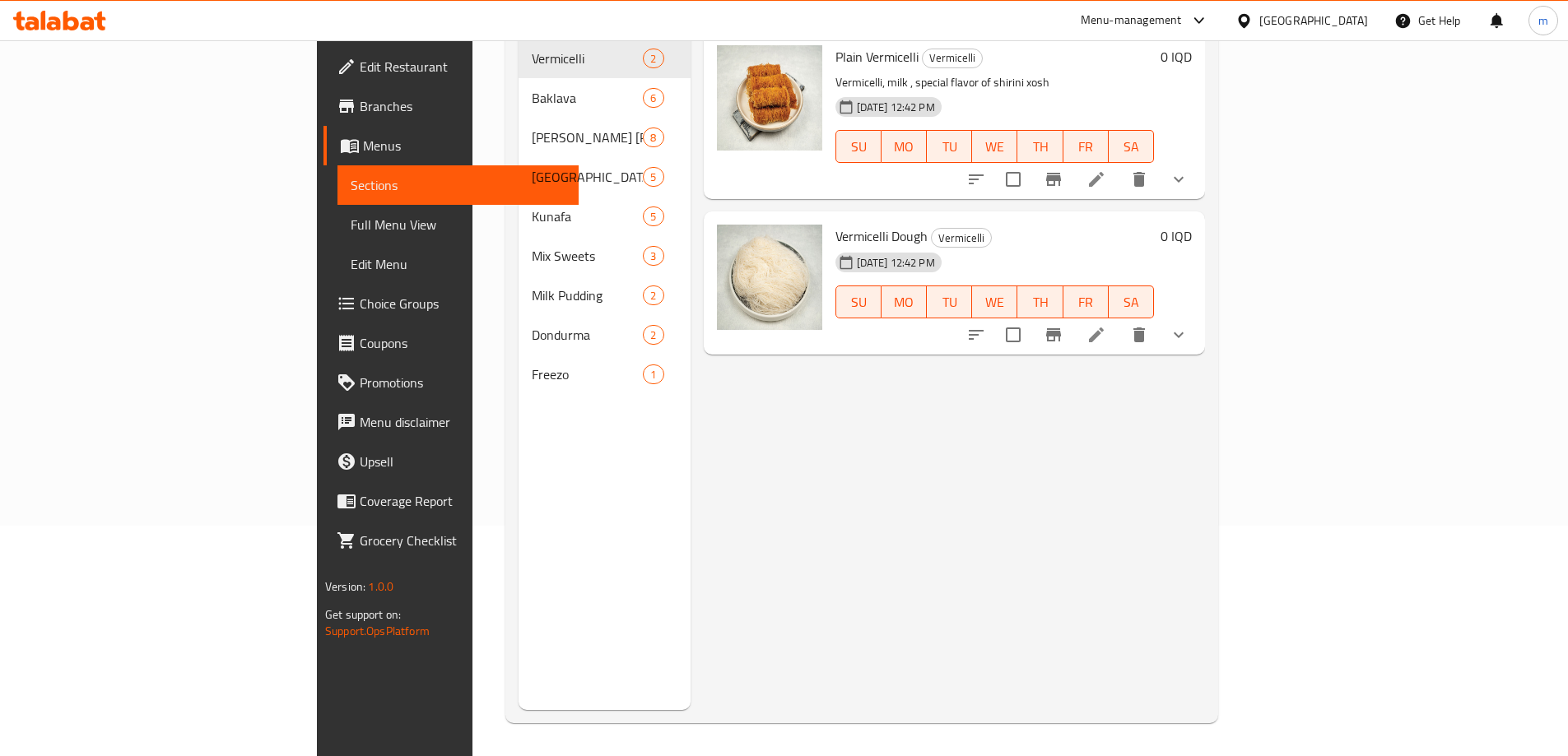
scroll to position [231, 0]
click at [363, 140] on span "Menus" at bounding box center [464, 146] width 202 height 20
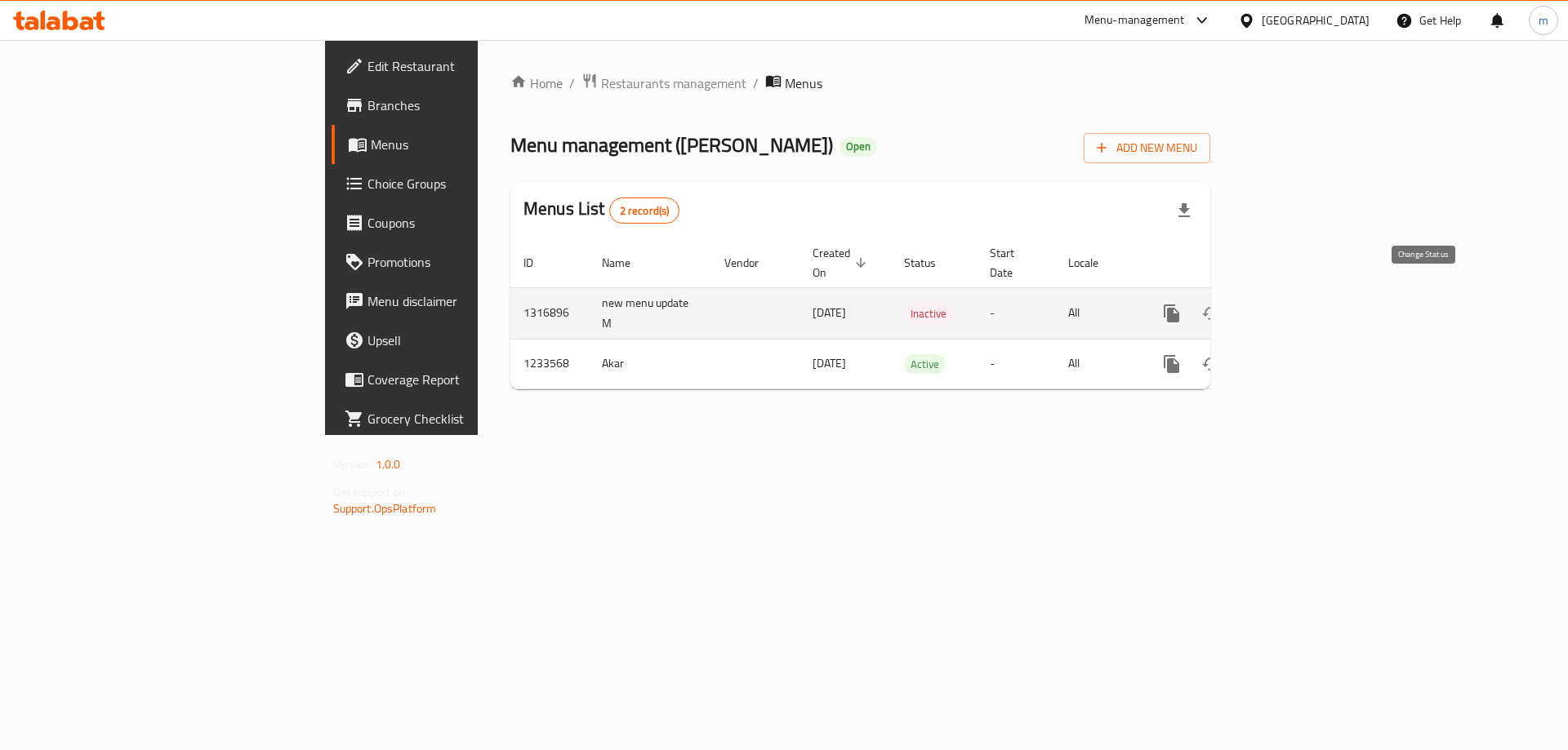
click at [1231, 294] on button "enhanced table" at bounding box center [1212, 314] width 40 height 40
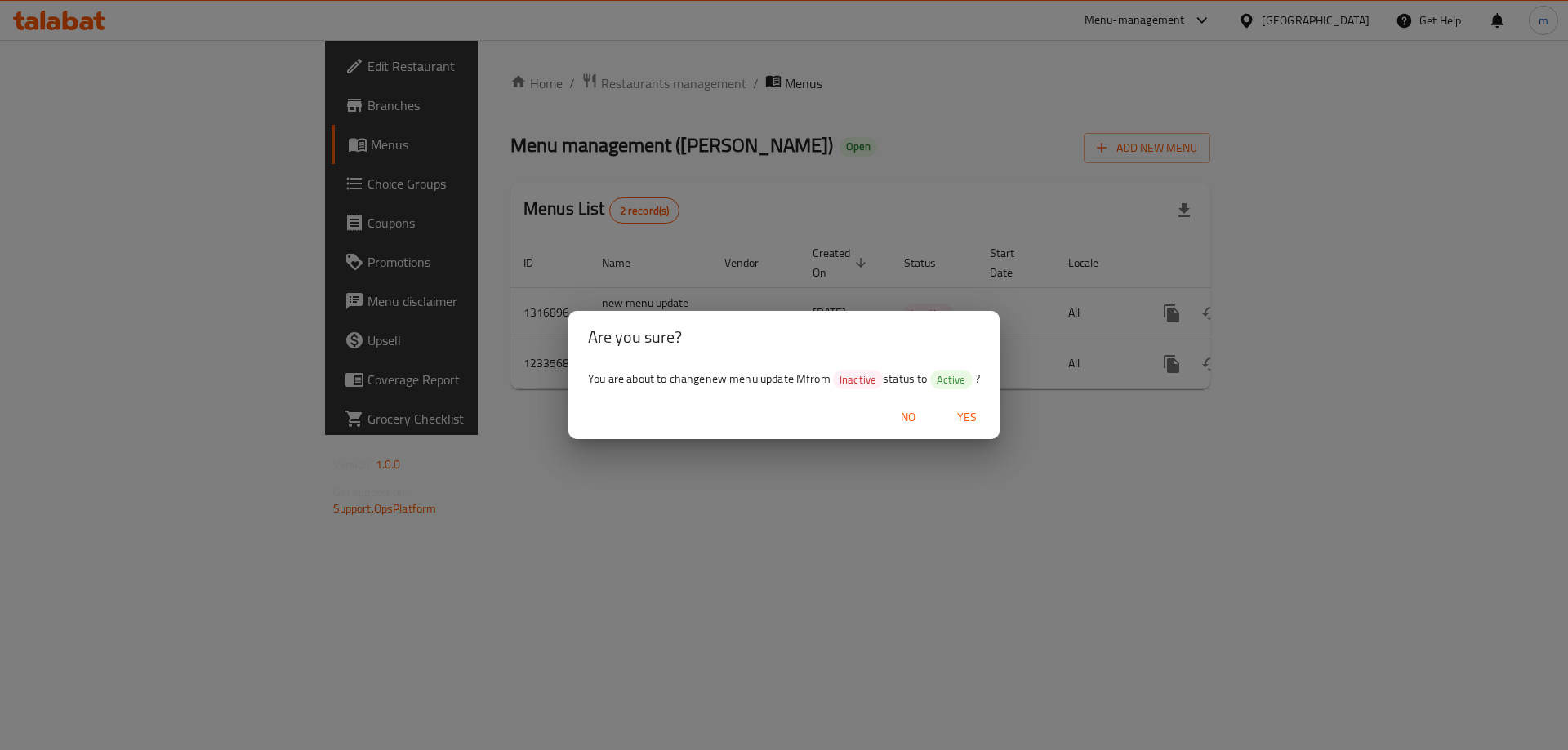
click at [979, 409] on span "Yes" at bounding box center [967, 418] width 40 height 21
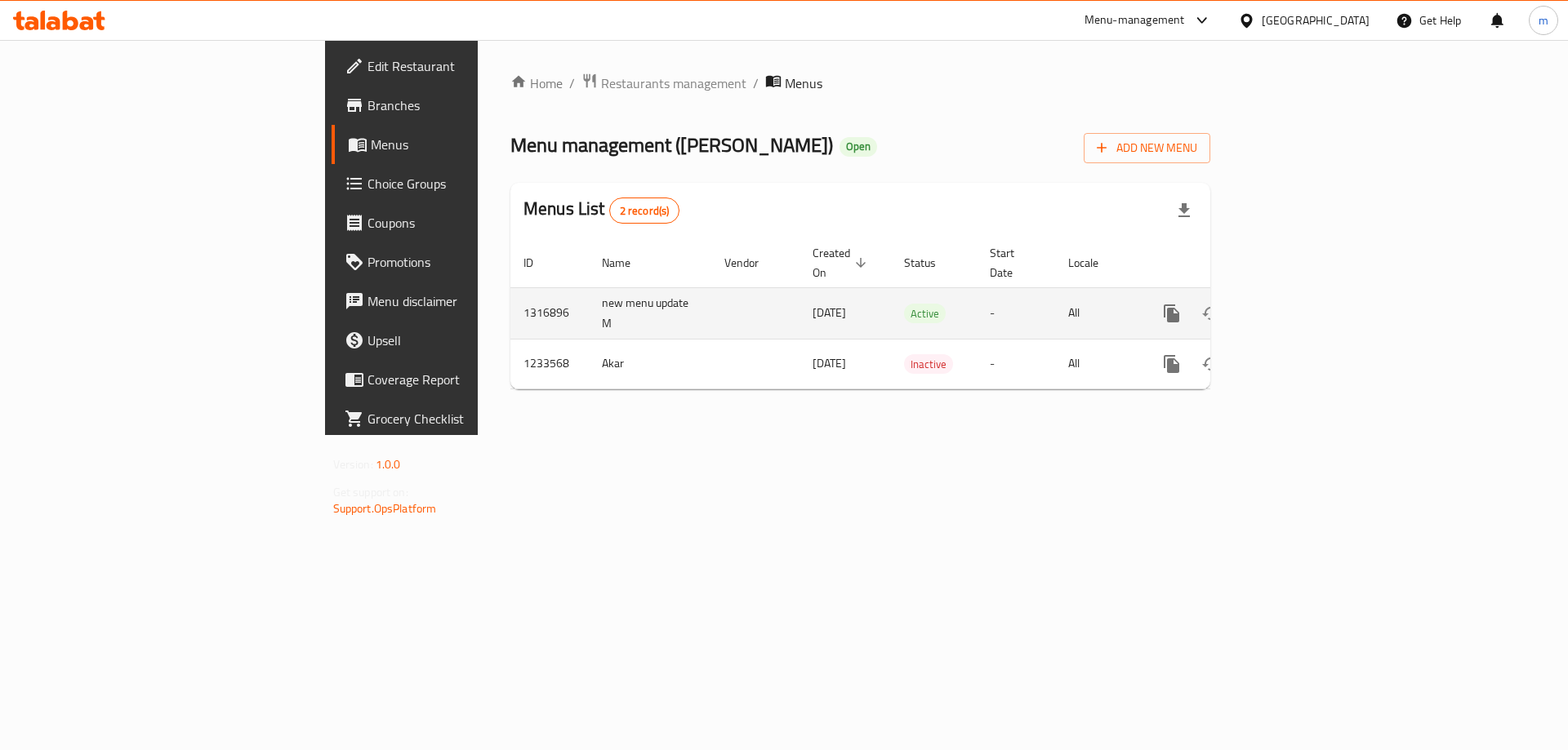
click at [1299, 304] on icon "enhanced table" at bounding box center [1289, 313] width 20 height 20
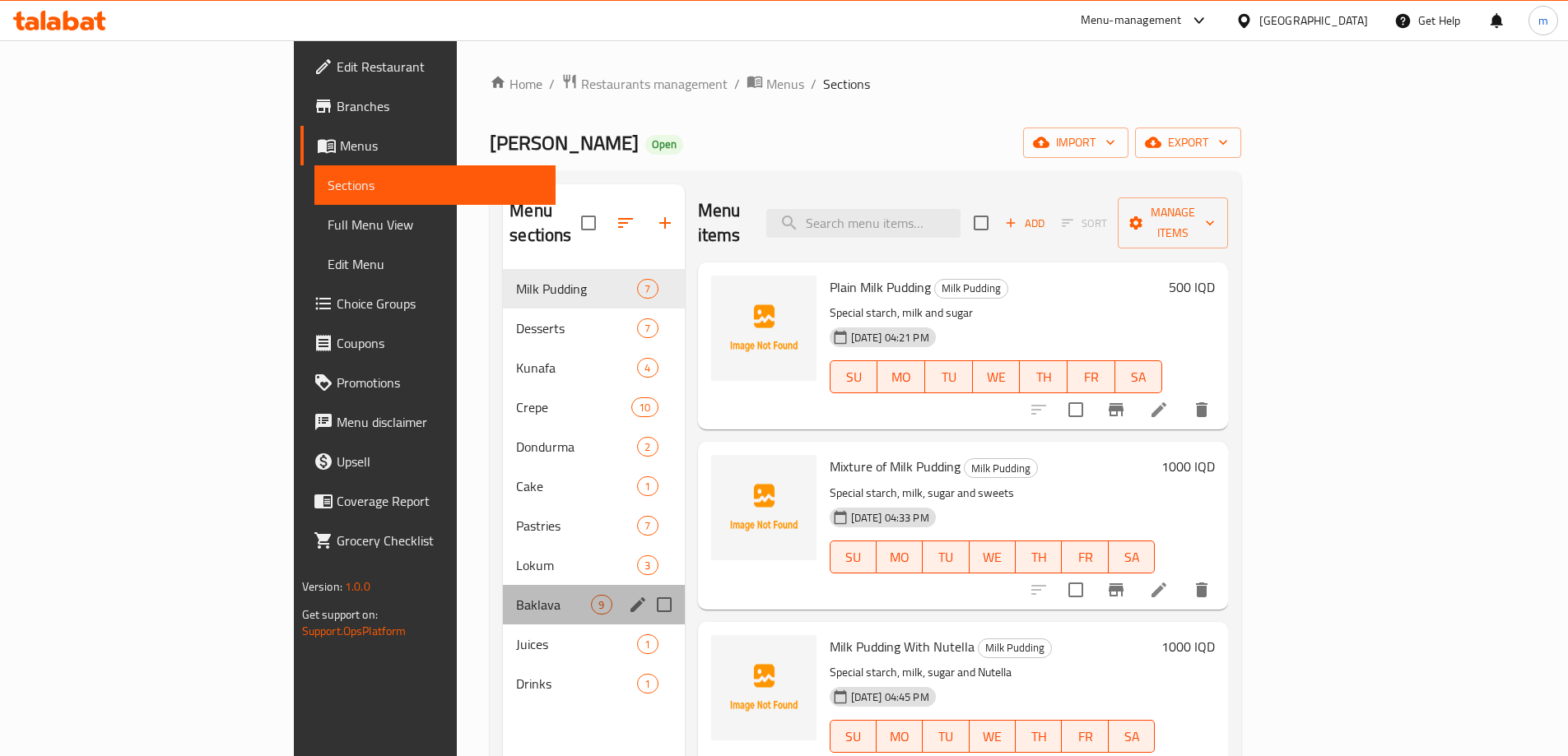
click at [503, 595] on div "Baklava 9" at bounding box center [593, 605] width 181 height 40
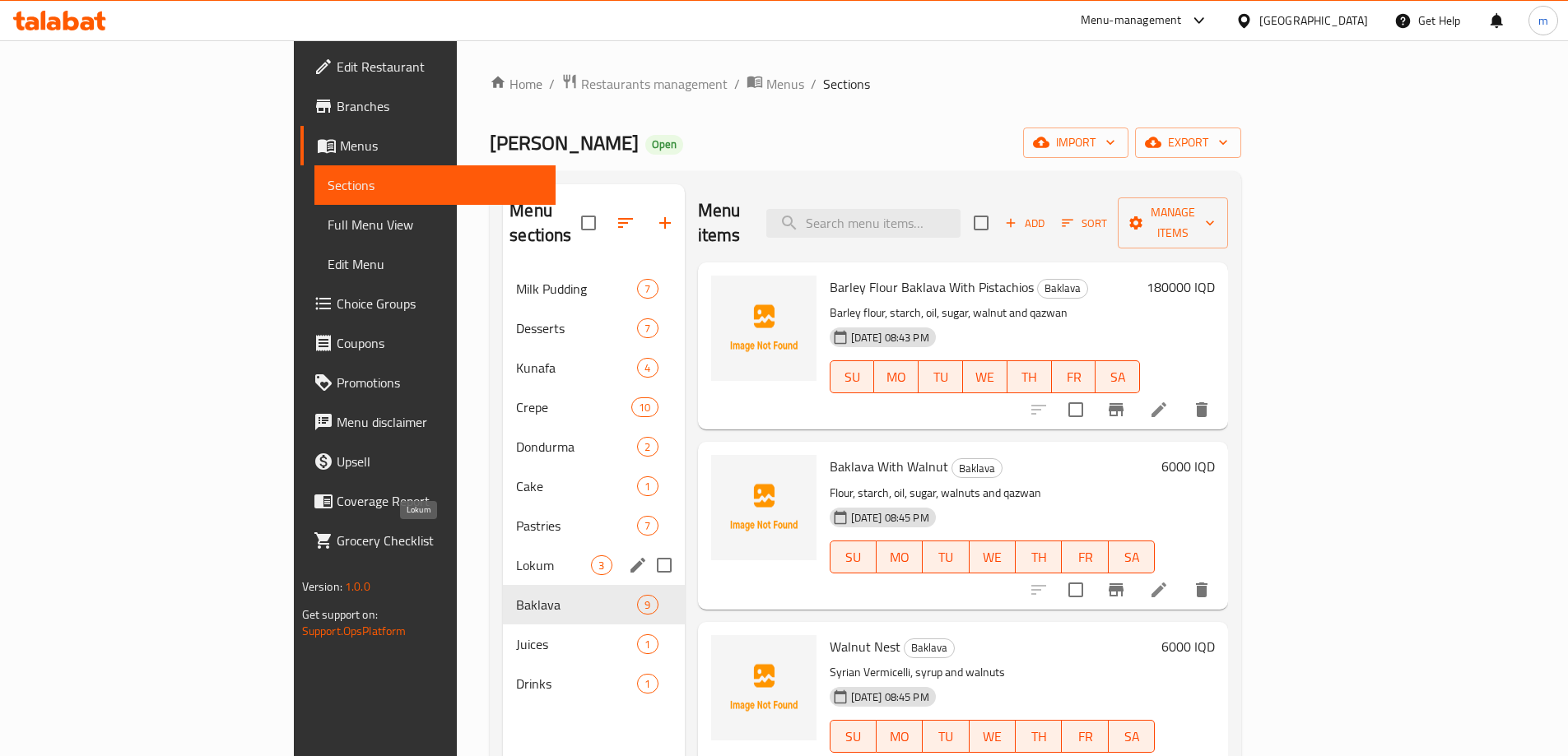
click at [516, 556] on span "Lokum" at bounding box center [553, 565] width 75 height 20
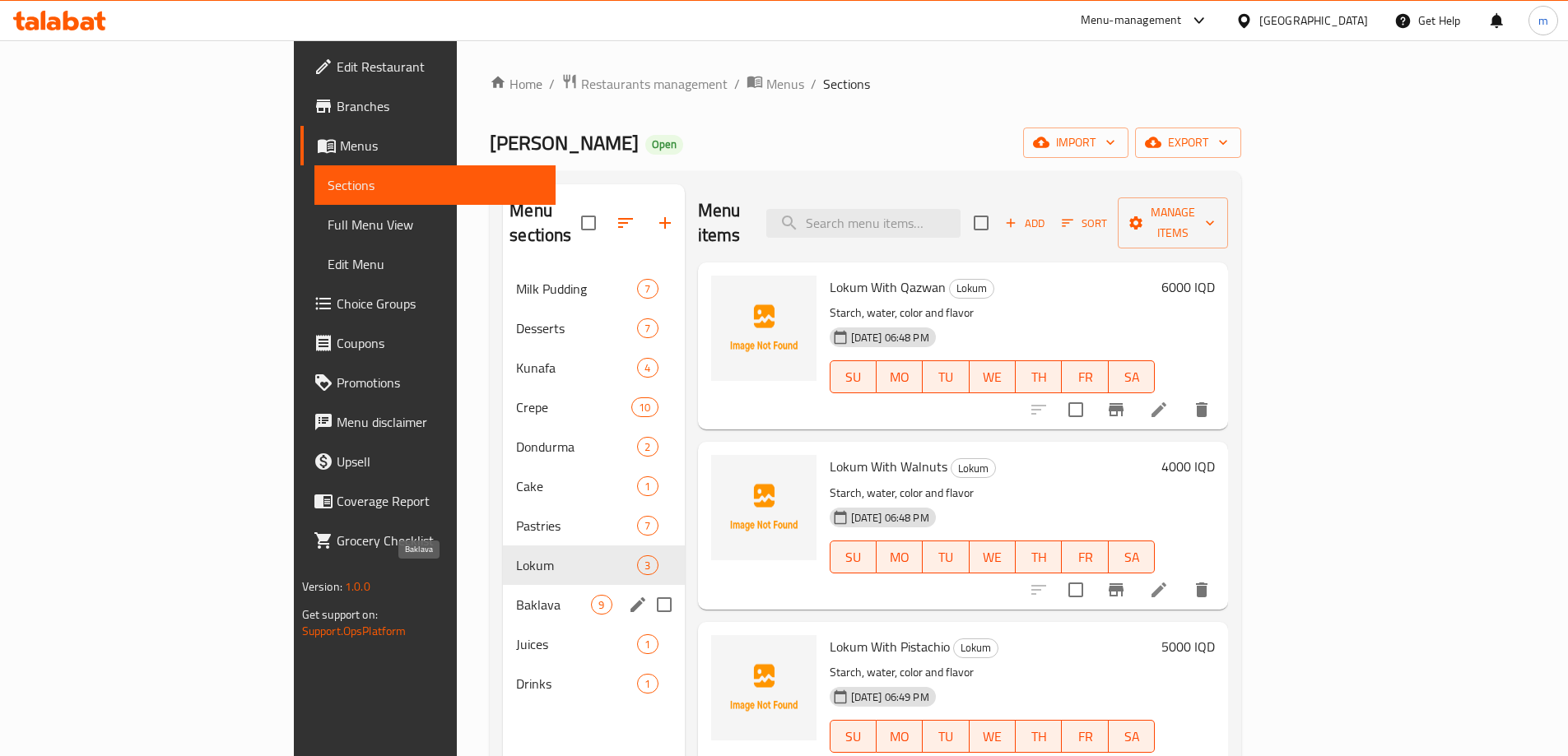
click at [516, 595] on span "Baklava" at bounding box center [553, 604] width 75 height 20
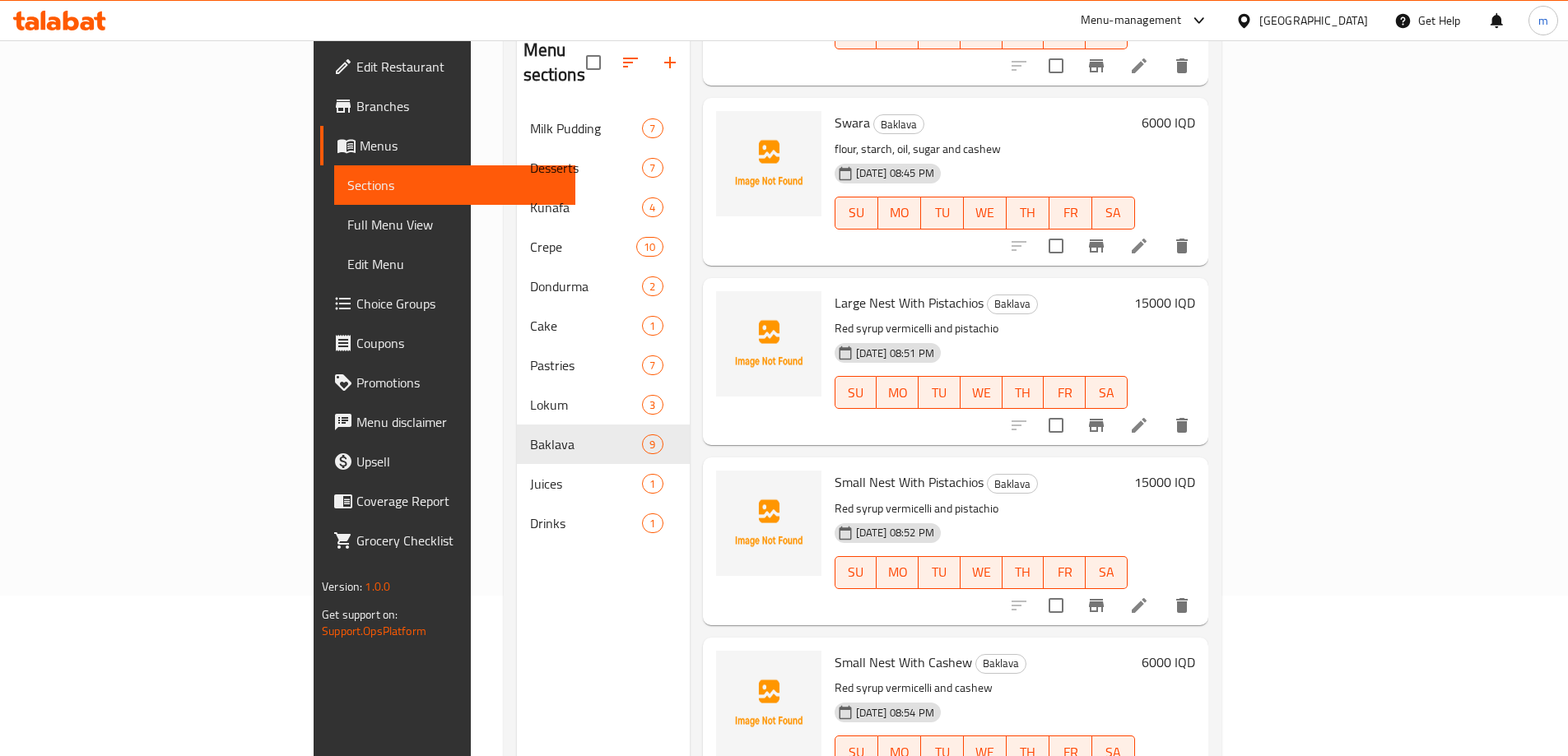
scroll to position [192, 0]
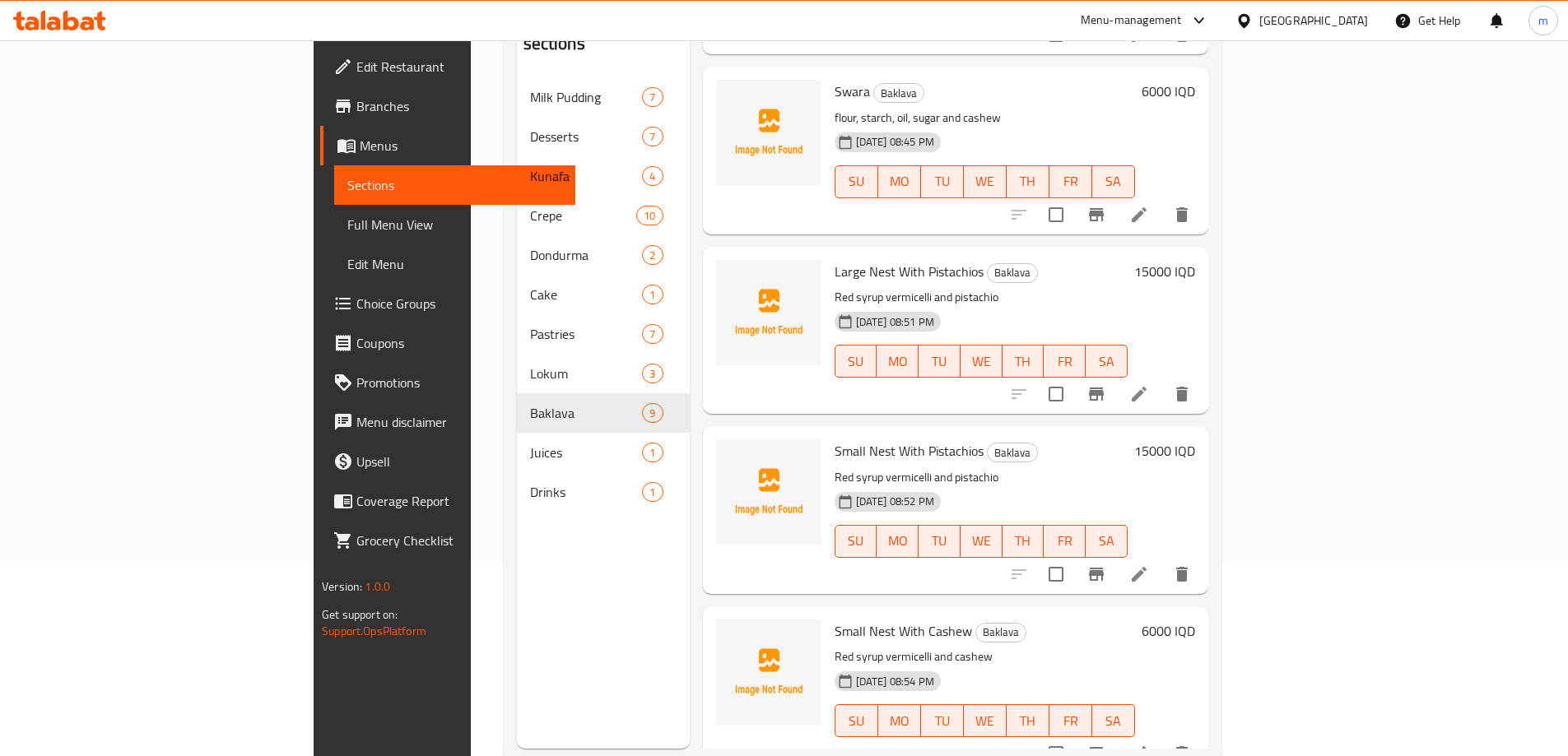
click at [348, 228] on span "Full Menu View" at bounding box center [455, 225] width 215 height 20
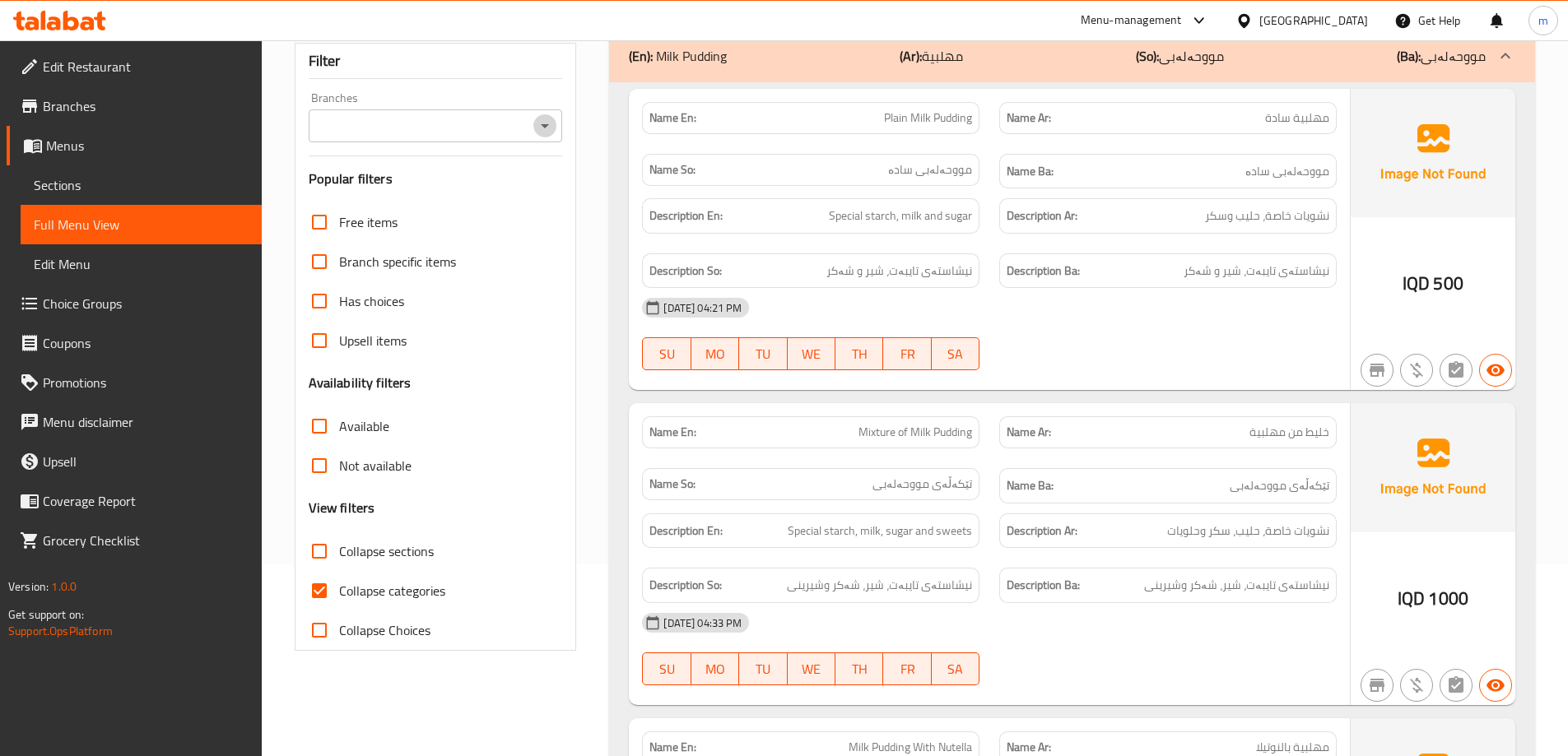
click at [535, 123] on button "Open" at bounding box center [545, 126] width 23 height 23
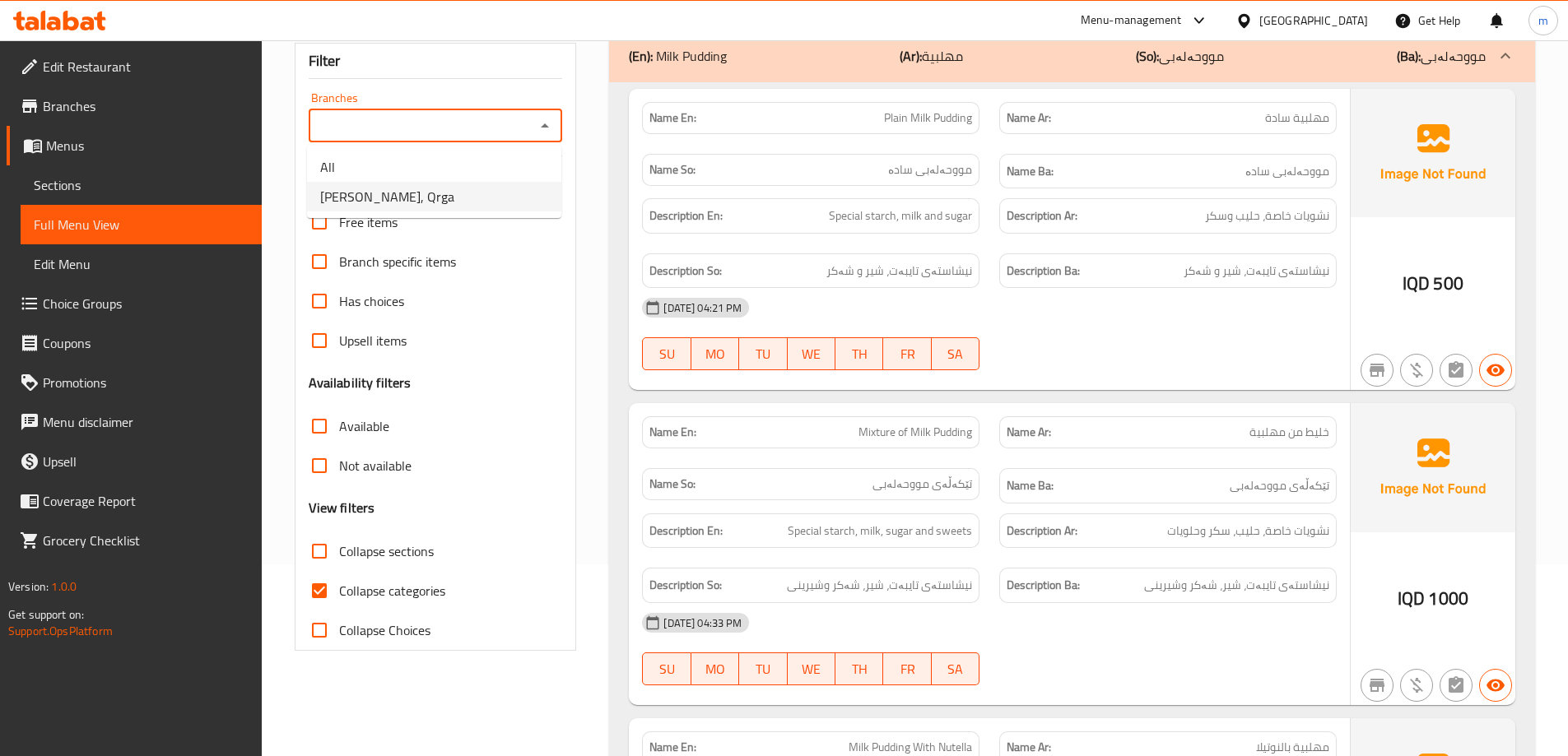
drag, startPoint x: 403, startPoint y: 192, endPoint x: 409, endPoint y: 170, distance: 22.8
click at [404, 192] on span "Shirini Xosh, Qrga" at bounding box center [387, 196] width 134 height 20
type input "Shirini Xosh, Qrga"
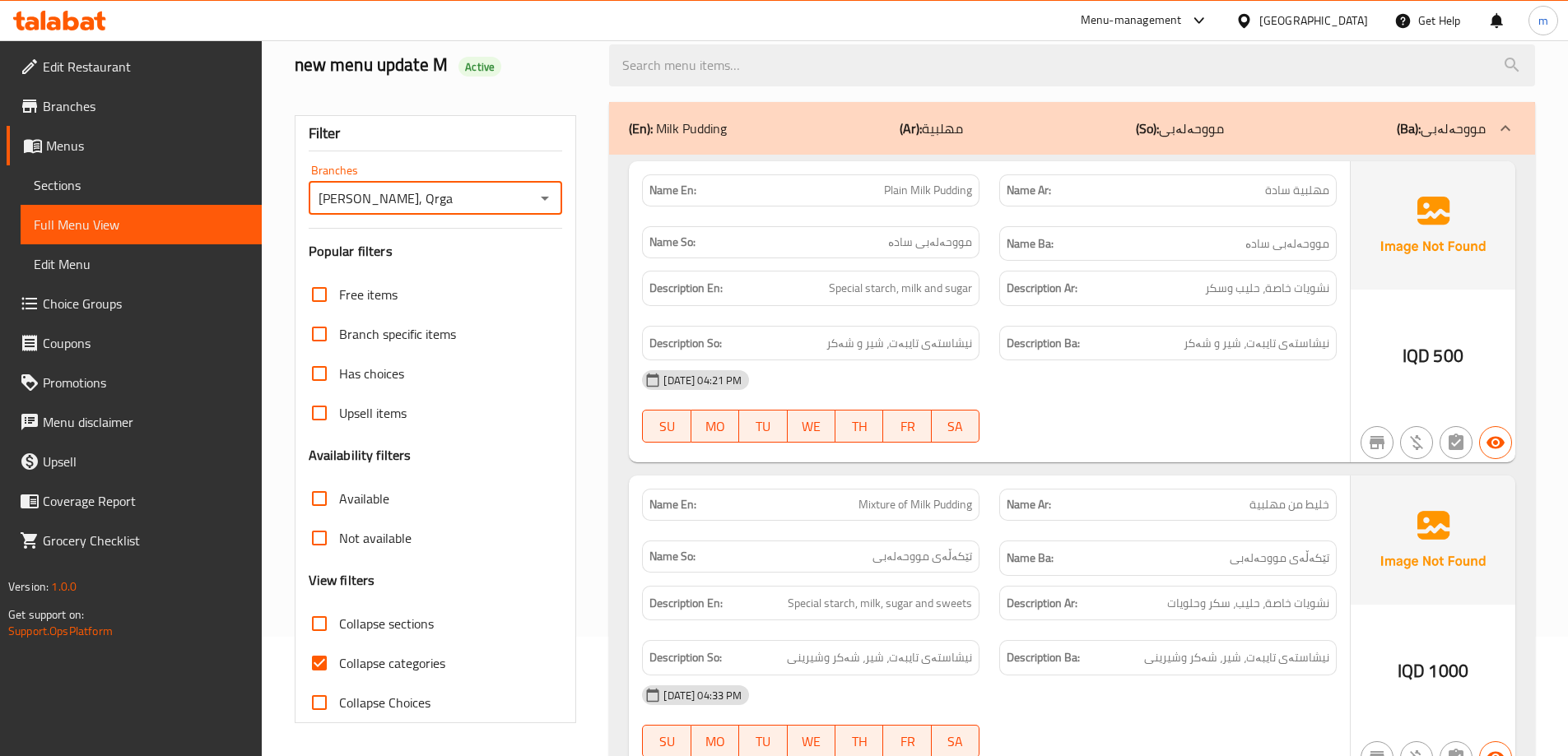
scroll to position [192, 0]
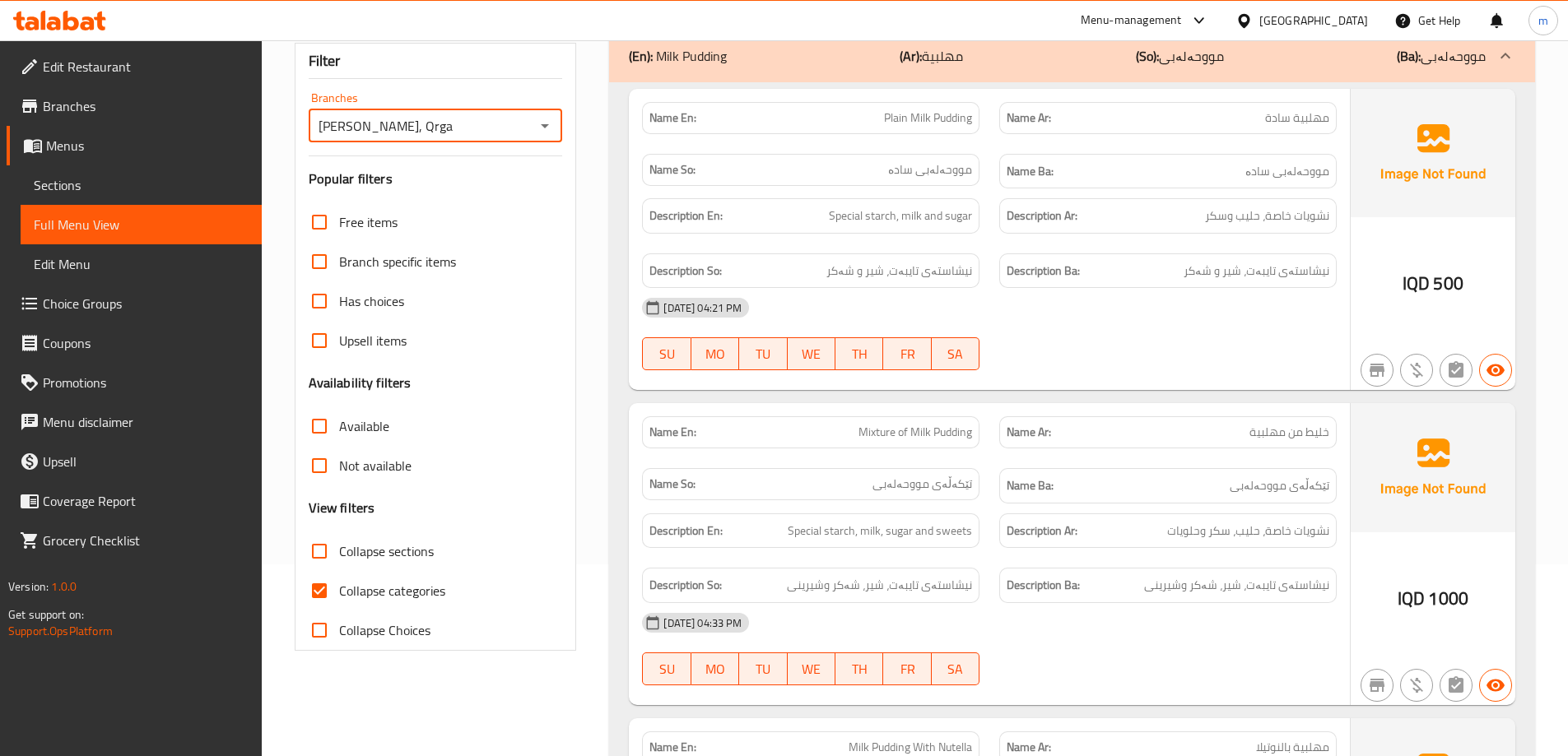
click at [359, 542] on span "Collapse sections" at bounding box center [386, 551] width 95 height 20
click at [338, 559] on input "Collapse sections" at bounding box center [319, 551] width 40 height 40
checkbox input "true"
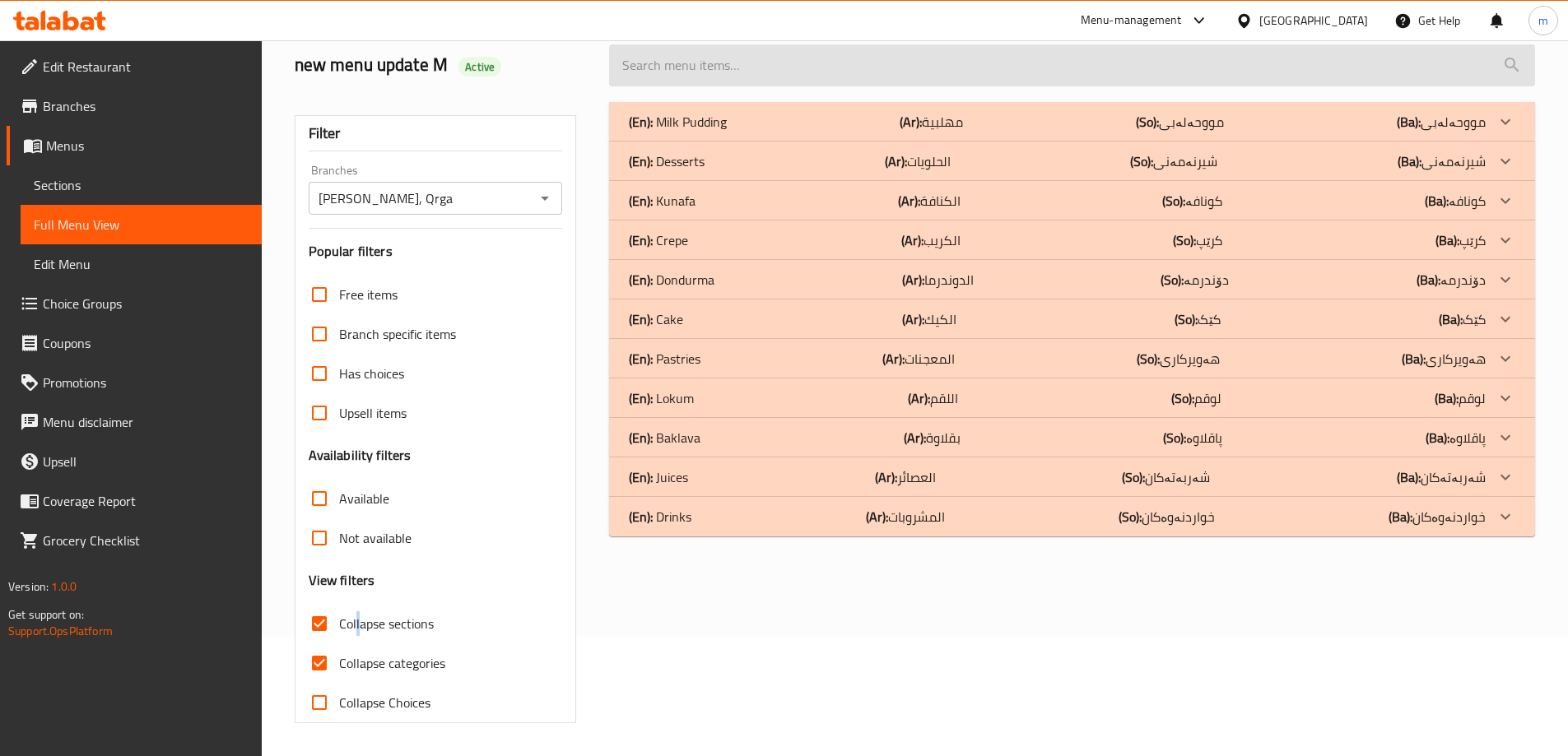
scroll to position [120, 0]
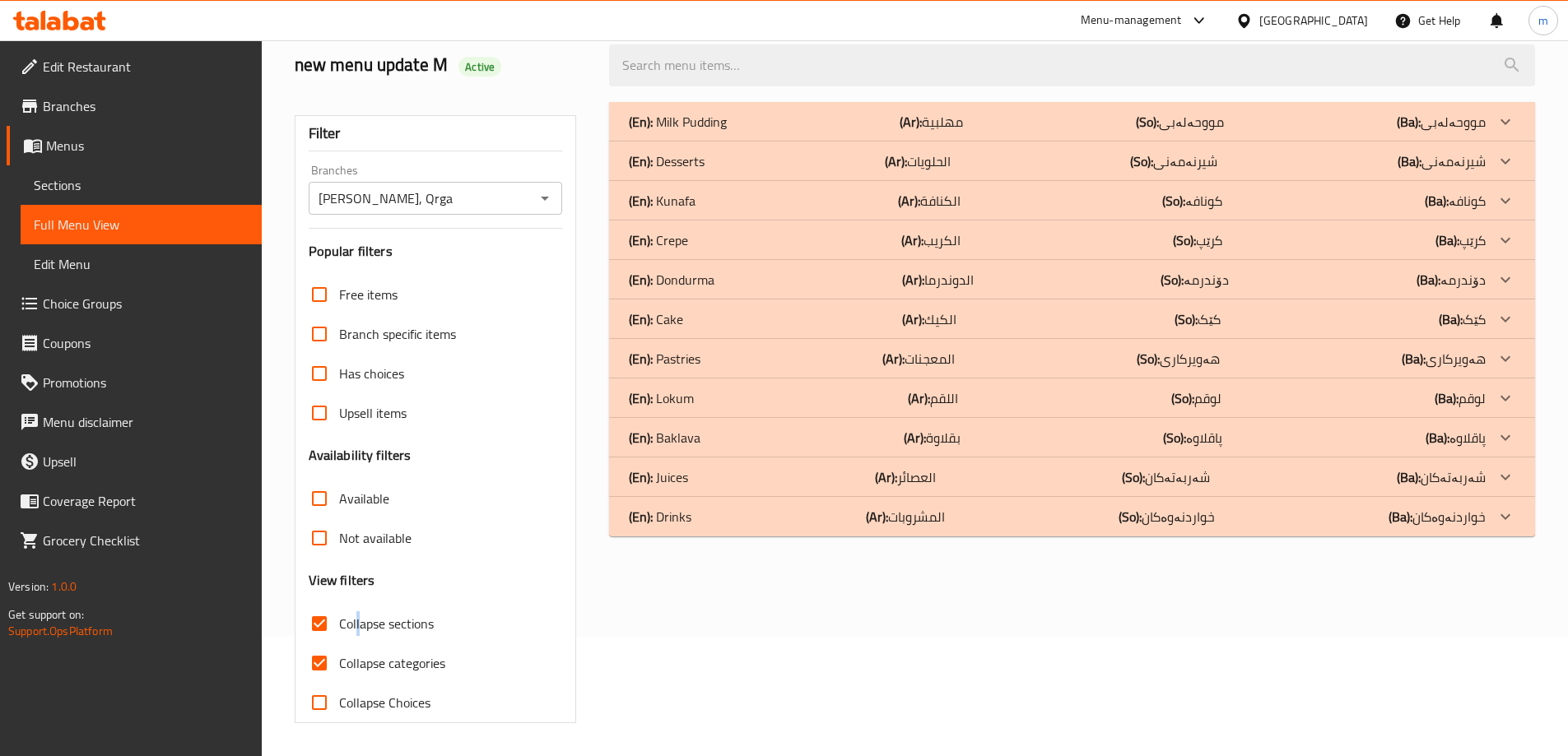
click at [709, 130] on p "(En): Milk Pudding" at bounding box center [677, 121] width 98 height 20
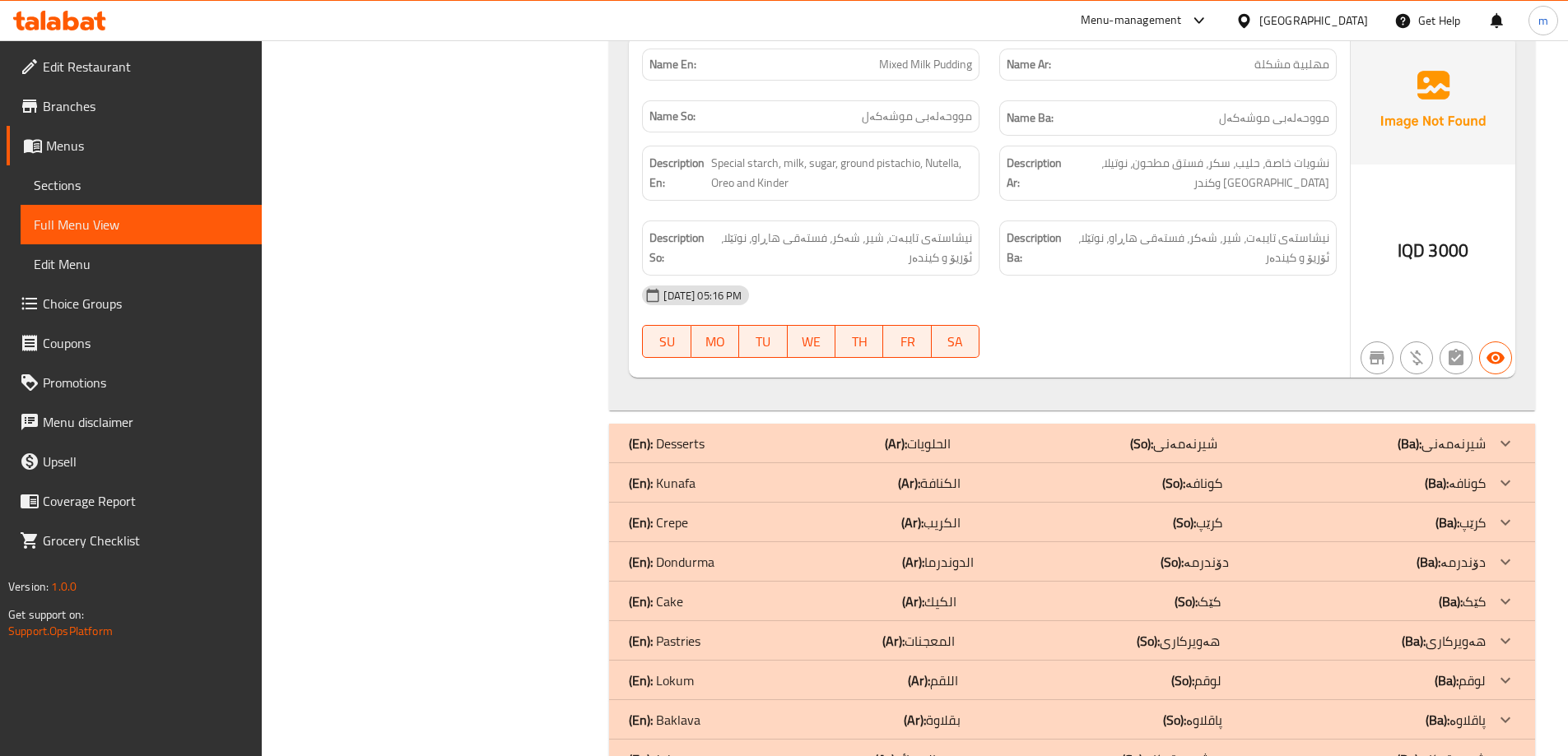
scroll to position [2232, 0]
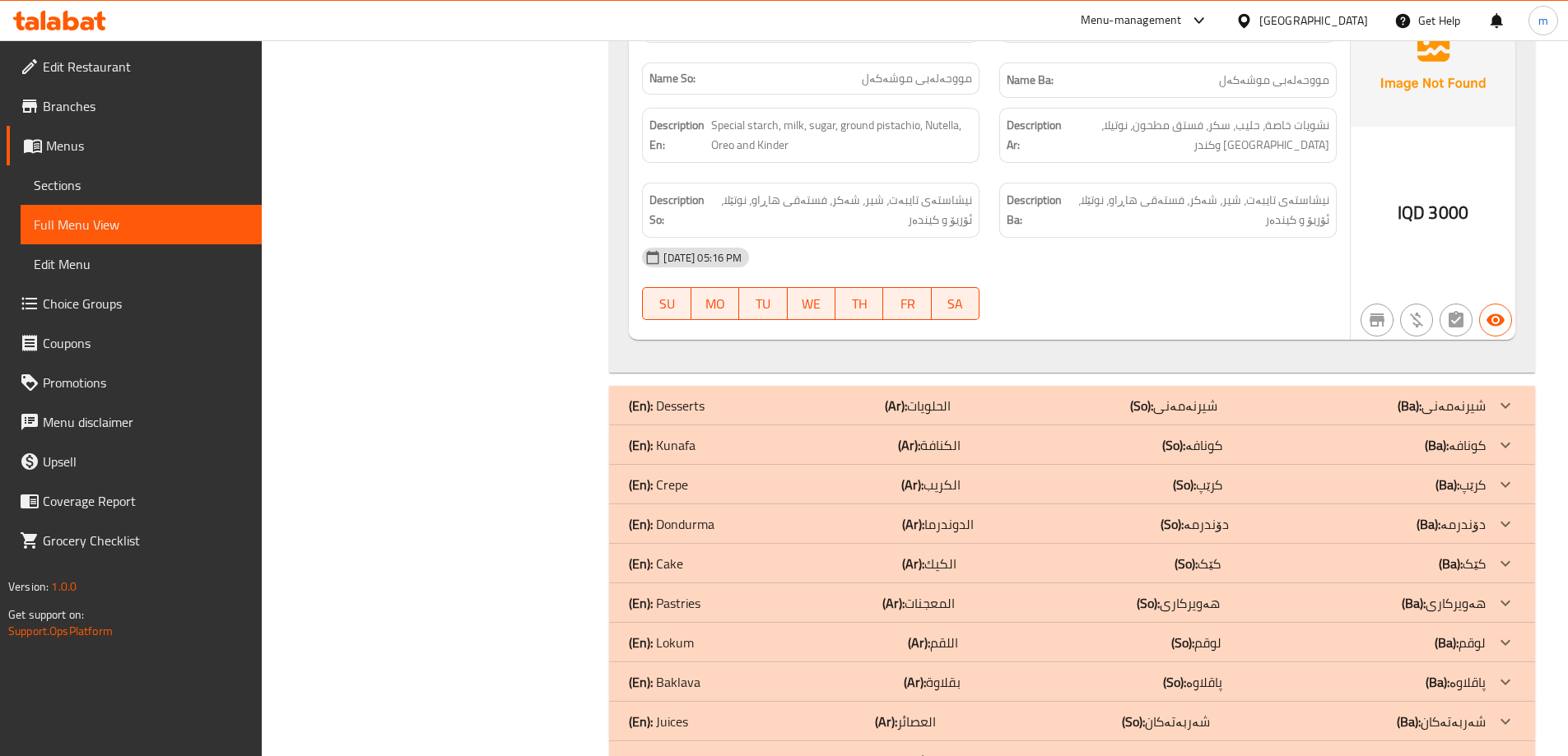
click at [675, 514] on p "(En): Dondurma" at bounding box center [671, 524] width 86 height 20
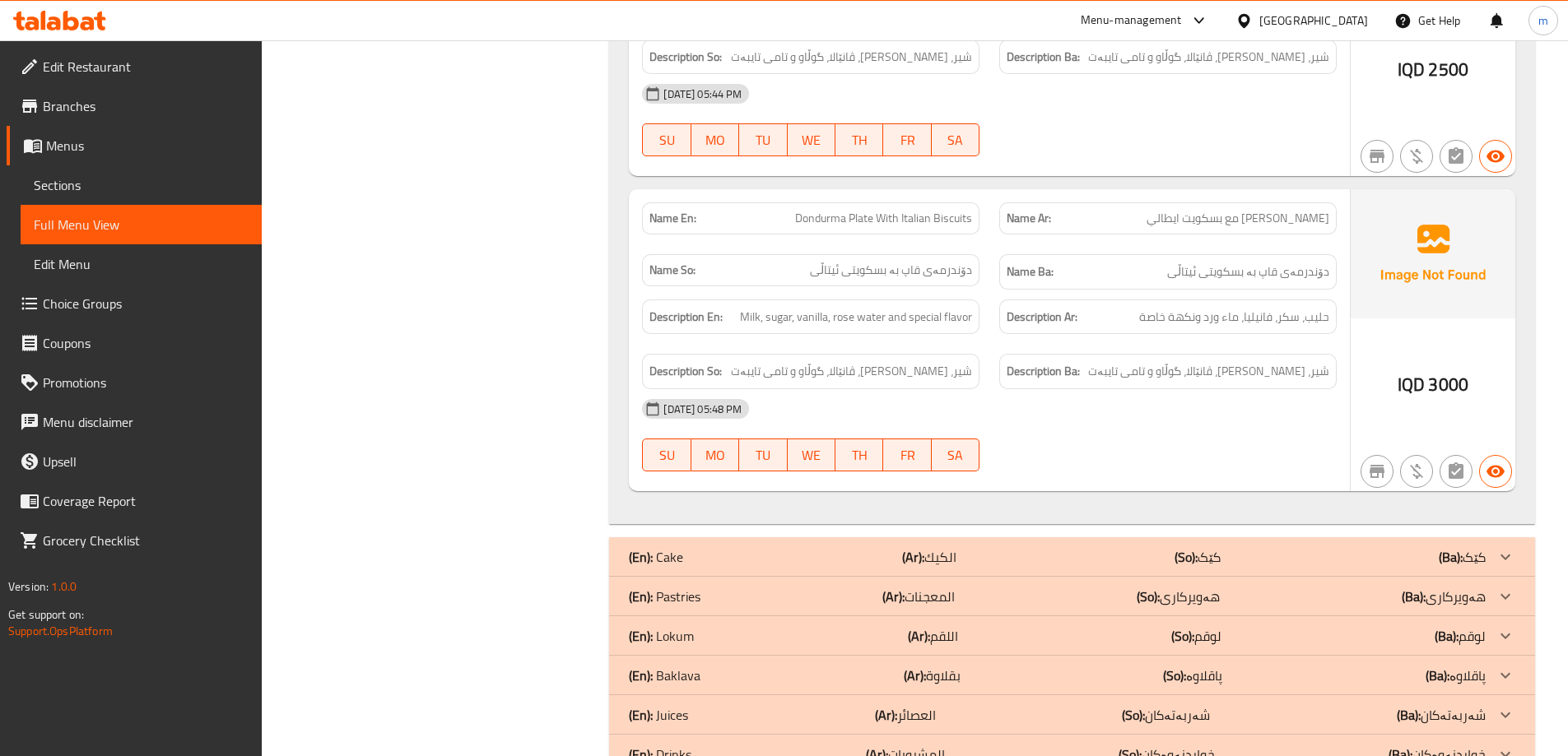
scroll to position [2944, 0]
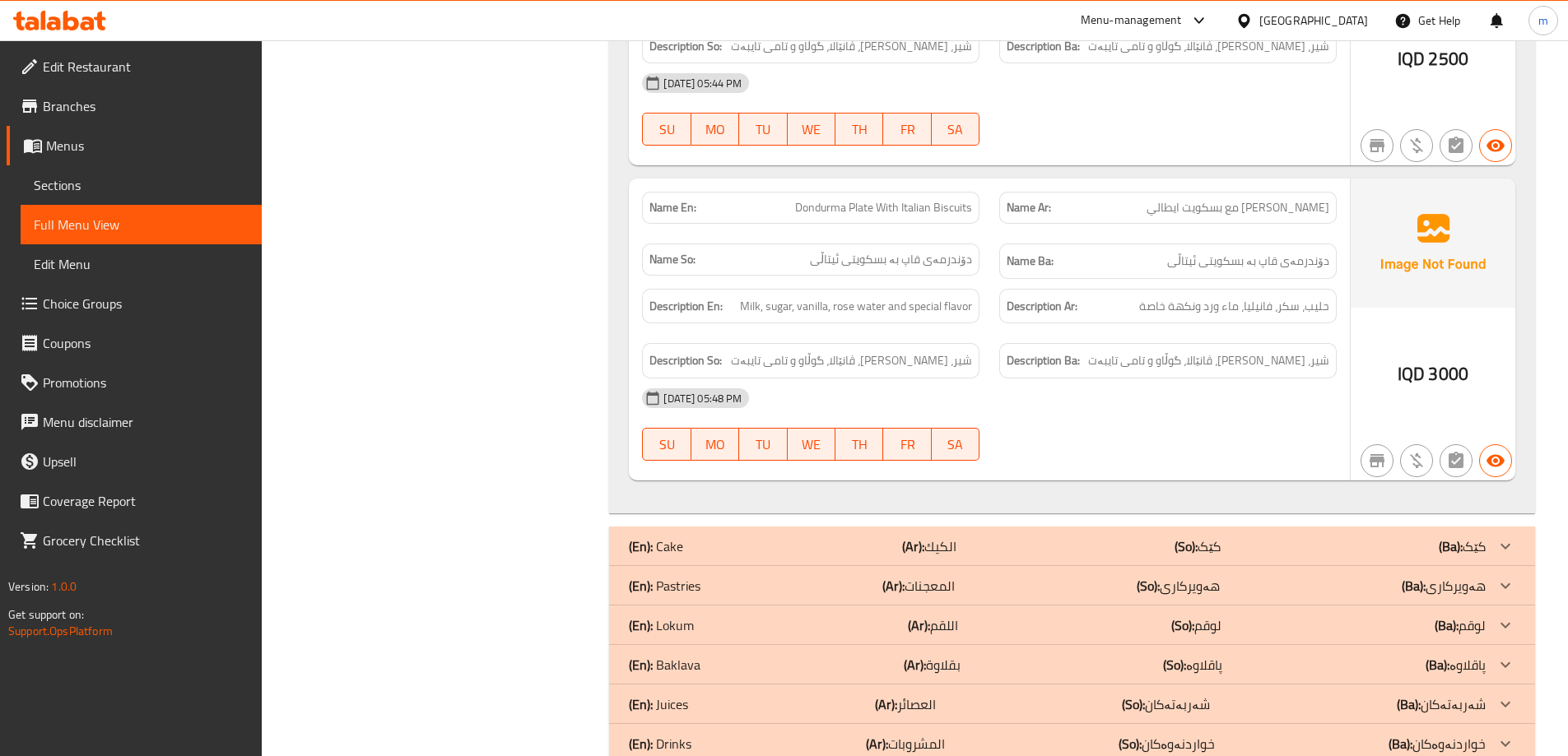
click at [728, 537] on div "(En): Cake (Ar): الكيك (So): کێک (Ba): کێک" at bounding box center [1057, 546] width 857 height 20
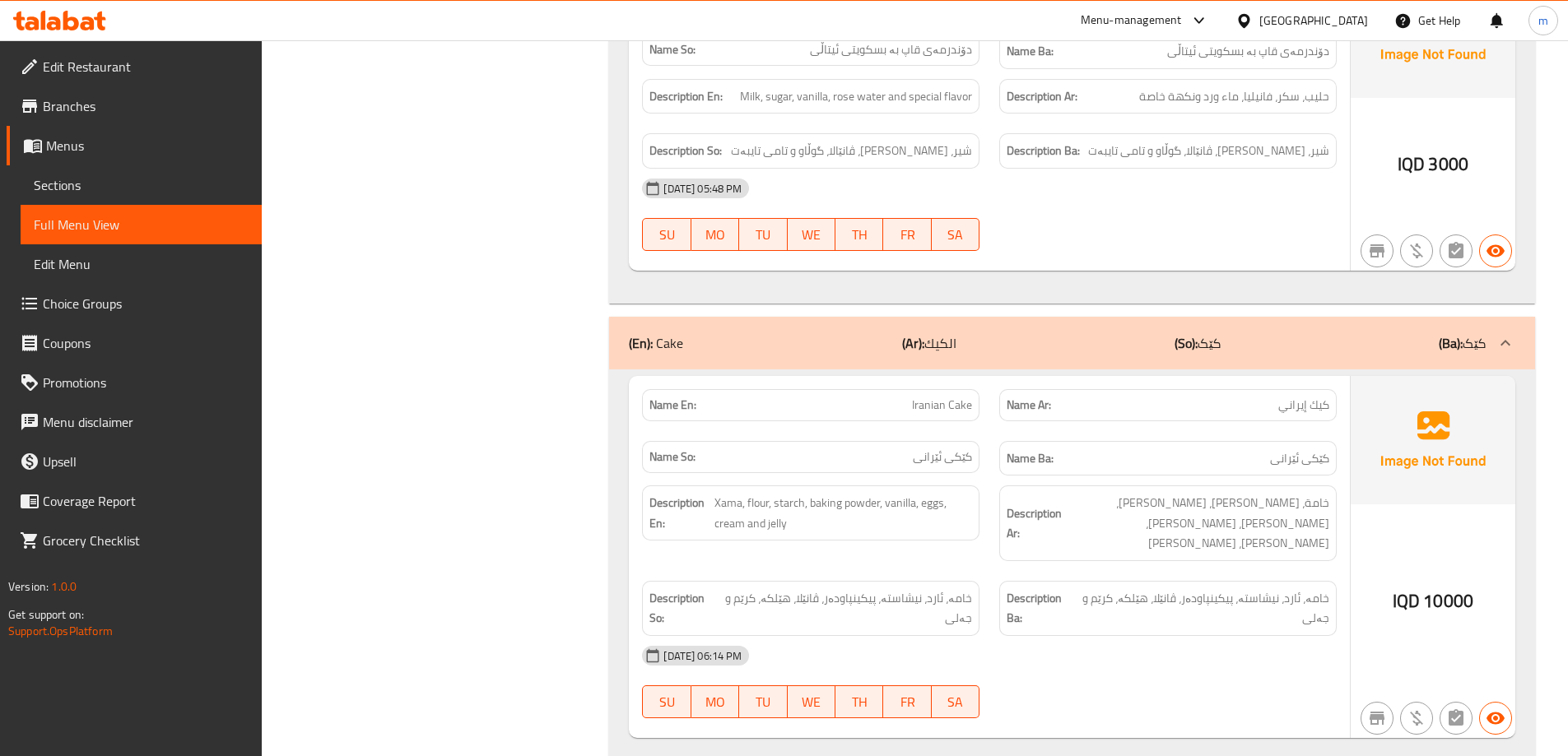
scroll to position [3328, 0]
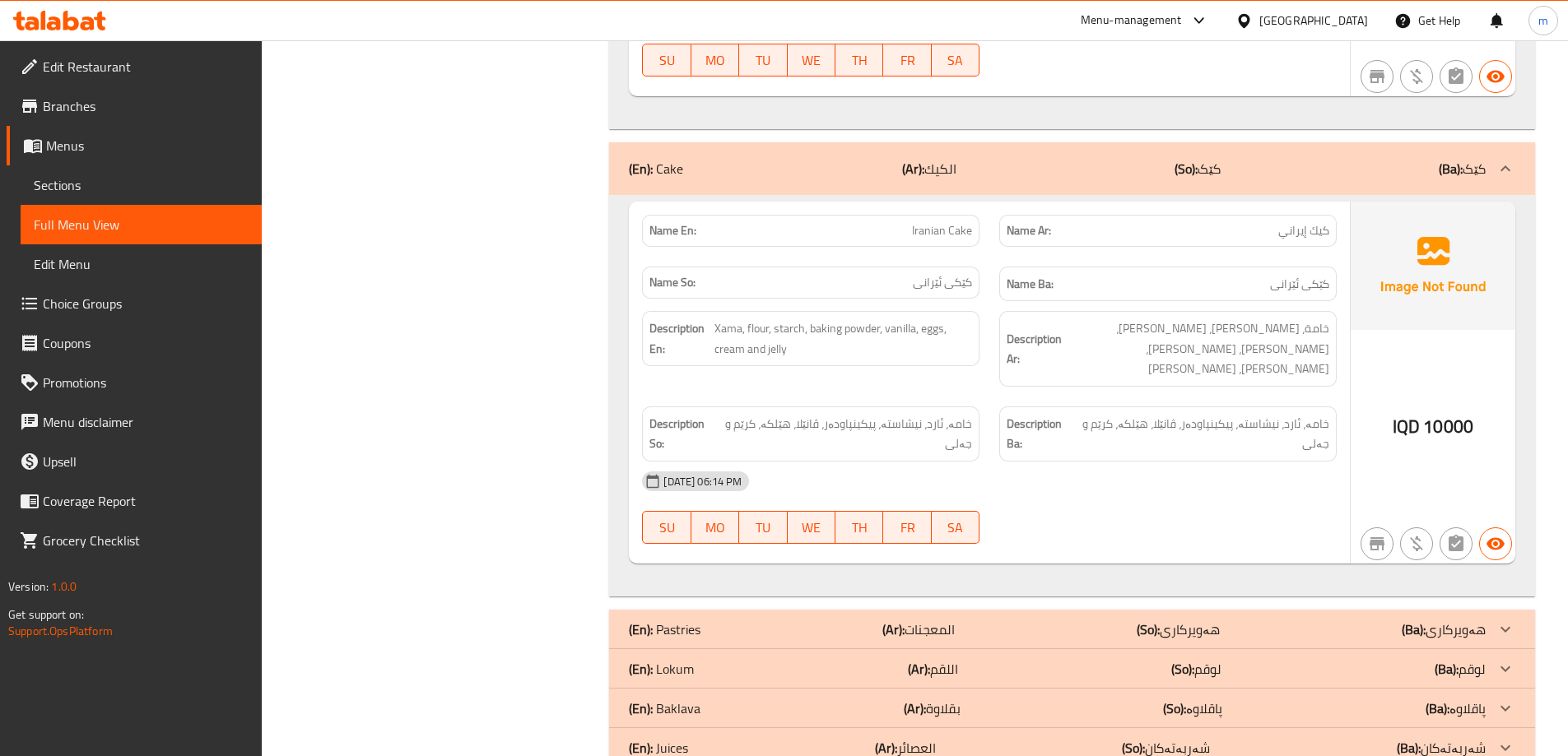
click at [700, 620] on p "(En): Pastries" at bounding box center [664, 629] width 72 height 20
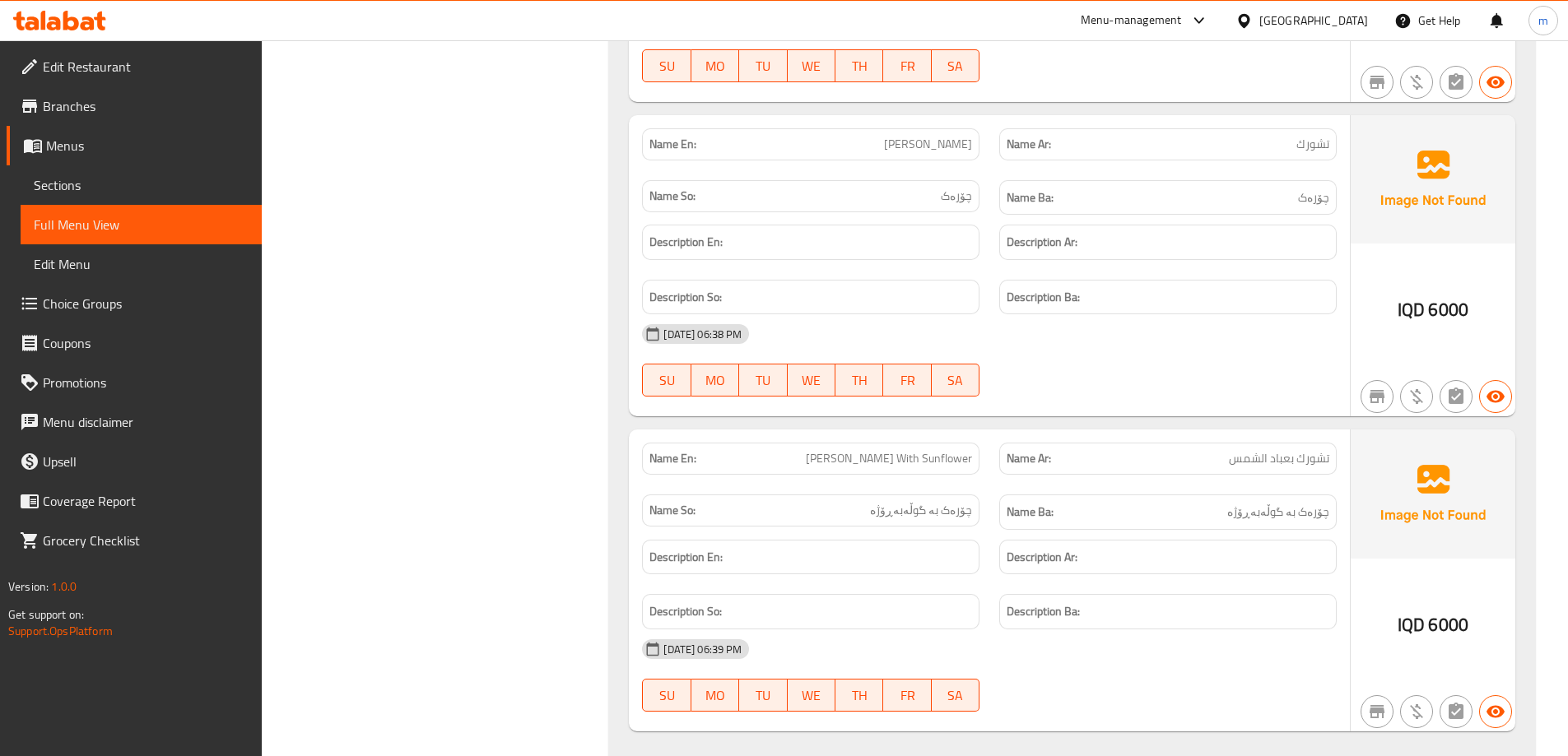
scroll to position [5608, 0]
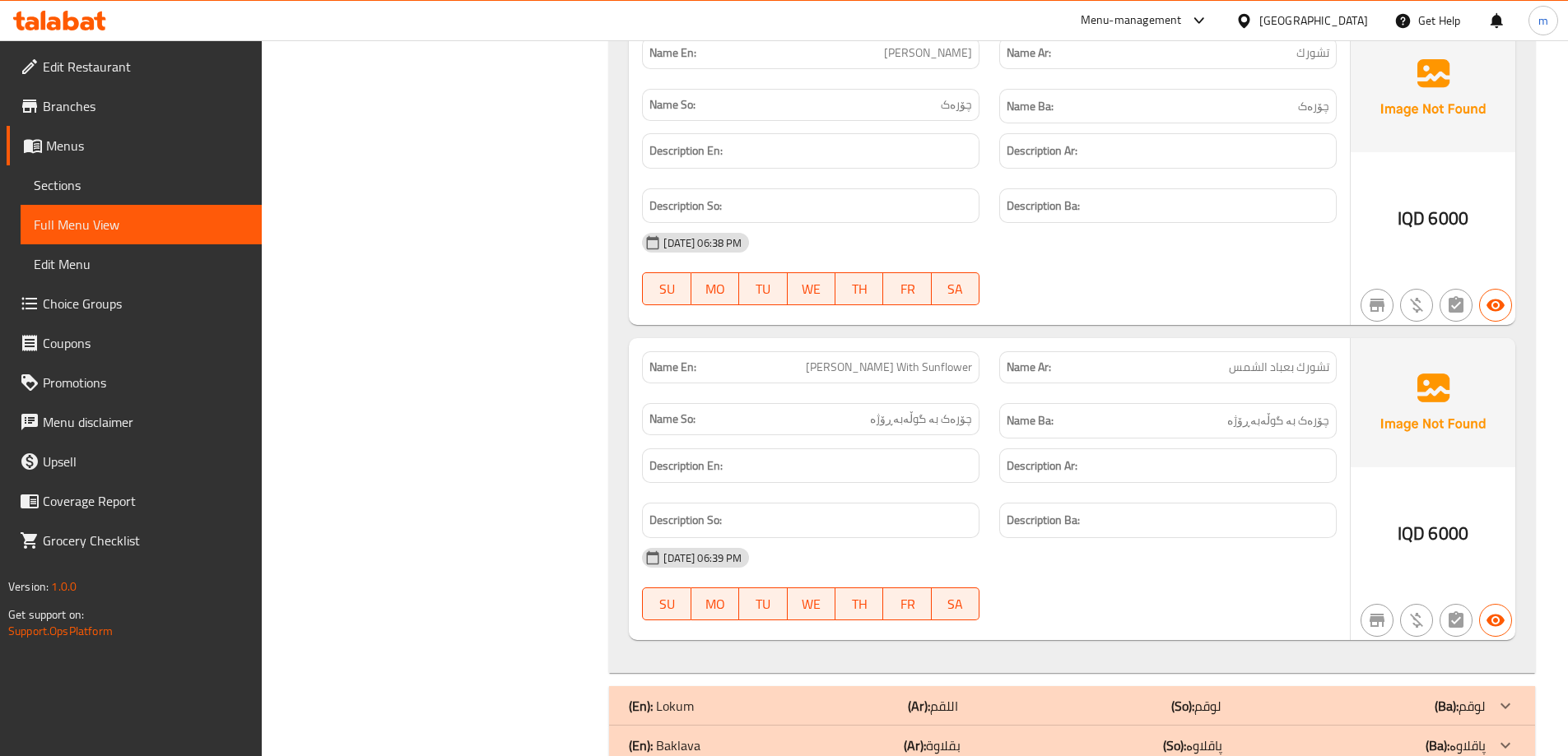
click at [714, 696] on div "(En): Lokum (Ar): اللقم (So): لوقم (Ba): لوقم" at bounding box center [1057, 706] width 857 height 20
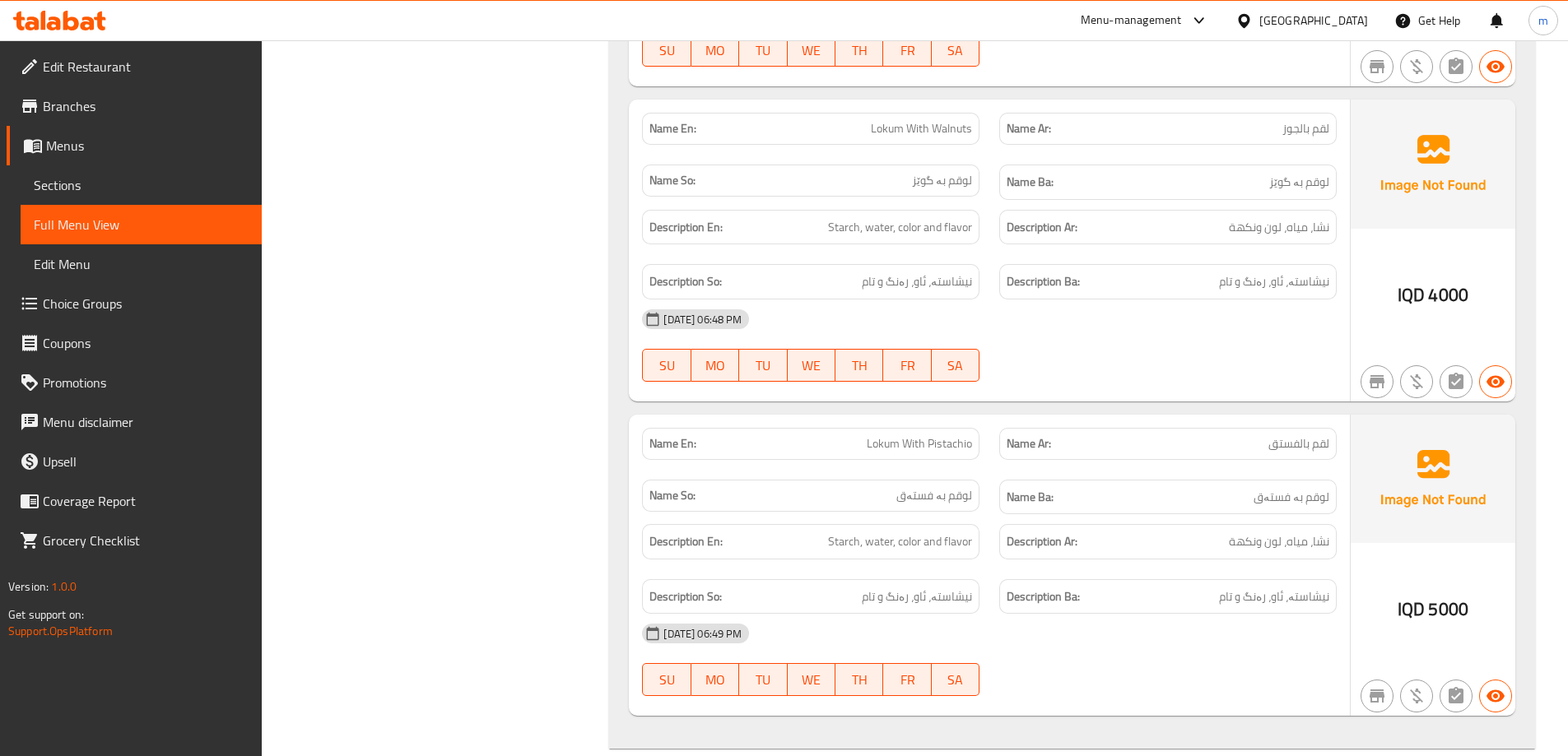
scroll to position [6605, 0]
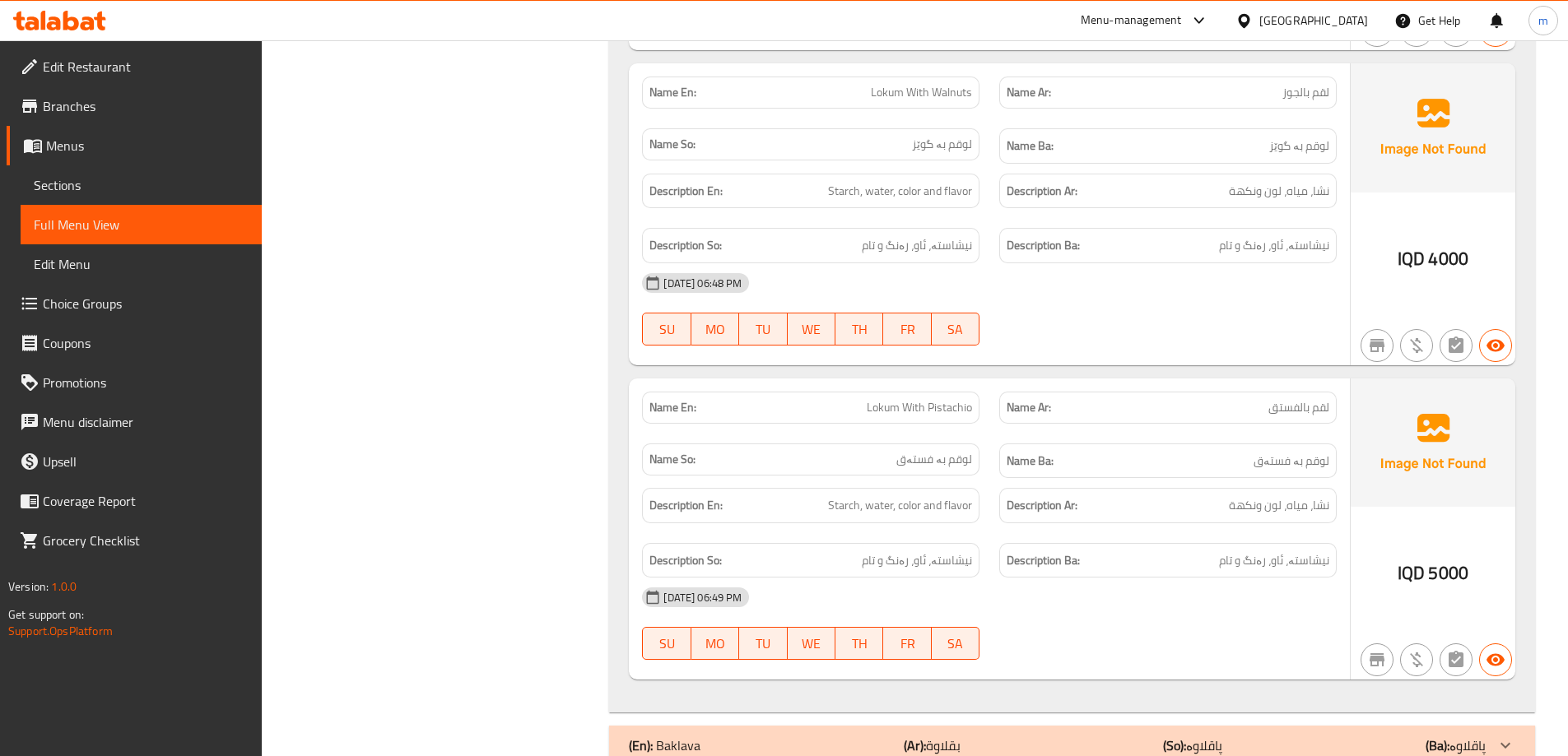
drag, startPoint x: 684, startPoint y: 702, endPoint x: 689, endPoint y: 695, distance: 8.6
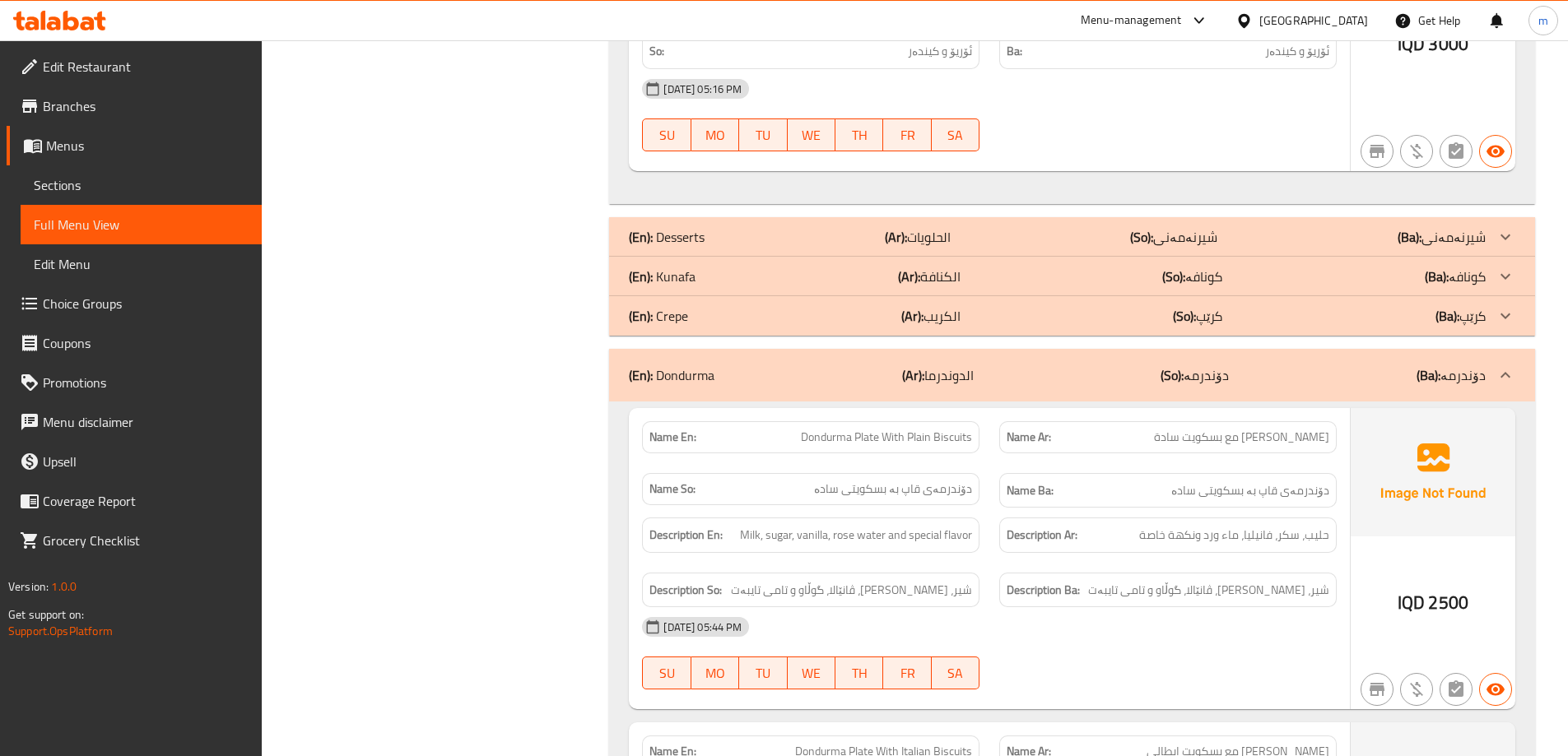
scroll to position [1980, 0]
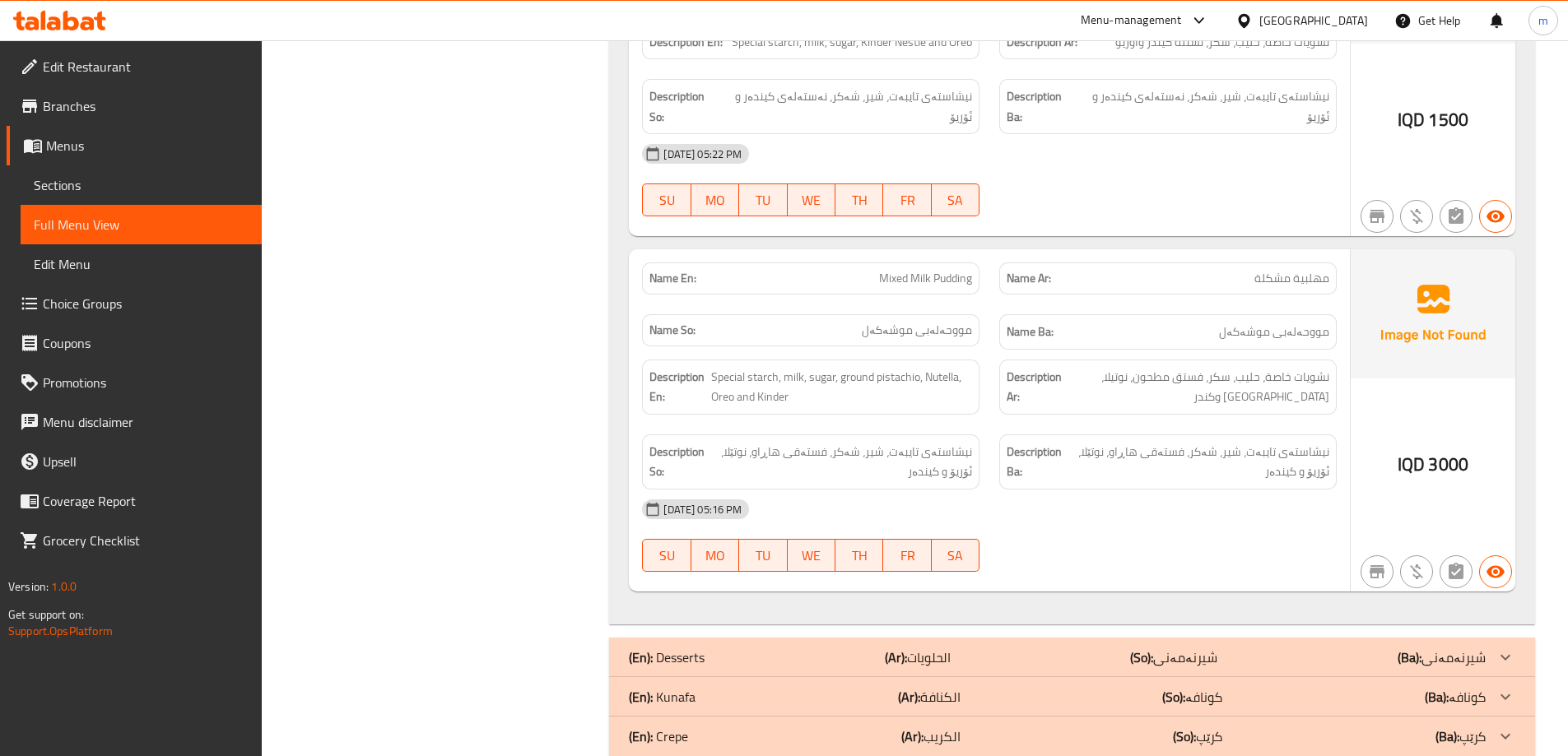
click at [707, 688] on div "(En): Kunafa (Ar): الكنافة (So): کونافە (Ba): کونافە" at bounding box center [1057, 697] width 857 height 20
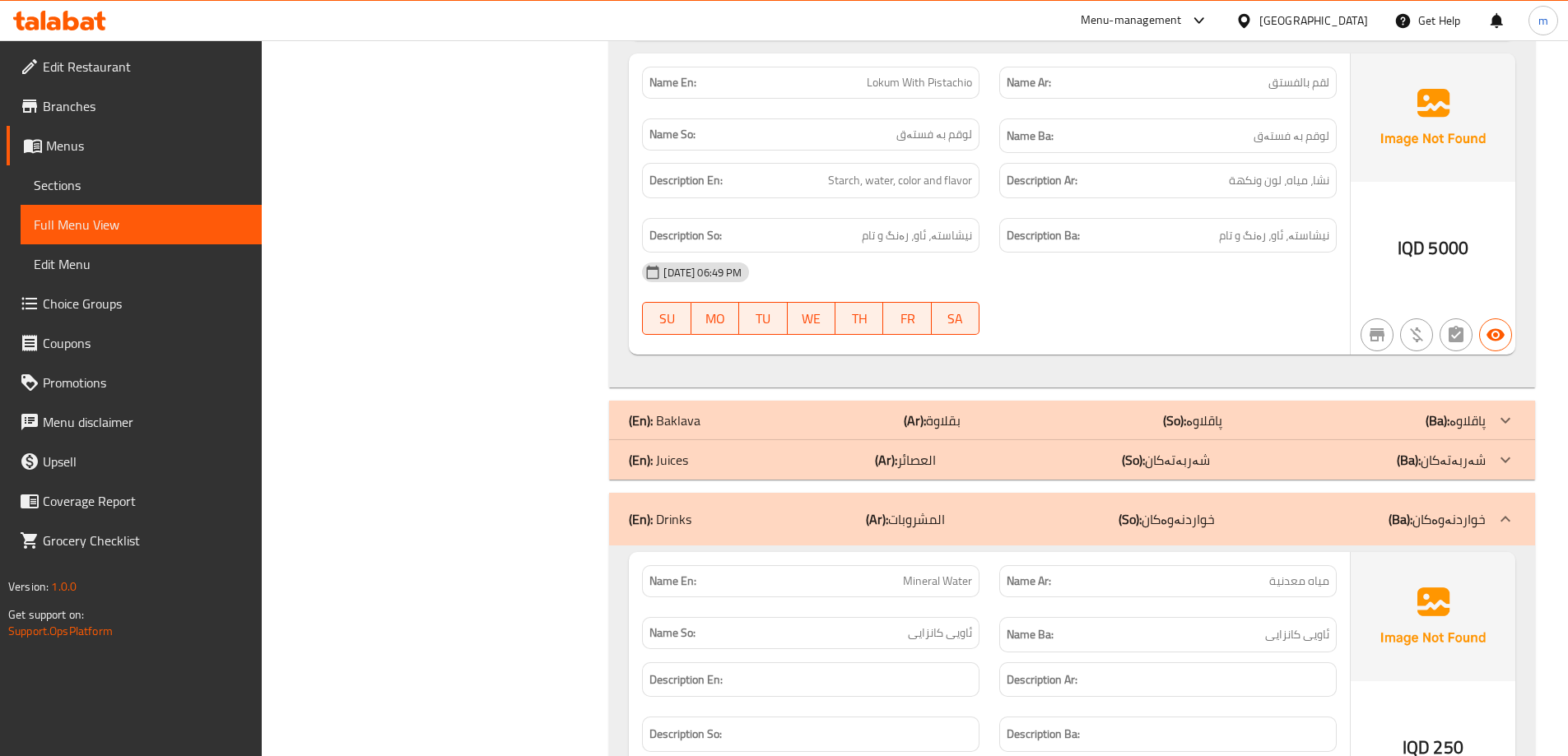
scroll to position [8297, 0]
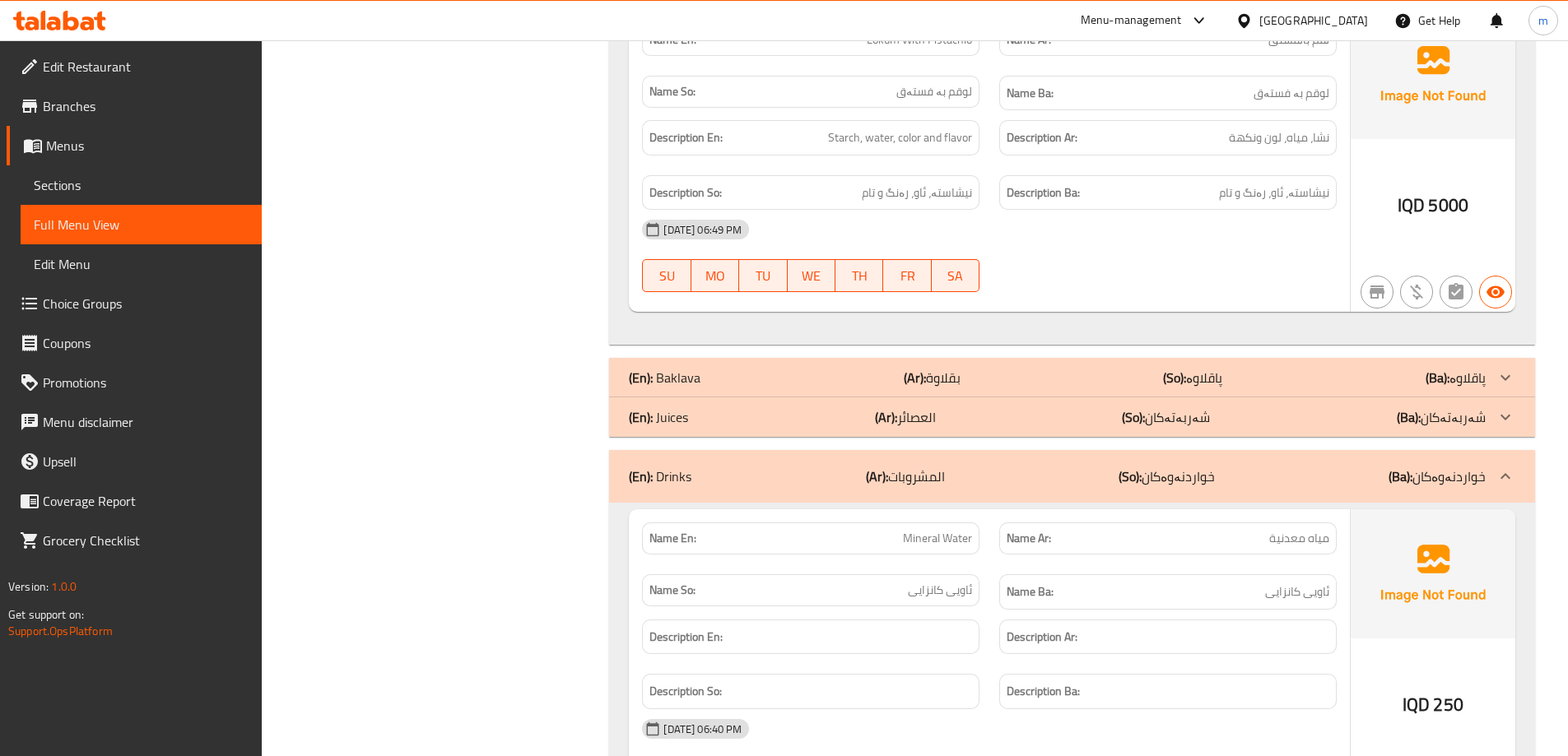
click at [885, 368] on div "(En): Baklava (Ar): بقلاوة (So): پاقلاوە (Ba): پاقلاوە" at bounding box center [1057, 377] width 857 height 20
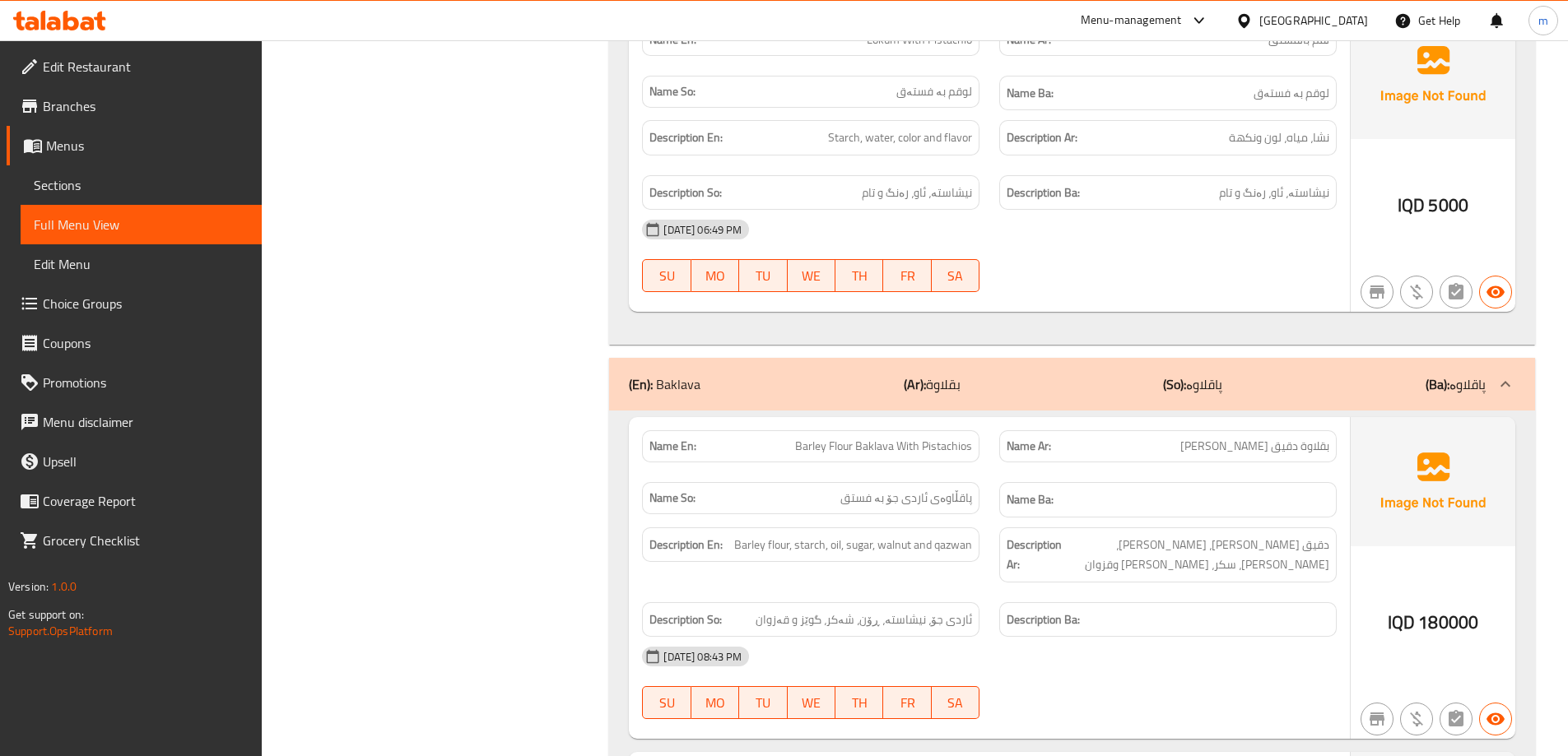
click at [885, 375] on div "(En): Baklava (Ar): بقلاوة (So): پاقلاوە (Ba): پاقلاوە" at bounding box center [1057, 384] width 857 height 20
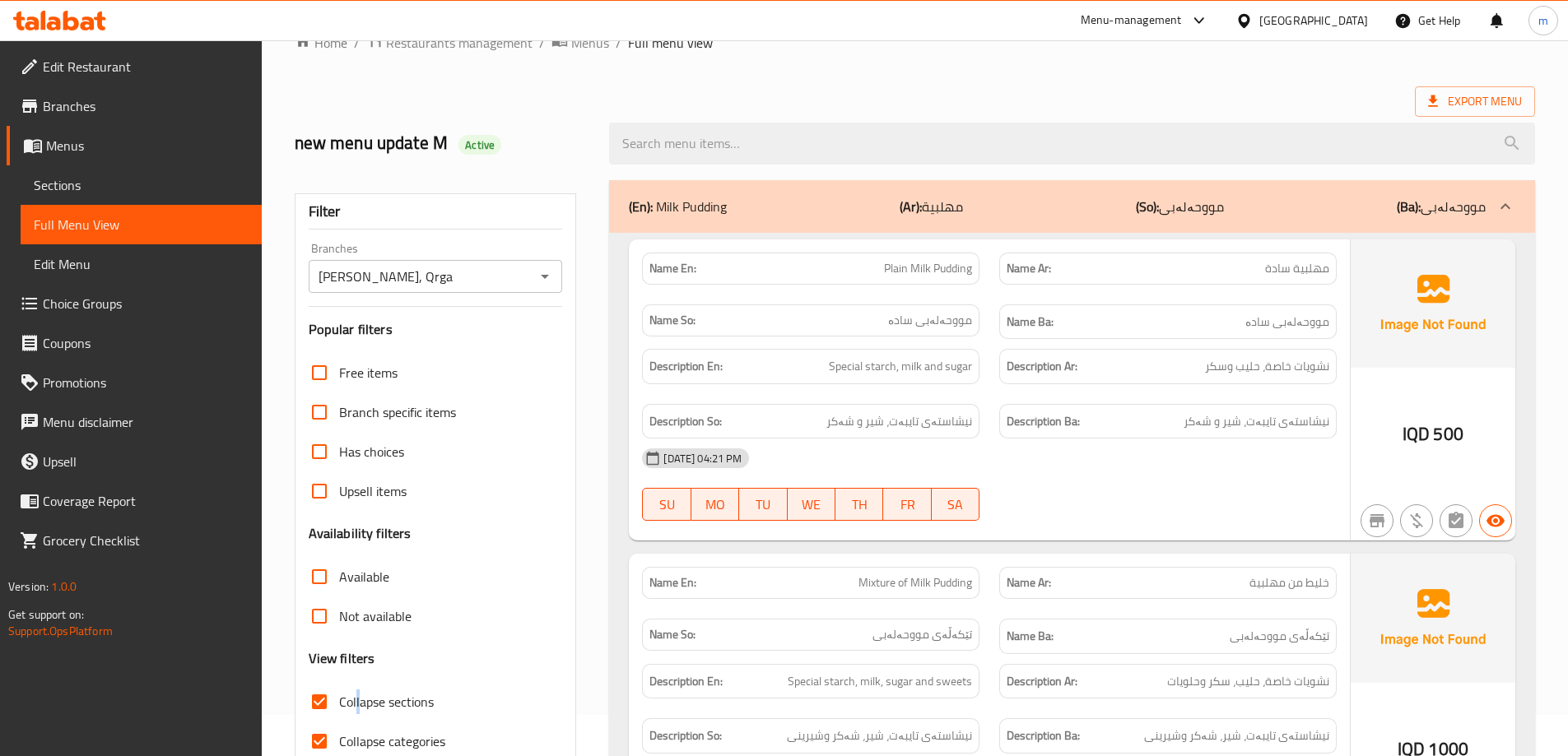
scroll to position [0, 0]
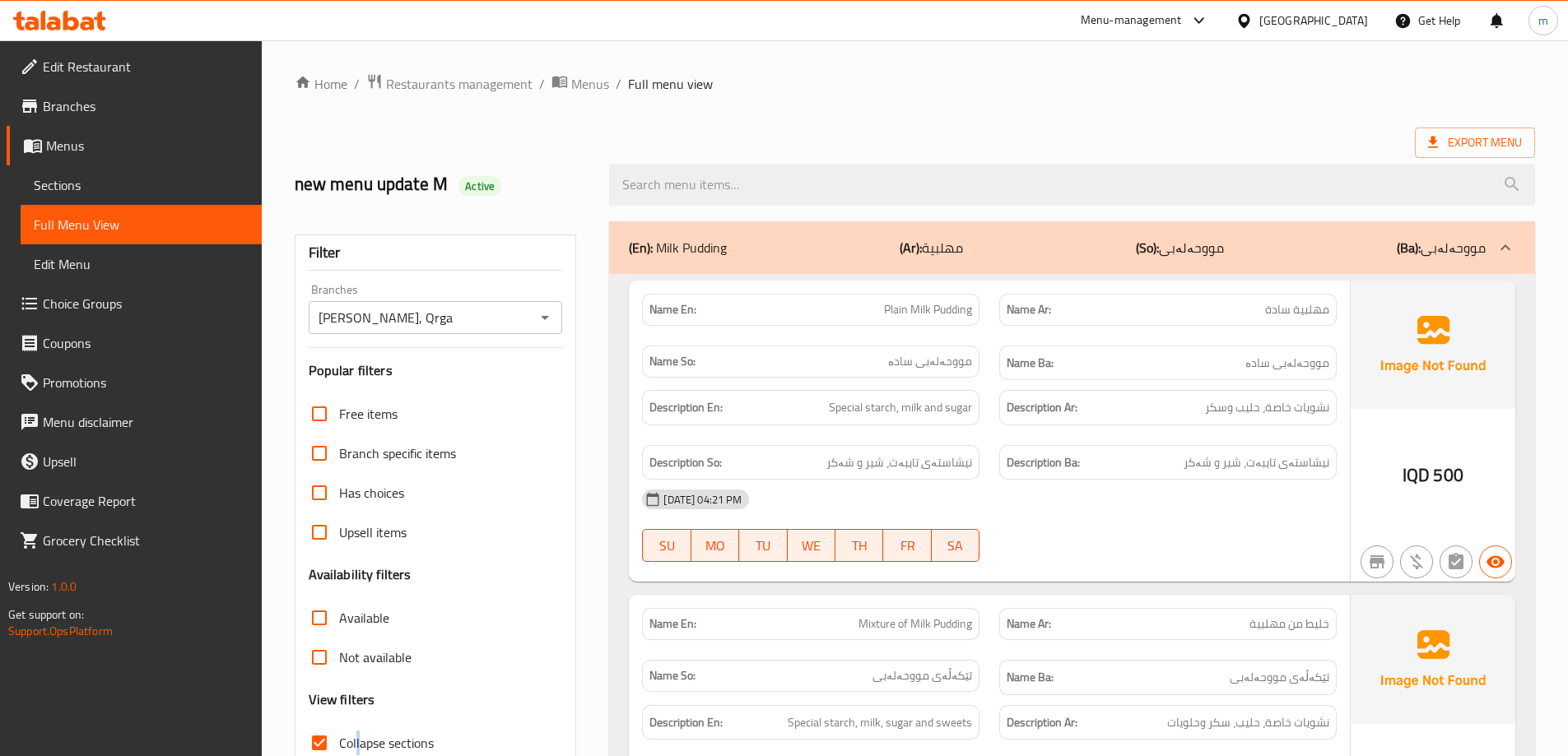
click at [140, 198] on link "Sections" at bounding box center [141, 186] width 241 height 40
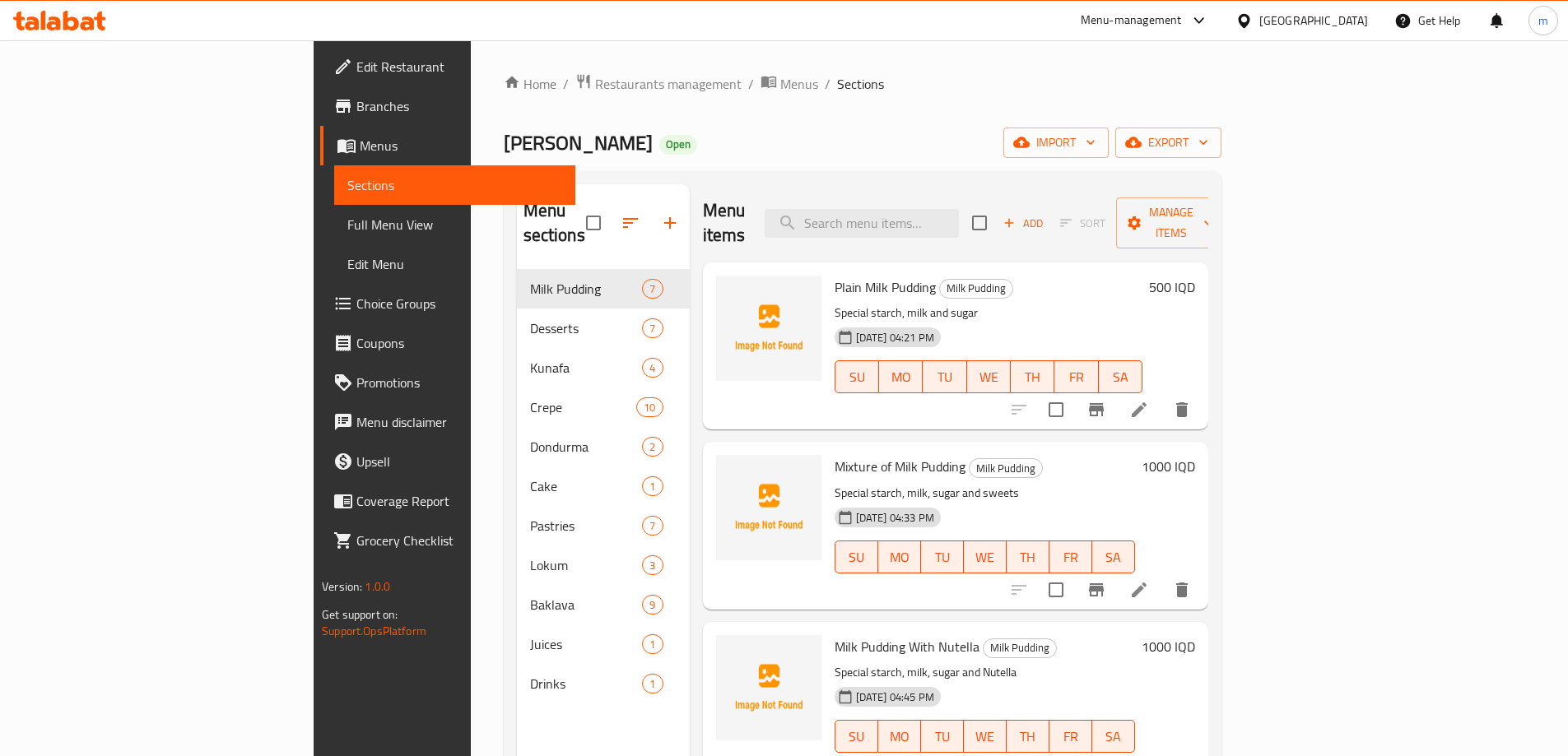
click at [86, 29] on icon at bounding box center [88, 23] width 14 height 14
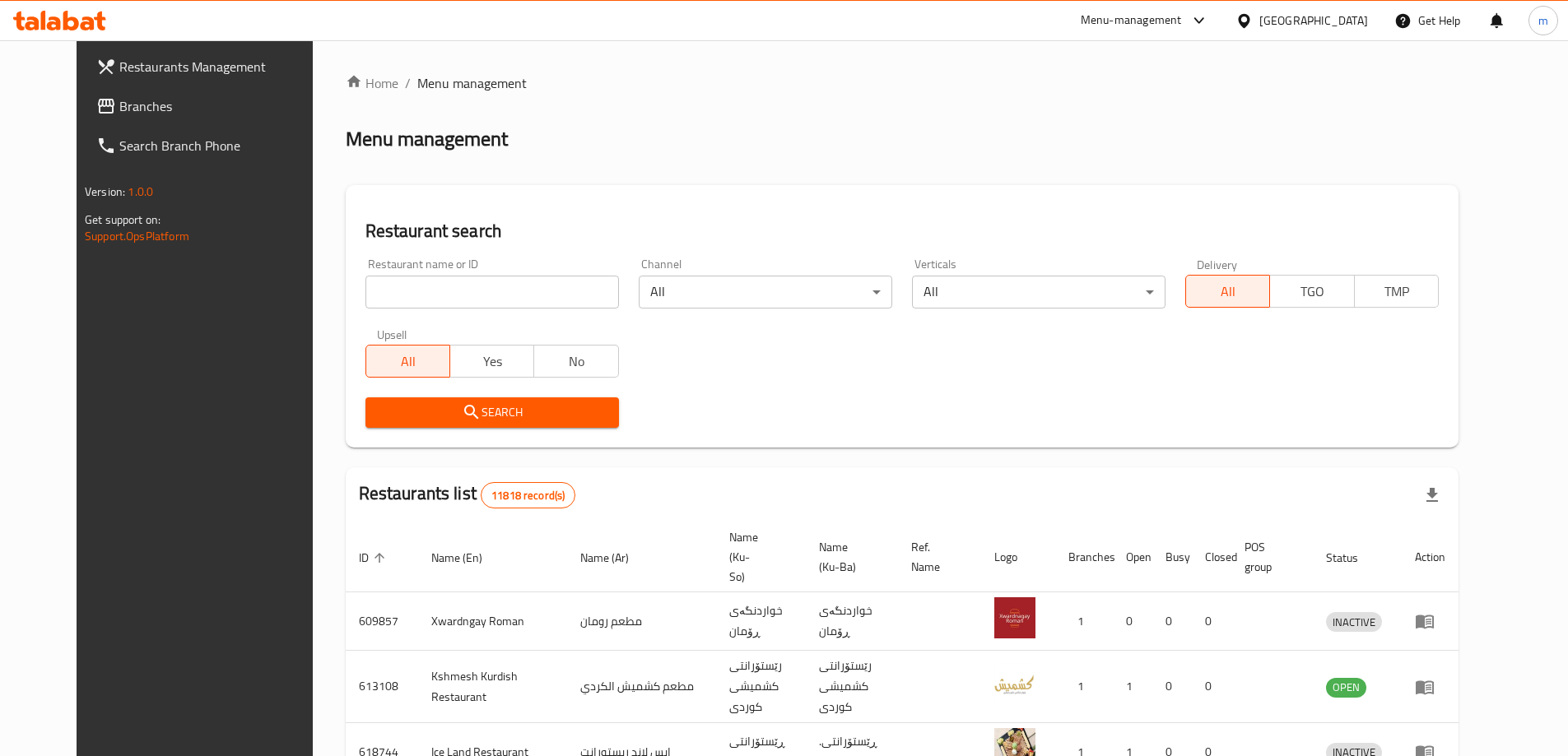
click at [408, 284] on input "search" at bounding box center [492, 292] width 253 height 33
click at [120, 105] on span "Branches" at bounding box center [222, 106] width 206 height 20
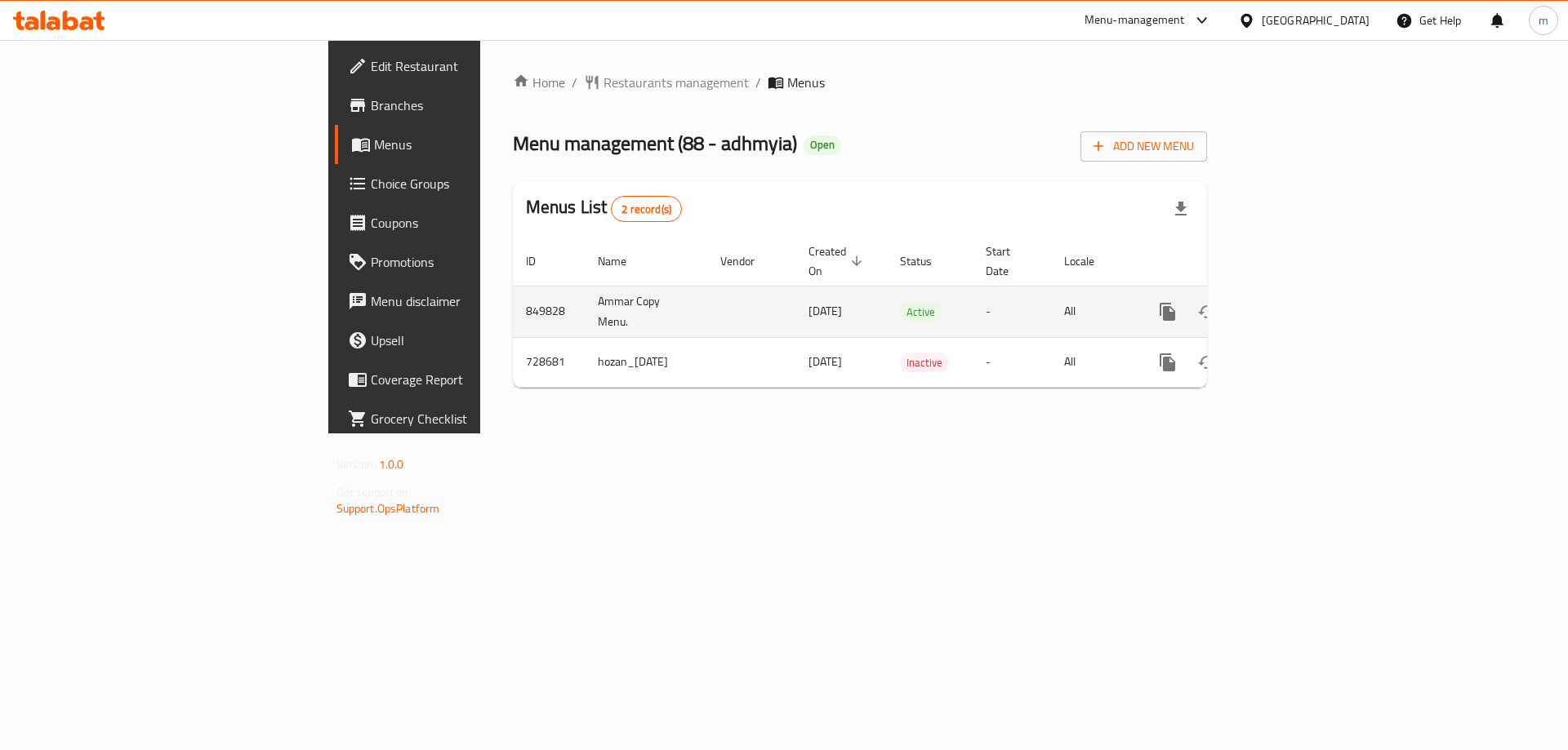
click at [1295, 302] on icon "enhanced table" at bounding box center [1285, 311] width 20 height 20
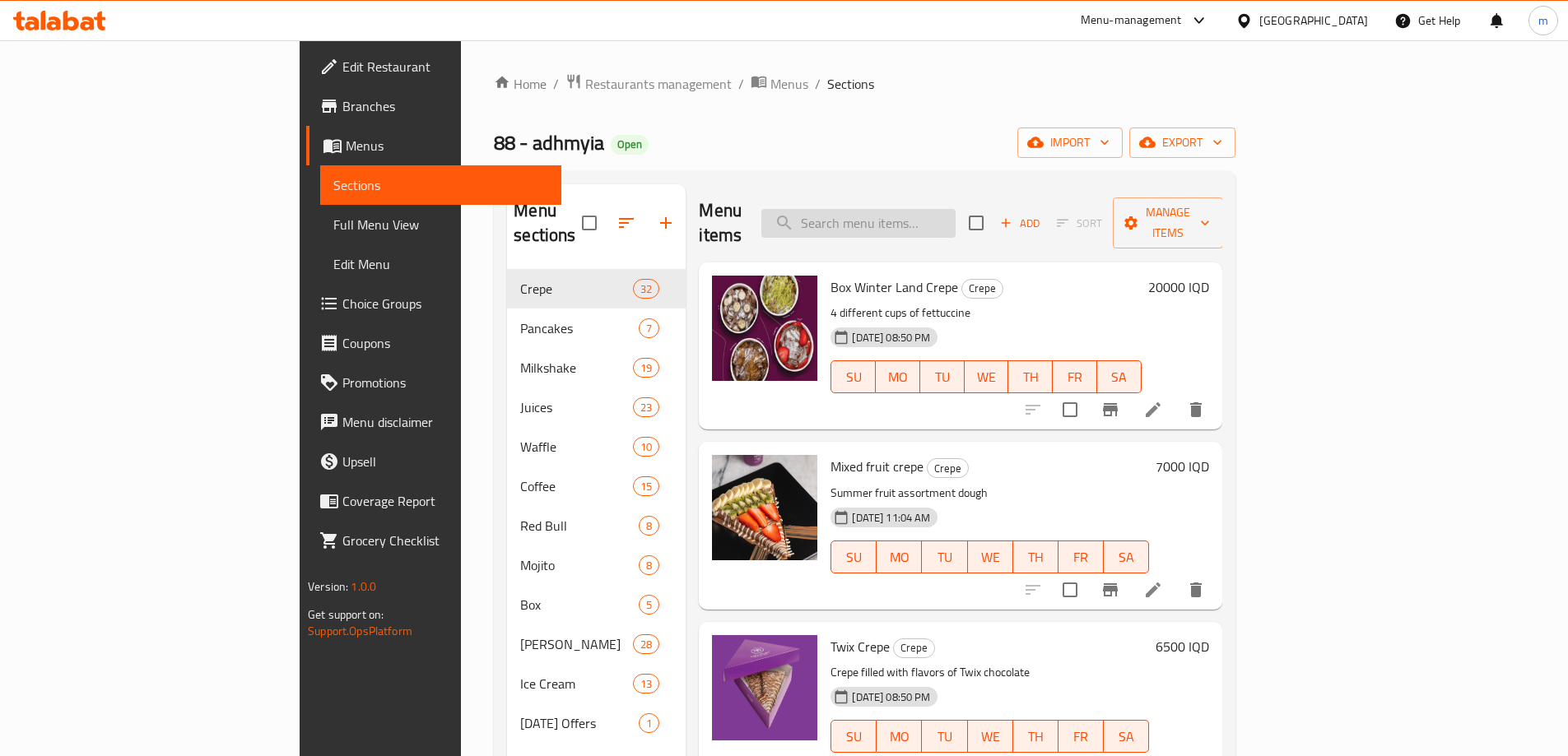
click at [956, 211] on input "search" at bounding box center [859, 223] width 194 height 29
paste input "Ice Latte Vanilla"
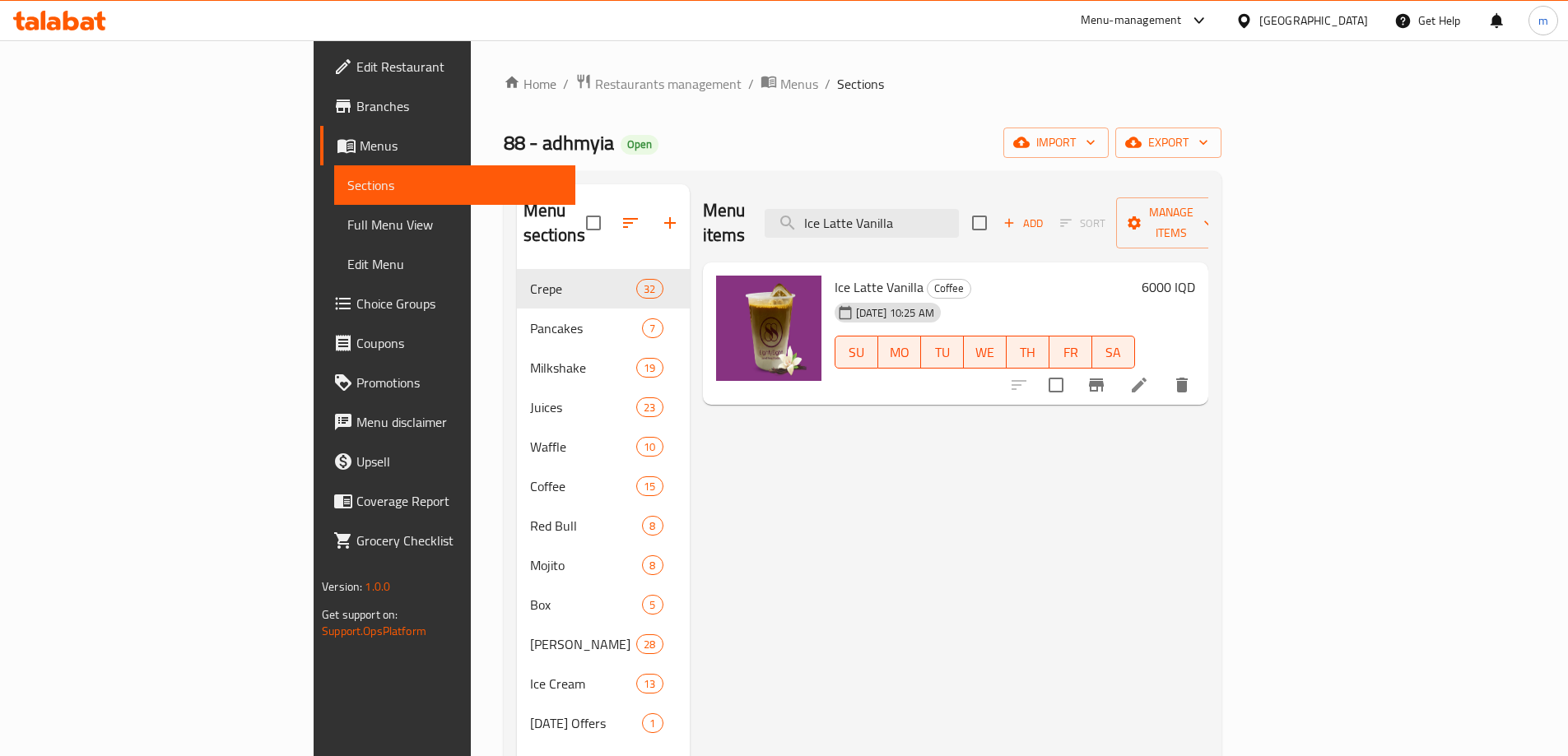
type input "Ice Latte Vanilla"
click at [1149, 375] on icon at bounding box center [1139, 385] width 20 height 20
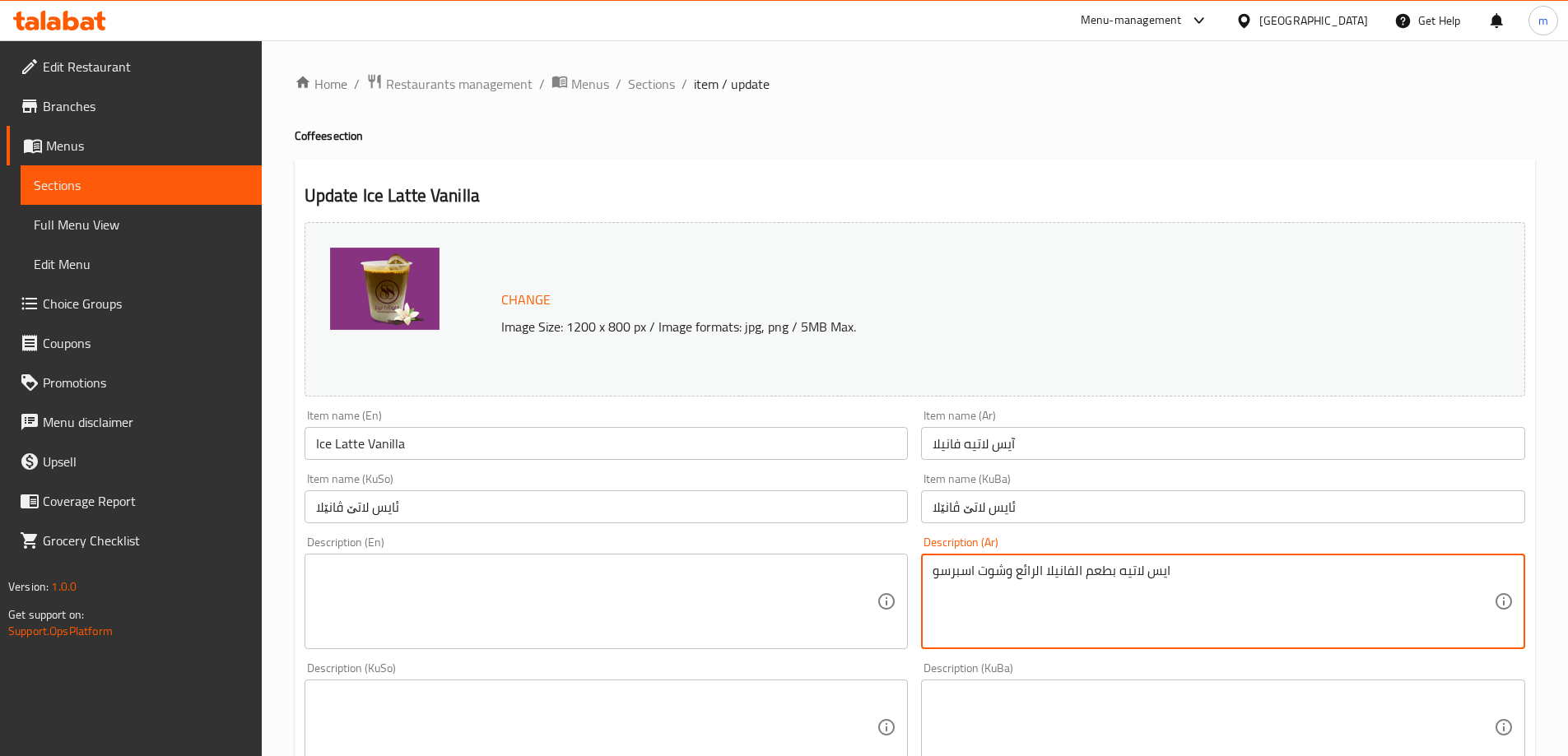
click at [1210, 608] on textarea "ايس لاتيه بطعم الفانيلا الرائع وشوت اسبرسو" at bounding box center [1212, 602] width 561 height 78
click at [1399, 577] on textarea "ايس لاتيه بطعم الفانيلا الرائع وشوت اسبرسو" at bounding box center [1212, 602] width 561 height 78
click at [1368, 569] on textarea "ايس لاتيه بطعم فانيلا الرائع وشوت اسبرسو" at bounding box center [1212, 602] width 561 height 78
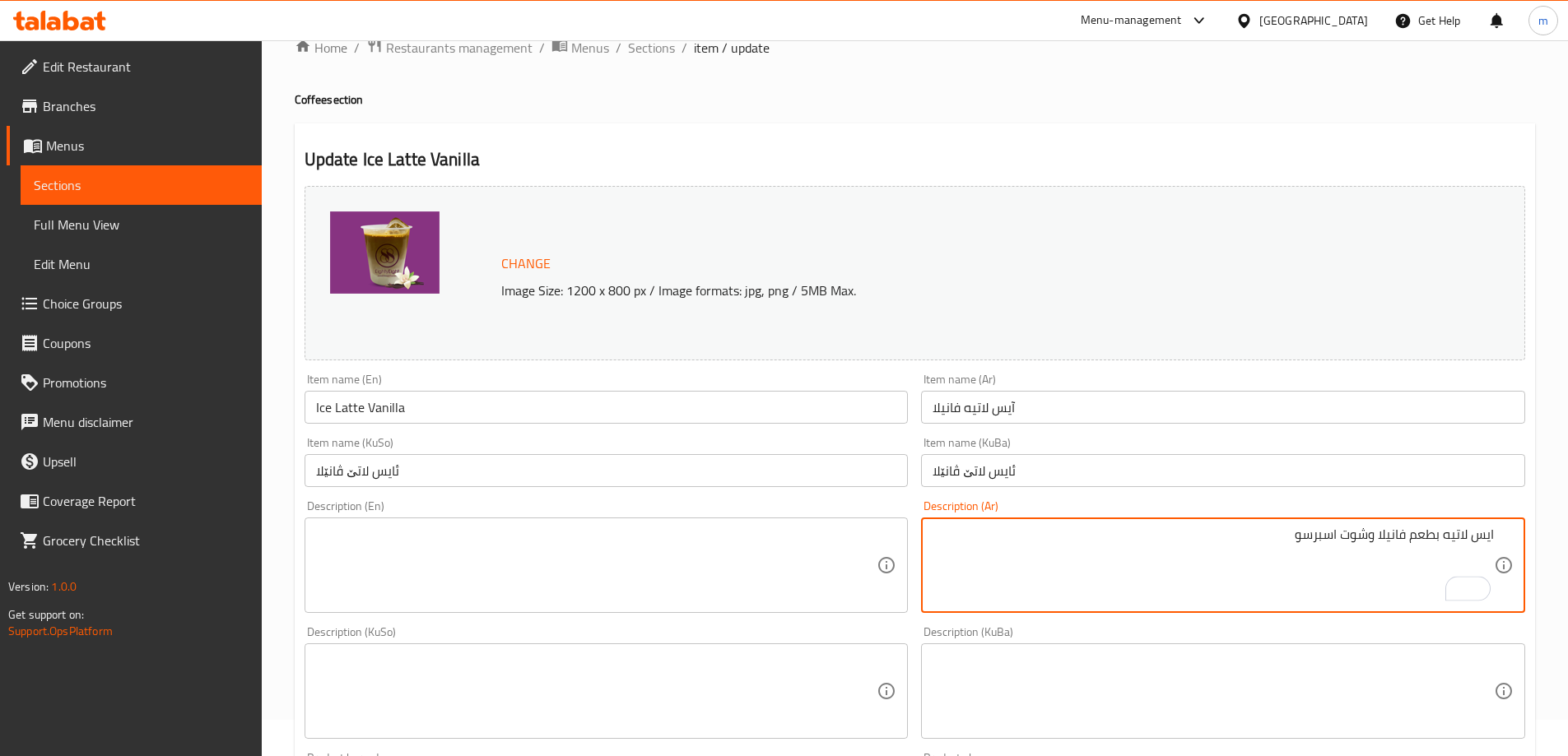
scroll to position [39, 0]
click at [1405, 535] on textarea "ايس لاتيه بطعم فانيلا وشوت اسبرسو" at bounding box center [1212, 564] width 561 height 78
type textarea "ايس لاتيه بطعم فانيلا وشوت اسبرسو"
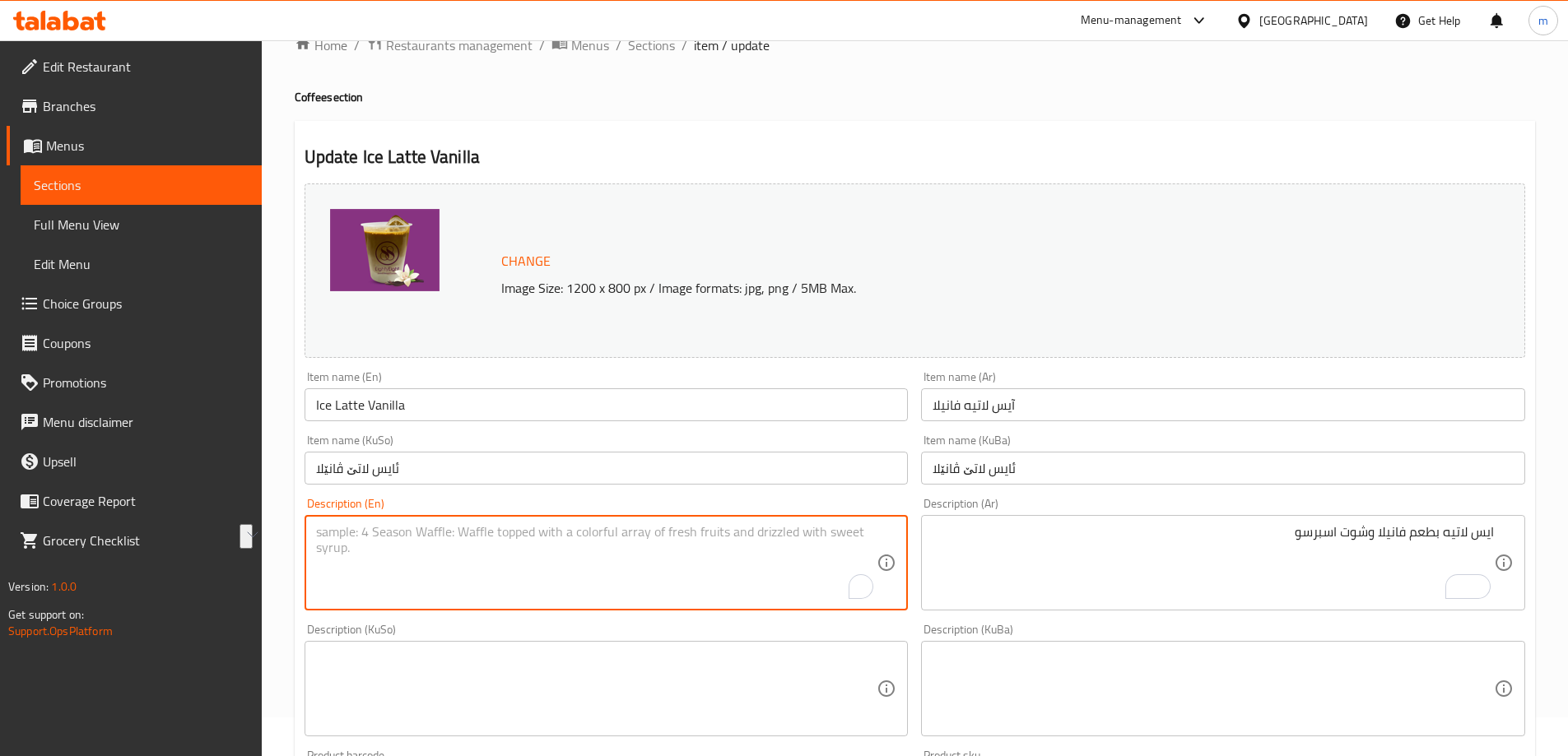
click at [428, 547] on textarea "To enrich screen reader interactions, please activate Accessibility in Grammarl…" at bounding box center [596, 564] width 561 height 78
click at [441, 585] on textarea "To enrich screen reader interactions, please activate Accessibility in Grammarl…" at bounding box center [596, 564] width 561 height 78
paste textarea "Iced vanilla latte and espresso shot"
click at [404, 531] on textarea "Iced vanilla latte and espresso shot" at bounding box center [596, 564] width 561 height 78
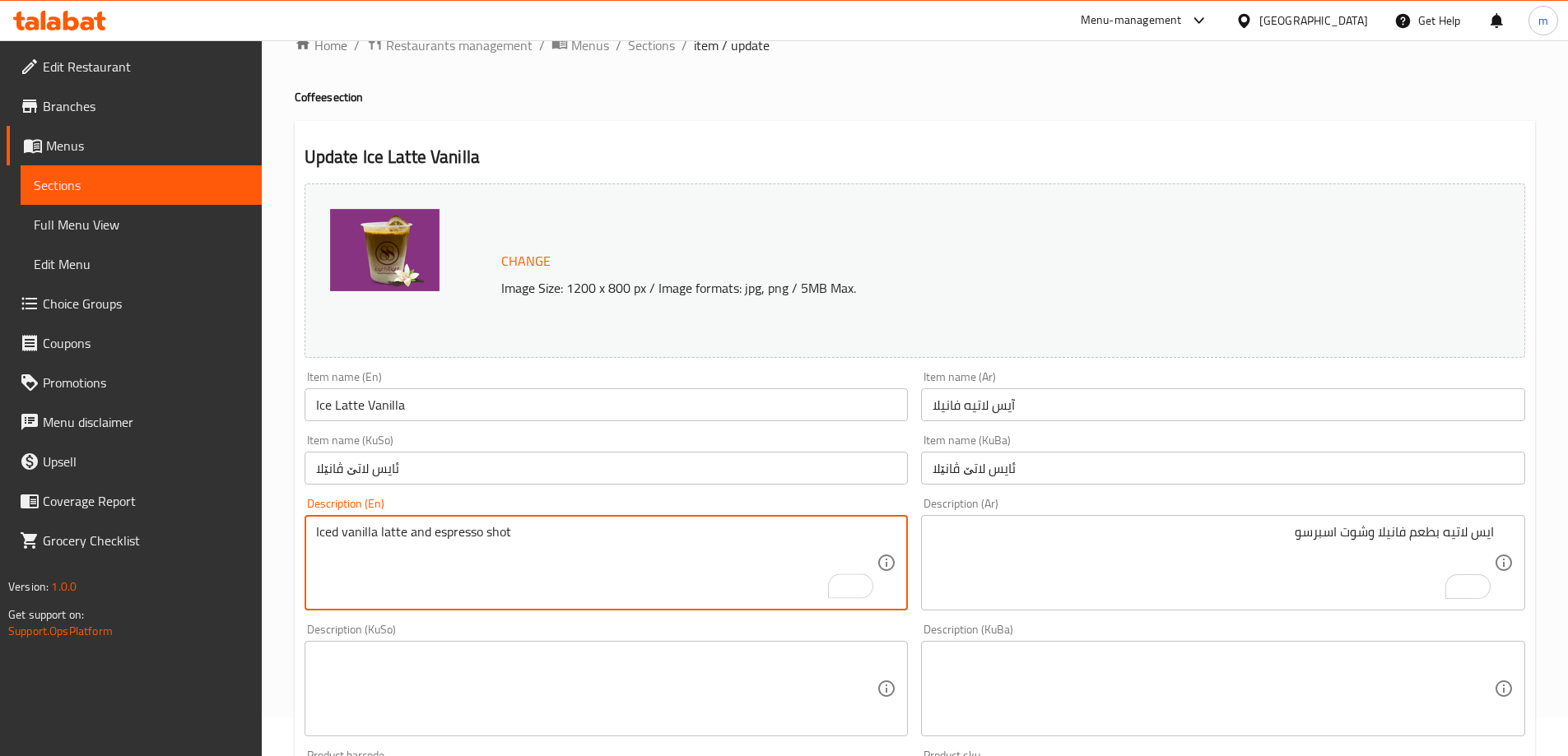
click at [391, 534] on textarea "Iced vanilla latte and espresso shot" at bounding box center [596, 564] width 561 height 78
click at [341, 536] on textarea "Iced vanilla and espresso shot" at bounding box center [596, 564] width 561 height 78
paste textarea "latte"
click at [433, 525] on textarea "Iced latte with vanilla and espresso shot" at bounding box center [596, 564] width 561 height 78
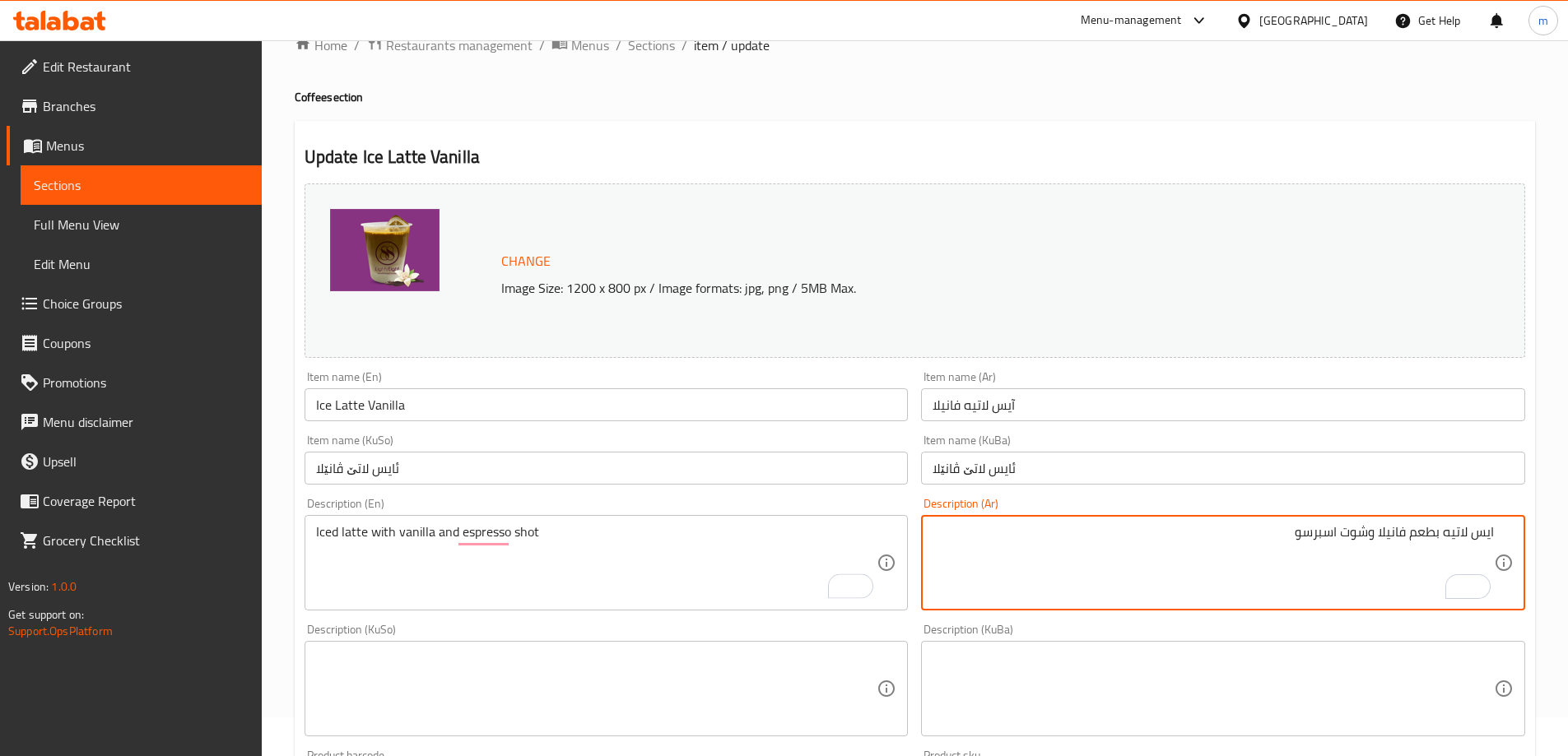
click at [1426, 535] on textarea "ايس لاتيه بطعم فانيلا وشوت اسبرسو" at bounding box center [1212, 564] width 561 height 78
click at [395, 528] on textarea "Iced latte with vanilla and espresso shot" at bounding box center [596, 564] width 561 height 78
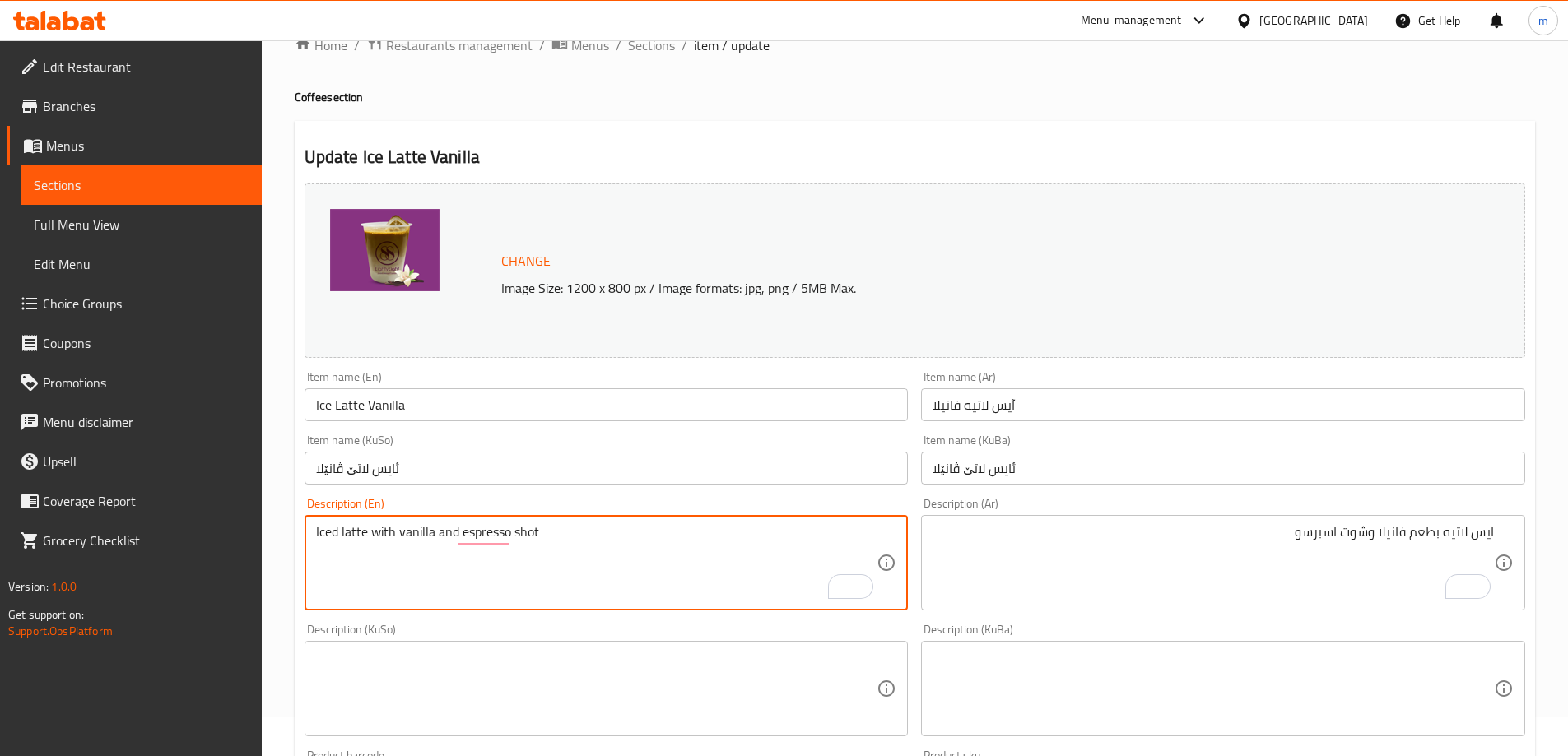
click at [434, 533] on textarea "Iced latte with vanilla and espresso shot" at bounding box center [596, 564] width 561 height 78
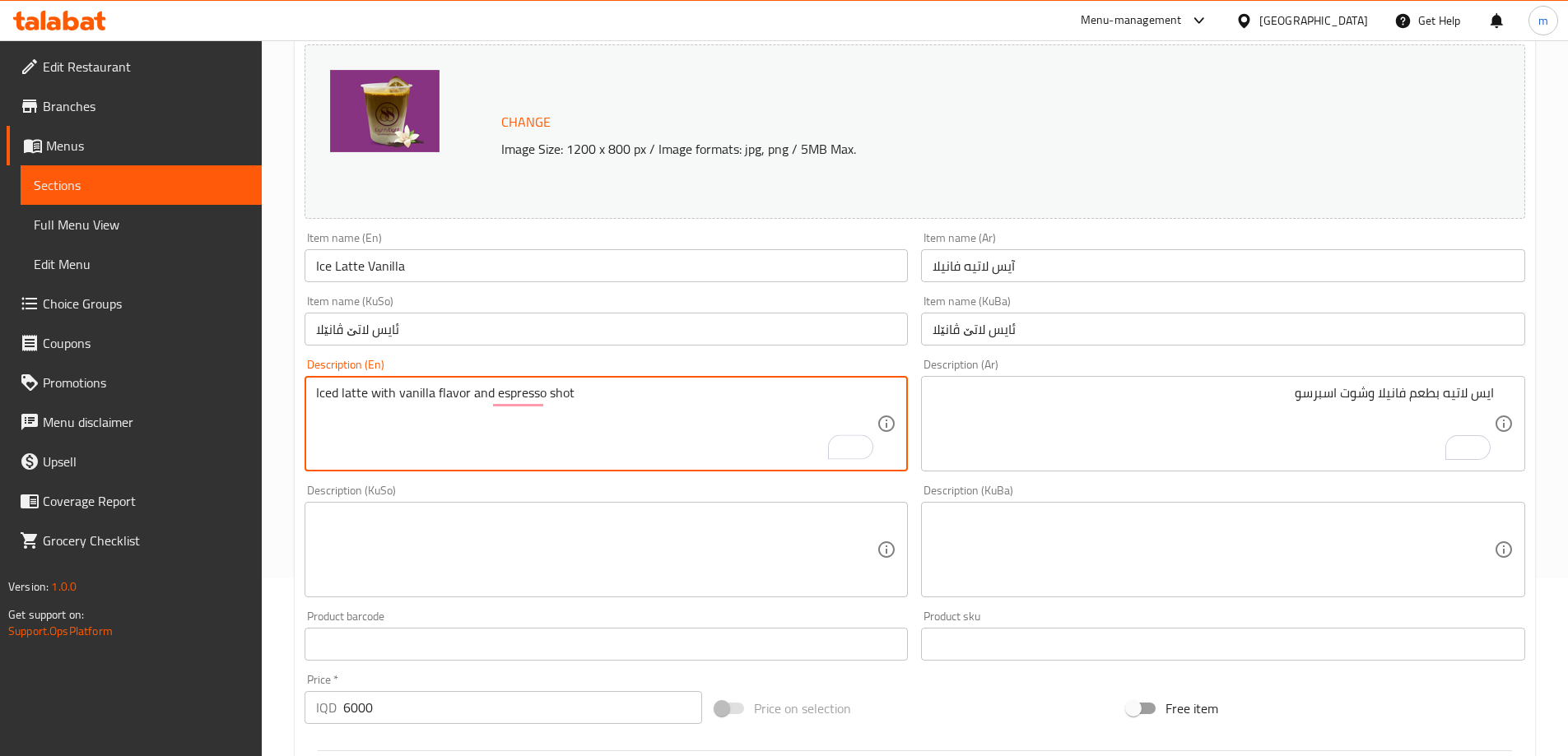
type textarea "Iced latte with vanilla flavor and espresso shot"
click at [646, 516] on textarea at bounding box center [596, 550] width 561 height 78
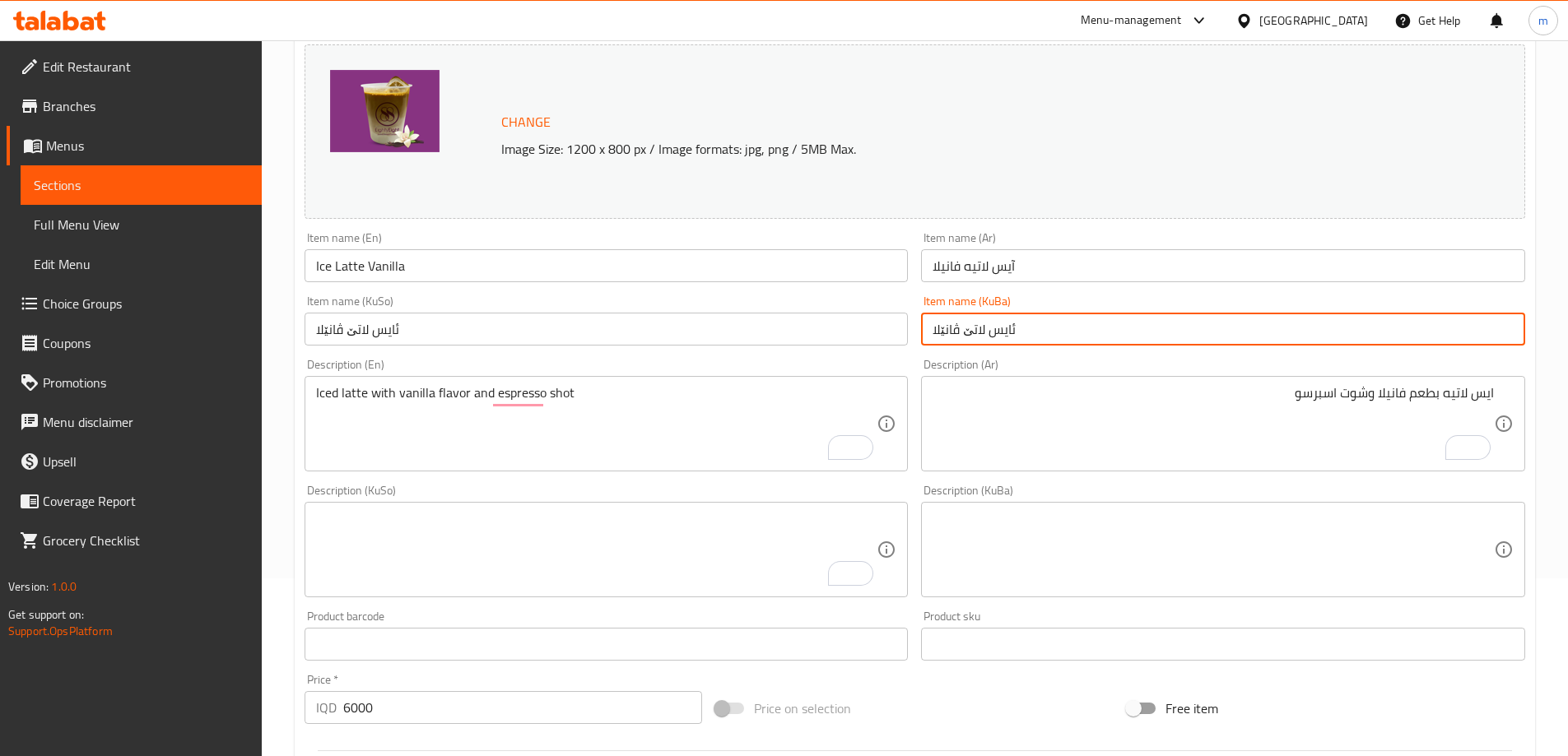
click at [946, 325] on input "ئایس لاتێ ڤانێلا" at bounding box center [1223, 329] width 604 height 33
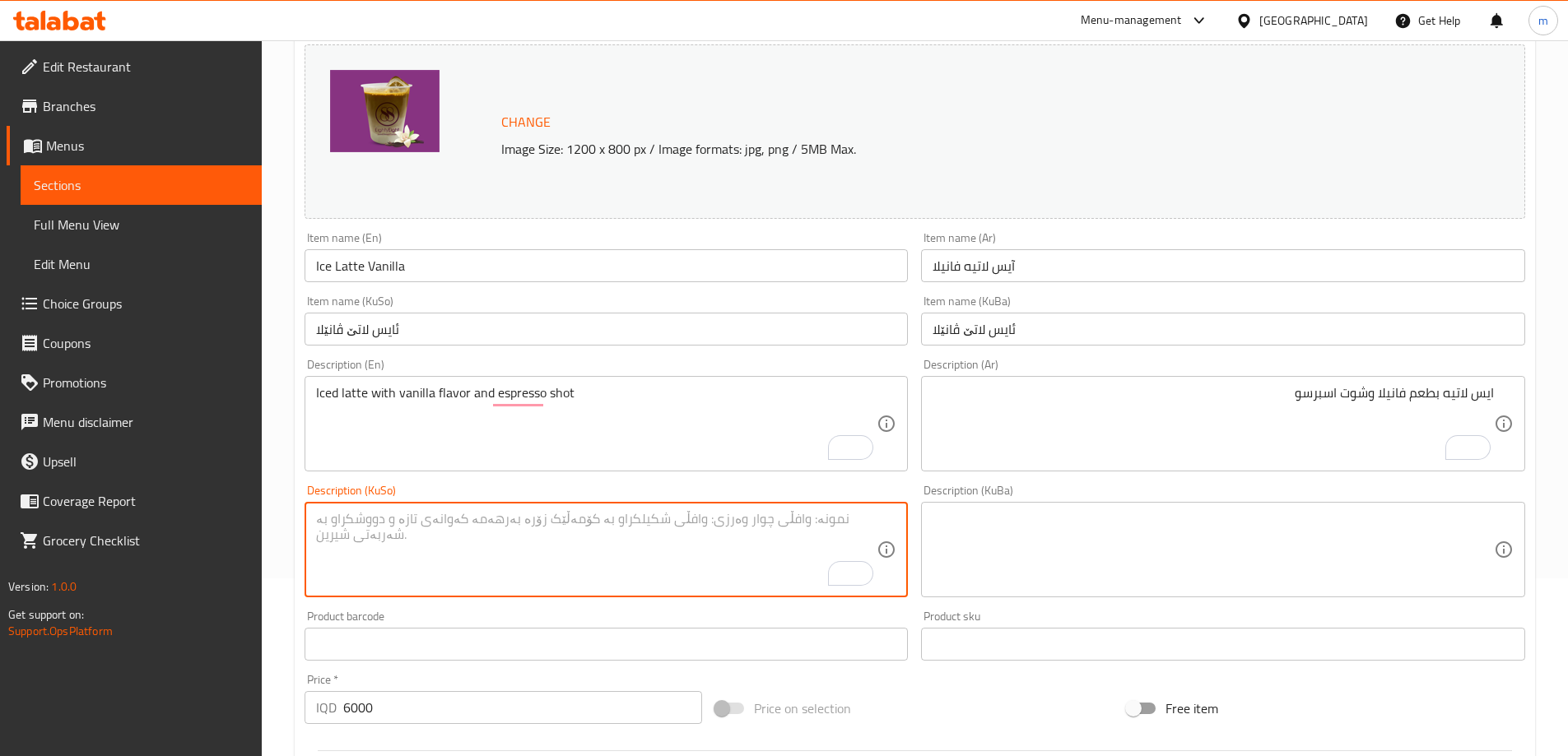
click at [794, 529] on textarea "To enrich screen reader interactions, please activate Accessibility in Grammarl…" at bounding box center [596, 550] width 561 height 78
paste textarea "ئایس لاتێ ڤانێلا"
click at [824, 523] on textarea "ئایس لاتێ ڤانێلا" at bounding box center [596, 550] width 561 height 78
click at [711, 525] on textarea "ئایس لاتێ بە تامی ڤانێلا" at bounding box center [596, 550] width 561 height 78
click at [516, 396] on textarea "Iced latte with vanilla flavor and espresso shot" at bounding box center [596, 424] width 561 height 78
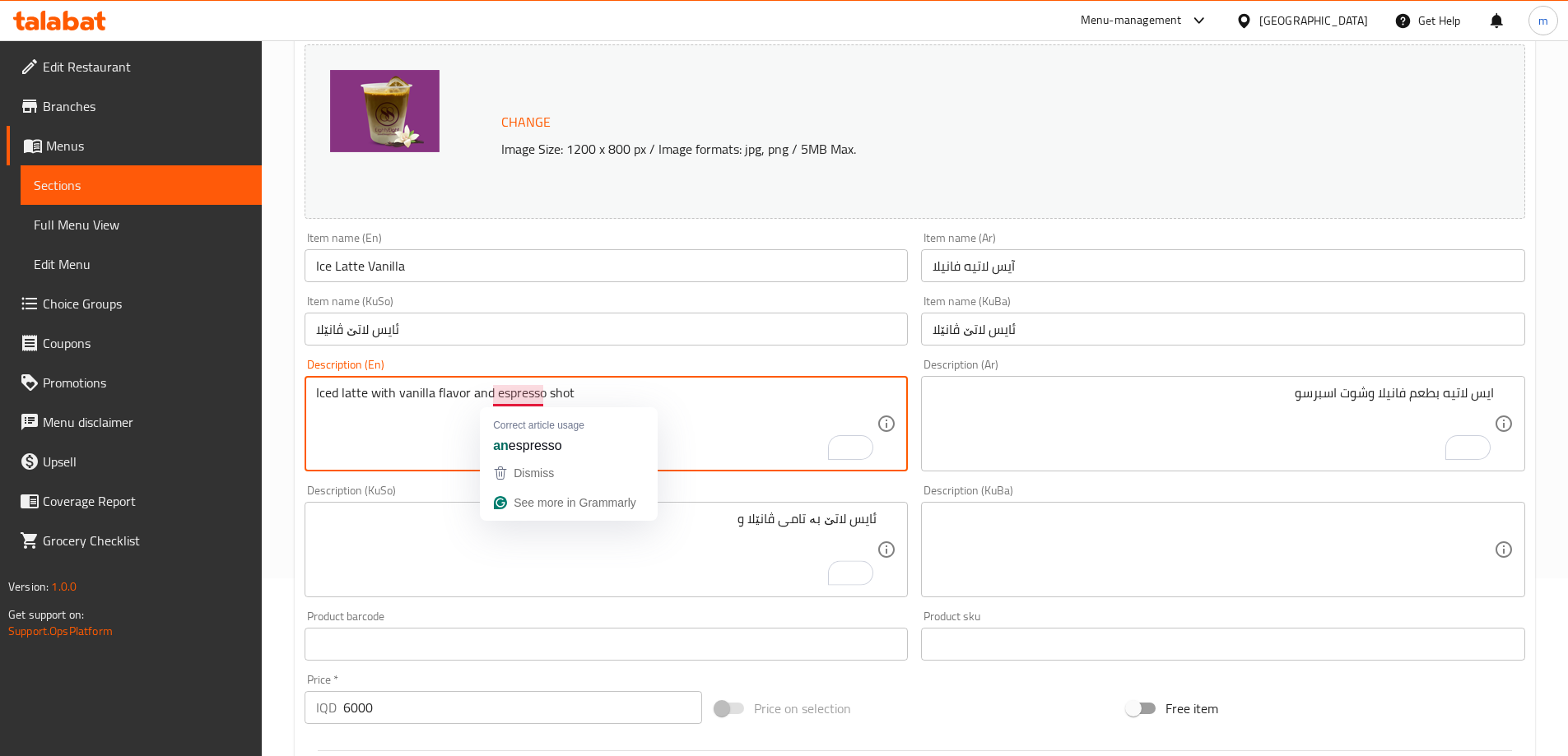
click at [516, 396] on textarea "Iced latte with vanilla flavor and espresso shot" at bounding box center [596, 424] width 561 height 78
click at [671, 534] on textarea "ئایس لاتێ بە تامی ڤانێلا و" at bounding box center [596, 550] width 561 height 78
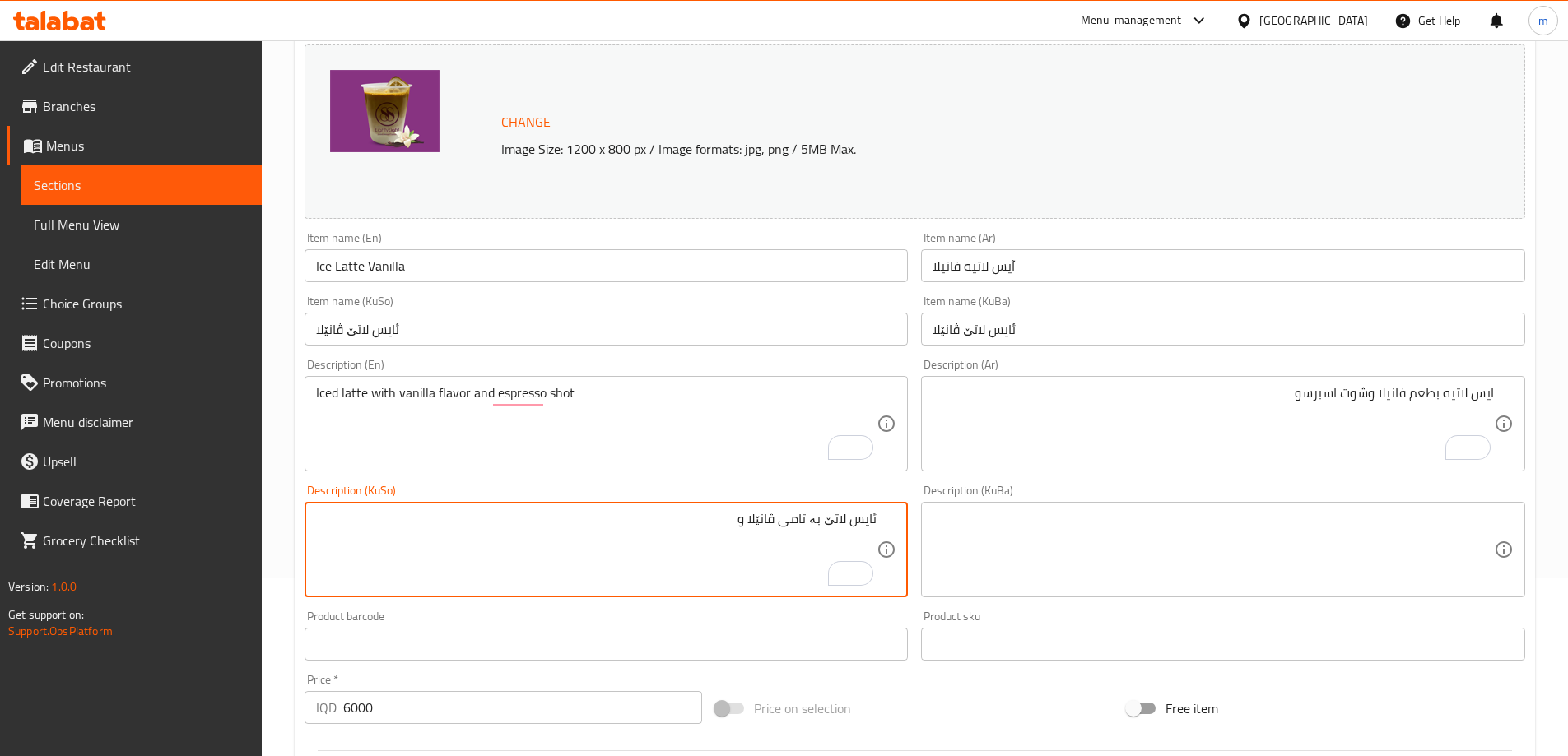
paste textarea "شۆت ئێسپرێسۆ"
click at [681, 516] on textarea "ئایس لاتێ بە تامی ڤانێلا و شۆت ئێسپرێسۆ" at bounding box center [596, 550] width 561 height 78
type textarea "ئایس لاتێ بە تامی ڤانێلا و شۆت ئێسپرێسۆ"
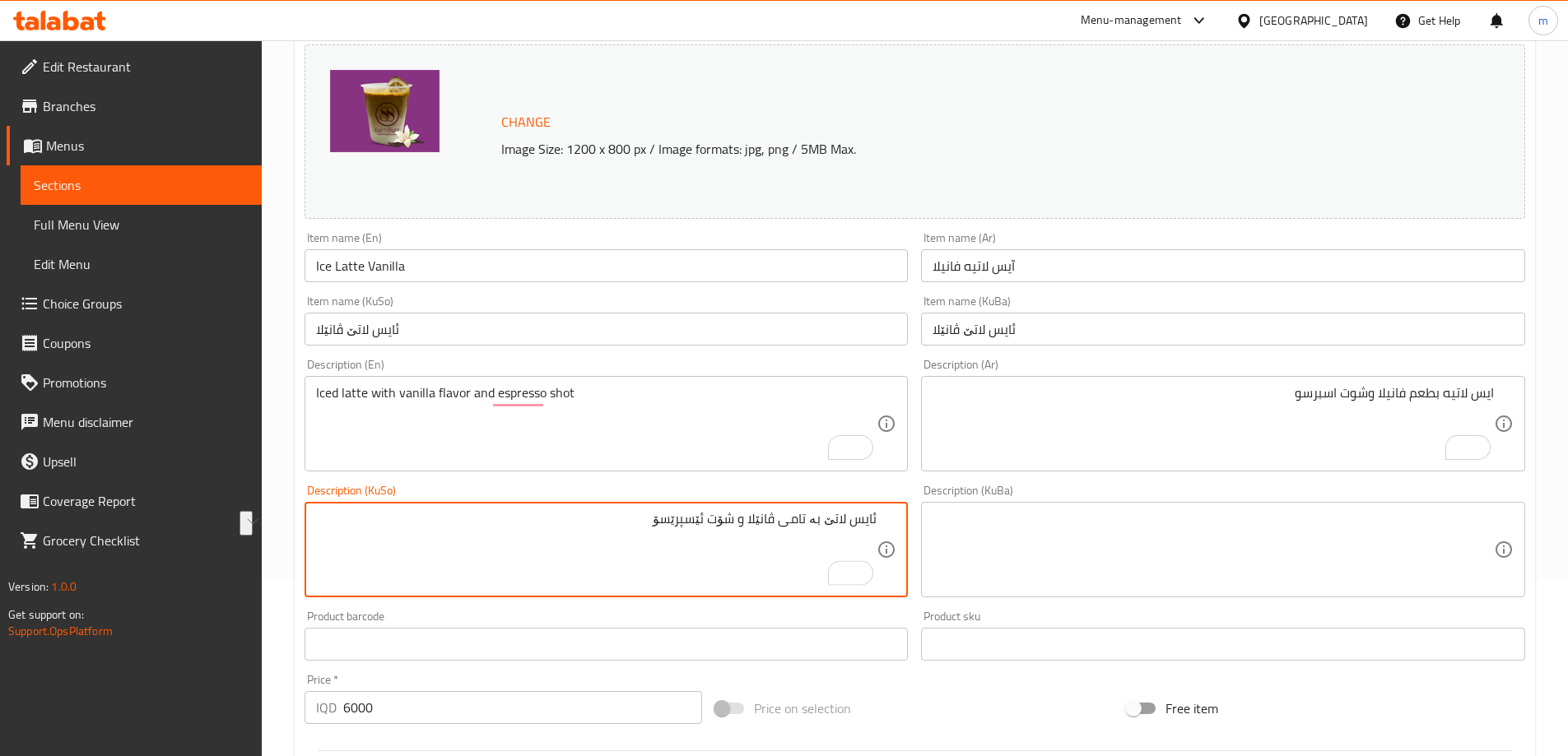
click at [1048, 525] on textarea at bounding box center [1212, 550] width 561 height 78
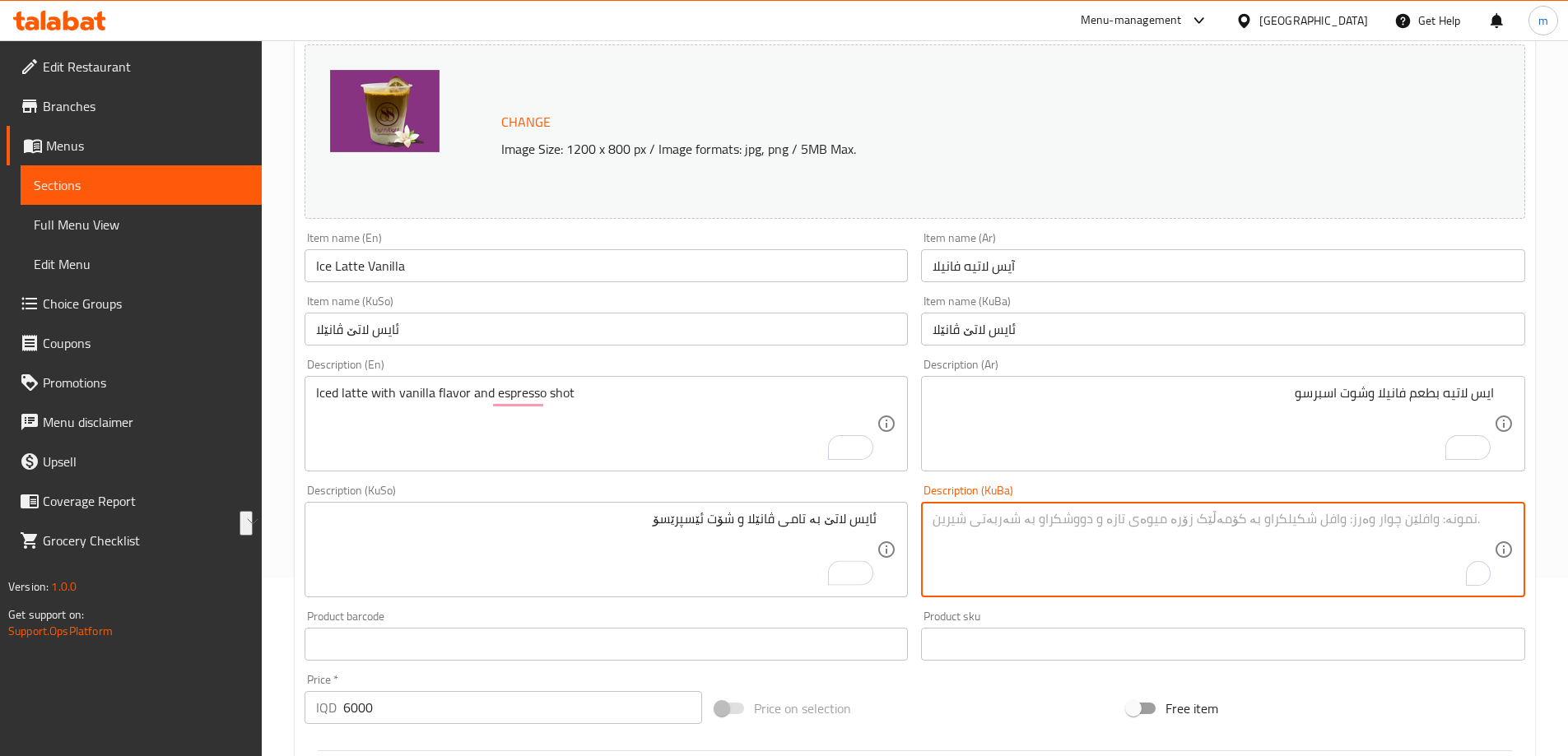
paste textarea "ئایس لاتێ بە تامی ڤانێلا و شۆت ئێسپرێسۆ"
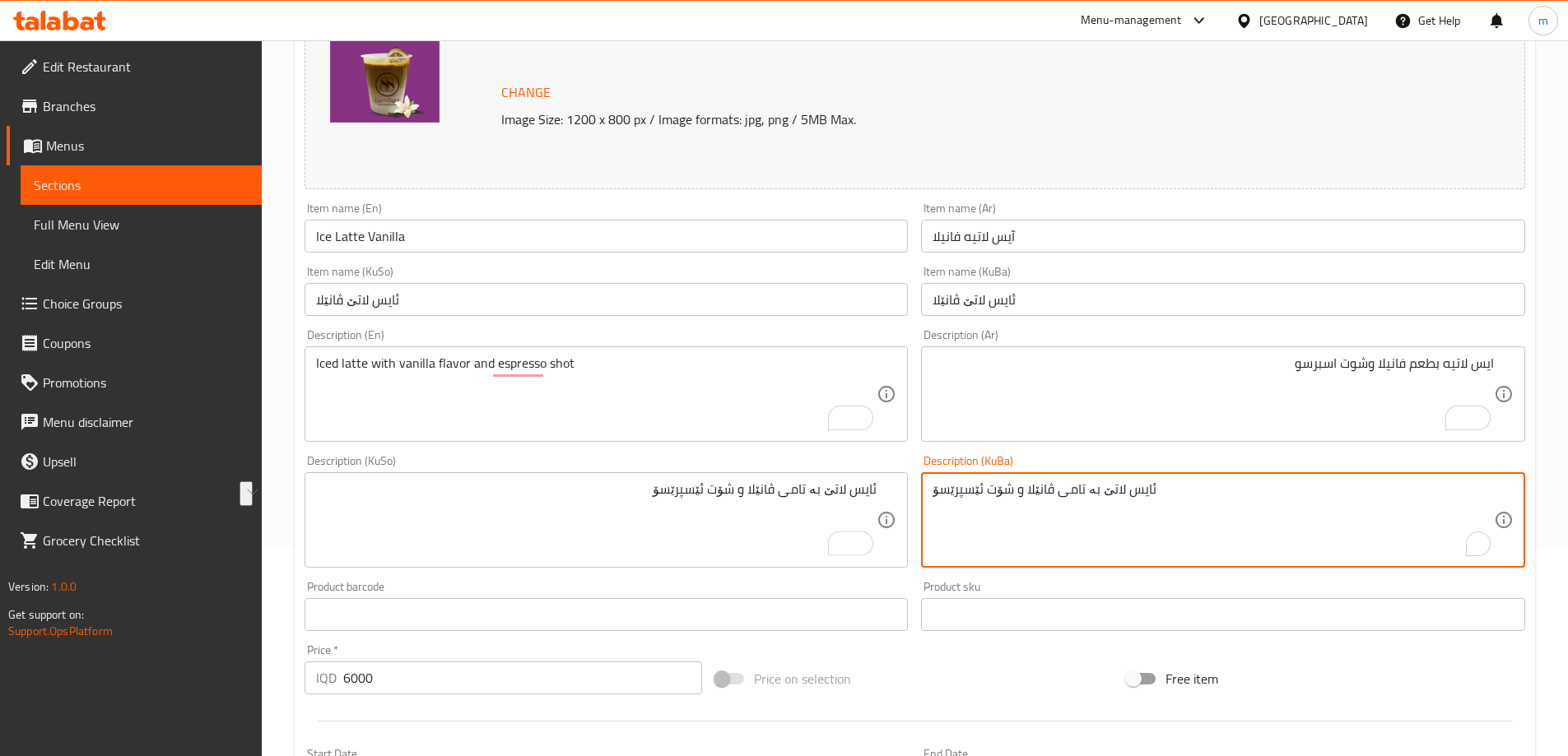
scroll to position [620, 0]
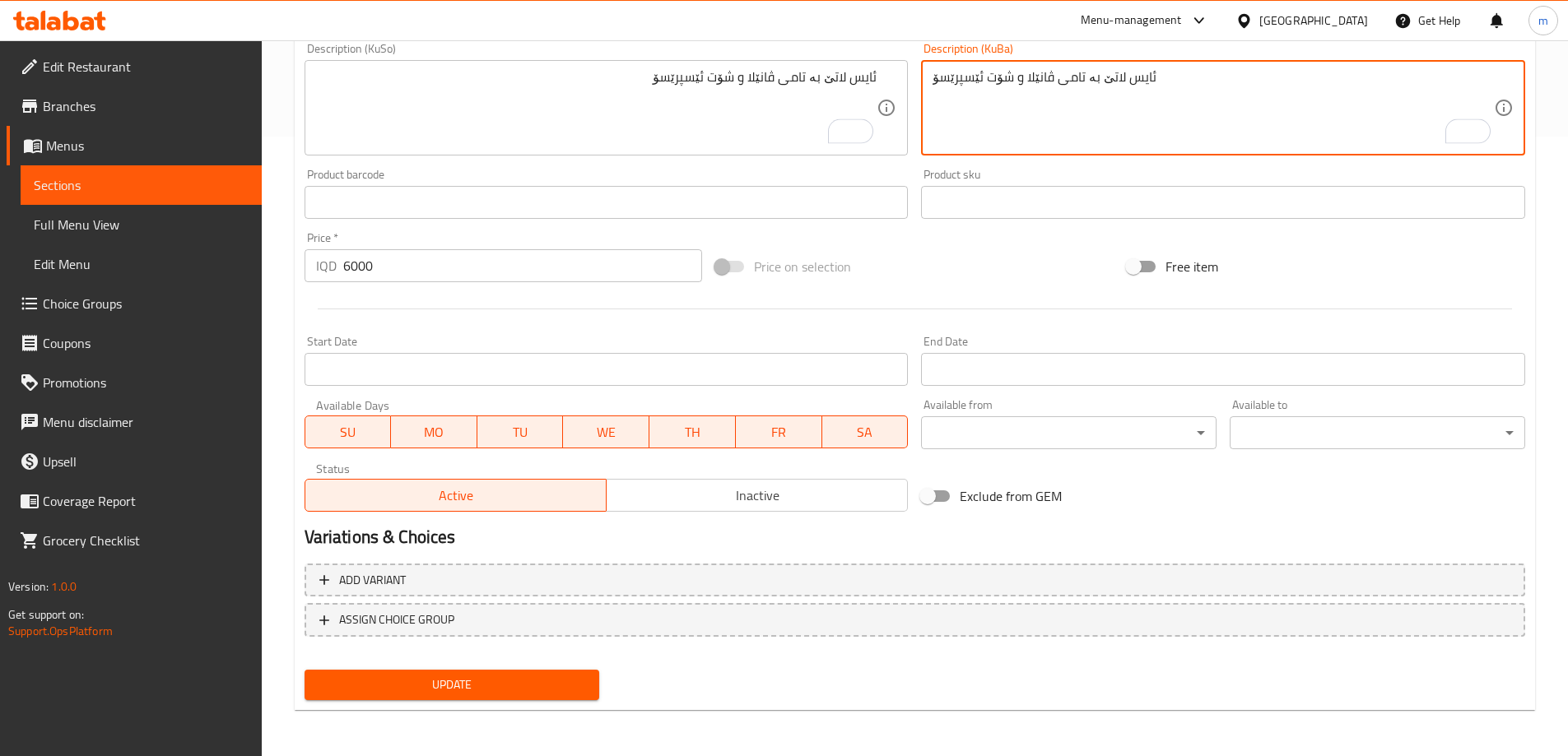
type textarea "ئایس لاتێ بە تامی ڤانێلا و شۆت ئێسپرێسۆ"
click at [516, 688] on span "Update" at bounding box center [452, 685] width 269 height 21
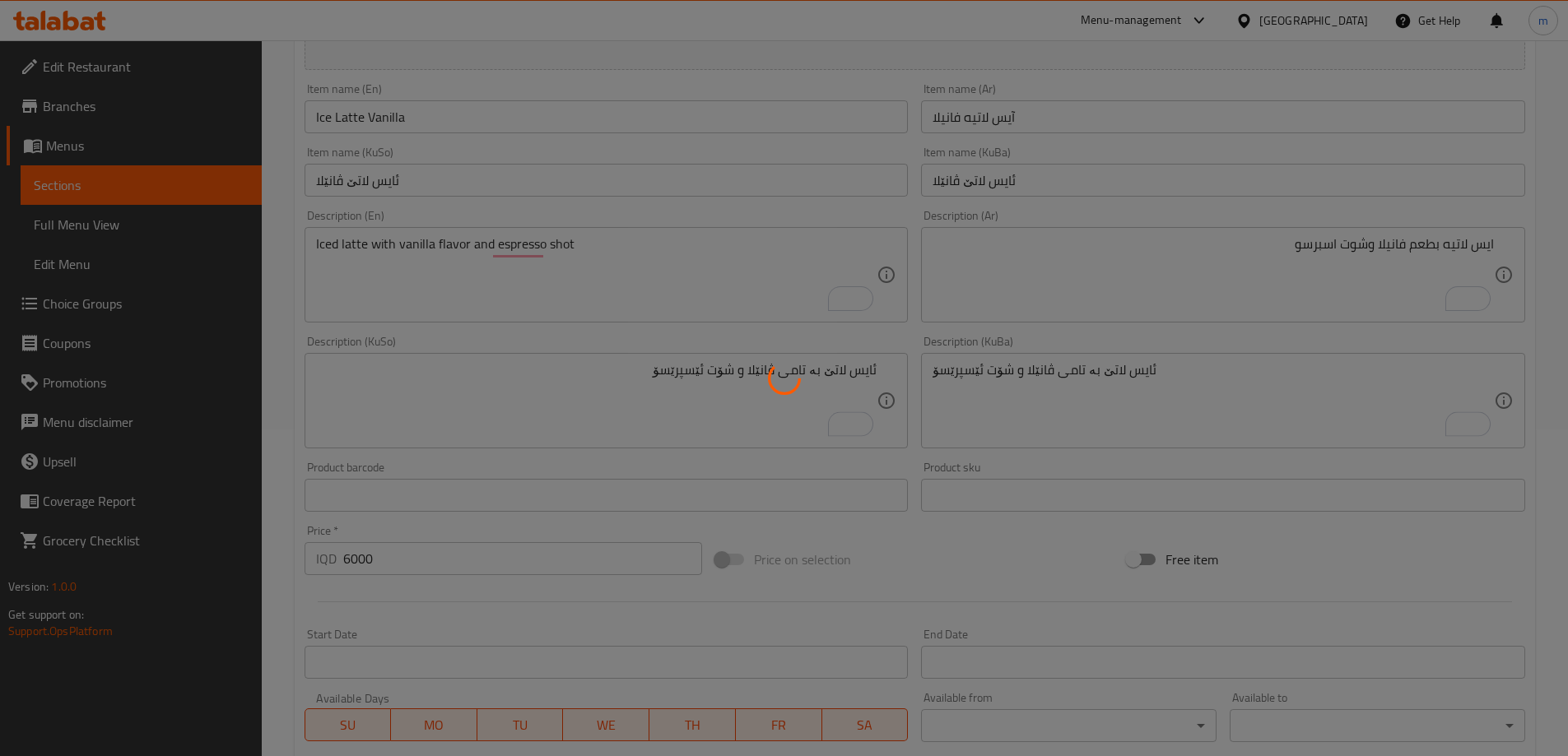
scroll to position [43, 0]
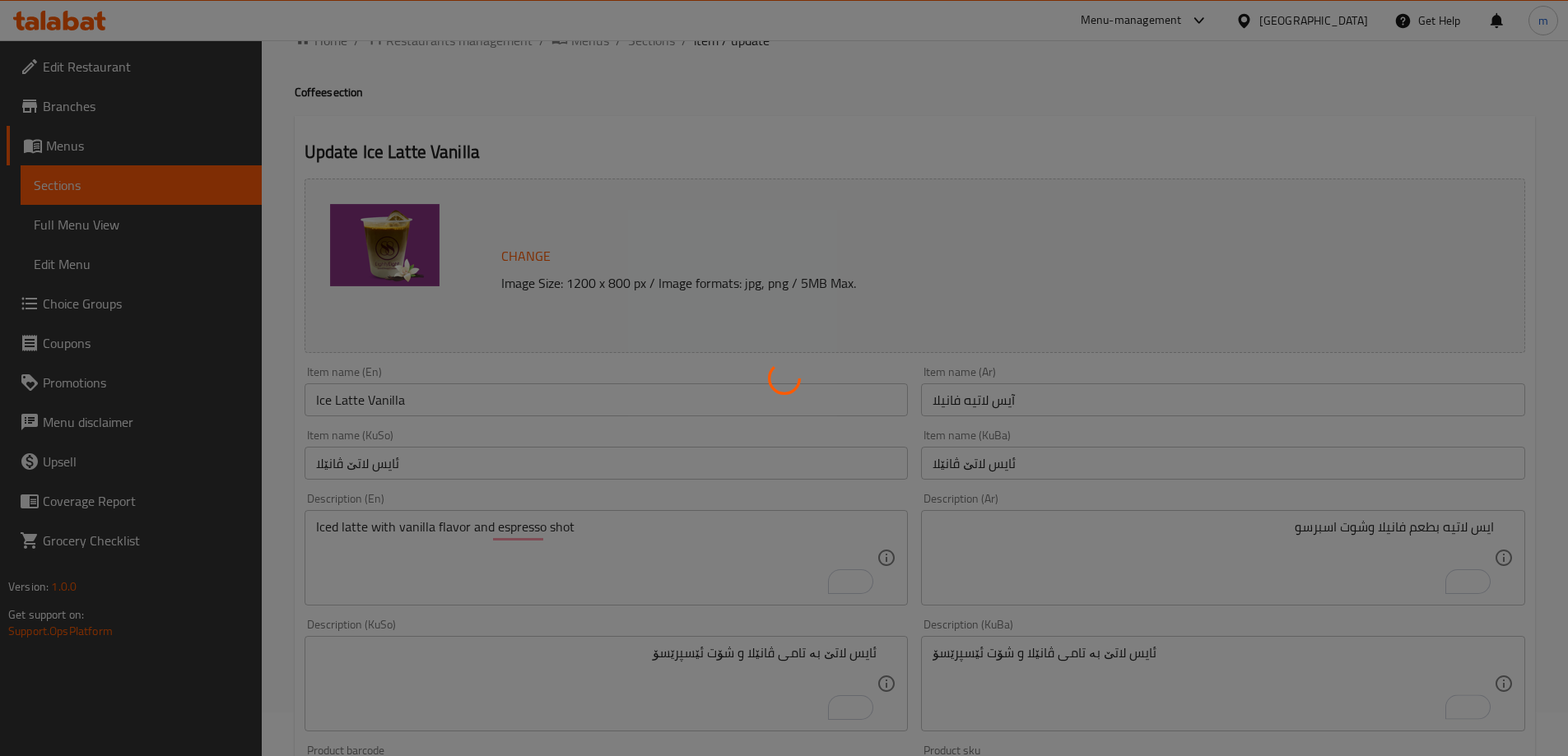
click at [382, 412] on div at bounding box center [784, 378] width 1568 height 756
click at [380, 407] on div at bounding box center [784, 378] width 1568 height 756
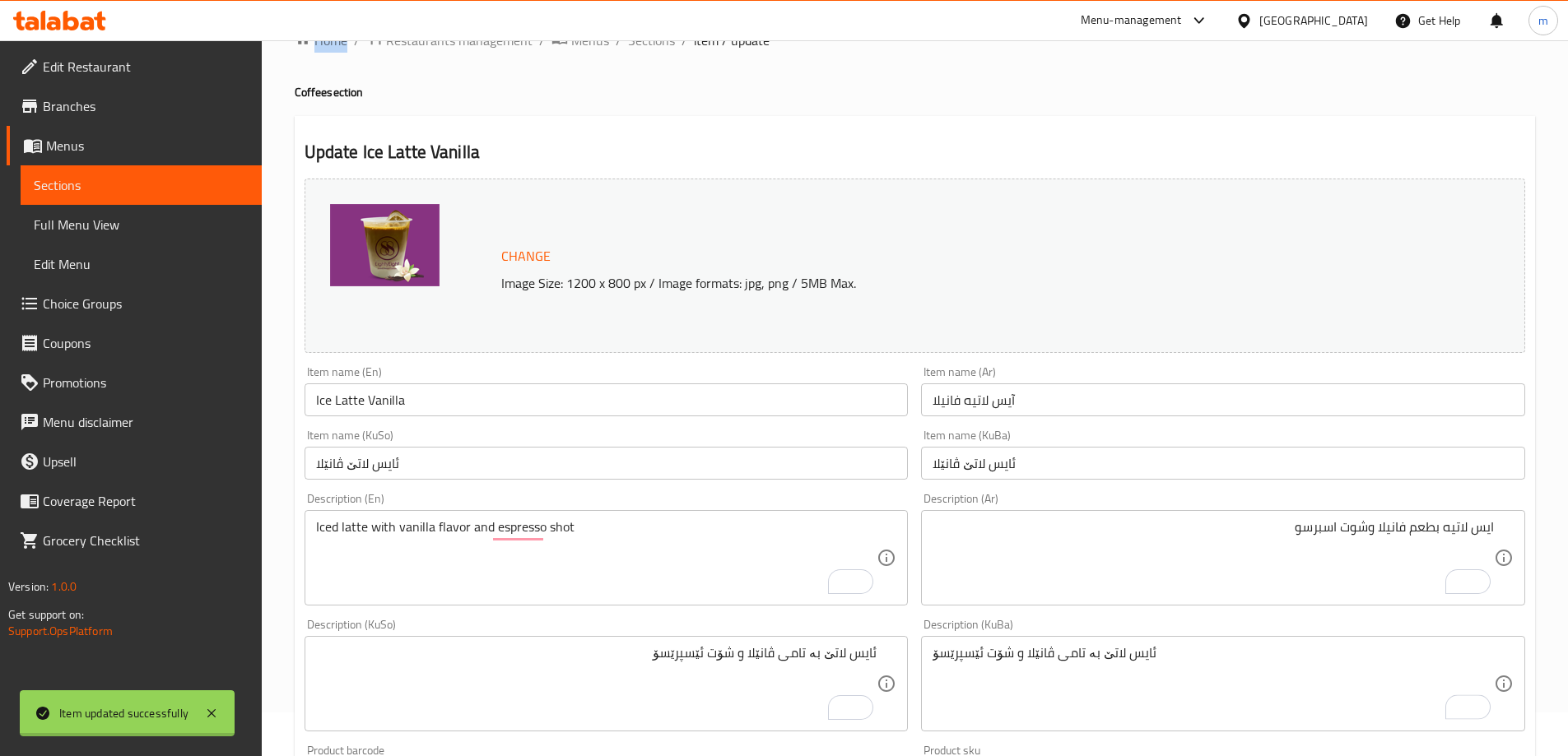
click at [380, 407] on div "Home / Restaurants management / Menus / Sections / item / update Coffee section…" at bounding box center [915, 664] width 1240 height 1269
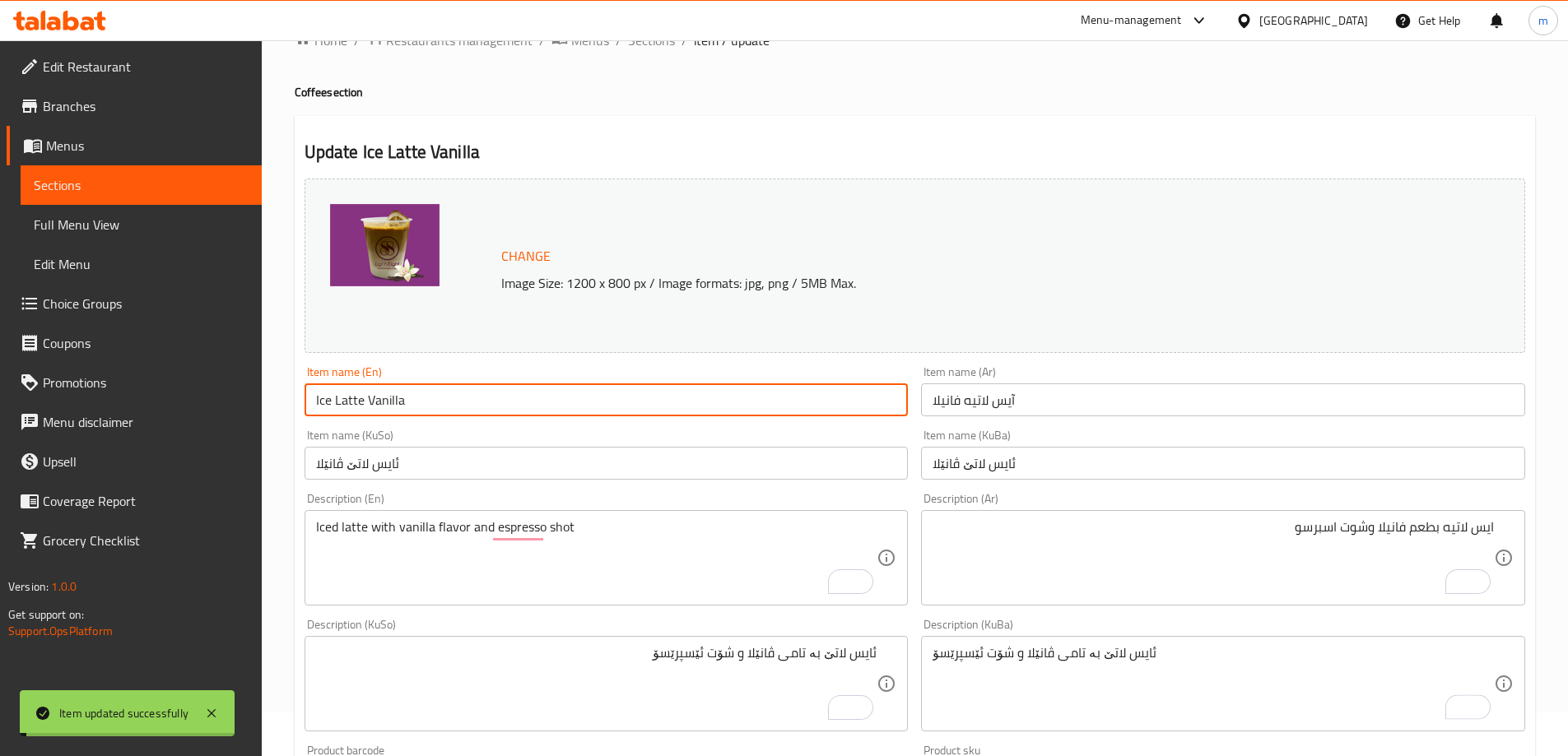
click at [380, 407] on input "Ice Latte Vanilla" at bounding box center [606, 400] width 604 height 33
click at [88, 227] on span "Full Menu View" at bounding box center [141, 225] width 215 height 20
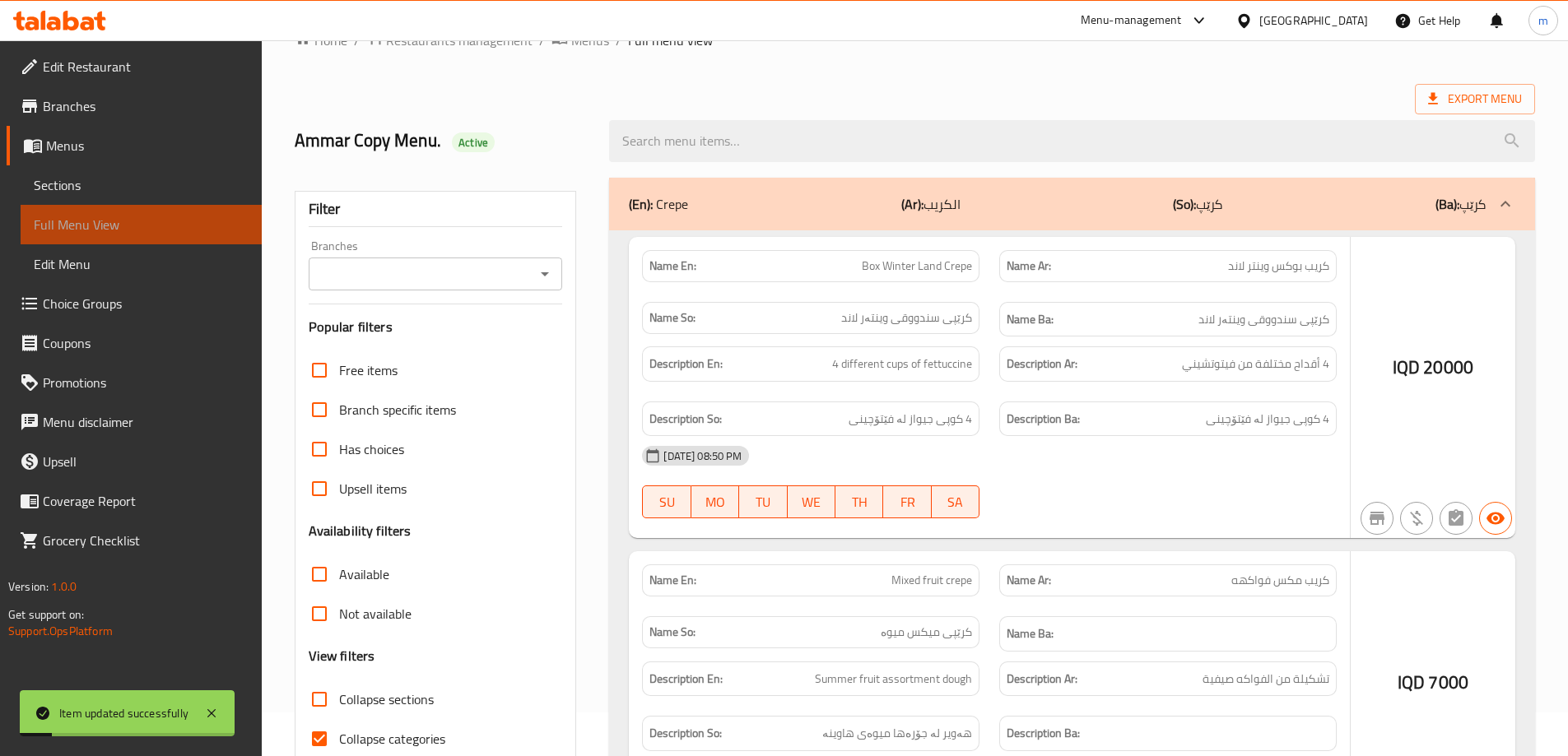
drag, startPoint x: 113, startPoint y: 227, endPoint x: 493, endPoint y: 192, distance: 381.6
click at [113, 227] on span "Full Menu View" at bounding box center [141, 225] width 215 height 20
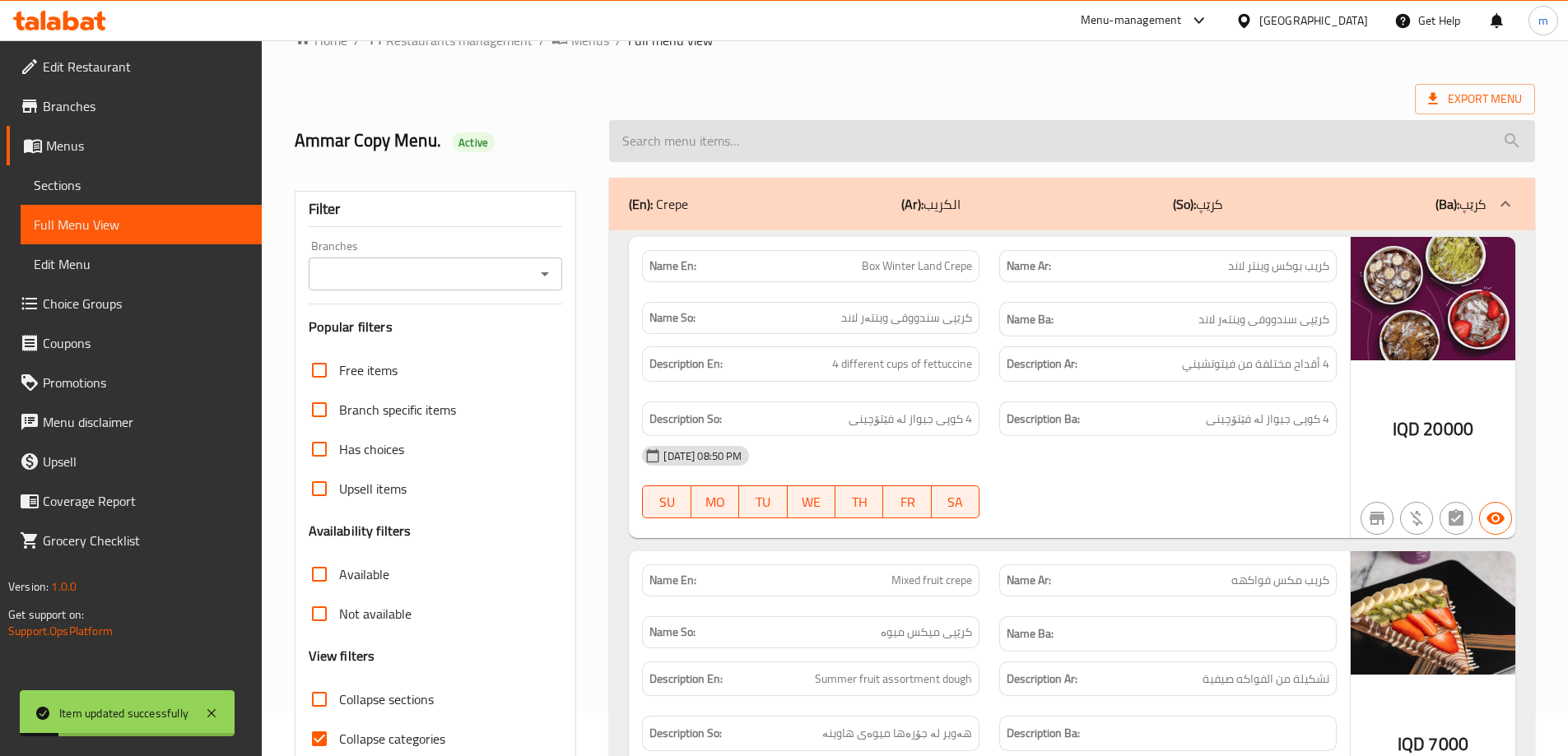
click at [628, 130] on input "search" at bounding box center [1072, 141] width 926 height 42
paste input "Ice Latte Vanilla"
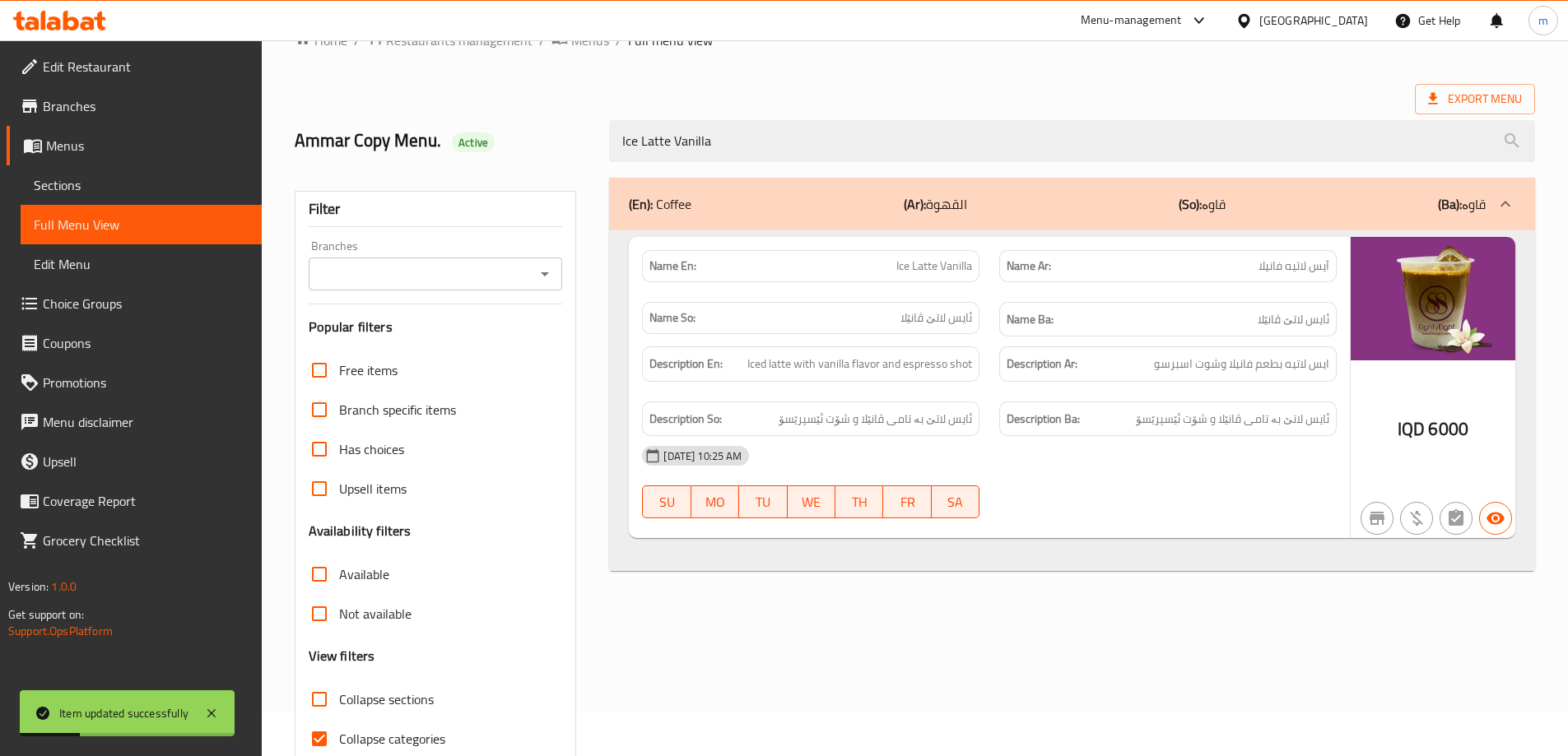
click at [542, 277] on icon "Open" at bounding box center [545, 274] width 20 height 20
type input "Ice Latte Vanilla"
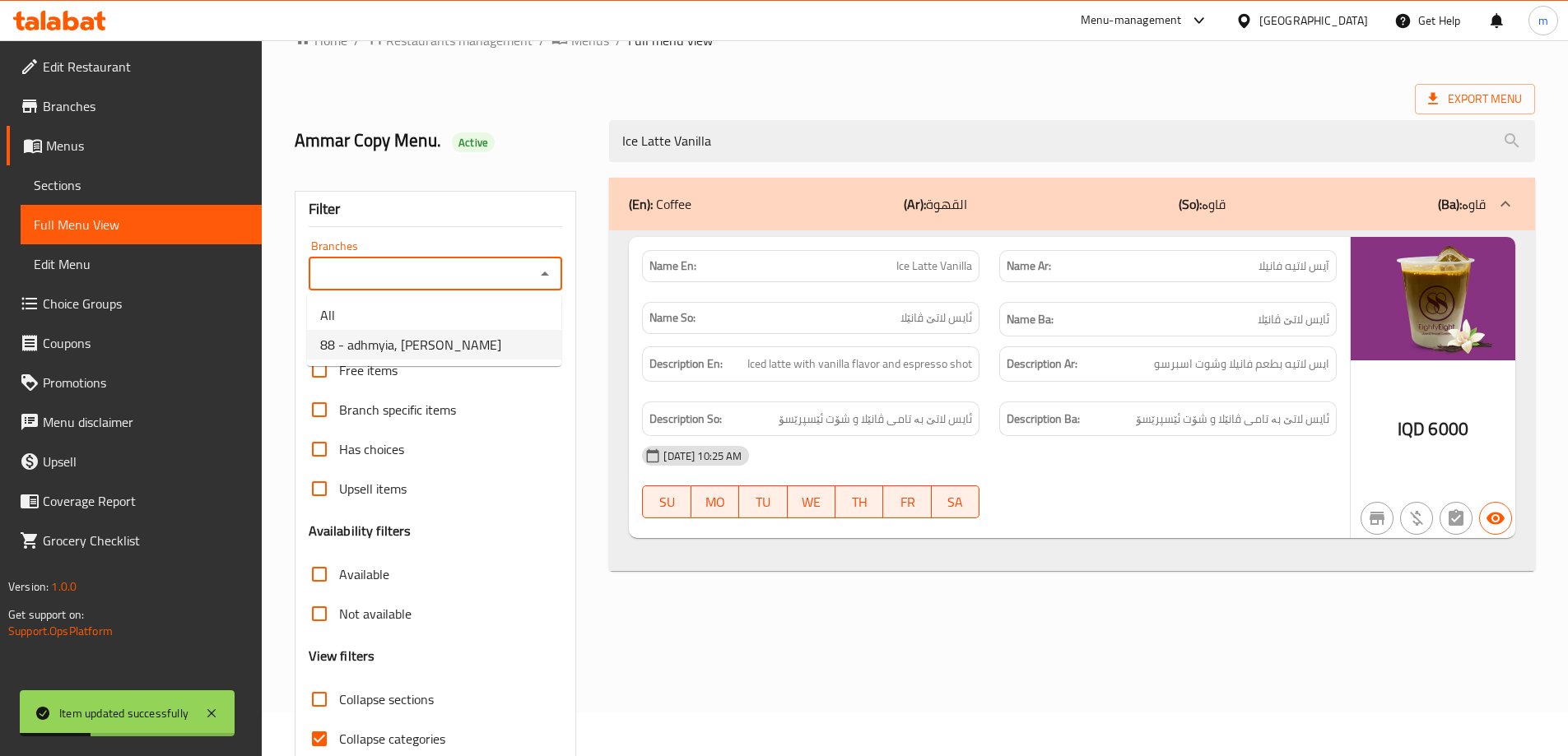
click at [427, 342] on span "88 - adhmyia, [PERSON_NAME]" at bounding box center [410, 344] width 181 height 20
type input "88 - adhmyia, [PERSON_NAME]"
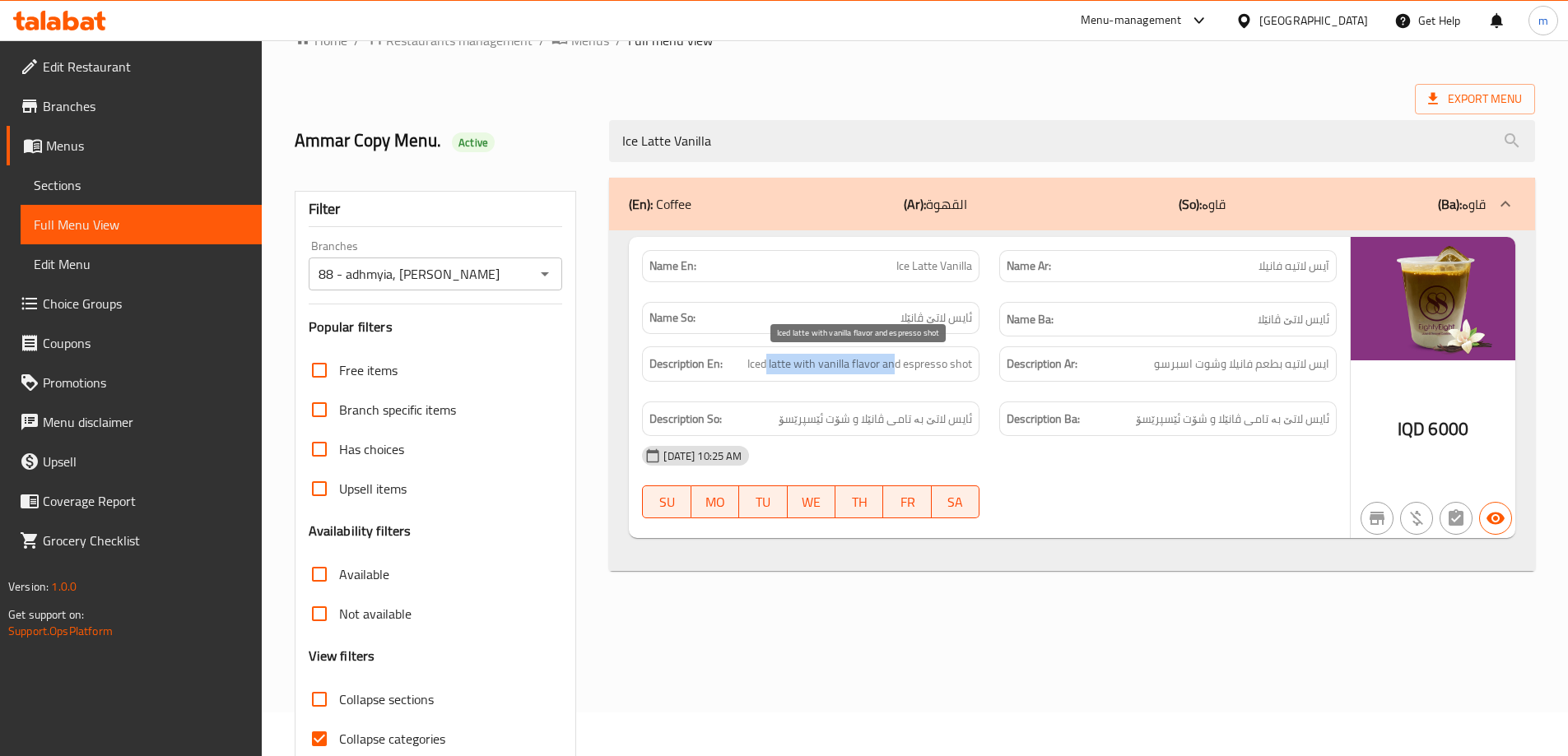
drag, startPoint x: 768, startPoint y: 372, endPoint x: 895, endPoint y: 376, distance: 127.1
click at [895, 376] on div "Description En: Iced latte with vanilla flavor and espresso shot" at bounding box center [810, 364] width 337 height 36
click at [909, 382] on div "Description En: Iced latte with vanilla flavor and espresso shot" at bounding box center [811, 364] width 357 height 55
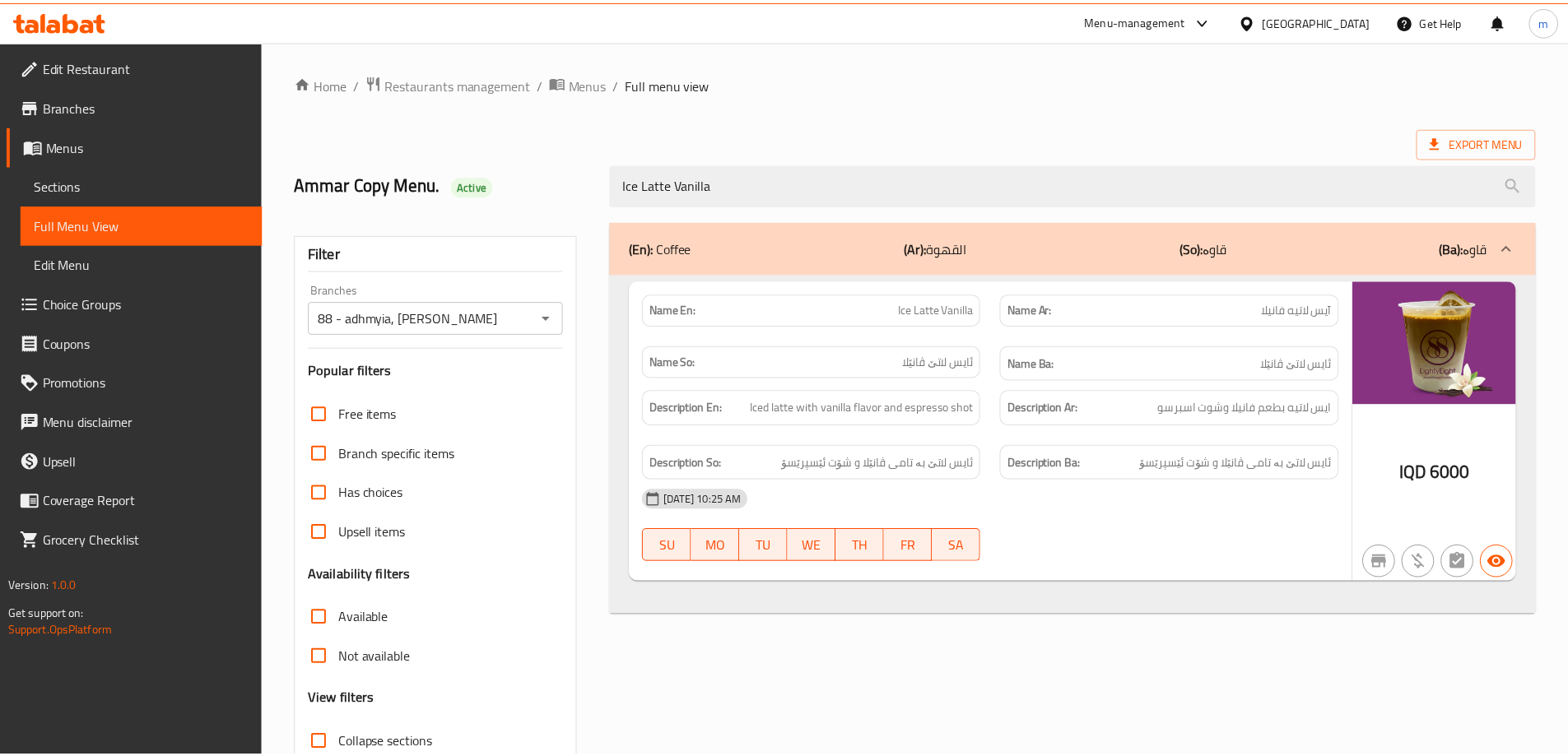
scroll to position [120, 0]
